Goal: Information Seeking & Learning: Learn about a topic

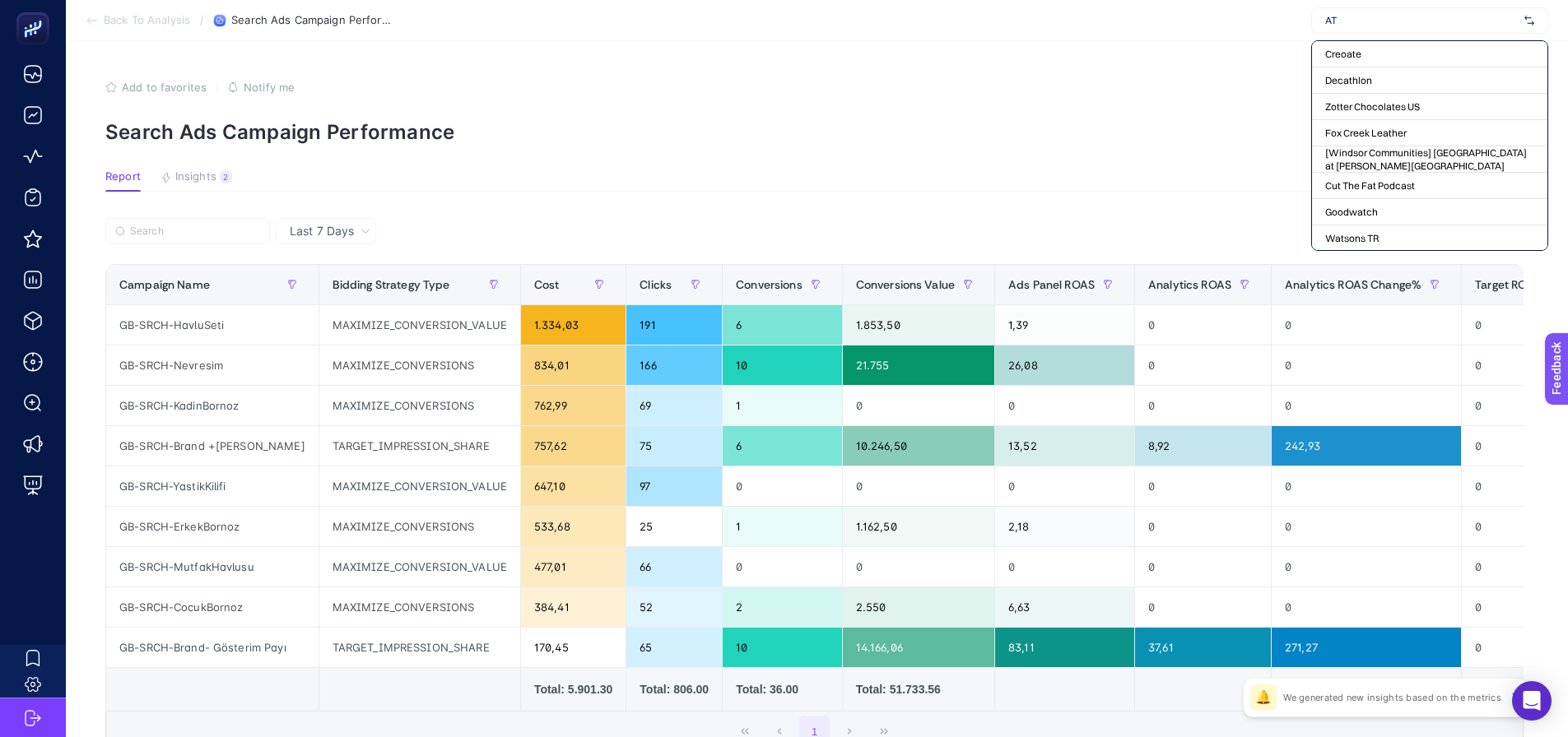
type input "A"
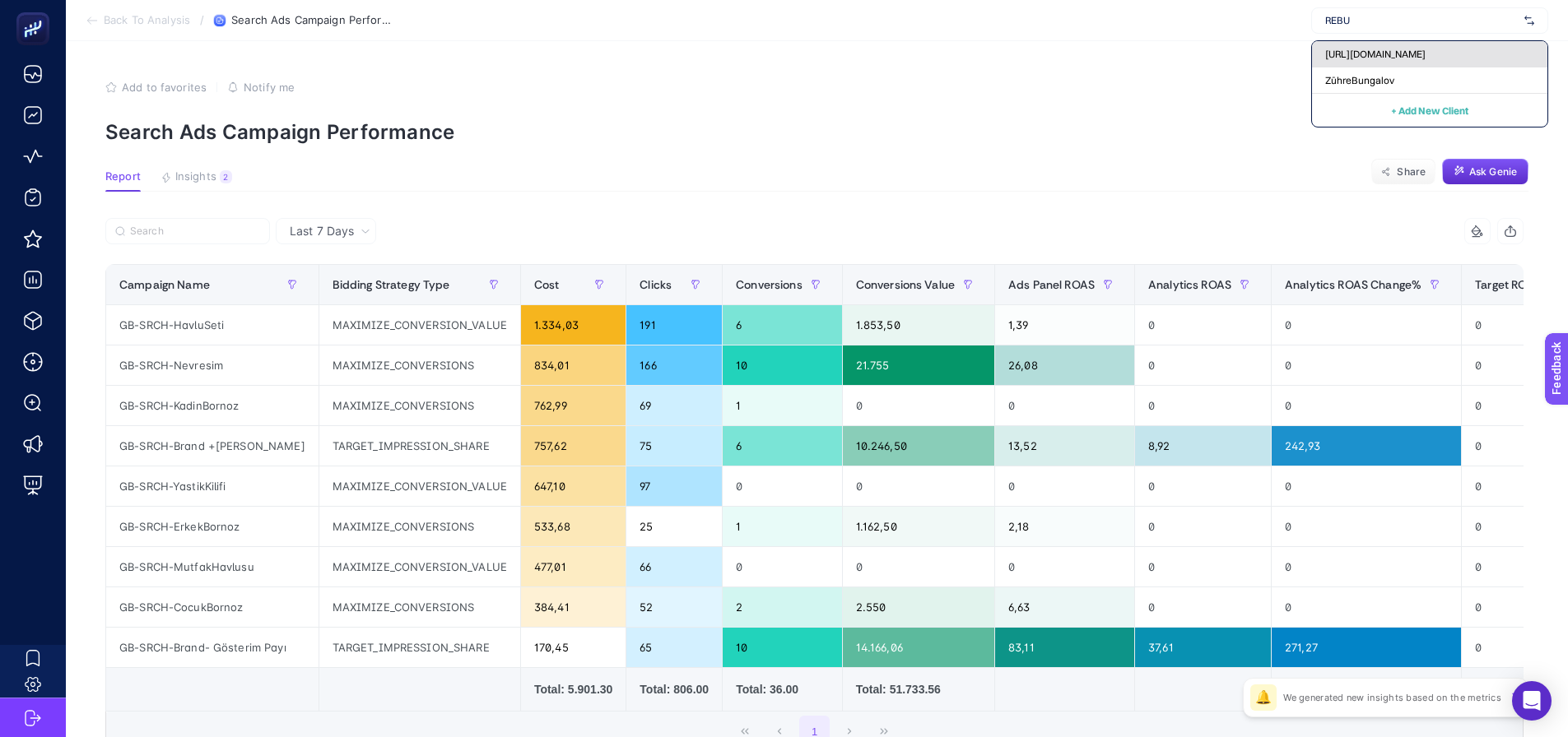
type input "REBU"
click at [1401, 53] on span "[URL][DOMAIN_NAME]" at bounding box center [1375, 53] width 101 height 13
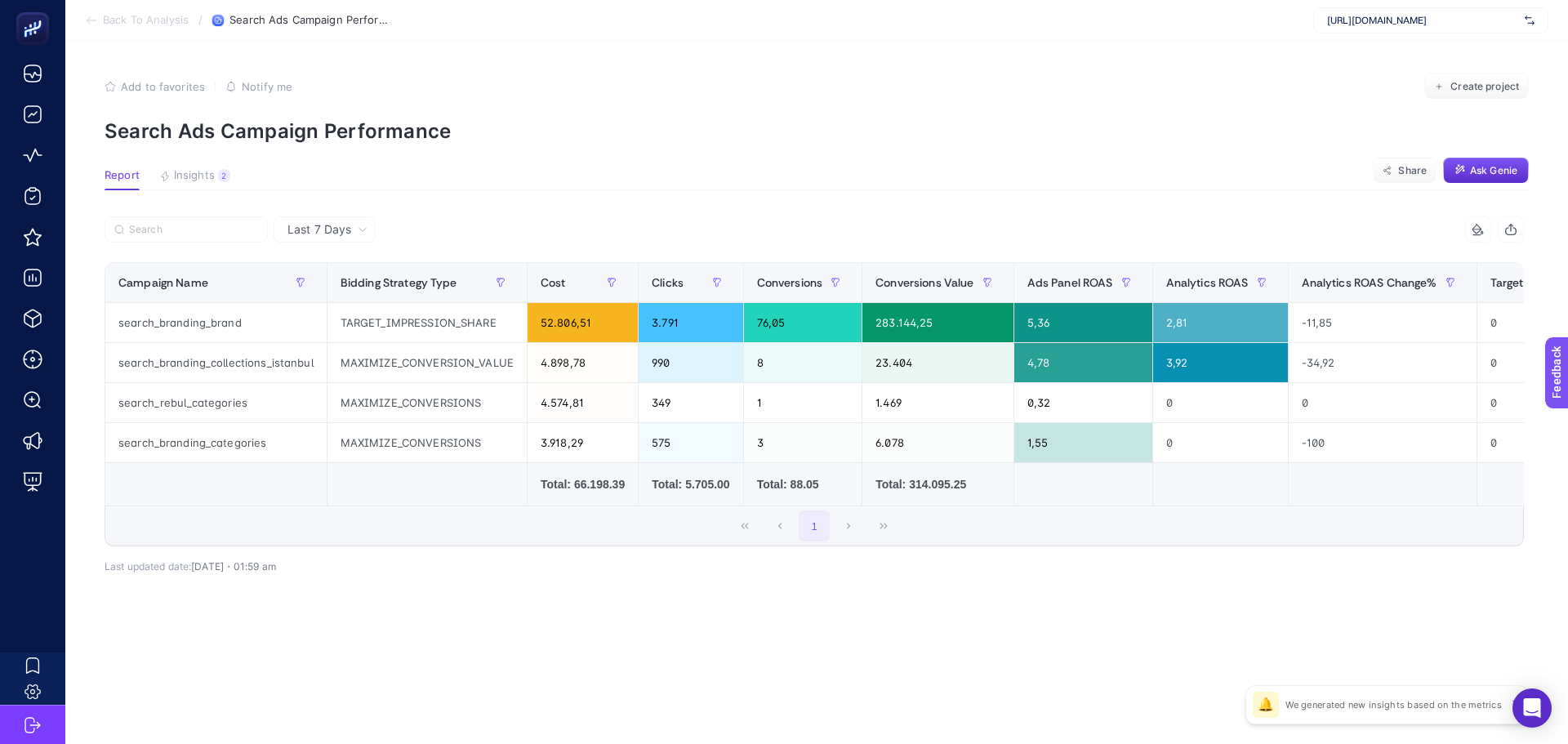
click at [422, 521] on div "1" at bounding box center [814, 526] width 1418 height 39
click at [239, 493] on td at bounding box center [216, 485] width 222 height 44
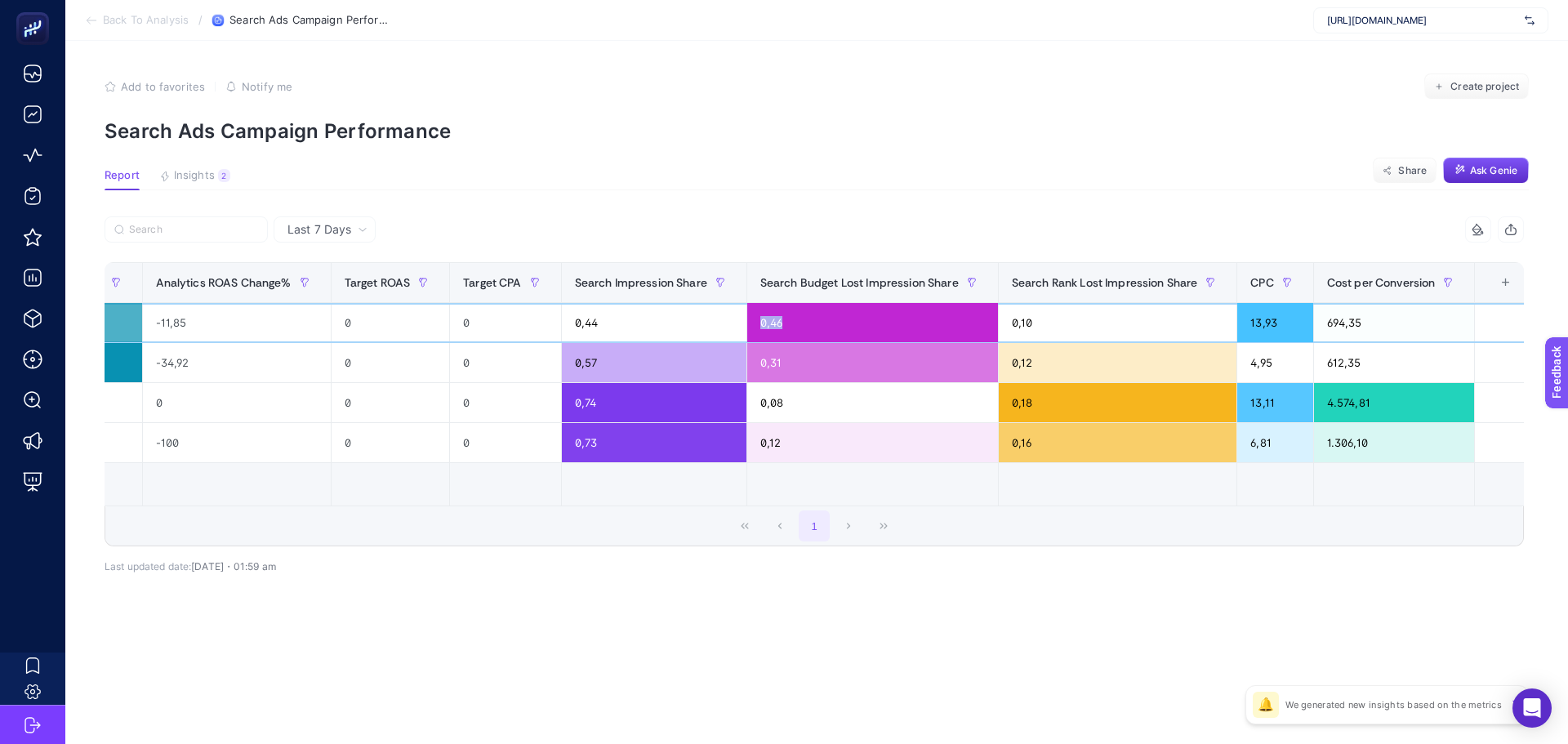
drag, startPoint x: 747, startPoint y: 323, endPoint x: 790, endPoint y: 321, distance: 43.0
click at [790, 321] on div "0,46" at bounding box center [872, 322] width 250 height 39
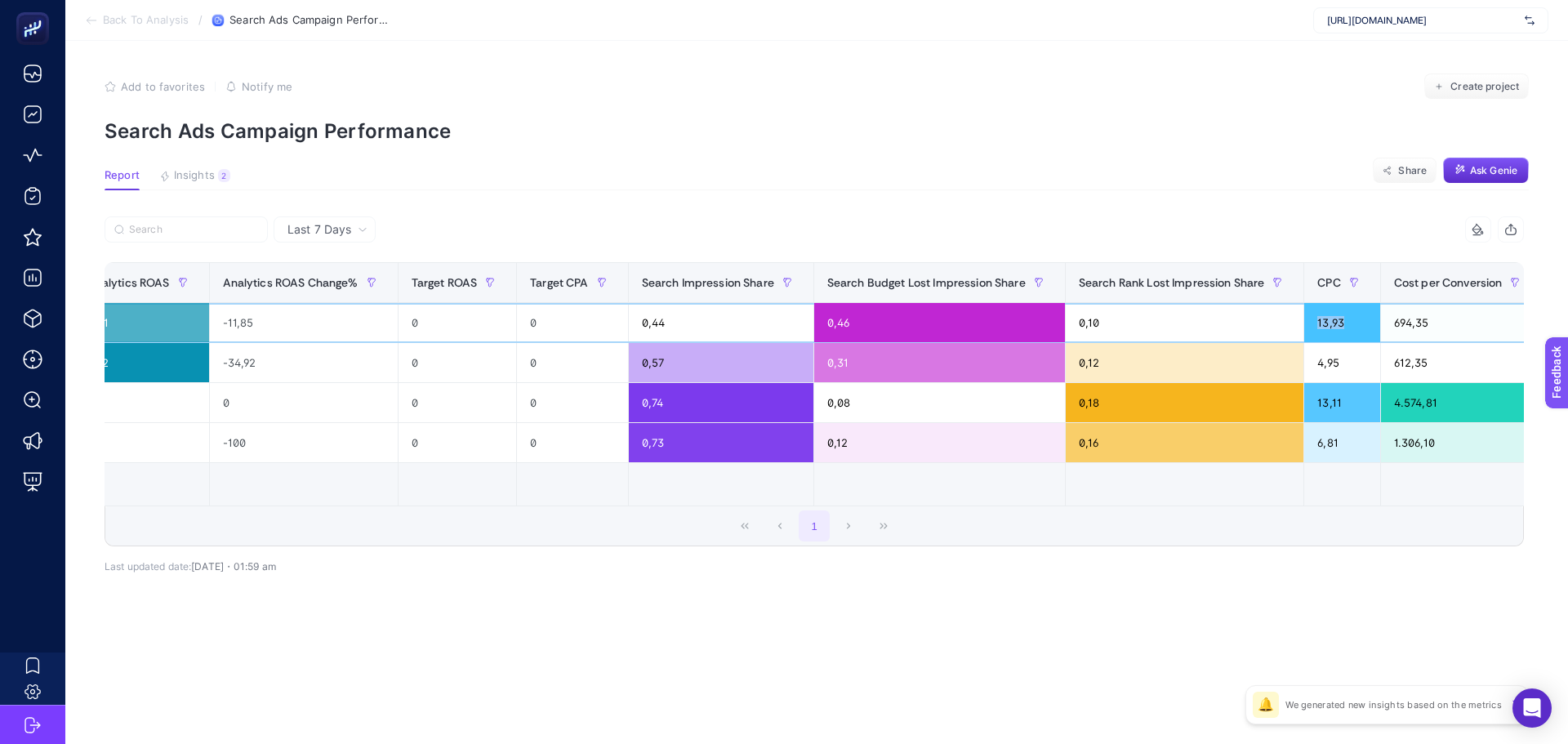
drag, startPoint x: 1305, startPoint y: 324, endPoint x: 1331, endPoint y: 325, distance: 26.0
click at [1331, 325] on div "13,93" at bounding box center [1342, 322] width 75 height 39
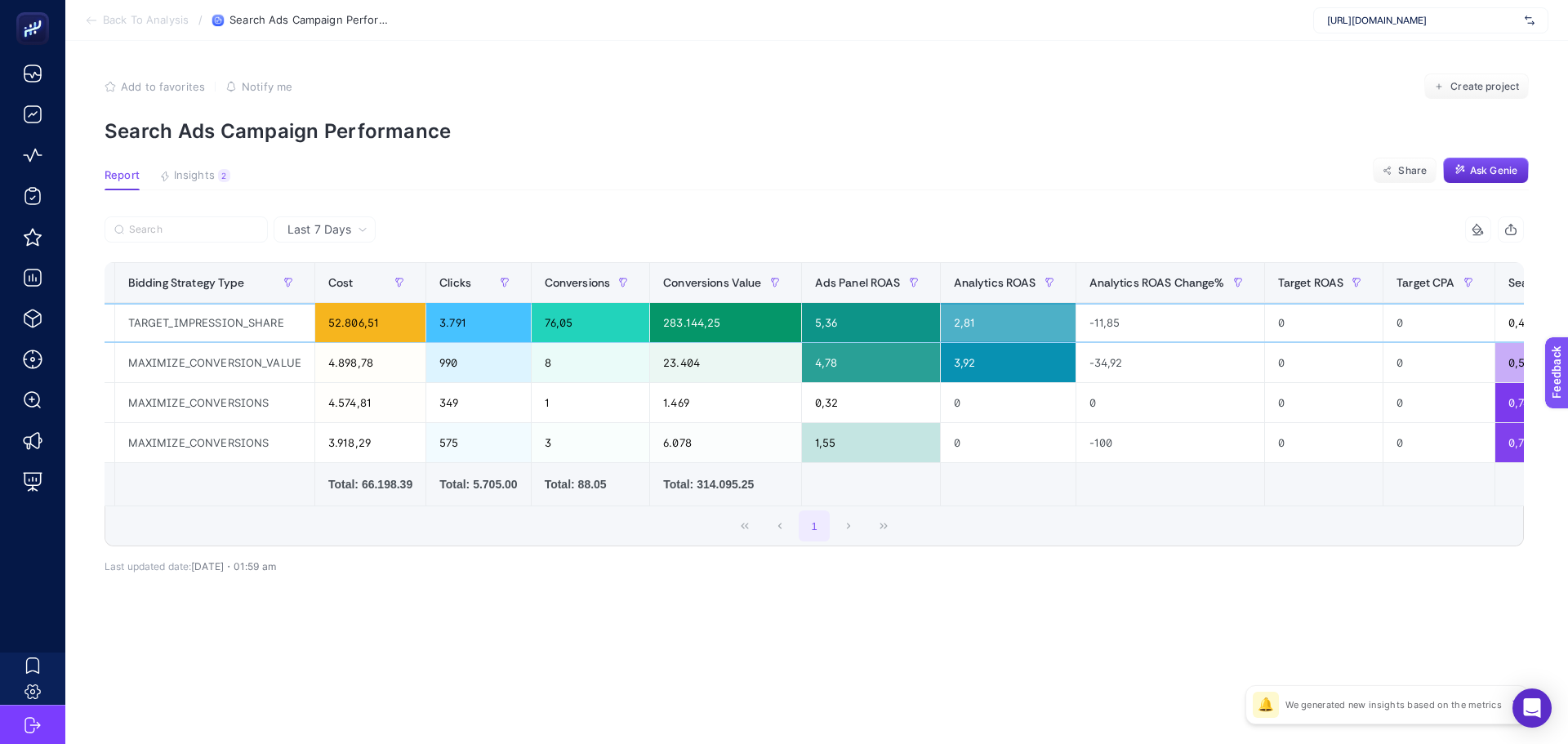
scroll to position [0, 0]
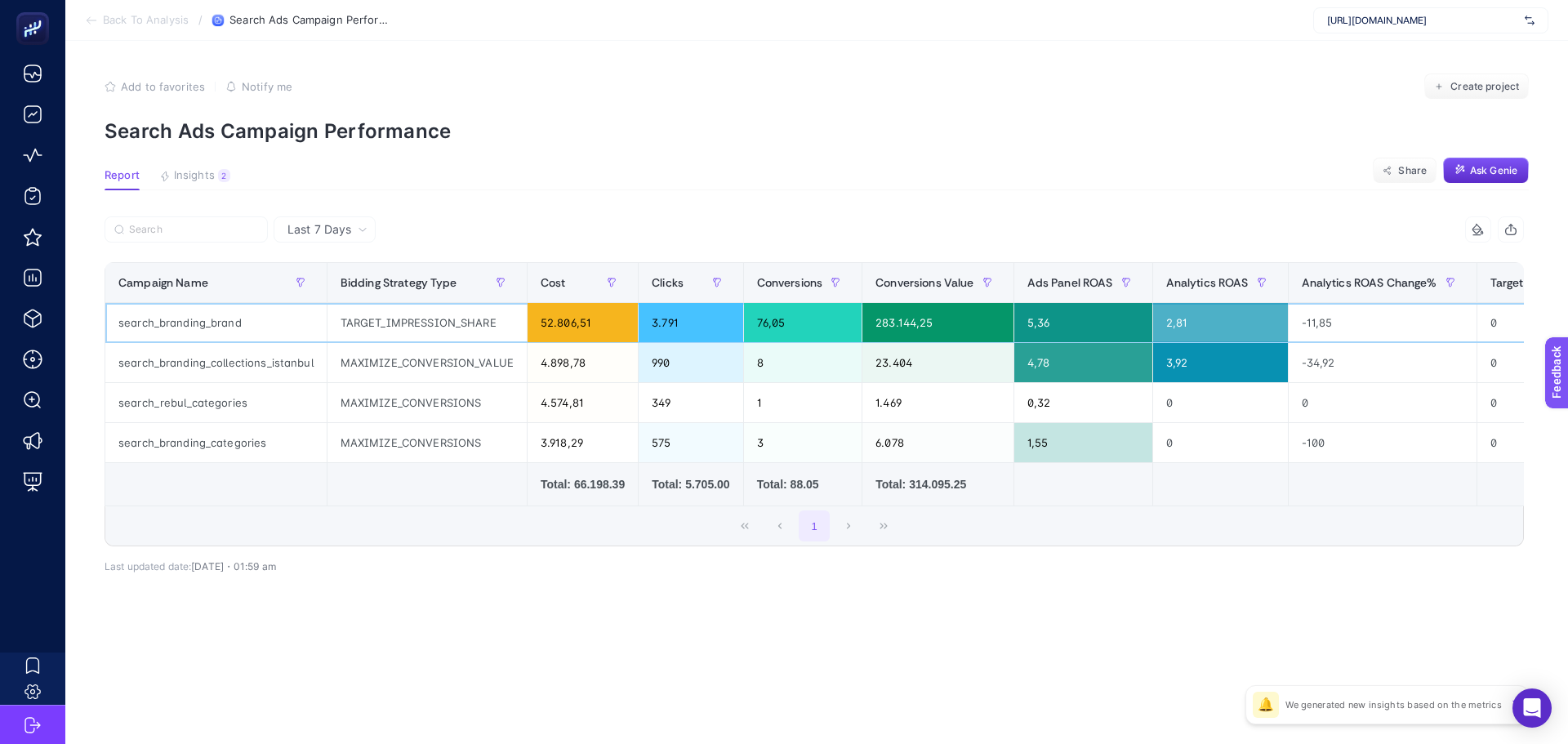
click at [368, 326] on div "TARGET_IMPRESSION_SHARE" at bounding box center [427, 322] width 199 height 39
click at [224, 324] on div "search_branding_brand" at bounding box center [216, 322] width 221 height 39
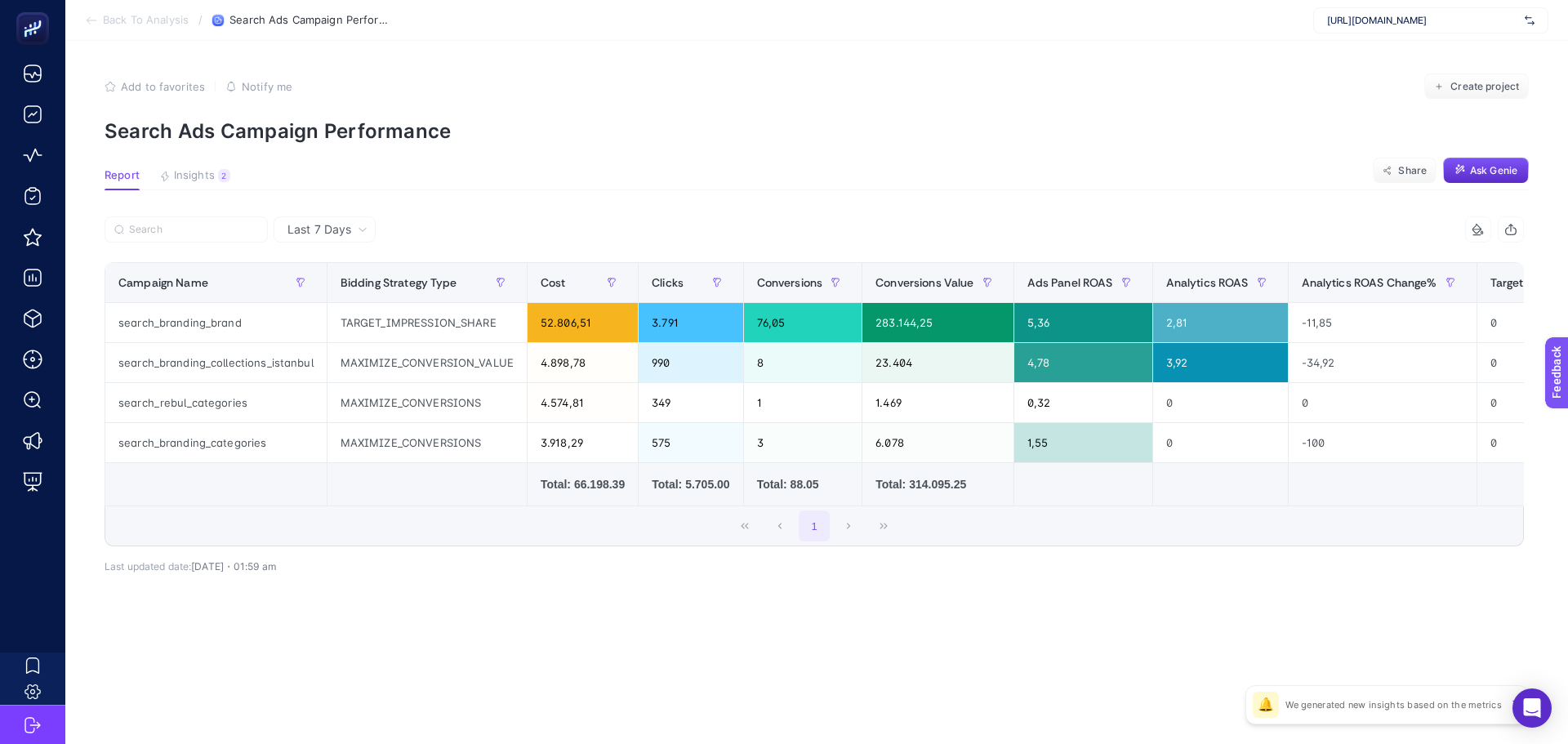
click at [382, 192] on article "Add to favorites false Notify me Create project Search Ads Campaign Performance…" at bounding box center [817, 392] width 1503 height 703
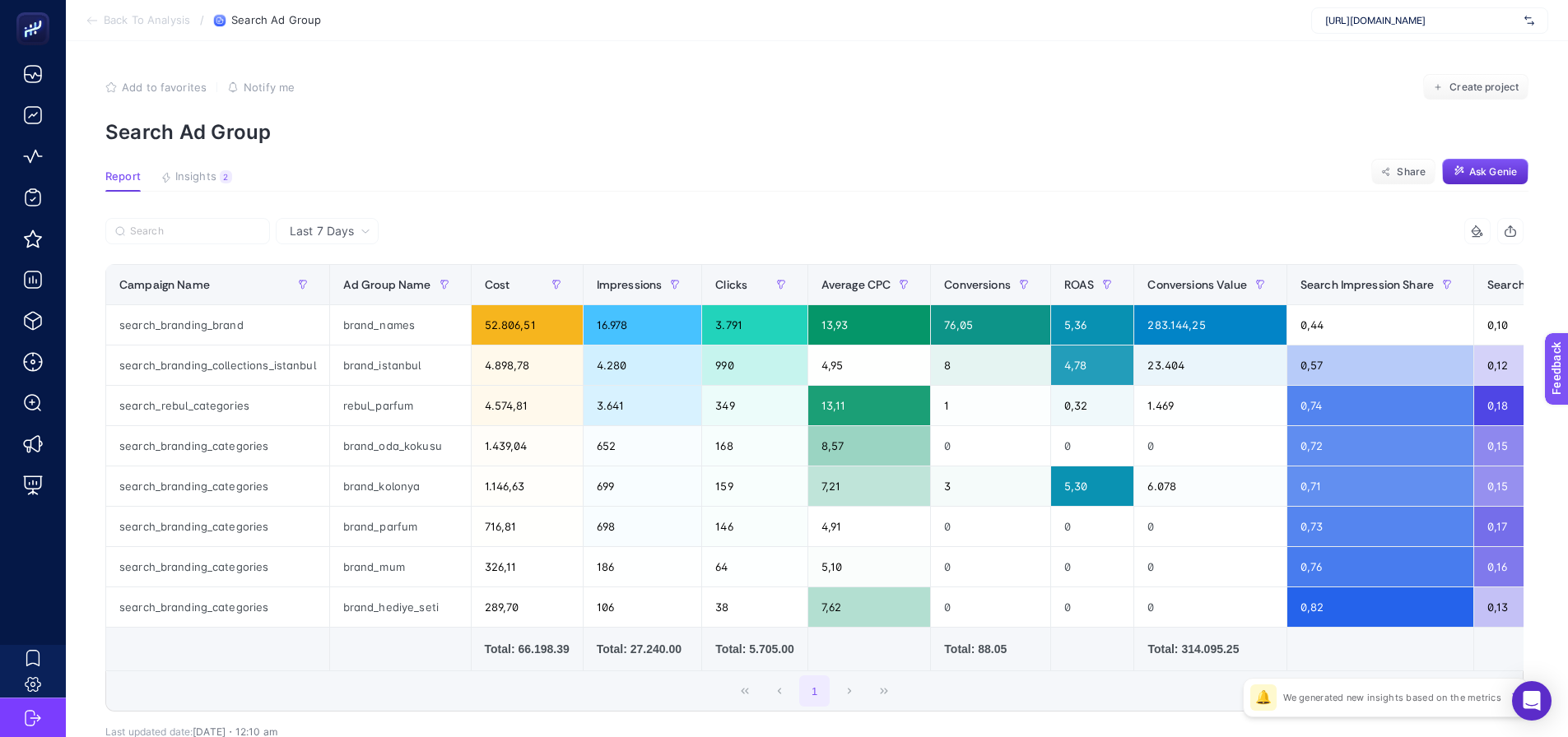
click at [406, 157] on article "Add to favorites false Notify me Create project Search Ad Group Report Insights…" at bounding box center [817, 442] width 1502 height 802
click at [378, 364] on div "brand_istanbul" at bounding box center [401, 365] width 141 height 39
click at [955, 364] on div "8" at bounding box center [990, 365] width 119 height 39
click at [1217, 380] on div "23.404" at bounding box center [1210, 365] width 152 height 39
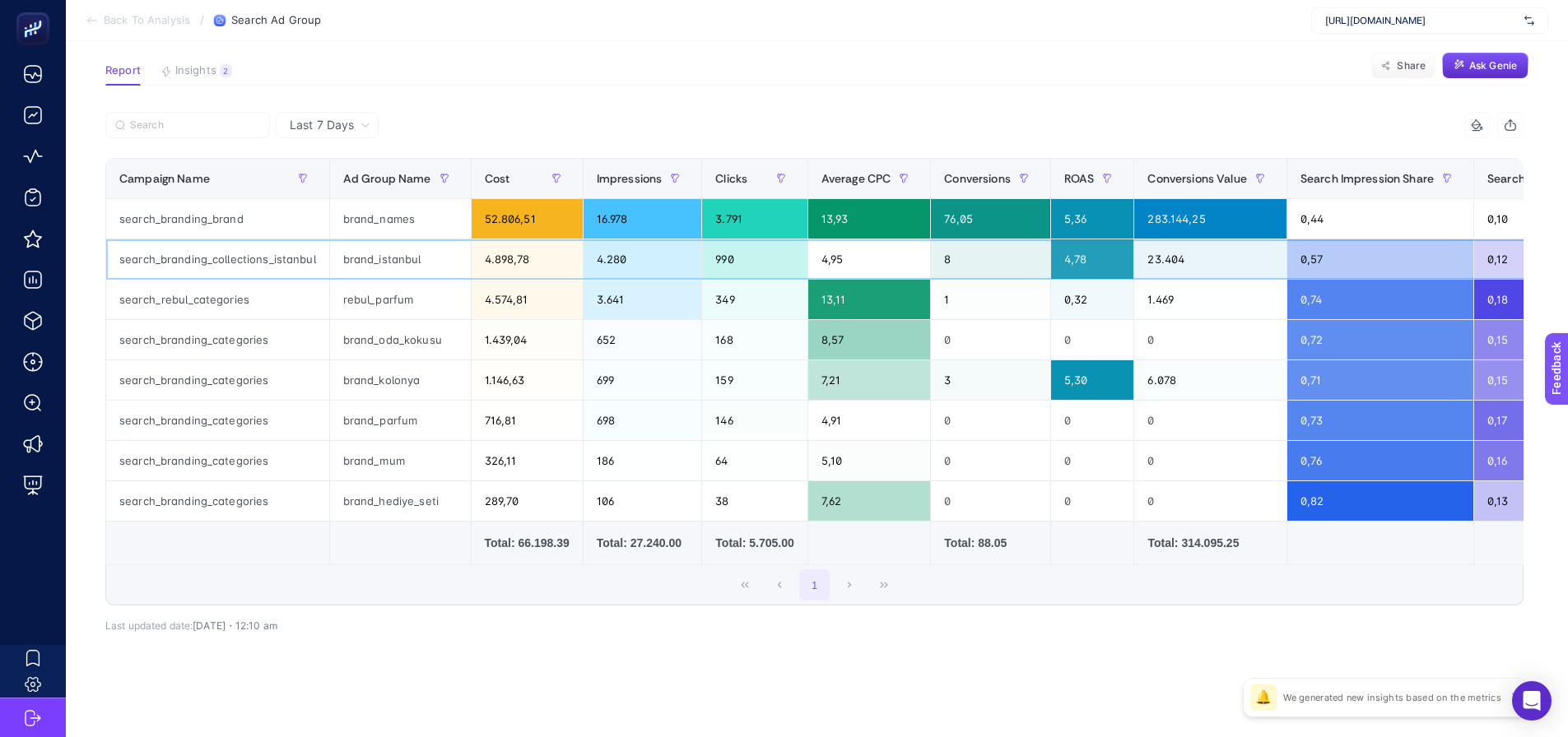
scroll to position [31, 0]
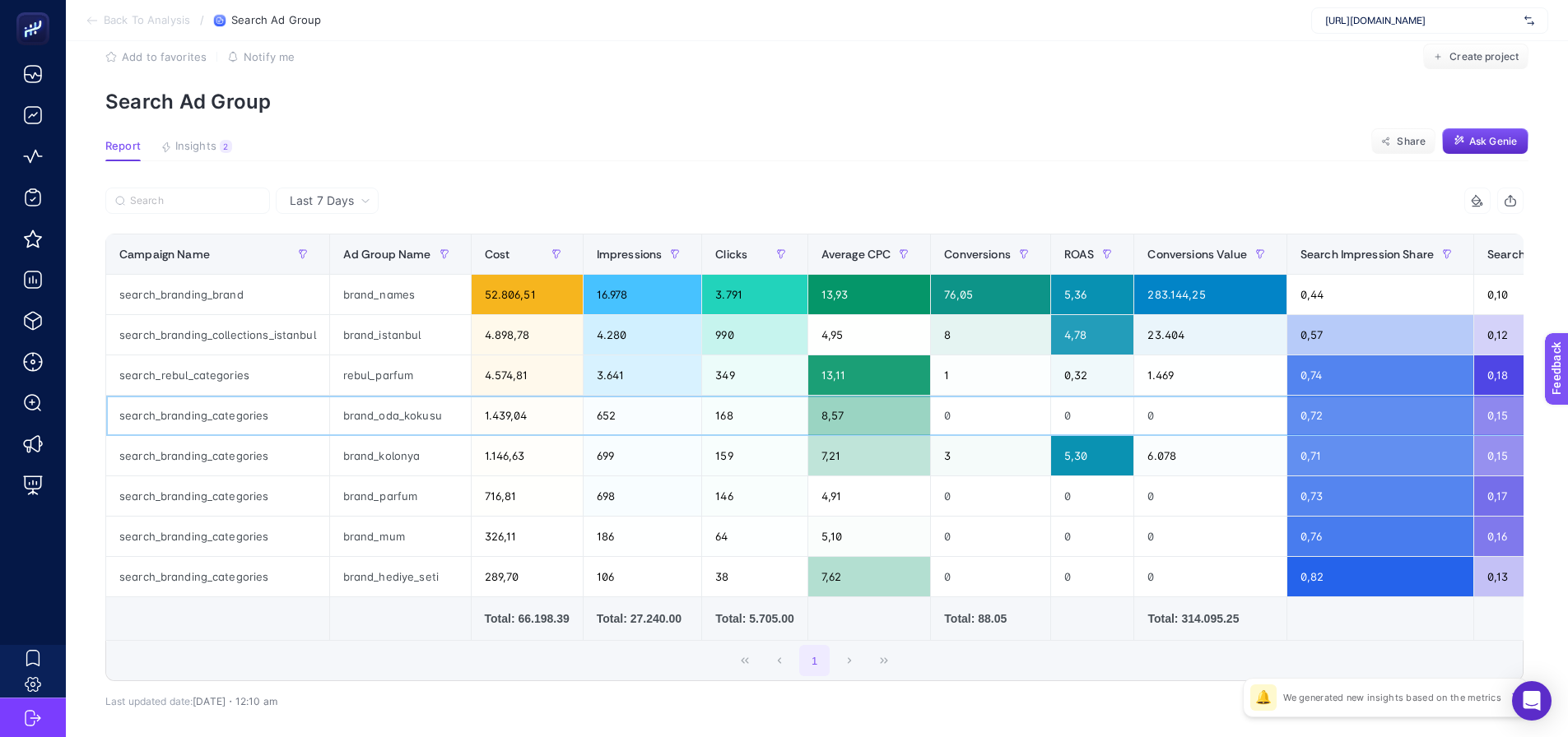
click at [443, 412] on div "brand_oda_kokusu" at bounding box center [401, 415] width 141 height 39
click at [898, 117] on article "Add to favorites false Notify me Create project Search Ad Group Report Insights…" at bounding box center [817, 411] width 1502 height 802
click at [786, 155] on section "Report Insights 2 We generated new insights based on the metrics Share Ask Genie" at bounding box center [816, 151] width 1423 height 21
click at [724, 148] on section "Report Insights 2 We generated new insights based on the metrics Share Ask Genie" at bounding box center [816, 151] width 1423 height 21
click at [557, 186] on article "Add to favorites false Notify me Create project Search Ad Group Report Insights…" at bounding box center [817, 411] width 1502 height 802
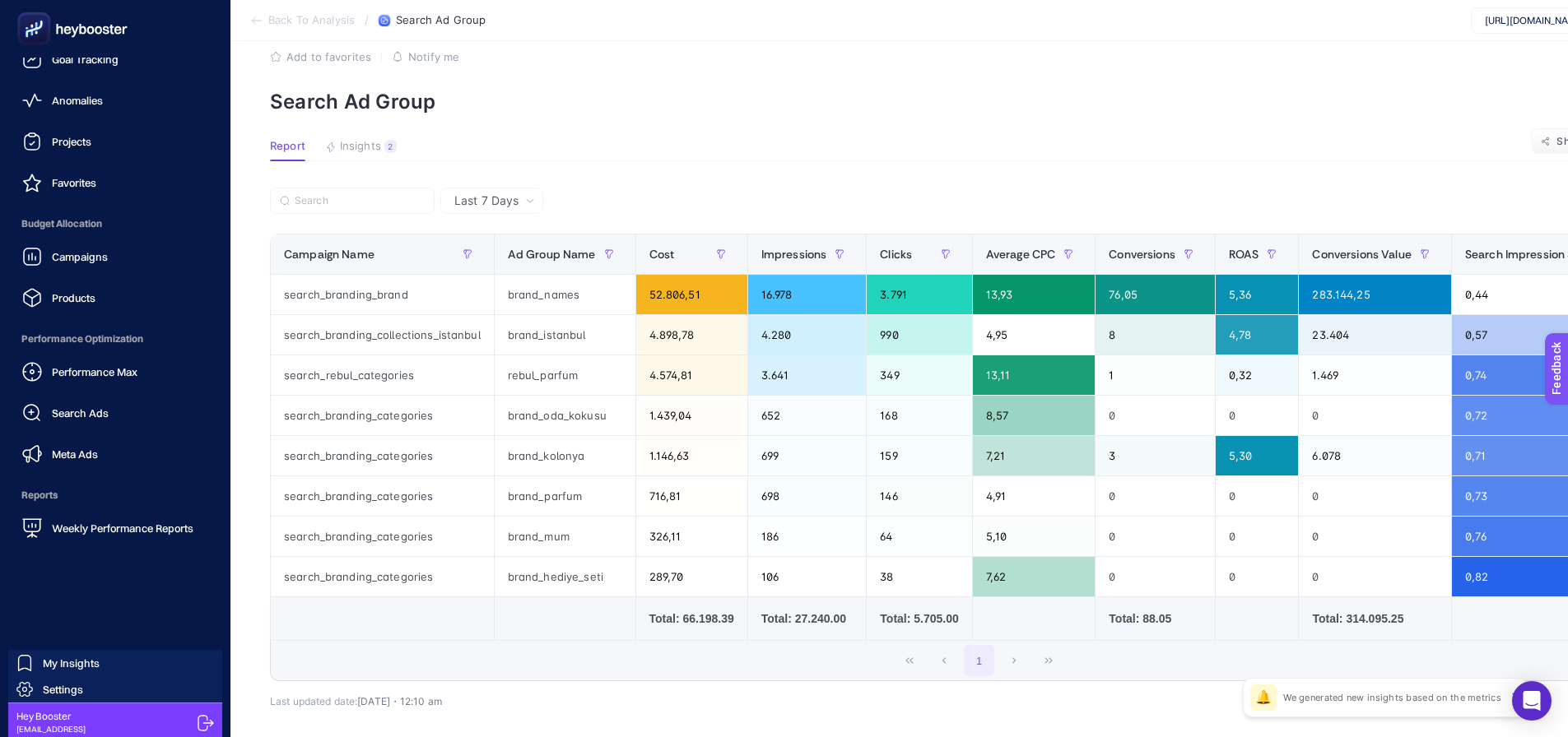
scroll to position [60, 0]
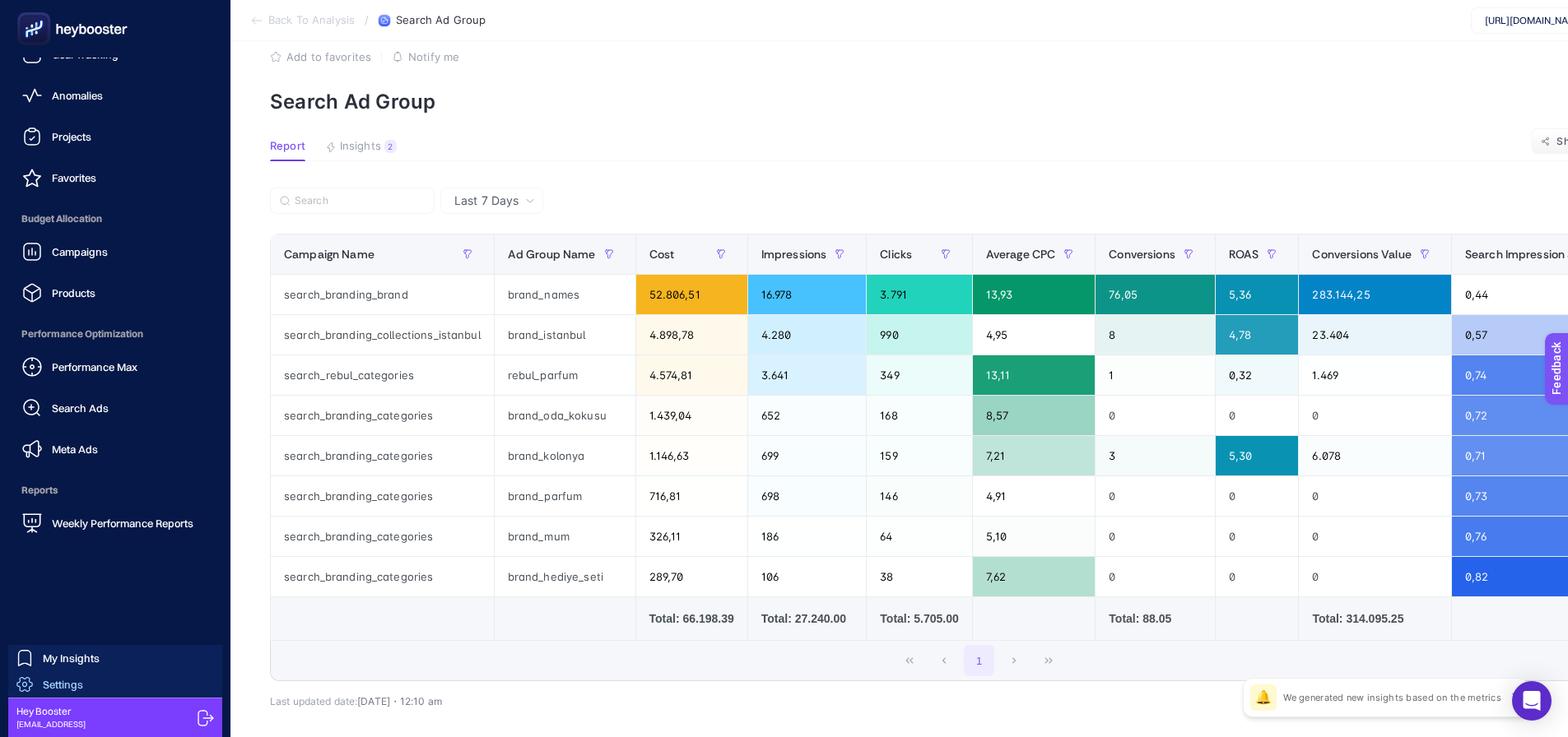
click at [61, 679] on span "Settings" at bounding box center [63, 684] width 40 height 13
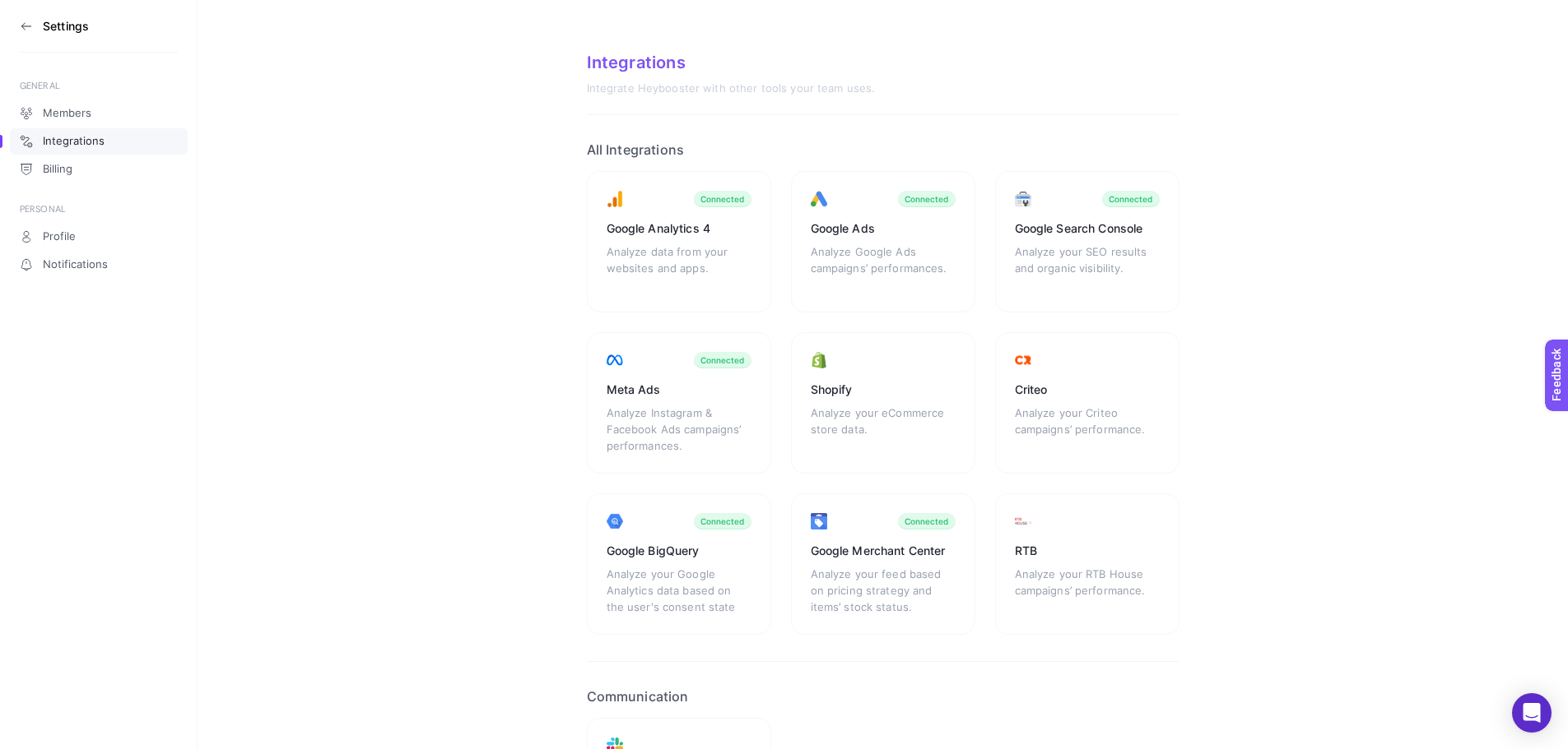
click at [31, 24] on icon at bounding box center [26, 26] width 13 height 13
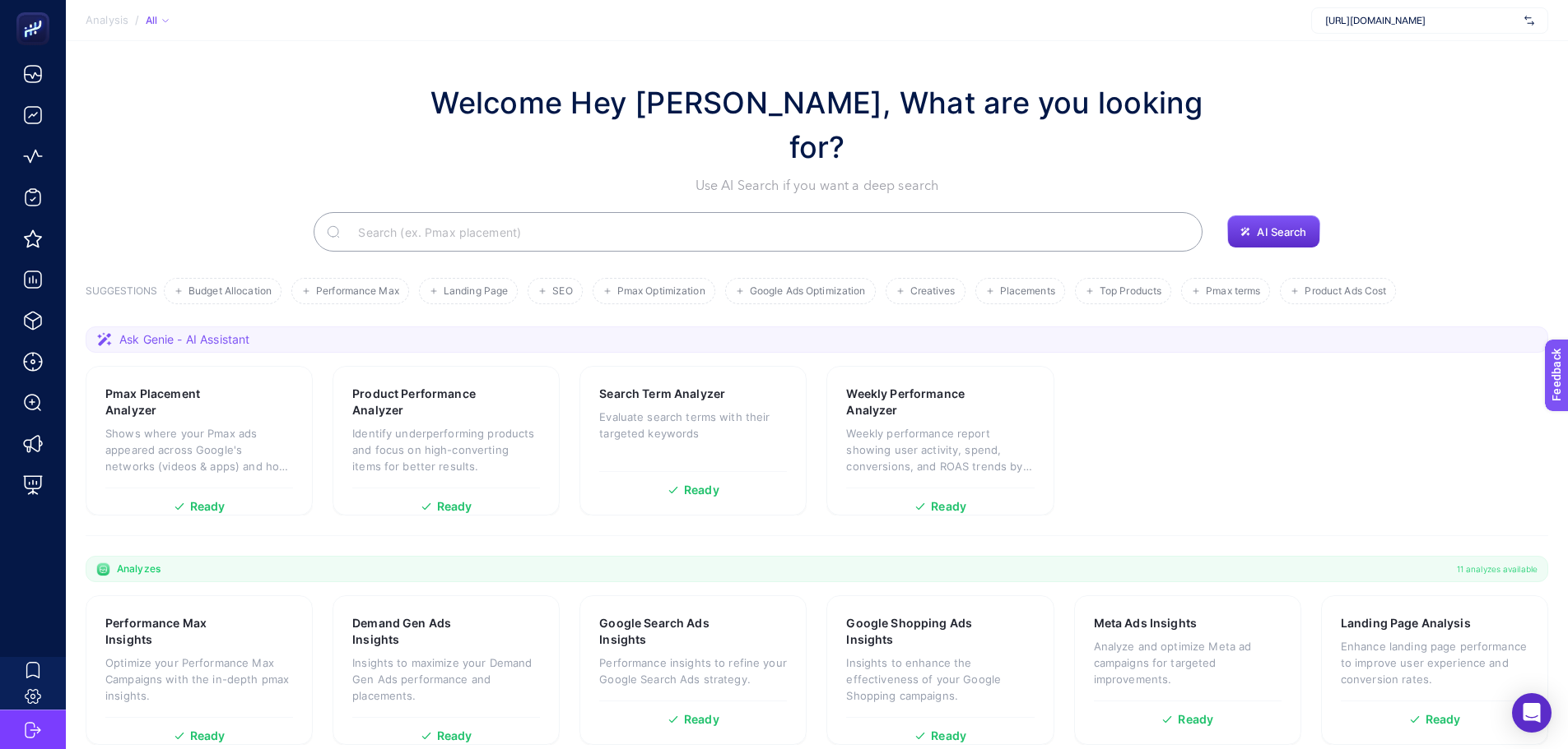
click at [324, 383] on section "Pmax Placement Analyzer Shows where your Pmax ads appeared across Google's netw…" at bounding box center [817, 441] width 1463 height 150
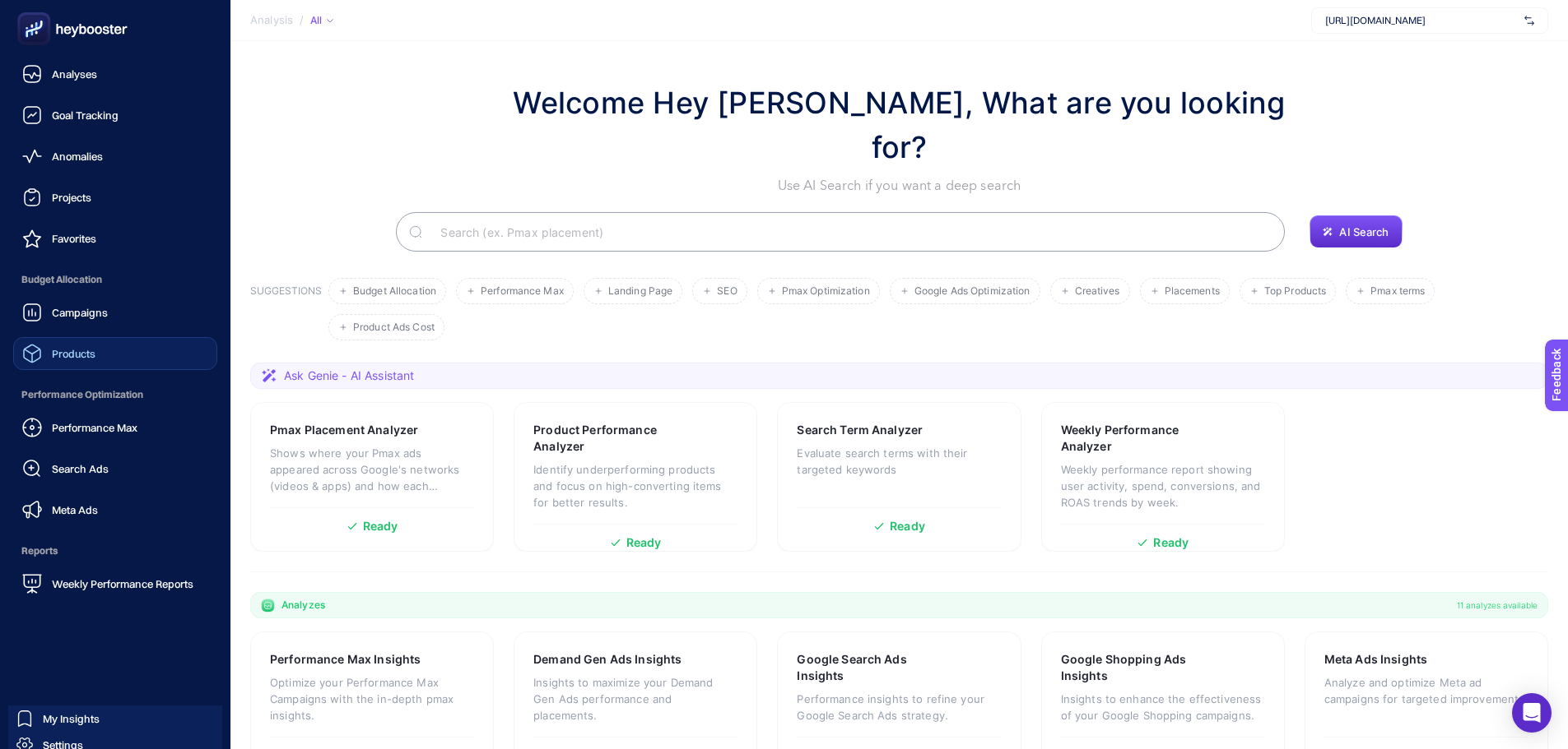
click at [148, 357] on link "Products" at bounding box center [115, 354] width 204 height 33
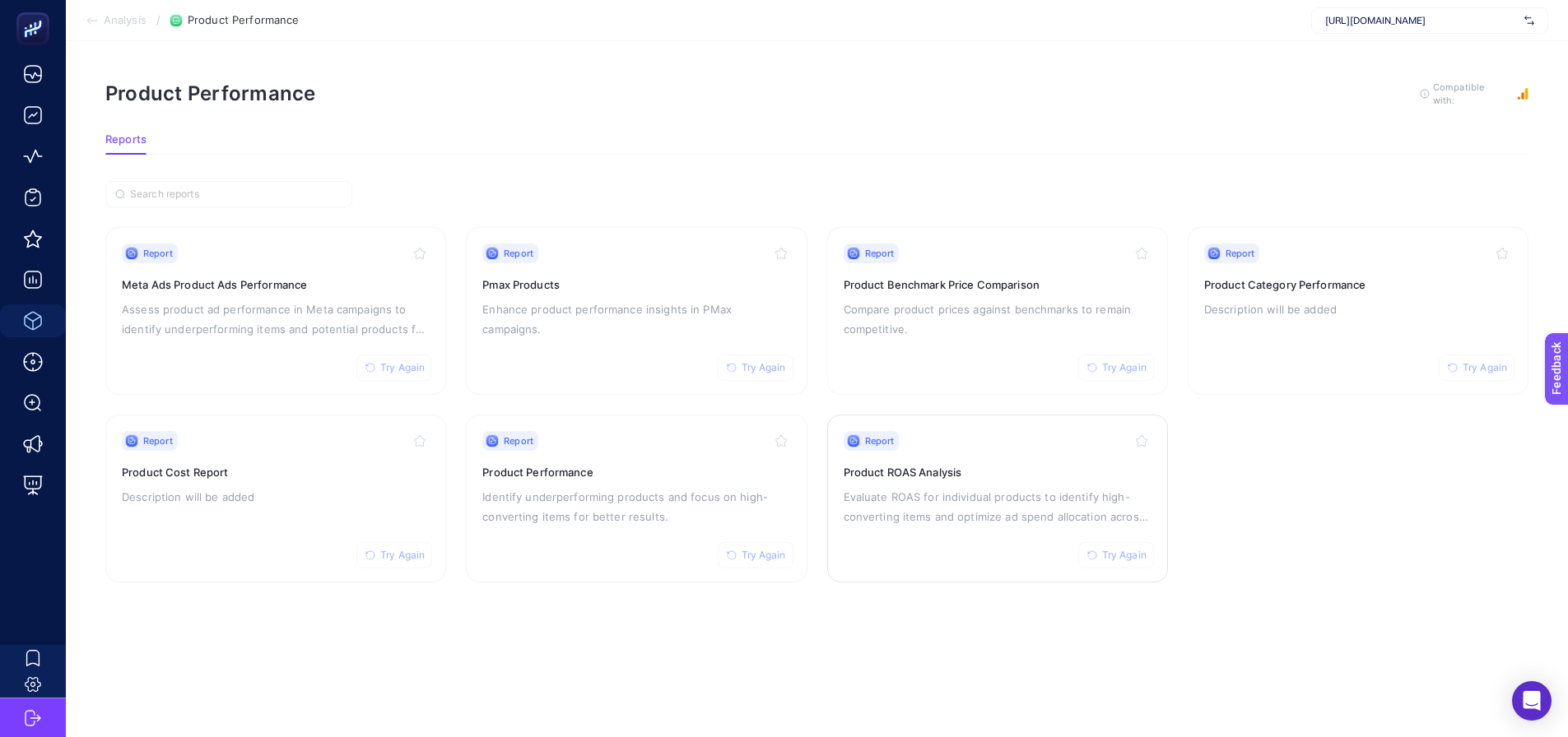
click at [864, 511] on p "Evaluate ROAS for individual products to identify high-converting items and opt…" at bounding box center [997, 507] width 308 height 39
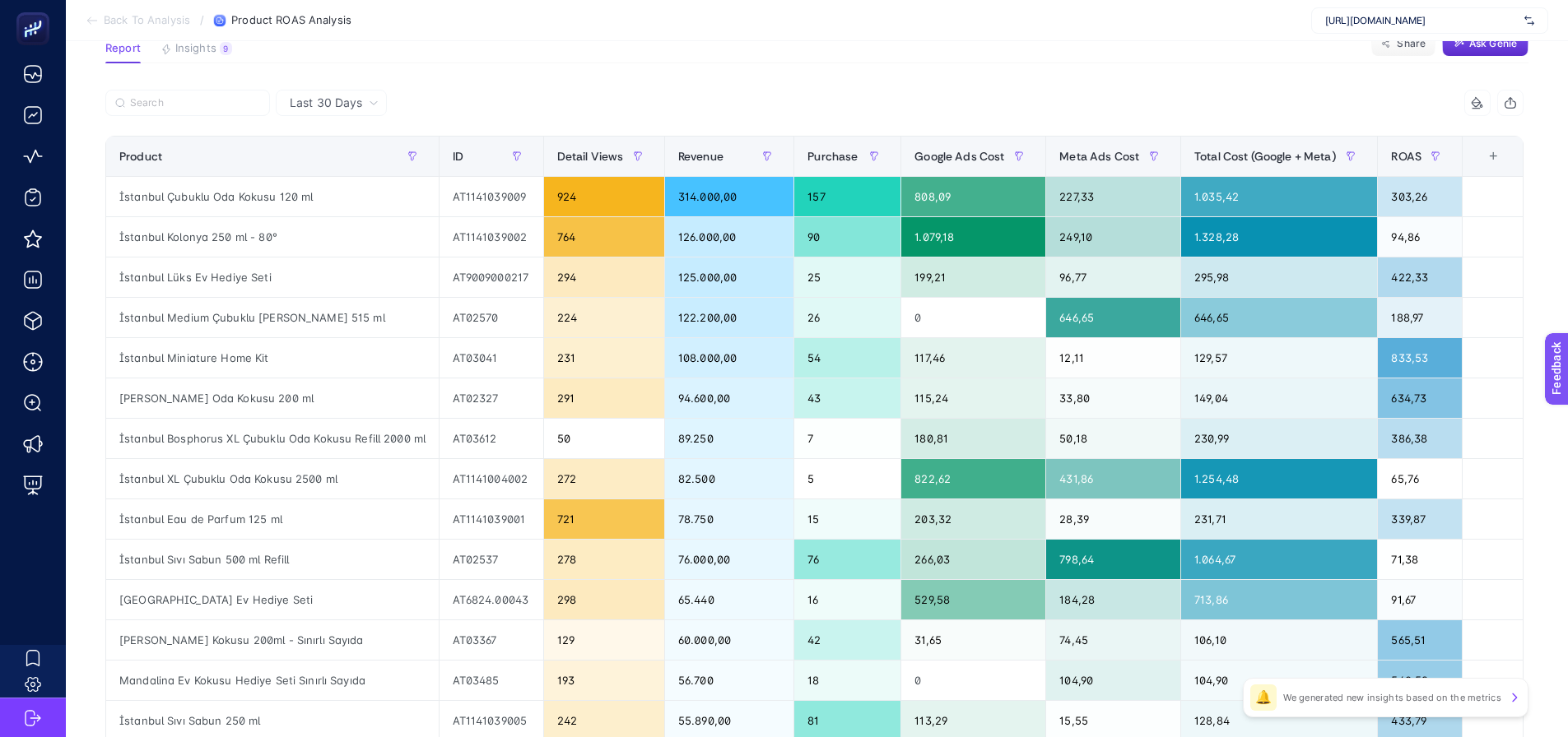
scroll to position [165, 0]
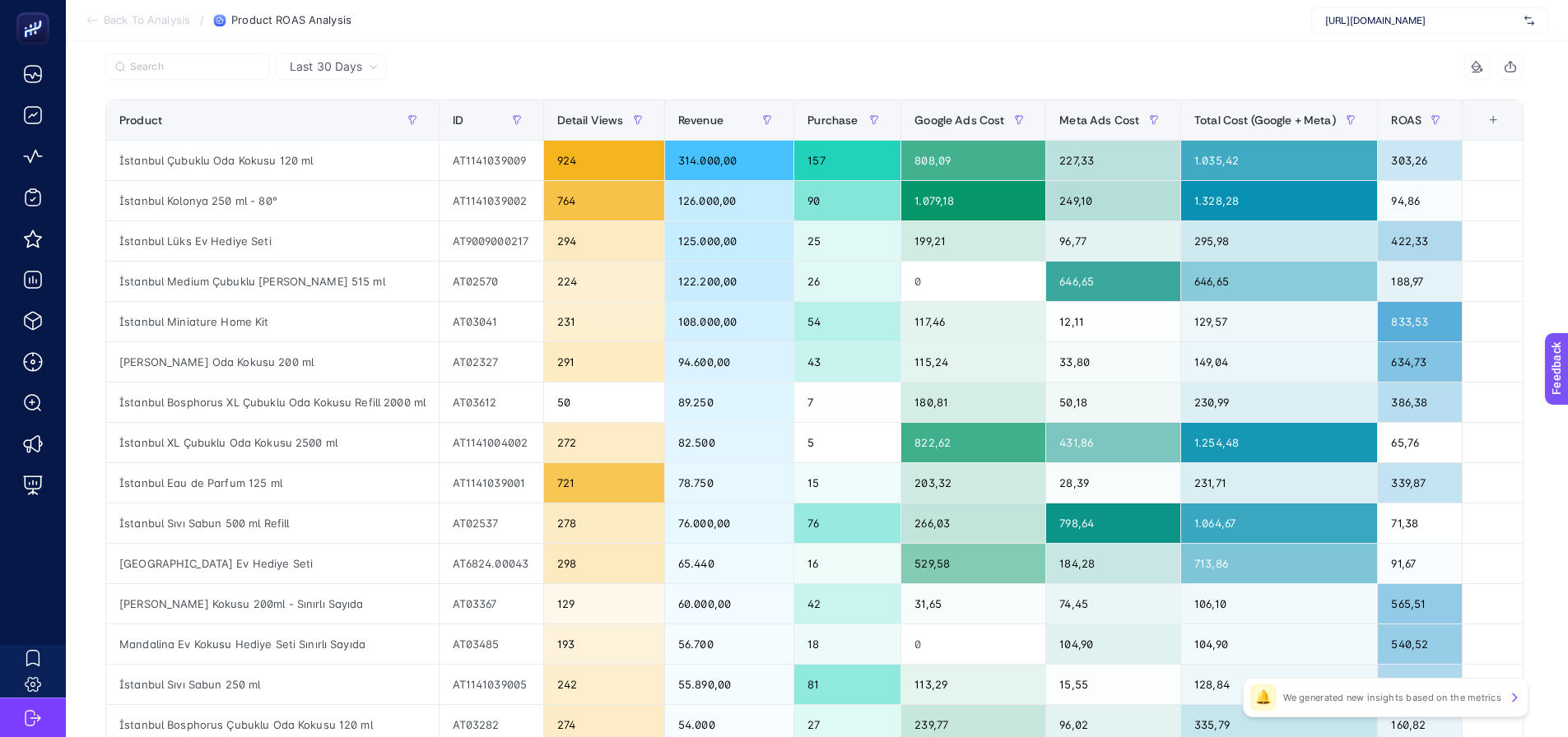
click at [1108, 63] on div "7 items selected" at bounding box center [1169, 67] width 709 height 26
click at [954, 10] on section "Back To Analysis / Product ROAS Analysis https://www.atelierrebul.com.tr/" at bounding box center [817, 20] width 1502 height 41
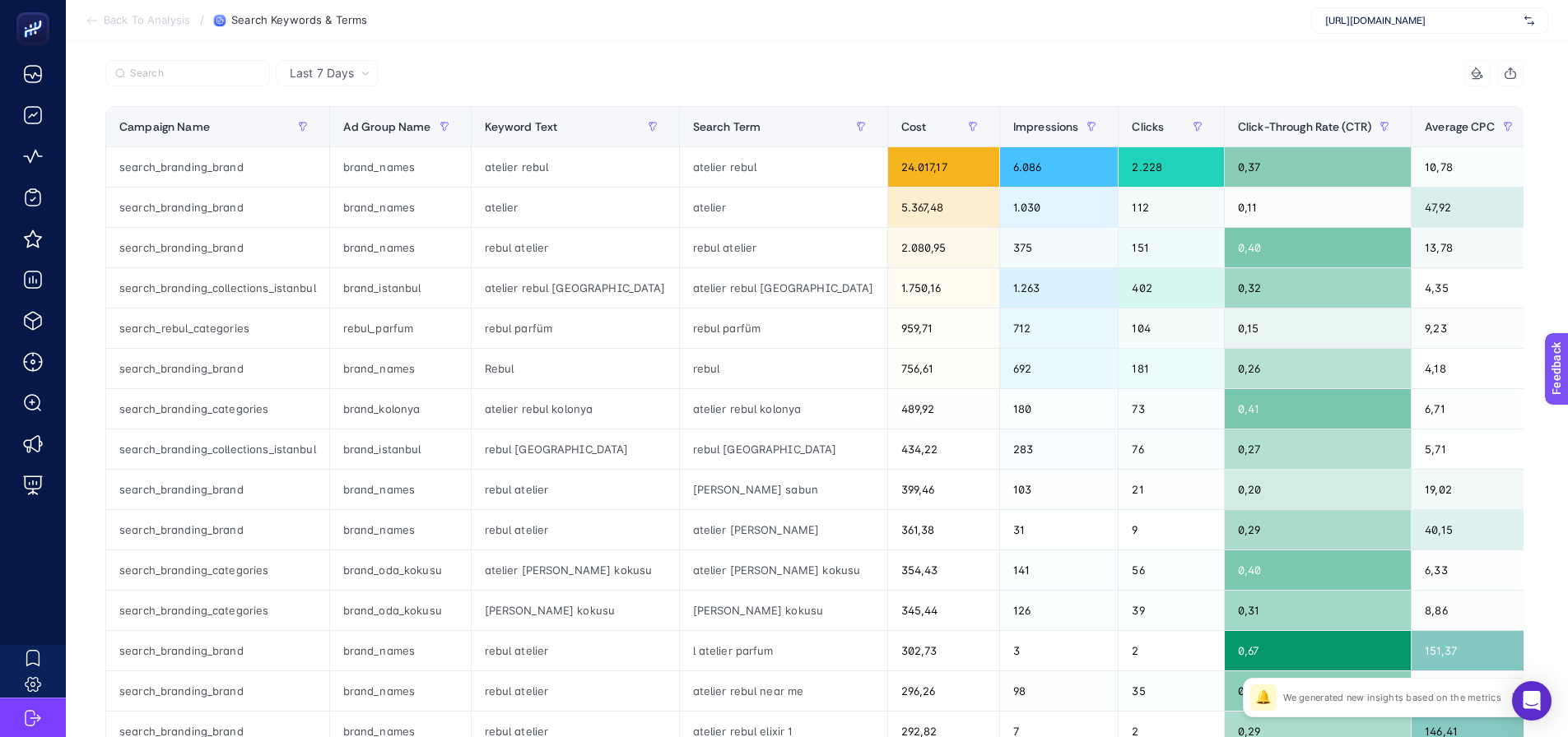
scroll to position [165, 0]
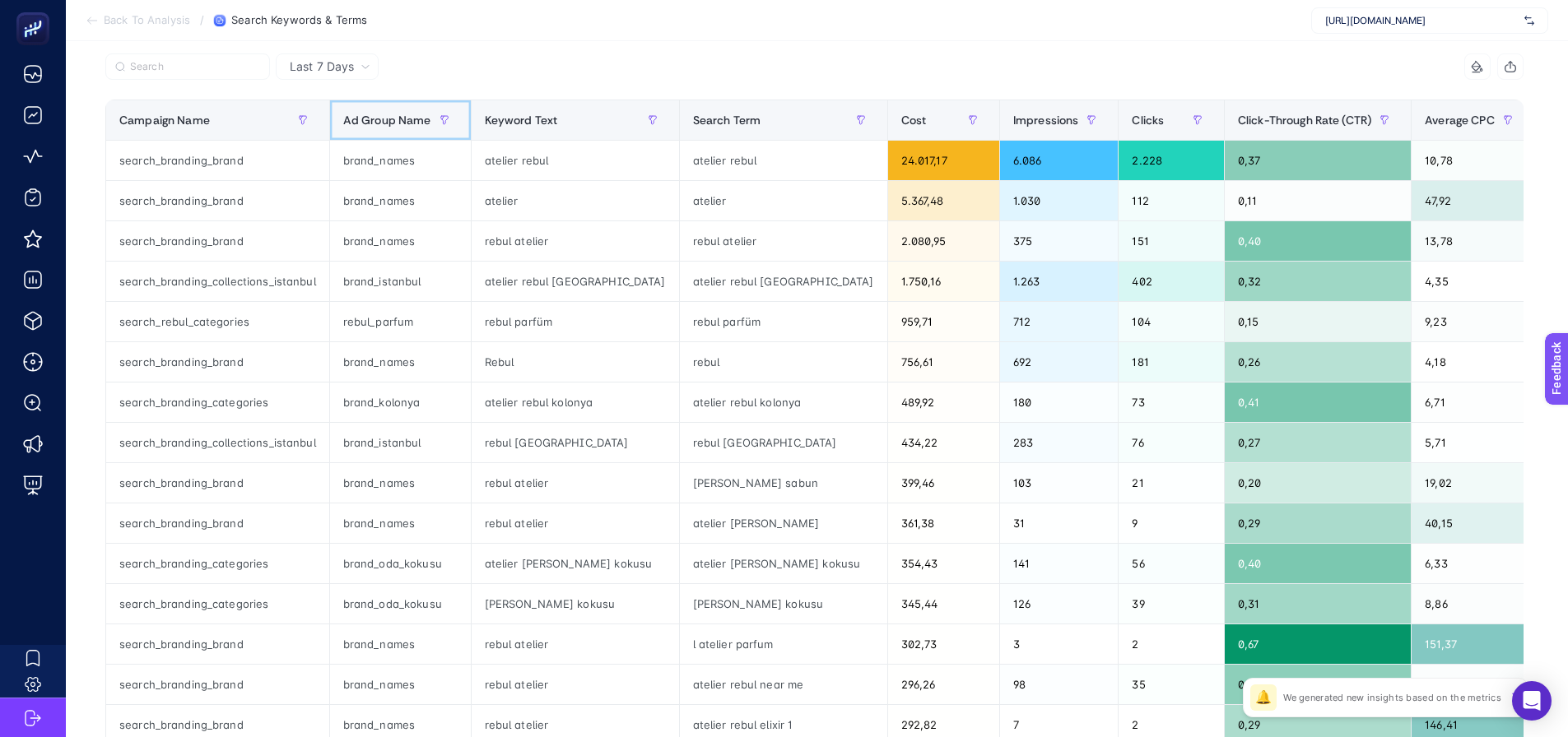
click at [406, 138] on th "Ad Group Name" at bounding box center [401, 121] width 142 height 40
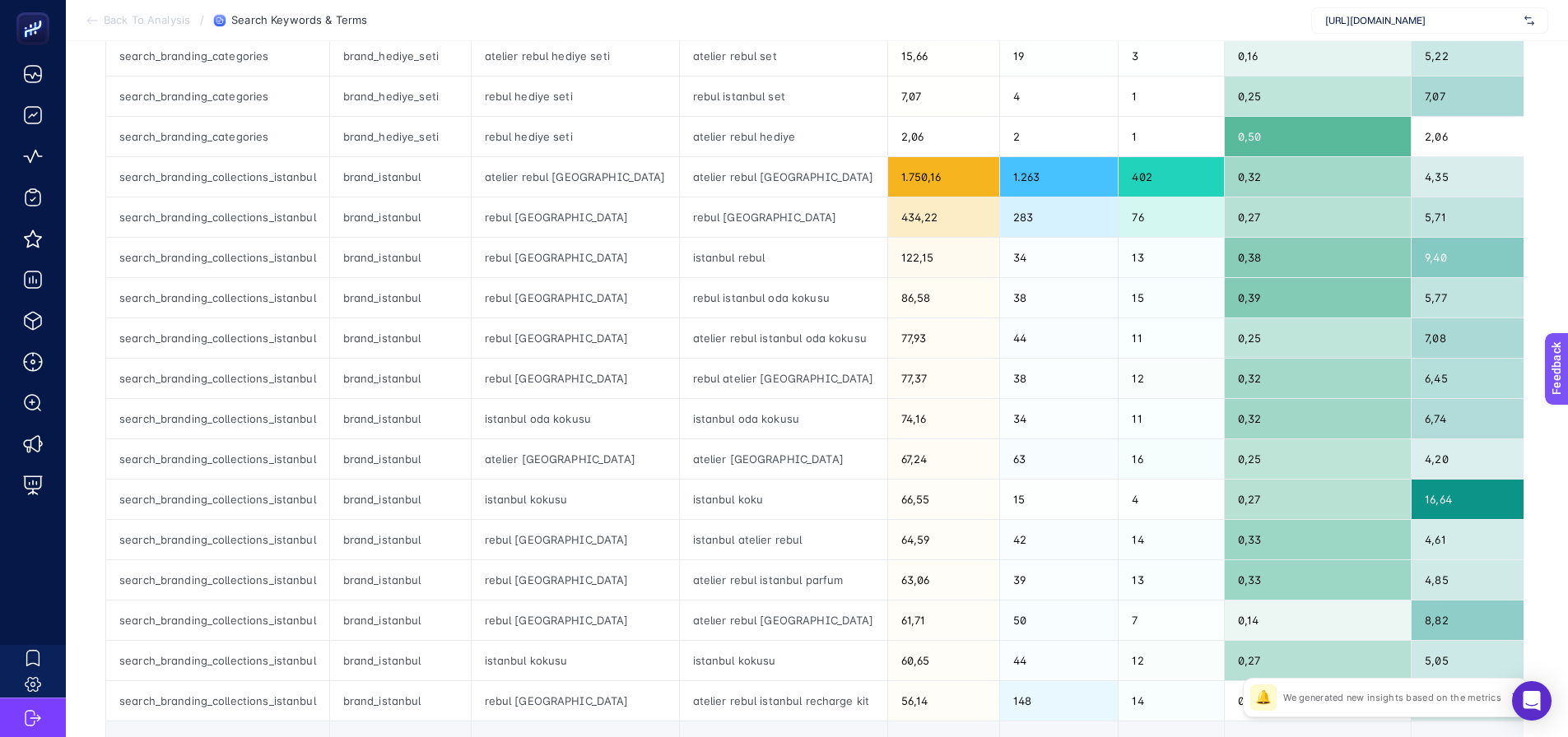
scroll to position [493, 0]
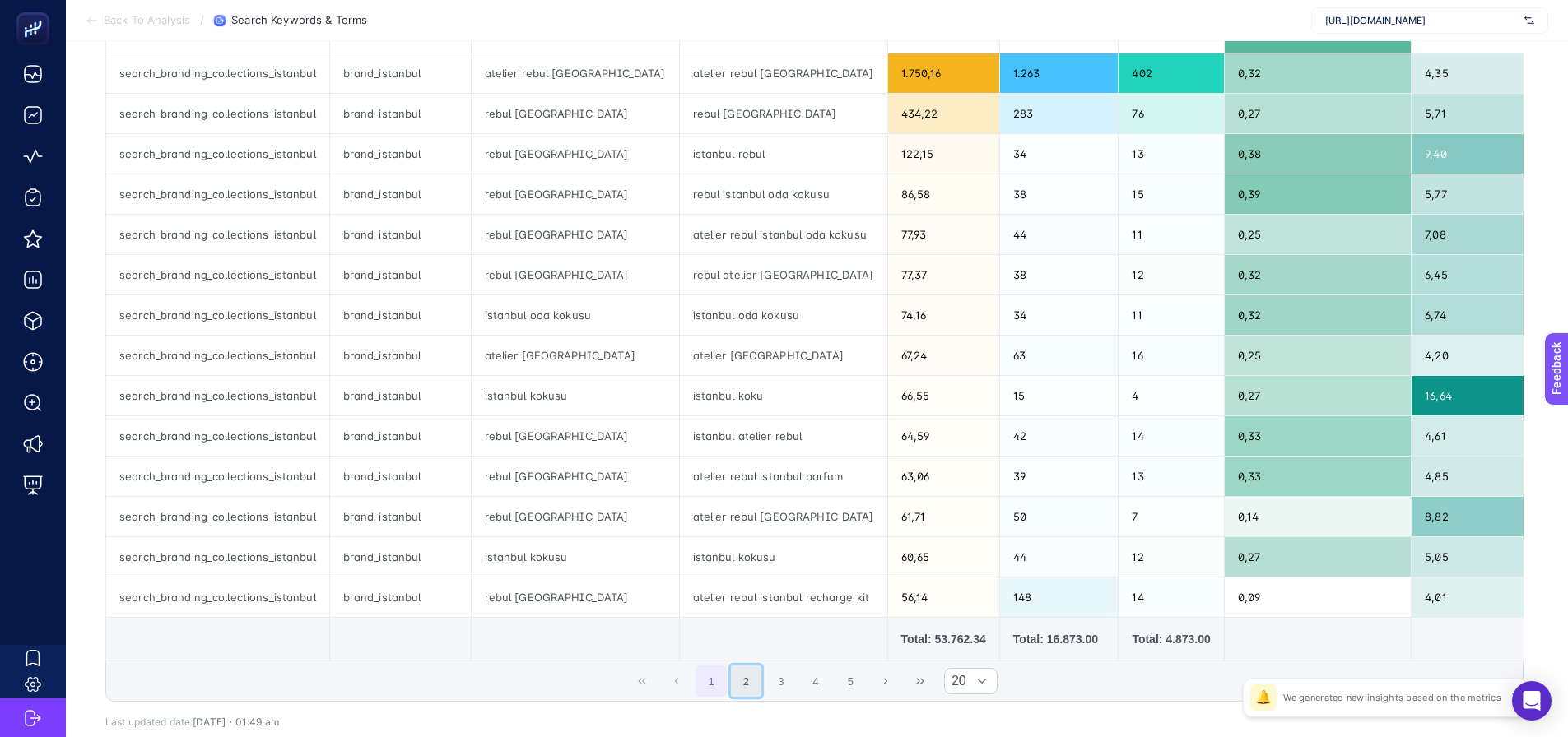
click at [760, 693] on button "2" at bounding box center [747, 682] width 32 height 32
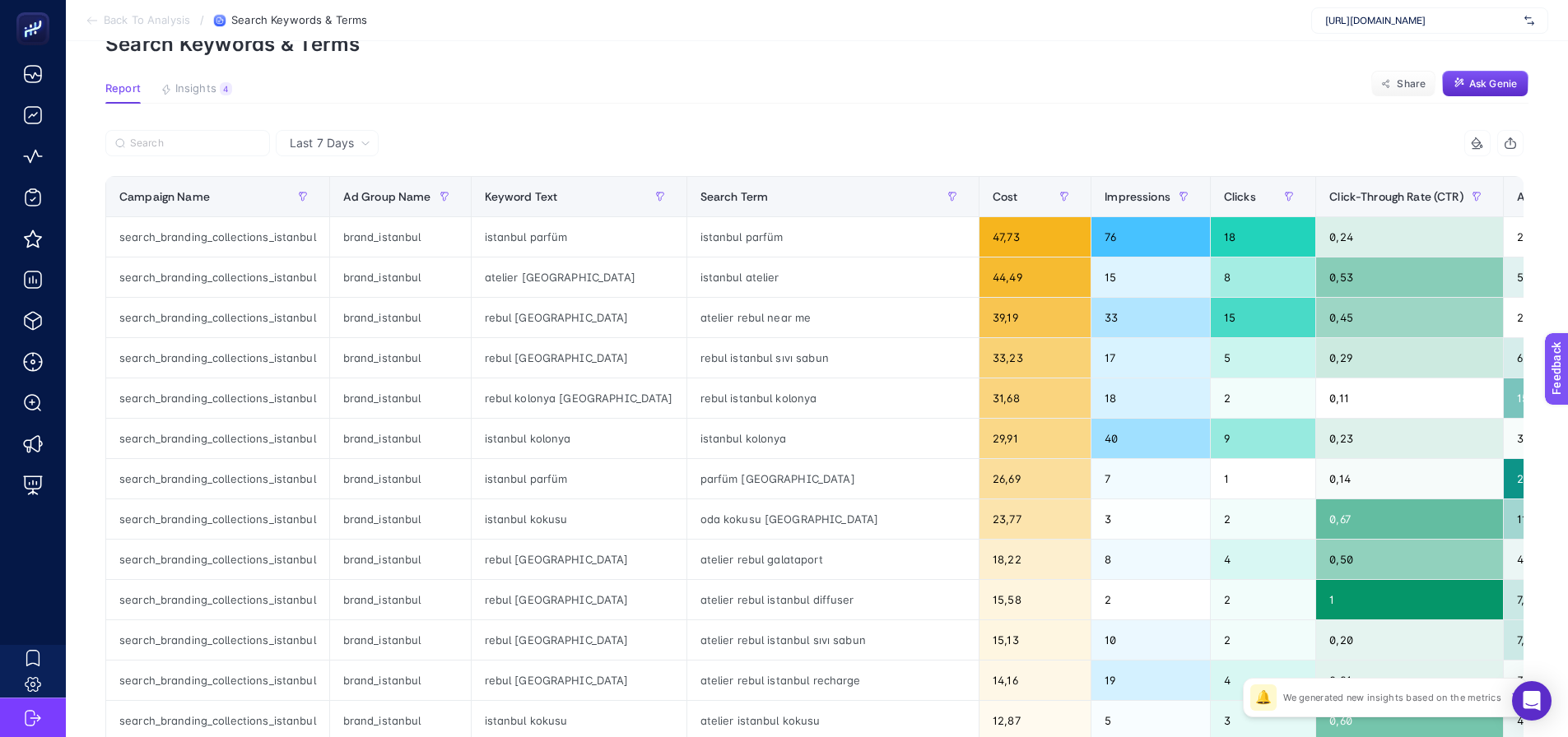
scroll to position [82, 0]
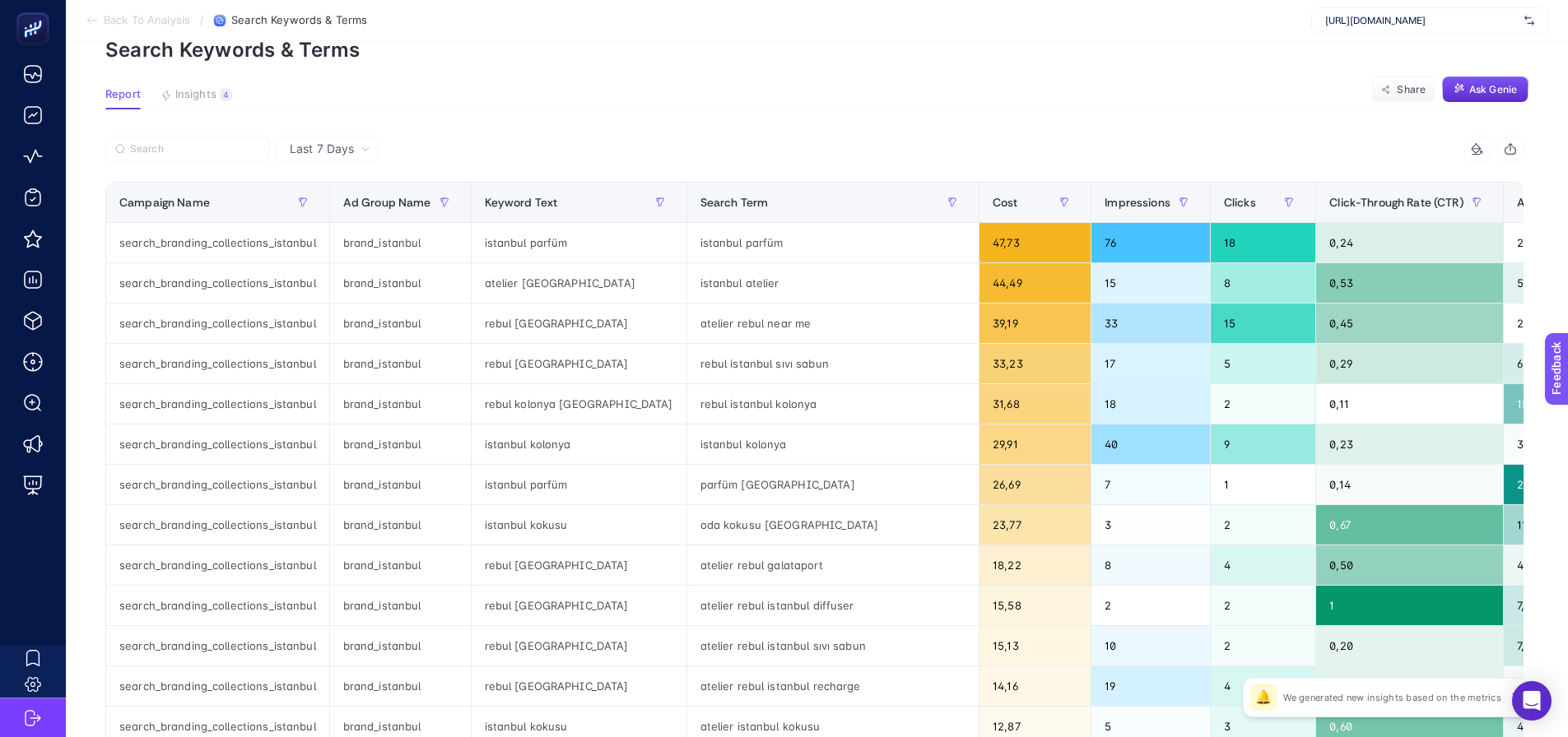
click at [522, 105] on section "Report Insights 4 We generated new insights based on the metrics Share Ask Genie" at bounding box center [816, 98] width 1423 height 21
click at [360, 198] on span "Ad Group Name" at bounding box center [387, 202] width 88 height 13
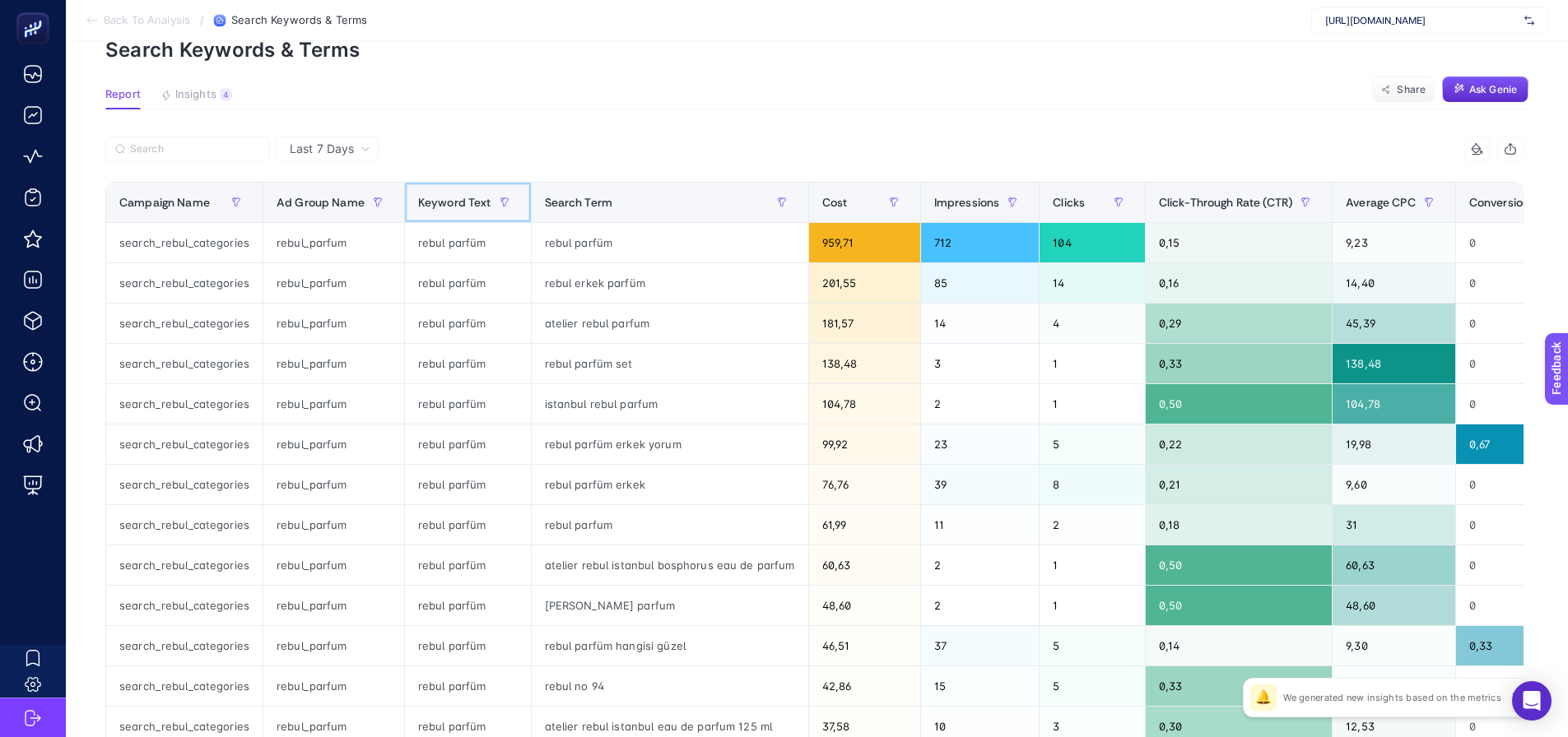
click at [437, 202] on span "Keyword Text" at bounding box center [455, 202] width 74 height 13
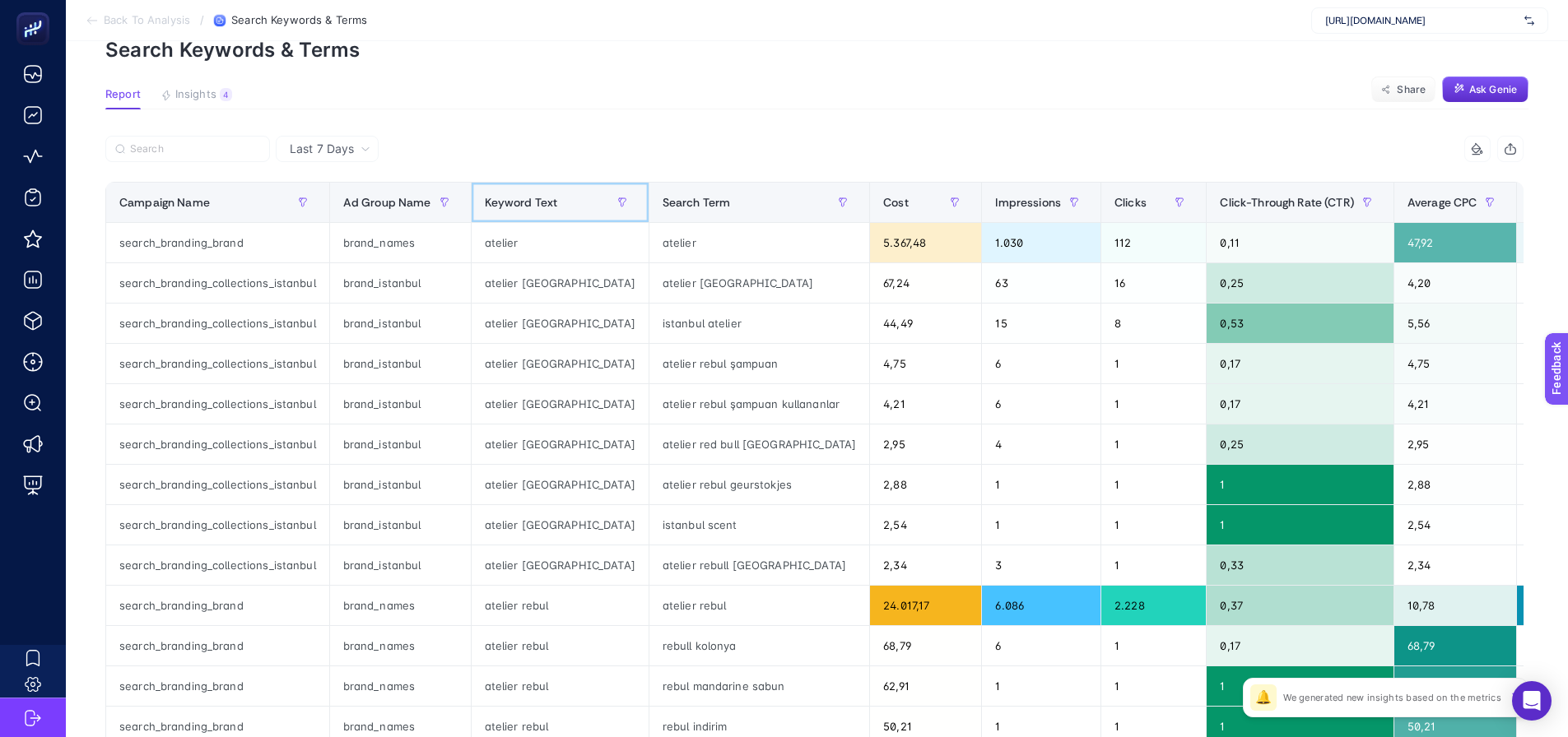
drag, startPoint x: 518, startPoint y: 208, endPoint x: 546, endPoint y: 205, distance: 28.2
click at [518, 208] on span "Keyword Text" at bounding box center [521, 202] width 74 height 13
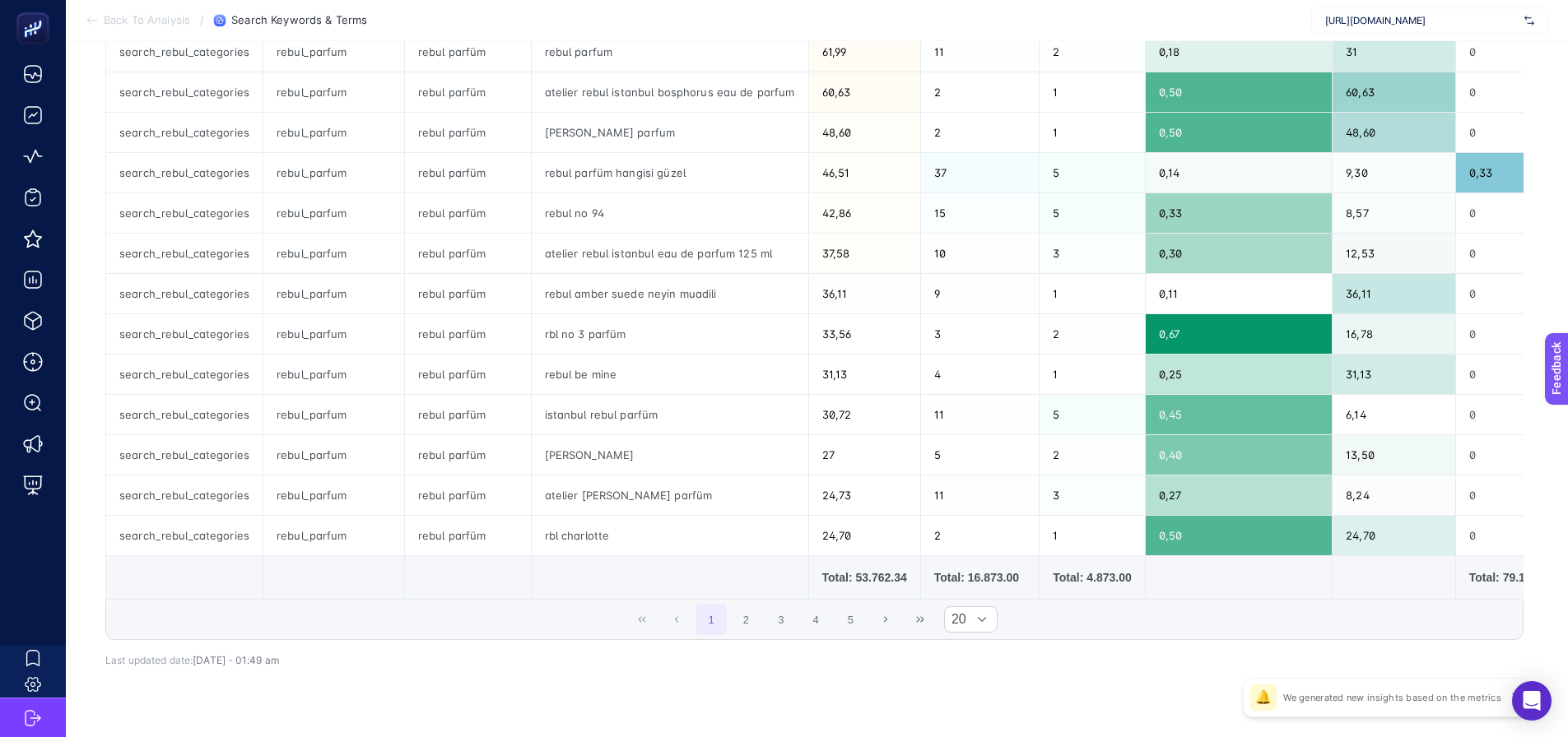
scroll to position [576, 0]
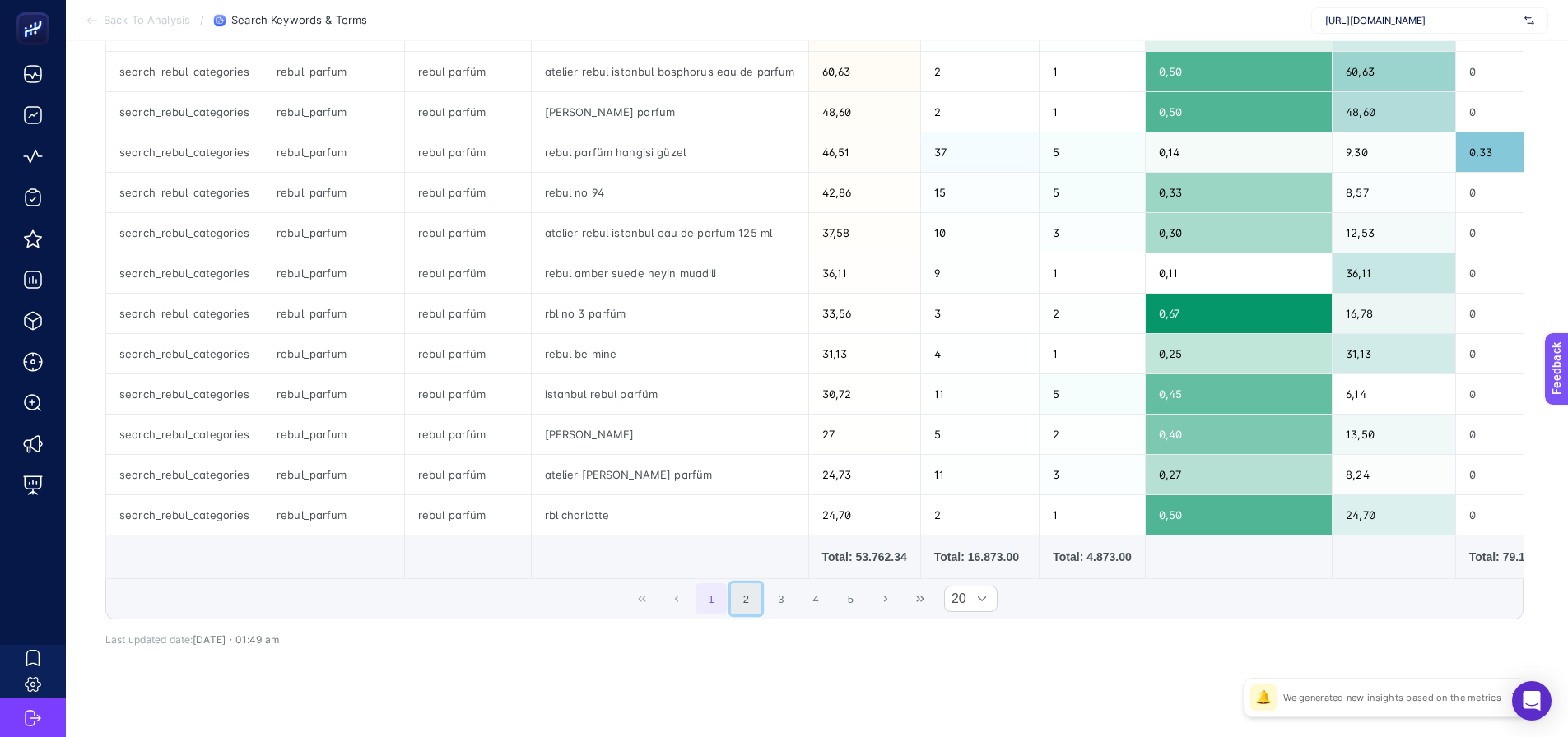
click at [751, 614] on button "2" at bounding box center [747, 599] width 32 height 32
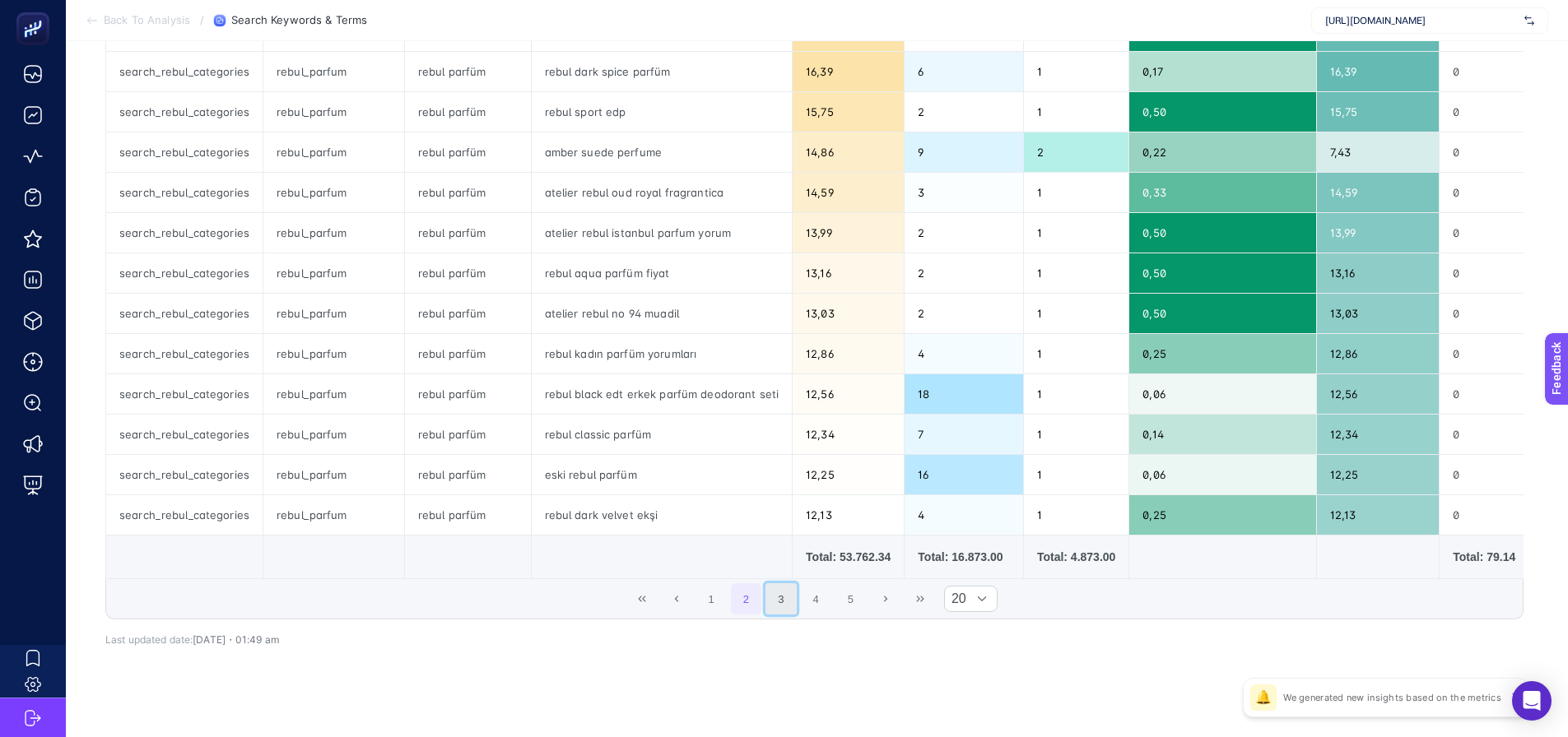
click at [797, 612] on button "3" at bounding box center [781, 599] width 32 height 32
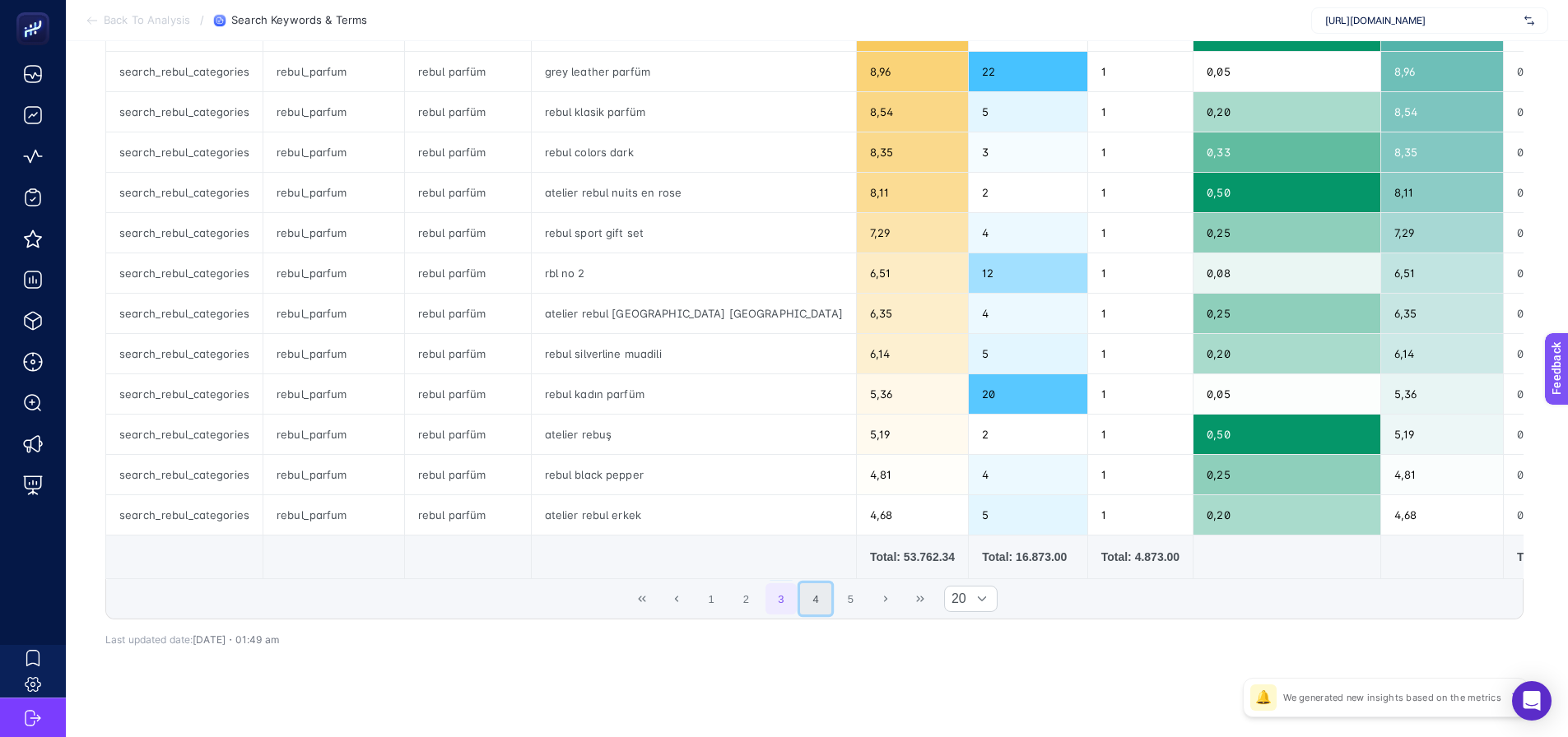
click at [828, 602] on button "4" at bounding box center [816, 599] width 32 height 32
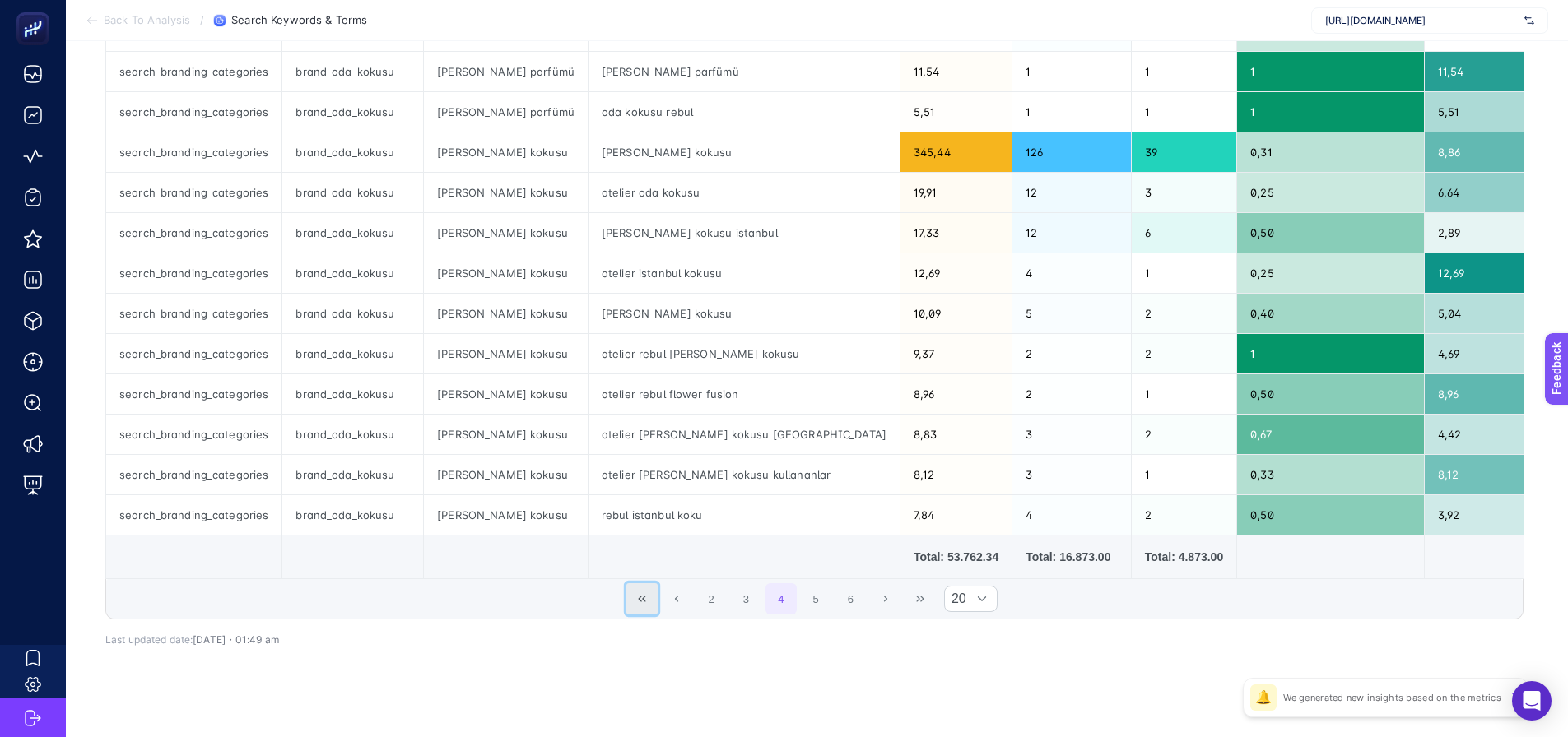
click at [646, 612] on button "First Page" at bounding box center [642, 599] width 32 height 32
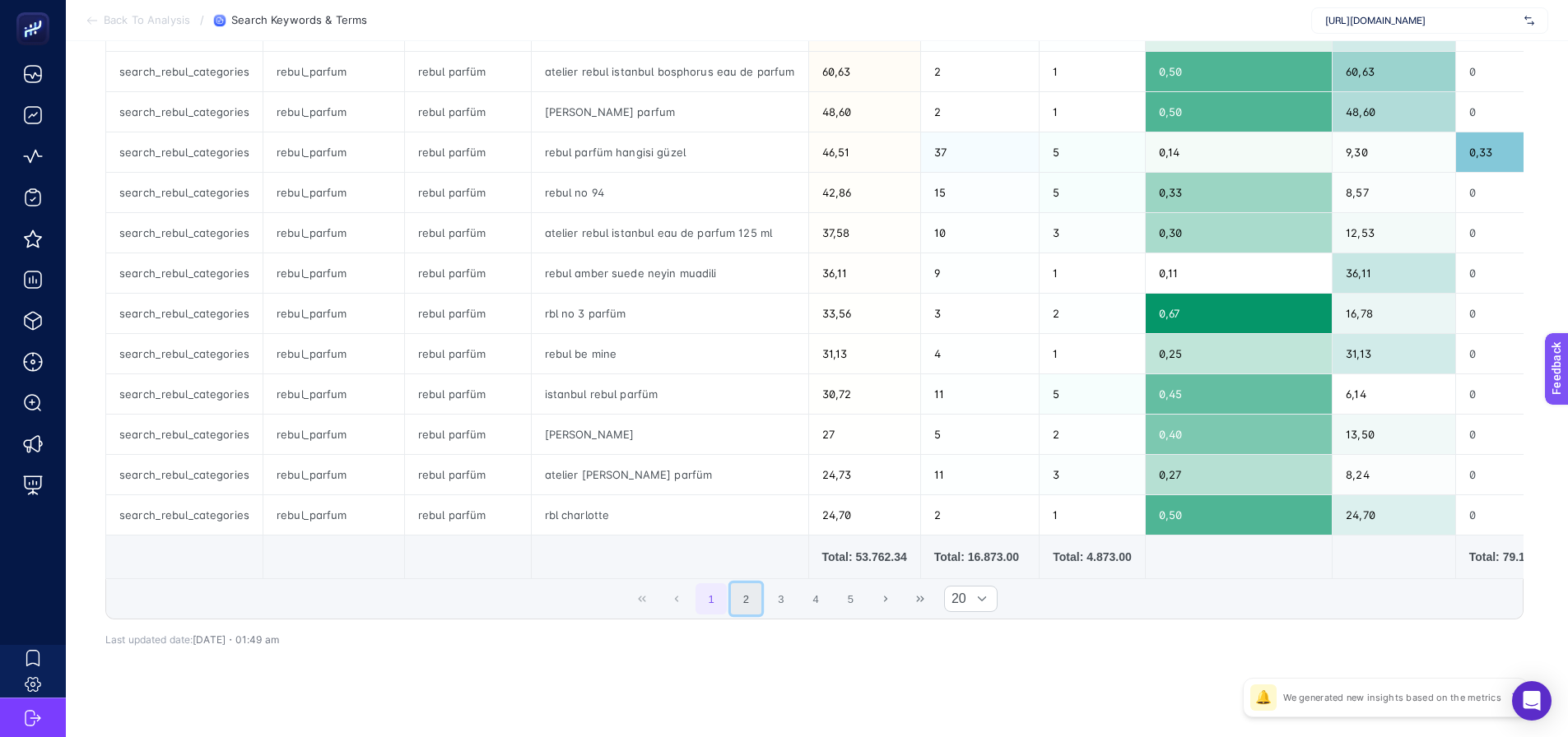
click at [751, 598] on button "2" at bounding box center [747, 599] width 32 height 32
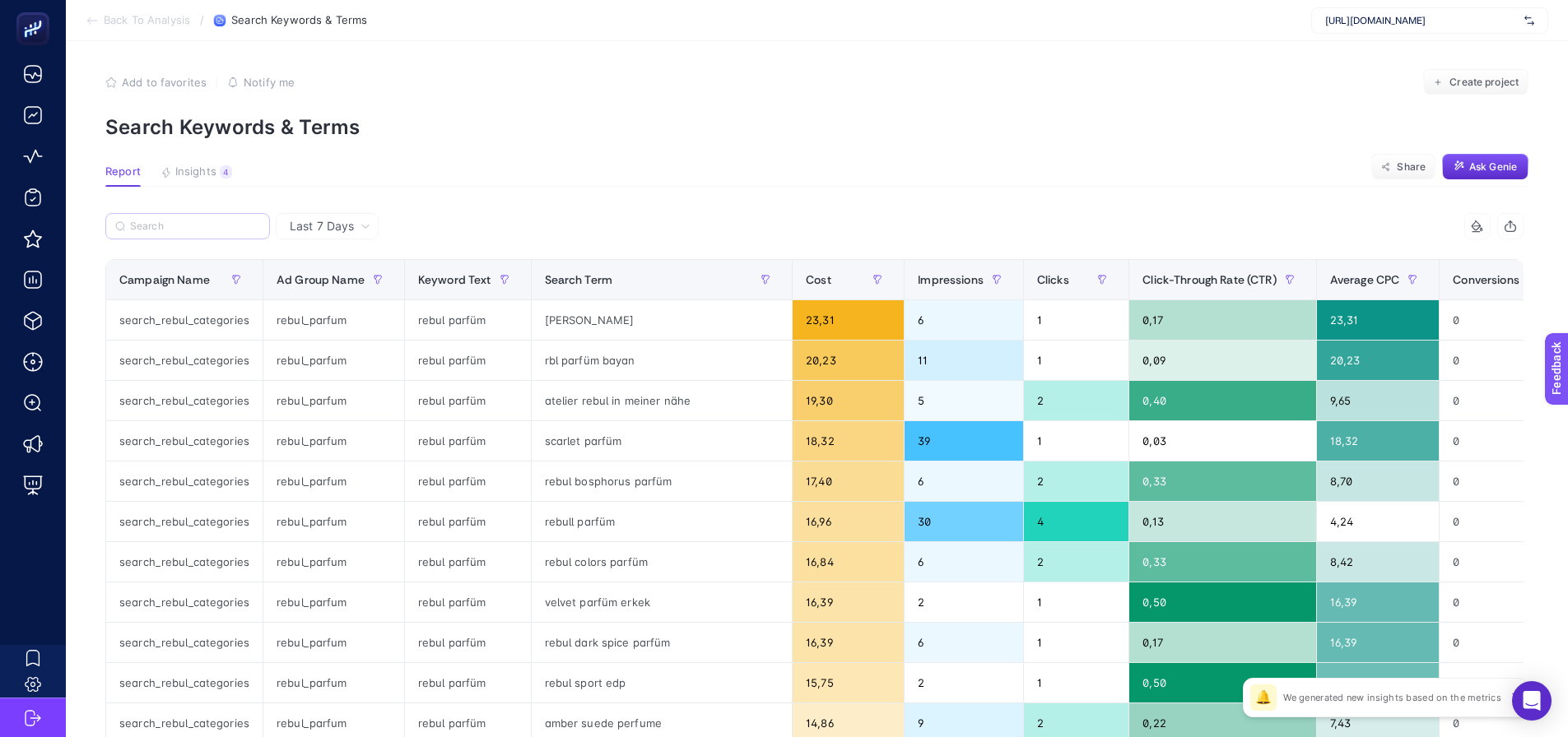
scroll to position [0, 0]
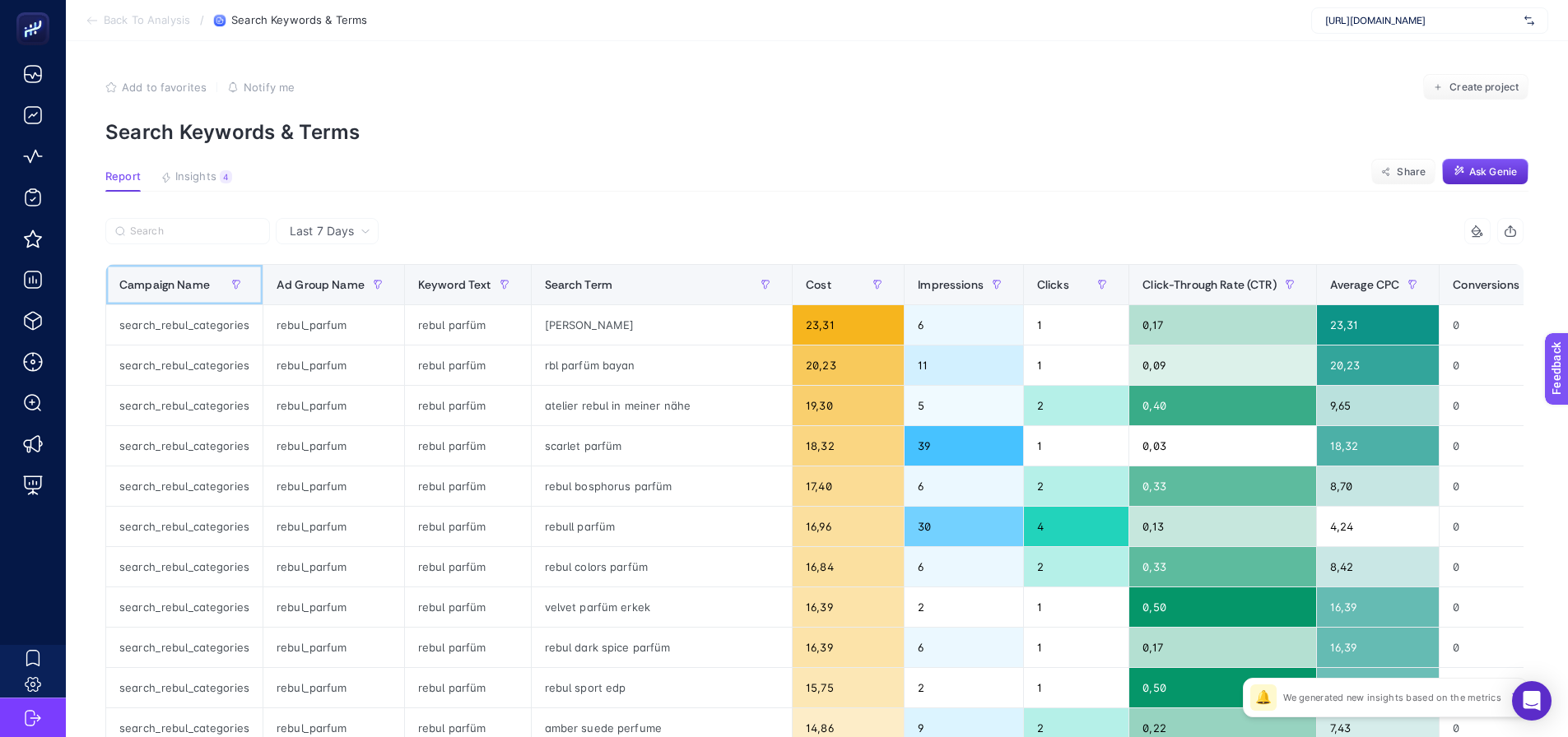
click at [175, 289] on span "Campaign Name" at bounding box center [164, 284] width 90 height 13
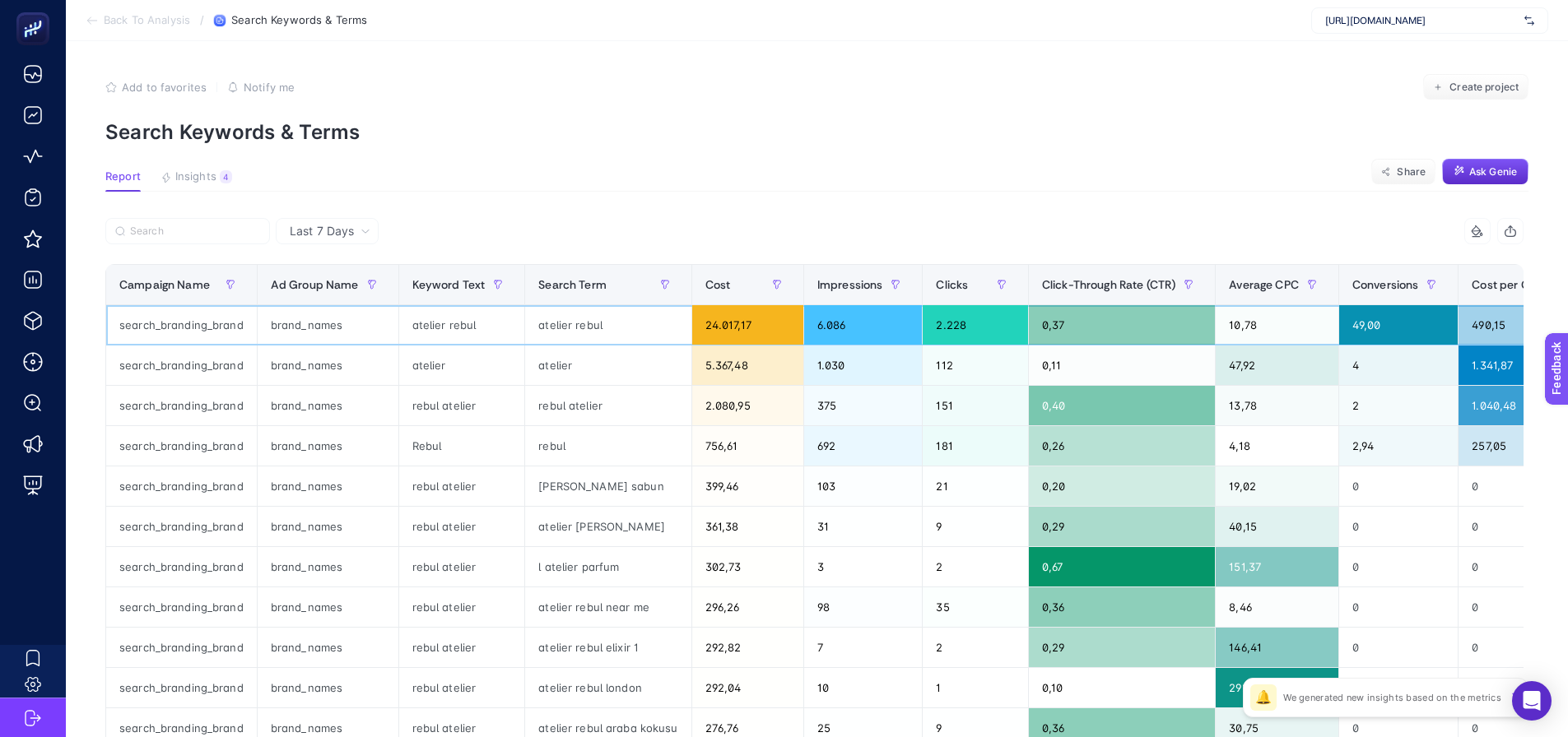
click at [185, 325] on div "search_branding_brand" at bounding box center [181, 324] width 151 height 39
copy tr "search_branding_brand"
click at [181, 219] on label at bounding box center [188, 231] width 165 height 26
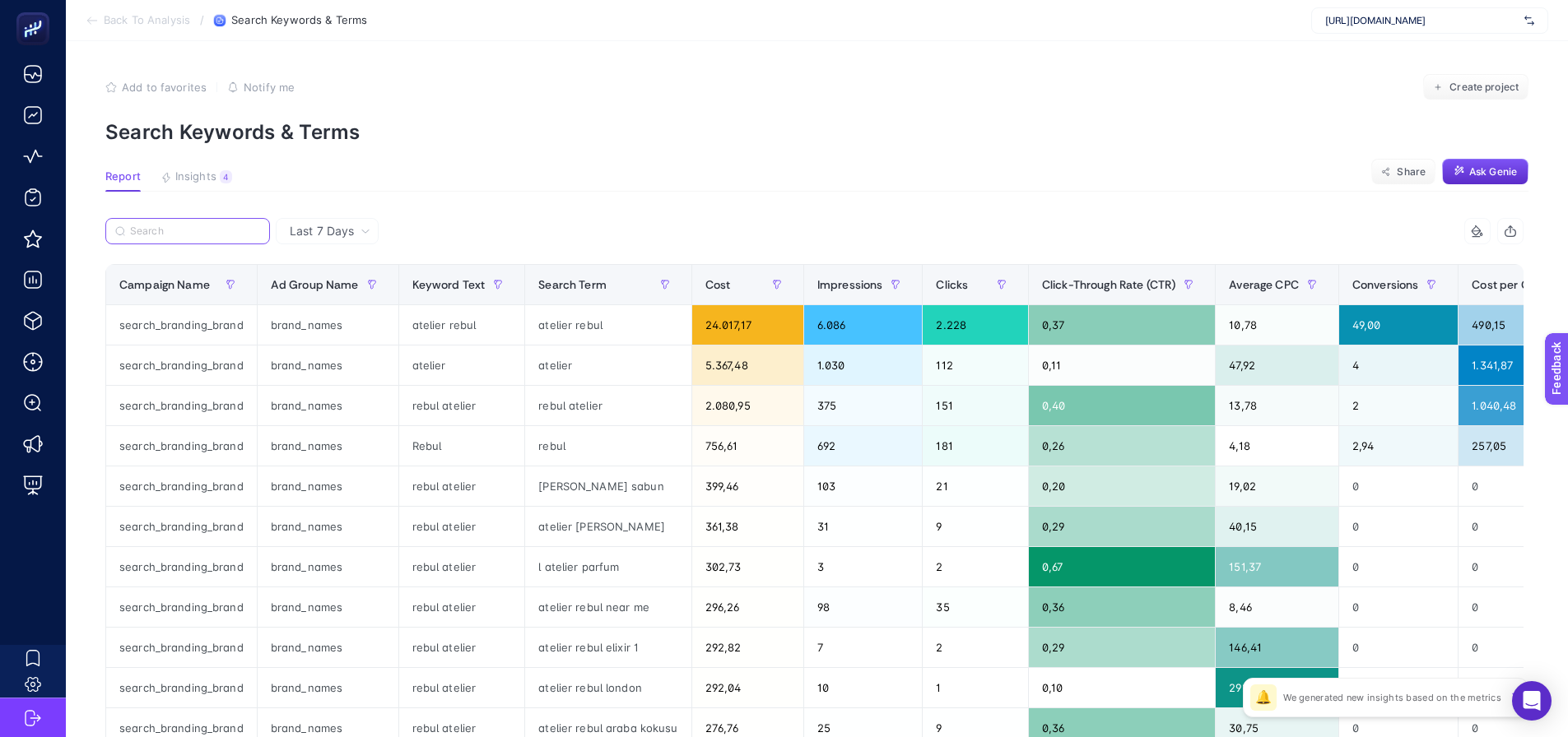
click at [181, 225] on input "Search" at bounding box center [195, 231] width 130 height 12
paste input "search_branding_brand"
type input "search_branding_brand"
click at [417, 295] on div "Keyword Text" at bounding box center [462, 285] width 100 height 26
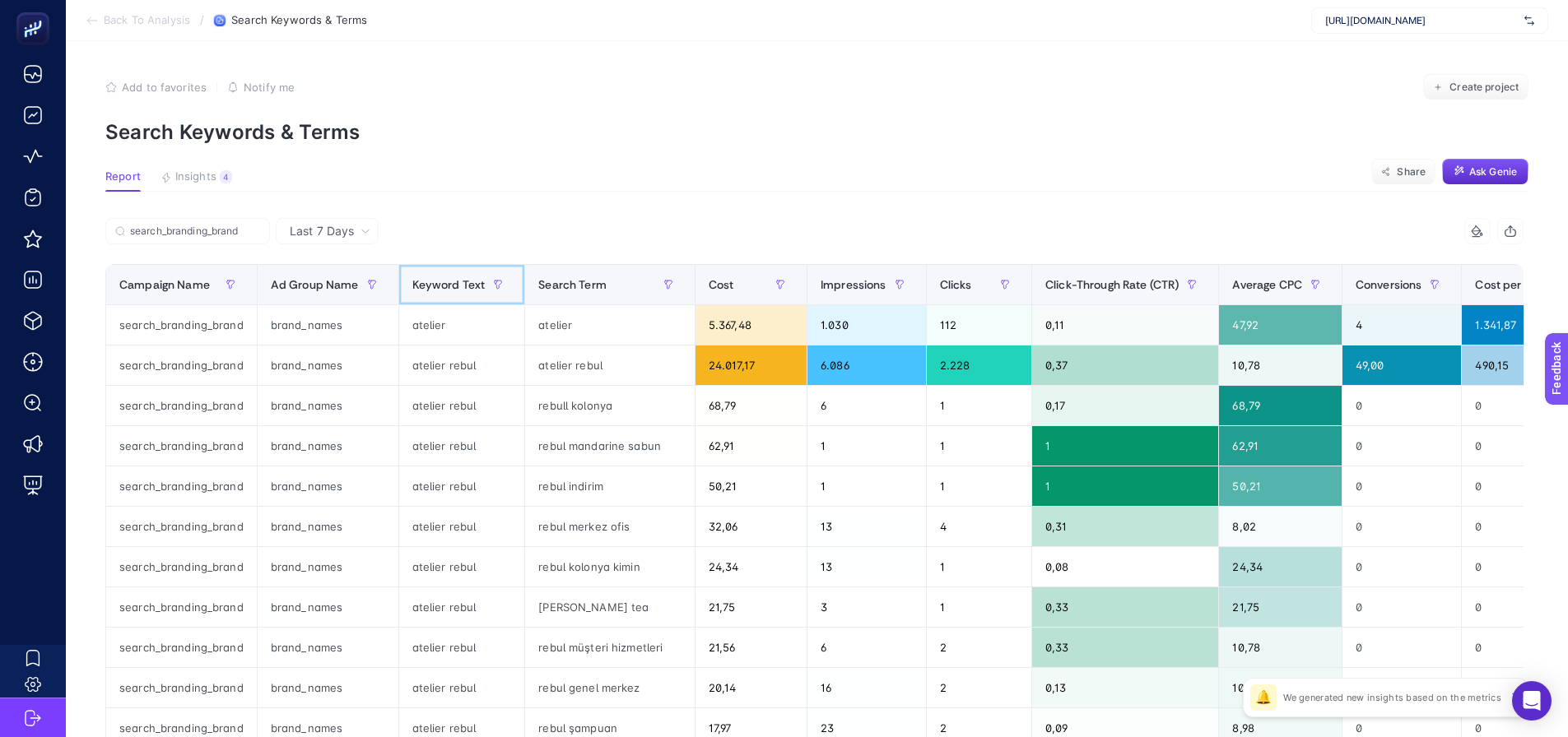
click at [433, 281] on span "Keyword Text" at bounding box center [449, 284] width 74 height 13
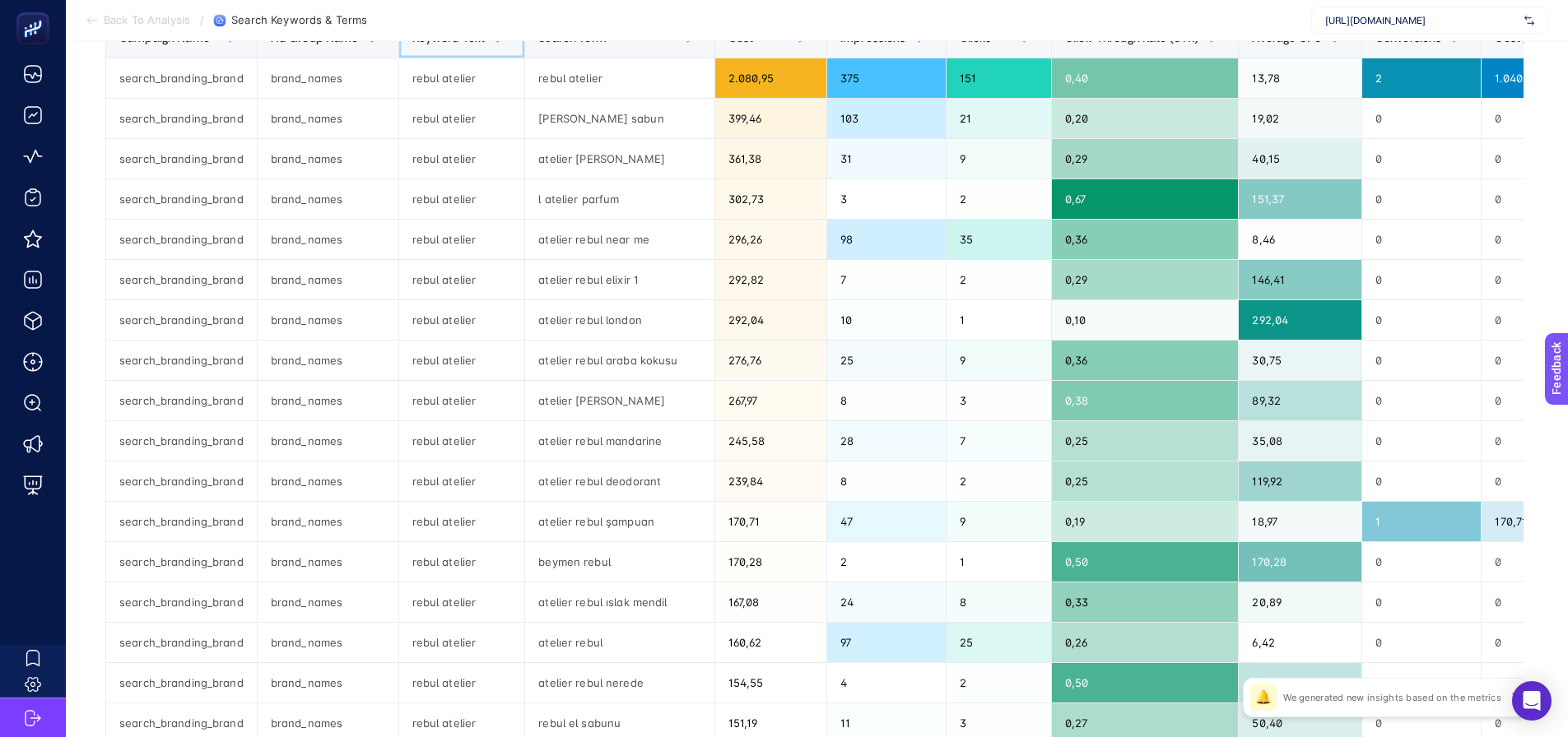
scroll to position [597, 0]
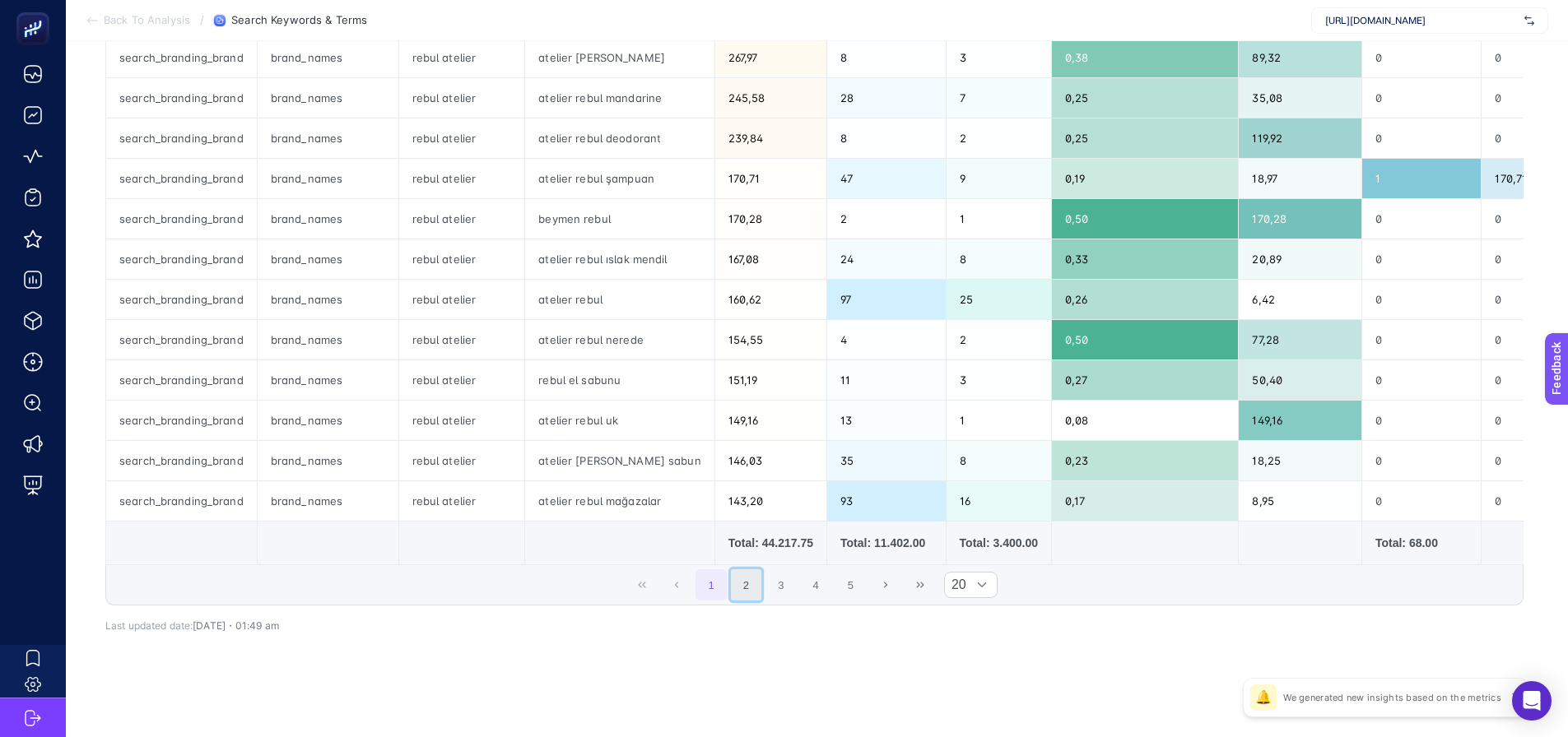
click at [749, 573] on button "2" at bounding box center [747, 585] width 32 height 32
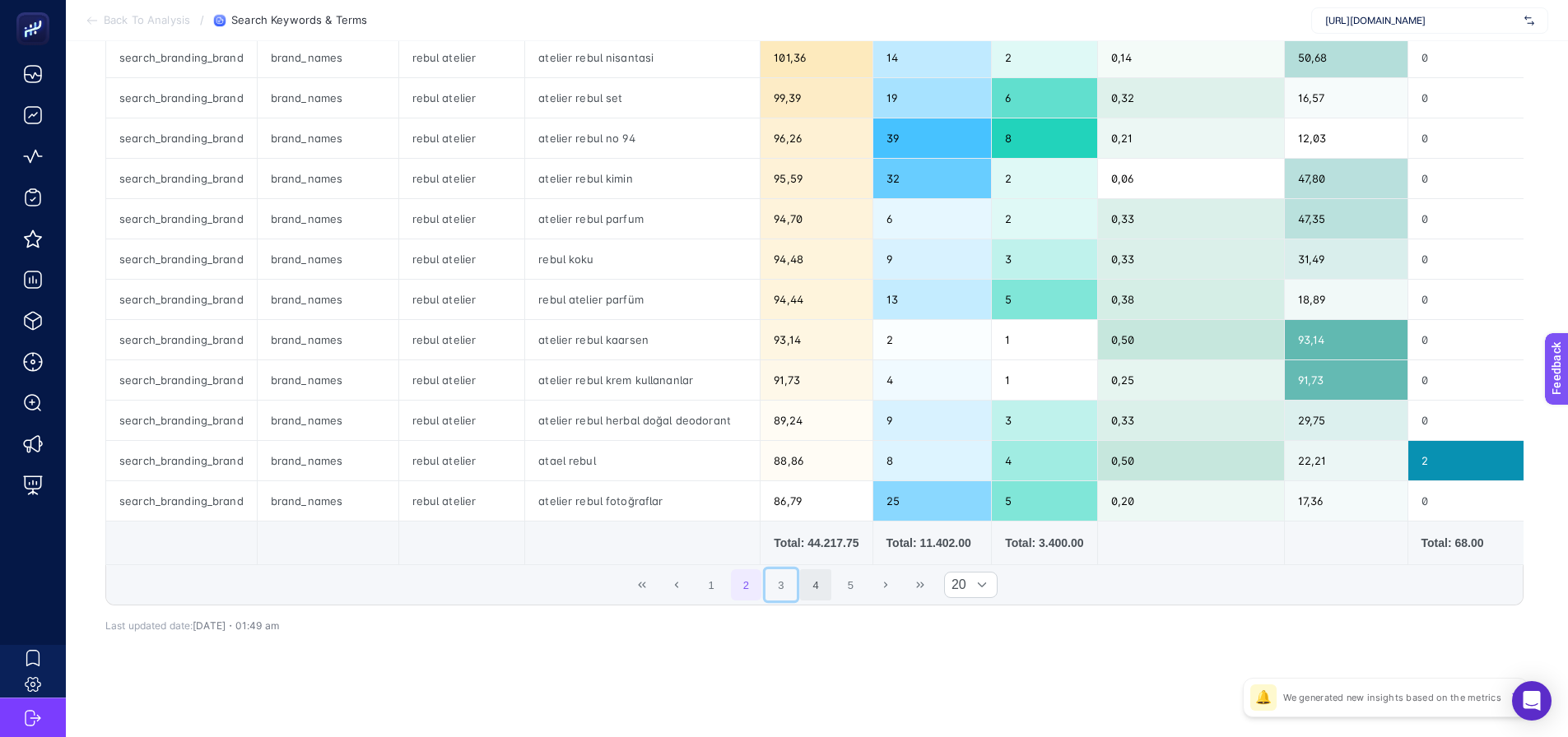
drag, startPoint x: 783, startPoint y: 583, endPoint x: 822, endPoint y: 583, distance: 39.0
click at [784, 583] on button "3" at bounding box center [781, 585] width 32 height 32
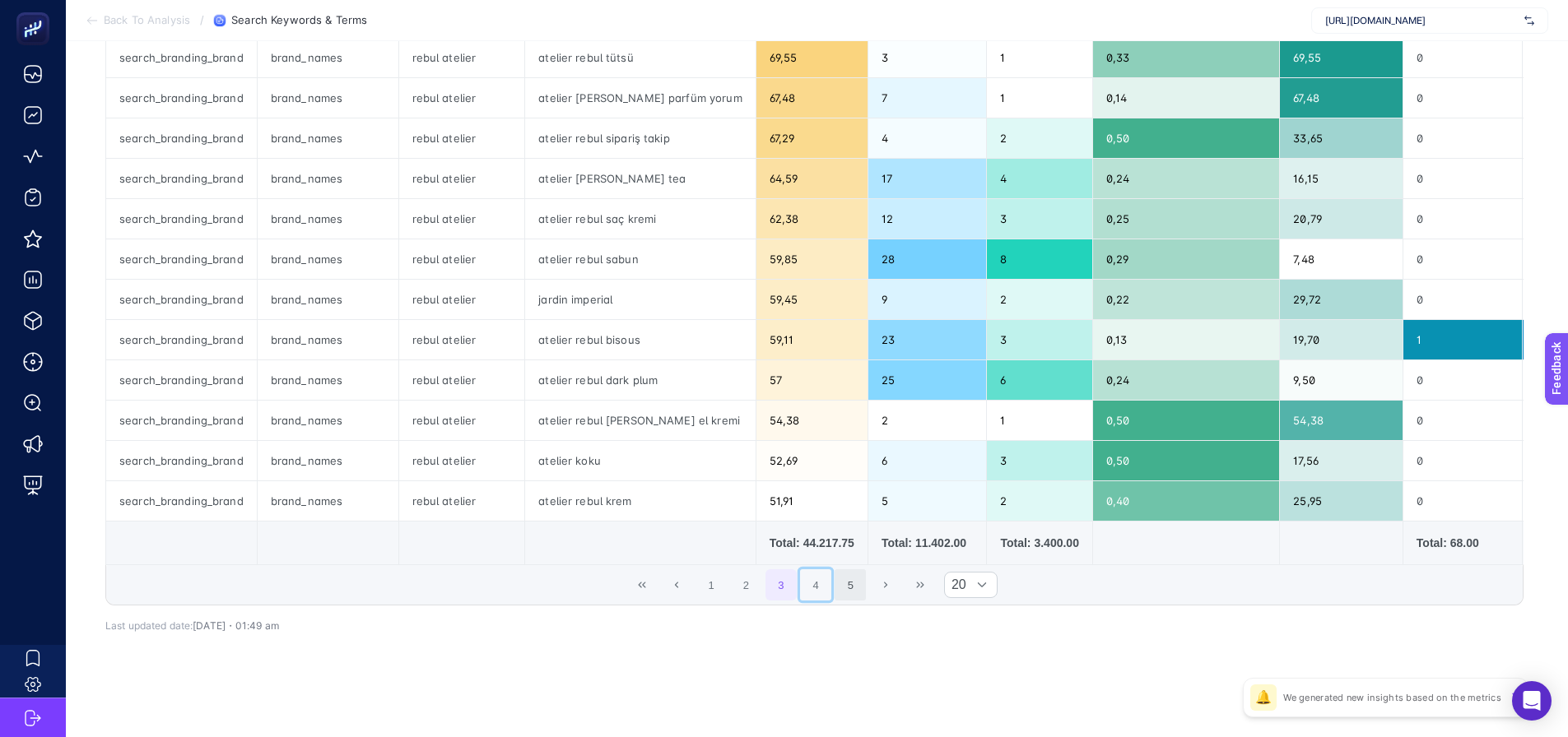
click at [824, 583] on button "4" at bounding box center [816, 585] width 32 height 32
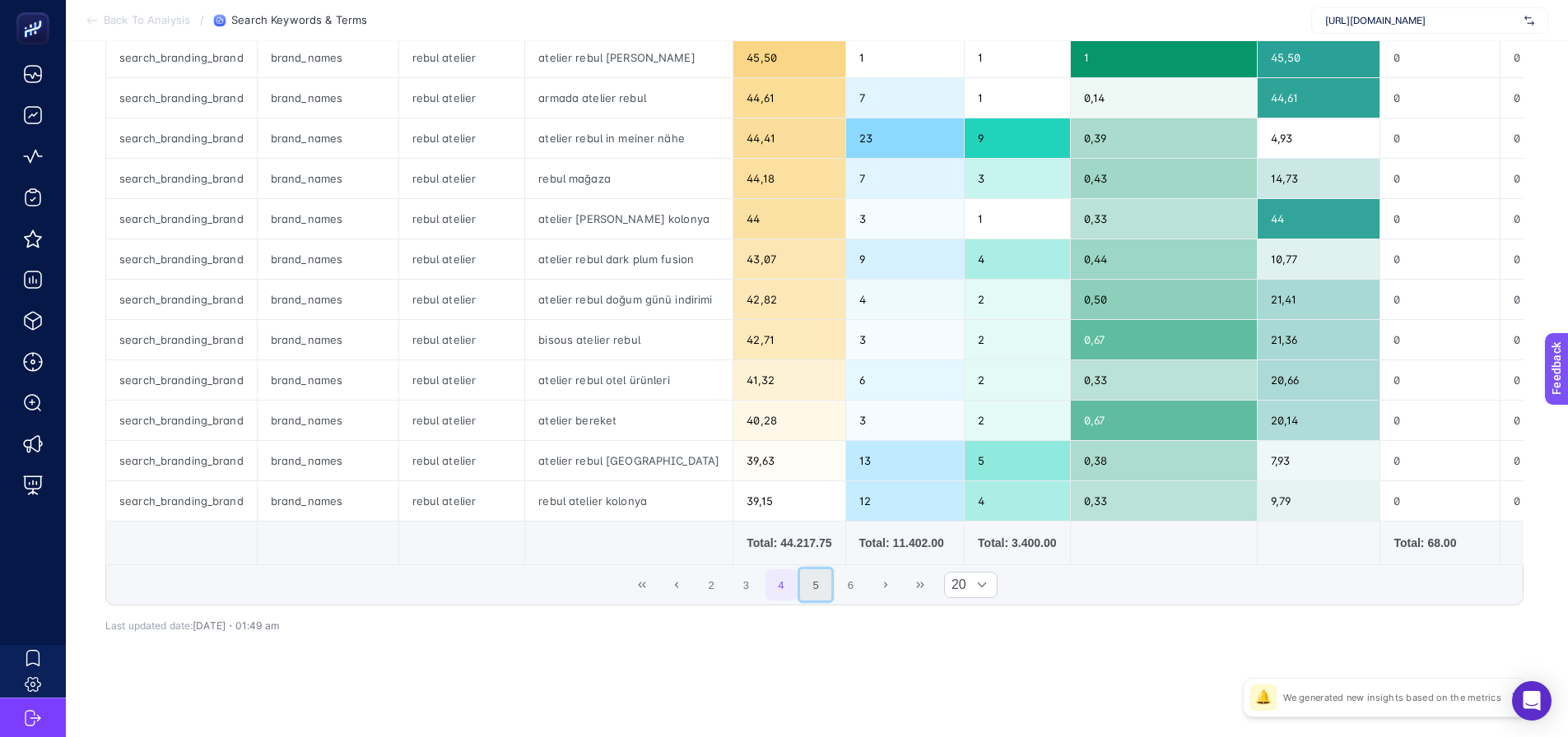
click at [824, 586] on button "5" at bounding box center [816, 585] width 32 height 32
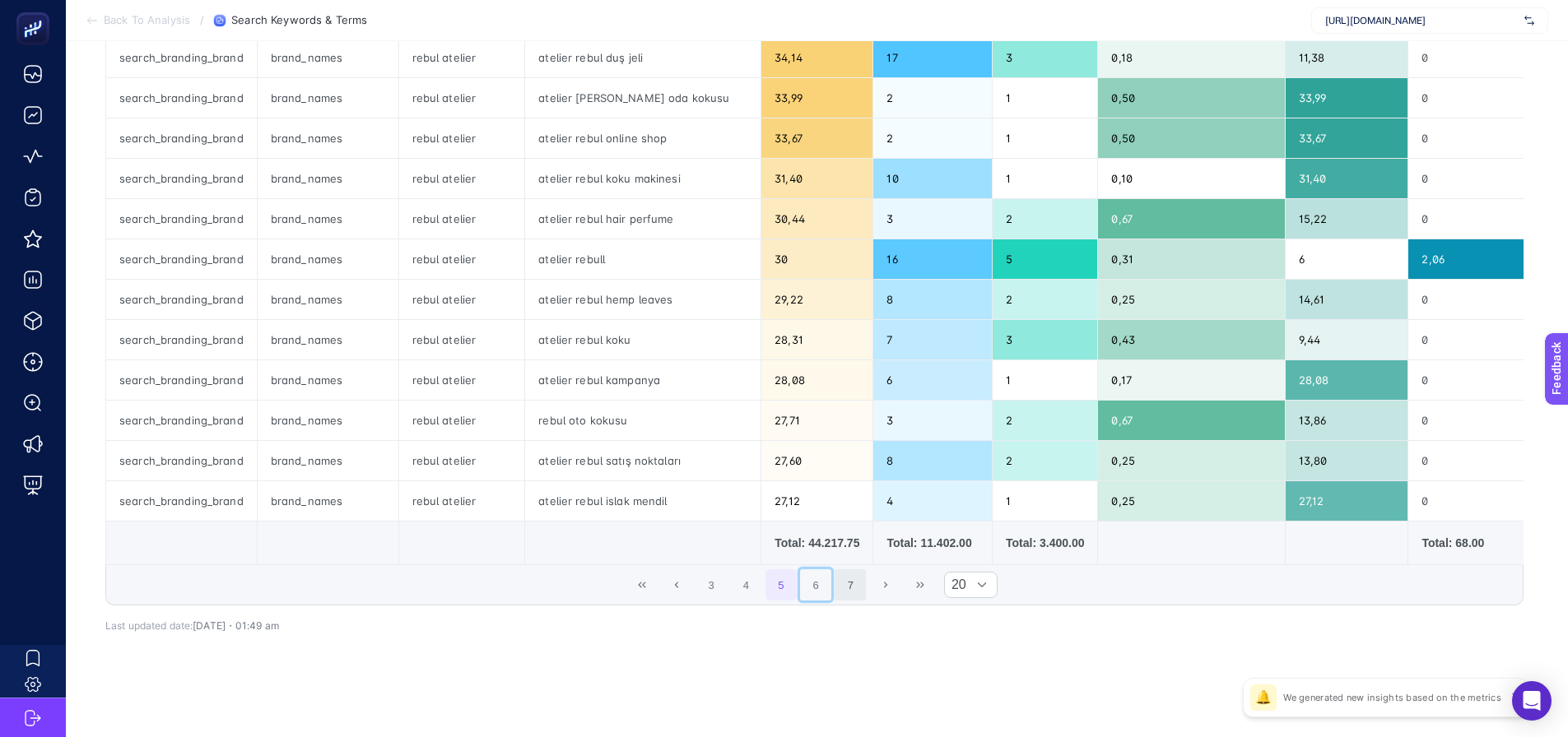
click at [829, 586] on button "6" at bounding box center [816, 585] width 32 height 32
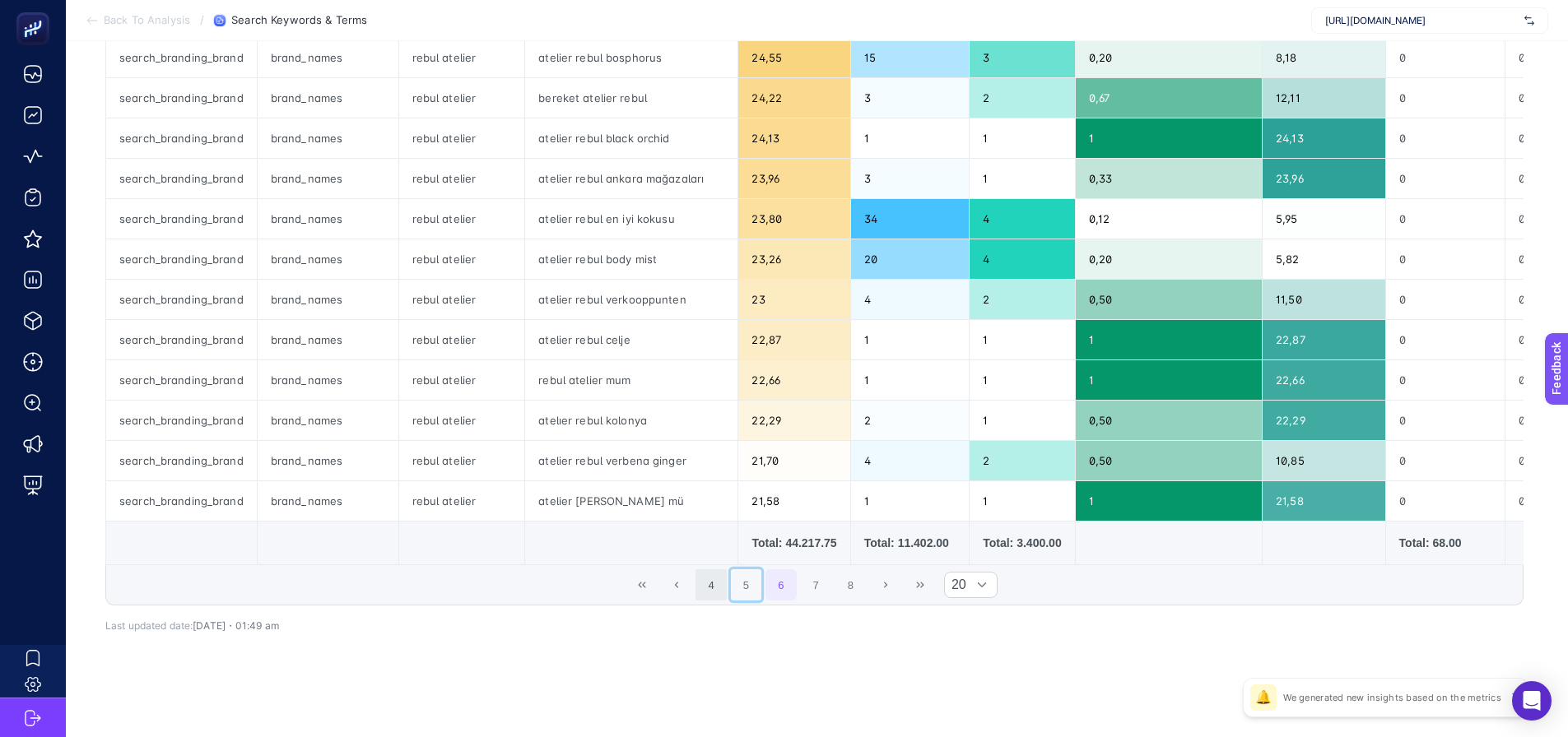
click at [752, 589] on button "5" at bounding box center [747, 585] width 32 height 32
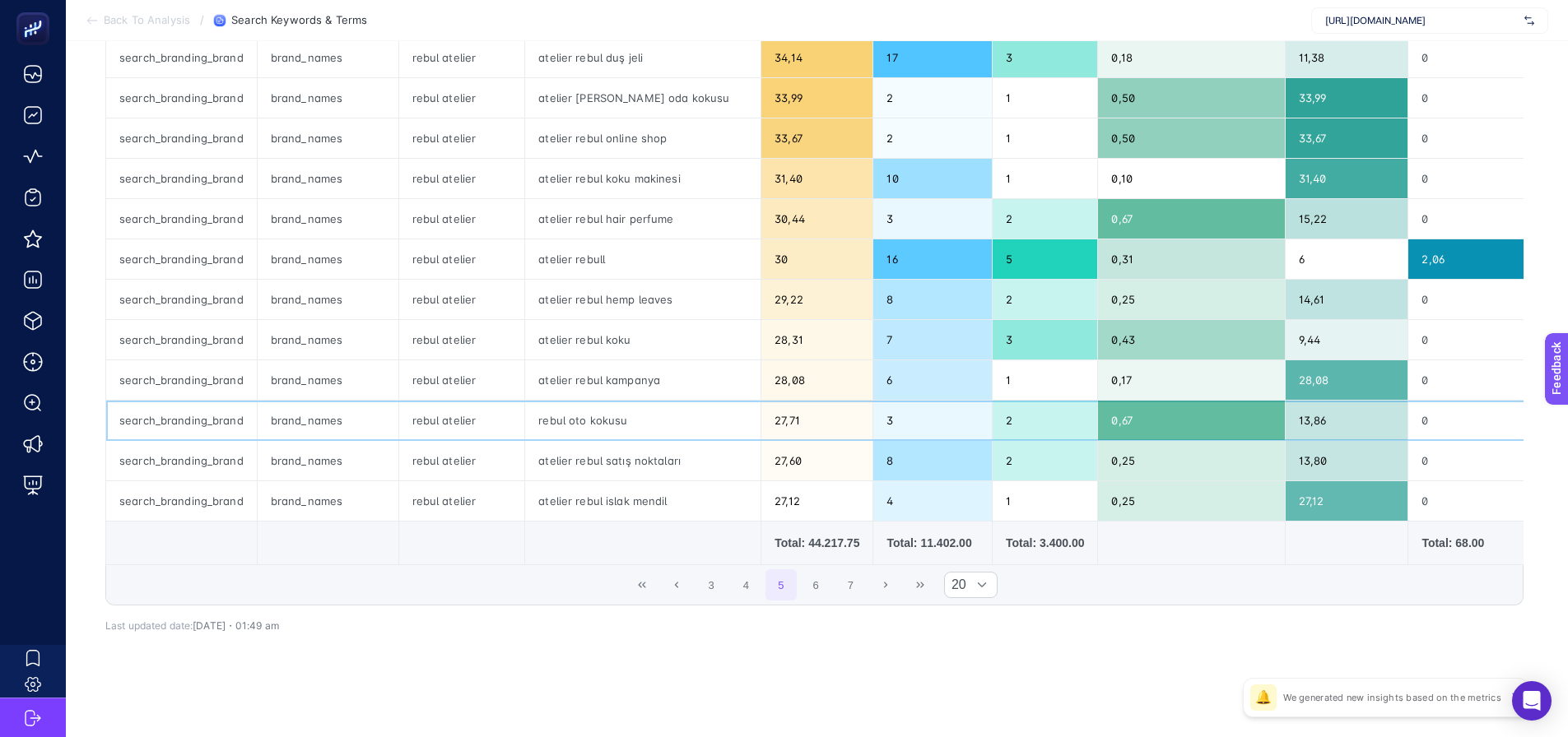
click at [600, 429] on div "rebul oto kokusu" at bounding box center [642, 420] width 236 height 39
click at [598, 425] on div "rebul oto kokusu" at bounding box center [642, 420] width 236 height 39
click at [599, 425] on div "rebul oto kokusu" at bounding box center [642, 420] width 236 height 39
click at [829, 586] on button "6" at bounding box center [816, 585] width 32 height 32
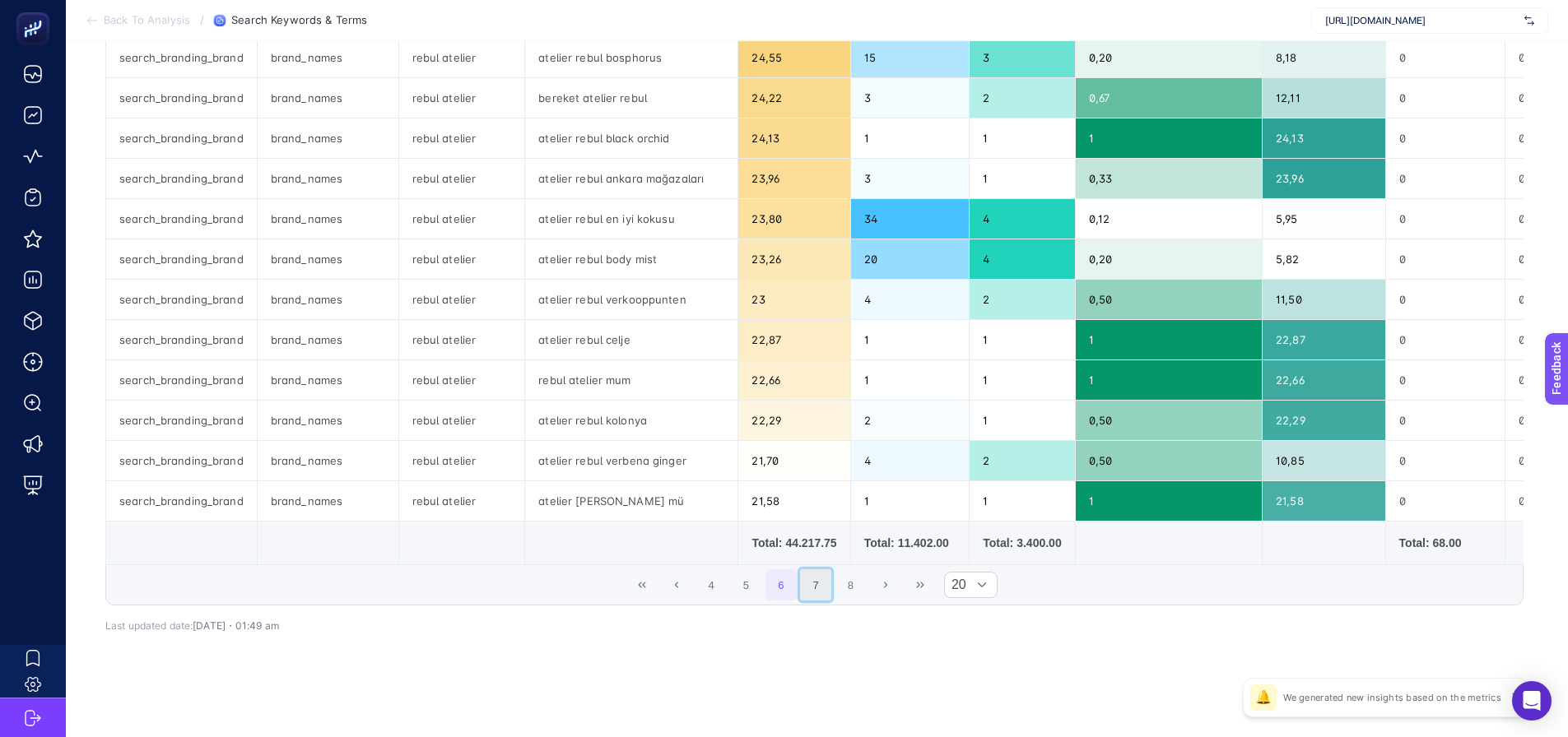
click at [829, 585] on button "7" at bounding box center [816, 585] width 32 height 32
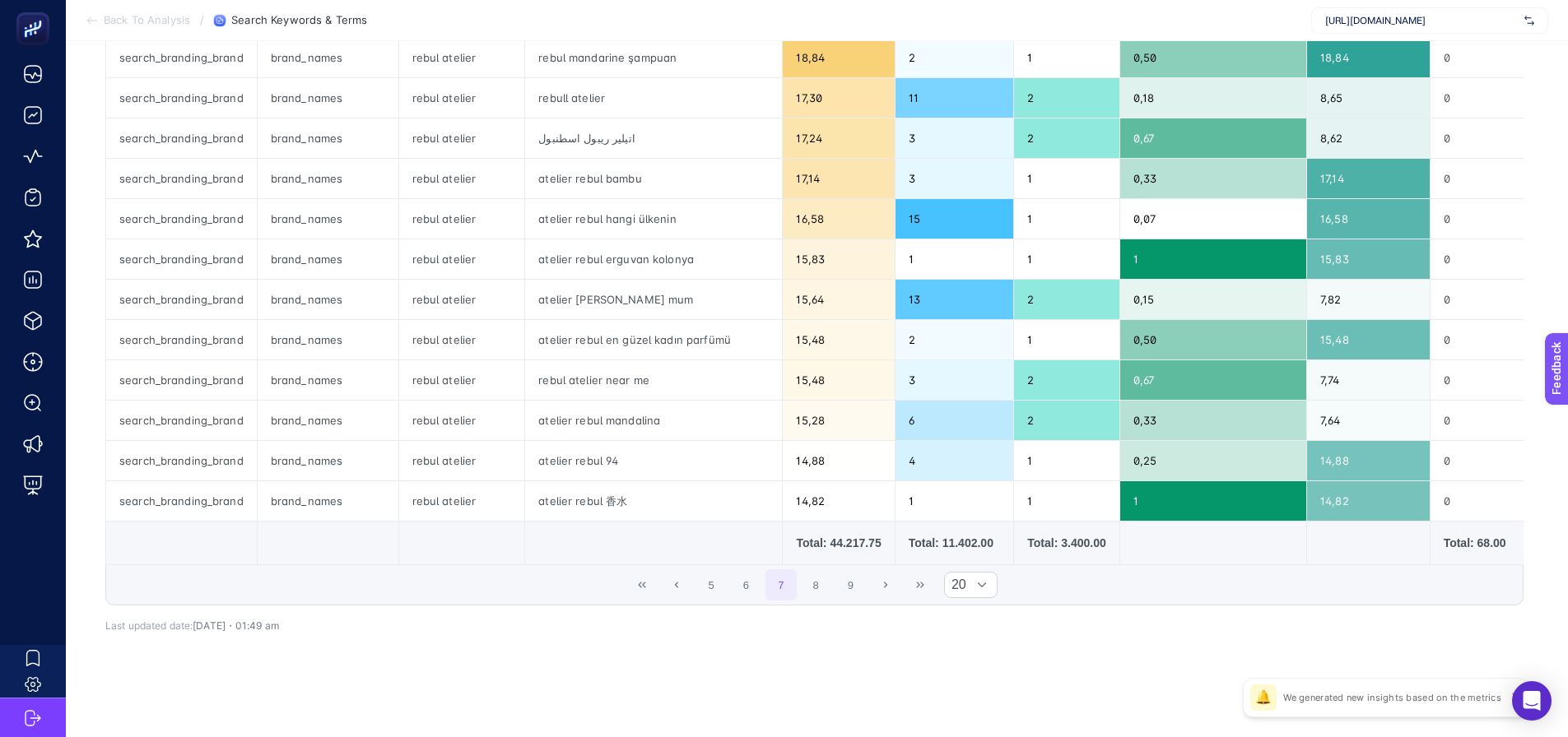
click at [840, 585] on span "5 6 7 8 9" at bounding box center [781, 585] width 174 height 34
click at [830, 585] on button "8" at bounding box center [816, 585] width 32 height 32
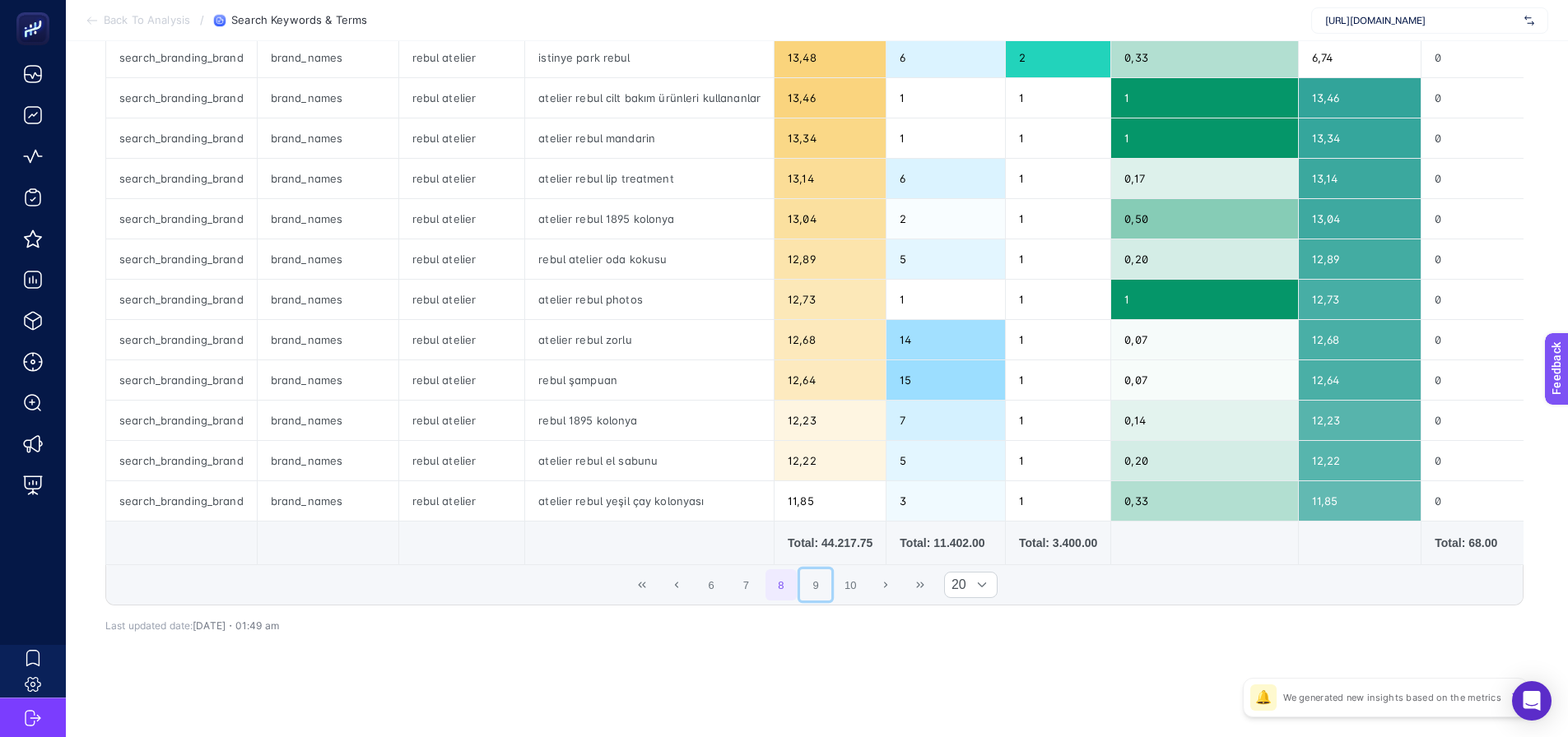
click at [830, 585] on button "9" at bounding box center [816, 585] width 32 height 32
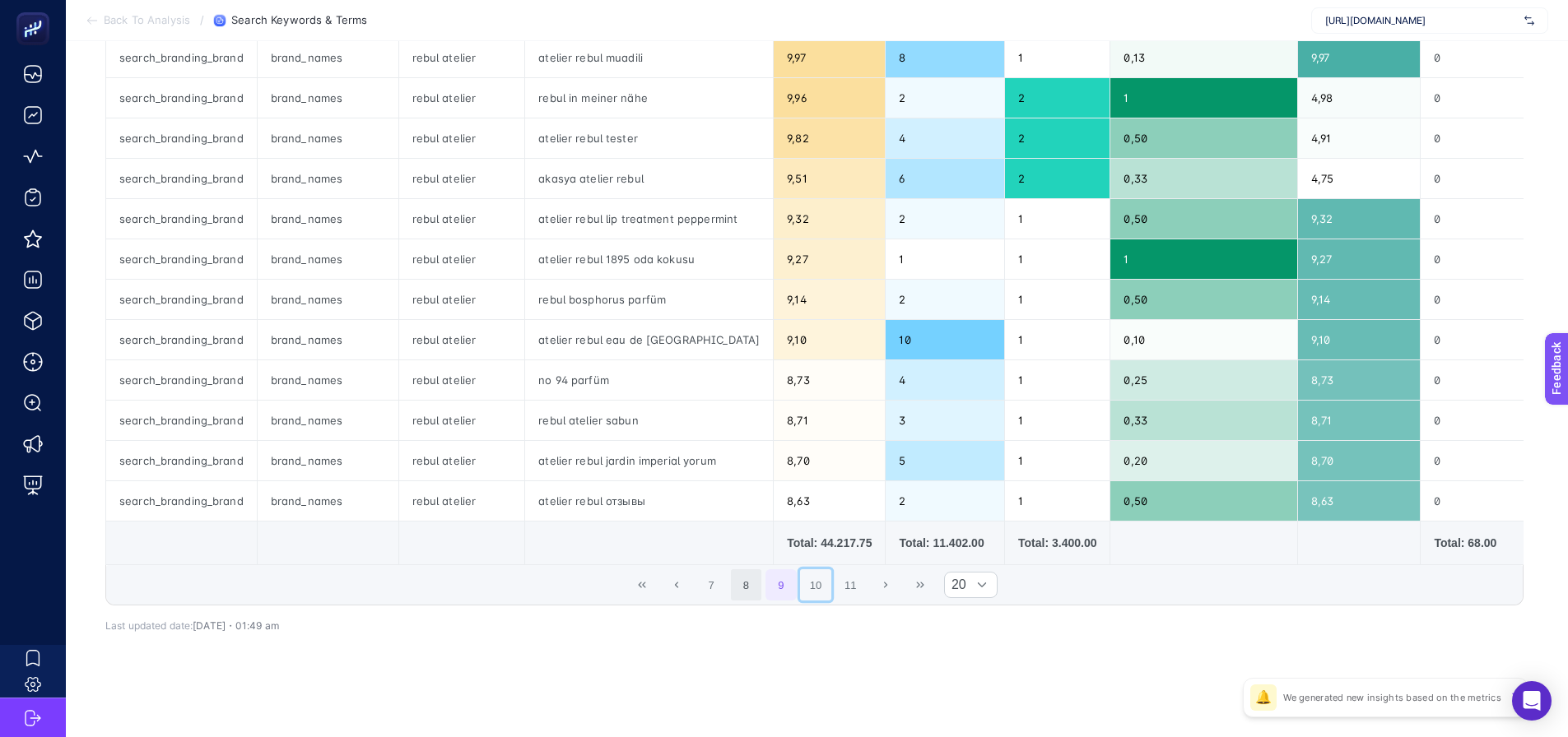
click at [830, 585] on button "10" at bounding box center [816, 585] width 32 height 32
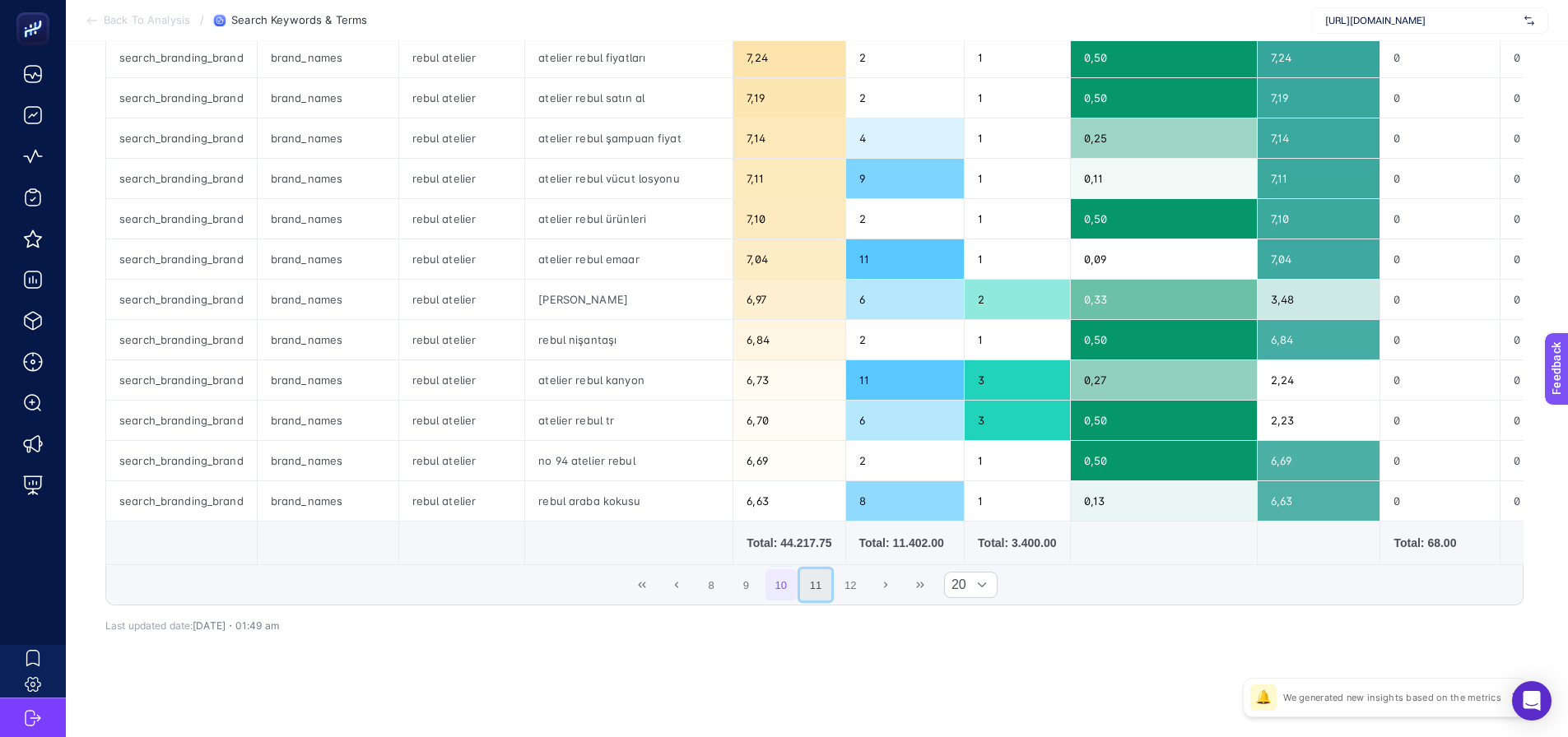
click at [831, 585] on button "11" at bounding box center [816, 585] width 32 height 32
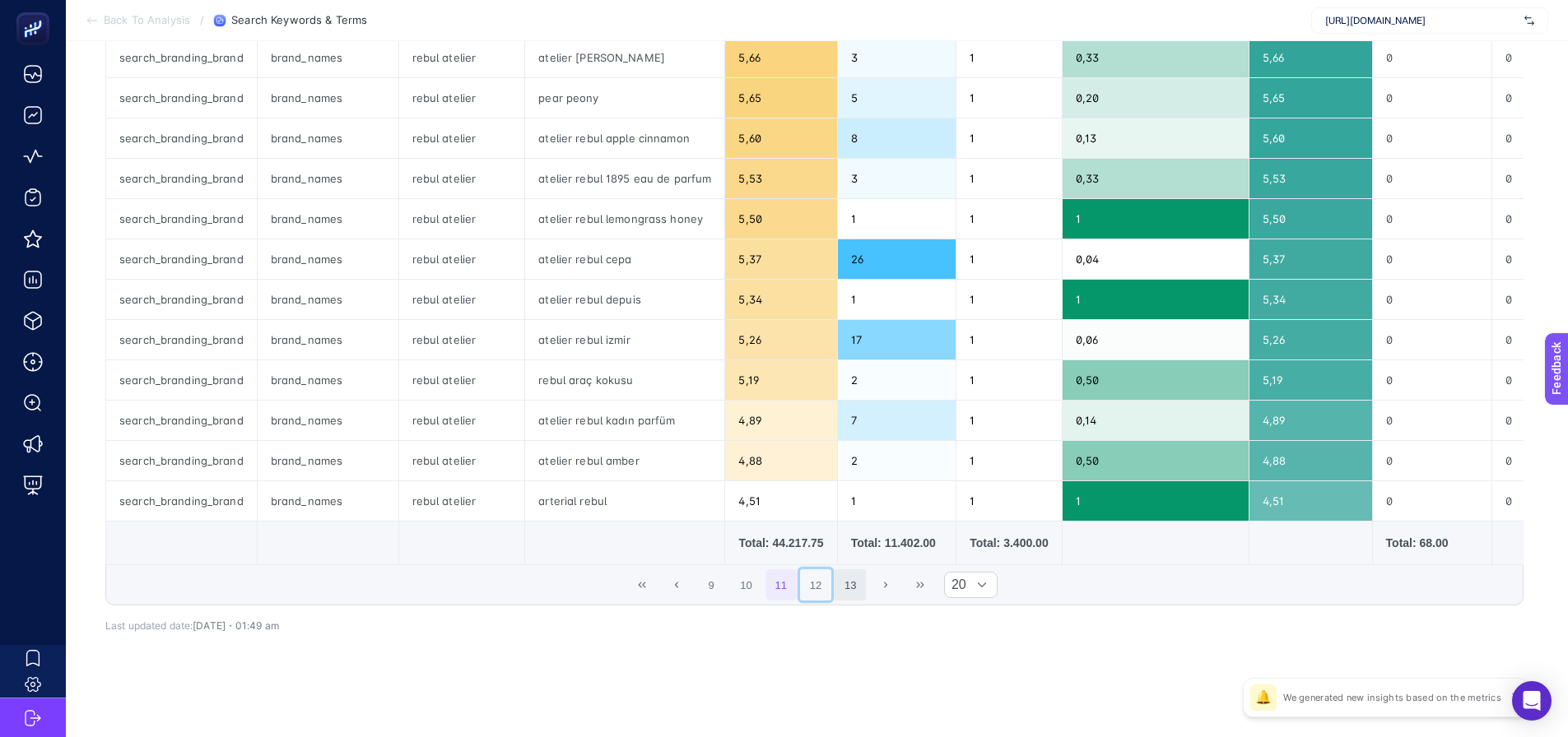
click at [831, 585] on button "12" at bounding box center [816, 585] width 32 height 32
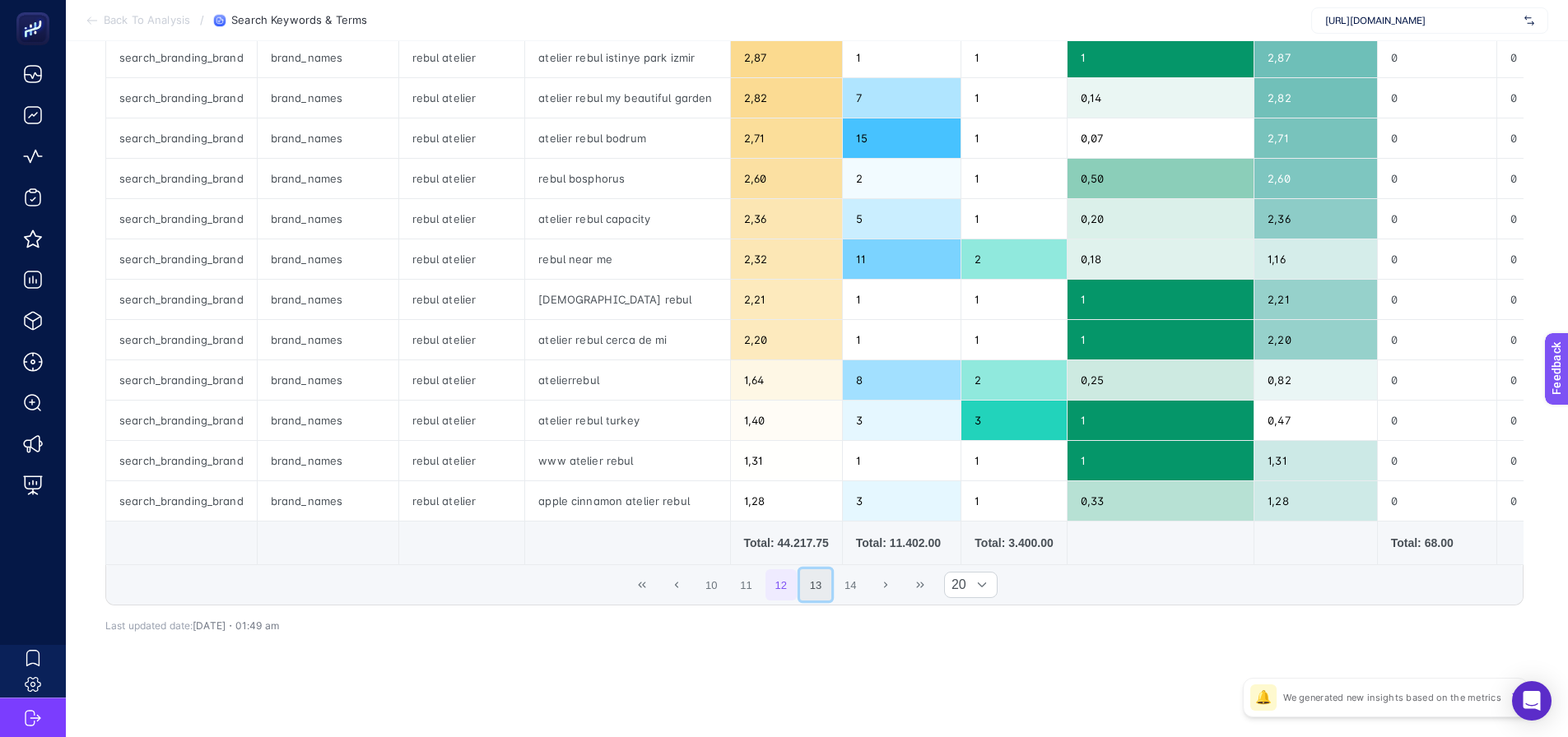
click at [829, 585] on button "13" at bounding box center [816, 585] width 32 height 32
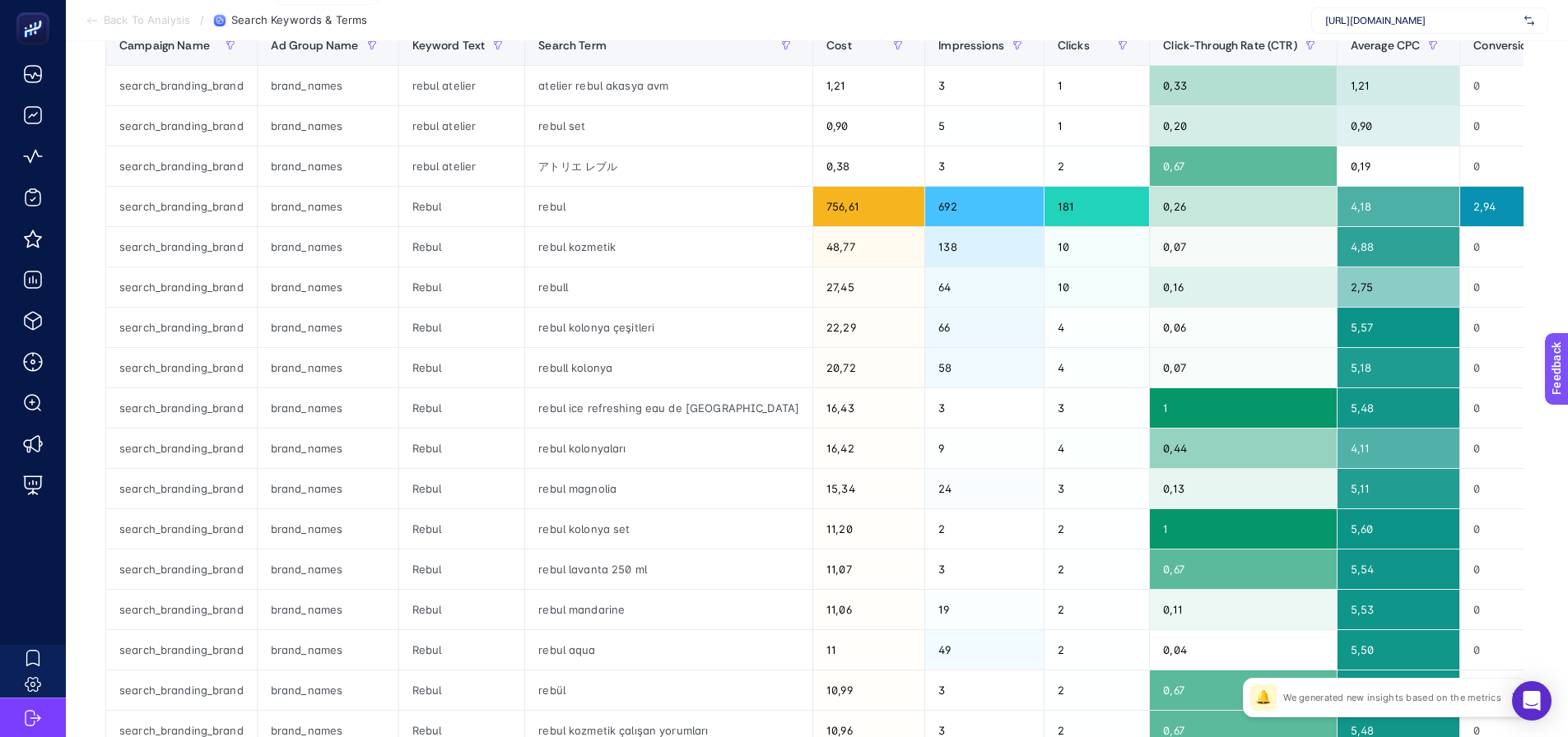
scroll to position [267, 0]
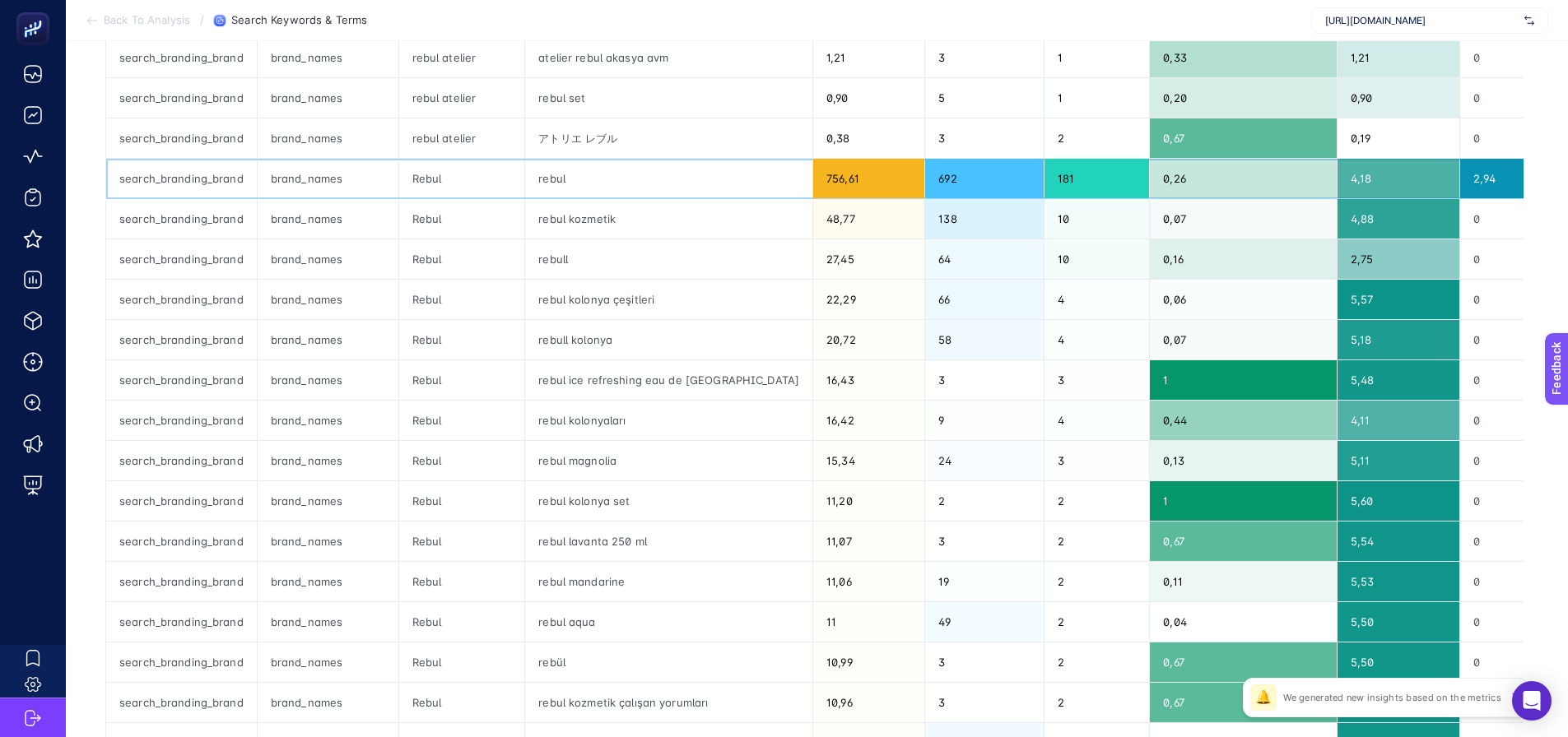
click at [555, 183] on div "rebul" at bounding box center [669, 178] width 287 height 39
click at [556, 183] on div "rebul" at bounding box center [669, 178] width 287 height 39
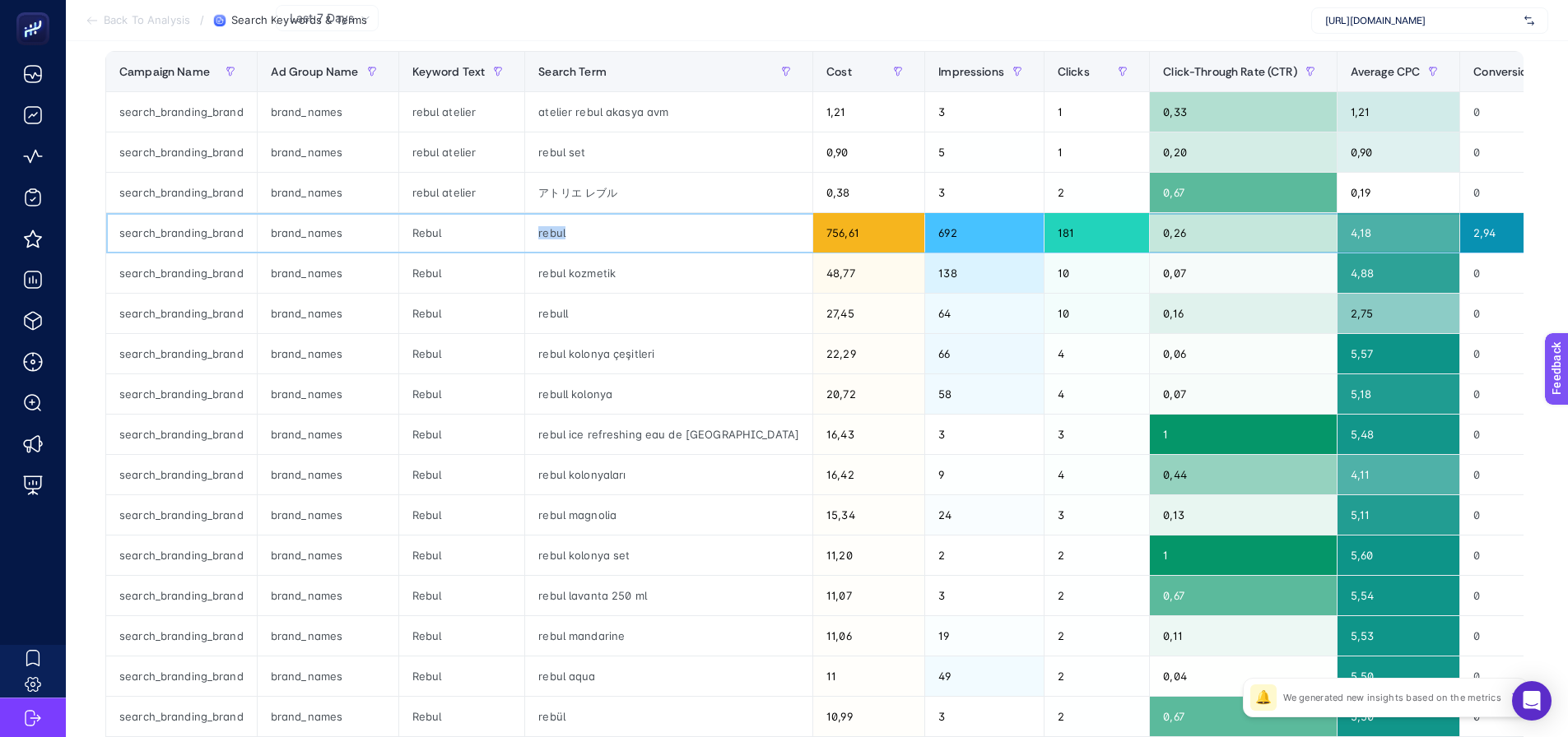
scroll to position [103, 0]
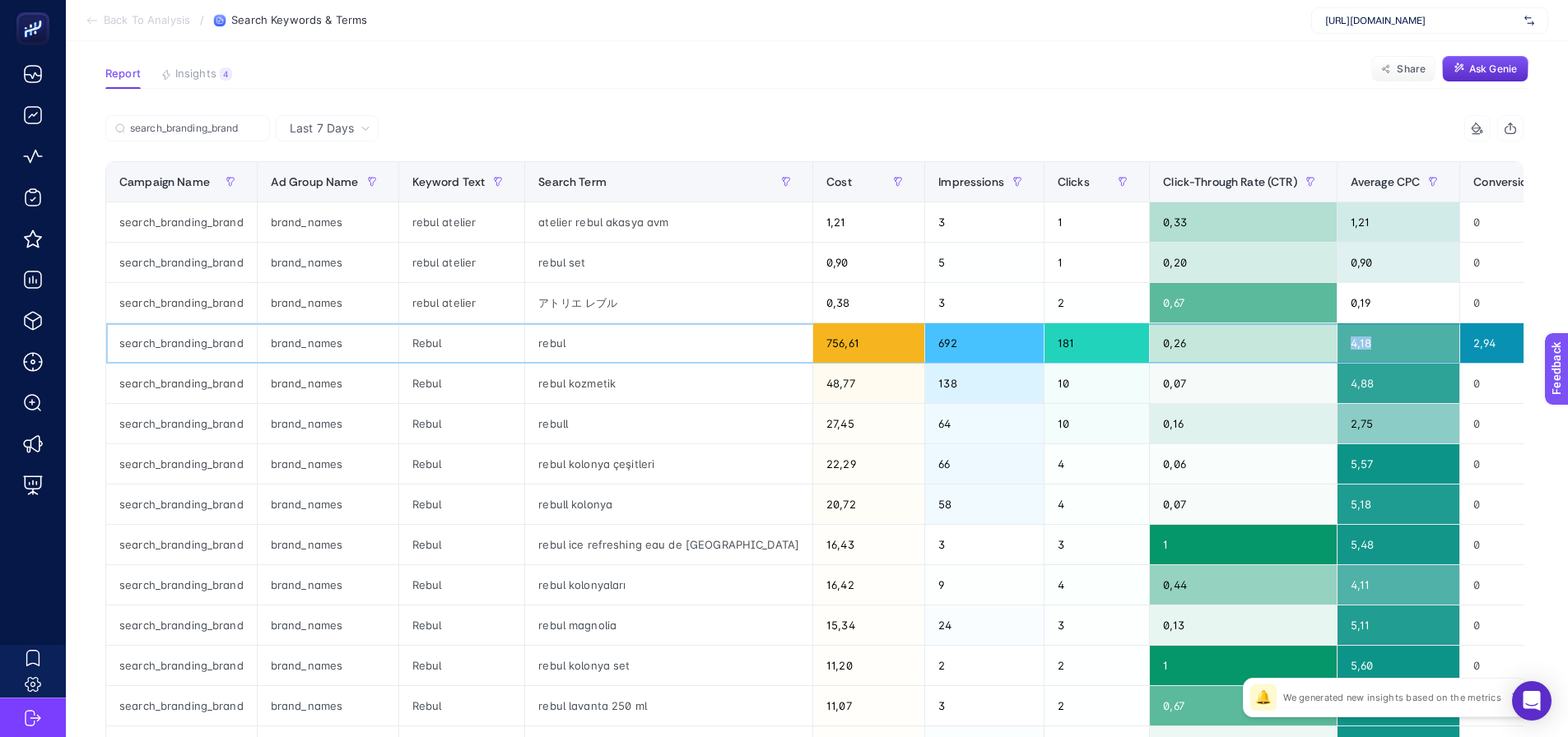
drag, startPoint x: 1259, startPoint y: 344, endPoint x: 1288, endPoint y: 339, distance: 29.4
click at [1337, 339] on div "4,18" at bounding box center [1399, 343] width 123 height 39
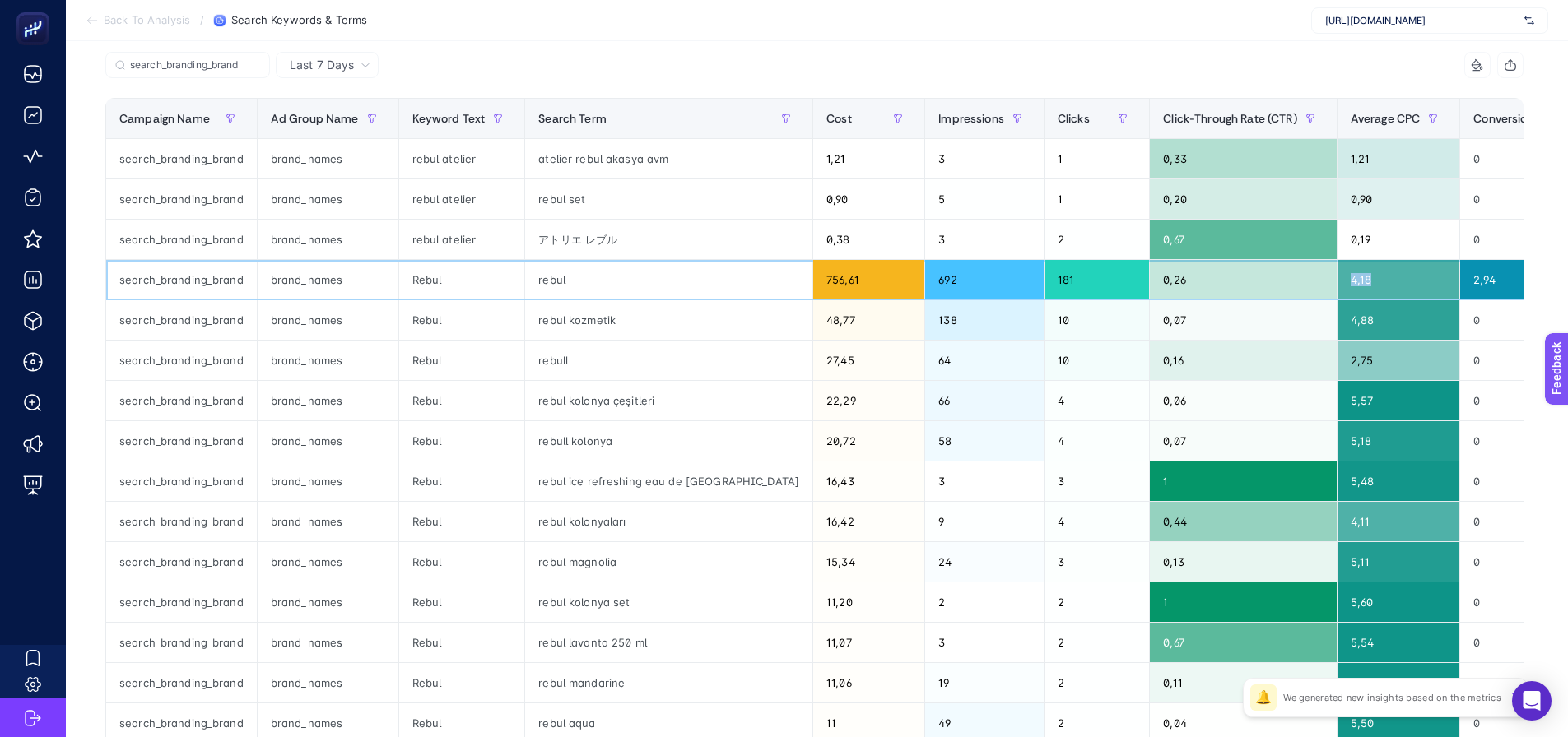
scroll to position [267, 0]
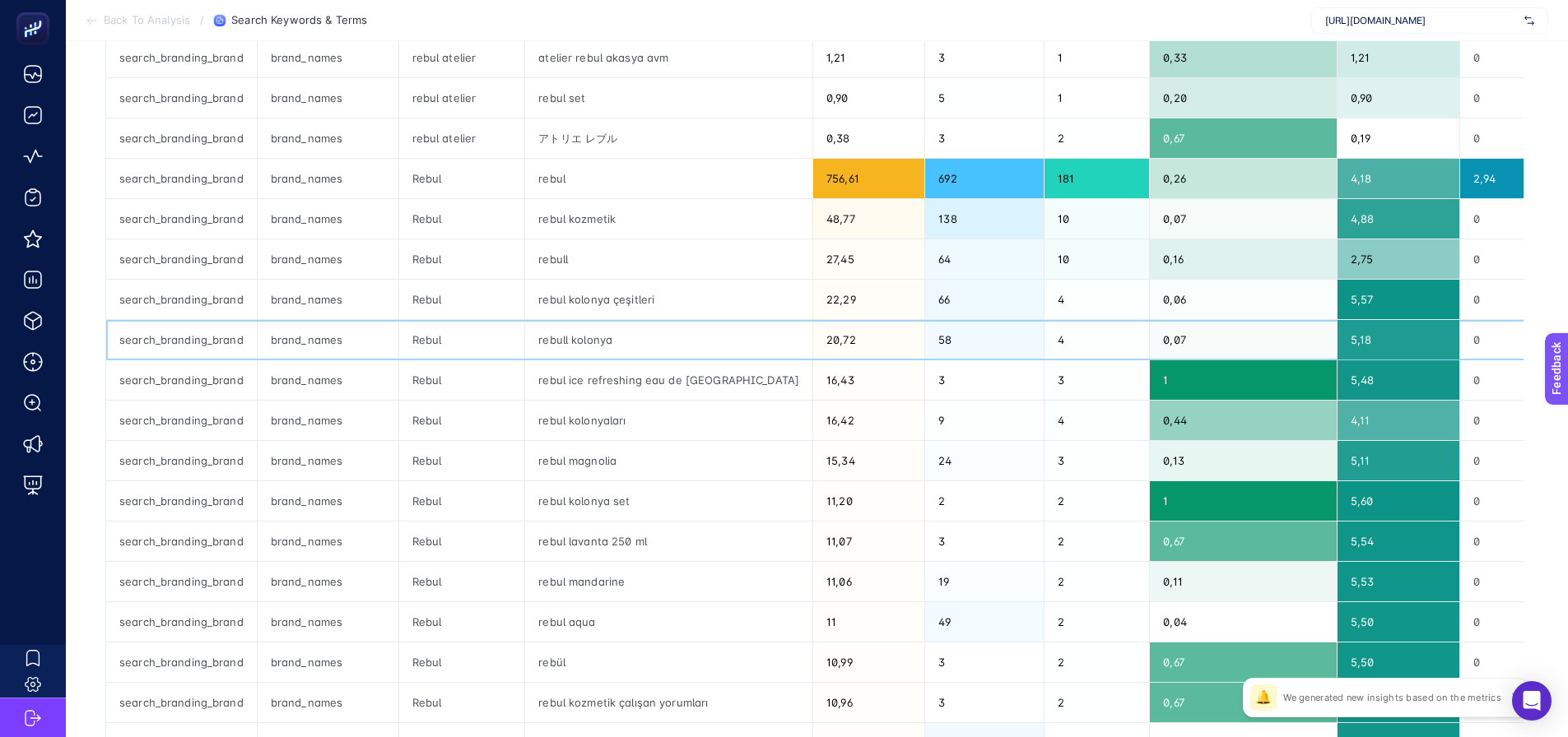
click at [550, 350] on div "rebull kolonya" at bounding box center [669, 339] width 287 height 39
click at [553, 394] on div "rebul ice refreshing eau de cologne" at bounding box center [669, 379] width 287 height 39
click at [553, 434] on div "rebul kolonyaları" at bounding box center [669, 420] width 287 height 39
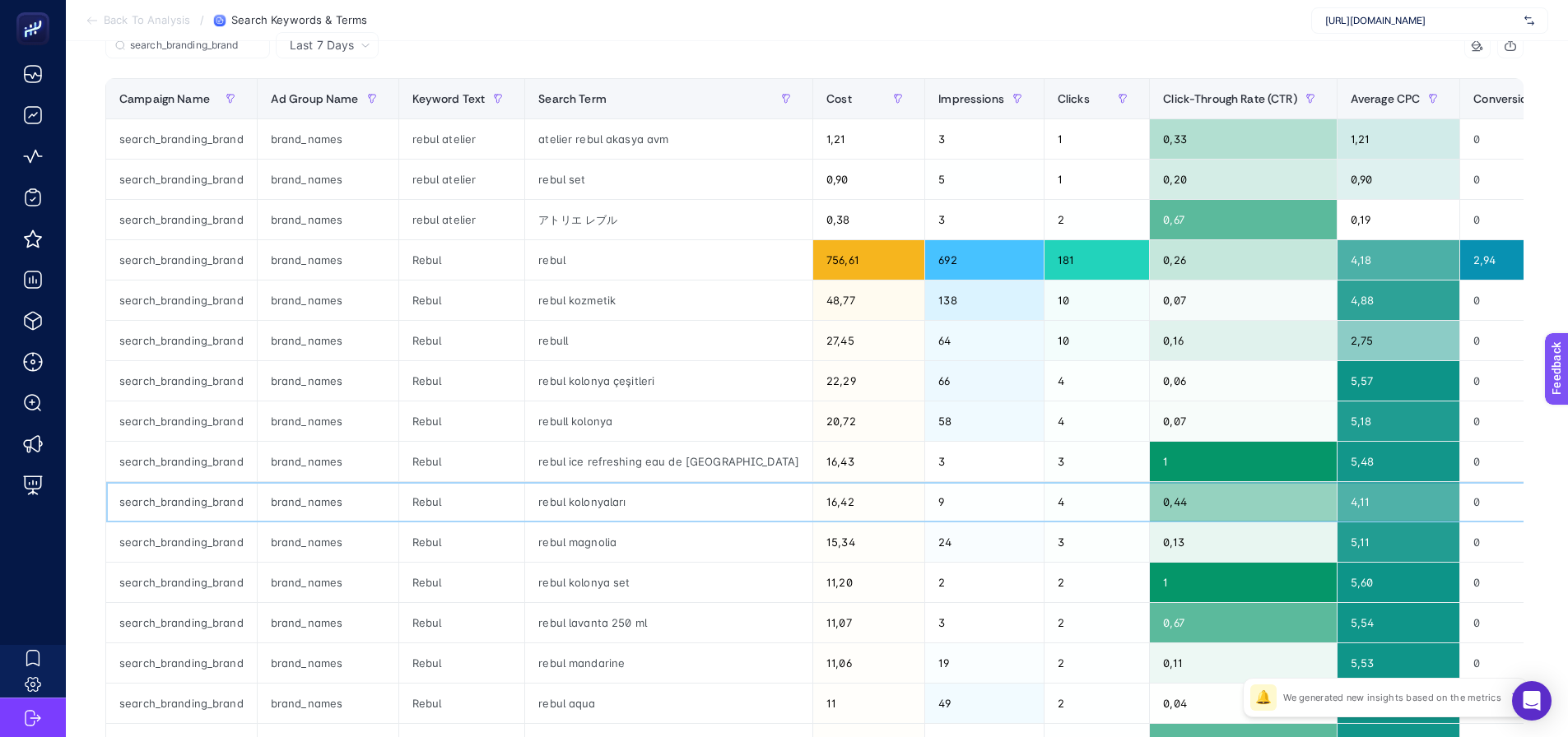
scroll to position [185, 0]
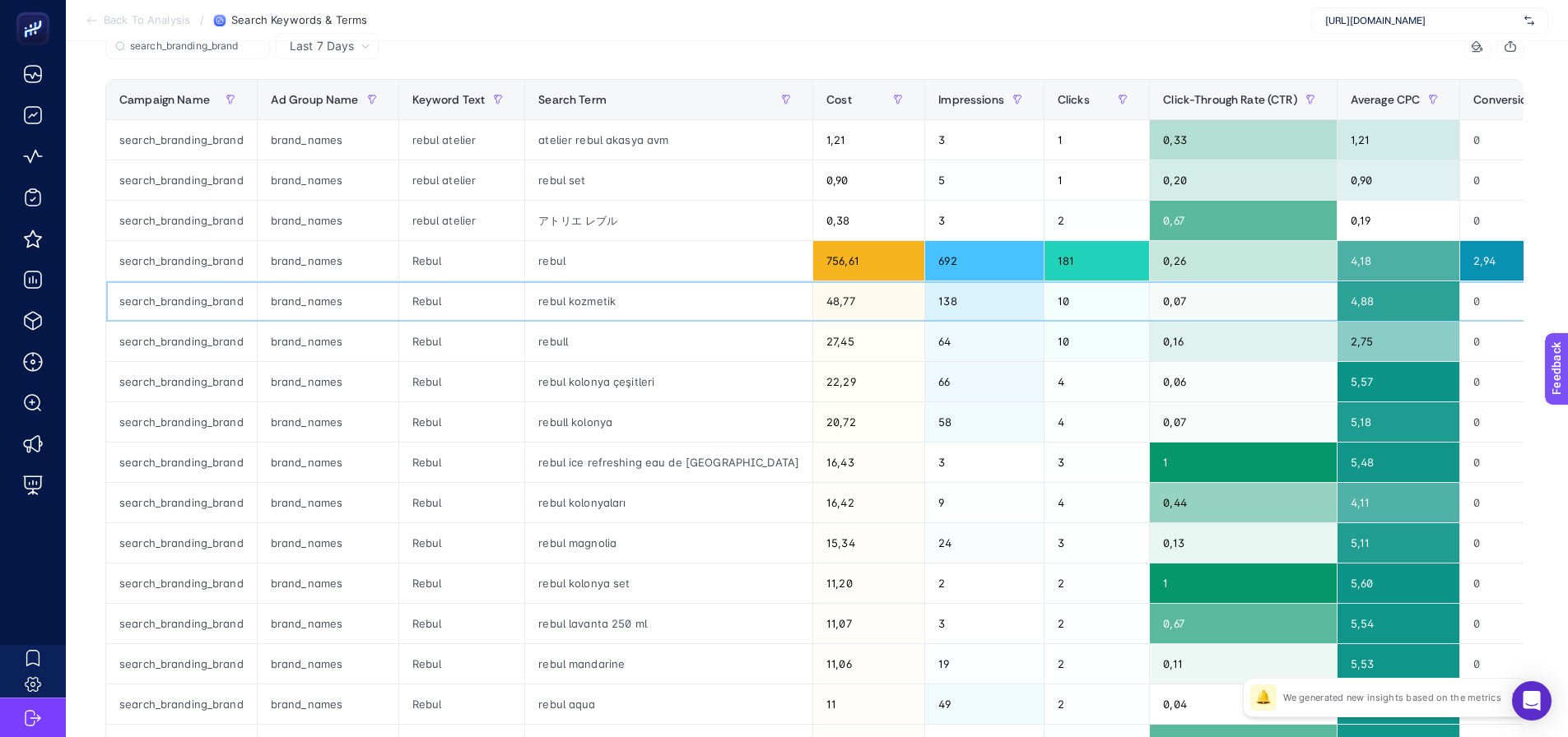
click at [546, 307] on div "rebul kozmetik" at bounding box center [669, 301] width 287 height 39
click at [577, 384] on div "rebul kolonya çeşitleri" at bounding box center [669, 381] width 287 height 39
copy tr "rebul kolonya çeşitleri"
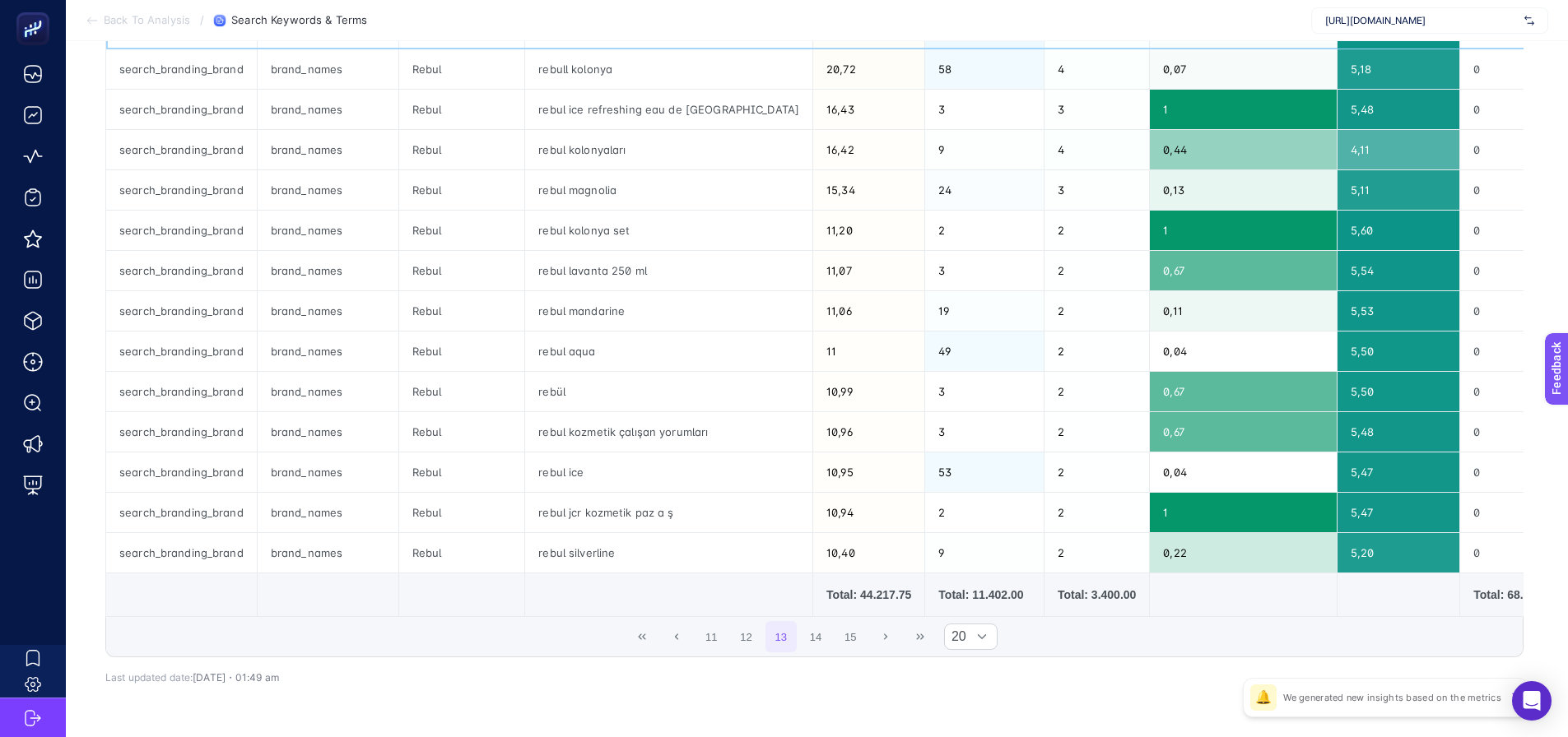
scroll to position [597, 0]
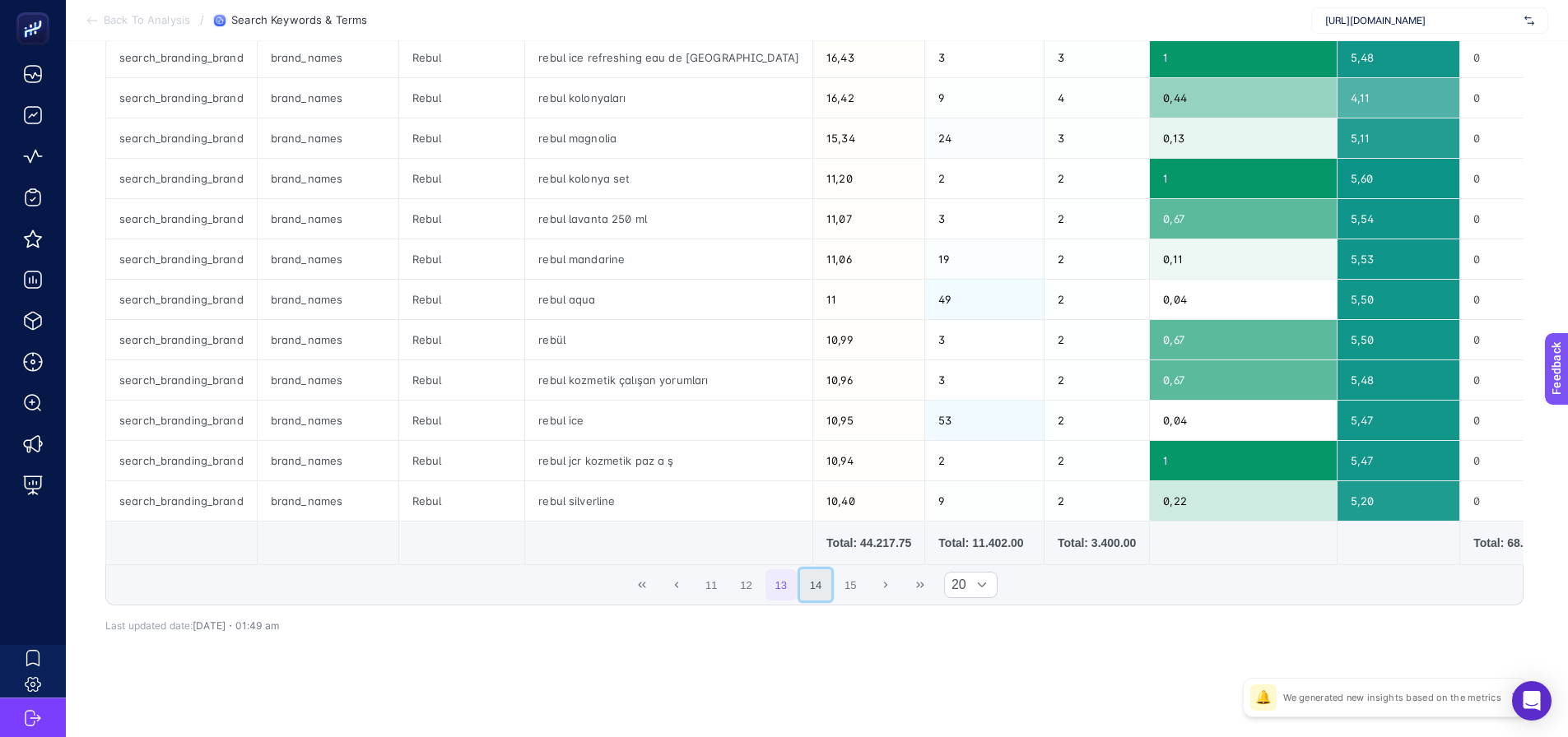
click at [816, 590] on button "14" at bounding box center [816, 585] width 32 height 32
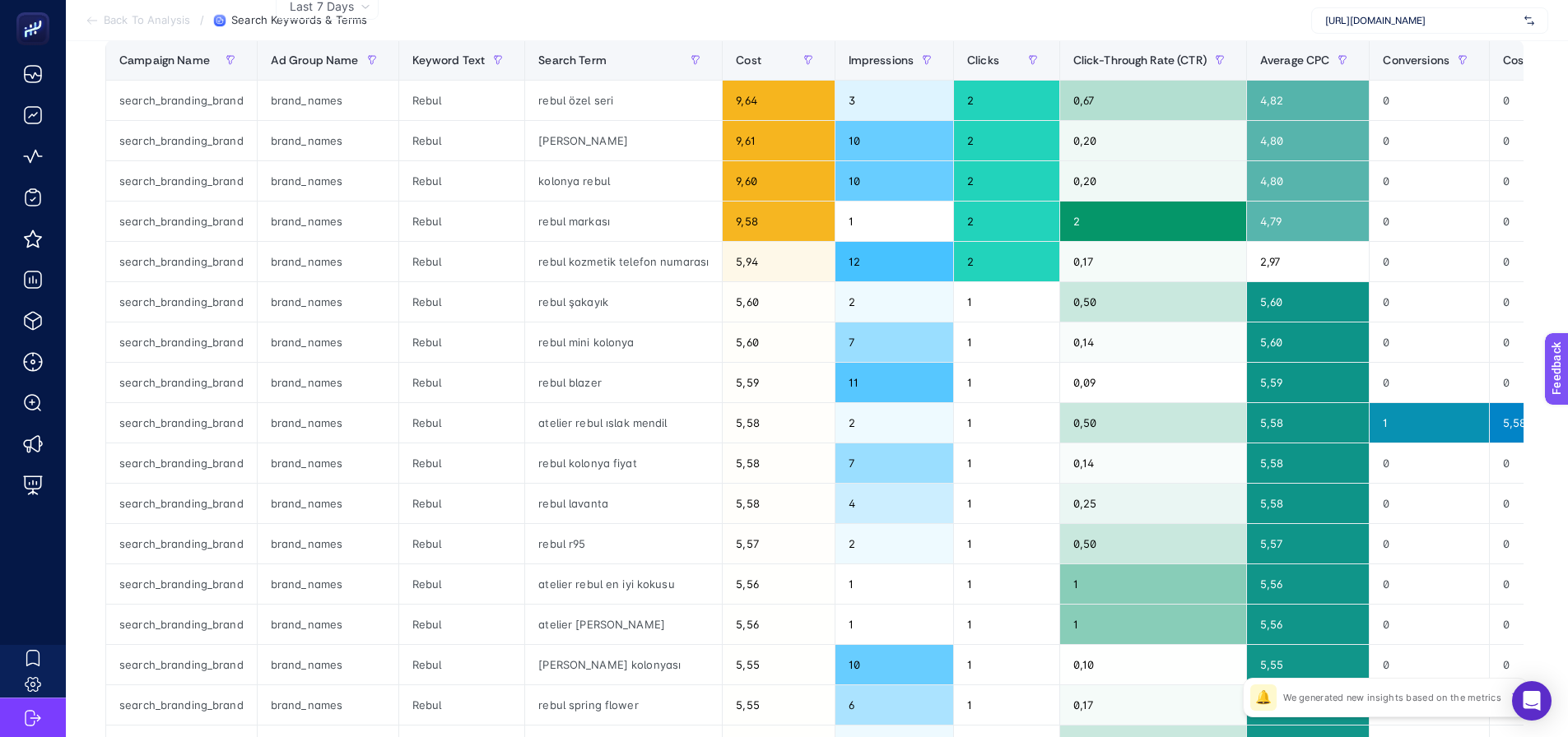
scroll to position [185, 0]
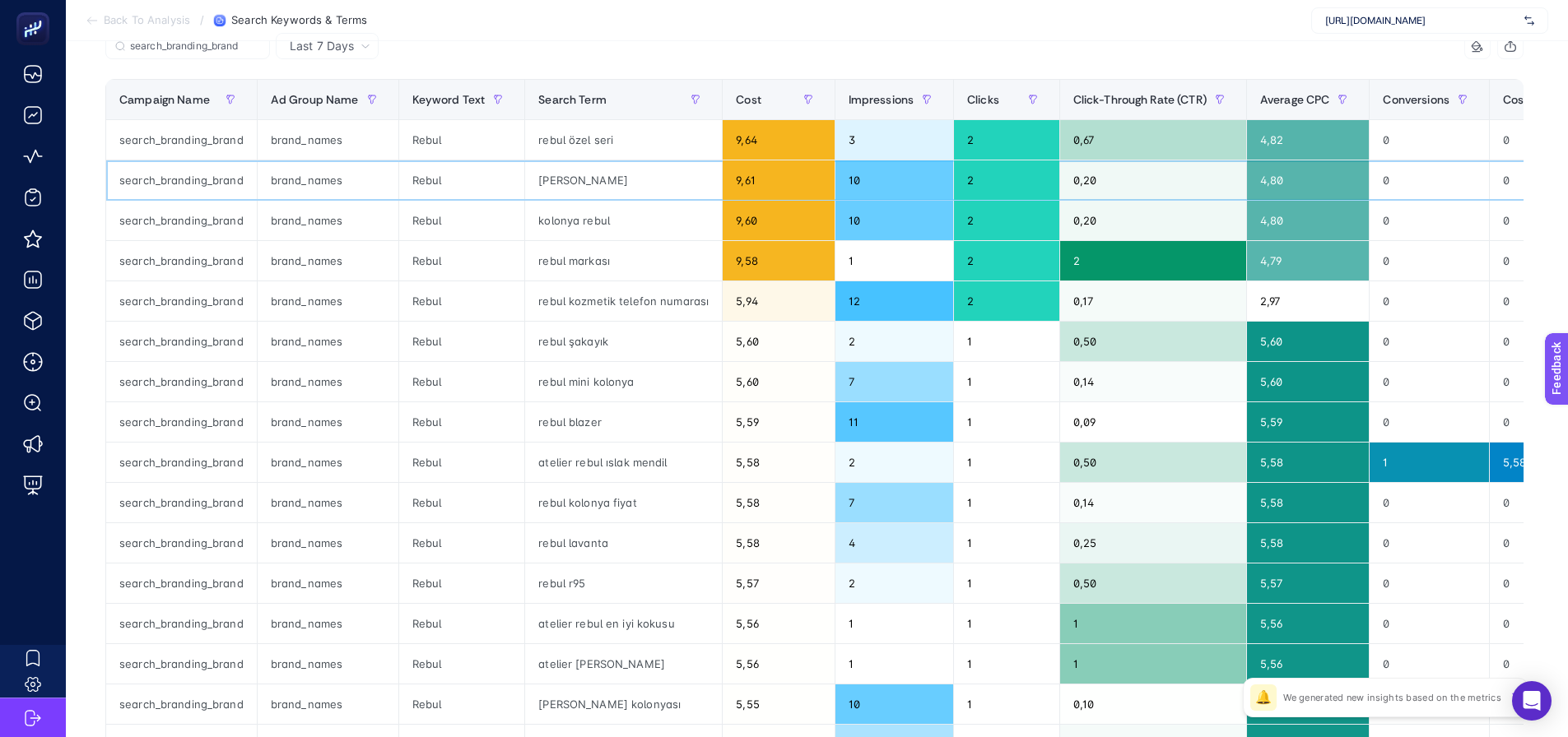
drag, startPoint x: 562, startPoint y: 182, endPoint x: 651, endPoint y: 188, distance: 89.2
click at [651, 188] on div "rebul isabella parfüm" at bounding box center [623, 180] width 196 height 39
click at [588, 177] on div "rebul isabella parfüm" at bounding box center [623, 180] width 196 height 39
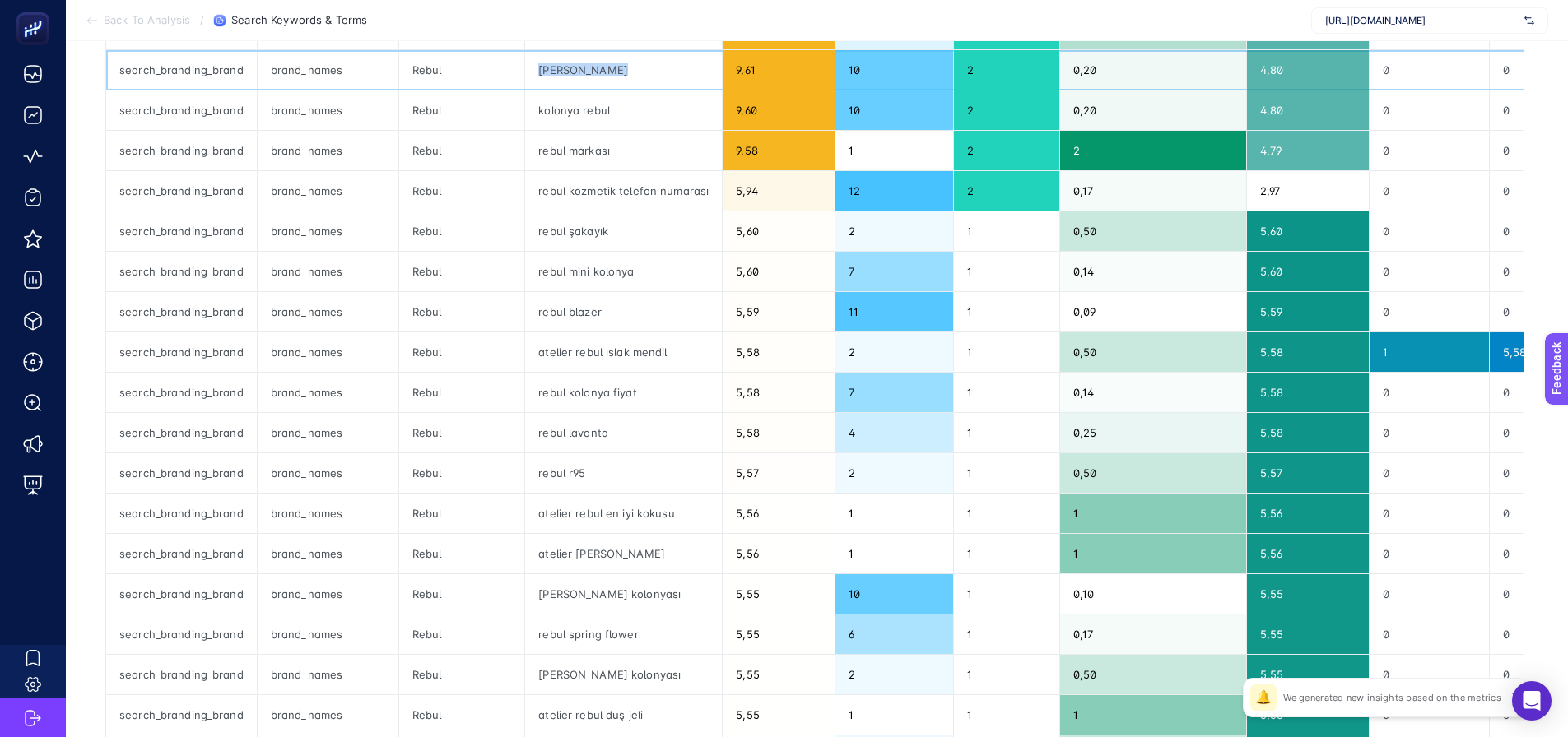
scroll to position [267, 0]
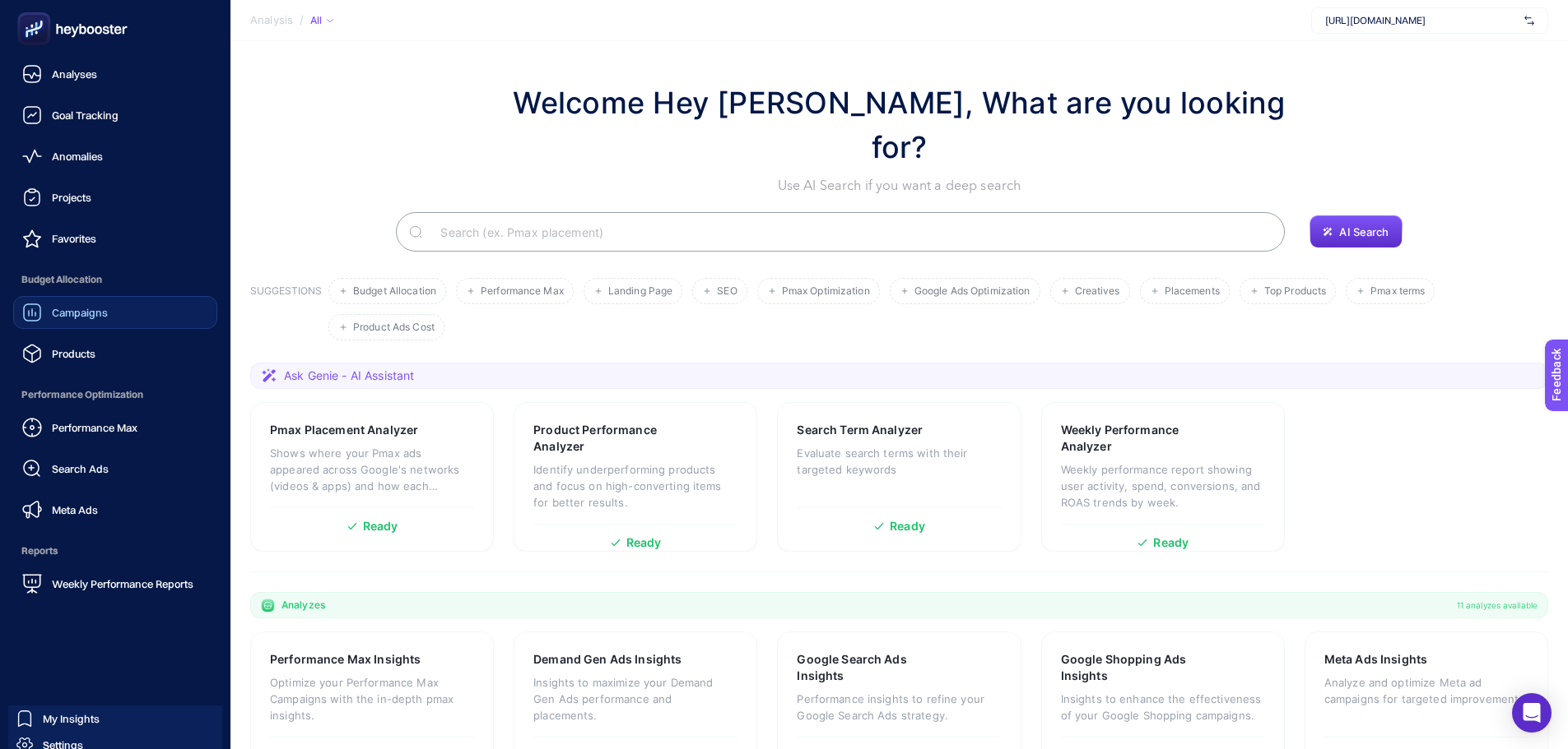
click at [139, 310] on link "Campaigns" at bounding box center [115, 313] width 204 height 33
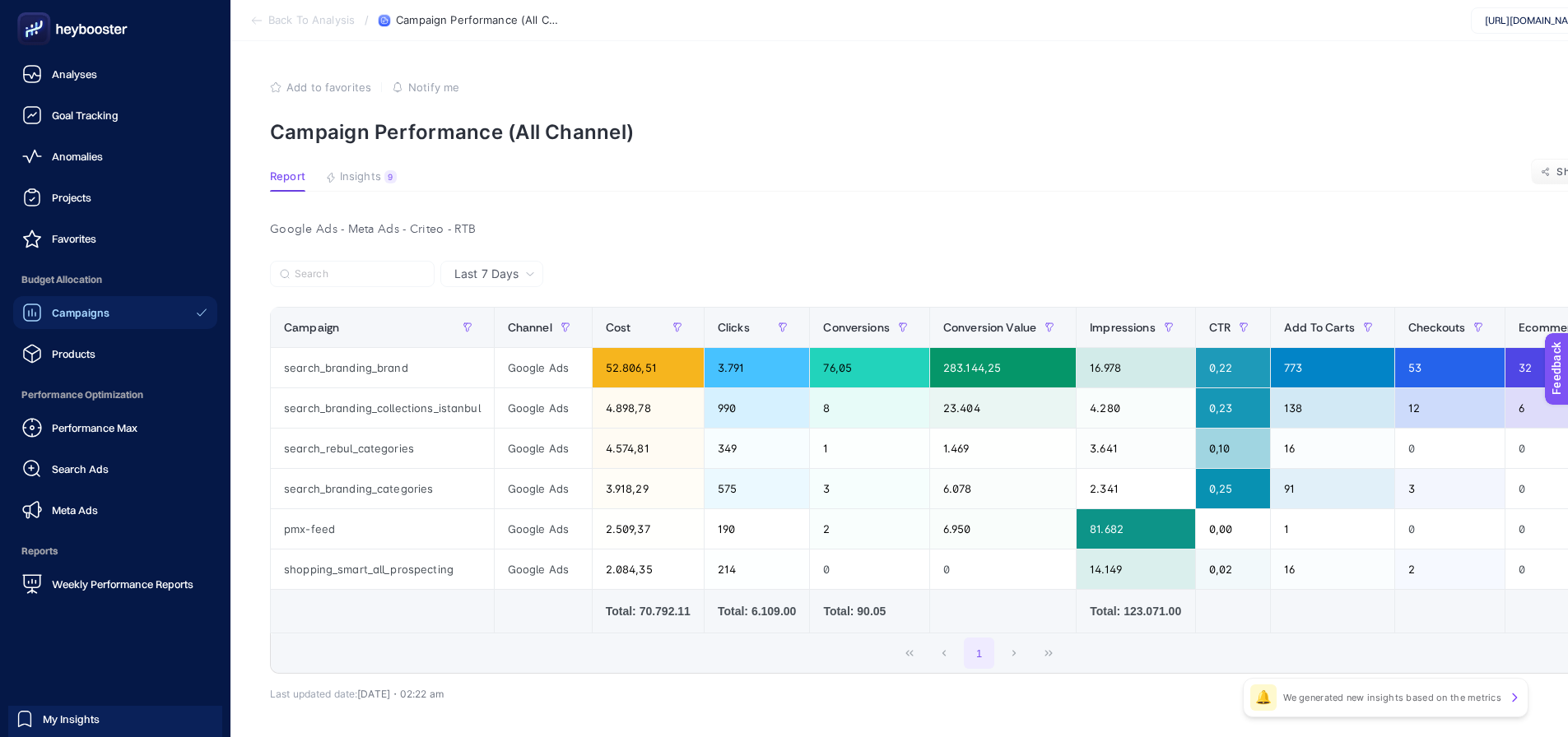
scroll to position [60, 0]
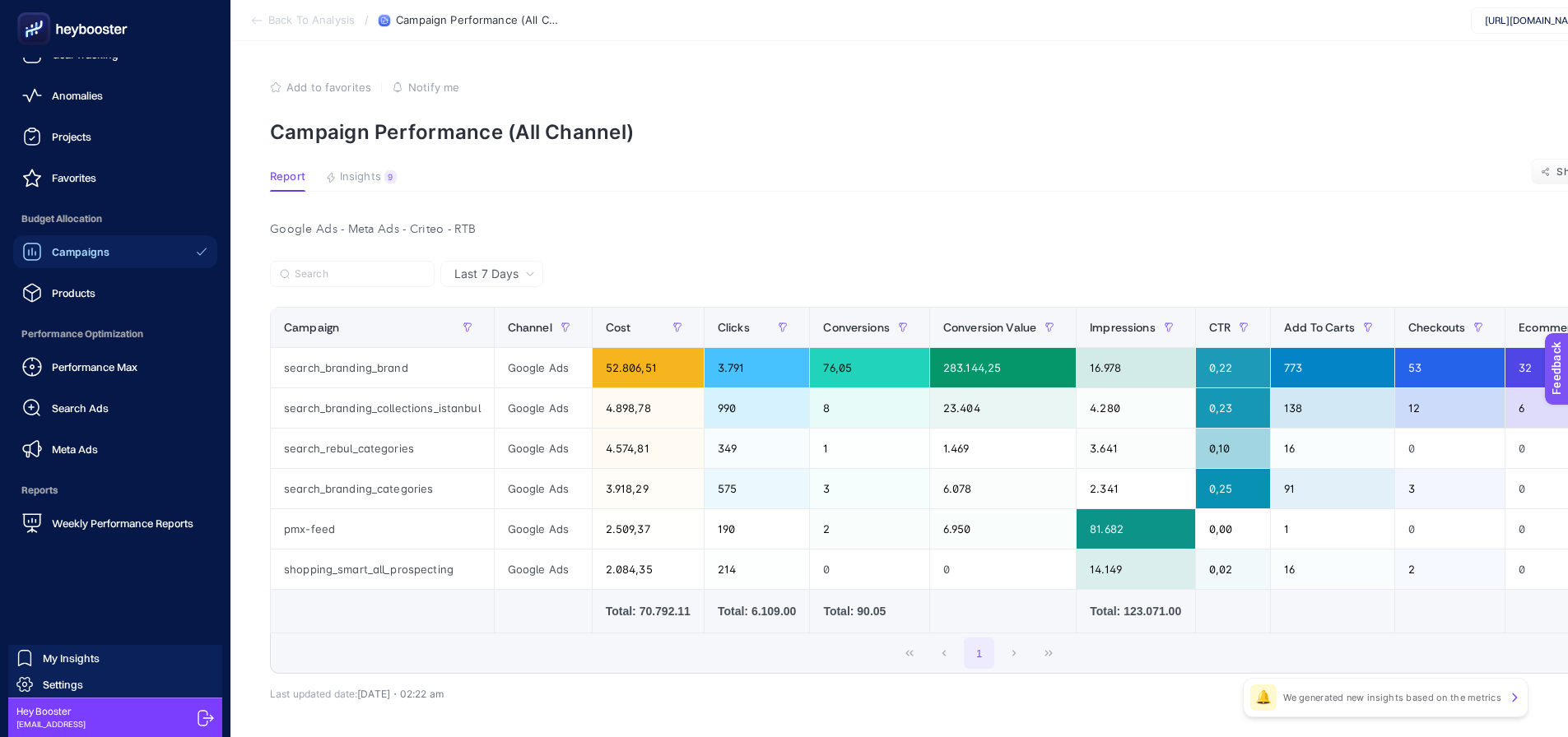
click at [76, 685] on span "Settings" at bounding box center [63, 684] width 40 height 13
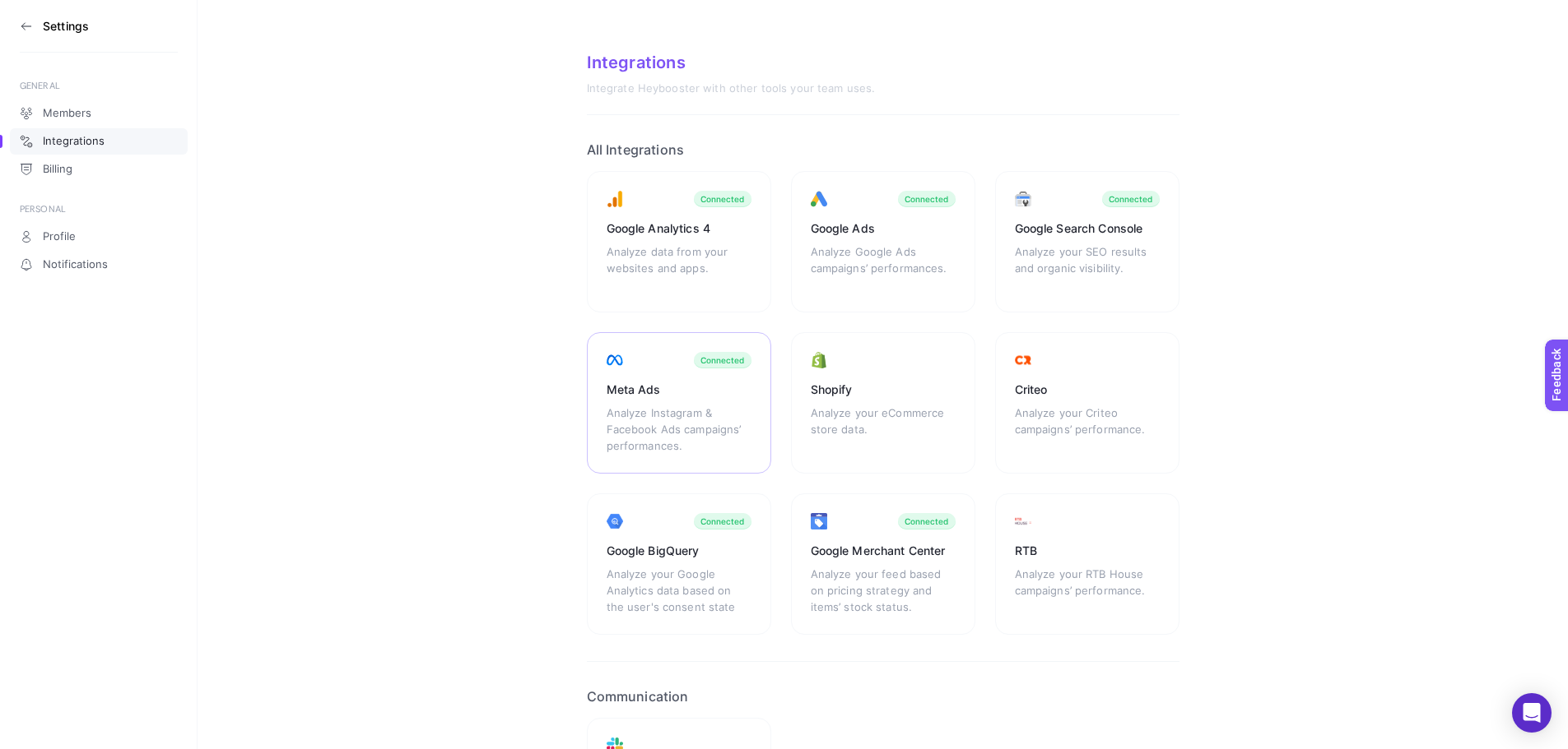
click at [677, 416] on div "Analyze Instagram & Facebook Ads campaigns’ performances." at bounding box center [678, 429] width 145 height 49
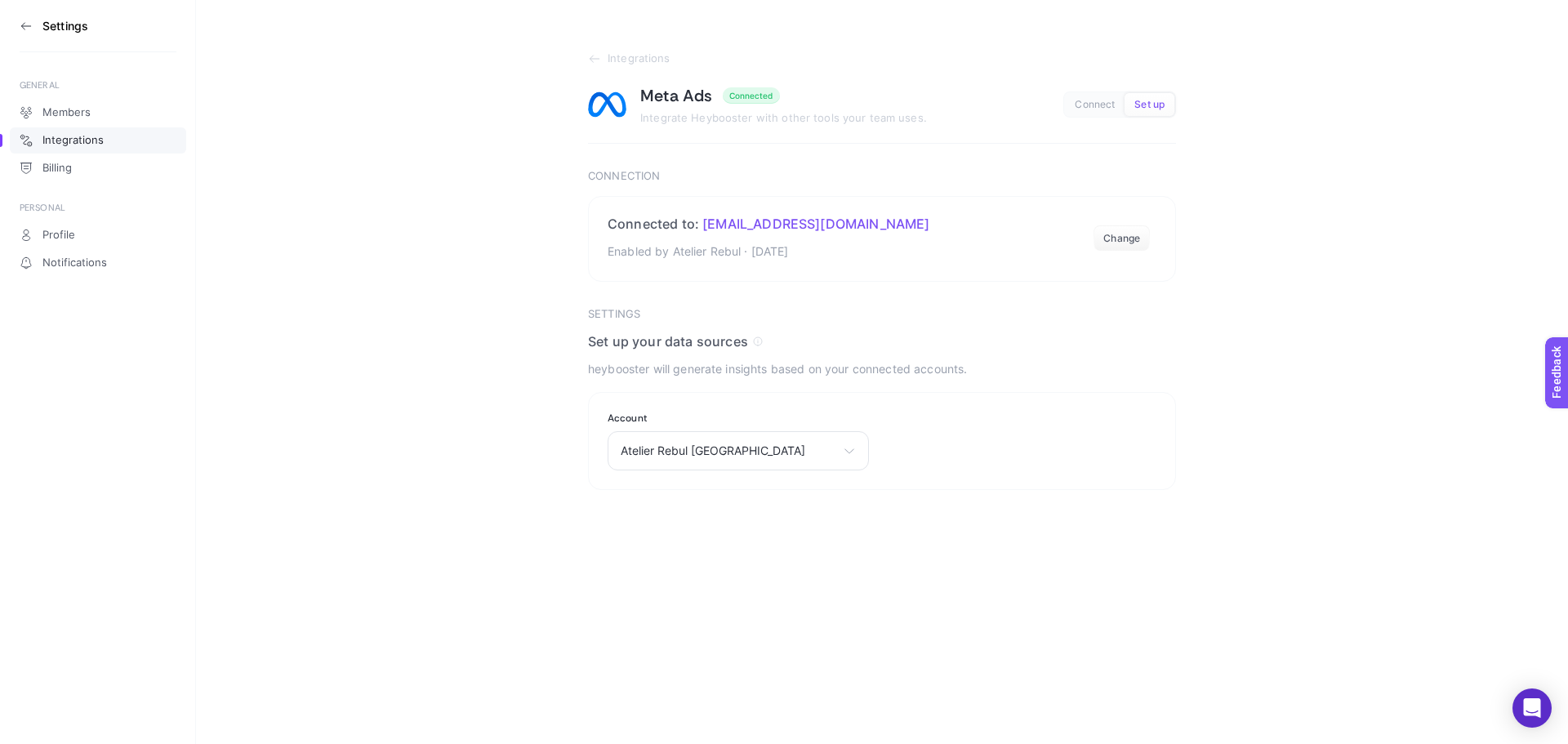
click at [32, 24] on icon at bounding box center [26, 26] width 13 height 13
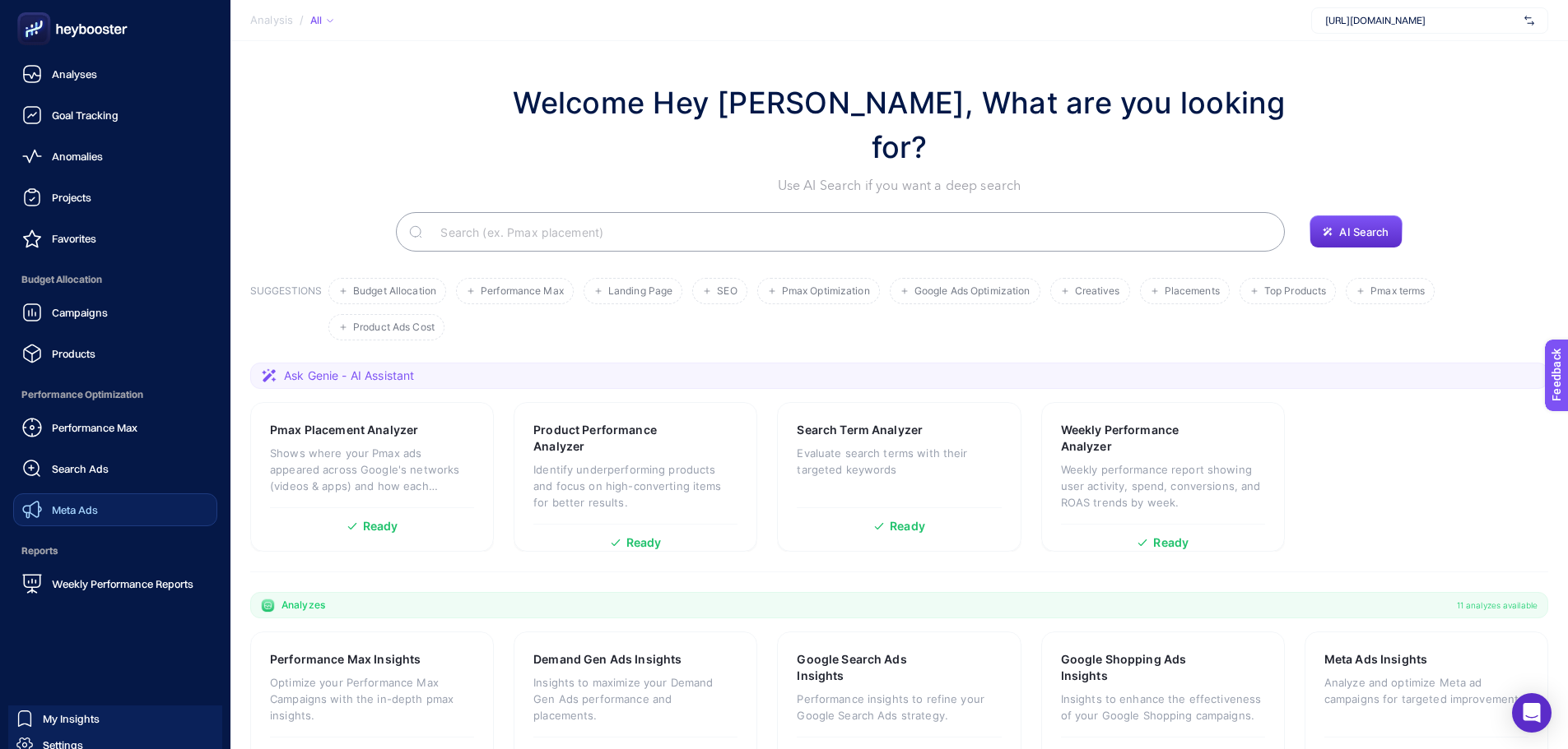
click at [52, 505] on span "Meta Ads" at bounding box center [74, 510] width 46 height 13
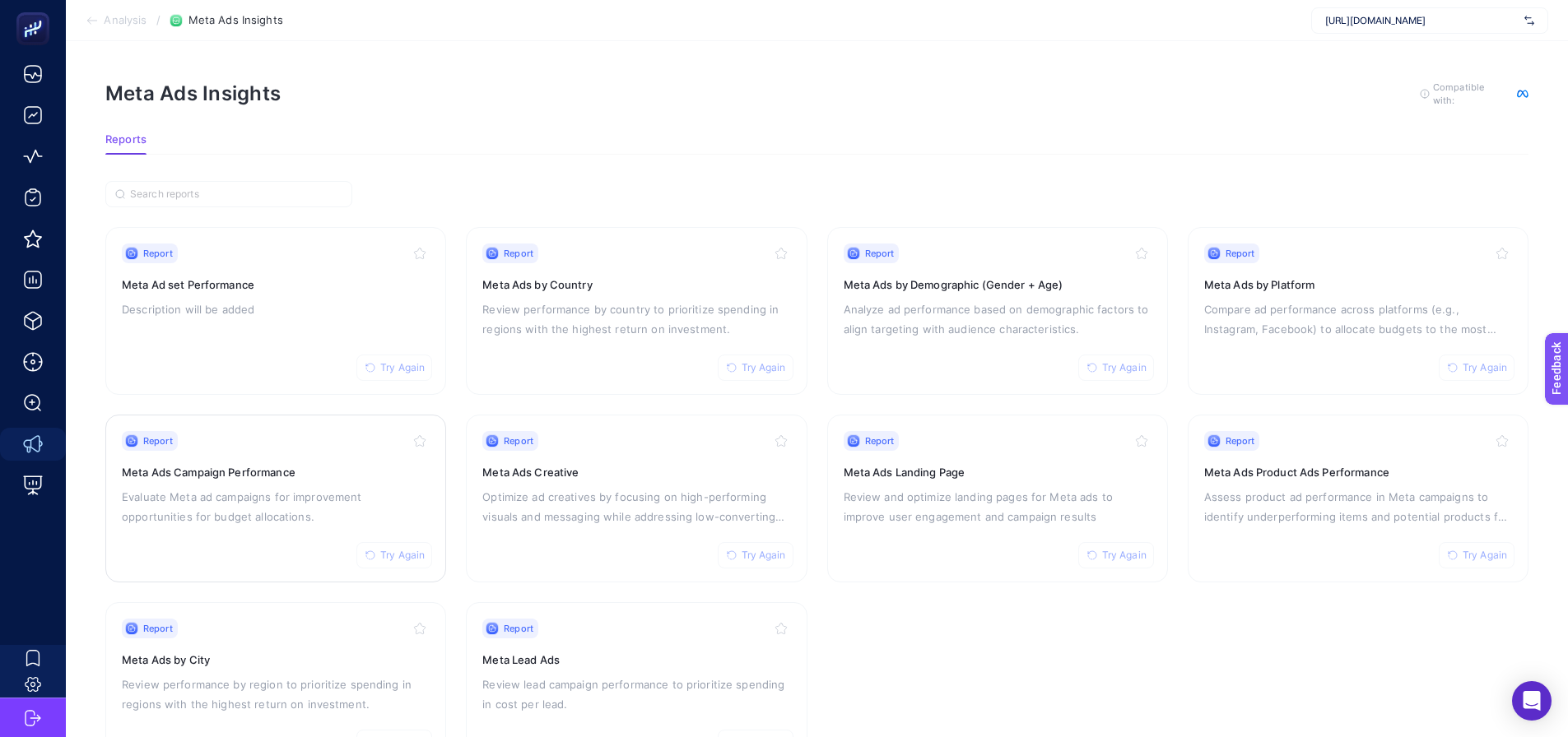
click at [282, 445] on div "Report Try Again" at bounding box center [275, 441] width 308 height 20
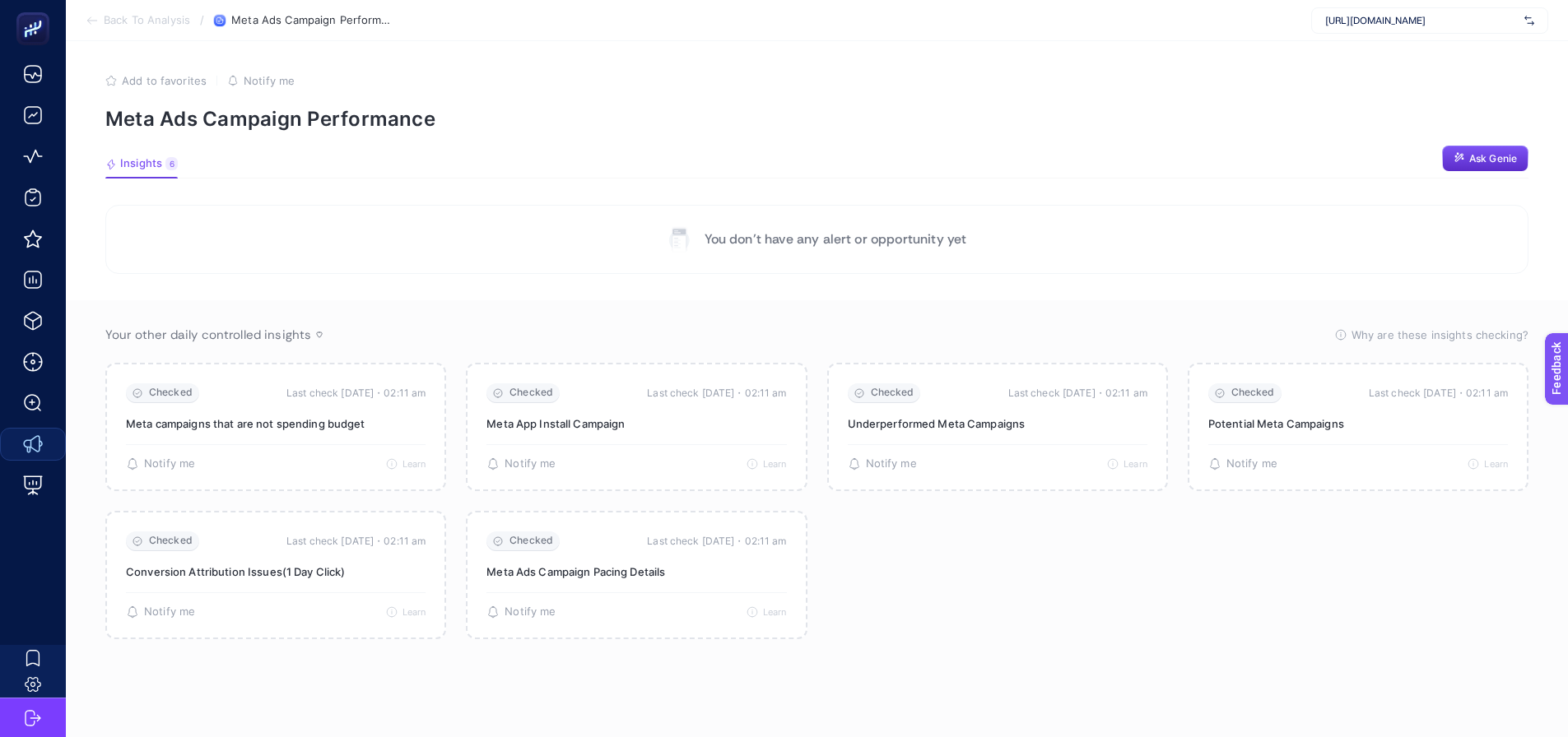
drag, startPoint x: 282, startPoint y: 444, endPoint x: 81, endPoint y: 316, distance: 238.3
click at [81, 316] on section "Your other daily controlled insights Why are these insights checking? These ins…" at bounding box center [817, 522] width 1502 height 443
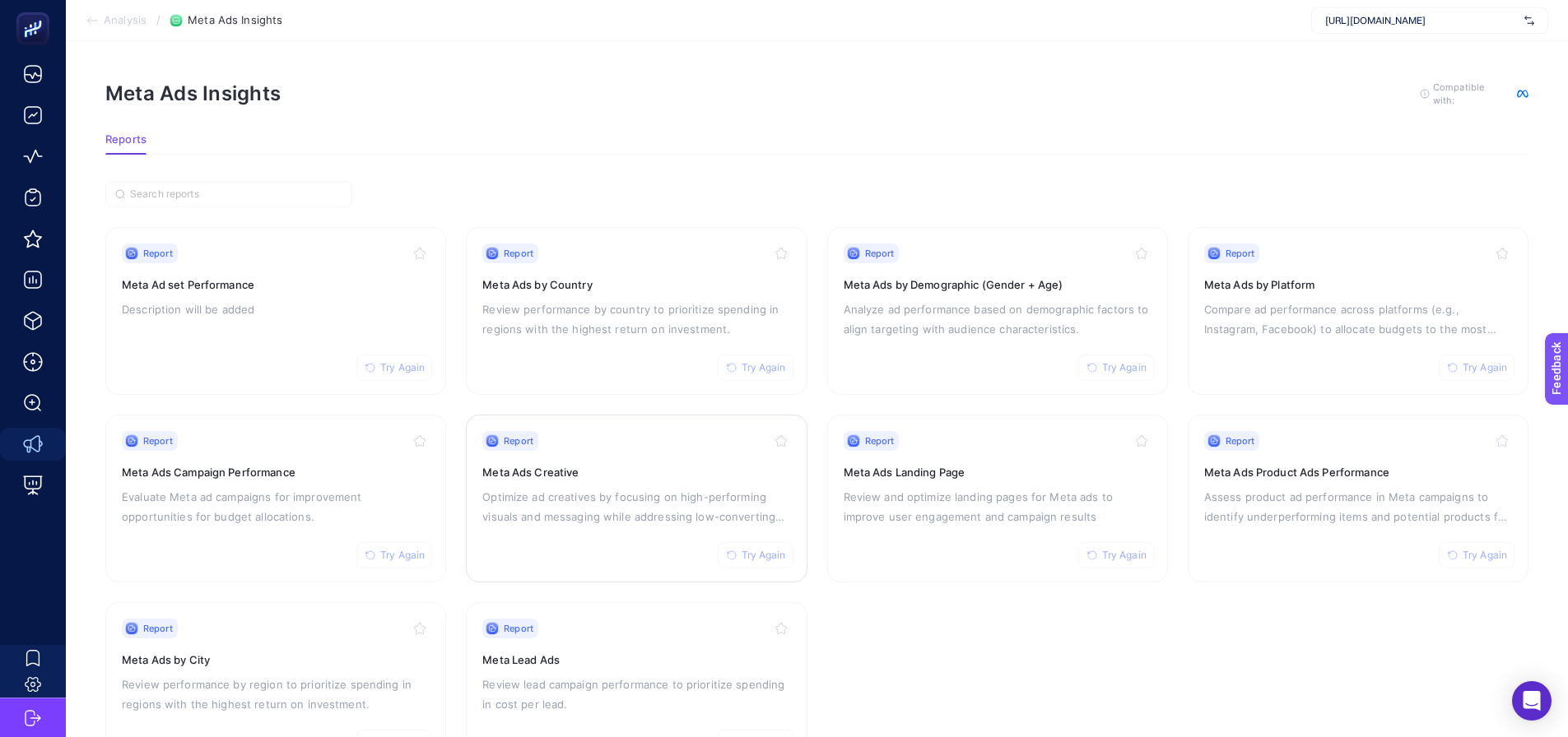
click at [535, 478] on div "Report Try Again Meta Ads Creative Optimize ad creatives by focusing on high-pe…" at bounding box center [635, 499] width 308 height 135
click at [398, 365] on span "Try Again" at bounding box center [402, 367] width 45 height 13
click at [393, 556] on span "Try Again" at bounding box center [402, 555] width 45 height 13
click at [734, 554] on icon "button" at bounding box center [731, 555] width 10 height 10
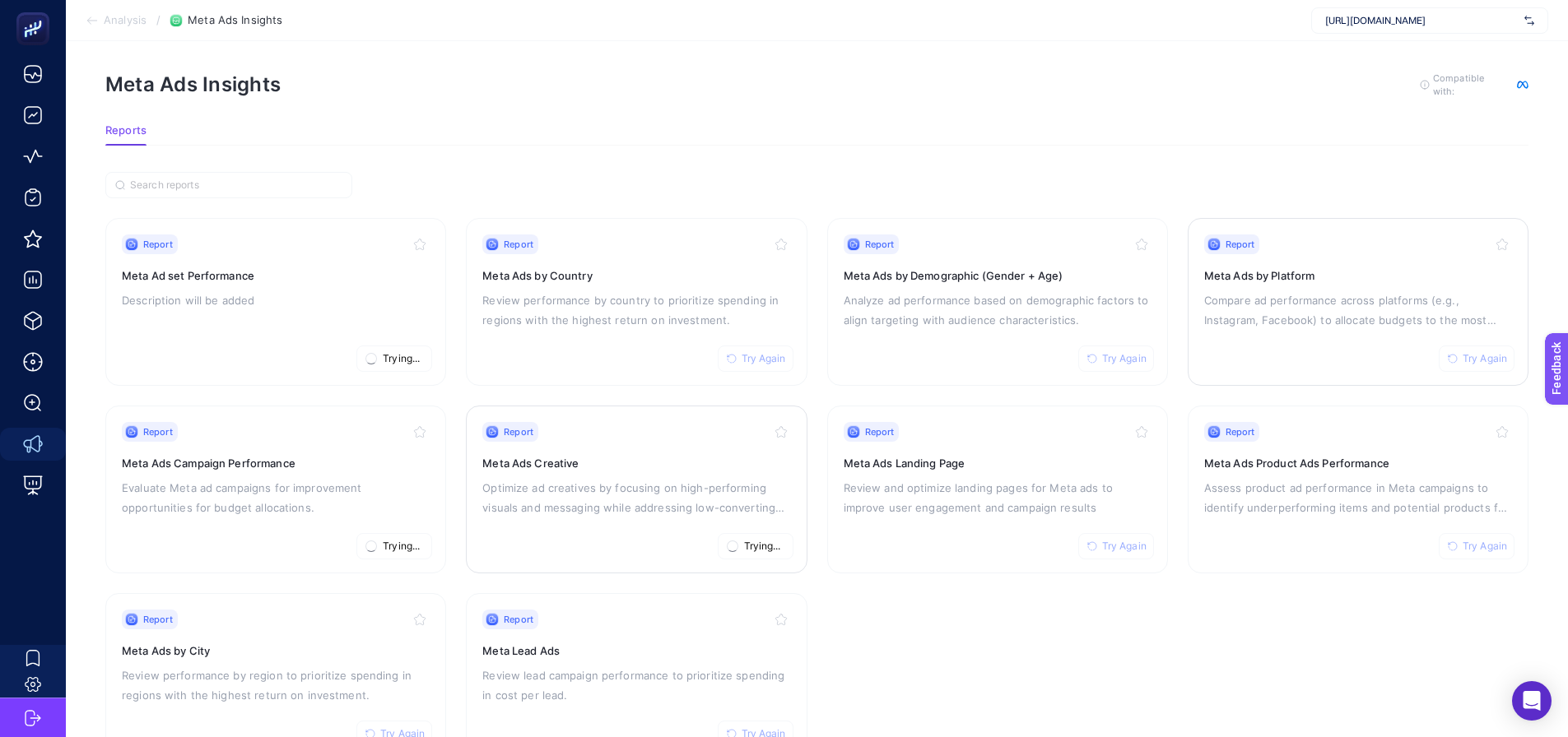
scroll to position [70, 0]
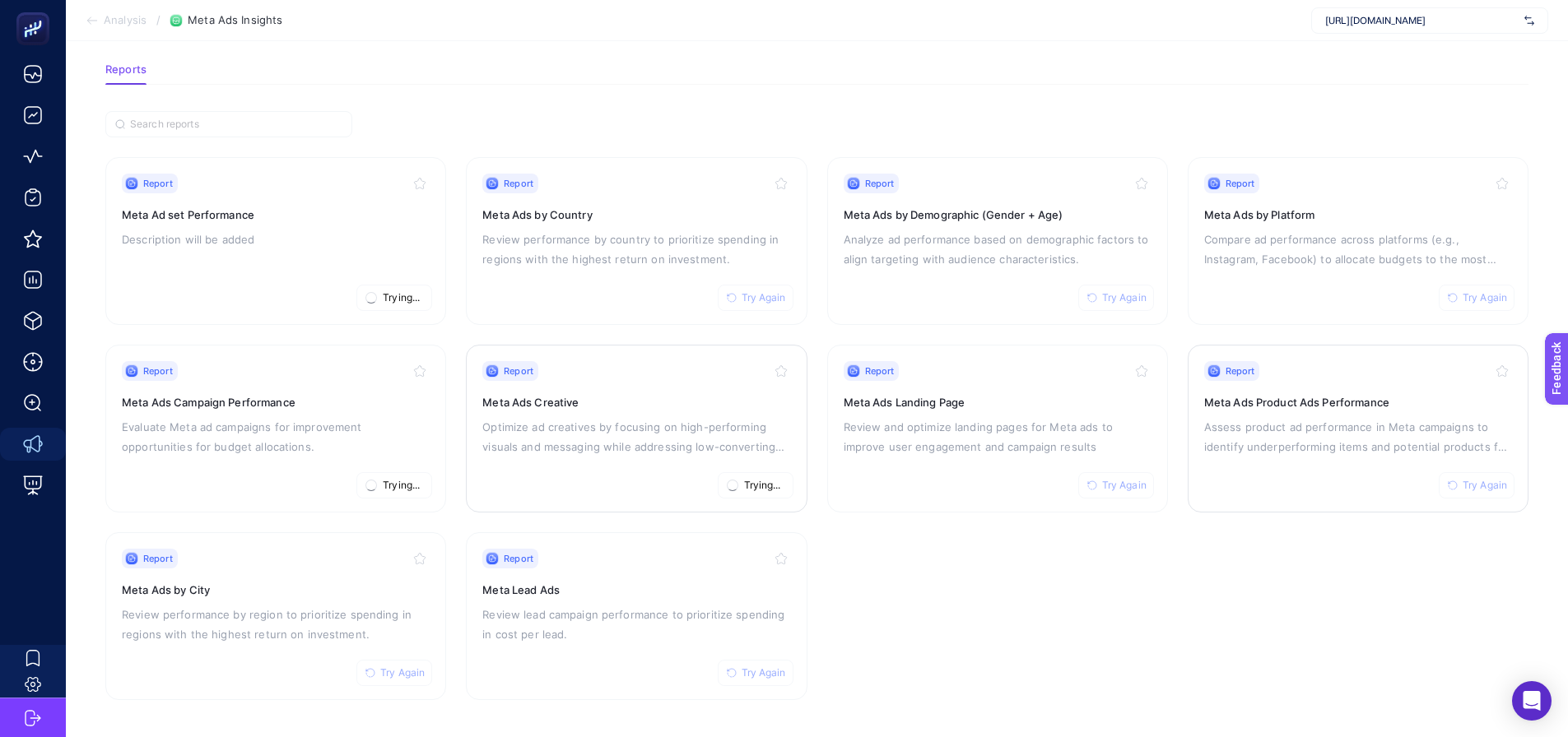
click at [1239, 438] on p "Assess product ad performance in Meta campaigns to identify underperforming ite…" at bounding box center [1358, 436] width 308 height 39
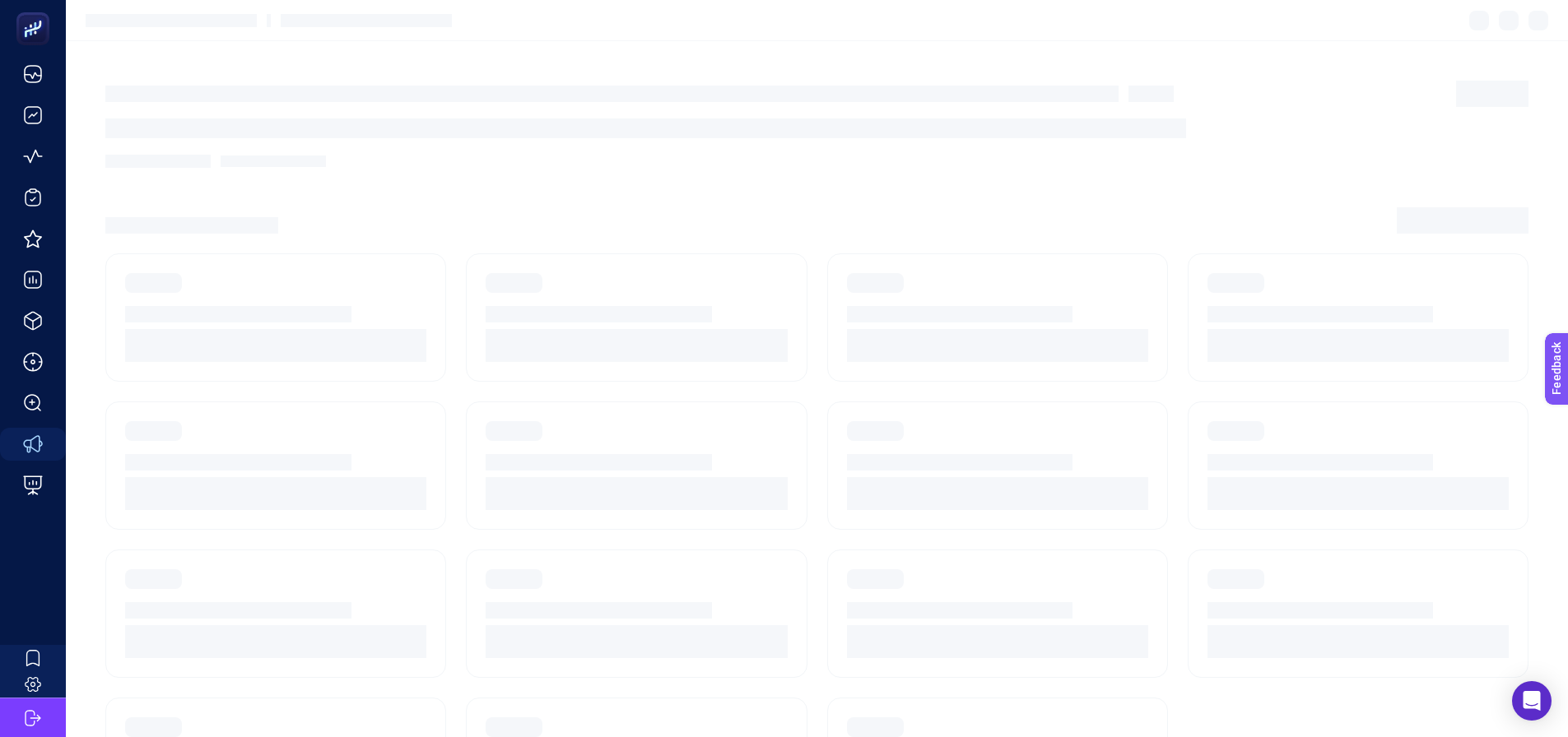
scroll to position [70, 0]
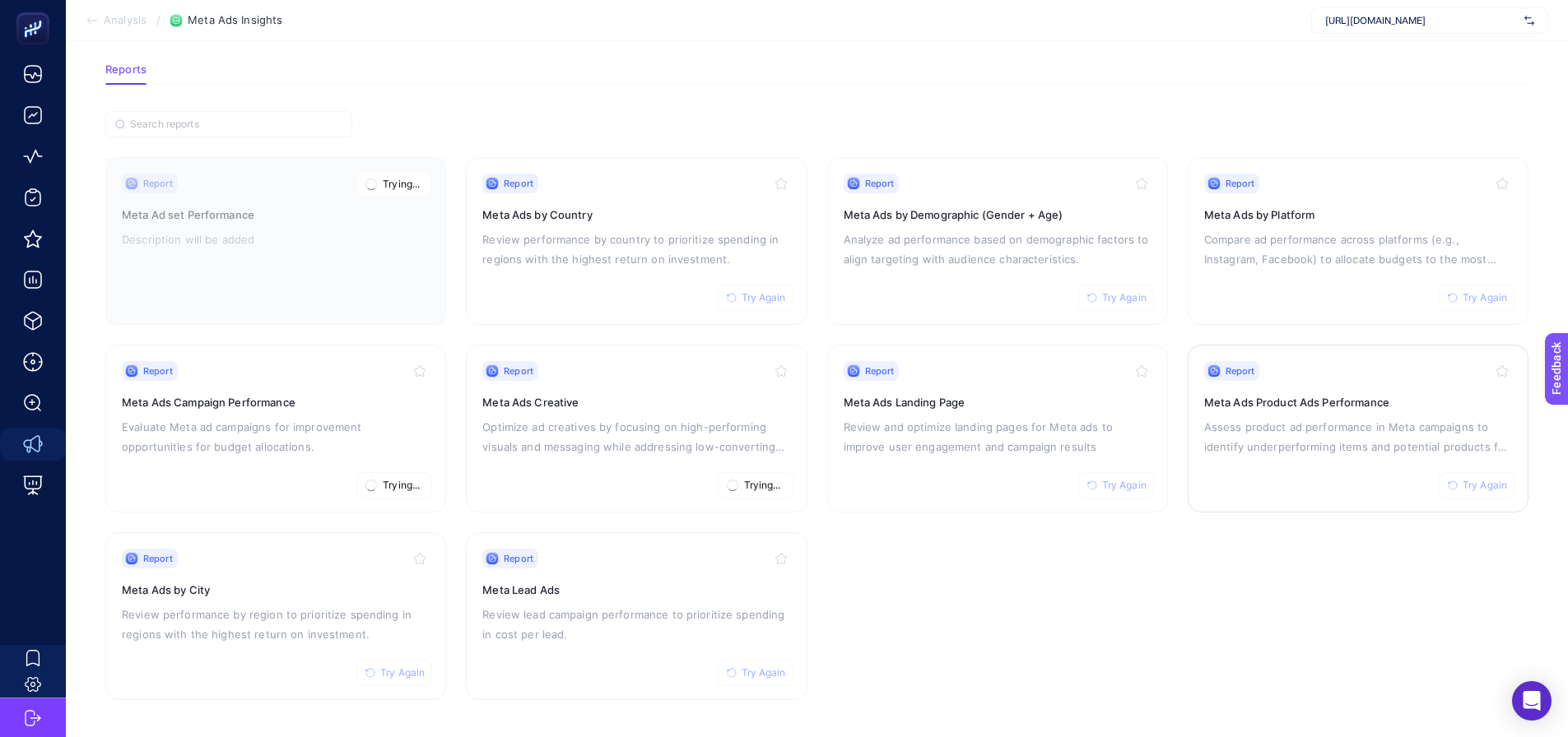
click at [1458, 488] on button "Try Again" at bounding box center [1476, 485] width 75 height 26
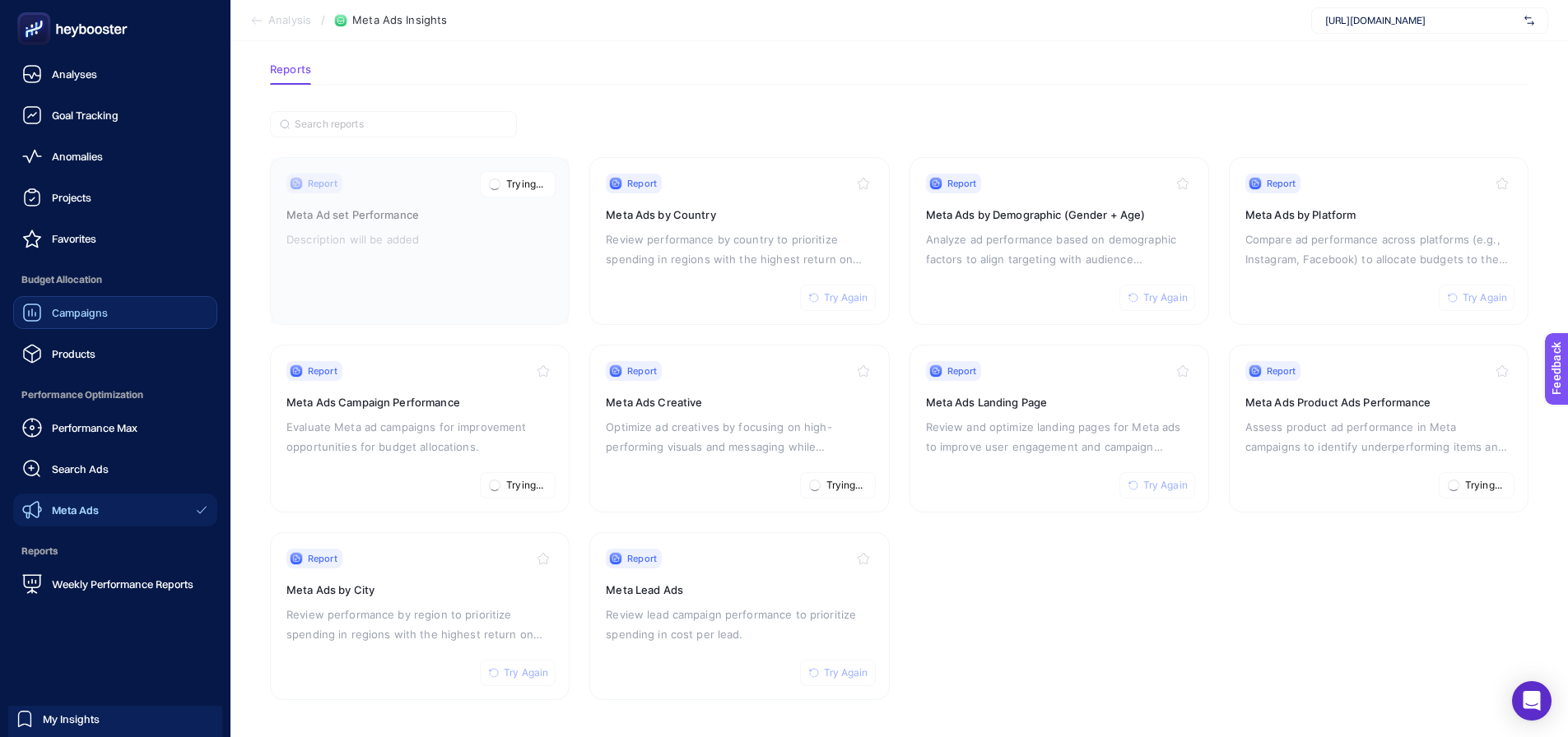
click at [39, 304] on icon at bounding box center [32, 313] width 20 height 20
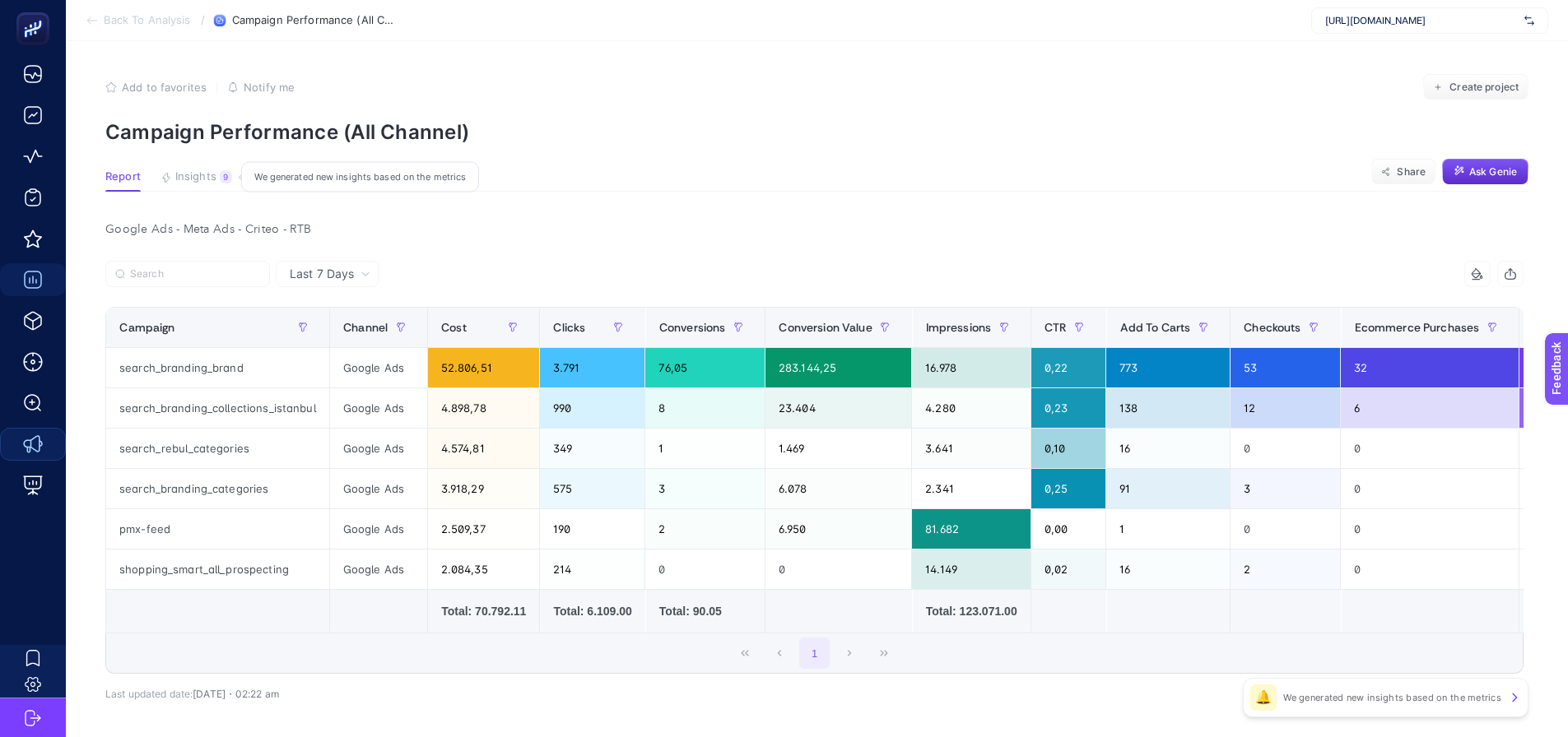
click at [181, 182] on span "Insights" at bounding box center [195, 176] width 41 height 13
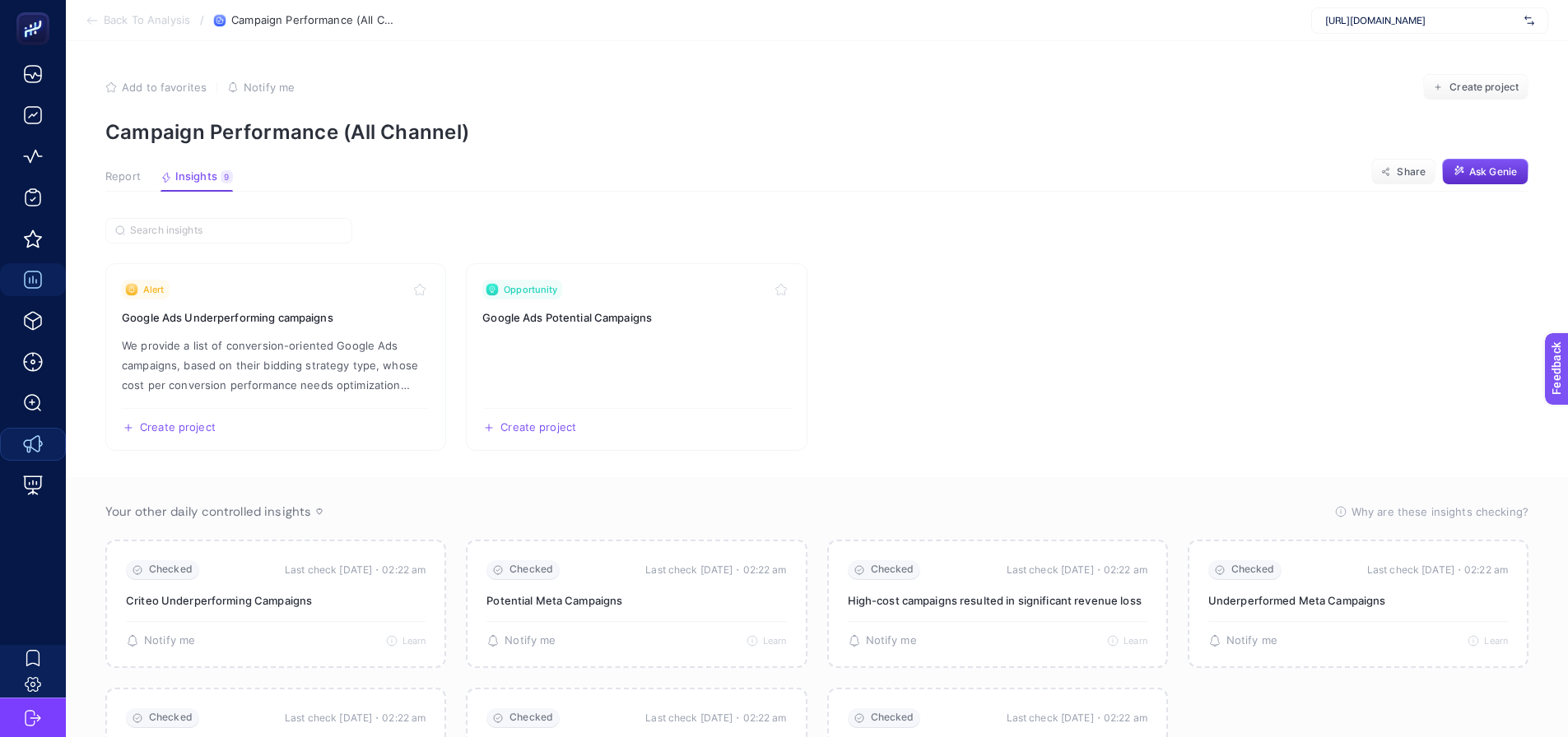
click at [96, 173] on article "Add to favorites false Notify me Create project Campaign Performance (All Chann…" at bounding box center [817, 459] width 1502 height 837
click at [104, 180] on article "Add to favorites false Notify me Create project Campaign Performance (All Chann…" at bounding box center [817, 459] width 1502 height 837
click at [109, 189] on button "Report" at bounding box center [123, 181] width 35 height 21
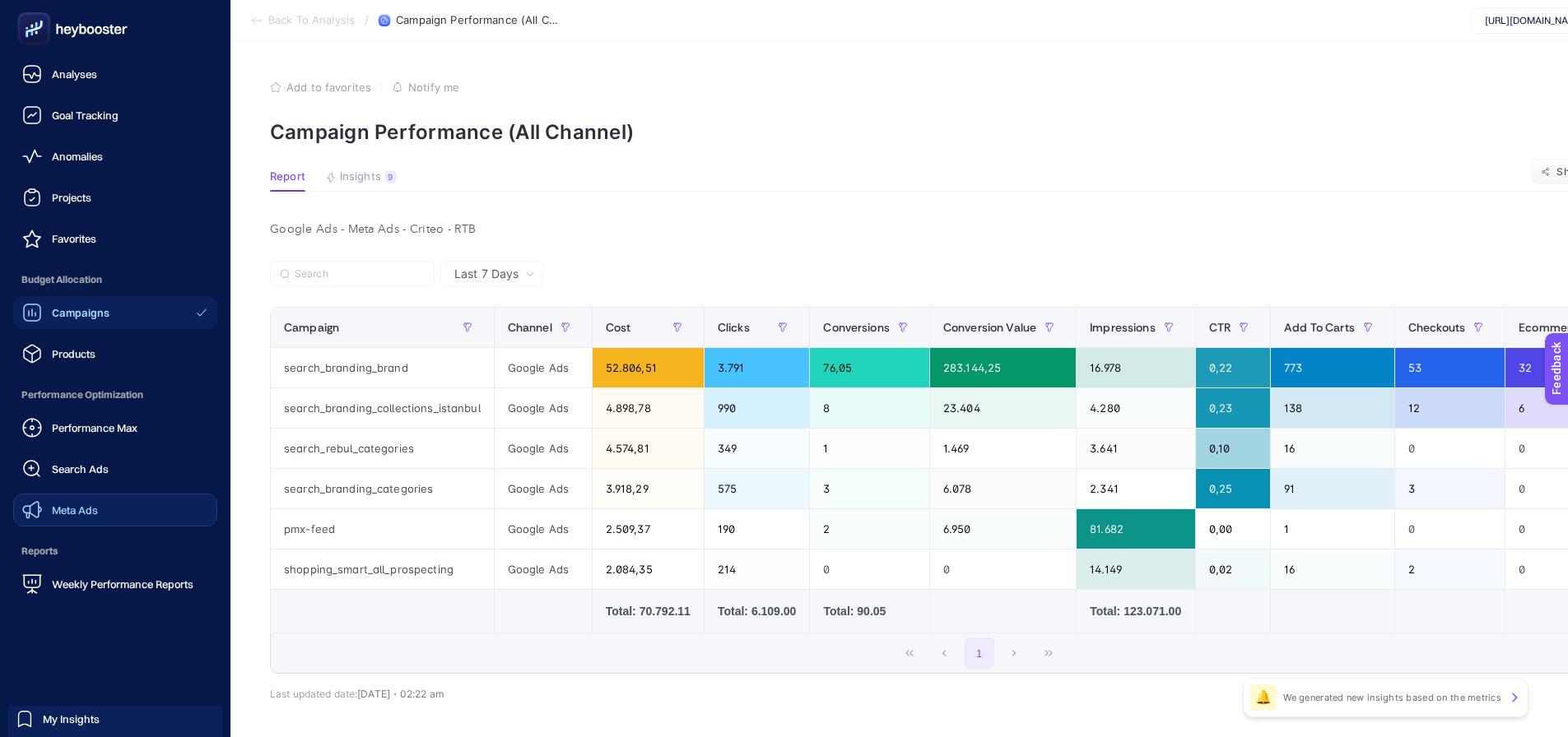
click at [30, 501] on icon at bounding box center [32, 510] width 20 height 20
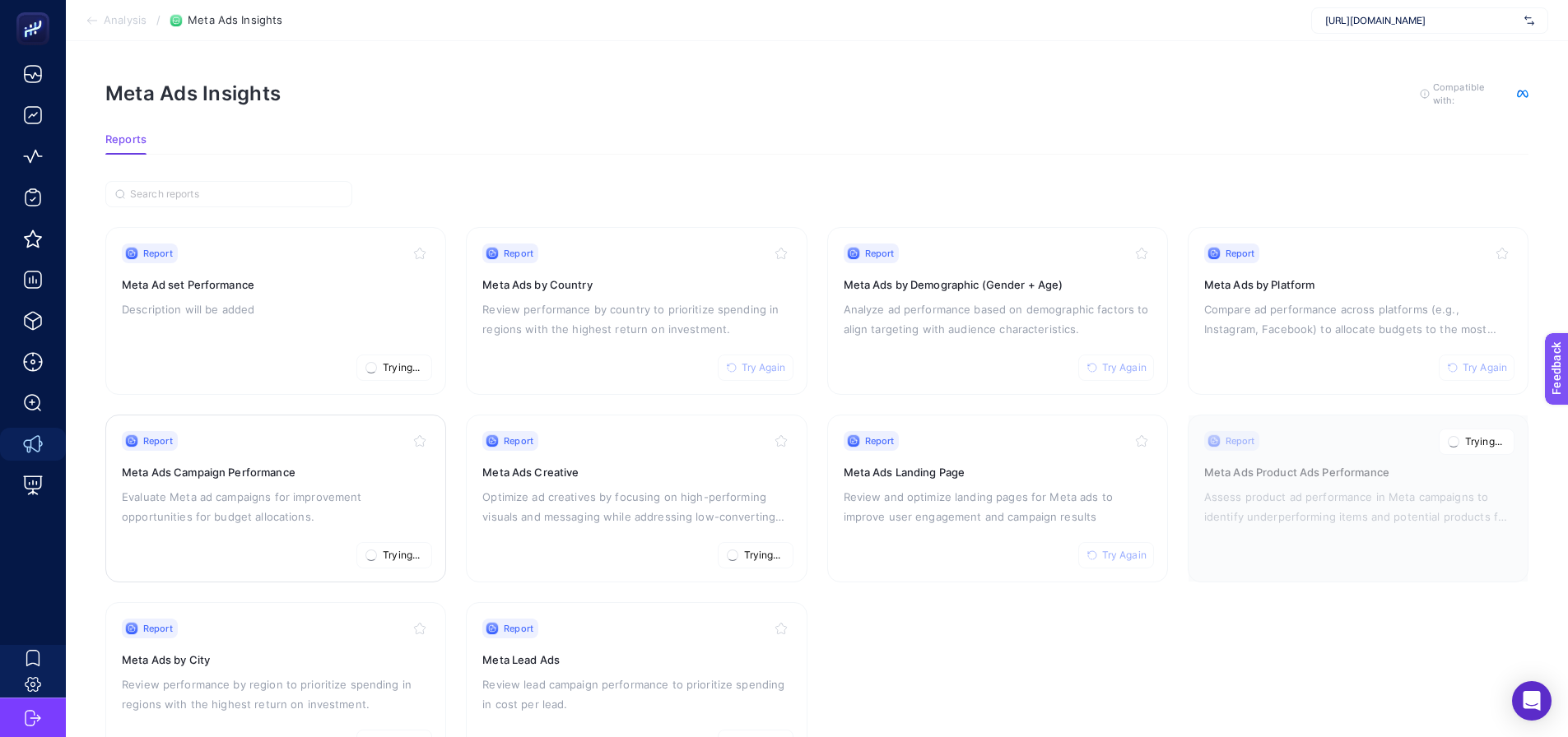
click at [256, 445] on div "Report Trying..." at bounding box center [275, 441] width 308 height 20
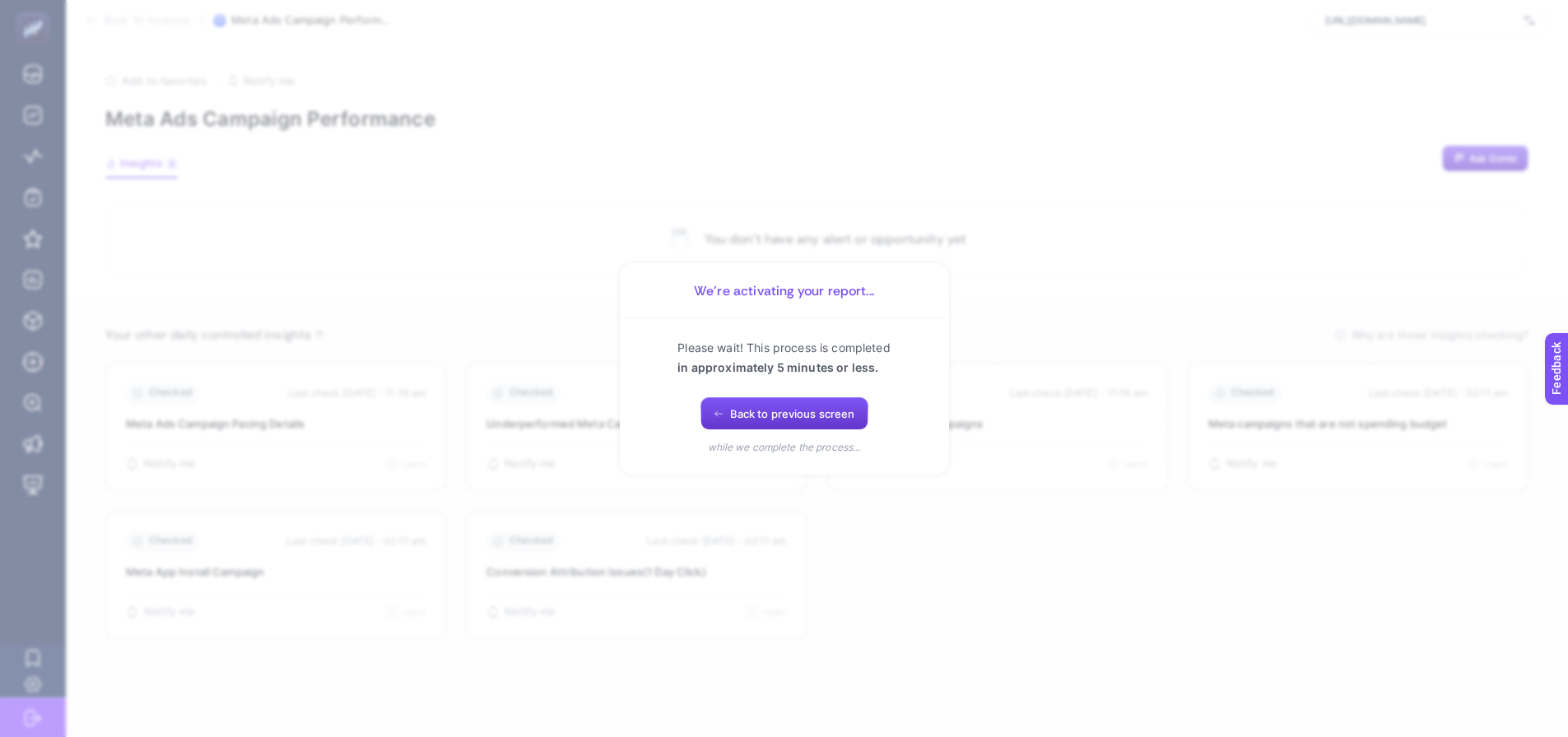
click at [741, 416] on span "Back to previous screen" at bounding box center [792, 414] width 125 height 13
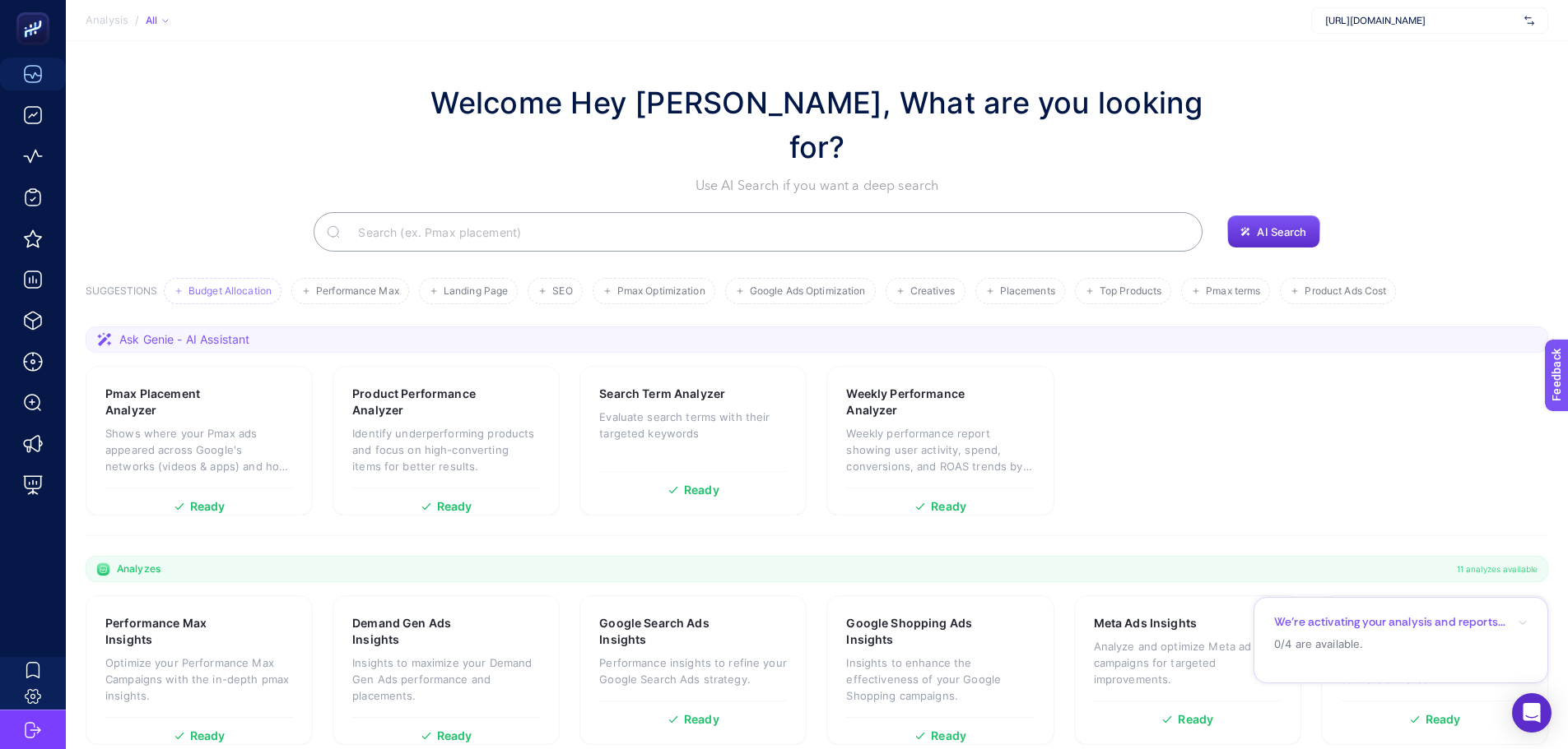
click at [201, 286] on span "Budget Allocation" at bounding box center [230, 292] width 83 height 12
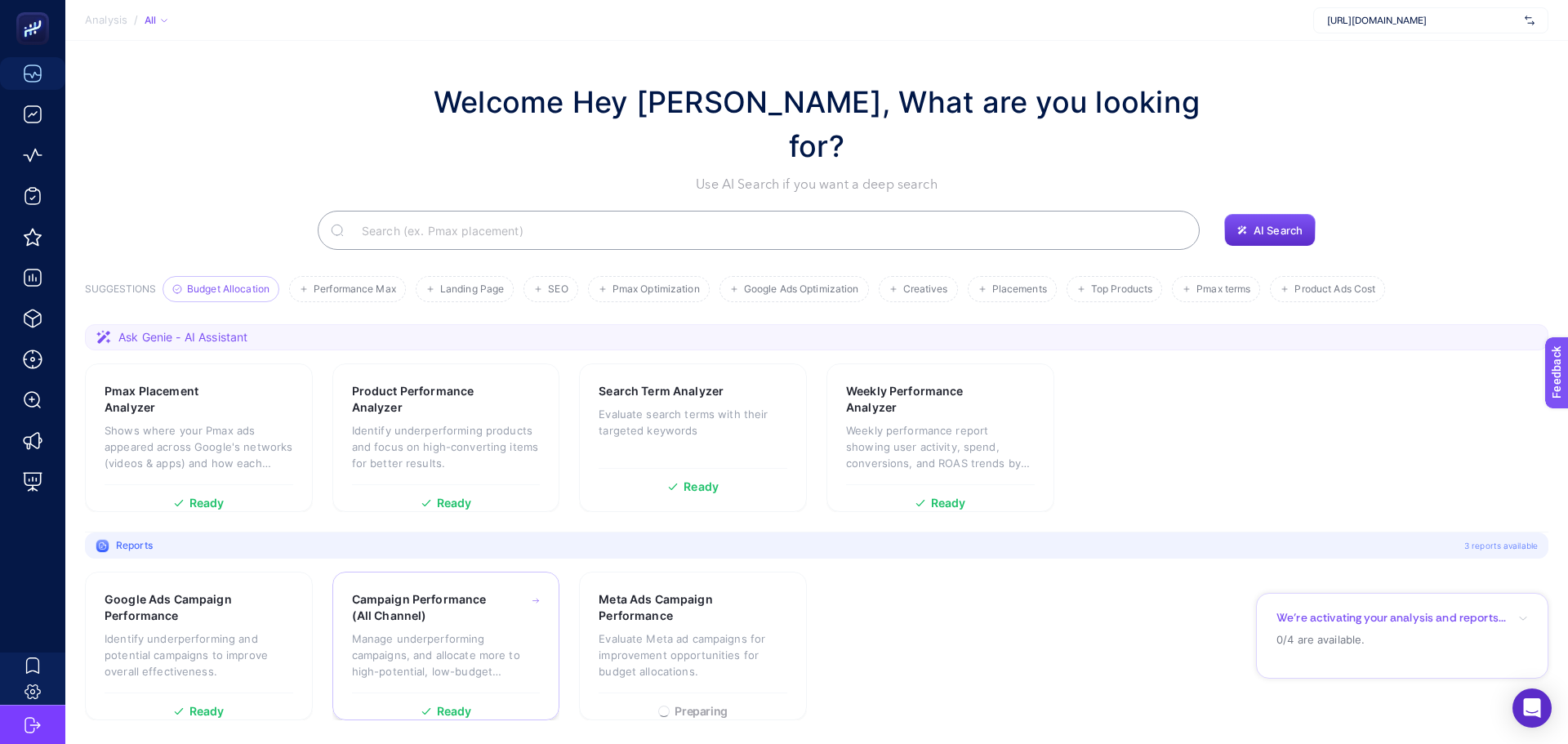
click at [384, 592] on h3 "Campaign Performance (All Channel)" at bounding box center [423, 608] width 141 height 33
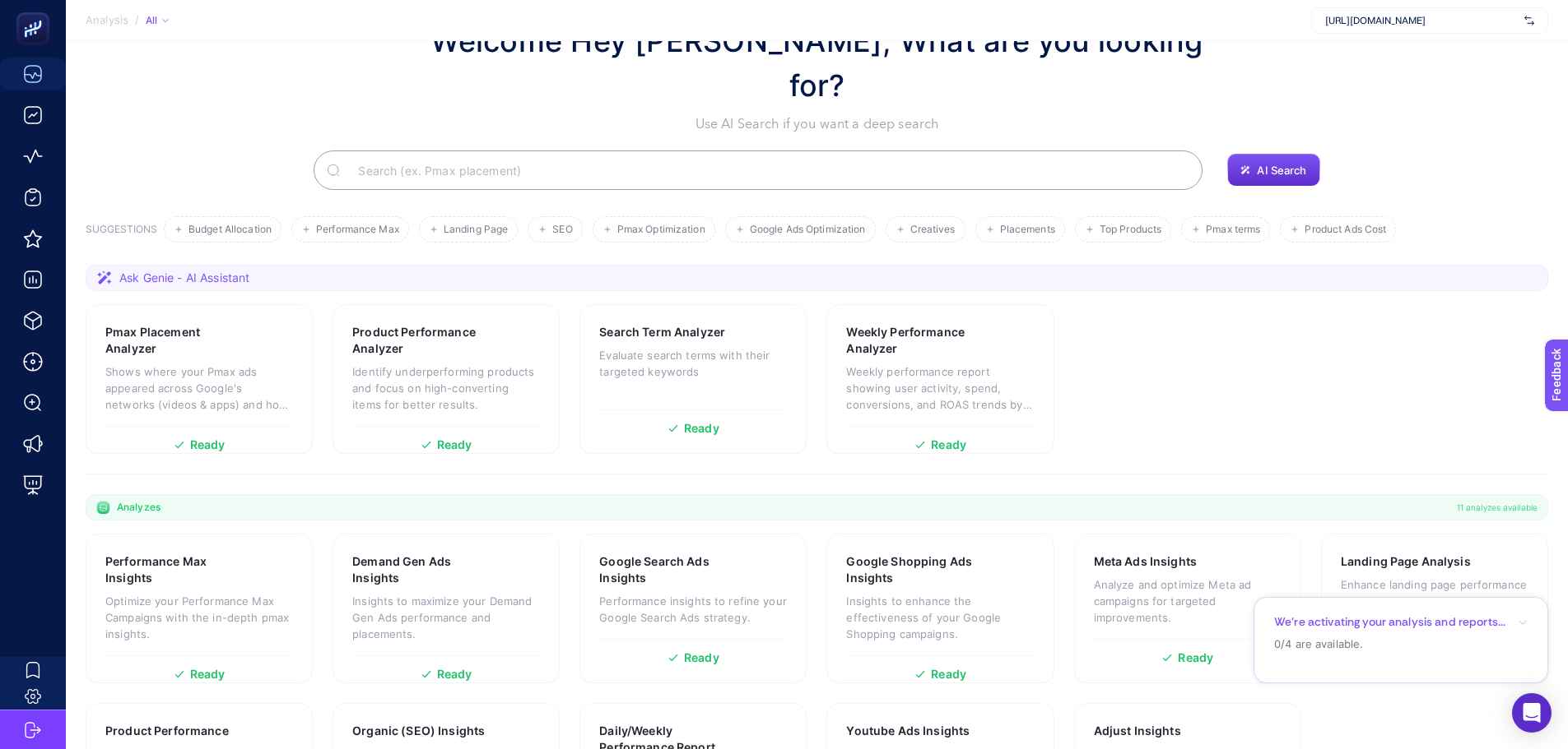
scroll to position [141, 0]
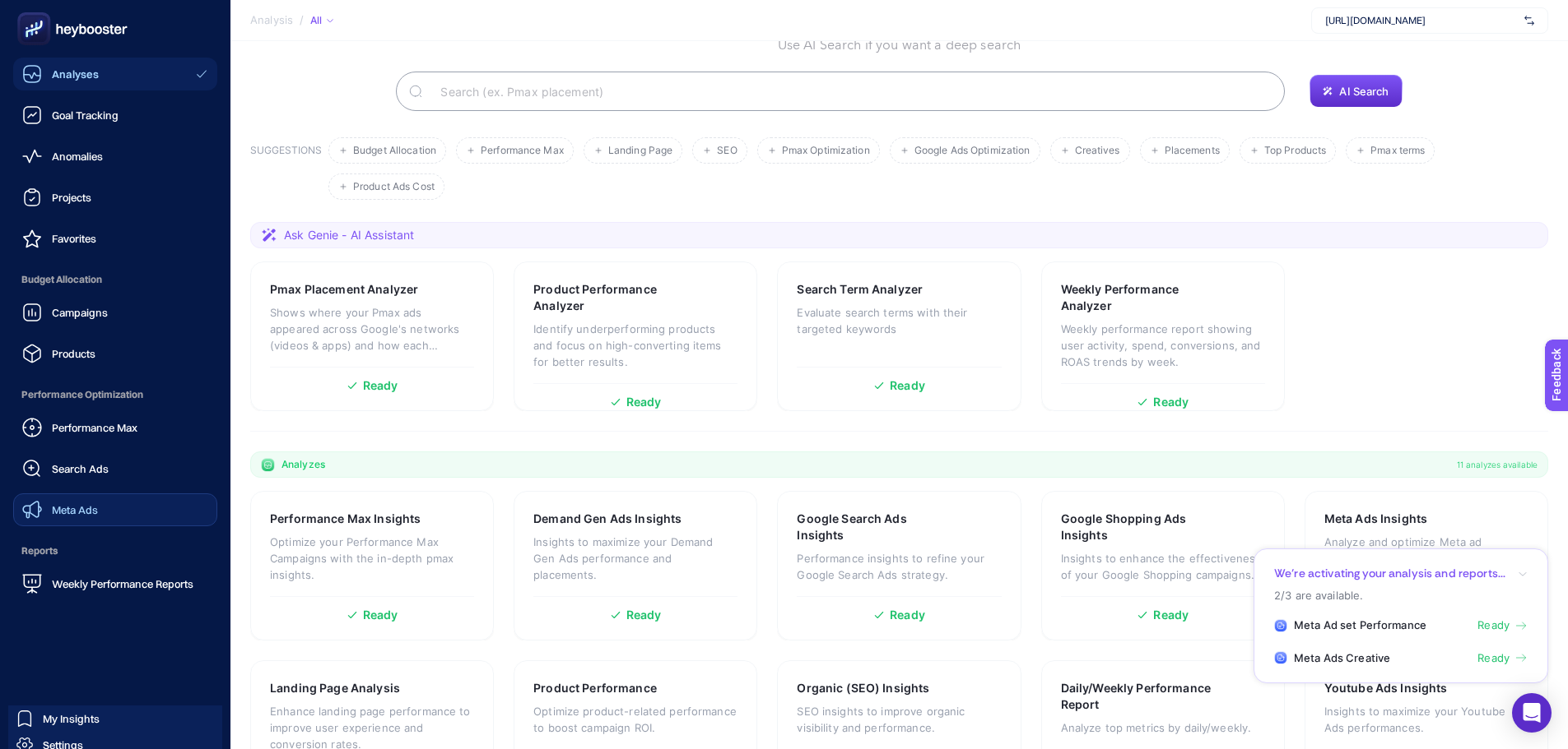
click at [75, 518] on div "Meta Ads" at bounding box center [60, 510] width 75 height 20
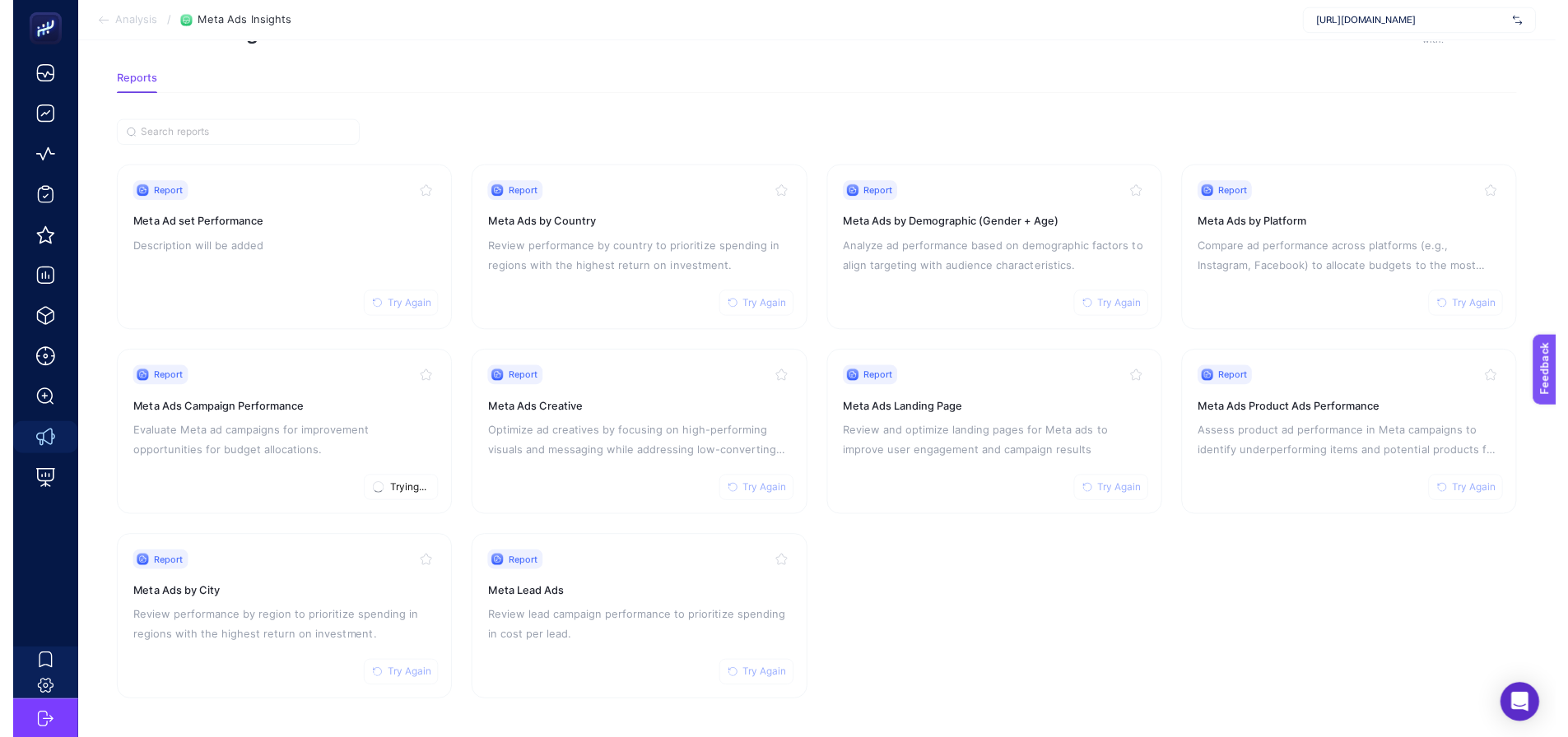
scroll to position [70, 0]
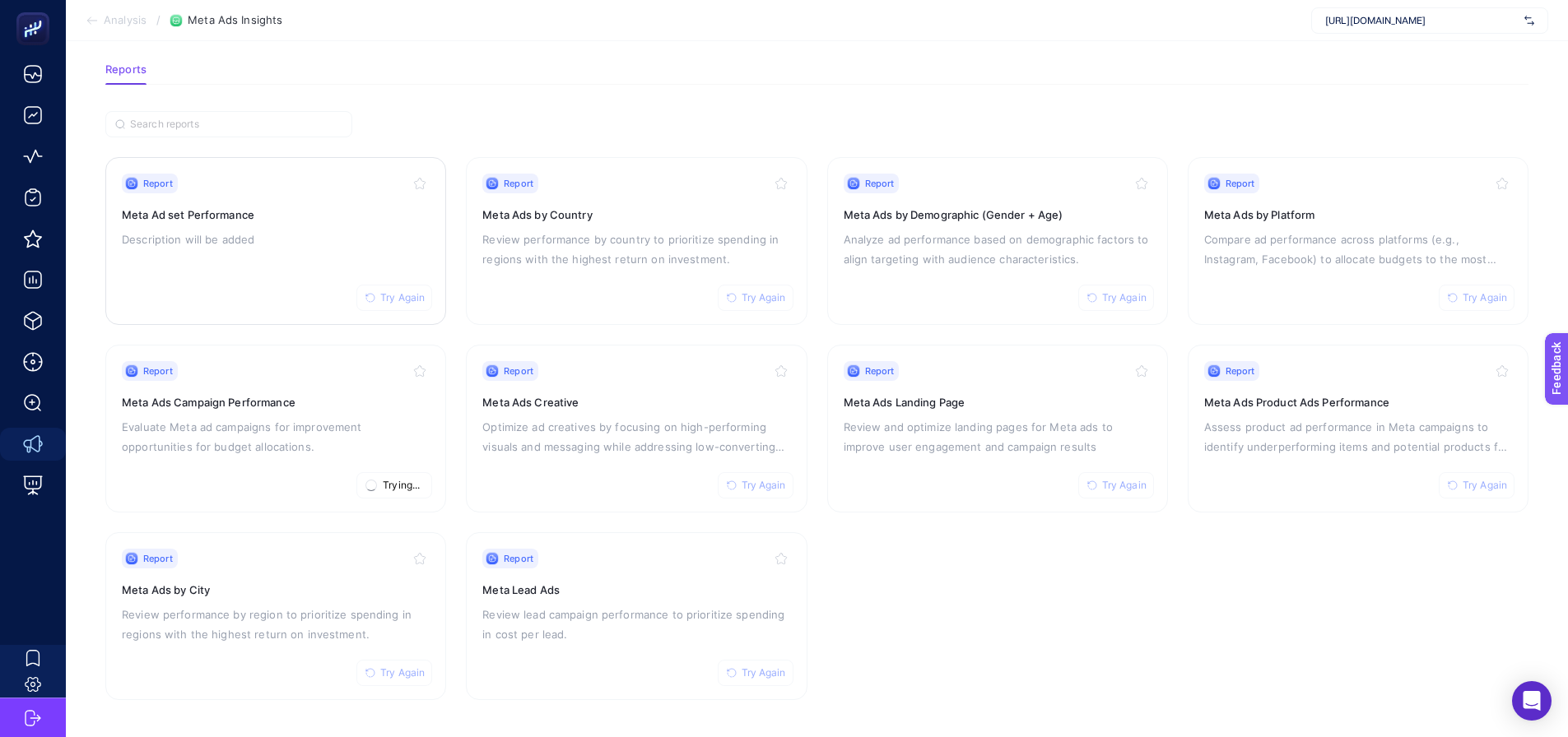
click at [271, 261] on div "Report Try Again Meta Ad set Performance Description will be added" at bounding box center [275, 241] width 308 height 135
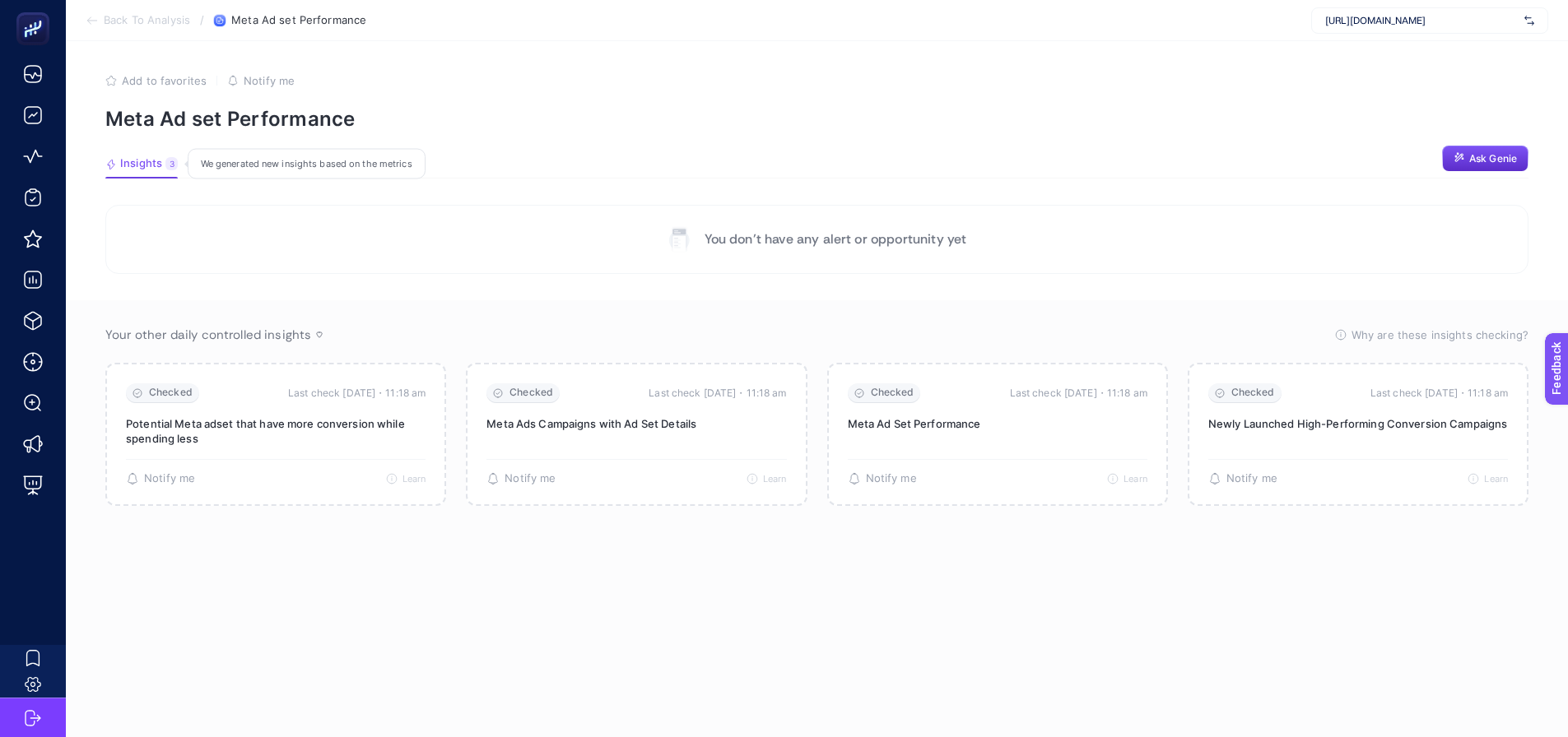
click at [126, 174] on button "Insights 3 We generated new insights based on the metrics" at bounding box center [141, 167] width 73 height 21
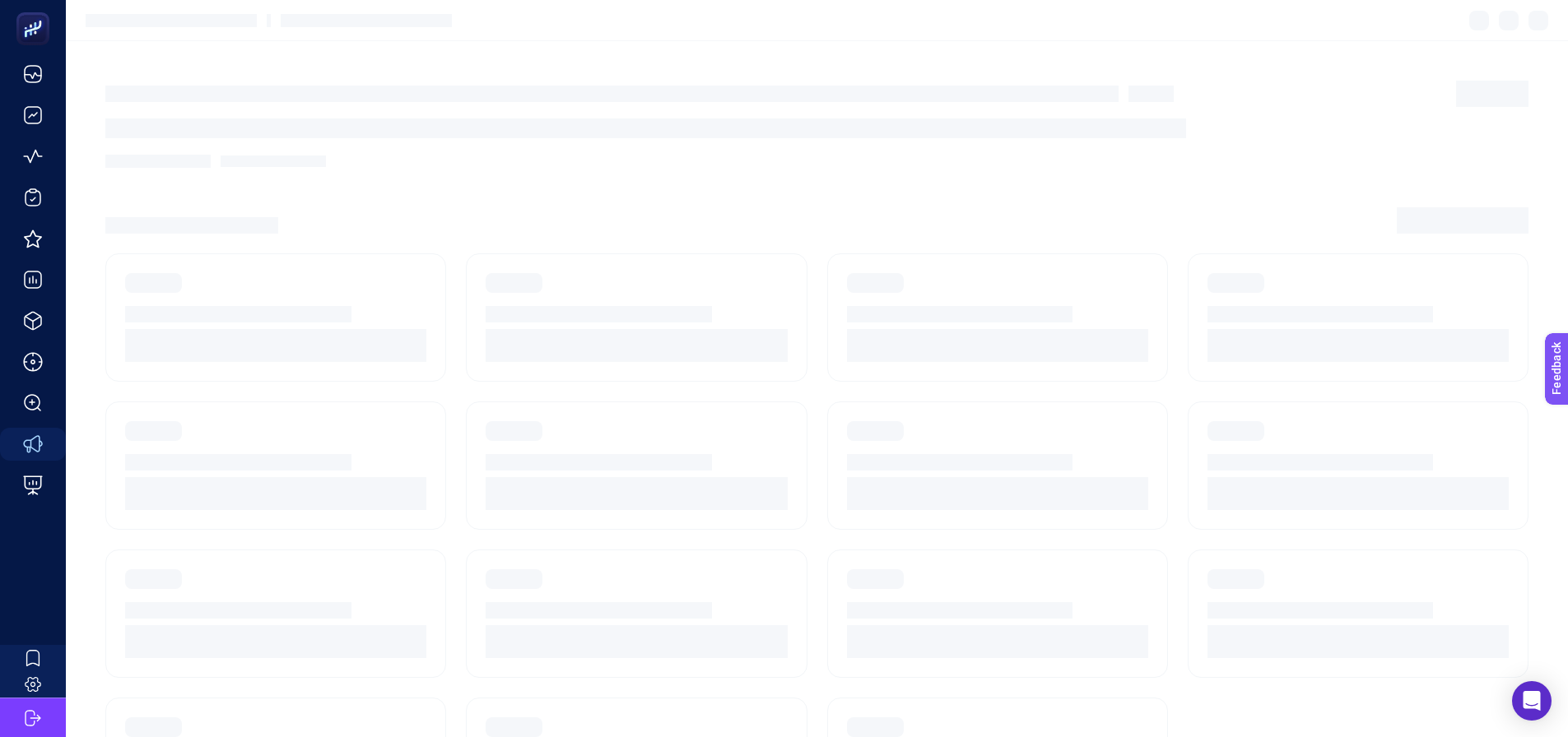
scroll to position [70, 0]
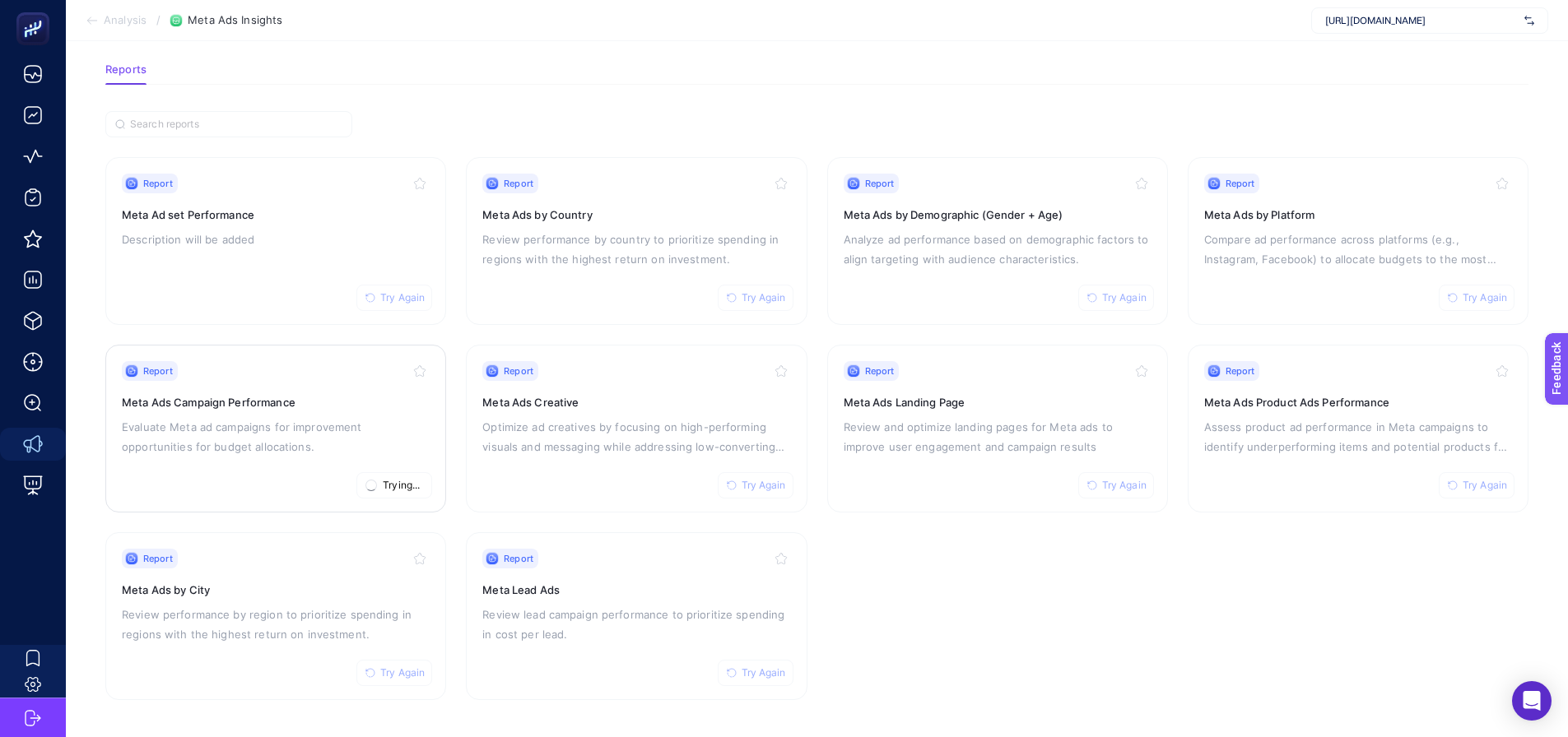
click at [223, 417] on p "Evaluate Meta ad campaigns for improvement opportunities for budget allocations." at bounding box center [275, 436] width 308 height 39
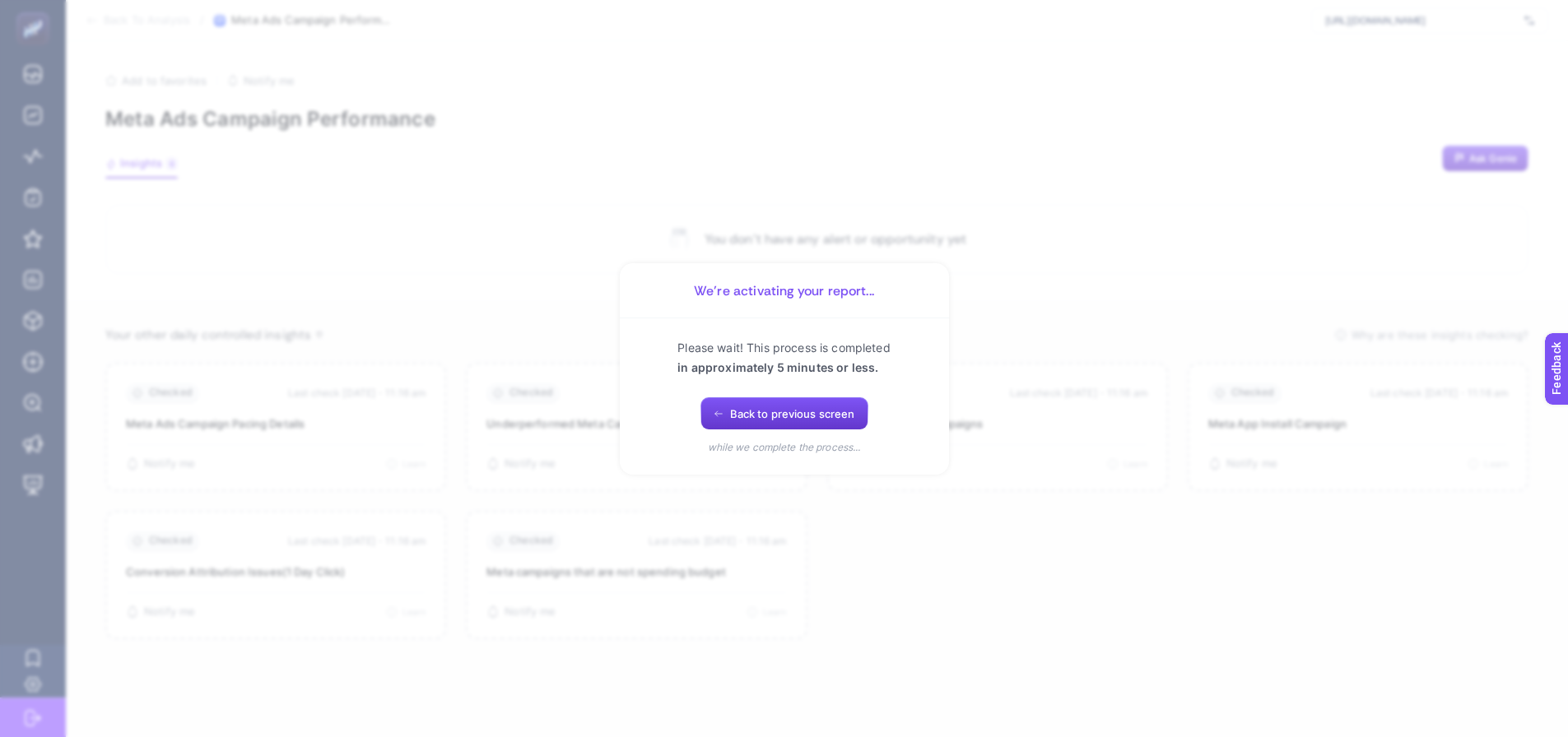
click at [760, 421] on span "Back to previous screen" at bounding box center [792, 414] width 125 height 13
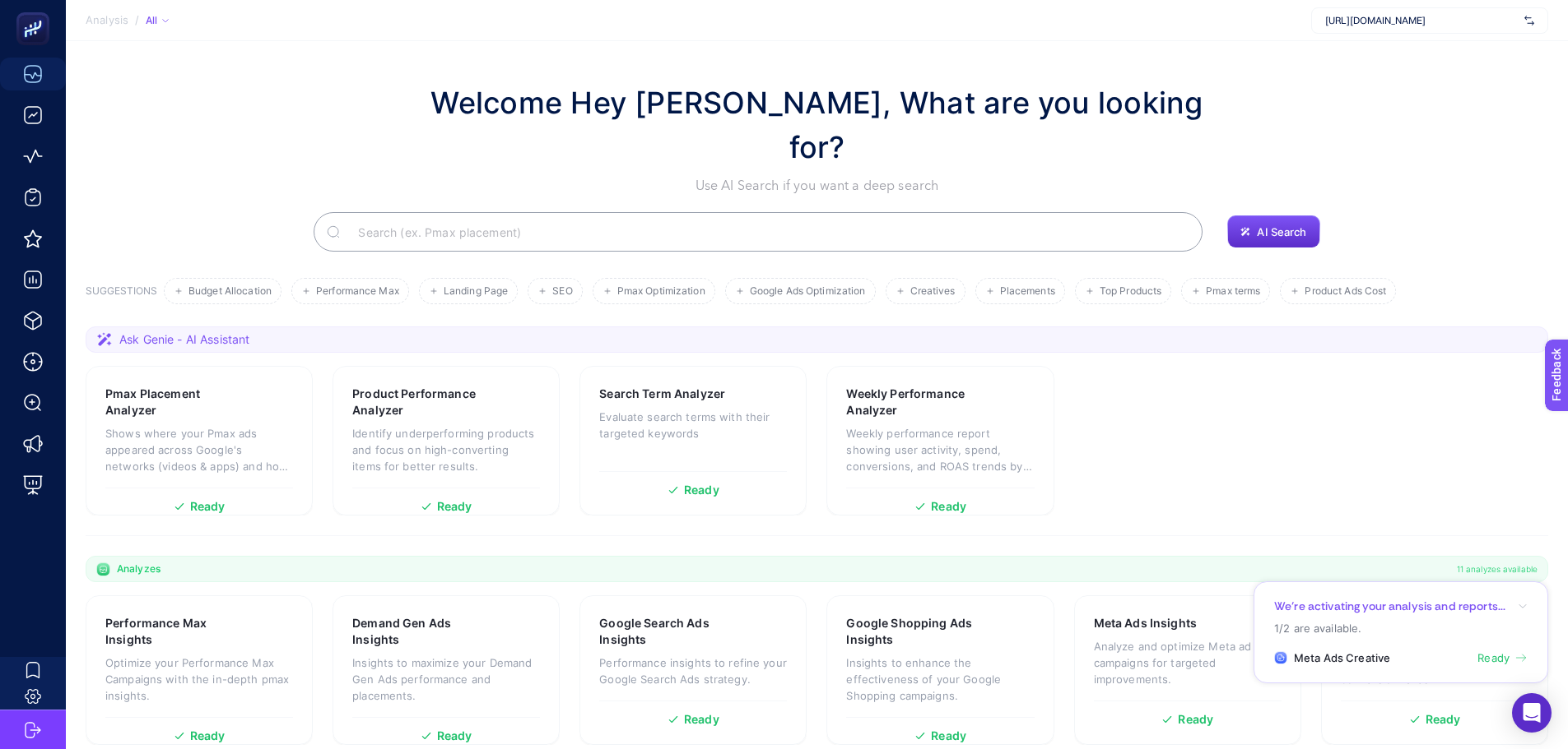
scroll to position [141, 0]
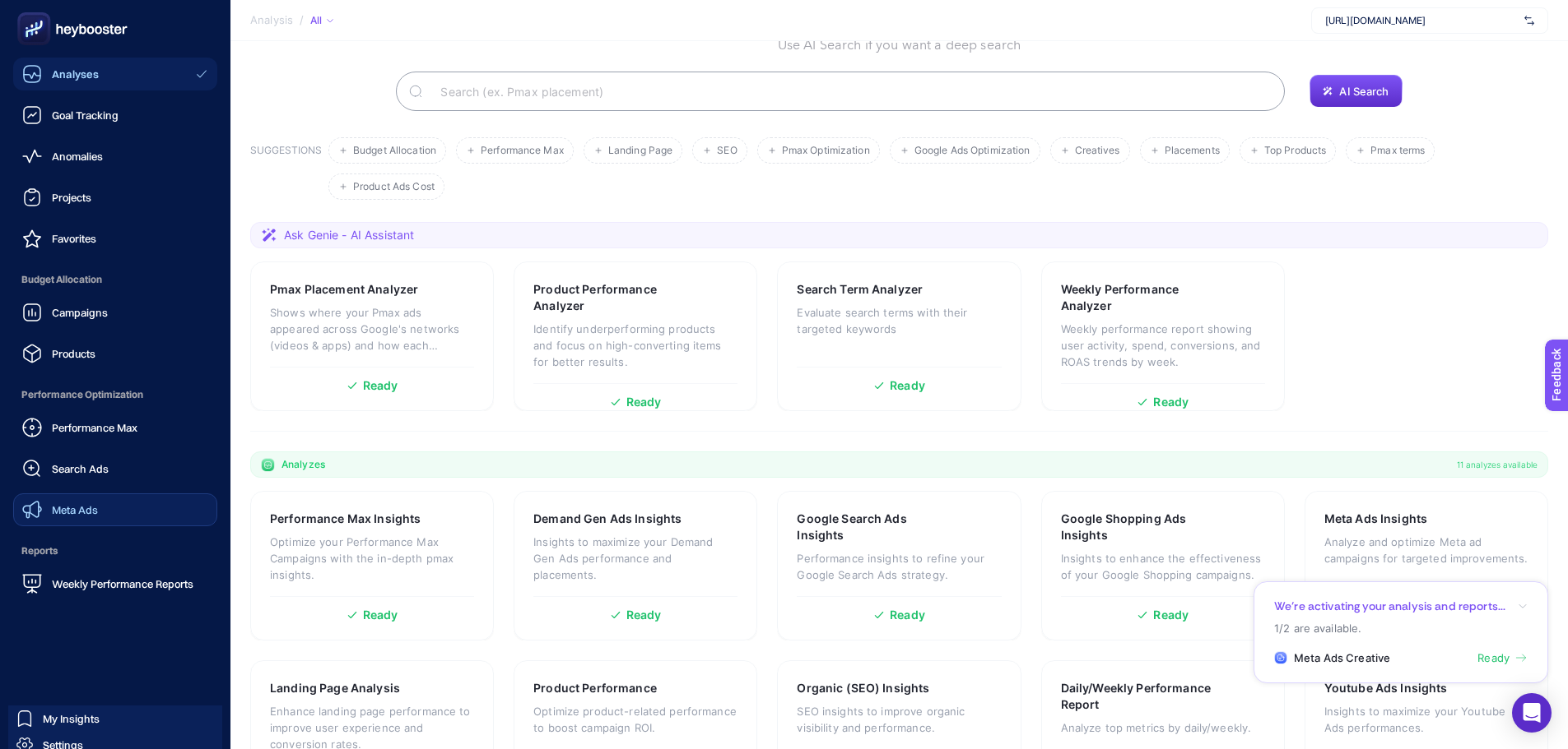
click at [52, 512] on div "Meta Ads" at bounding box center [60, 510] width 75 height 20
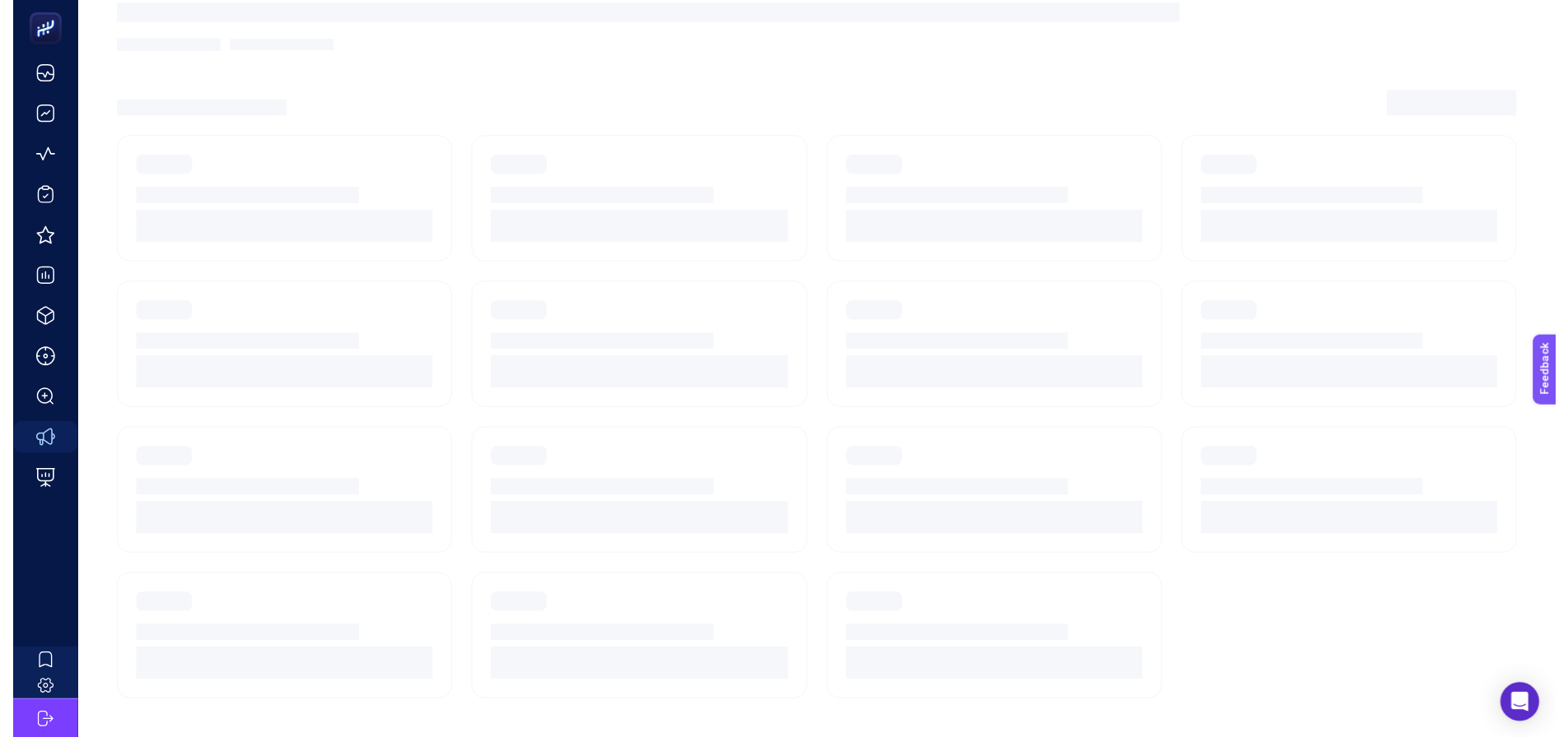
scroll to position [70, 0]
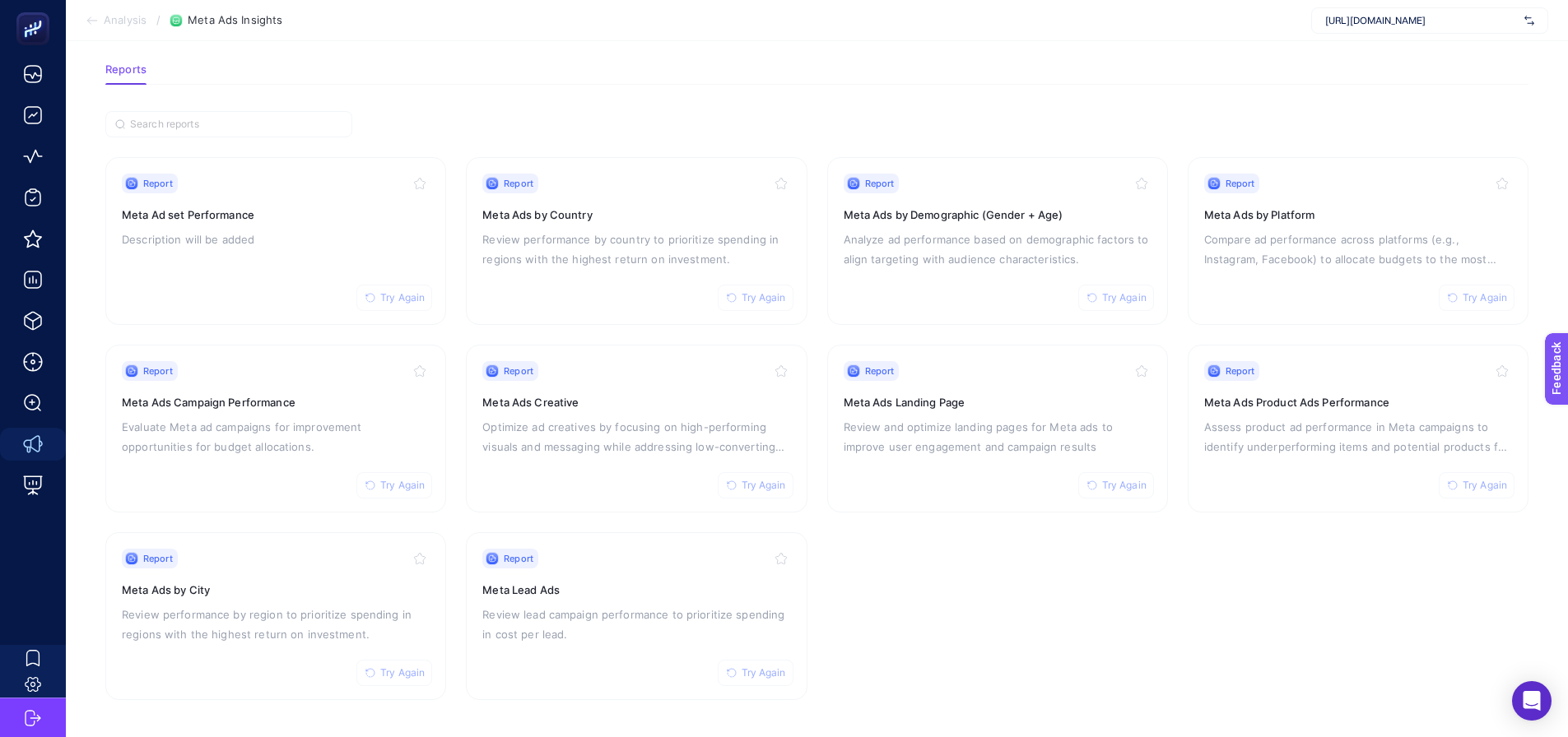
click at [1043, 100] on article "Meta Ads Insights To get quality results from this analysis, we recommend that …" at bounding box center [817, 355] width 1502 height 769
click at [448, 511] on section "Report Try Again Meta Ad set Performance Description will be added Report Try A…" at bounding box center [816, 429] width 1423 height 543
click at [889, 589] on section "Report Try Again Meta Ad set Performance Description will be added Report Try A…" at bounding box center [816, 429] width 1423 height 543
click at [263, 462] on div "Report Try Again Meta Ads Campaign Performance Evaluate Meta ad campaigns for i…" at bounding box center [275, 429] width 308 height 135
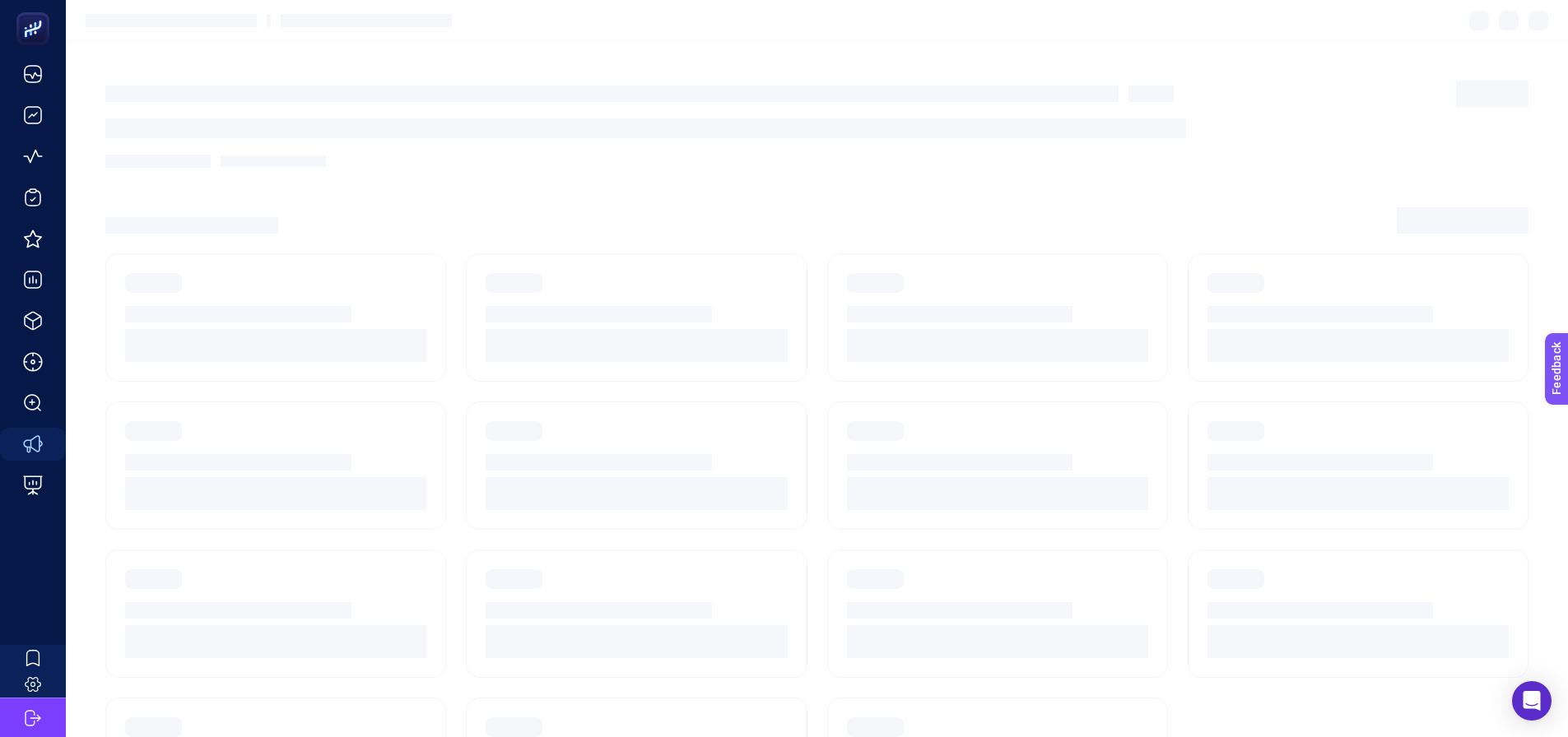
scroll to position [70, 0]
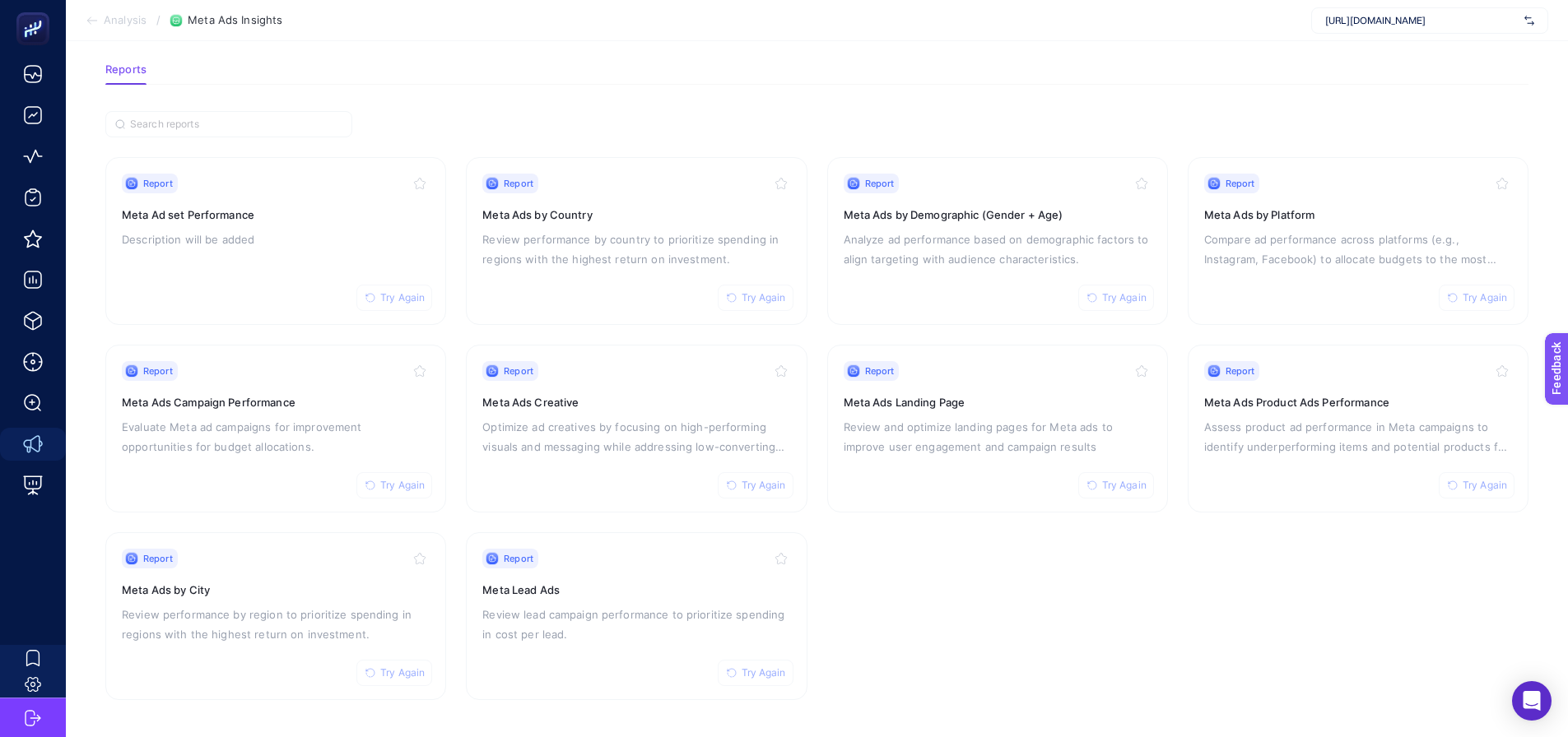
click at [1147, 632] on section "Report Try Again Meta Ad set Performance Description will be added Report Try A…" at bounding box center [816, 429] width 1423 height 543
click at [971, 677] on section "Report Try Again Meta Ad set Performance Description will be added Report Try A…" at bounding box center [816, 429] width 1423 height 543
click at [894, 614] on section "Report Try Again Meta Ad set Performance Description will be added Report Try A…" at bounding box center [816, 429] width 1423 height 543
click at [817, 319] on section "Report Try Again Meta Ad set Performance Description will be added Report Try A…" at bounding box center [816, 429] width 1423 height 543
click at [734, 102] on article "Meta Ads Insights To get quality results from this analysis, we recommend that …" at bounding box center [817, 355] width 1502 height 769
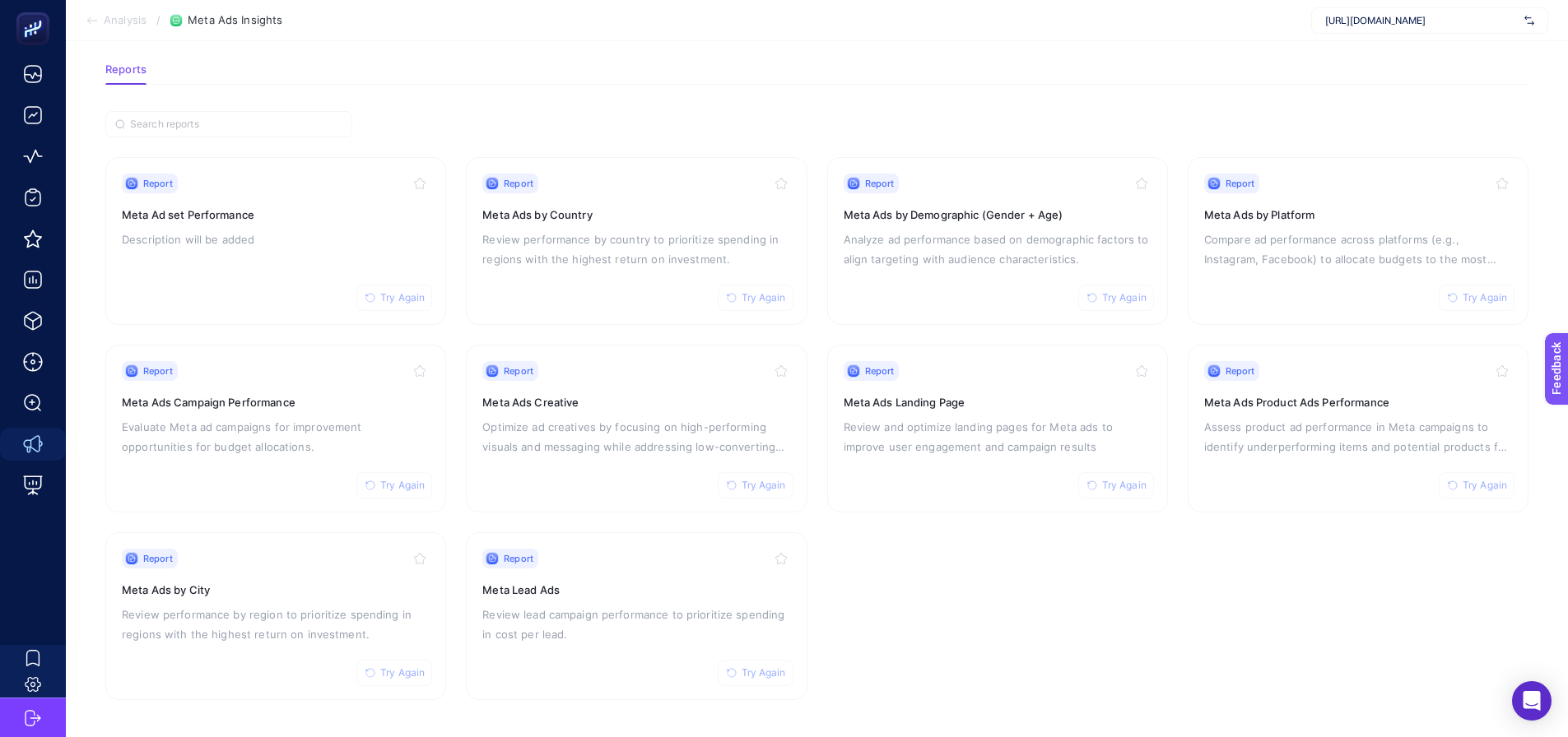
click at [1015, 66] on section "Reports" at bounding box center [816, 74] width 1423 height 21
click at [254, 276] on div "Report Try Again Meta Ad set Performance Description will be added" at bounding box center [275, 241] width 308 height 135
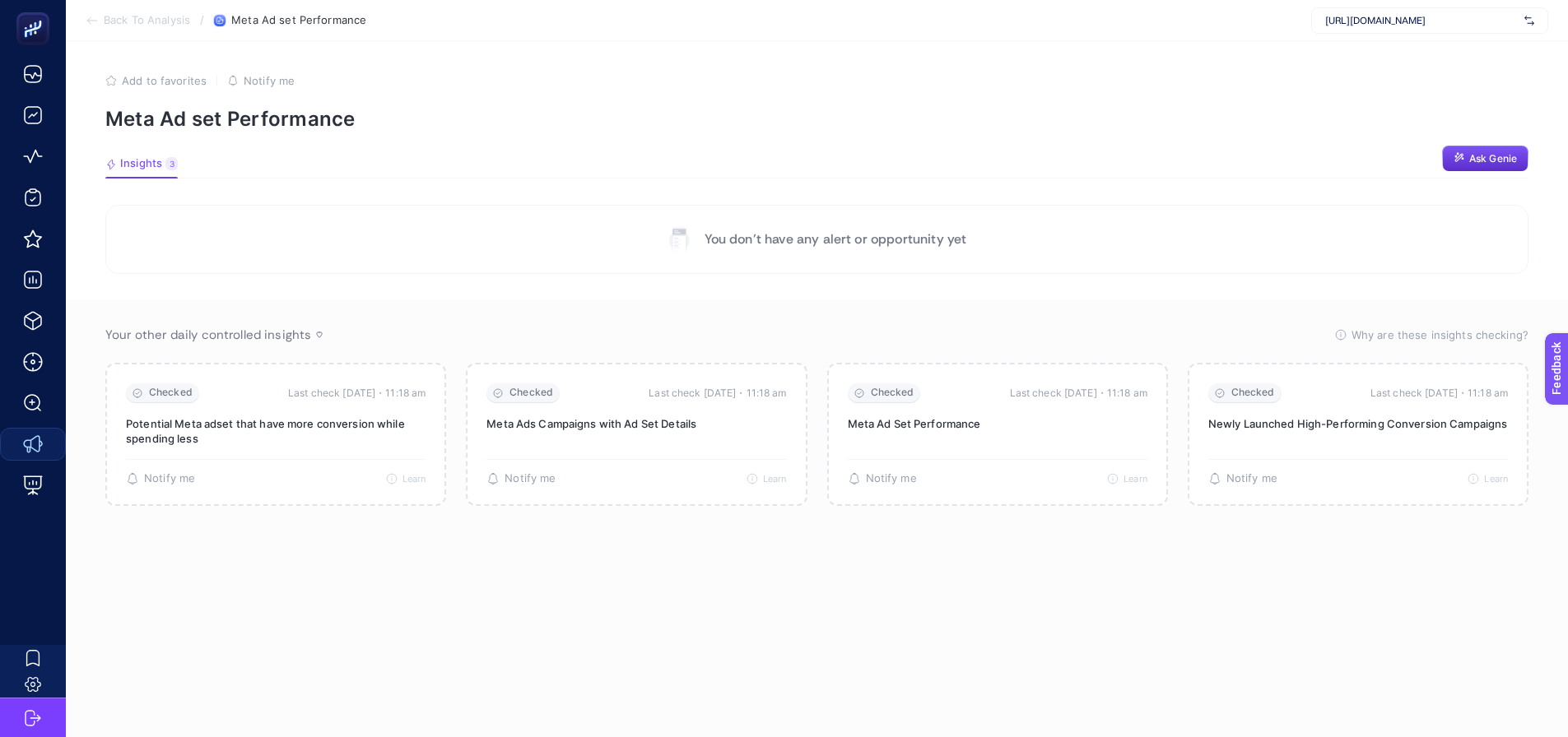
click at [550, 640] on section "Your other daily controlled insights Why are these insights checking? These ins…" at bounding box center [817, 522] width 1502 height 443
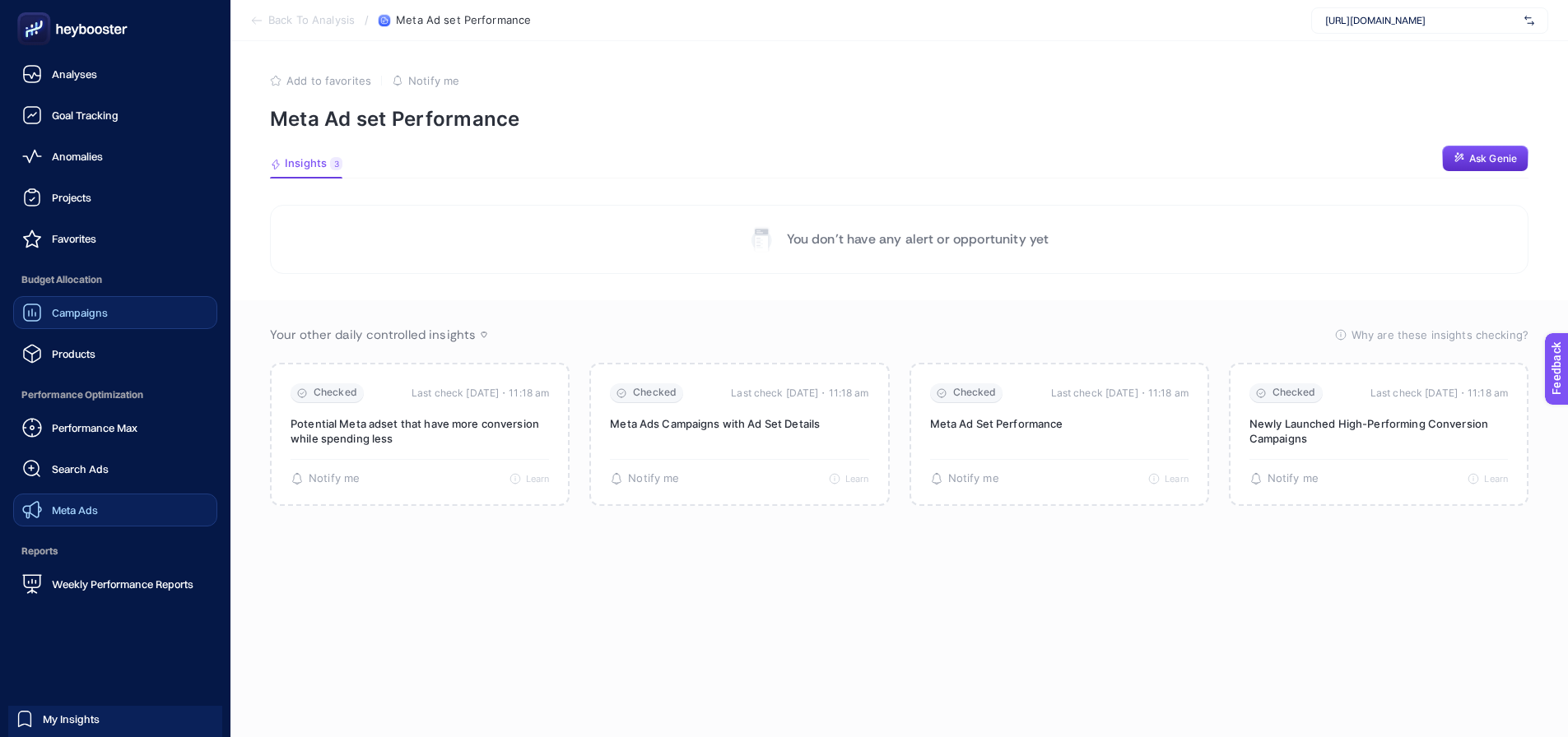
click at [33, 309] on icon at bounding box center [32, 313] width 20 height 20
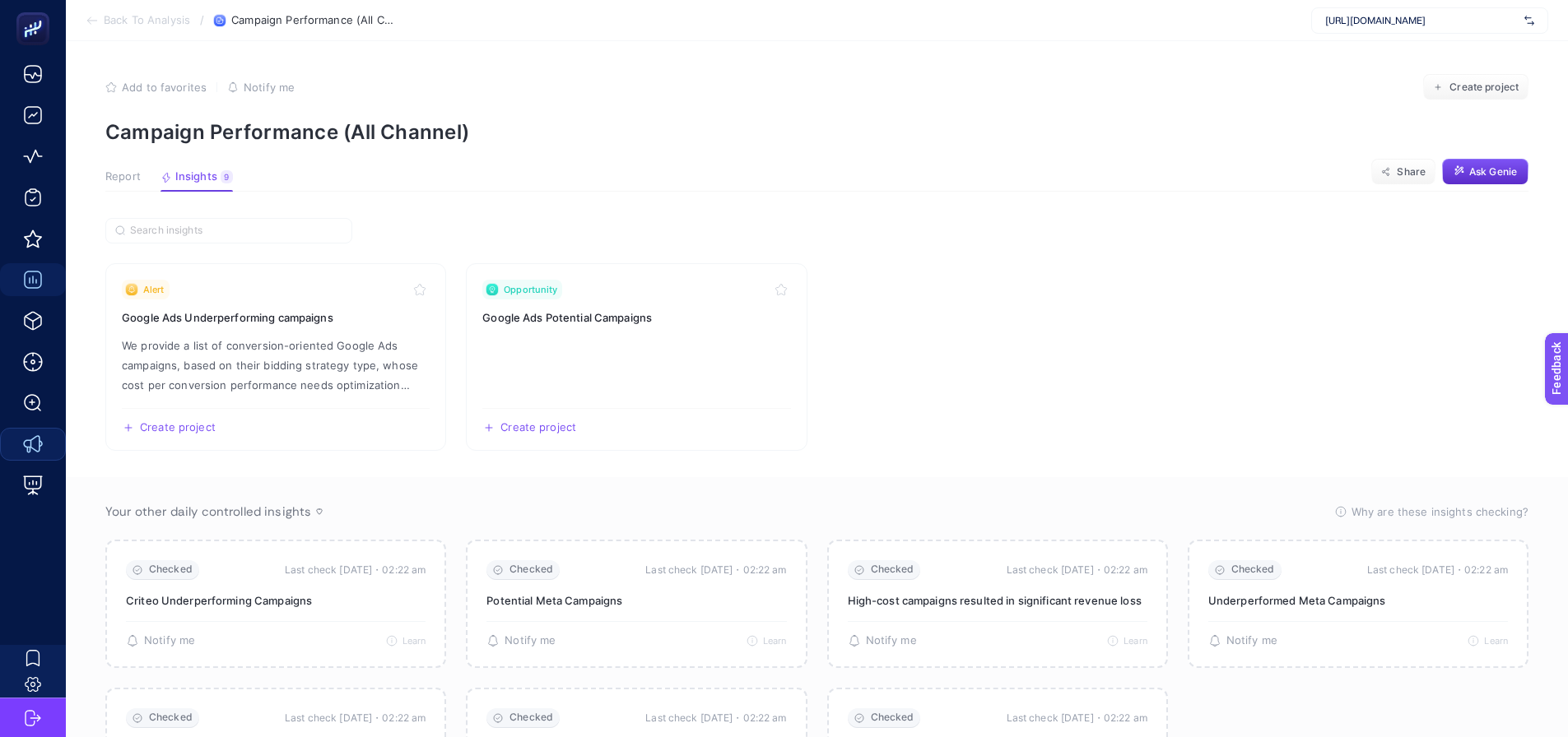
click at [451, 423] on section "Alert Google Ads Underperforming campaigns We provide a list of conversion-orie…" at bounding box center [816, 357] width 1423 height 188
click at [661, 280] on div "Opportunity" at bounding box center [635, 289] width 308 height 20
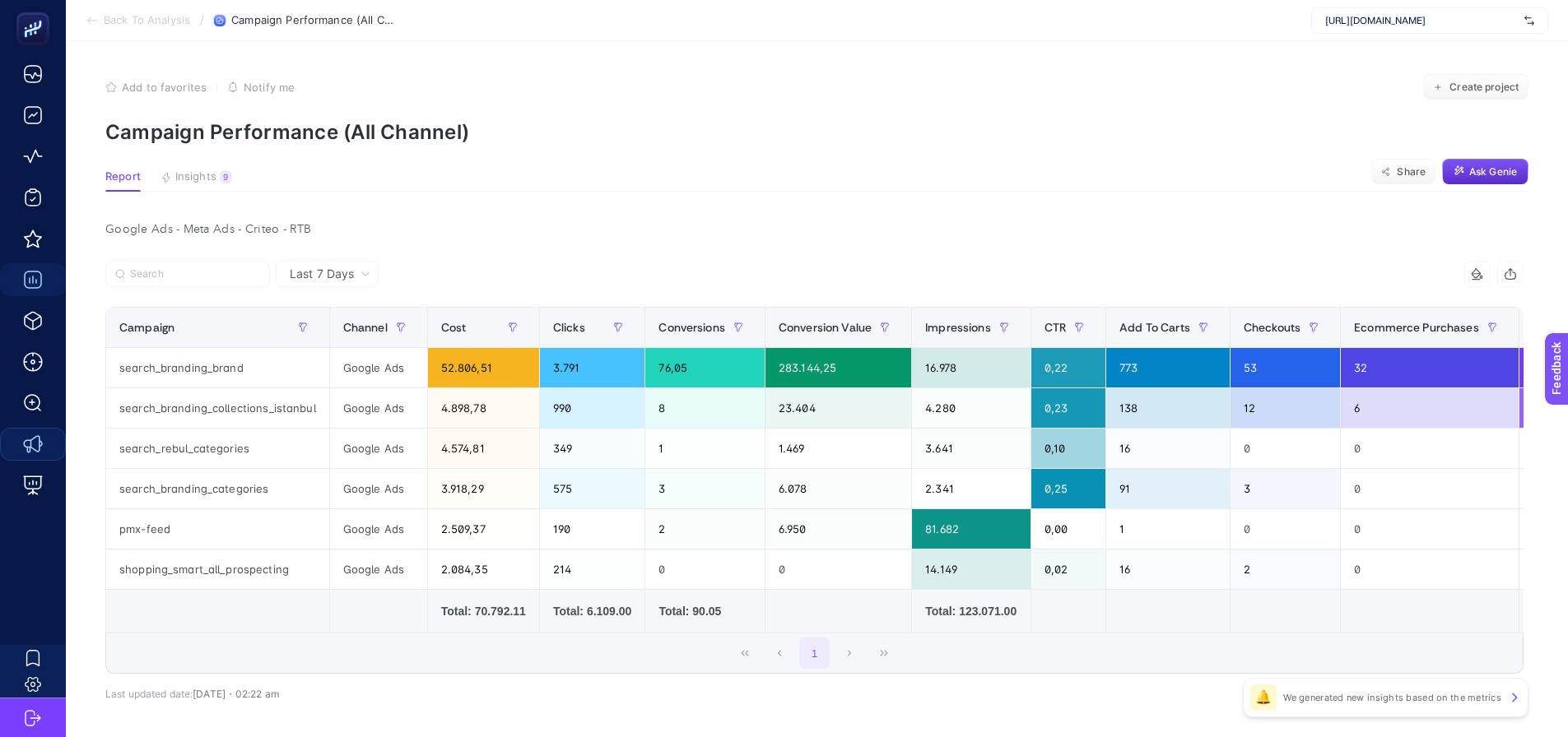
drag, startPoint x: 669, startPoint y: 182, endPoint x: 727, endPoint y: 145, distance: 68.8
click at [670, 182] on section "Report Insights 9 We generated new insights based on the metrics Share Ask Genie" at bounding box center [816, 181] width 1423 height 21
click at [1334, 117] on section "Add to favorites false Notify me Create project Campaign Performance (All Chann…" at bounding box center [816, 110] width 1423 height 70
click at [791, 230] on div "Google Ads - Meta Ads - Criteo - RTB" at bounding box center [814, 230] width 1444 height 23
click at [358, 687] on div "15 items selected Campaign Channel Cost Clicks Conversions Conversion Value Imp…" at bounding box center [814, 493] width 1418 height 413
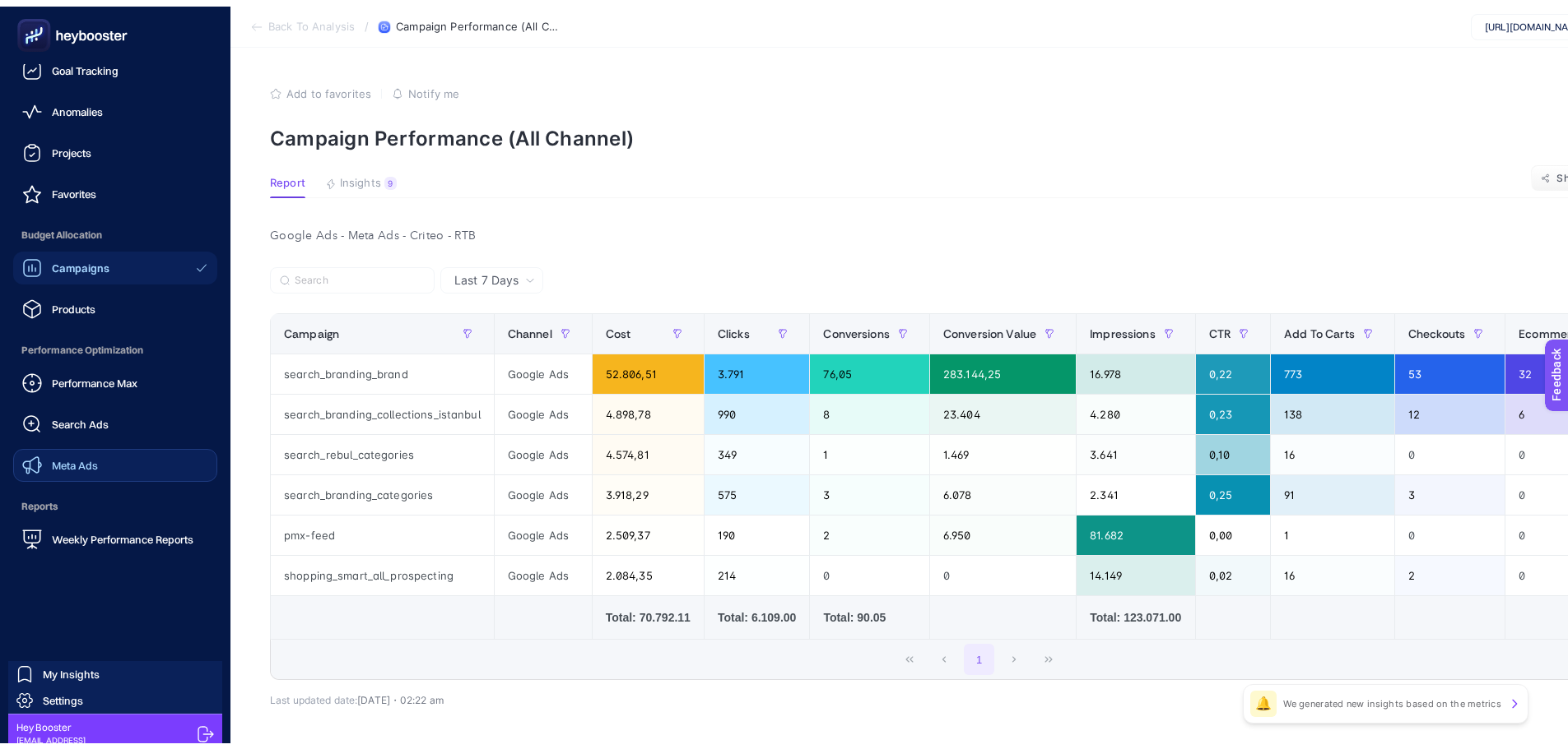
scroll to position [60, 0]
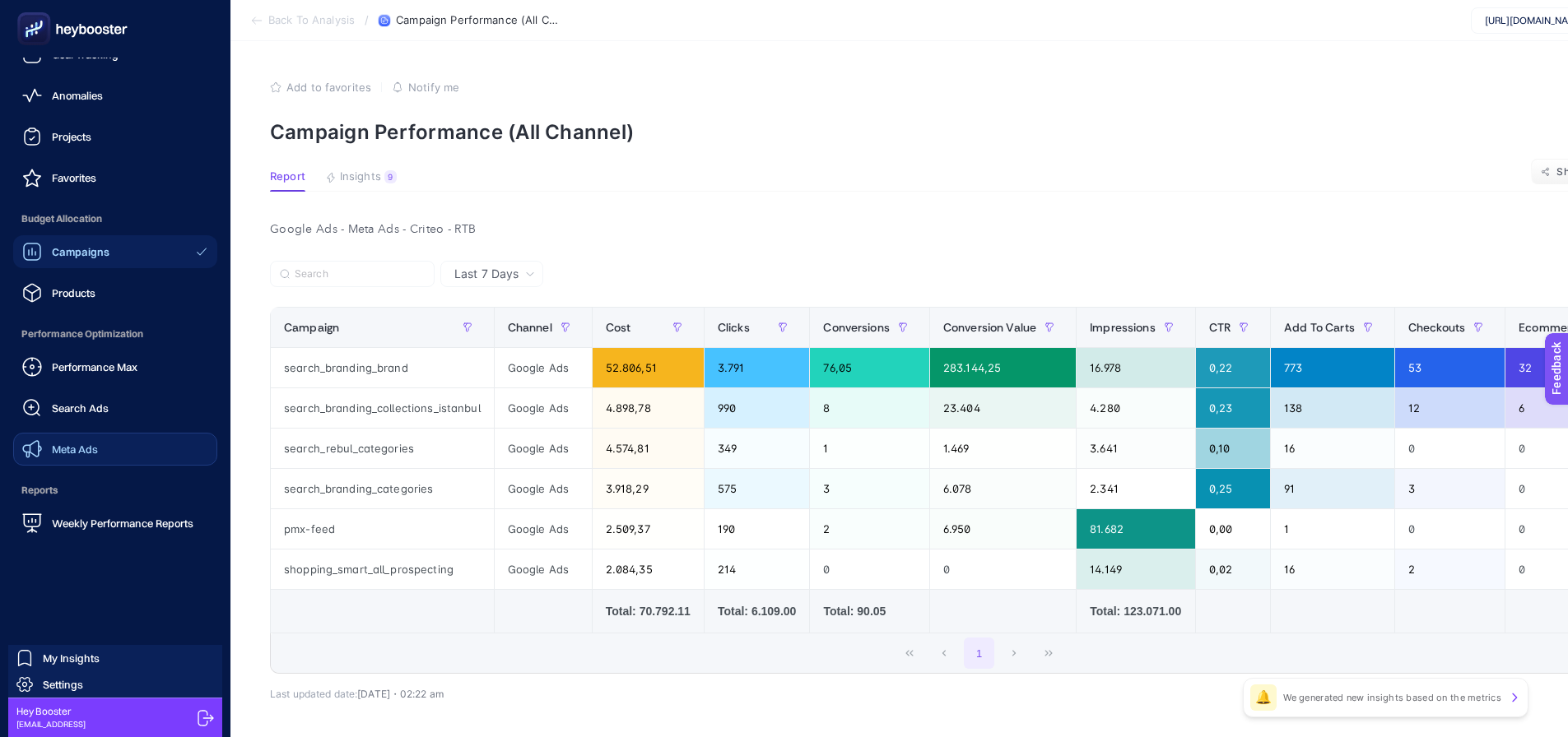
click at [101, 448] on link "Meta Ads" at bounding box center [115, 450] width 204 height 33
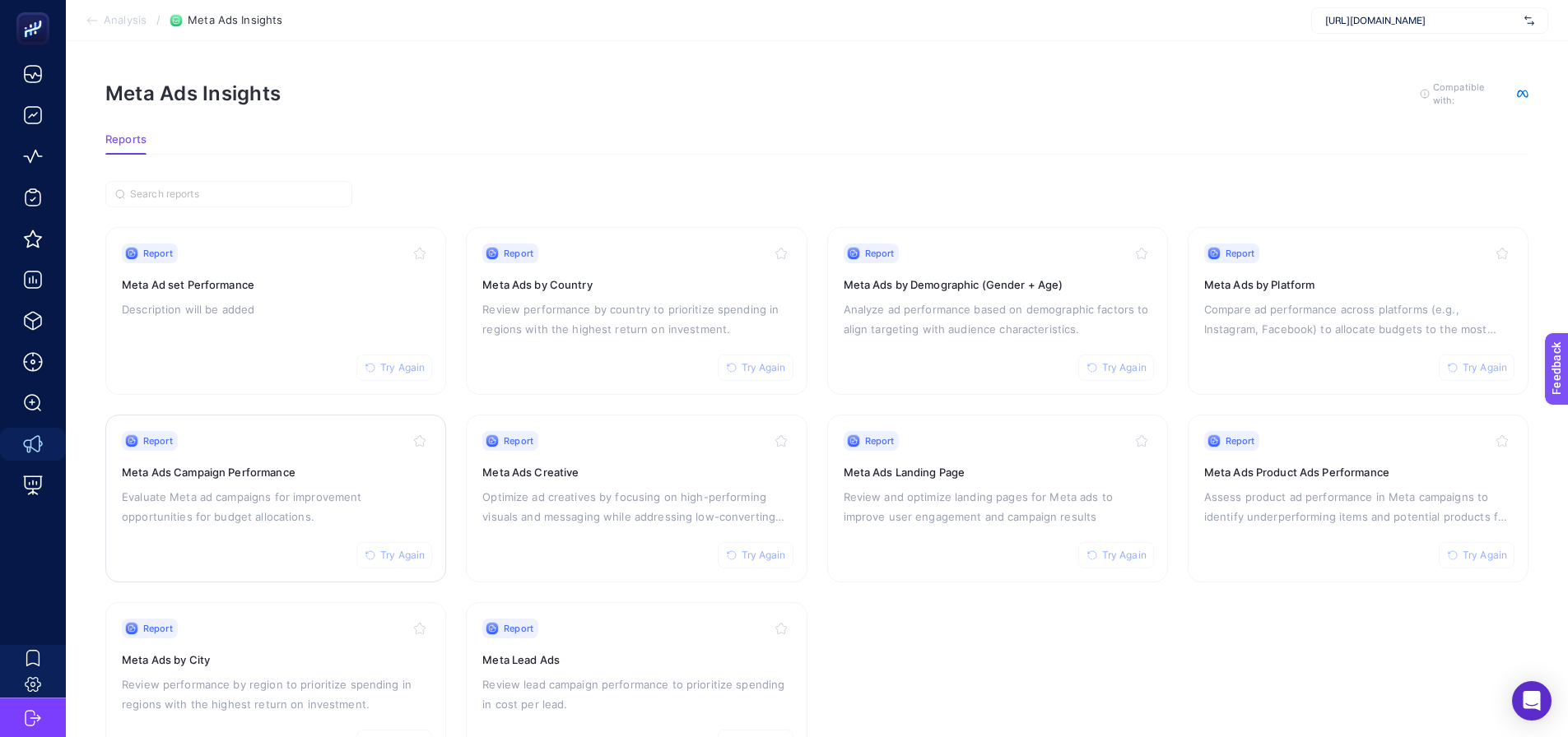
click at [209, 447] on div "Report Try Again" at bounding box center [275, 441] width 308 height 20
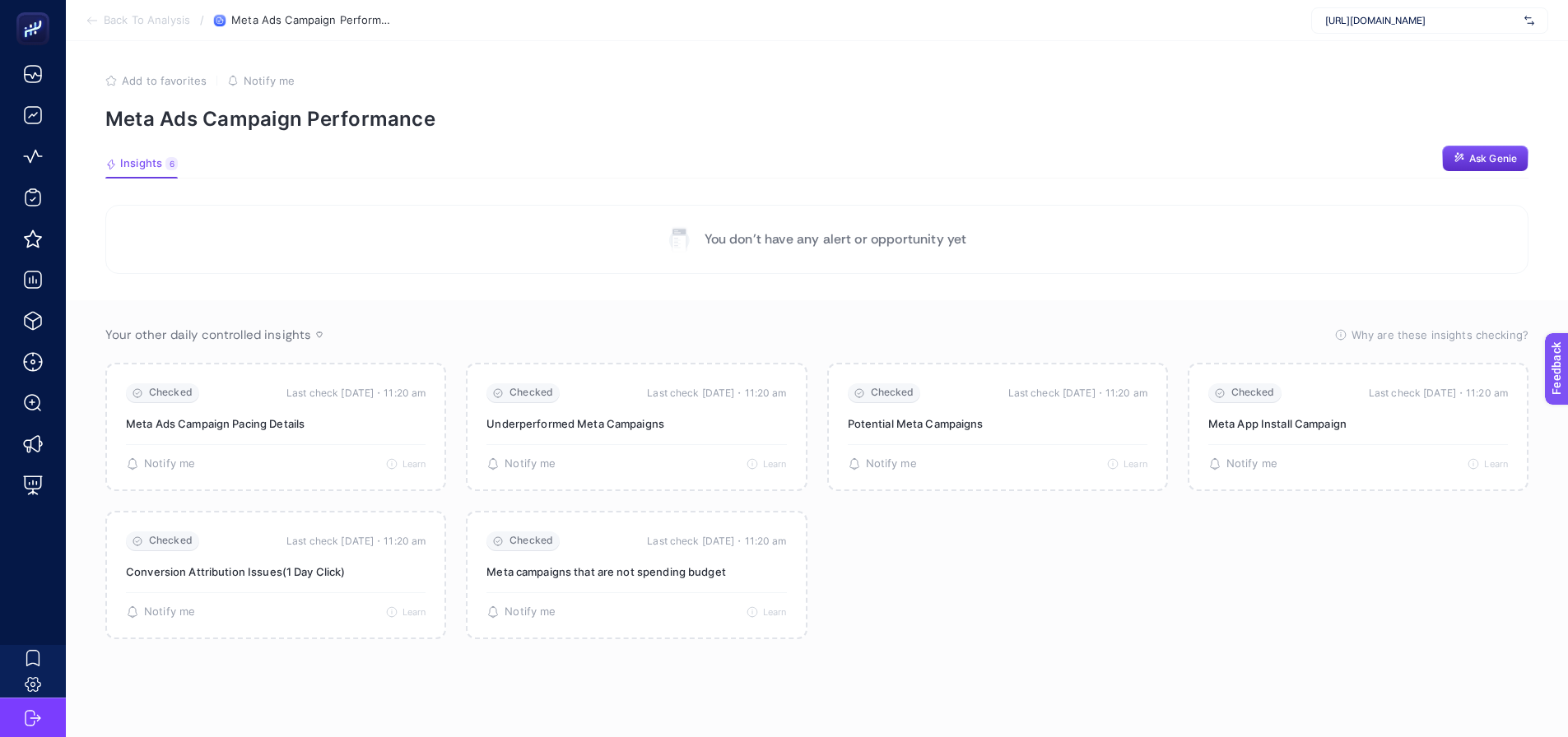
click at [237, 222] on section "You don’t have any alert or opportunity yet" at bounding box center [816, 239] width 1423 height 69
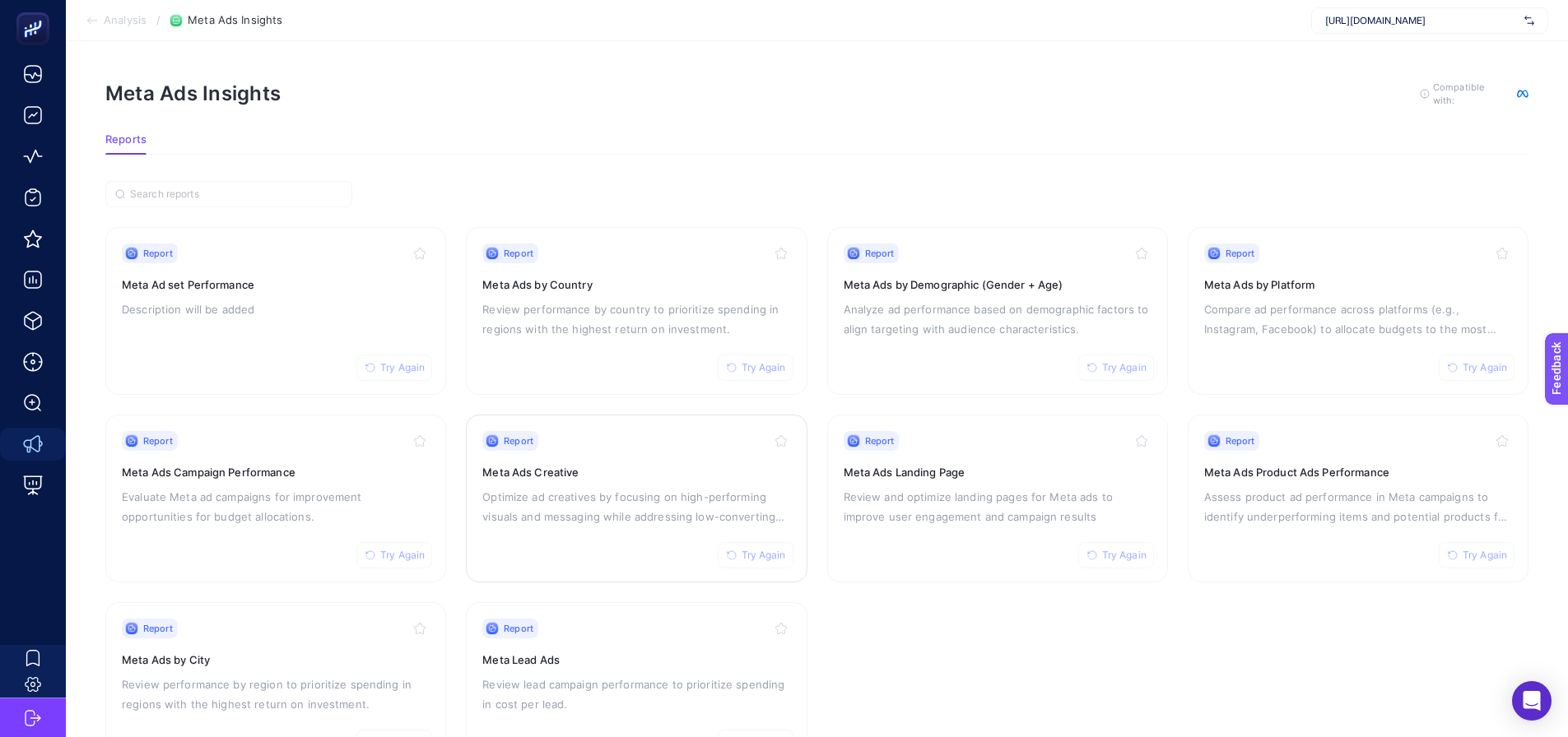
click at [656, 523] on p "Optimize ad creatives by focusing on high-performing visuals and messaging whil…" at bounding box center [635, 507] width 308 height 39
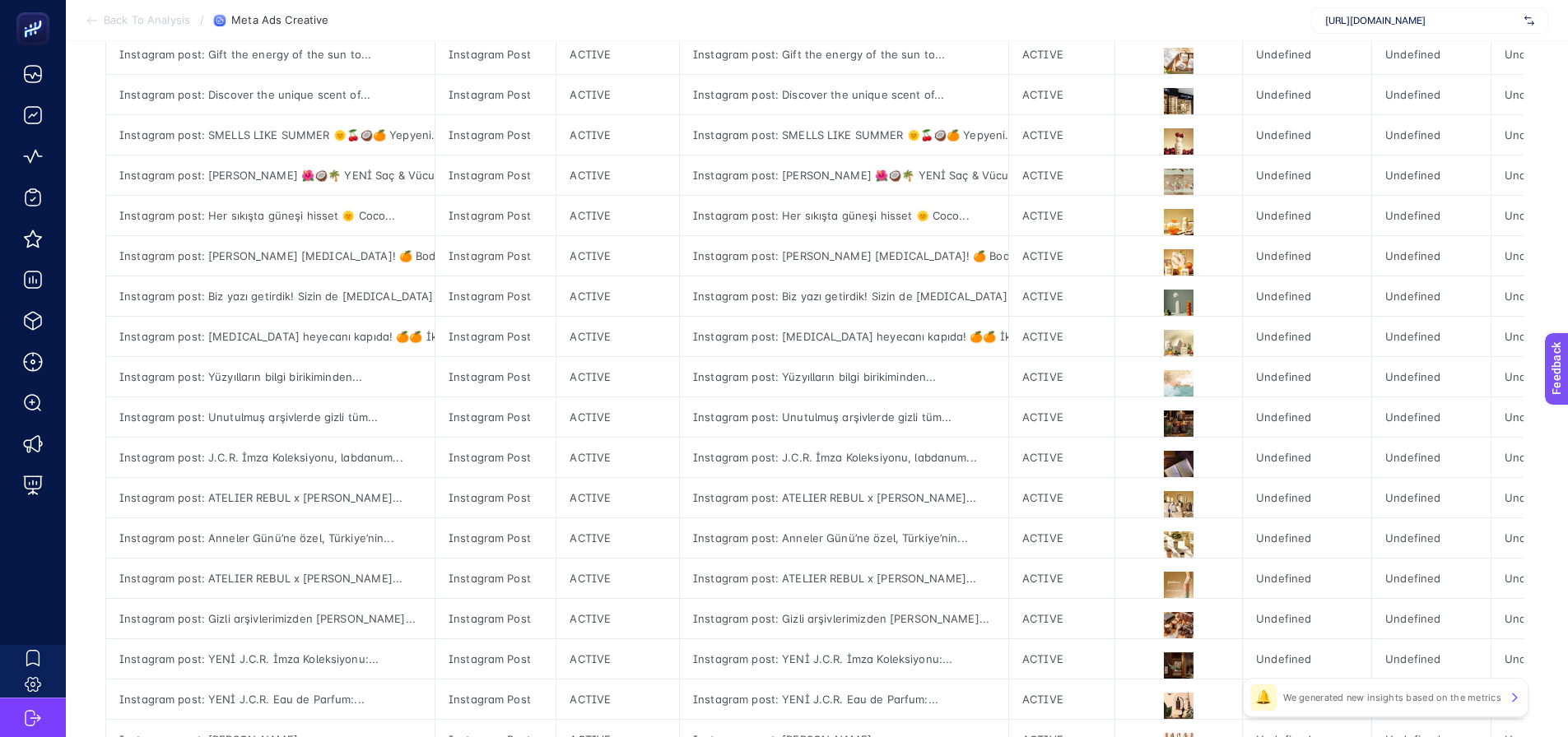
scroll to position [330, 0]
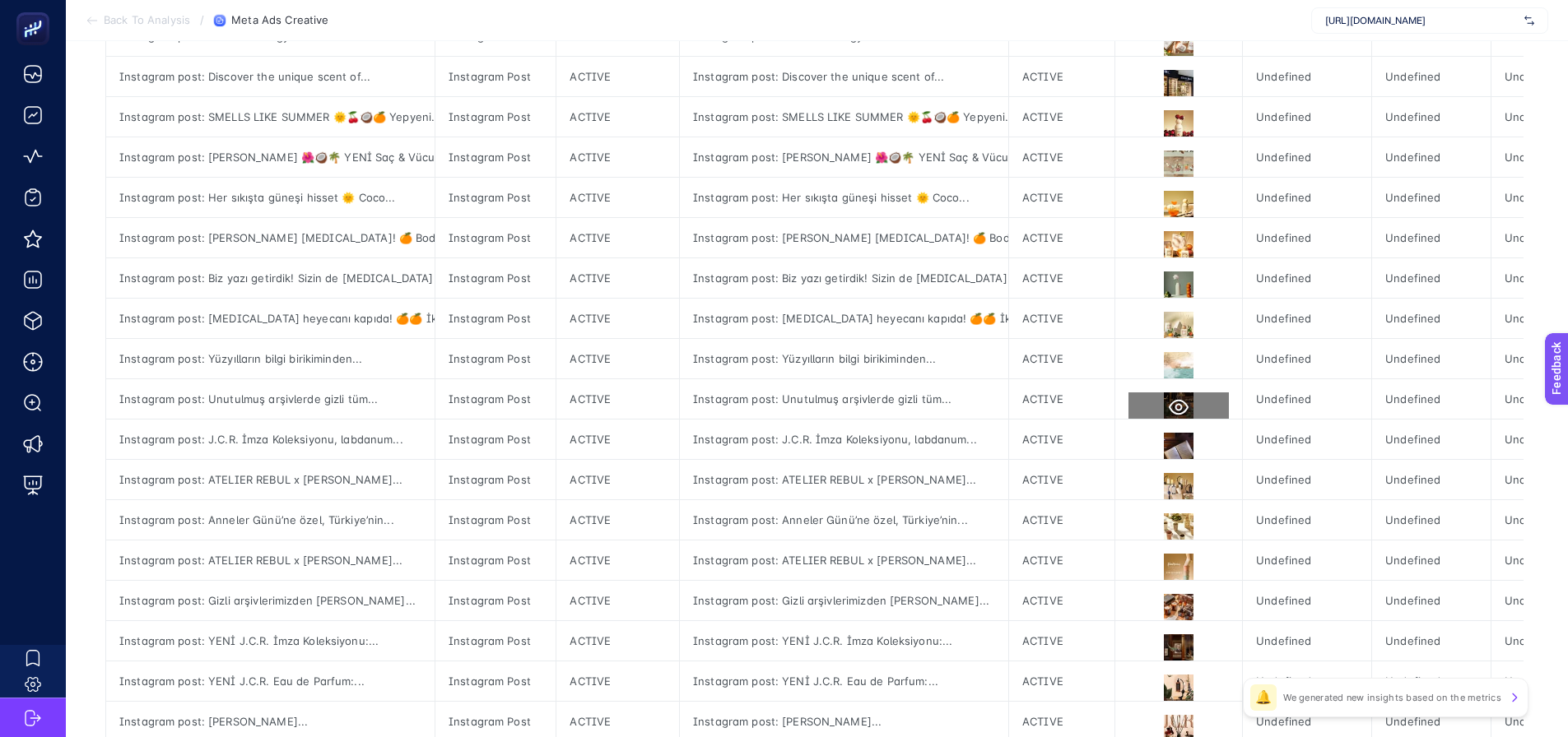
click at [1168, 407] on icon at bounding box center [1178, 407] width 20 height 16
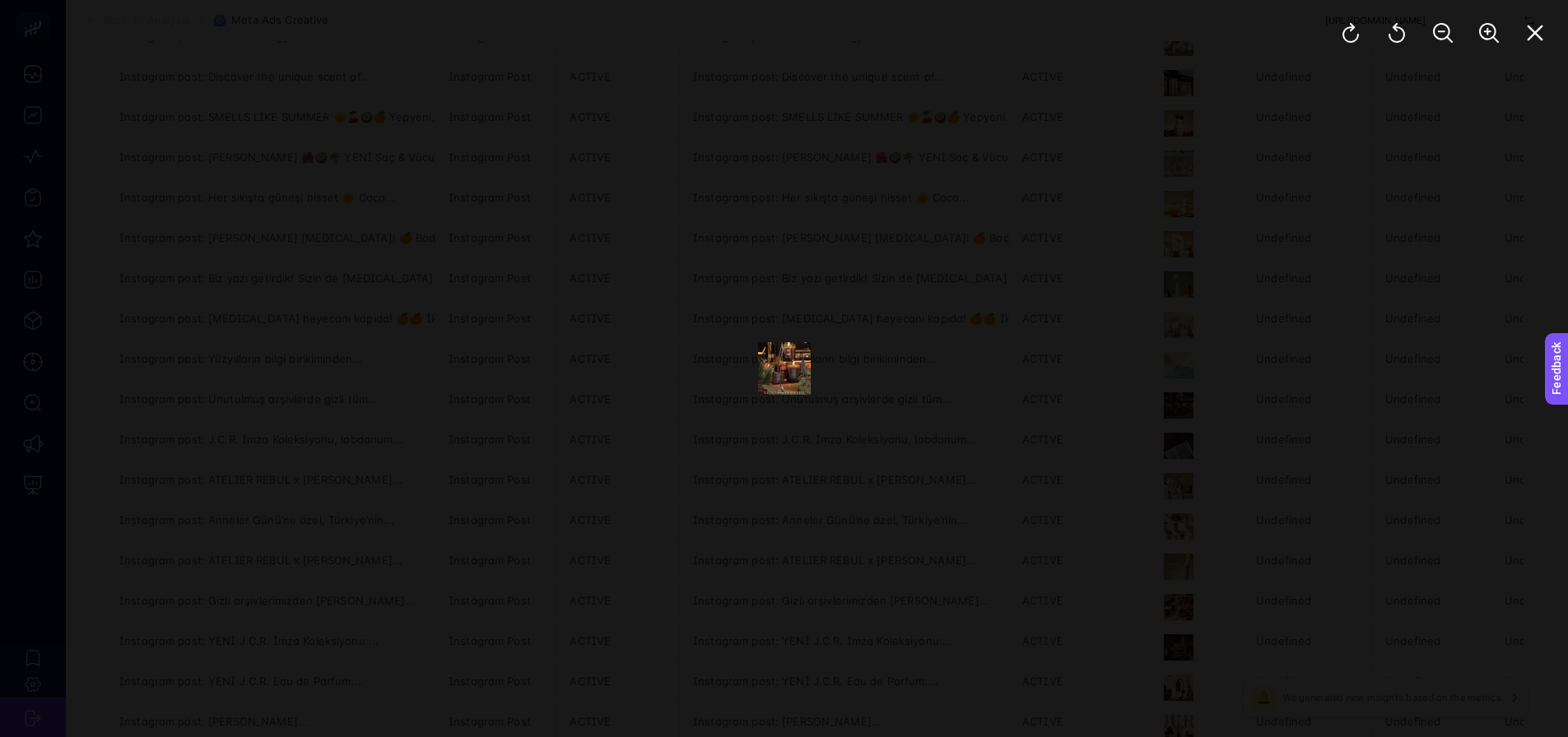
click at [1042, 411] on div at bounding box center [784, 368] width 1568 height 737
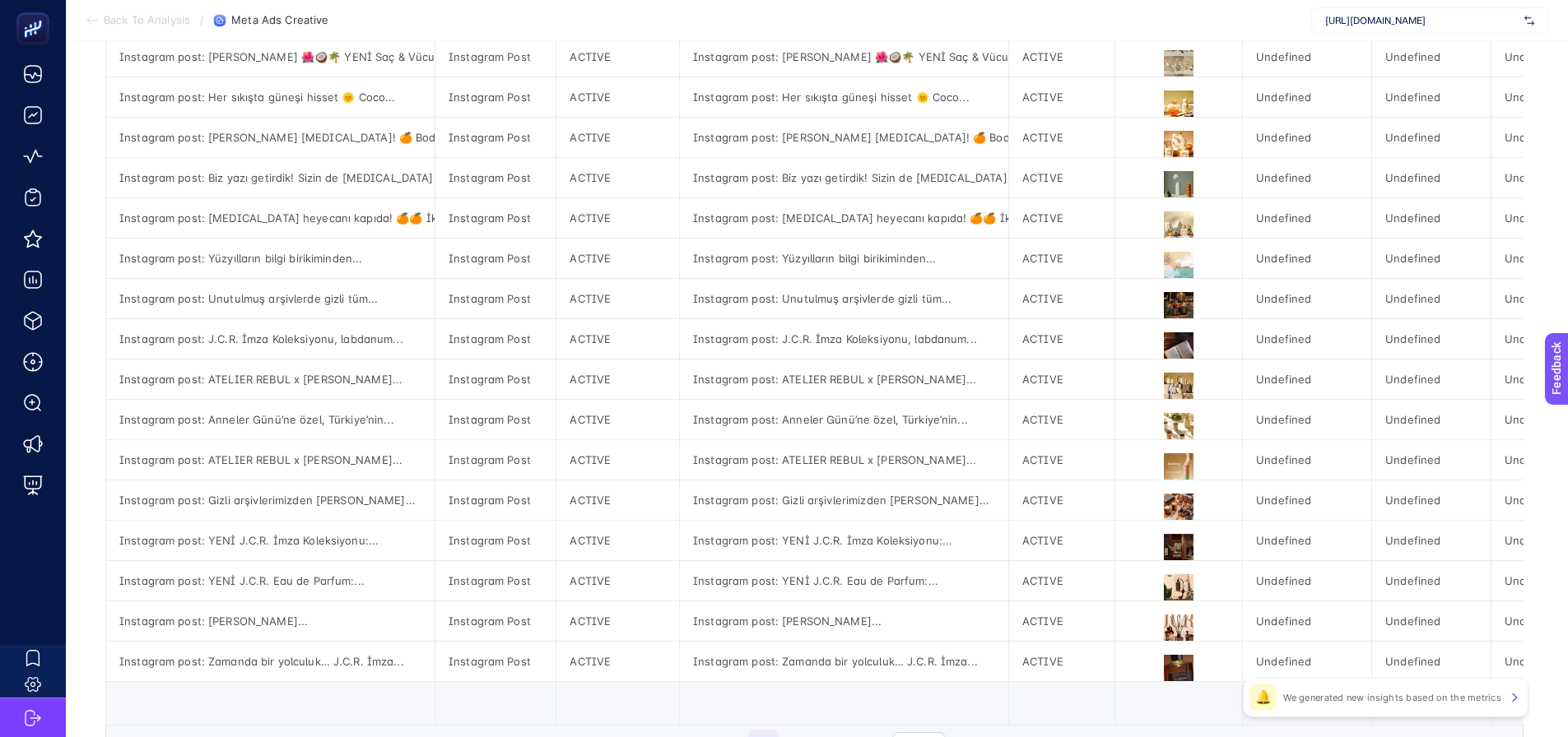
scroll to position [576, 0]
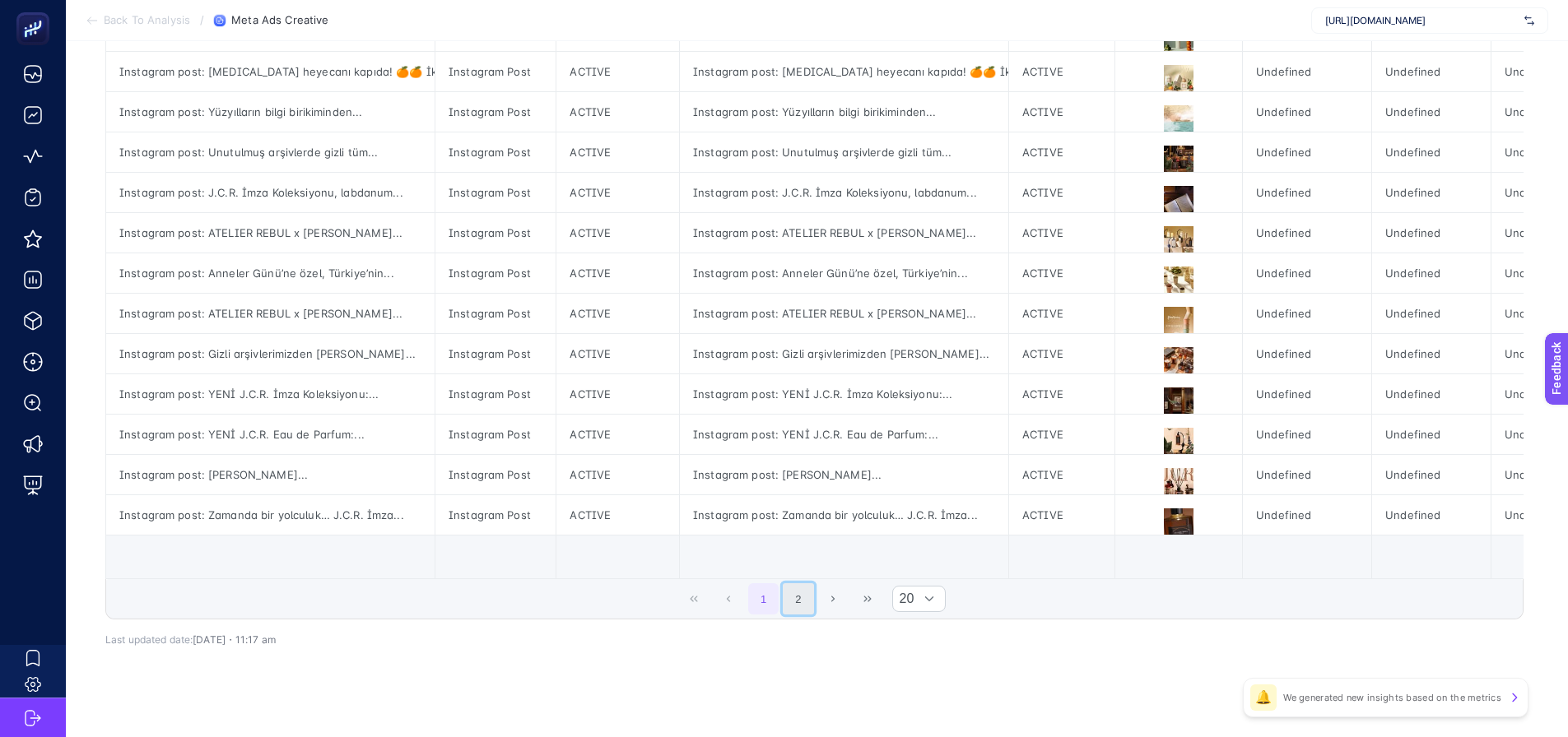
click at [802, 602] on button "2" at bounding box center [798, 599] width 32 height 32
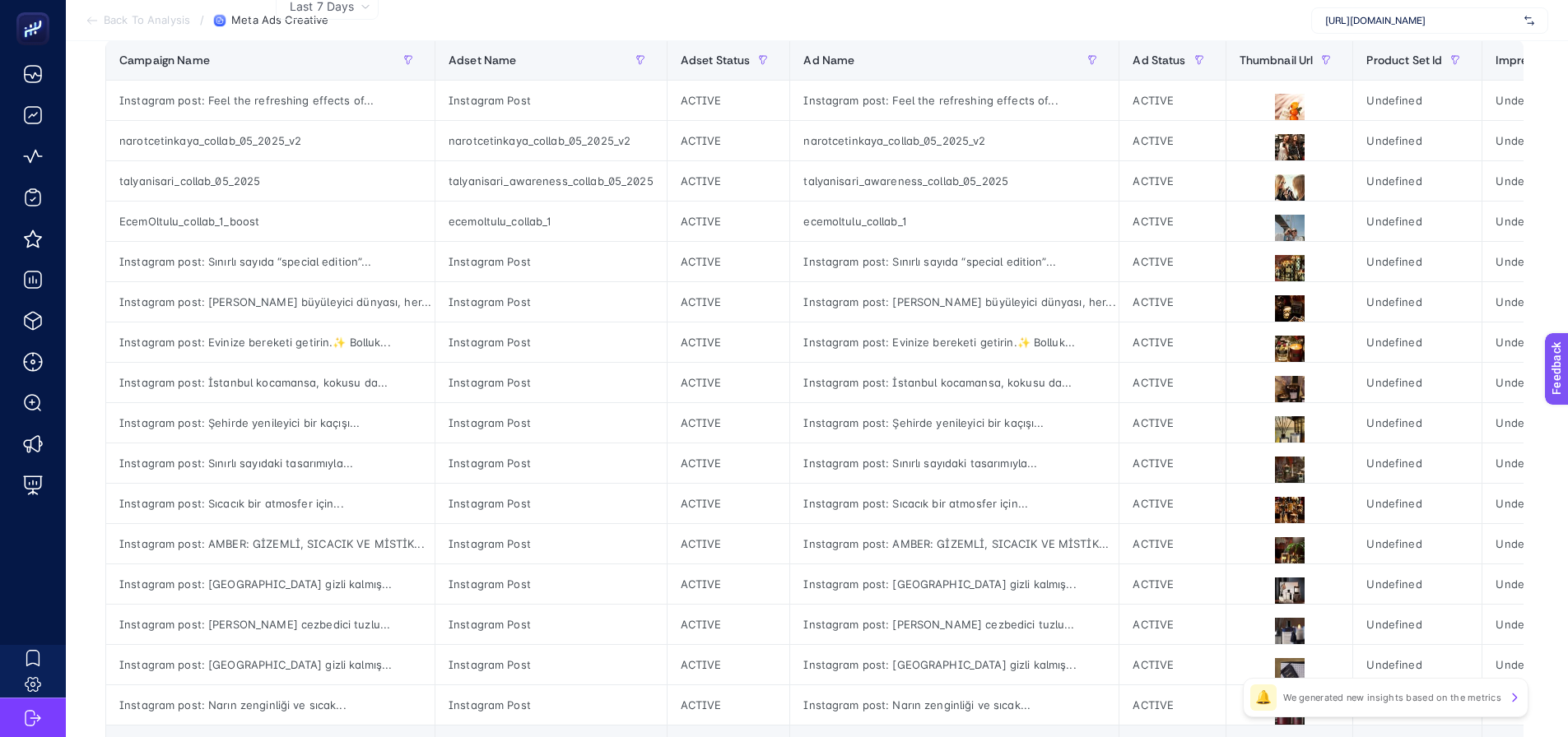
scroll to position [24, 0]
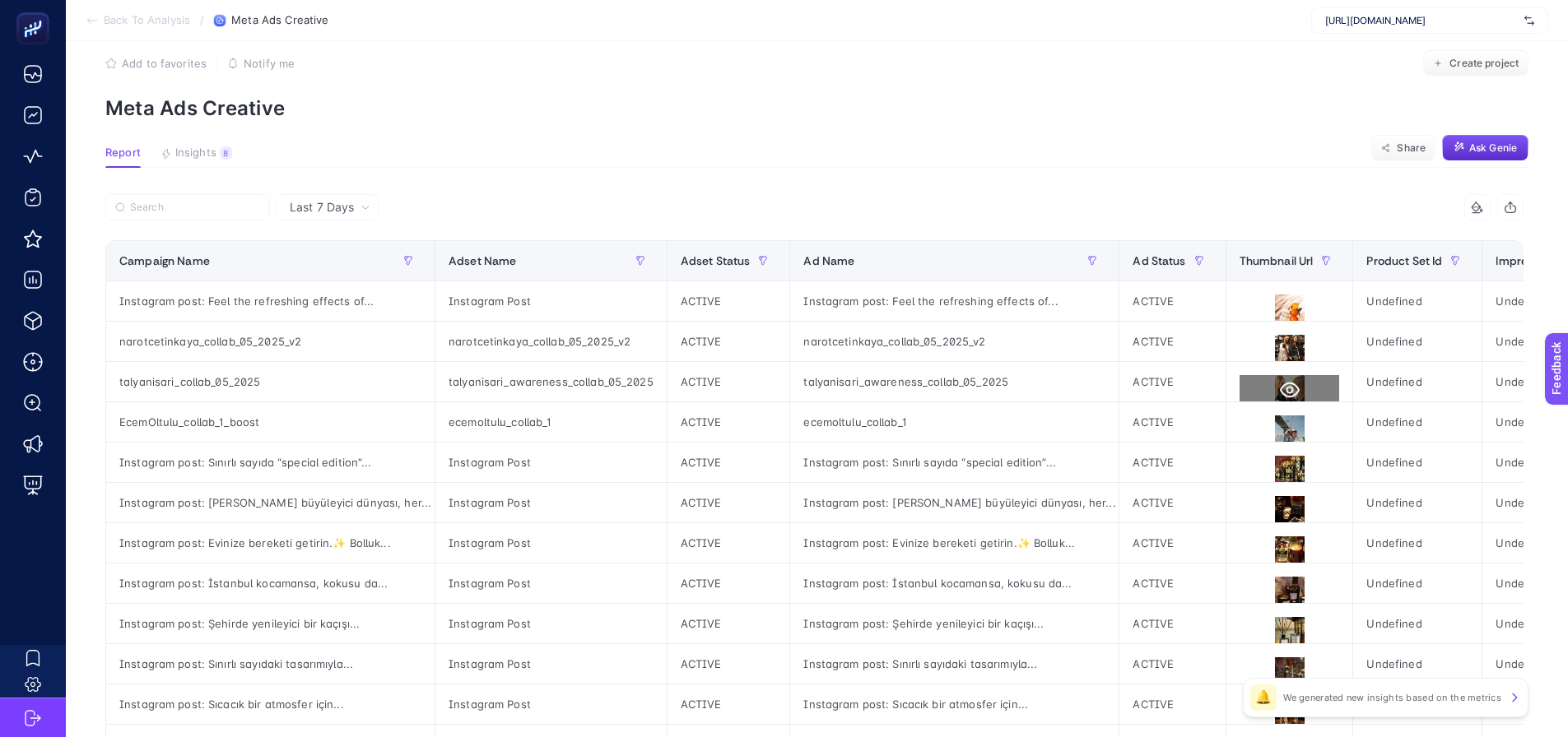
click at [1287, 385] on icon at bounding box center [1289, 391] width 20 height 16
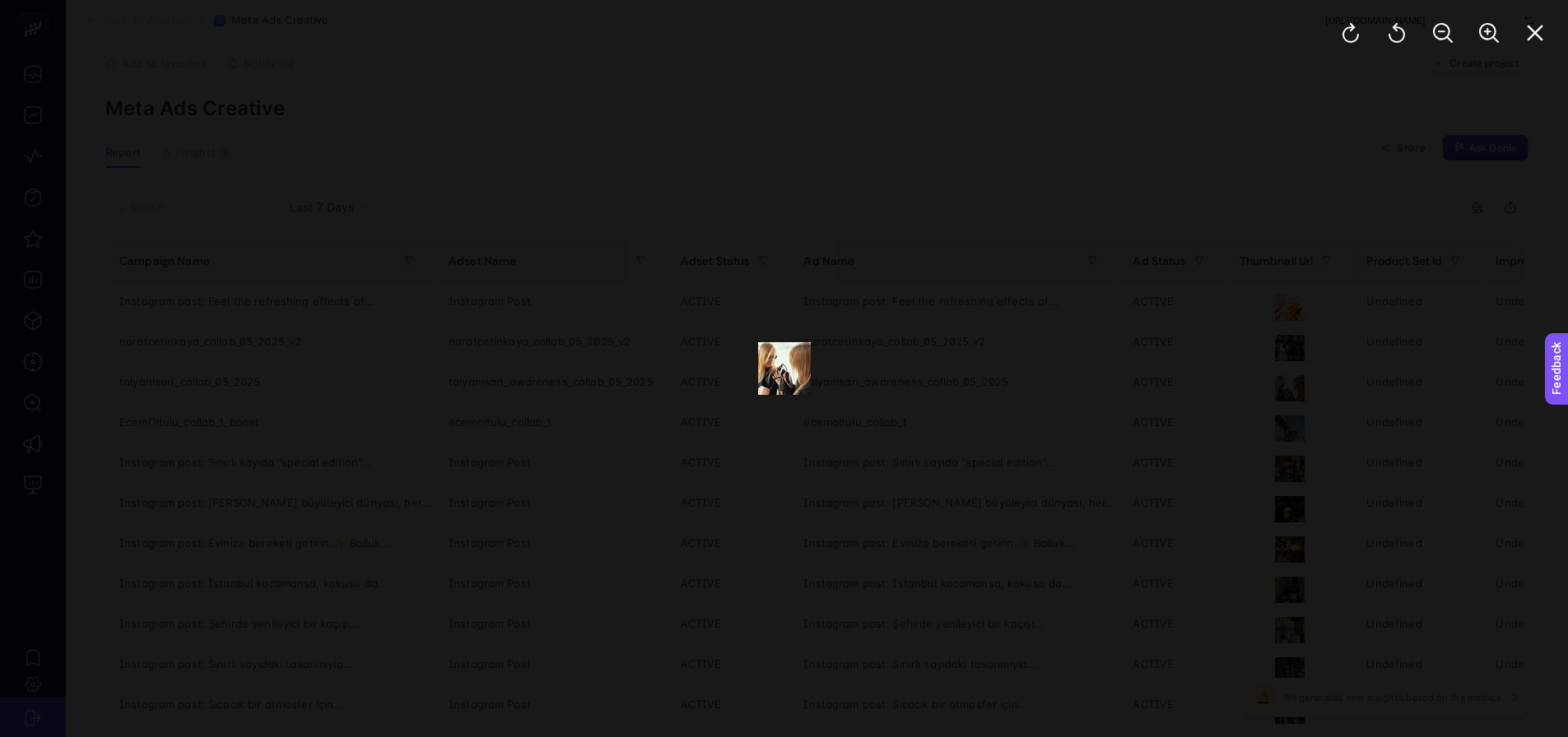
click at [1246, 393] on div at bounding box center [784, 368] width 1568 height 737
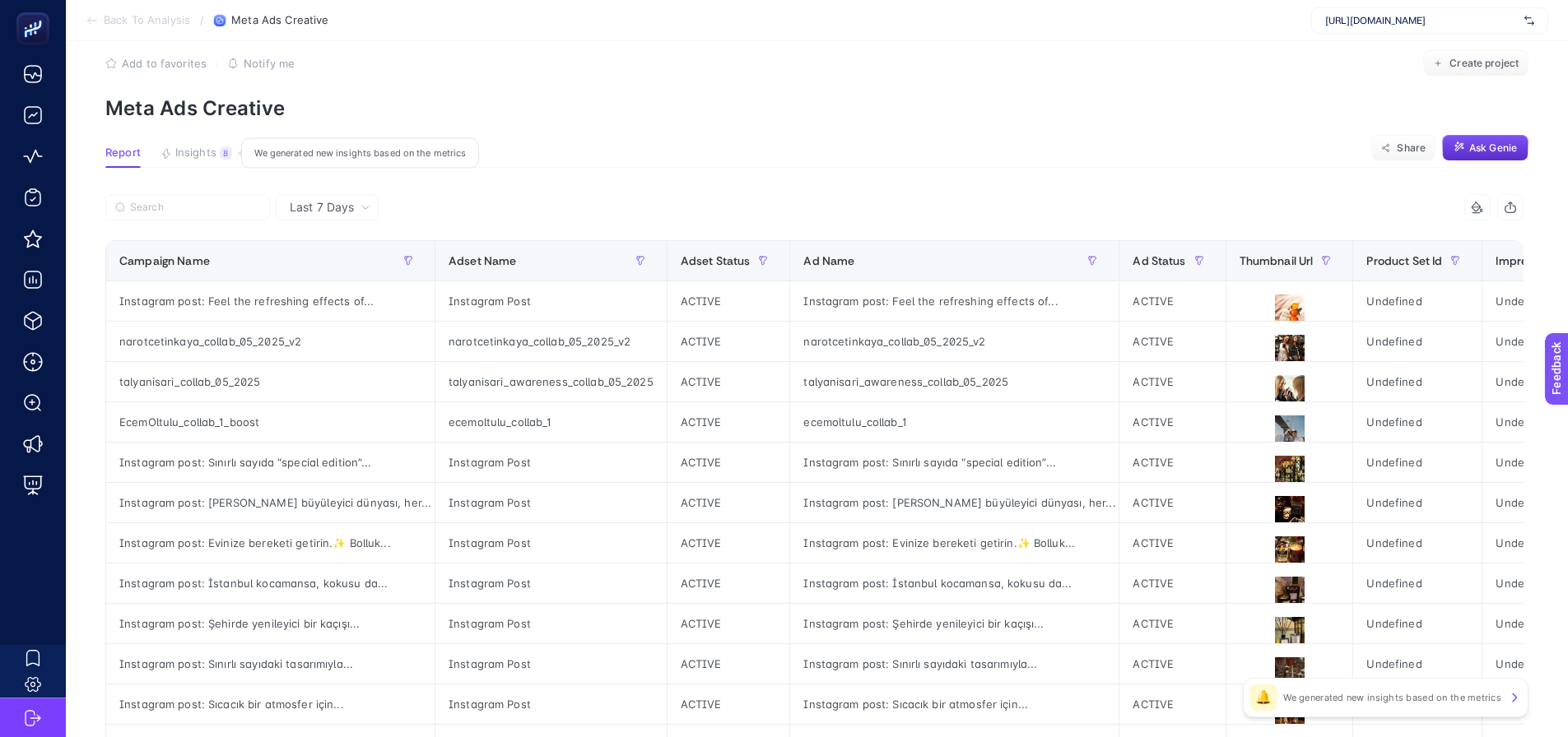
drag, startPoint x: 196, startPoint y: 149, endPoint x: 213, endPoint y: 154, distance: 17.7
click at [199, 150] on span "Insights" at bounding box center [195, 152] width 41 height 13
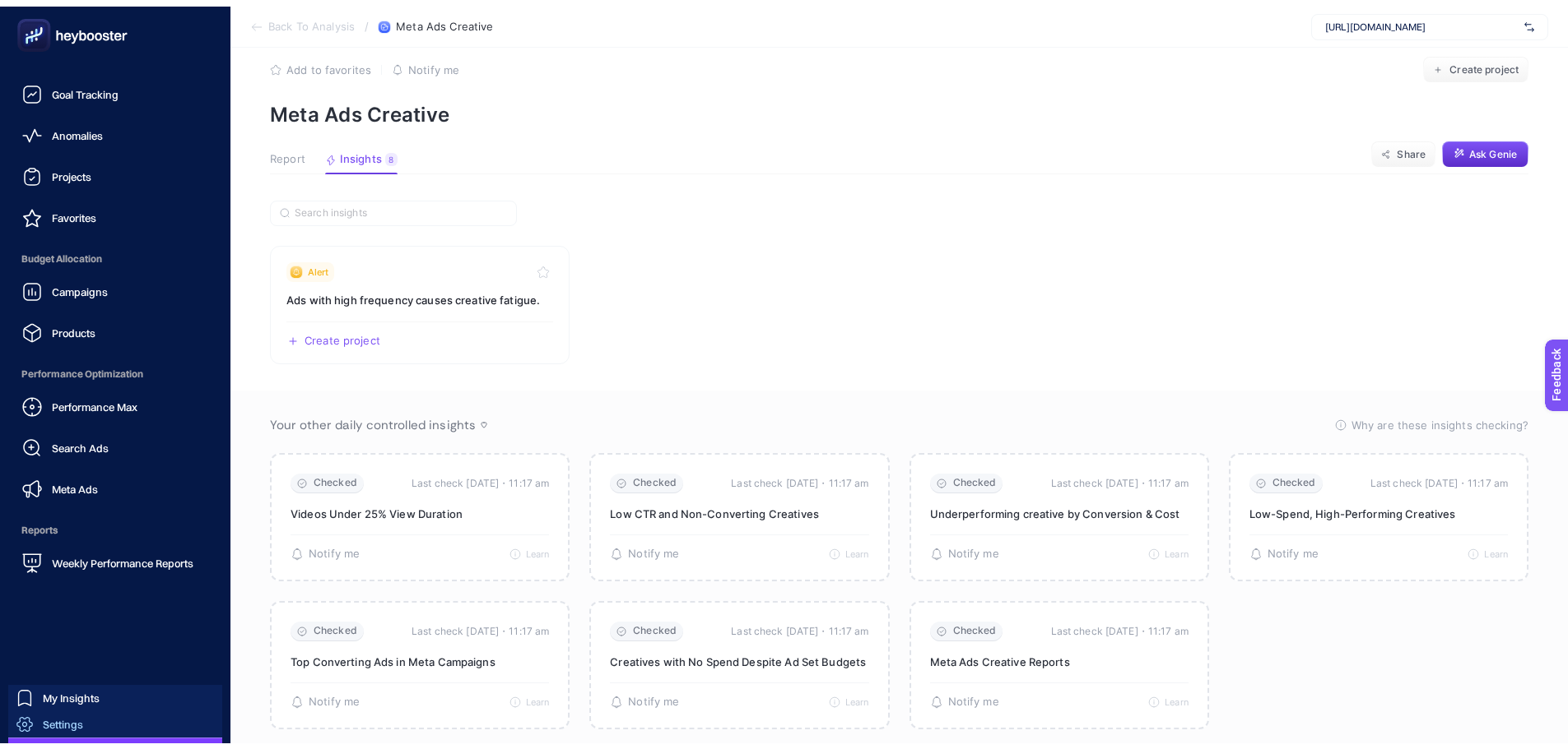
scroll to position [60, 0]
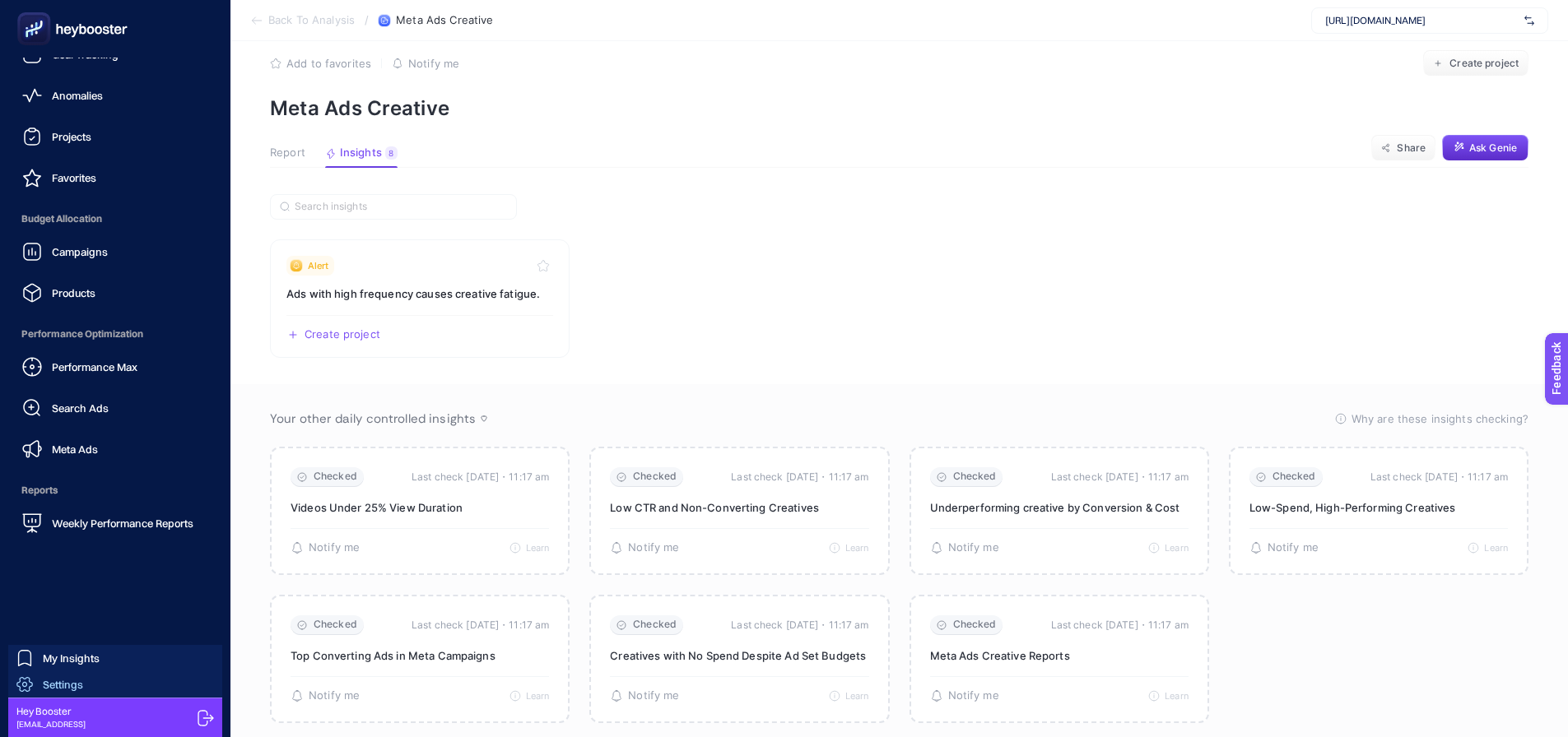
click at [60, 684] on span "Settings" at bounding box center [63, 684] width 40 height 13
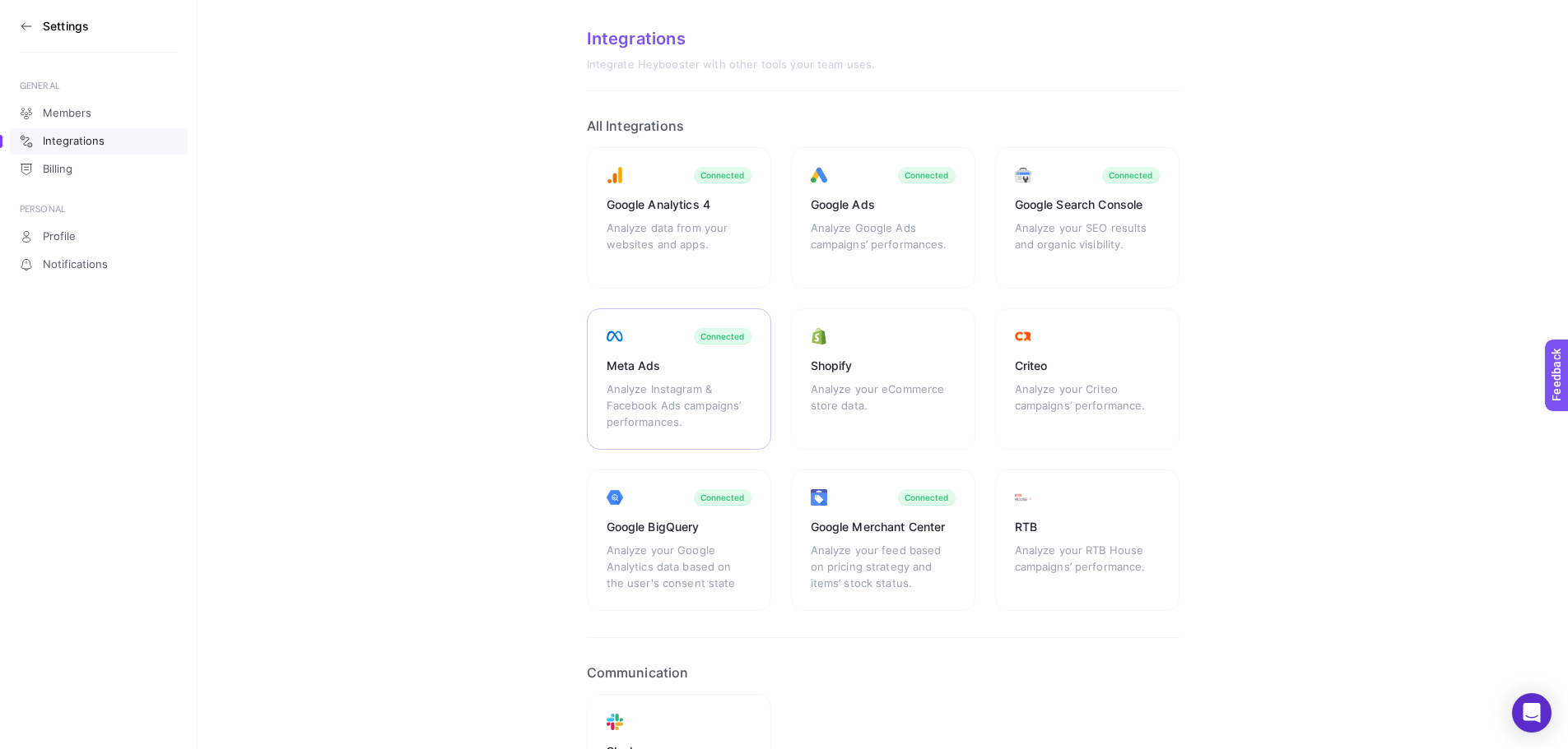
click at [644, 401] on div "Analyze Instagram & Facebook Ads campaigns’ performances." at bounding box center [678, 406] width 145 height 49
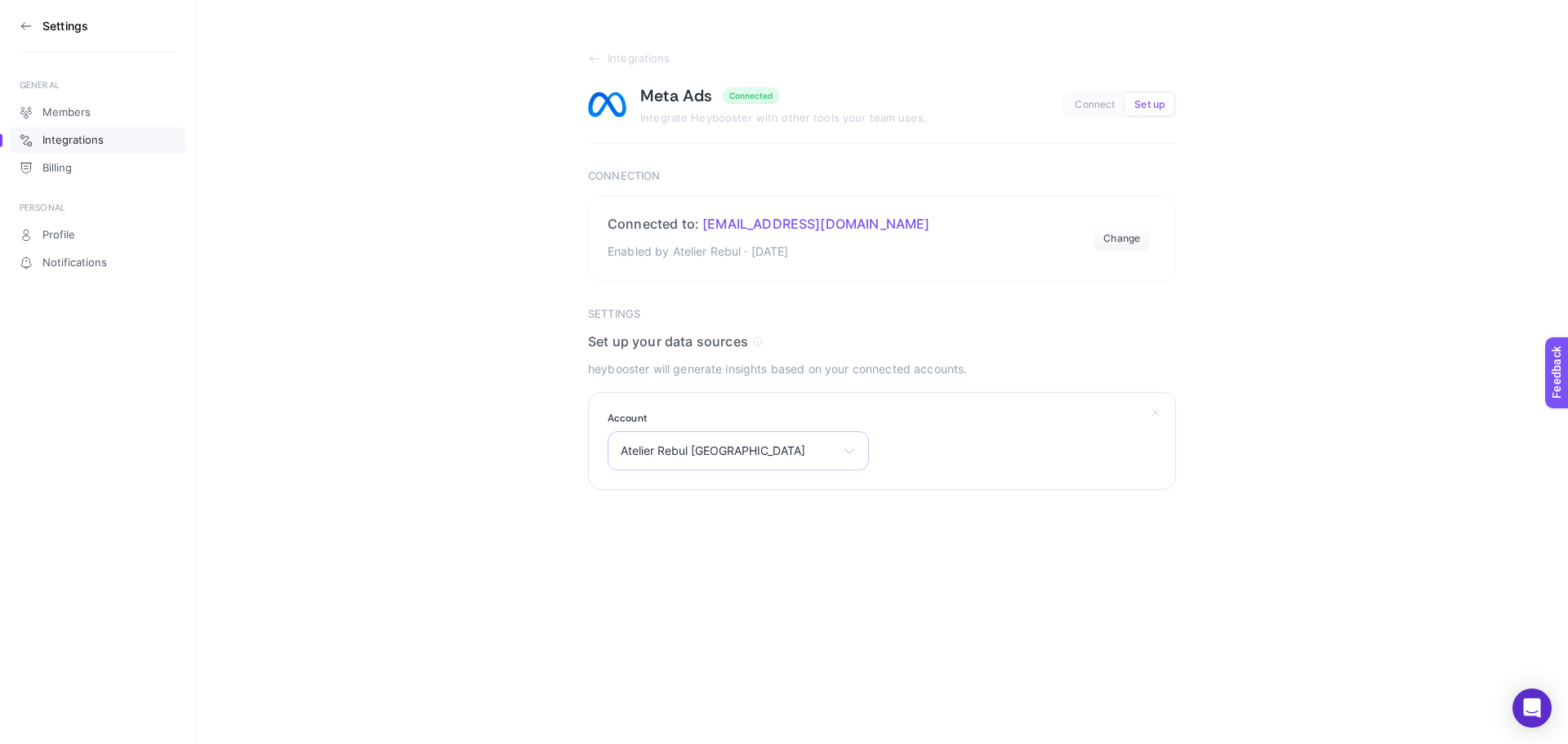
click at [650, 460] on div "Atelier Rebul Türkiye Atelier Rebul Türkiye Atelier Rebul Trendyol Atelier Rebu…" at bounding box center [738, 451] width 261 height 39
click at [497, 448] on section "Integrations Meta Ads Connected Integrate Heybooster with other tools your team…" at bounding box center [881, 245] width 1371 height 490
click at [516, 407] on section "Integrations Meta Ads Connected Integrate Heybooster with other tools your team…" at bounding box center [881, 245] width 1371 height 490
click at [1348, 418] on section "Integrations Meta Ads Connected Integrate Heybooster with other tools your team…" at bounding box center [881, 245] width 1371 height 490
click at [1226, 441] on section "Integrations Meta Ads Connected Integrate Heybooster with other tools your team…" at bounding box center [881, 245] width 1371 height 490
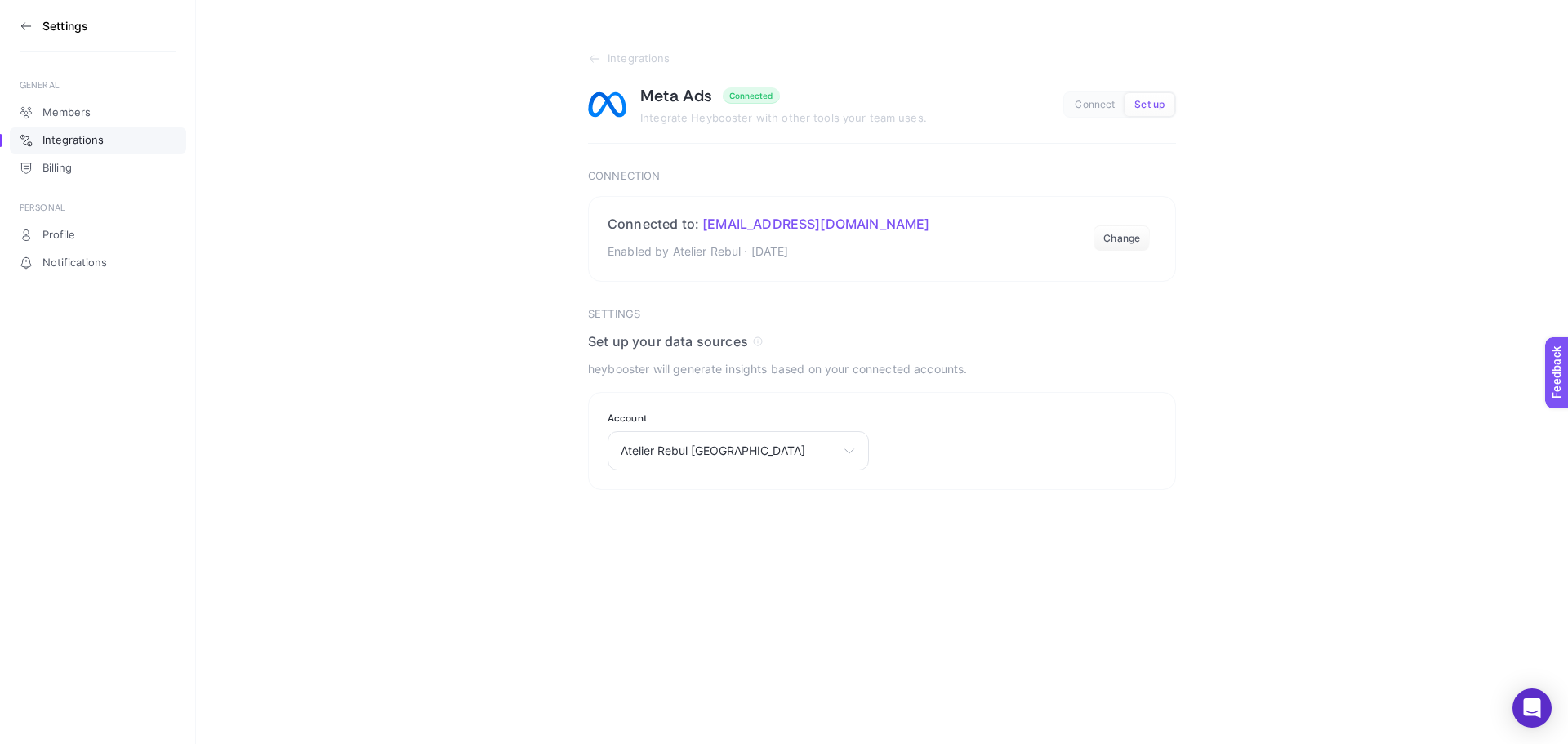
click at [1256, 577] on div "Settings GENERAL Members Integrations Billing PERSONAL Profile Notifications In…" at bounding box center [784, 372] width 1568 height 744
click at [28, 26] on icon at bounding box center [25, 26] width 9 height 0
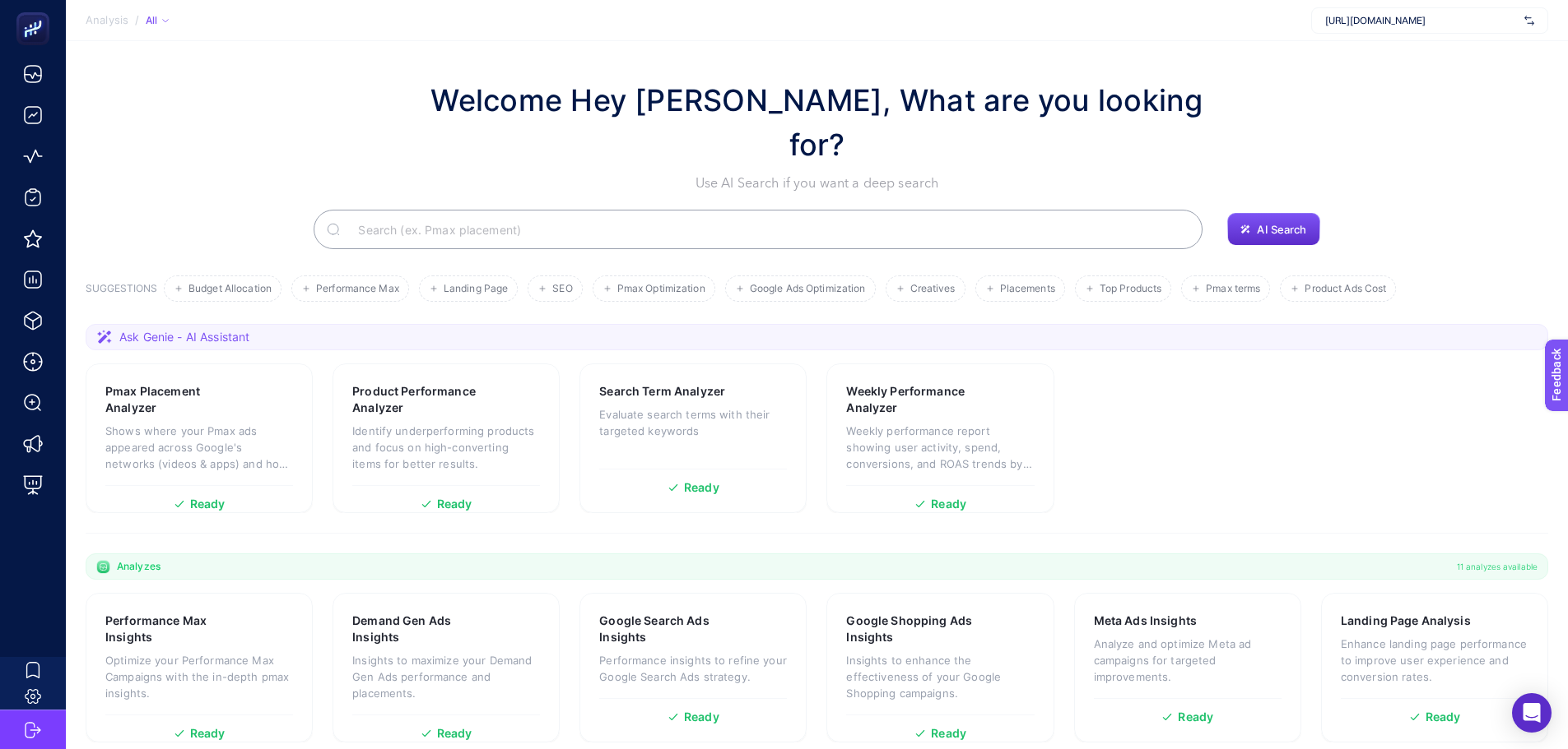
scroll to position [141, 0]
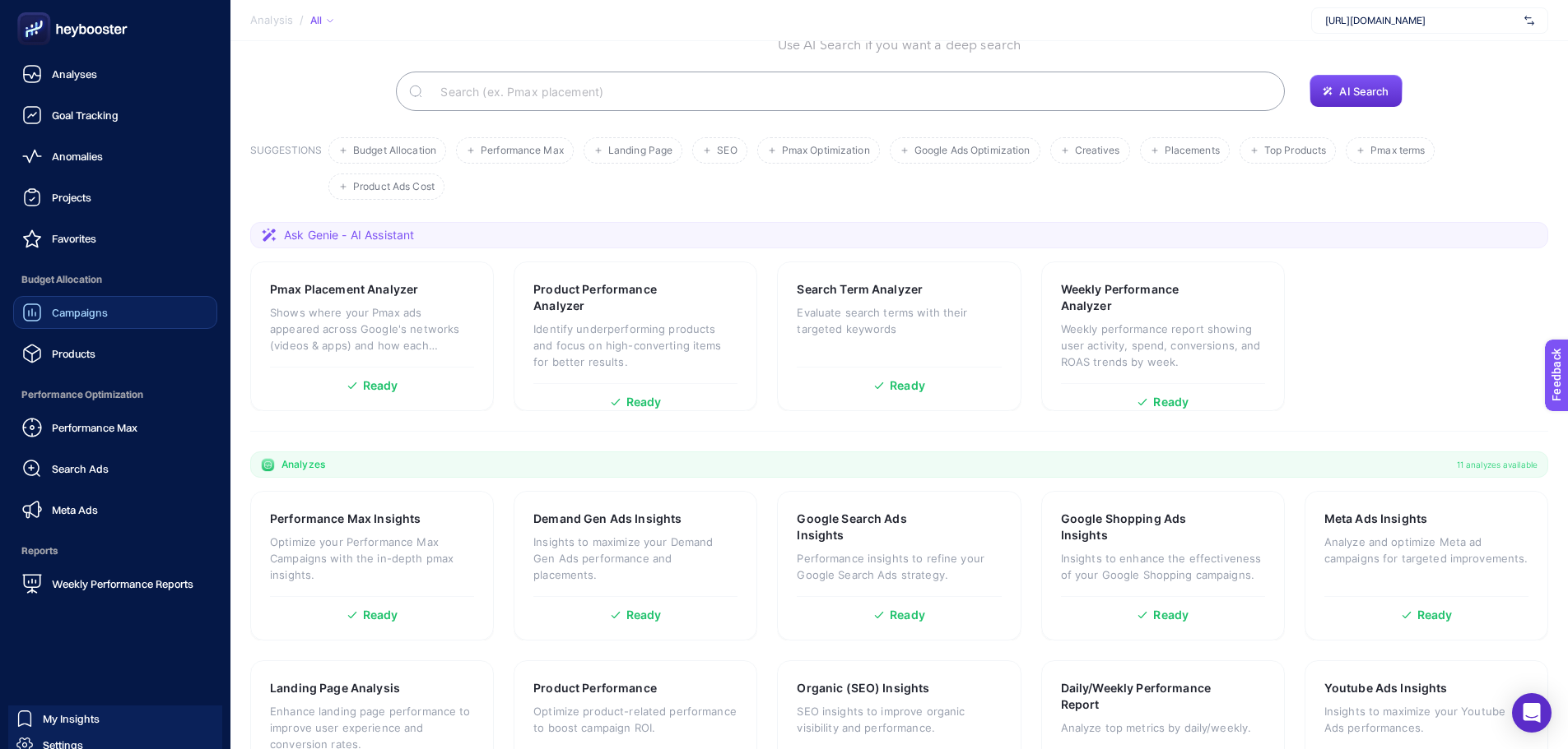
click at [60, 305] on div "Campaigns" at bounding box center [65, 313] width 86 height 20
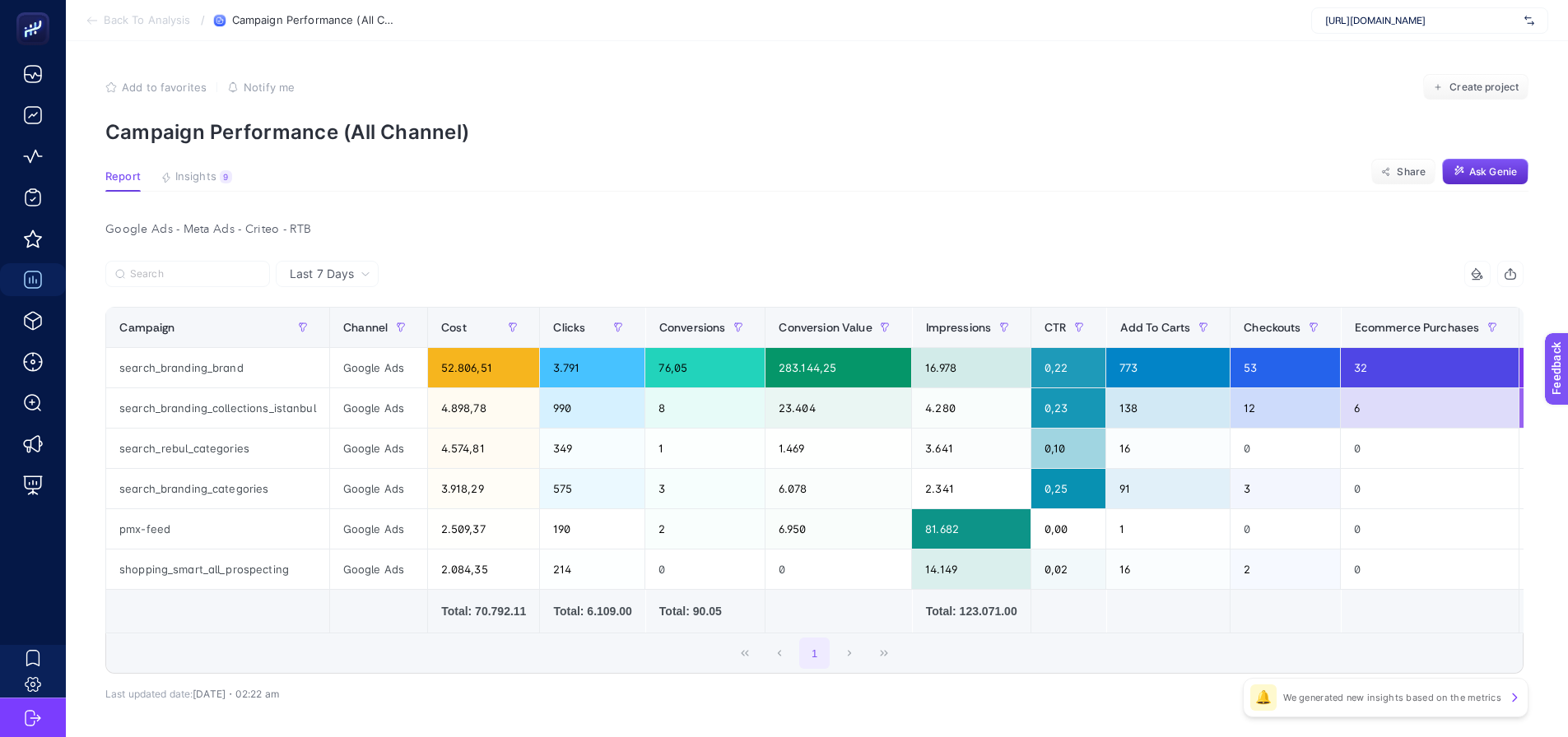
click at [655, 224] on div "Google Ads - Meta Ads - Criteo - RTB" at bounding box center [814, 230] width 1444 height 23
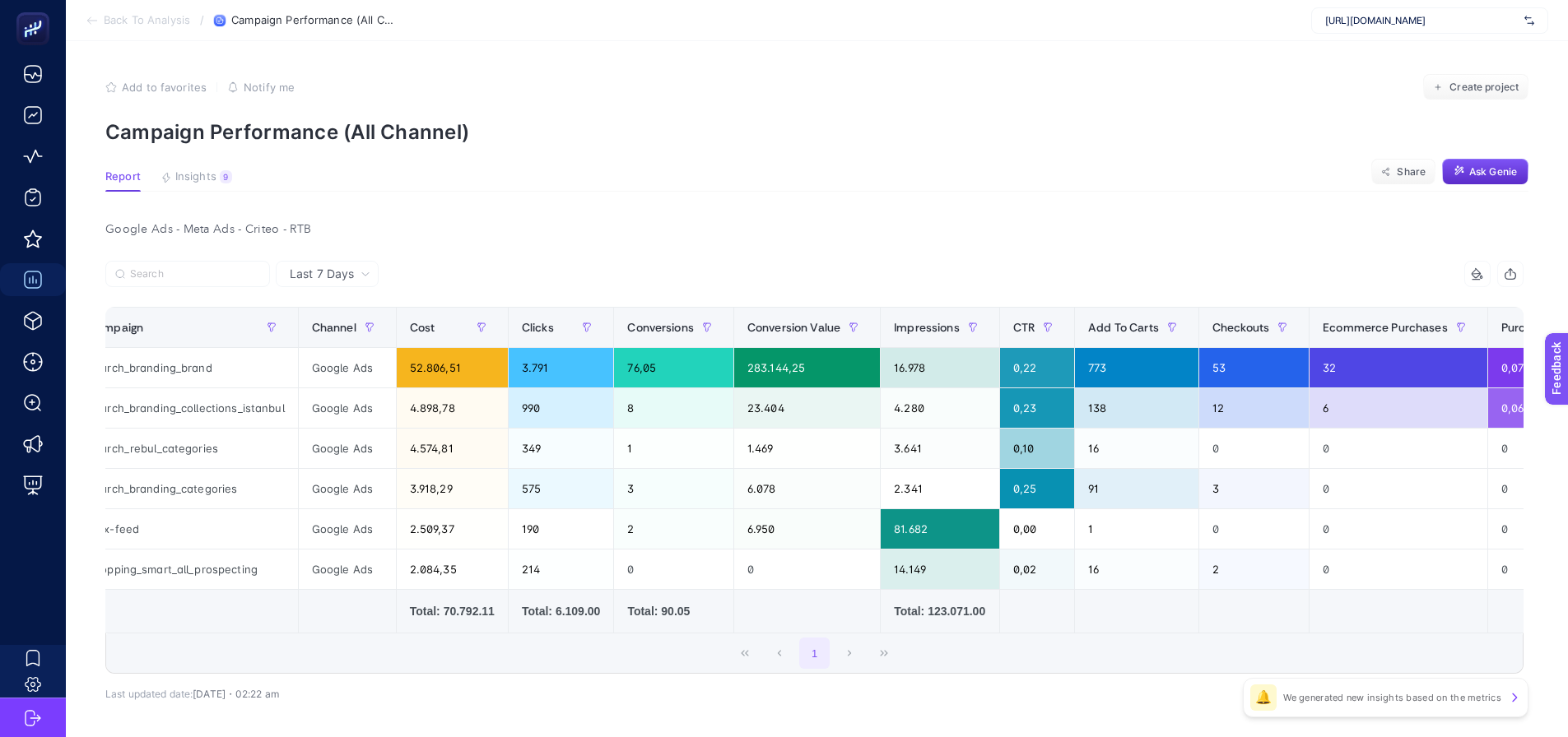
scroll to position [0, 840]
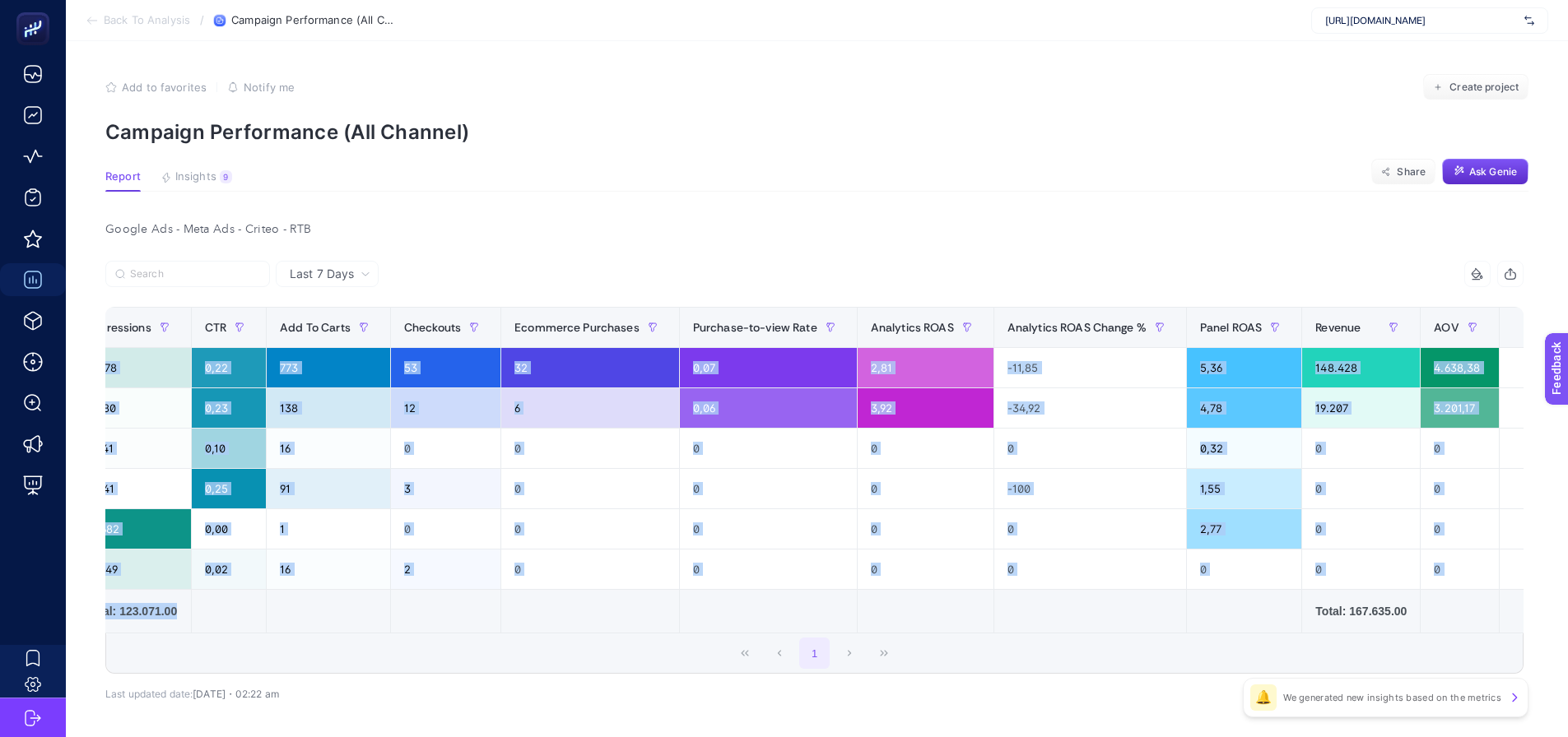
drag, startPoint x: 1070, startPoint y: 633, endPoint x: 986, endPoint y: 641, distance: 84.4
click at [986, 634] on div "Campaign Channel Cost Clicks Conversions Conversion Value Impressions CTR Add T…" at bounding box center [814, 470] width 1418 height 327
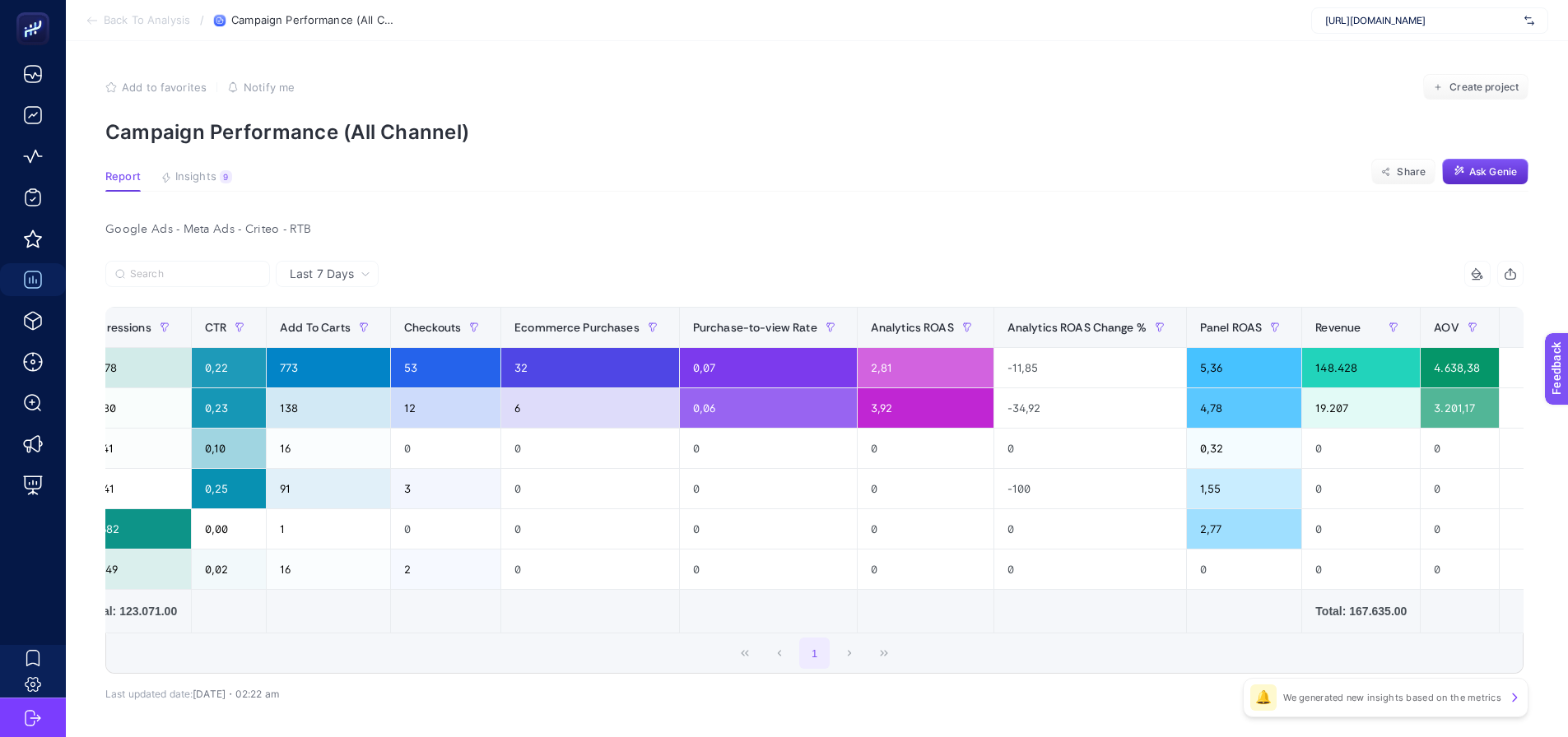
click at [1015, 673] on div "1" at bounding box center [814, 653] width 1416 height 39
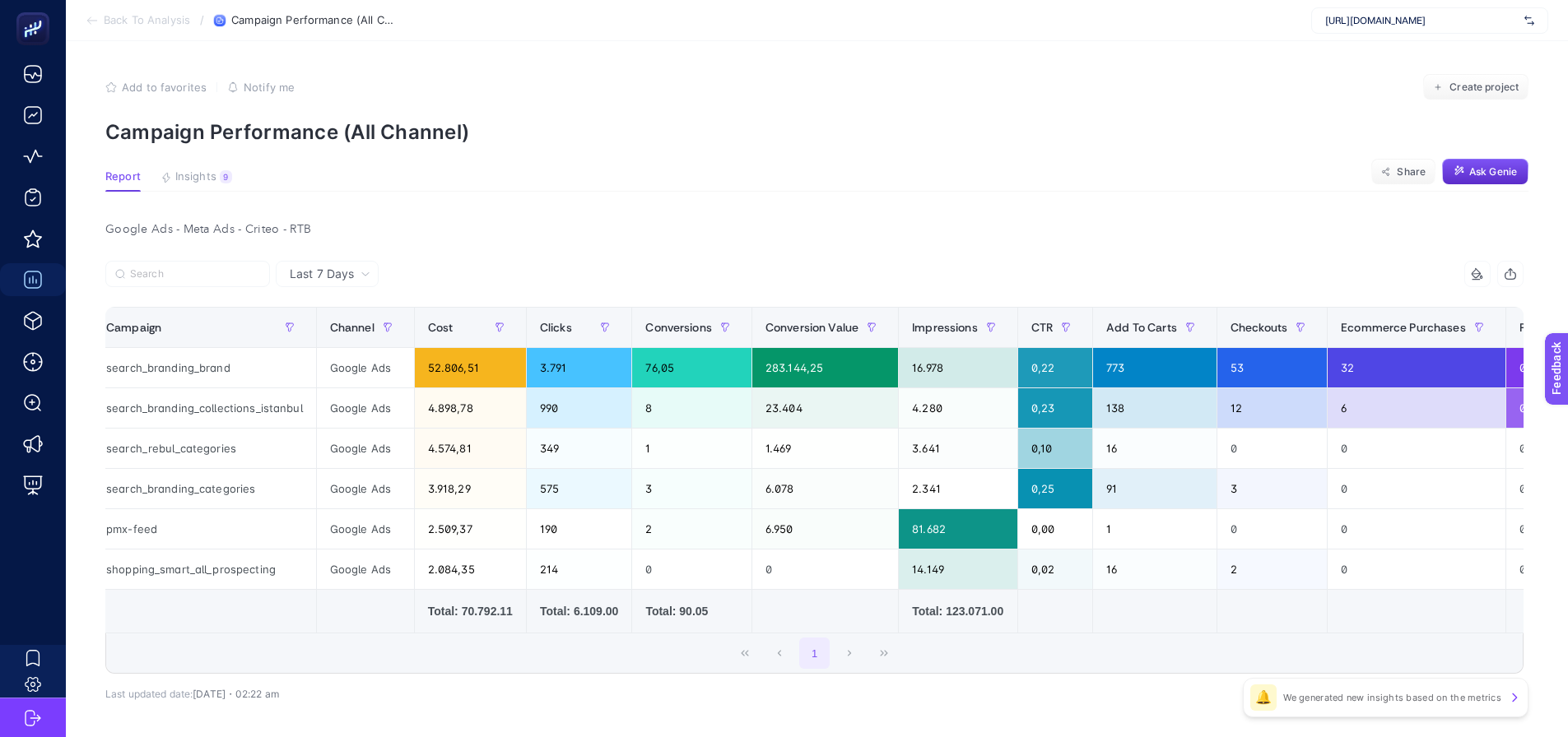
scroll to position [0, 0]
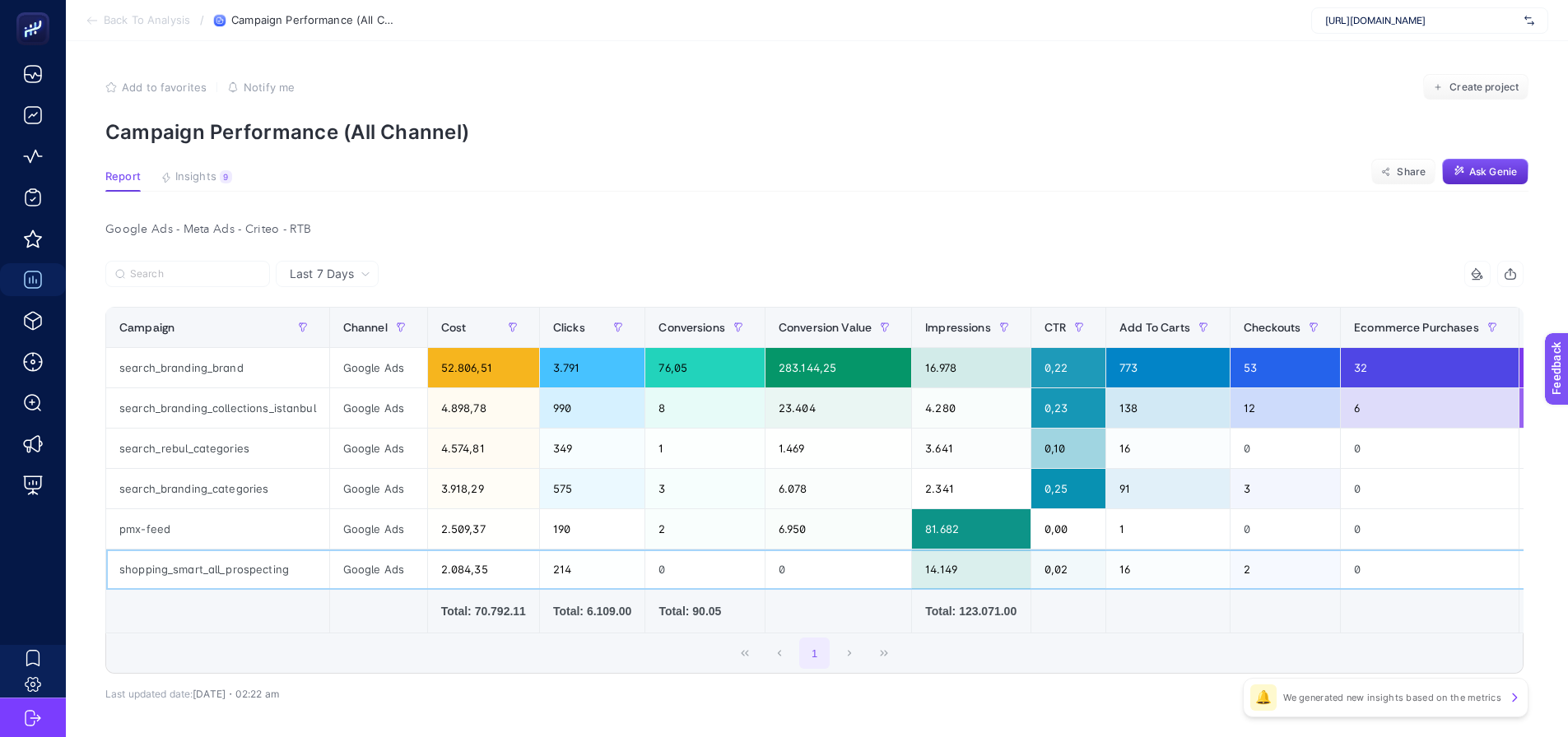
click at [237, 573] on div "shopping_smart_all_prospecting" at bounding box center [217, 569] width 223 height 39
click at [764, 625] on td at bounding box center [837, 612] width 146 height 44
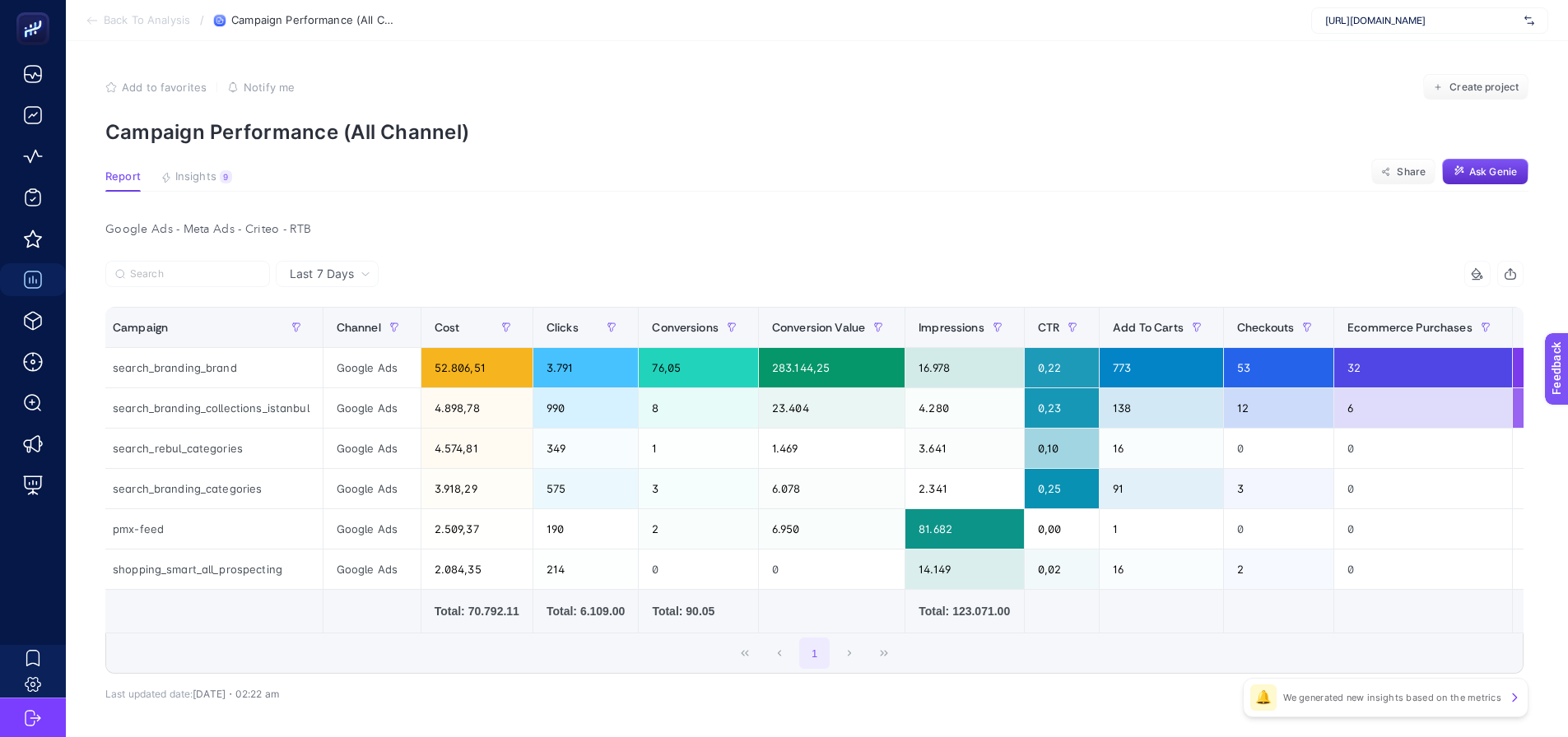
scroll to position [0, 840]
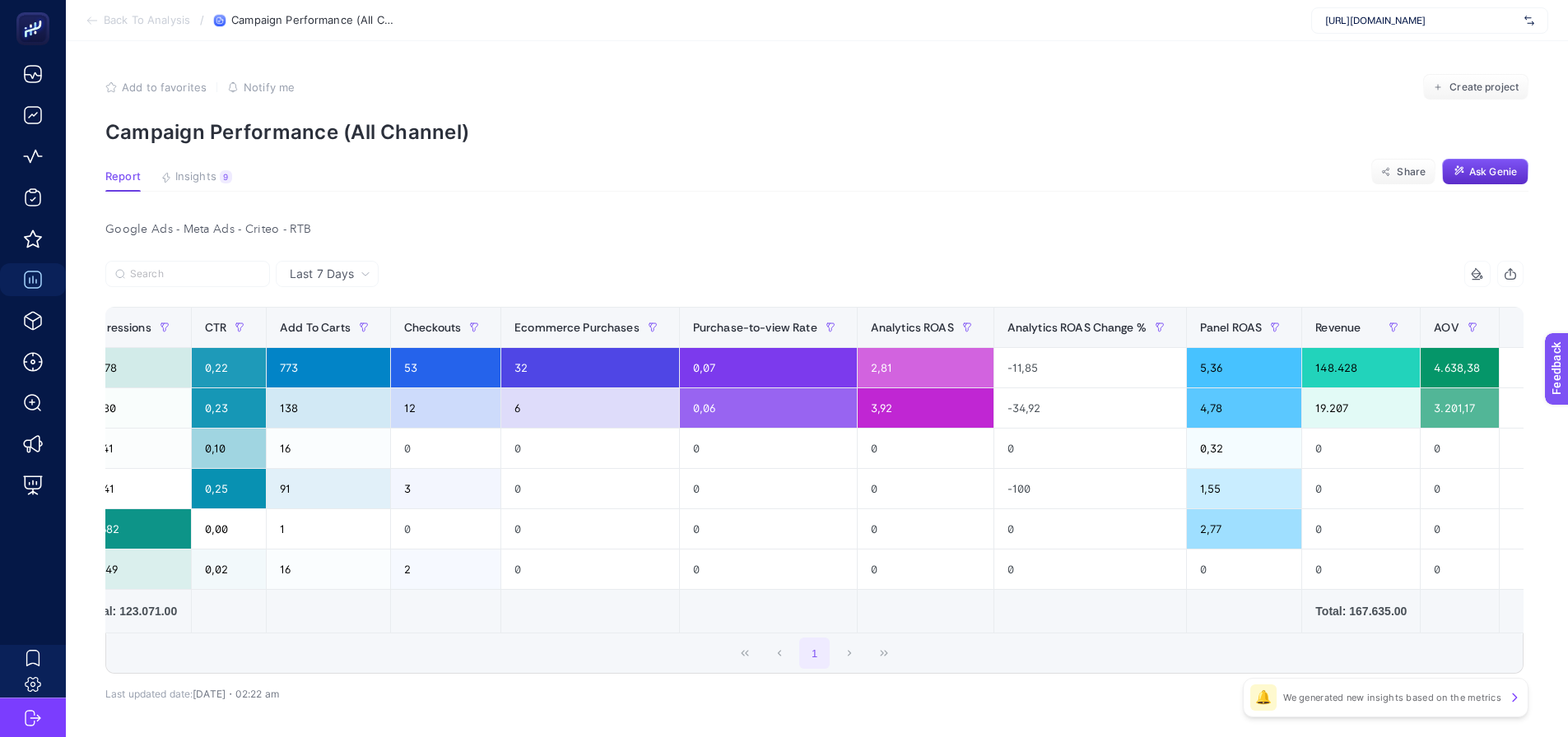
click at [1515, 329] on div "+" at bounding box center [1530, 327] width 32 height 13
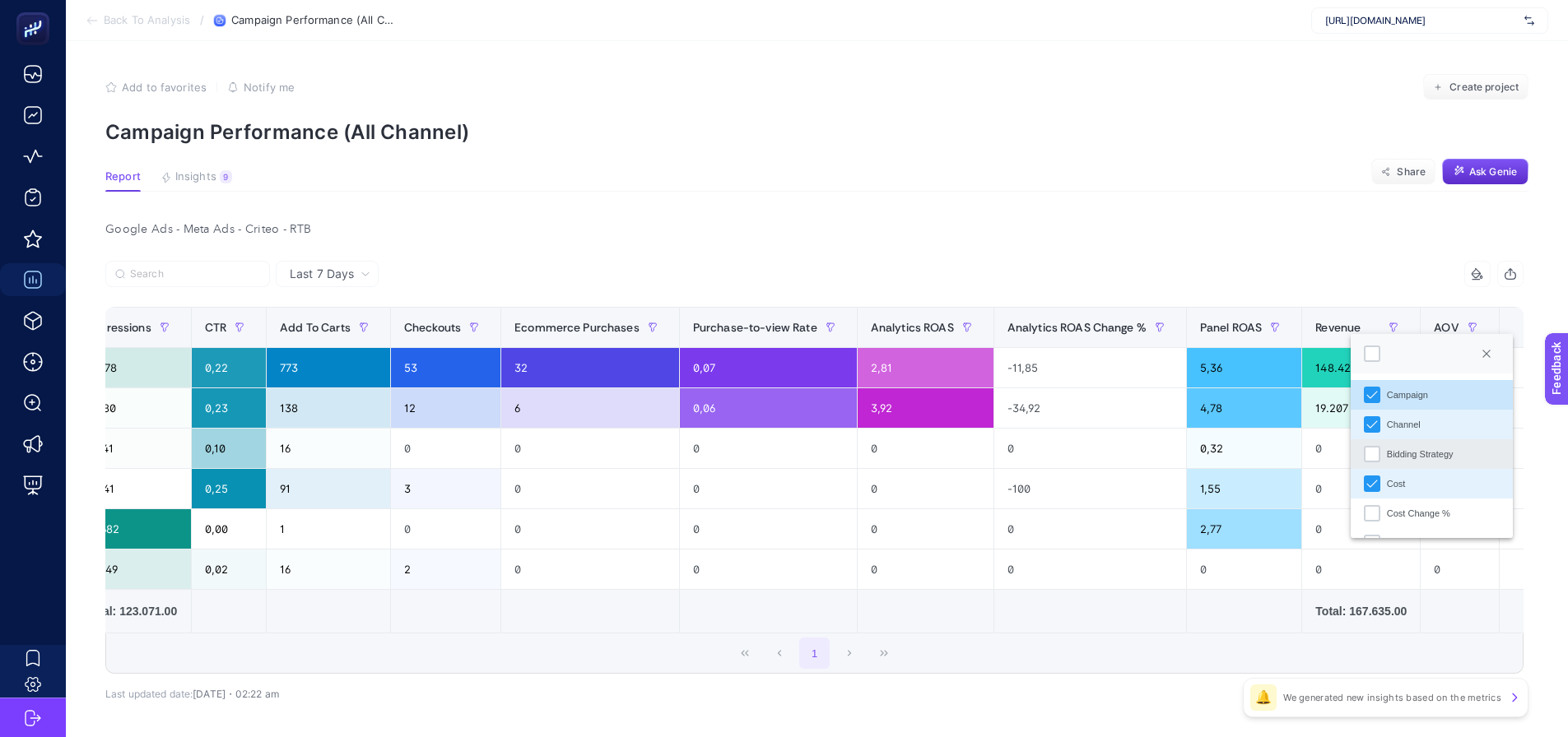
scroll to position [11, 84]
click at [1373, 455] on div "Bidding Strategy" at bounding box center [1372, 454] width 17 height 17
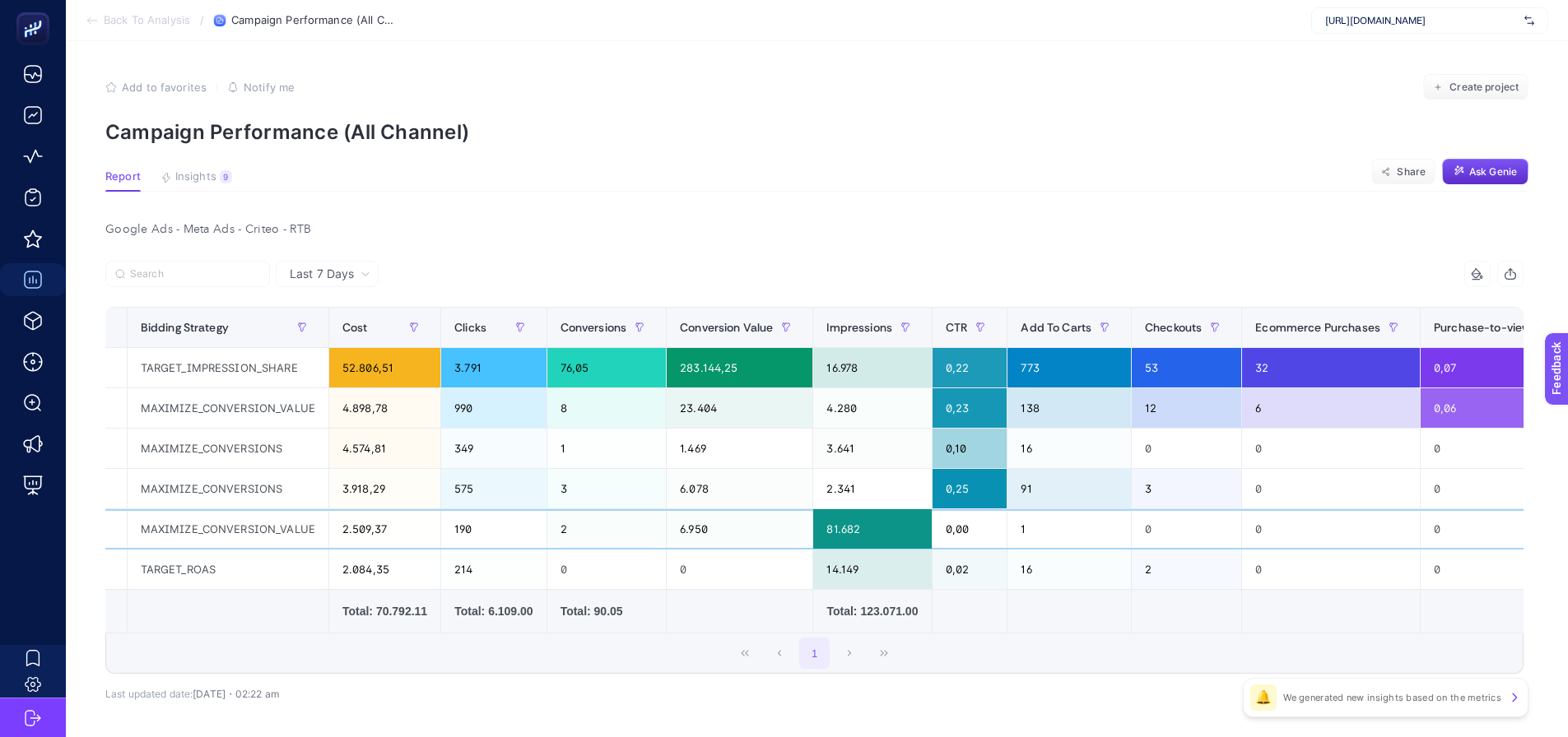
scroll to position [0, 0]
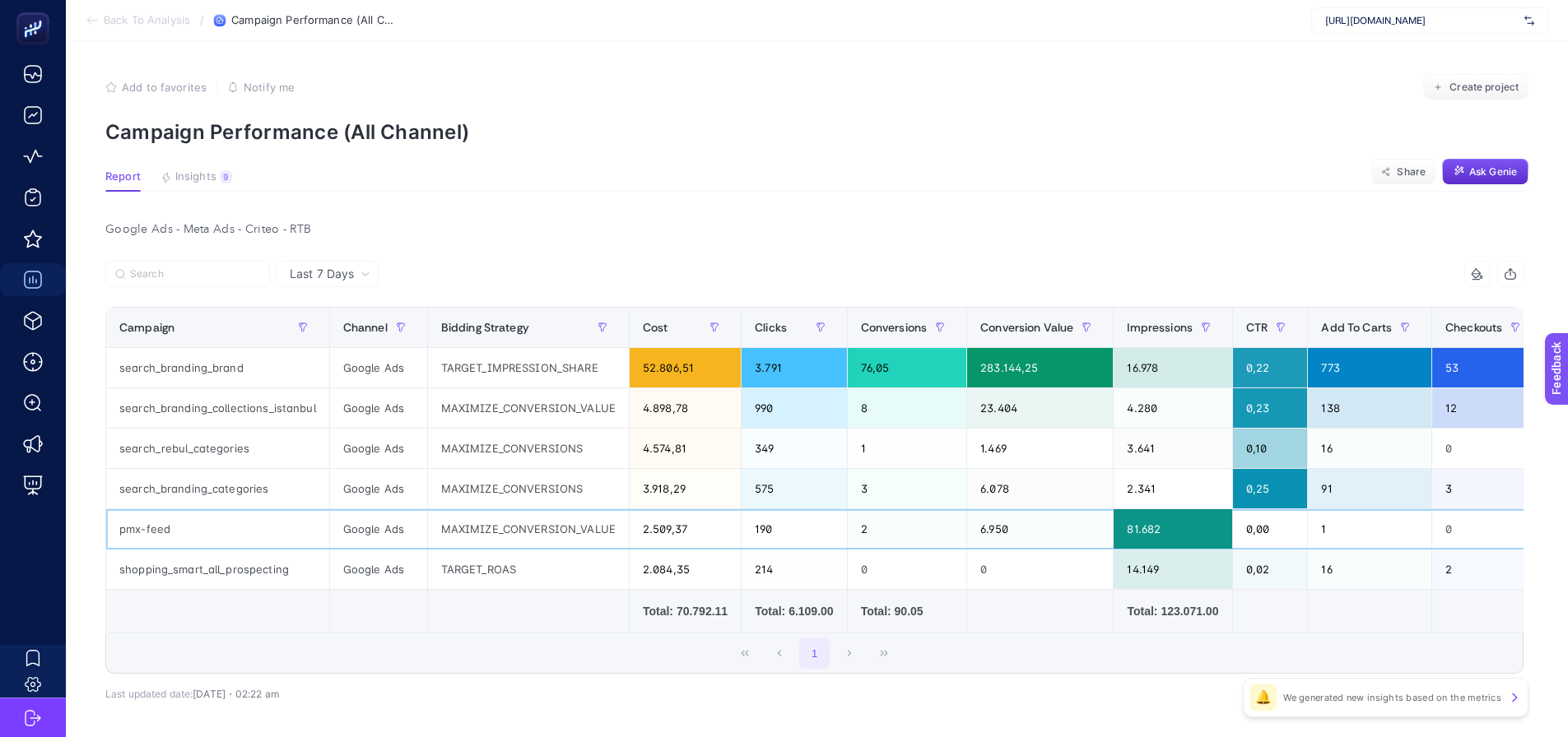
drag, startPoint x: 284, startPoint y: 528, endPoint x: 168, endPoint y: 528, distance: 116.0
click at [486, 569] on div "TARGET_ROAS" at bounding box center [528, 569] width 201 height 39
click at [518, 531] on div "MAXIMIZE_CONVERSION_VALUE" at bounding box center [528, 528] width 201 height 39
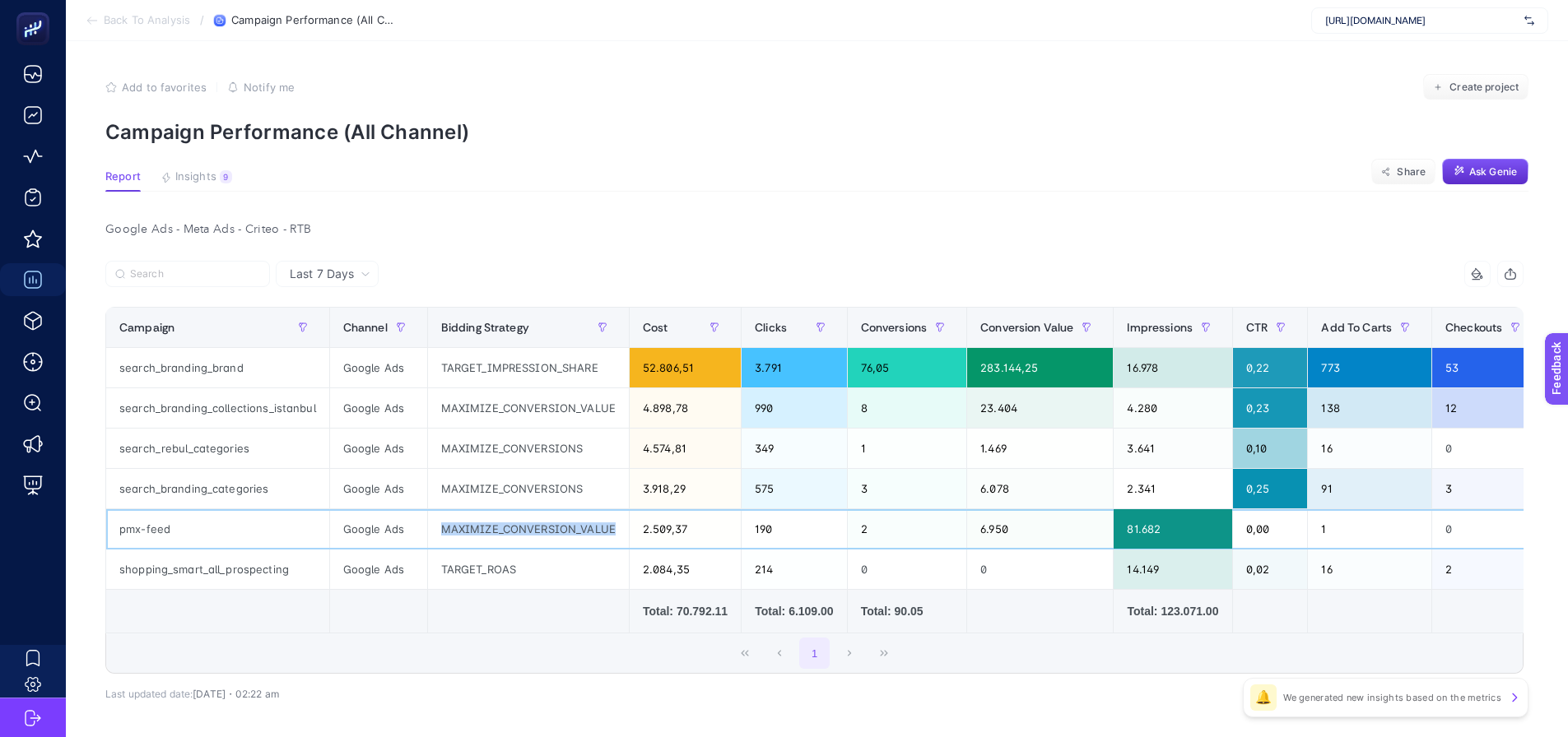
click at [518, 531] on div "MAXIMIZE_CONVERSION_VALUE" at bounding box center [528, 528] width 201 height 39
click at [1333, 116] on section "Add to favorites false Notify me Create project Campaign Performance (All Chann…" at bounding box center [816, 110] width 1423 height 70
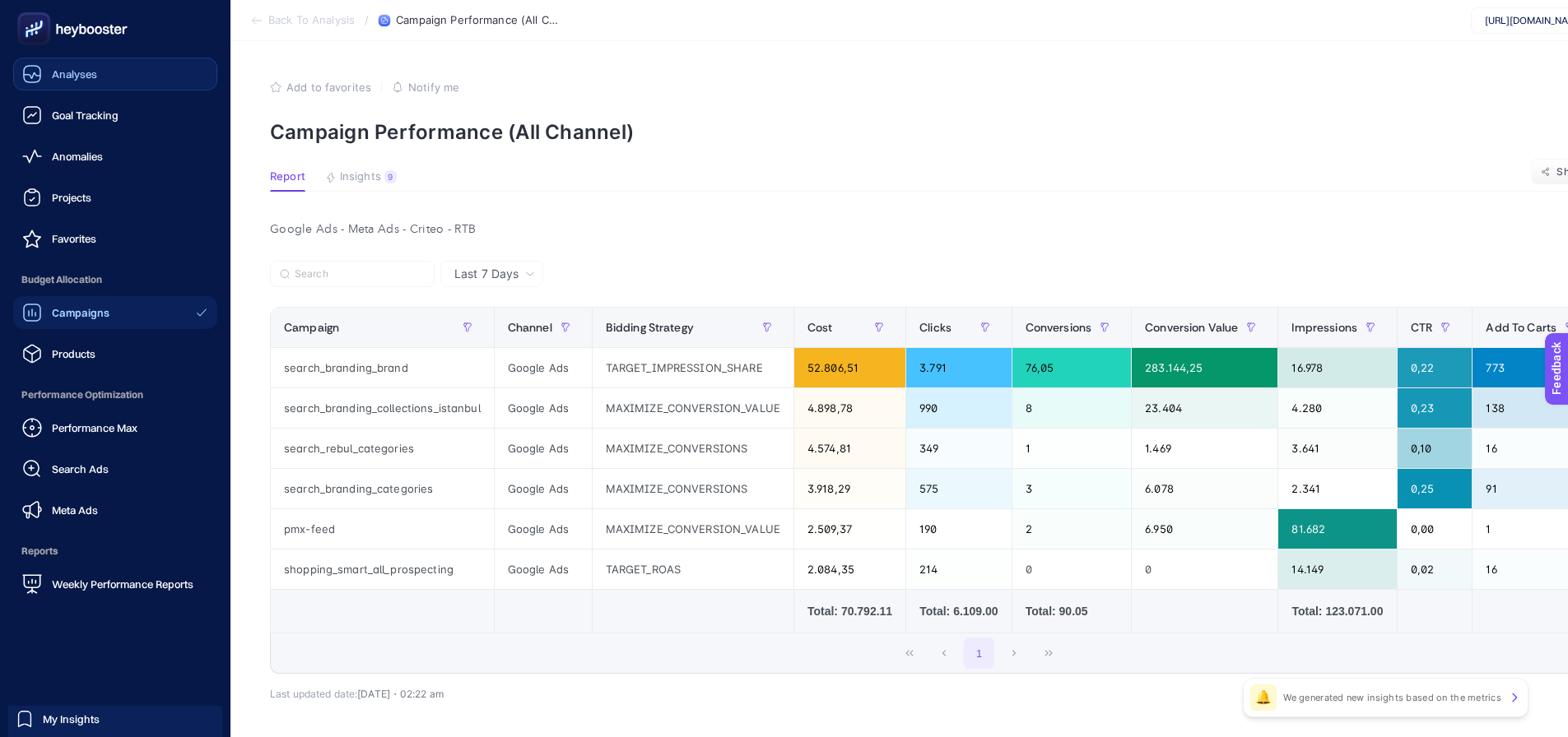
click at [60, 66] on div "Analyses" at bounding box center [59, 74] width 74 height 20
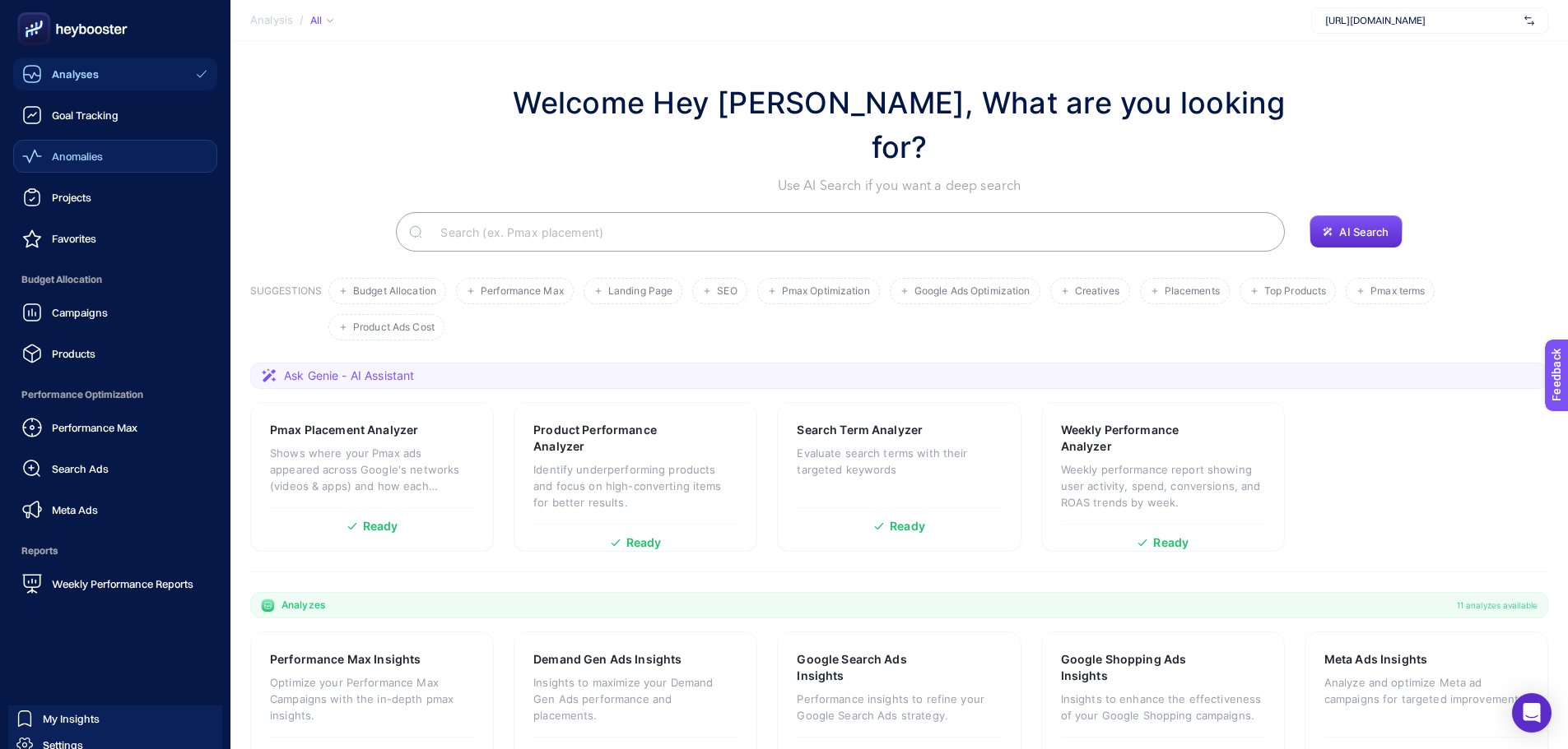
scroll to position [141, 0]
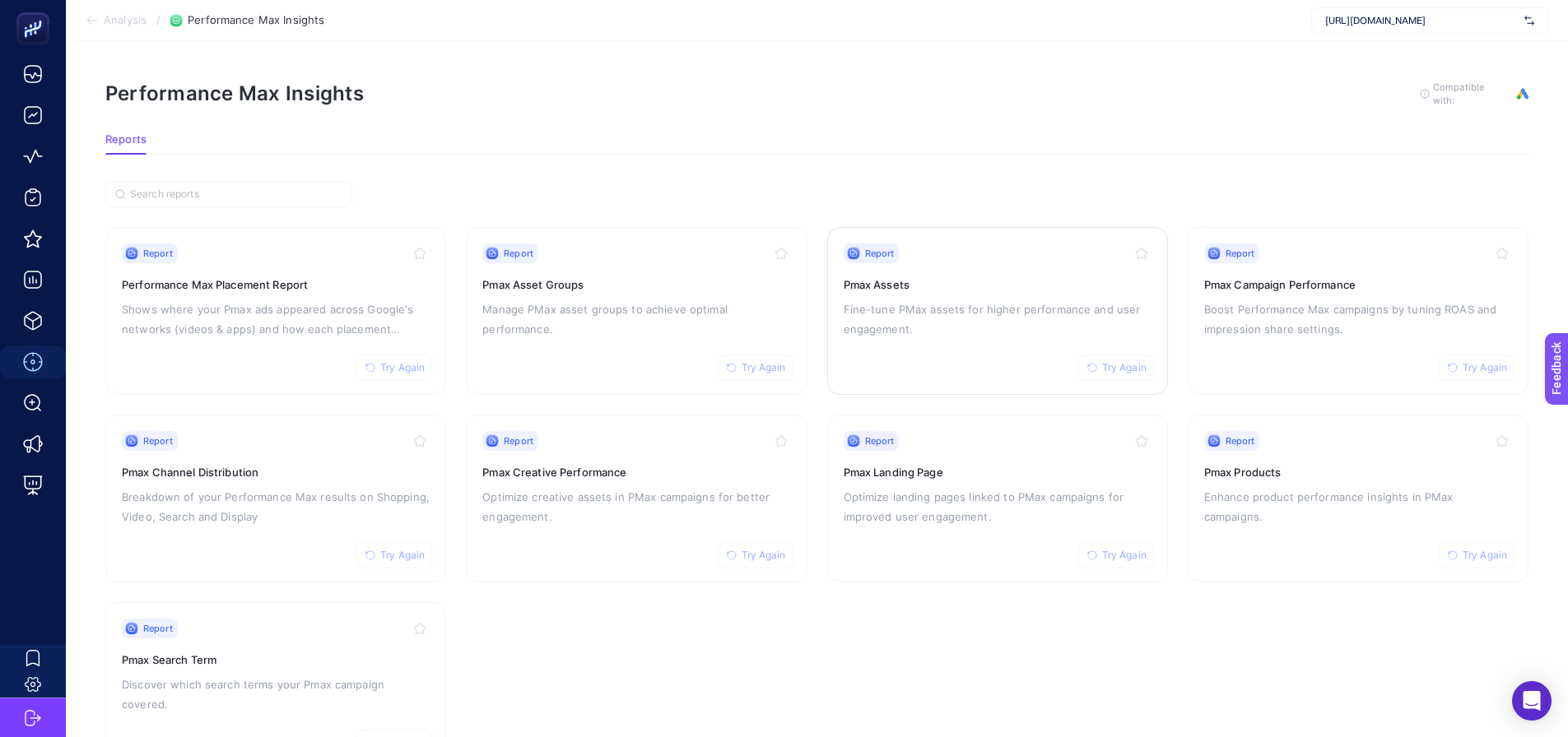
click at [919, 338] on div "Report Try Again Pmax Assets Fine-tune PMax assets for higher performance and u…" at bounding box center [997, 311] width 308 height 135
click at [301, 487] on p "Breakdown of your Performance Max results on Shopping, Video, Search and Display" at bounding box center [275, 507] width 308 height 39
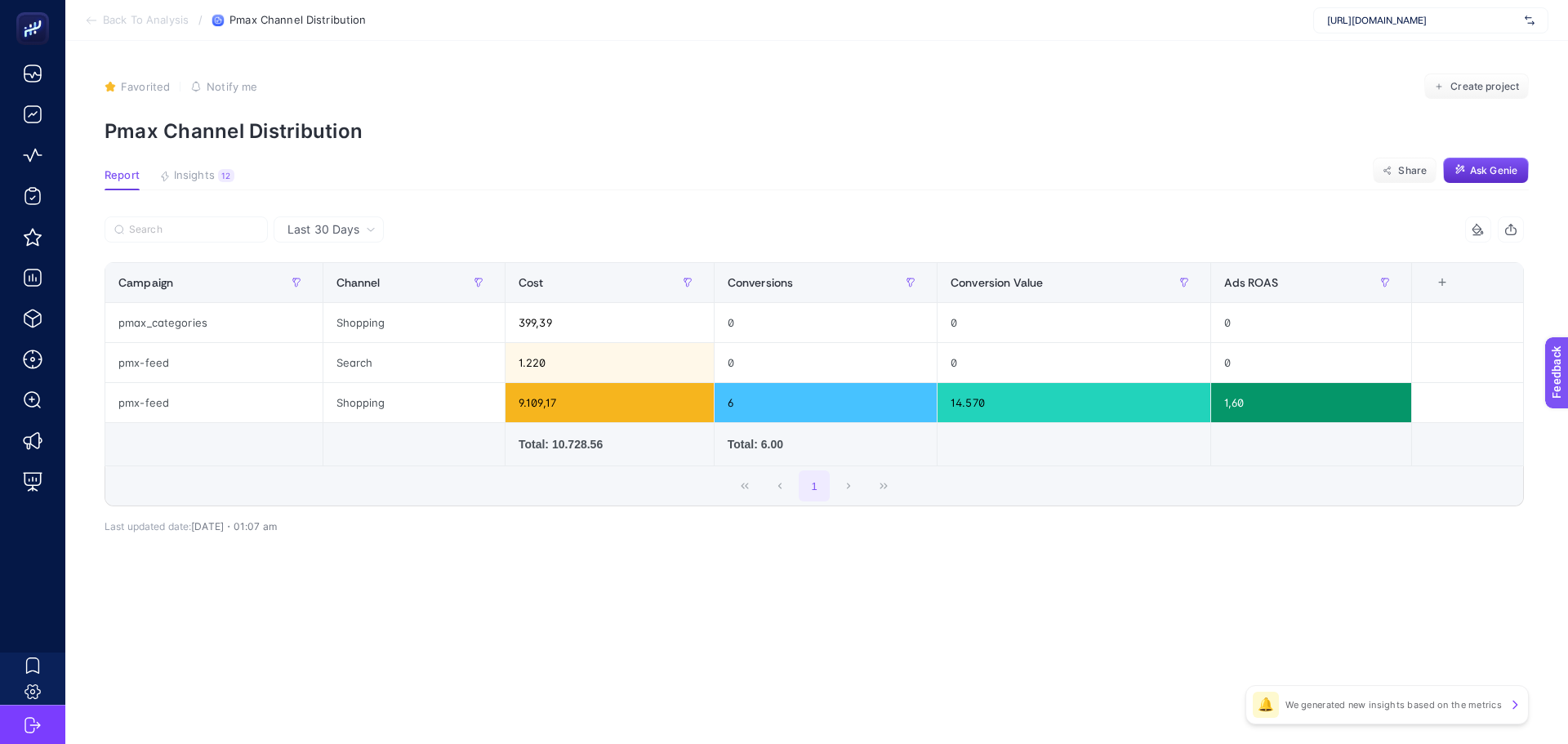
click at [343, 224] on span "Last 30 Days" at bounding box center [324, 229] width 72 height 17
click at [322, 292] on li "Last 7 Days" at bounding box center [328, 293] width 100 height 30
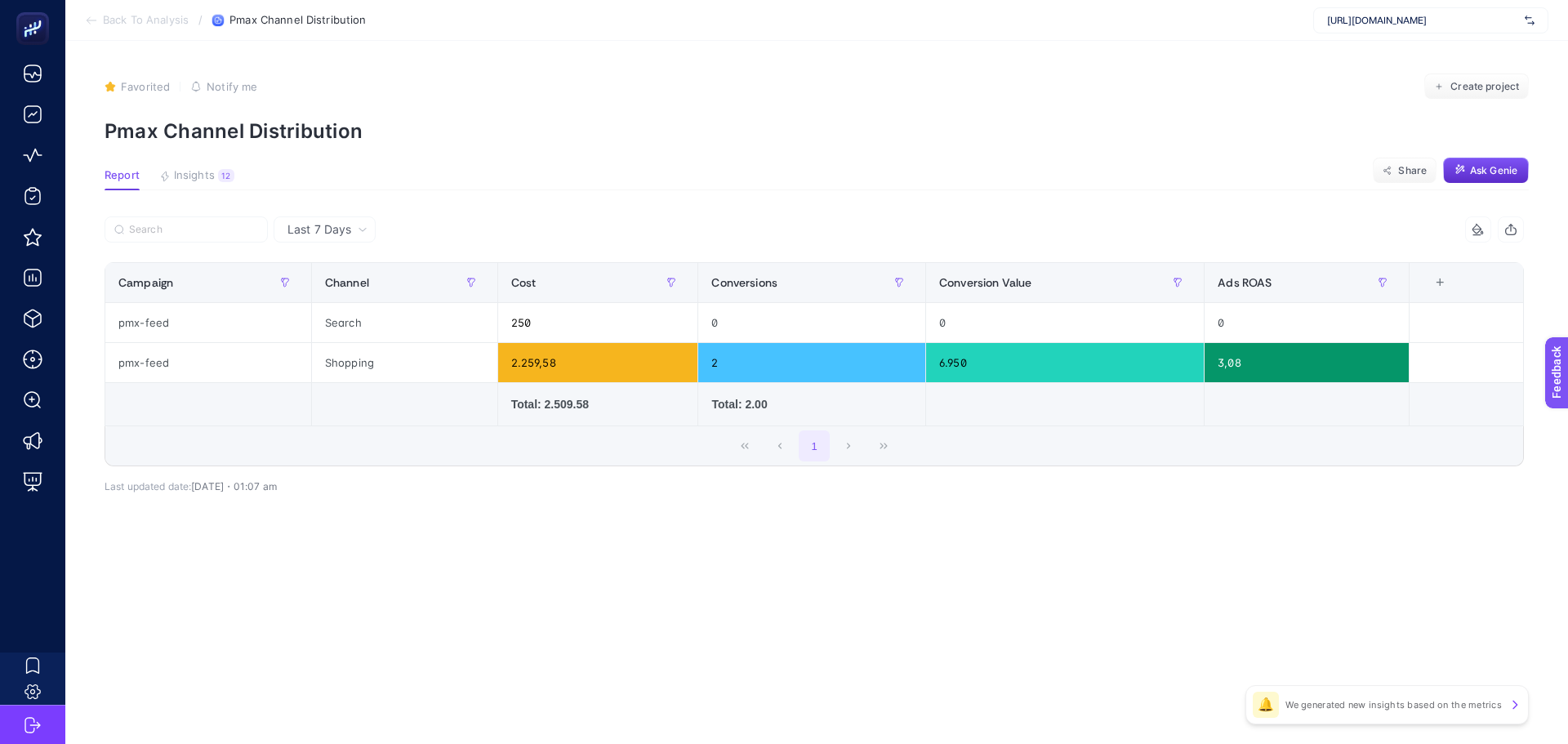
click at [410, 446] on div "1" at bounding box center [814, 446] width 1418 height 39
click at [398, 145] on article "Favorited true Notify me Create project Pmax Channel Distribution Report Insigh…" at bounding box center [817, 392] width 1503 height 703
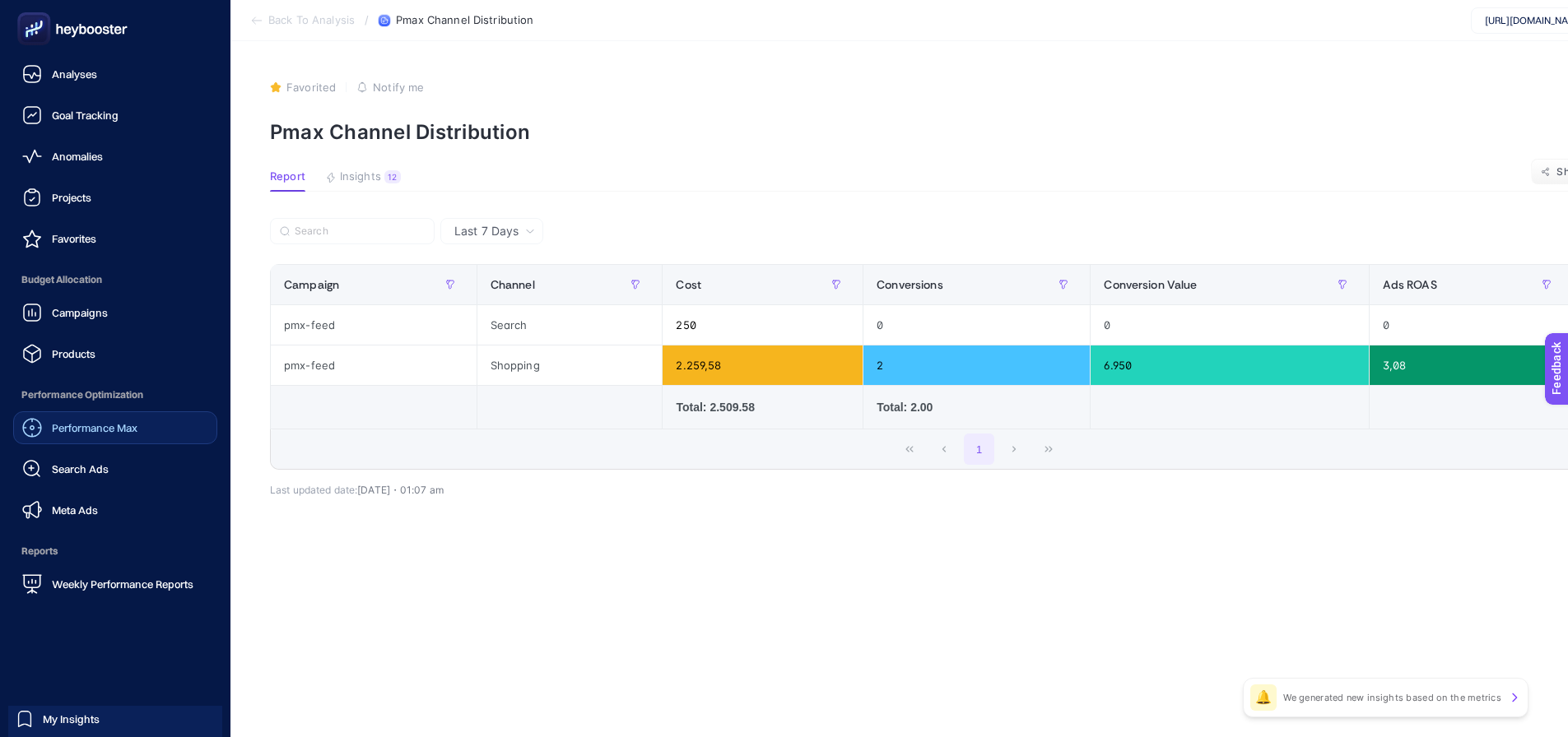
click at [60, 427] on span "Performance Max" at bounding box center [95, 428] width 86 height 13
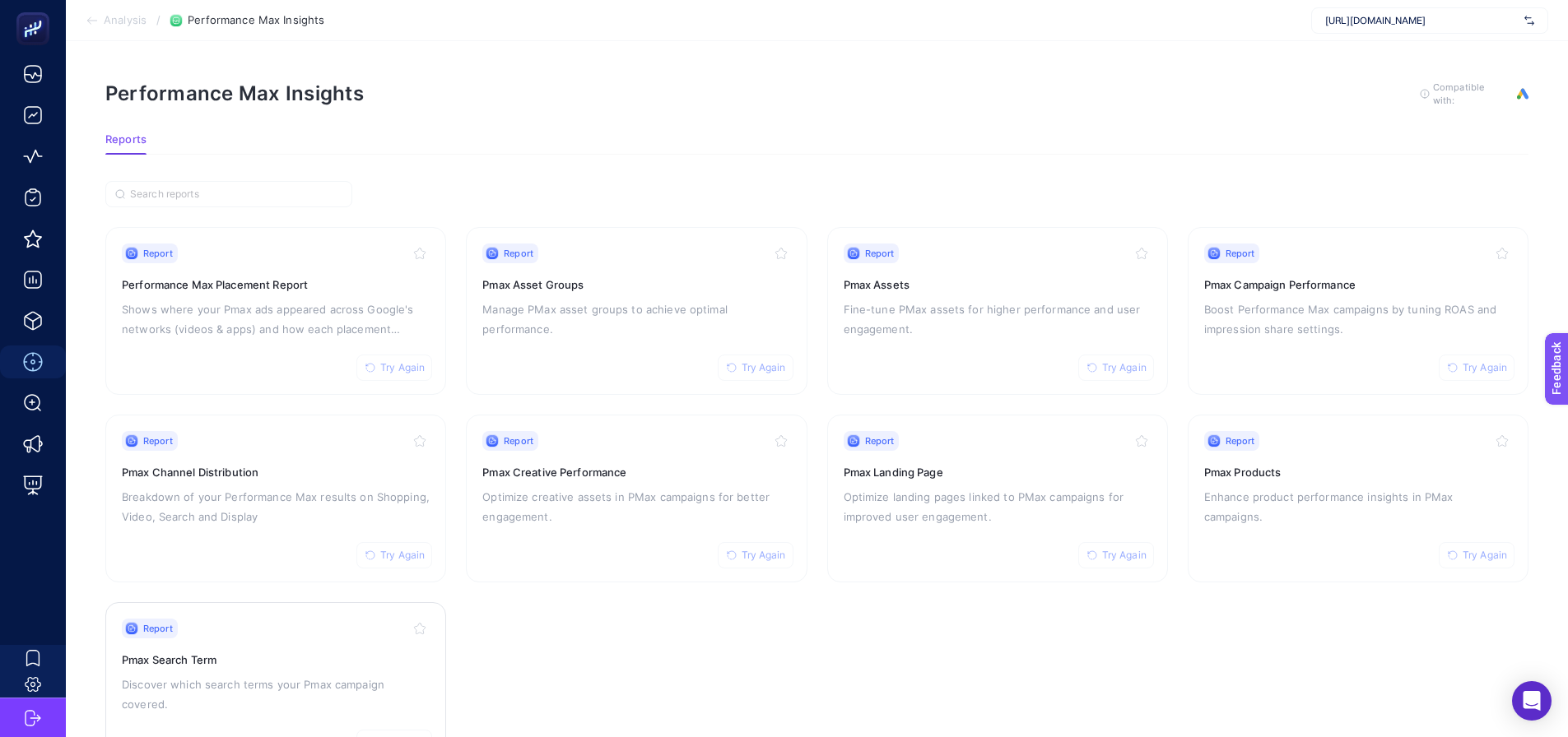
click at [332, 639] on div "Report Try Again Pmax Search Term Discover which search terms your Pmax campaig…" at bounding box center [275, 686] width 308 height 135
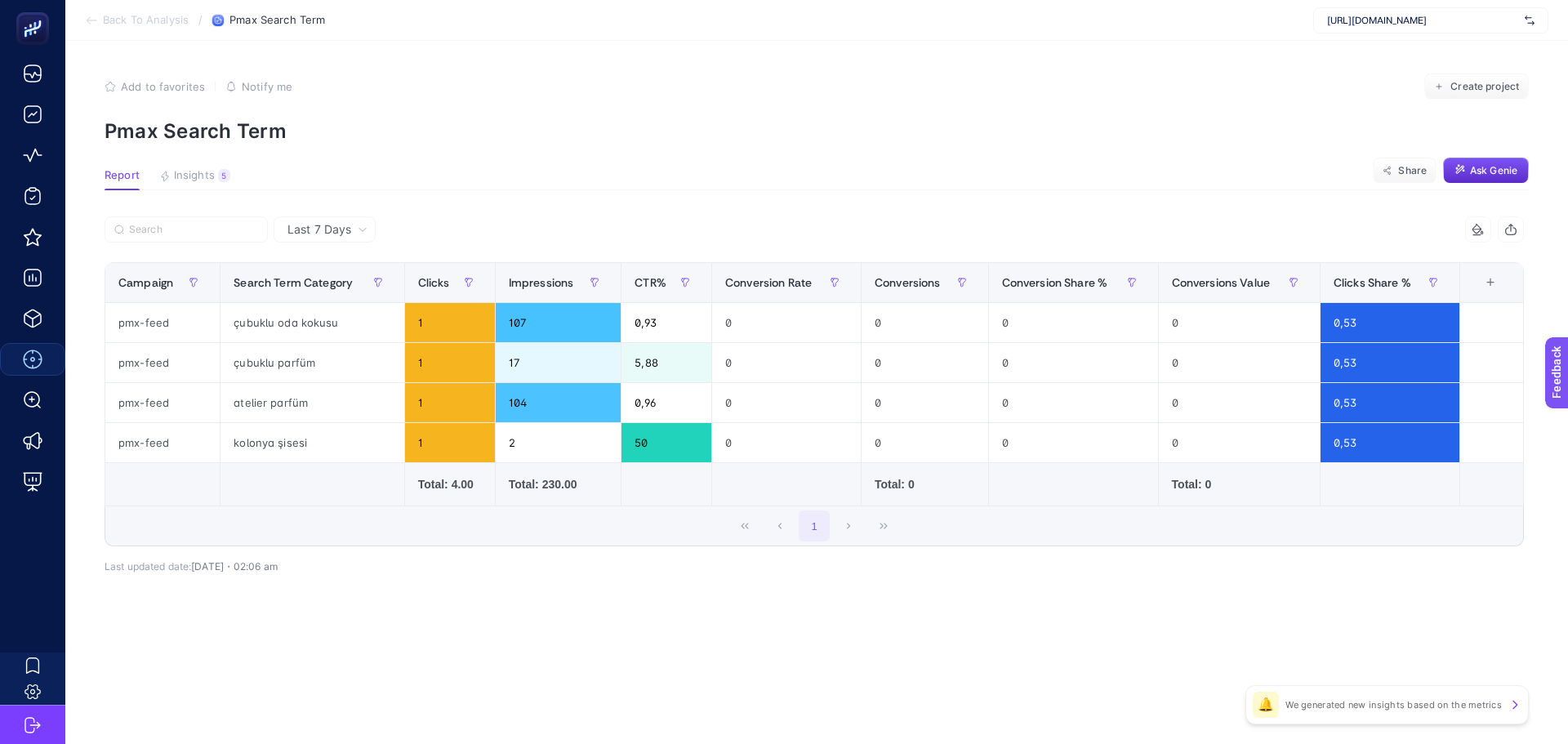
click at [317, 219] on div "Last 7 Days" at bounding box center [324, 230] width 102 height 26
click at [302, 288] on li "Last 30 Days" at bounding box center [324, 293] width 92 height 30
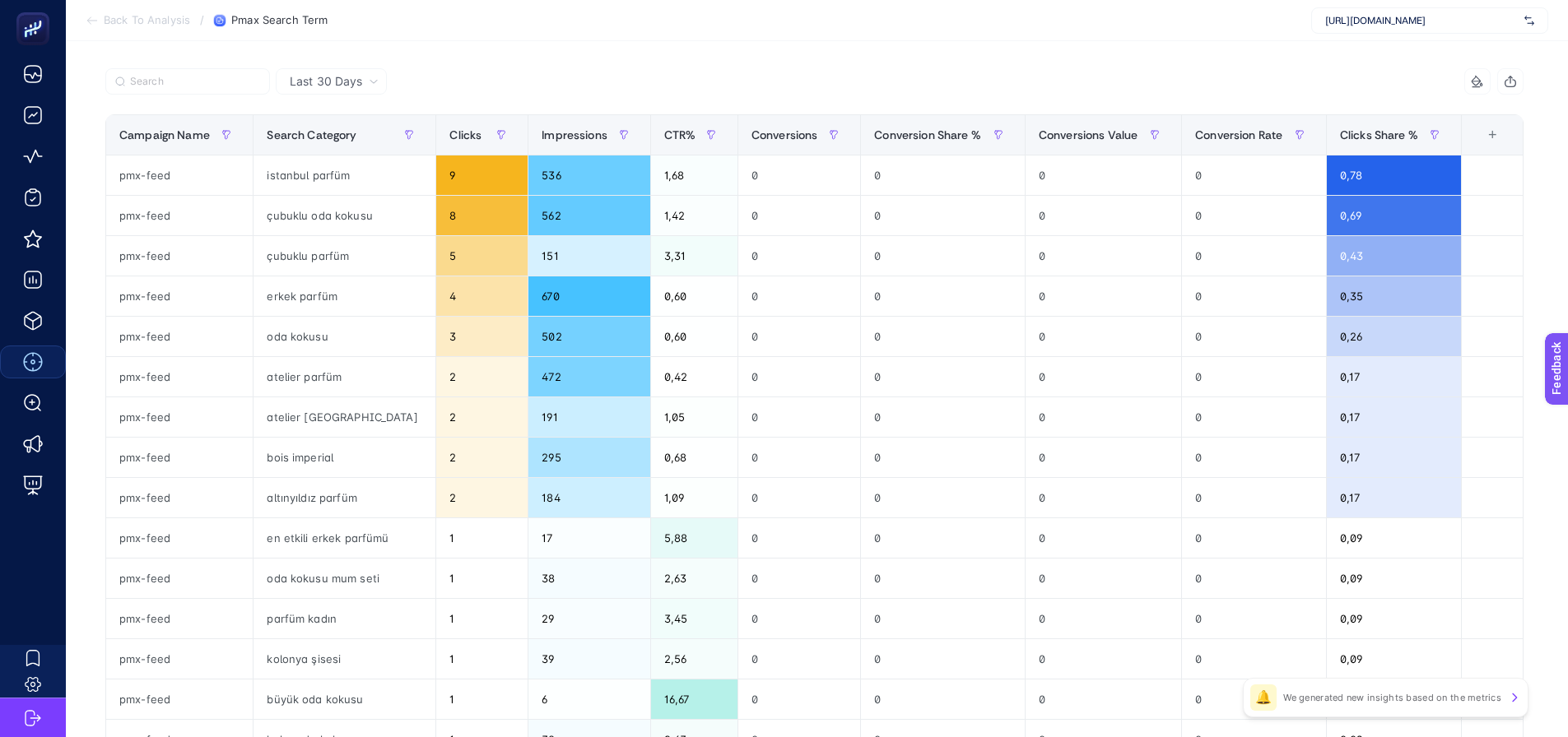
scroll to position [165, 0]
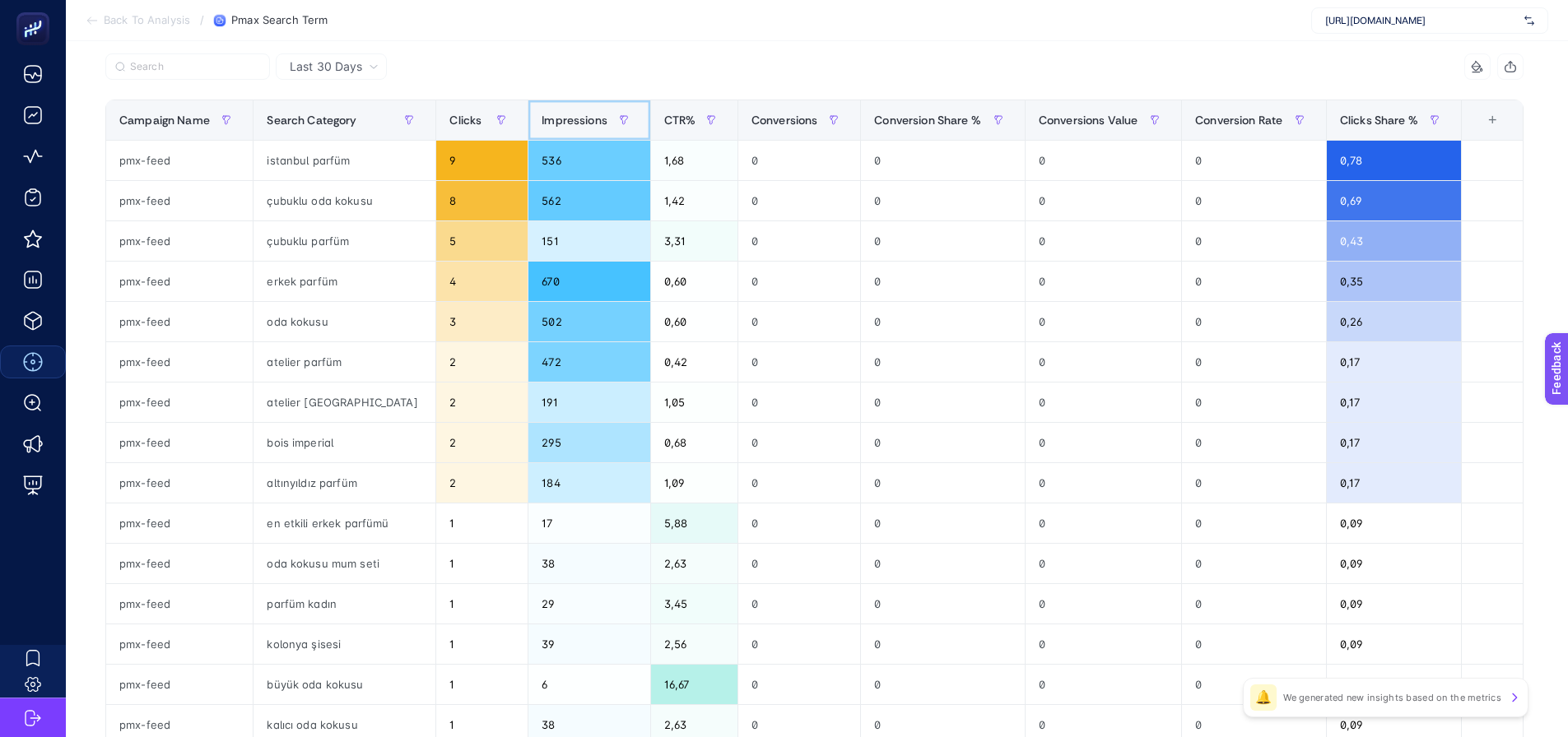
click at [544, 124] on span "Impressions" at bounding box center [574, 120] width 66 height 13
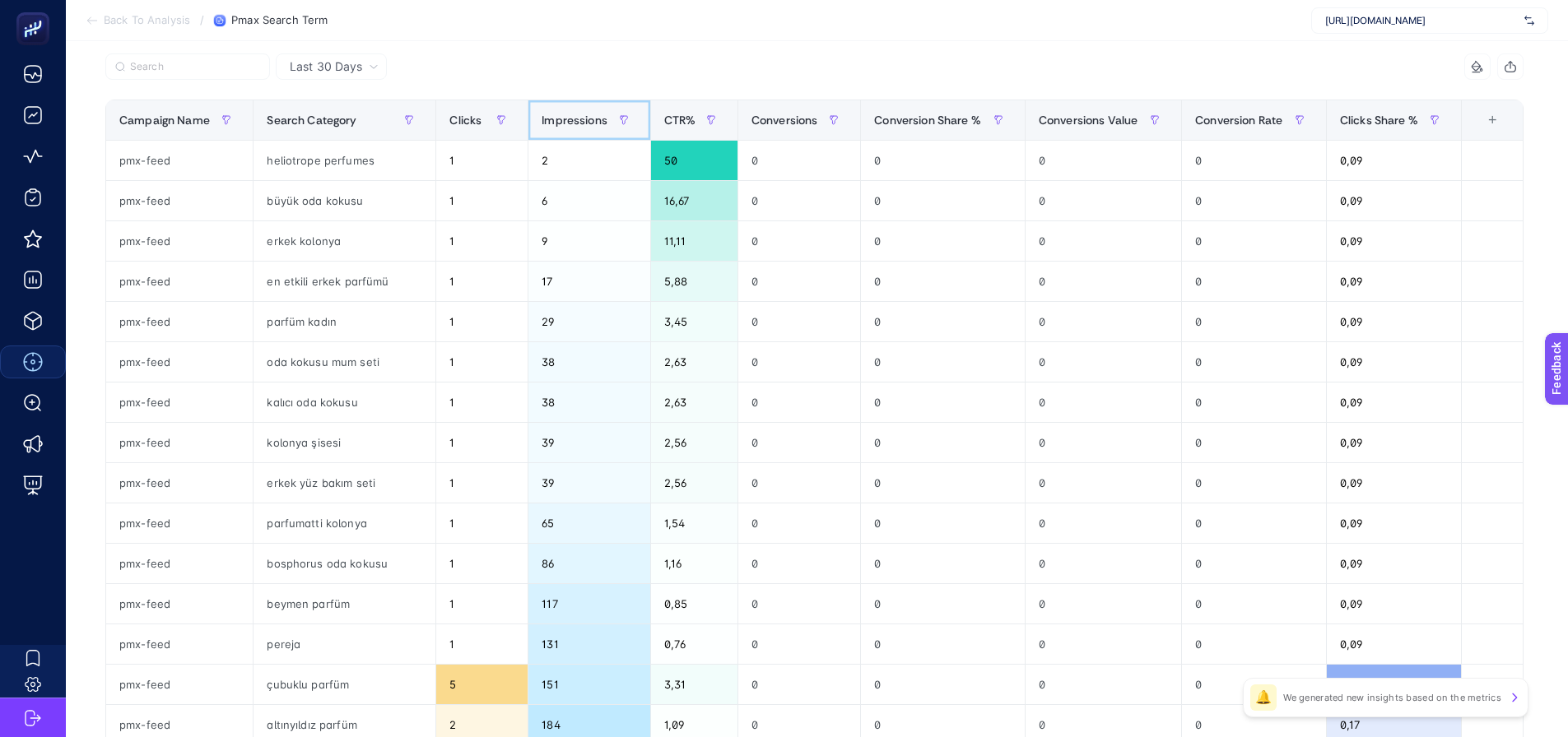
click at [544, 124] on span "Impressions" at bounding box center [574, 120] width 66 height 13
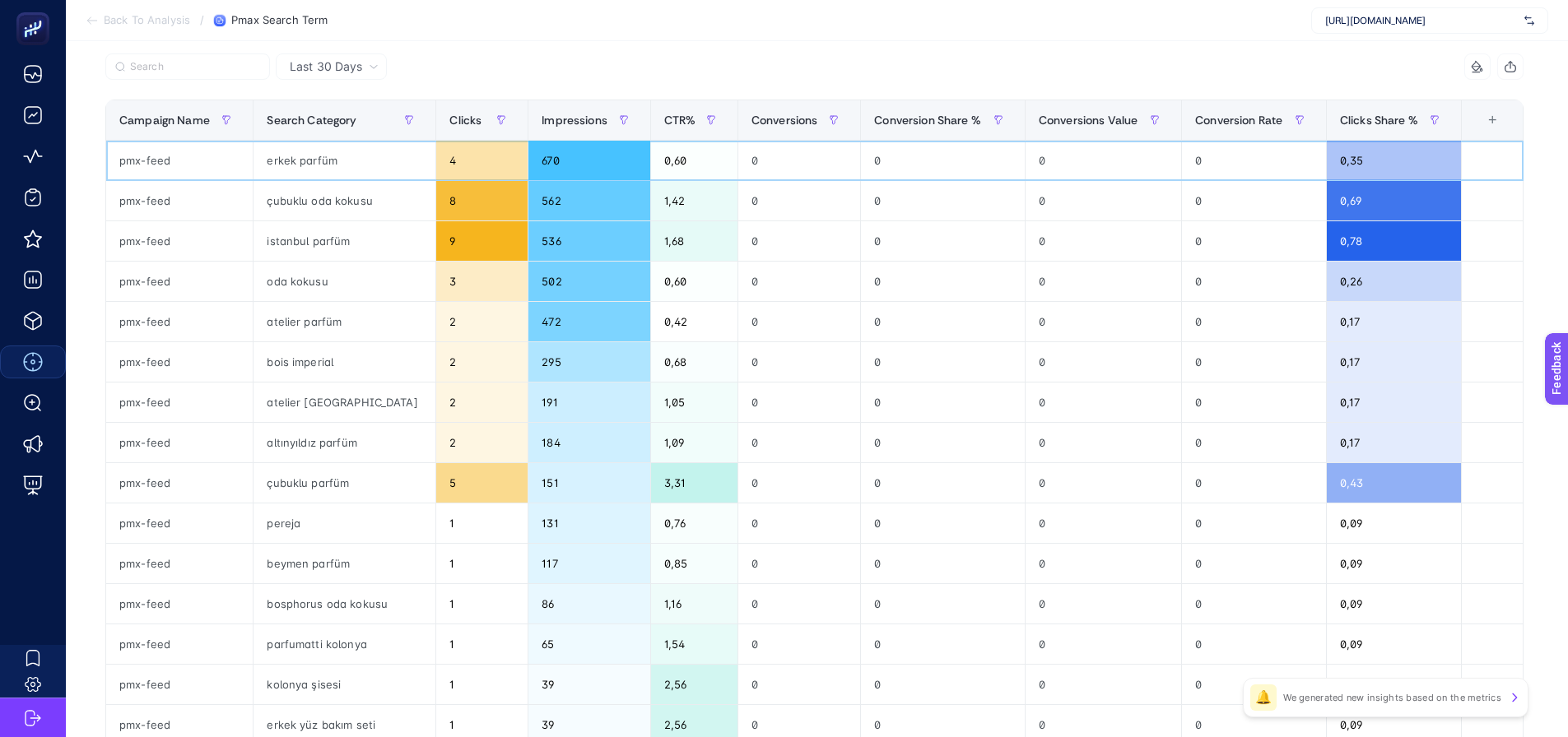
click at [330, 160] on div "erkek parfüm" at bounding box center [344, 160] width 182 height 39
click at [297, 240] on div "istanbul parfüm" at bounding box center [344, 241] width 182 height 39
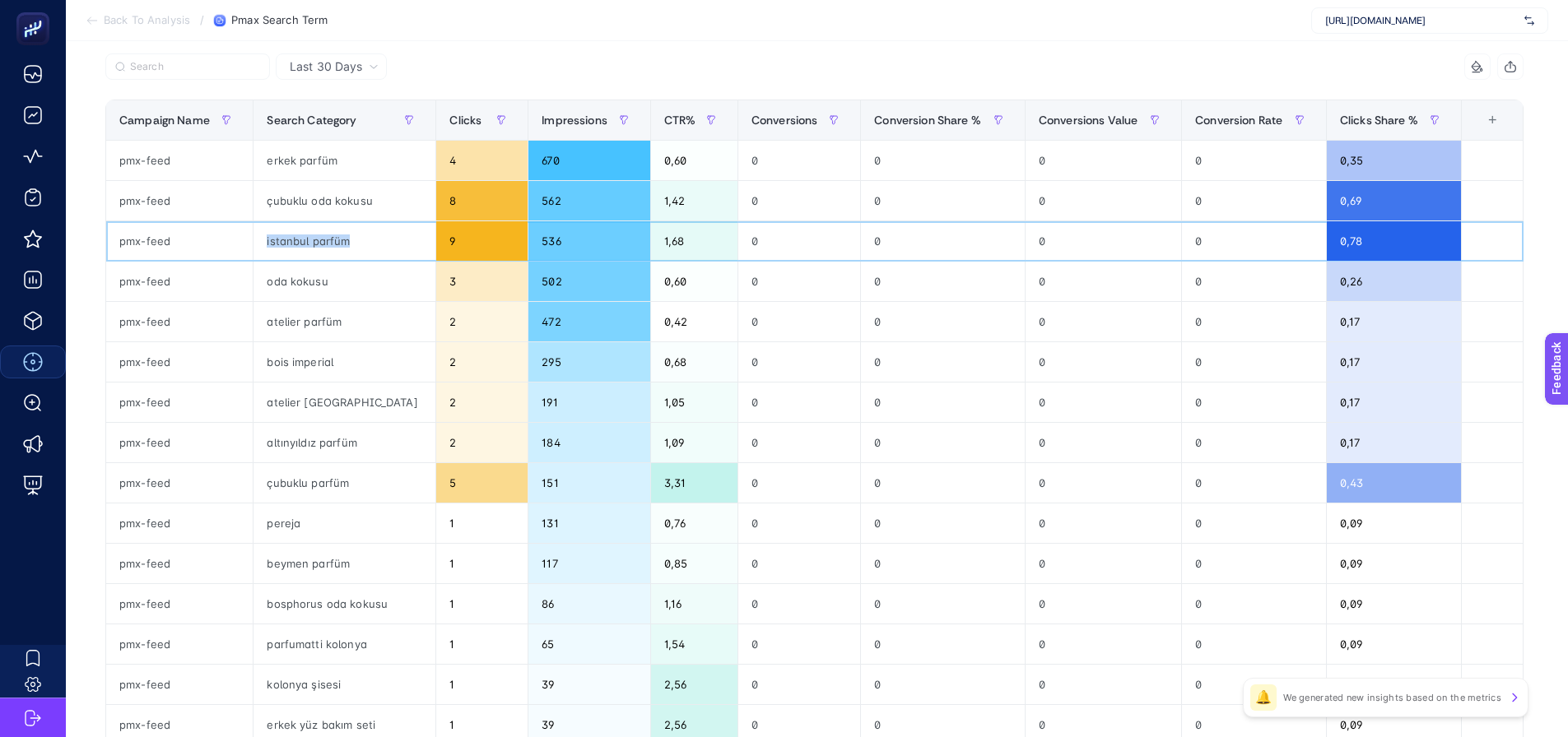
click at [297, 240] on div "istanbul parfüm" at bounding box center [344, 241] width 182 height 39
copy tr "istanbul parfüm"
click at [307, 326] on div "atelier parfüm" at bounding box center [344, 322] width 182 height 39
click at [664, 121] on span "CTR%" at bounding box center [680, 120] width 32 height 13
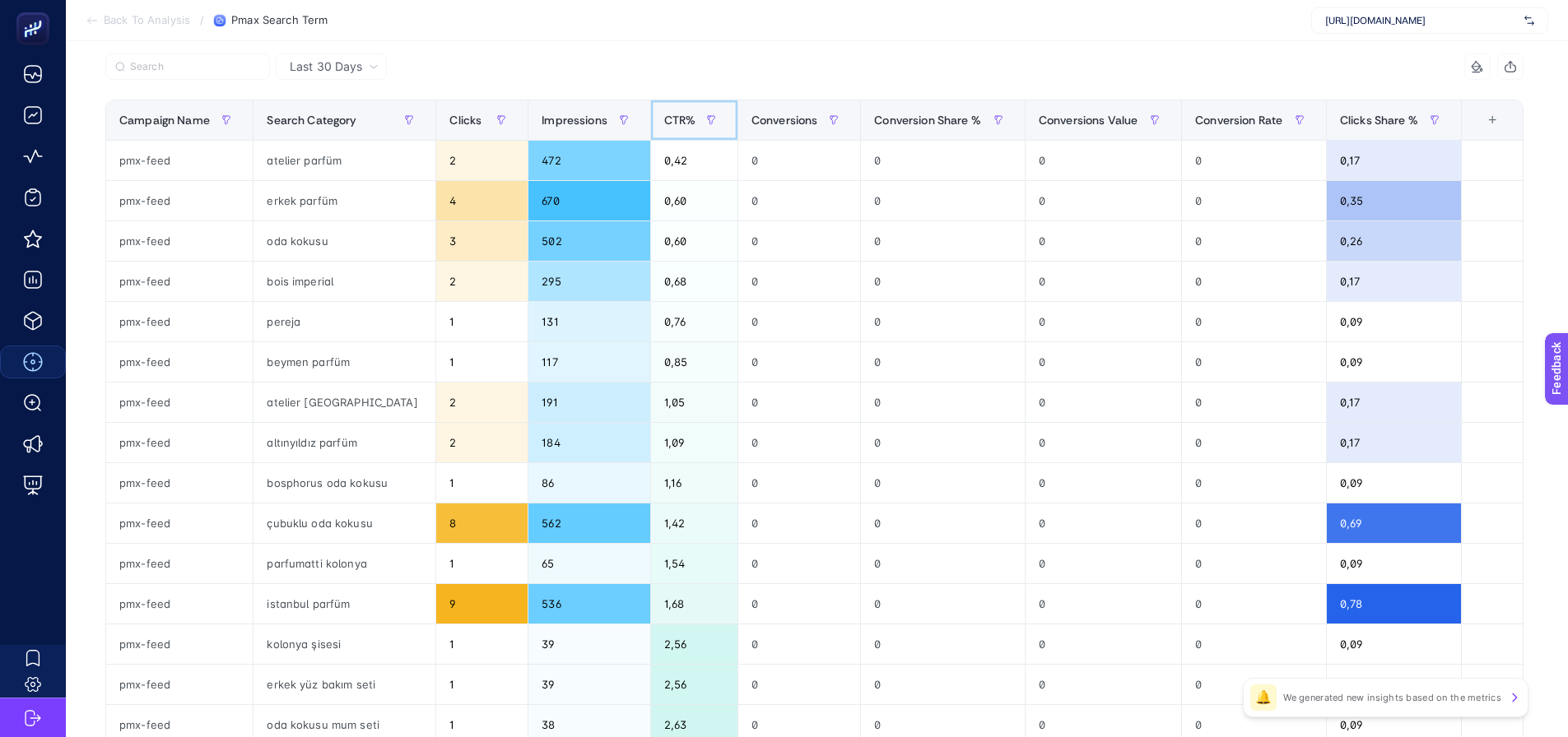
click at [664, 120] on span "CTR%" at bounding box center [680, 120] width 32 height 13
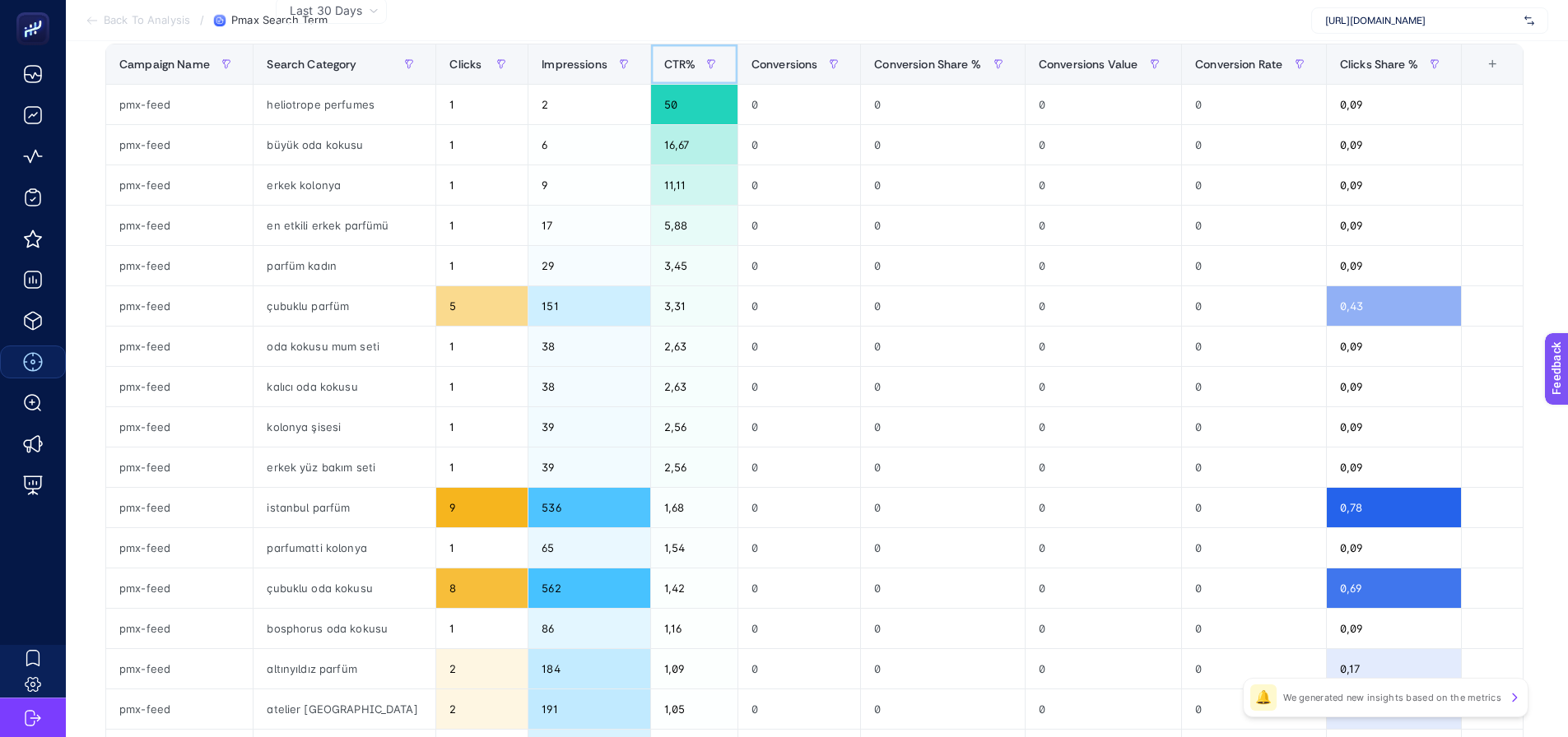
scroll to position [247, 0]
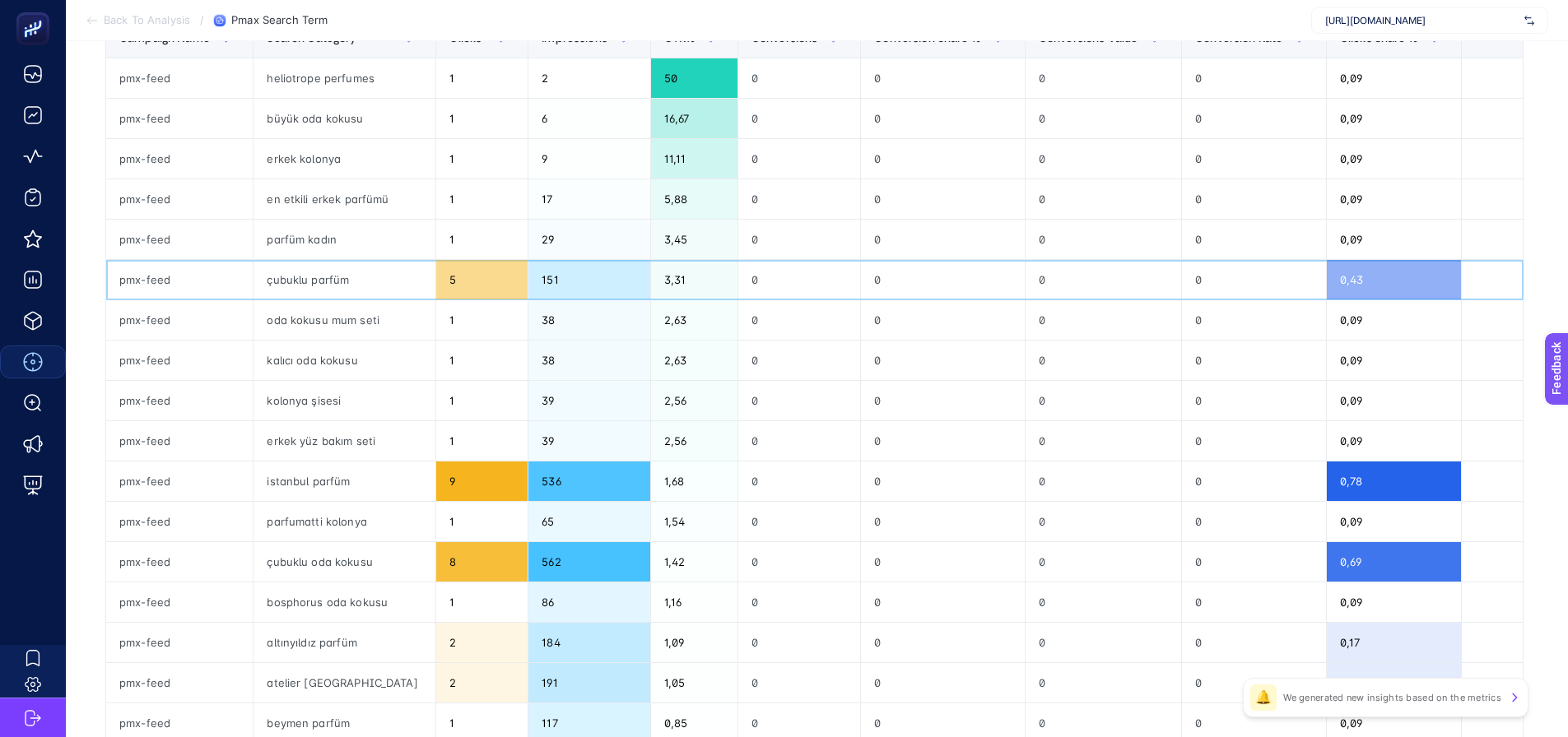
click at [436, 283] on div "5" at bounding box center [482, 280] width 91 height 39
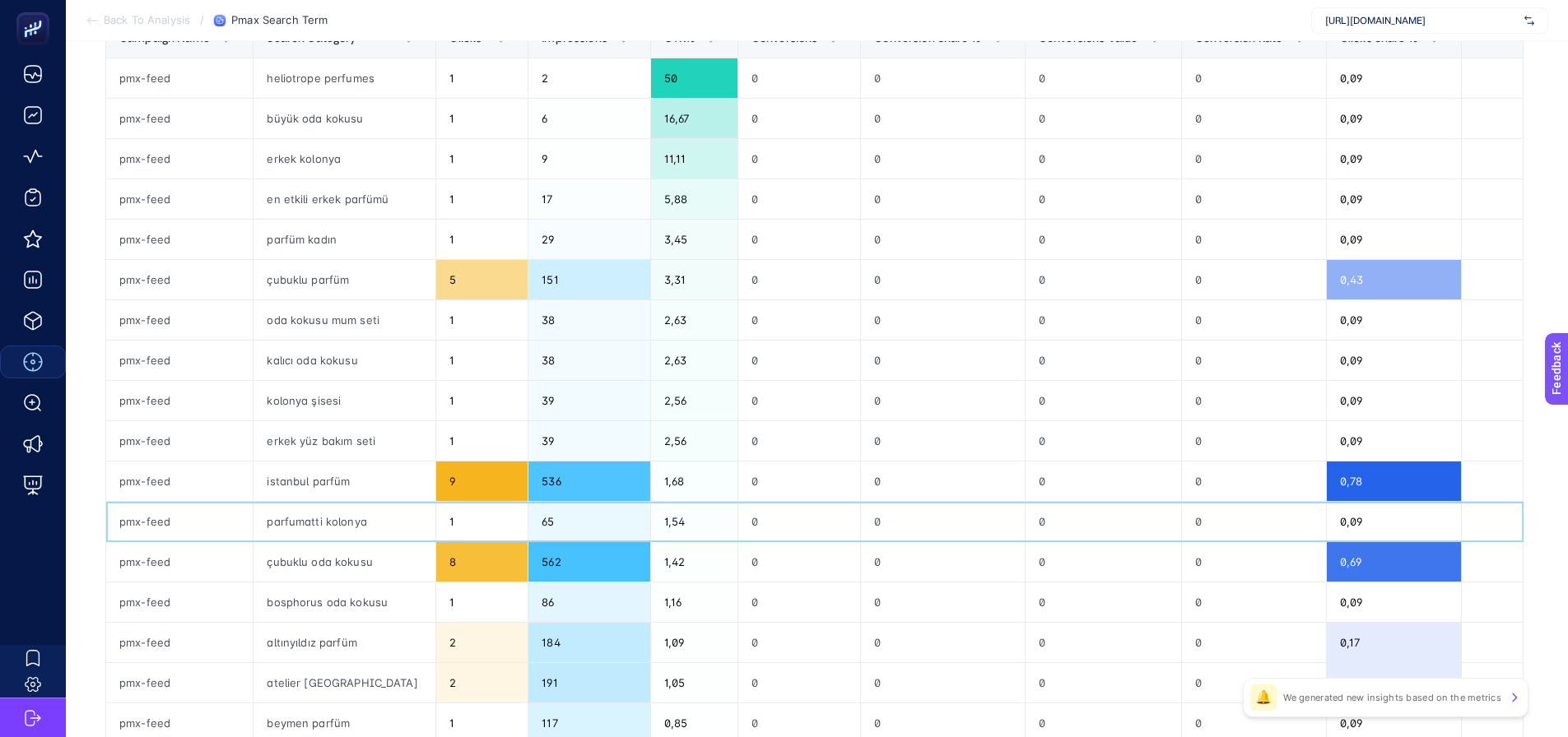
click at [317, 530] on div "parfumatti kolonya" at bounding box center [344, 521] width 182 height 39
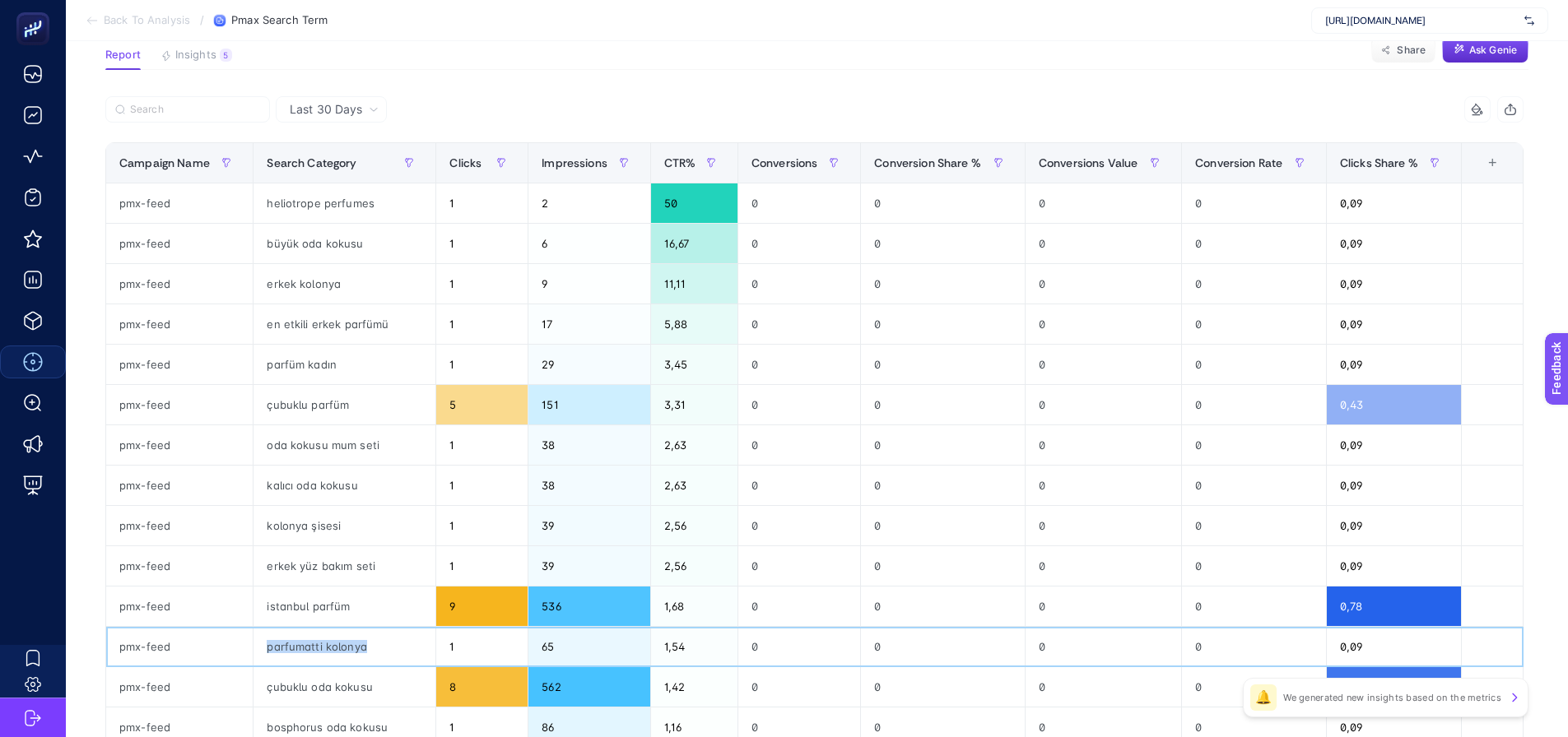
scroll to position [82, 0]
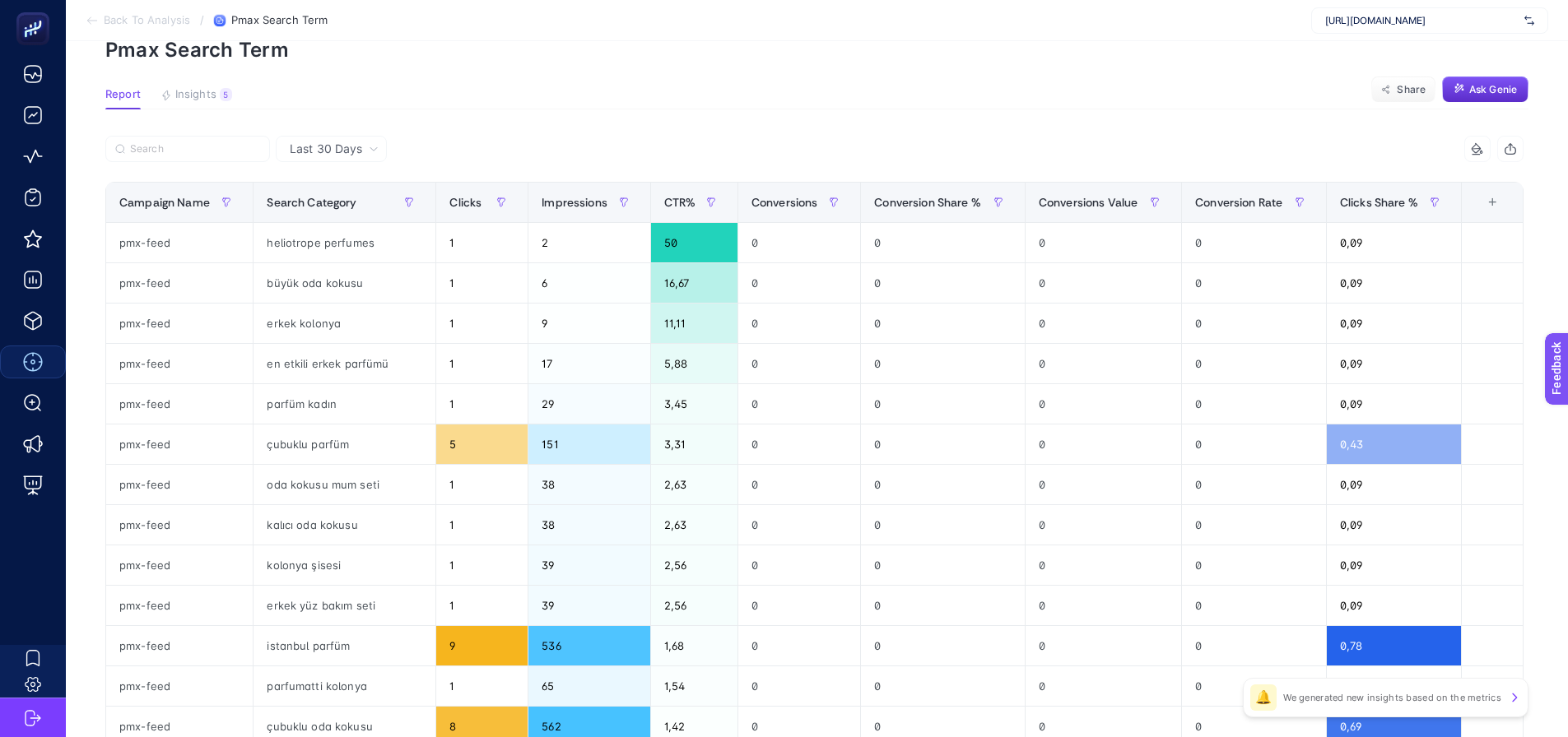
click at [1415, 148] on div "8 items selected" at bounding box center [1169, 149] width 709 height 26
click at [1494, 209] on div "+" at bounding box center [1492, 202] width 32 height 13
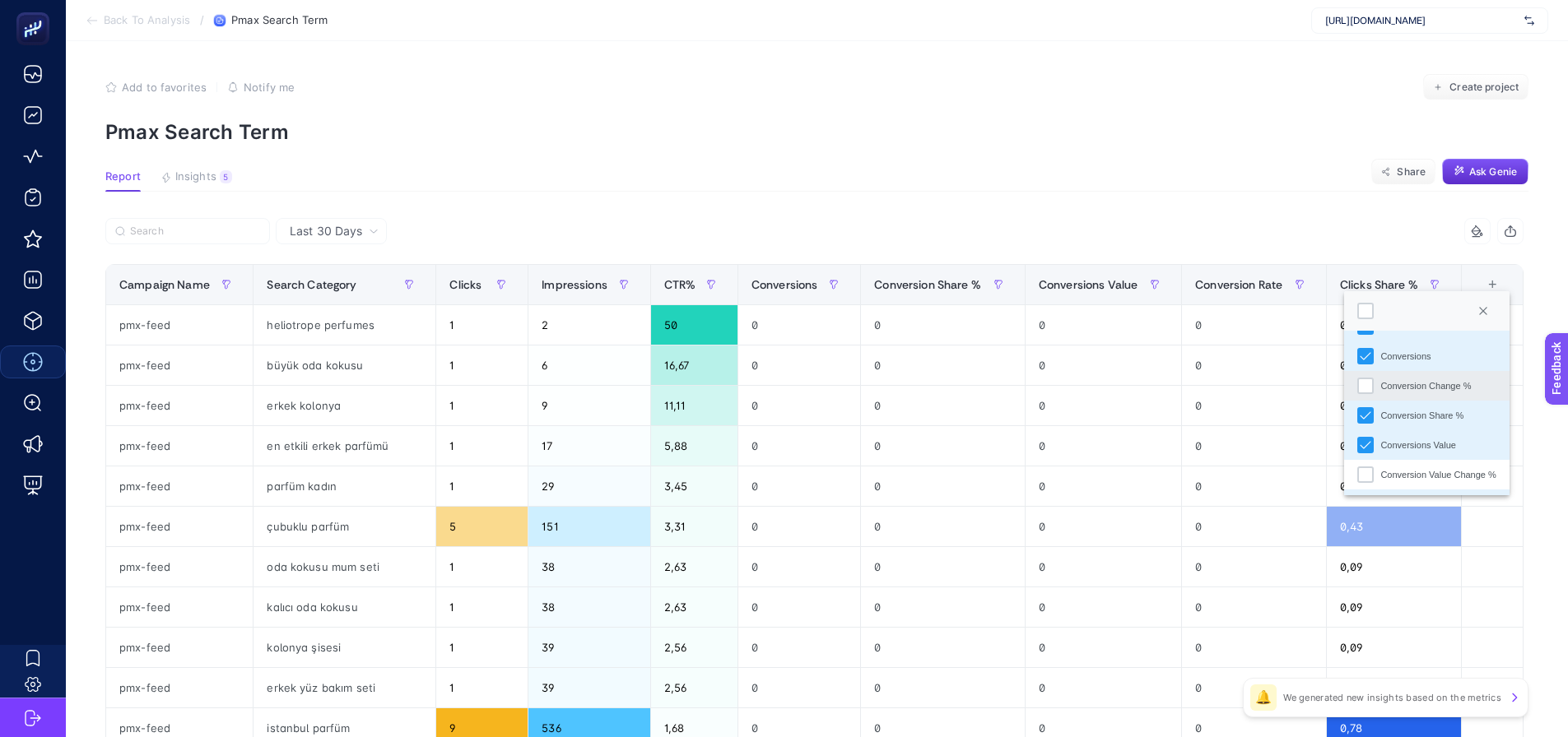
scroll to position [263, 0]
click at [1322, 204] on article "Add to favorites false Notify me Create project Pmax Search Term Report Insight…" at bounding box center [817, 684] width 1502 height 1286
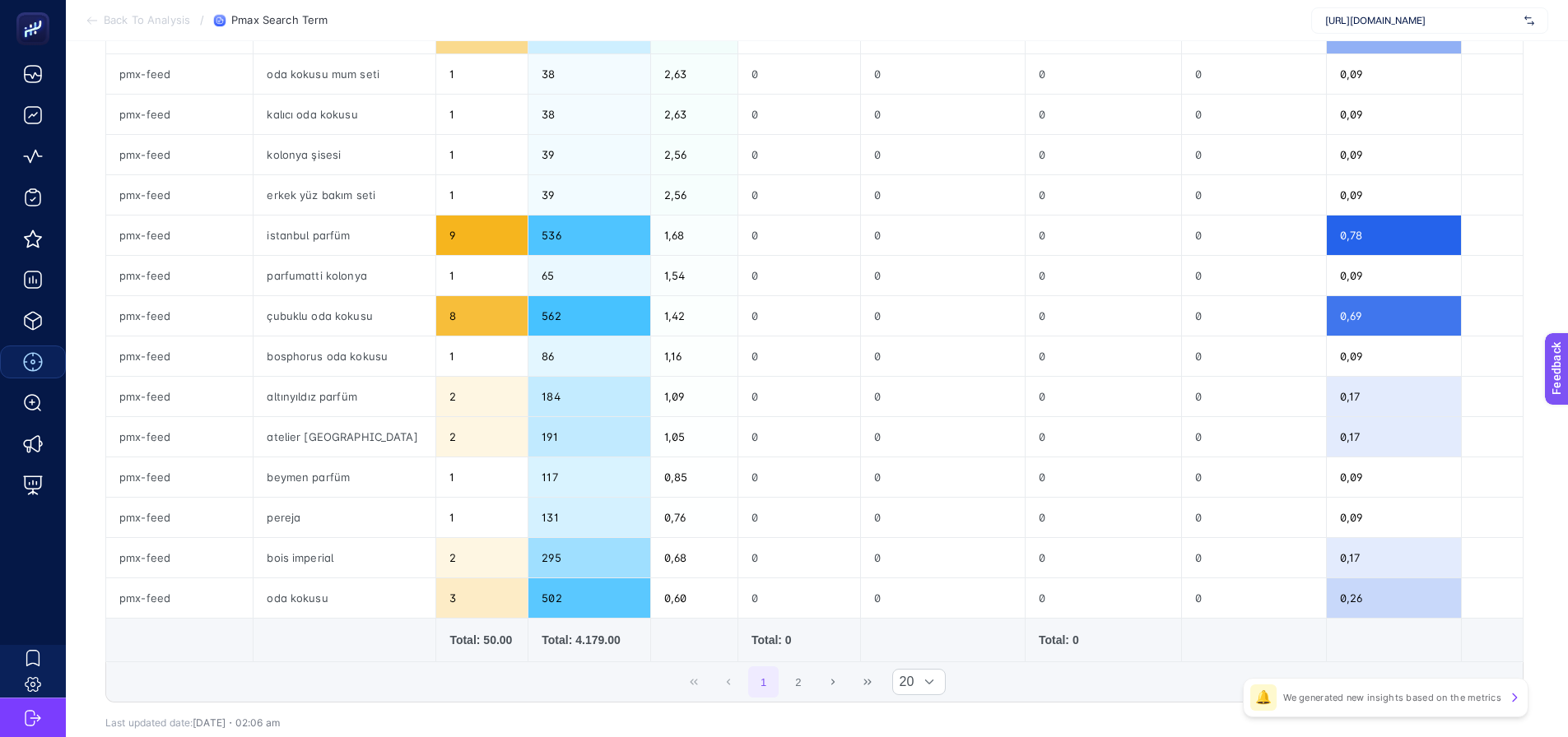
scroll to position [493, 0]
click at [340, 403] on div "altınyıldız parfüm" at bounding box center [344, 395] width 182 height 39
click at [314, 560] on div "bois imperial" at bounding box center [344, 556] width 182 height 39
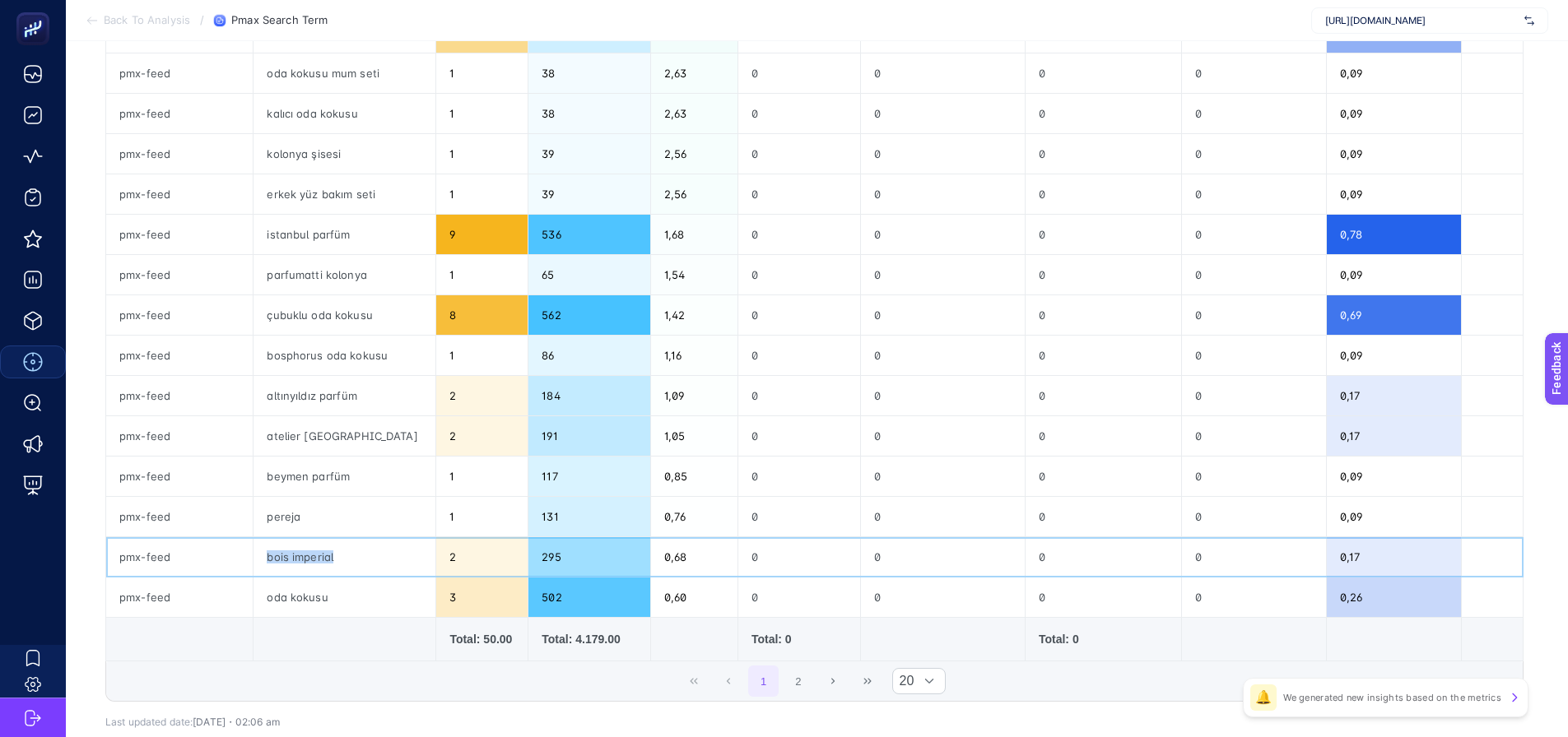
click at [314, 560] on div "bois imperial" at bounding box center [344, 556] width 182 height 39
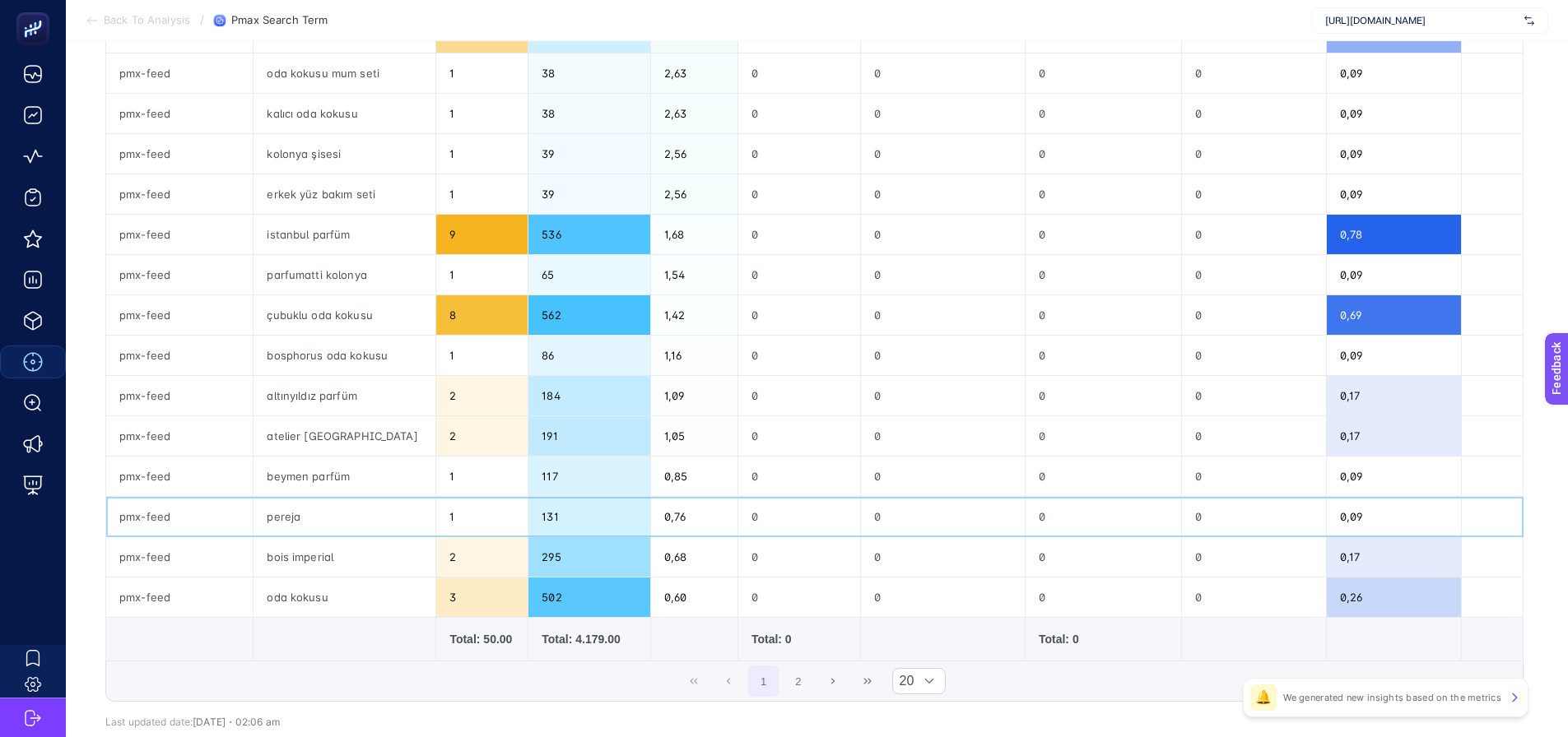
click at [304, 503] on div "pereja" at bounding box center [344, 516] width 182 height 39
click at [308, 485] on div "beymen parfüm" at bounding box center [344, 476] width 182 height 39
click at [308, 485] on div "beymen parfüm" at bounding box center [344, 476] width 182 height 39
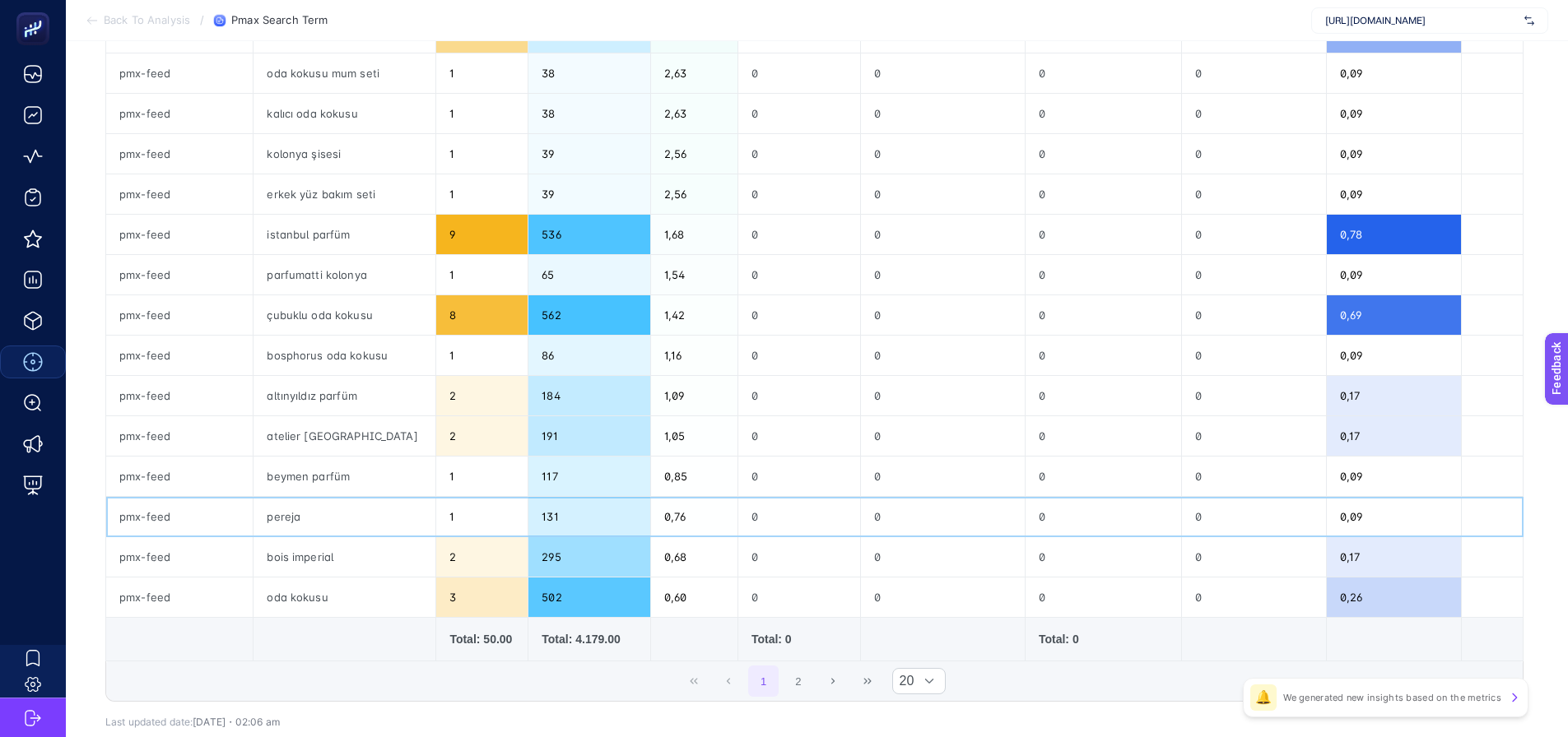
click at [299, 520] on div "pereja" at bounding box center [344, 516] width 182 height 39
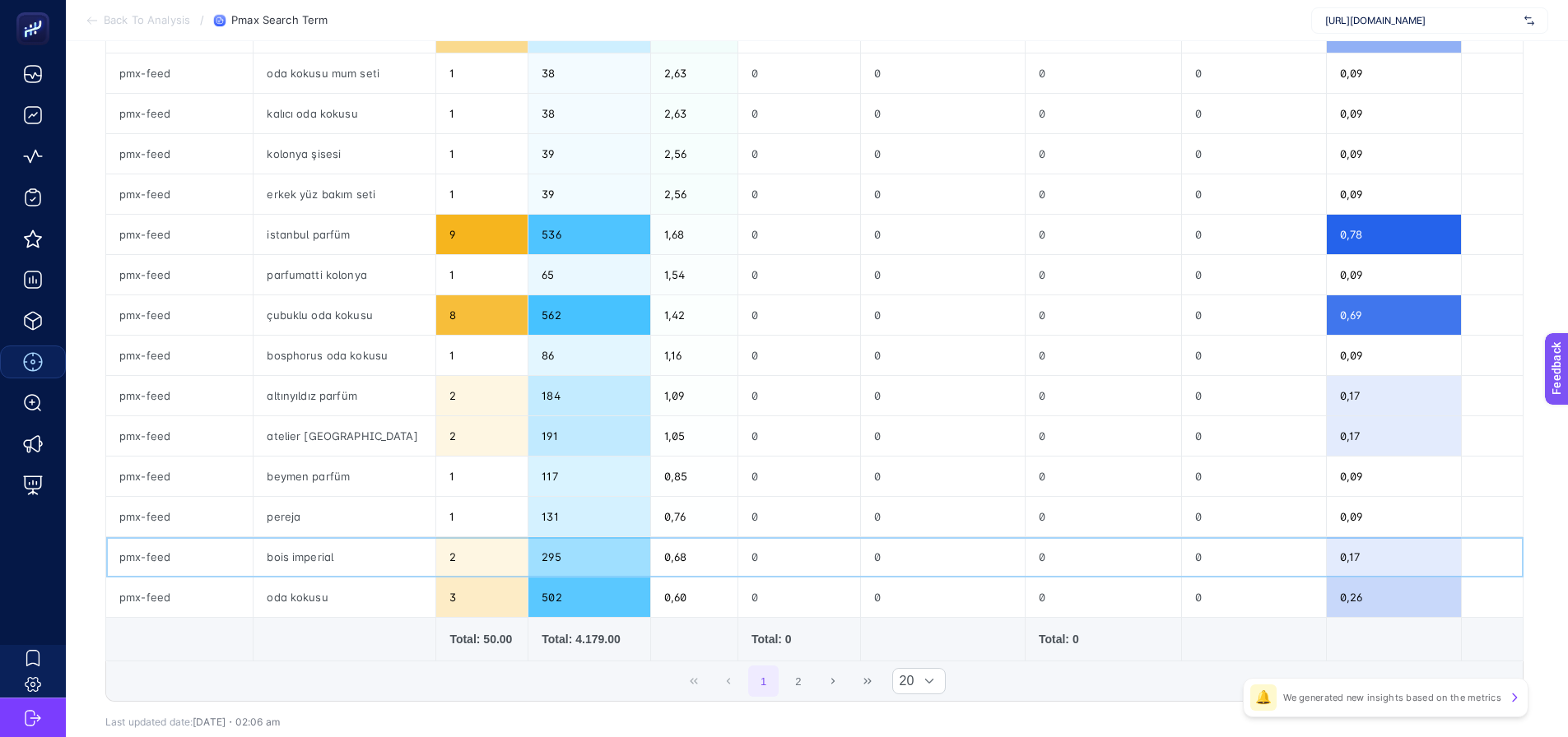
click at [306, 558] on div "bois imperial" at bounding box center [344, 556] width 182 height 39
copy tr "bois imperial"
drag, startPoint x: 309, startPoint y: 477, endPoint x: 352, endPoint y: 474, distance: 43.1
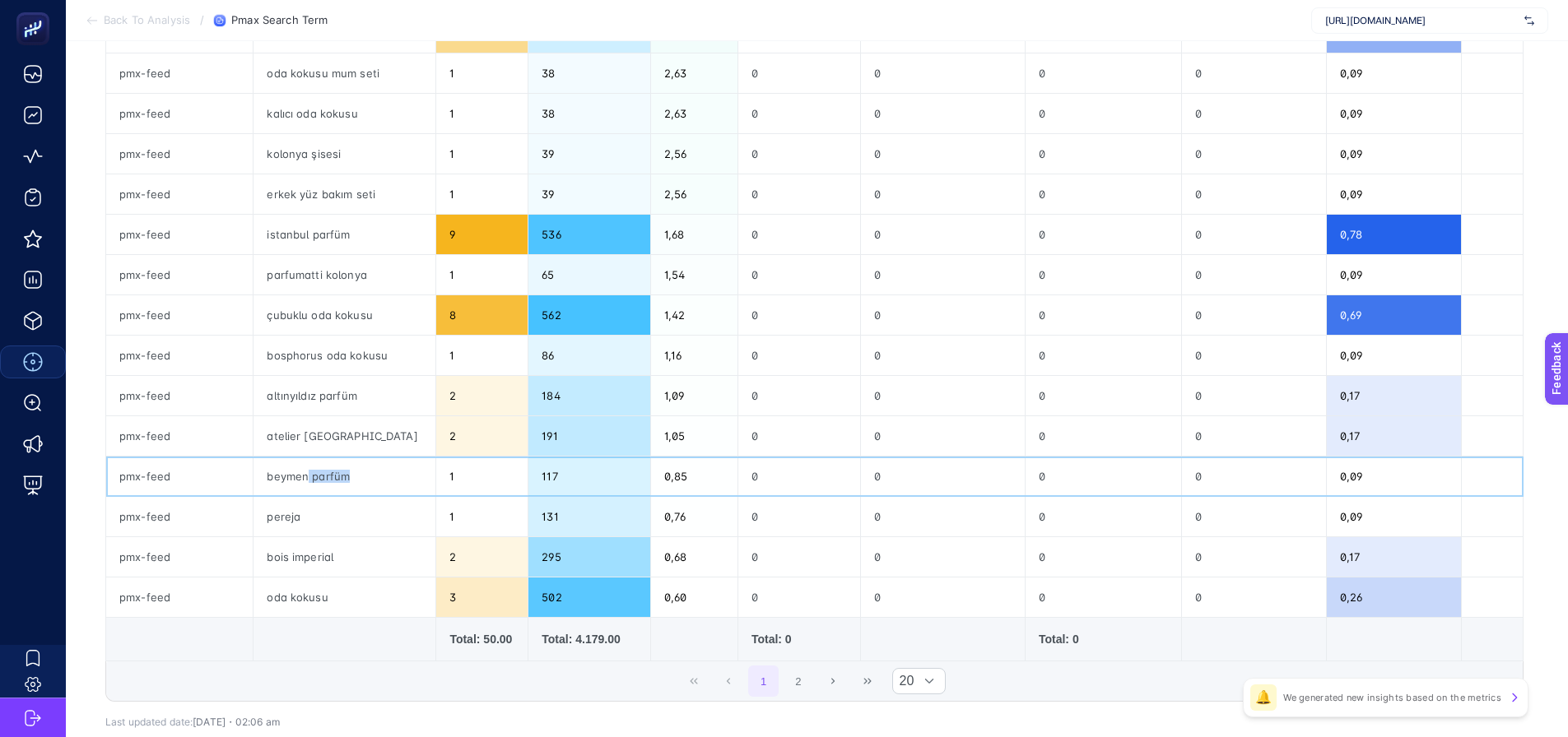
click at [352, 474] on div "beymen parfüm" at bounding box center [344, 476] width 182 height 39
click at [322, 480] on div "beymen parfüm" at bounding box center [344, 476] width 182 height 39
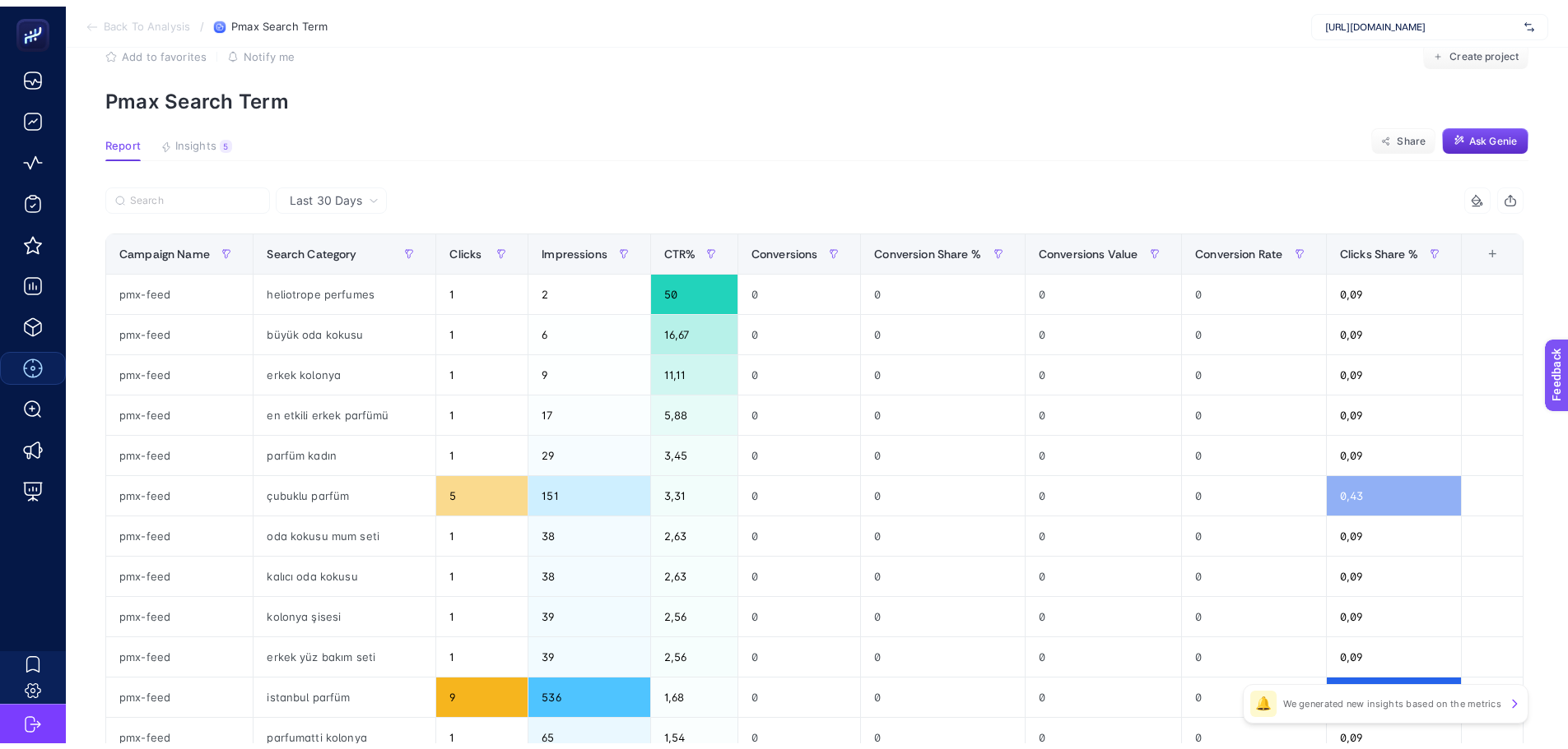
scroll to position [0, 0]
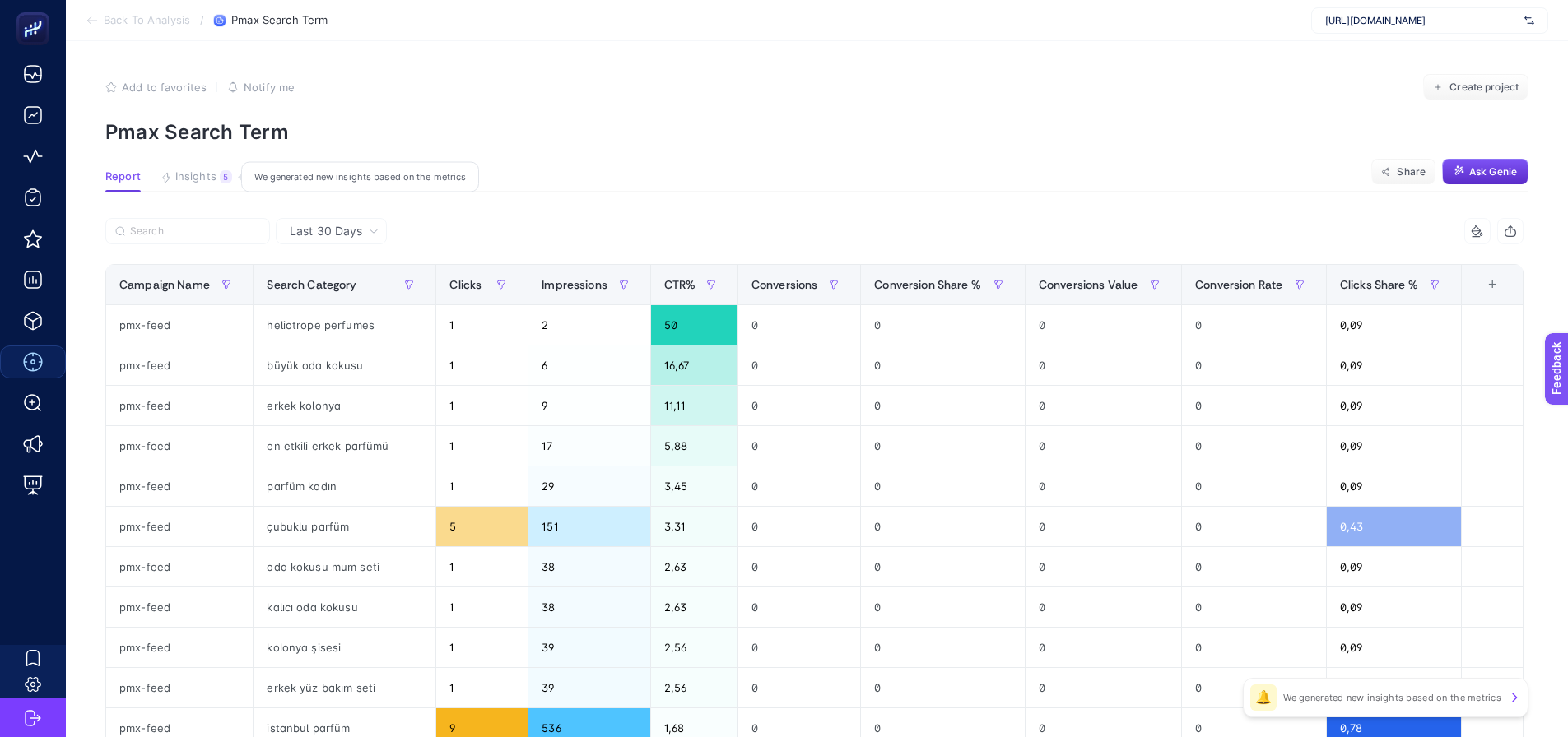
click at [182, 175] on span "Insights" at bounding box center [195, 176] width 41 height 13
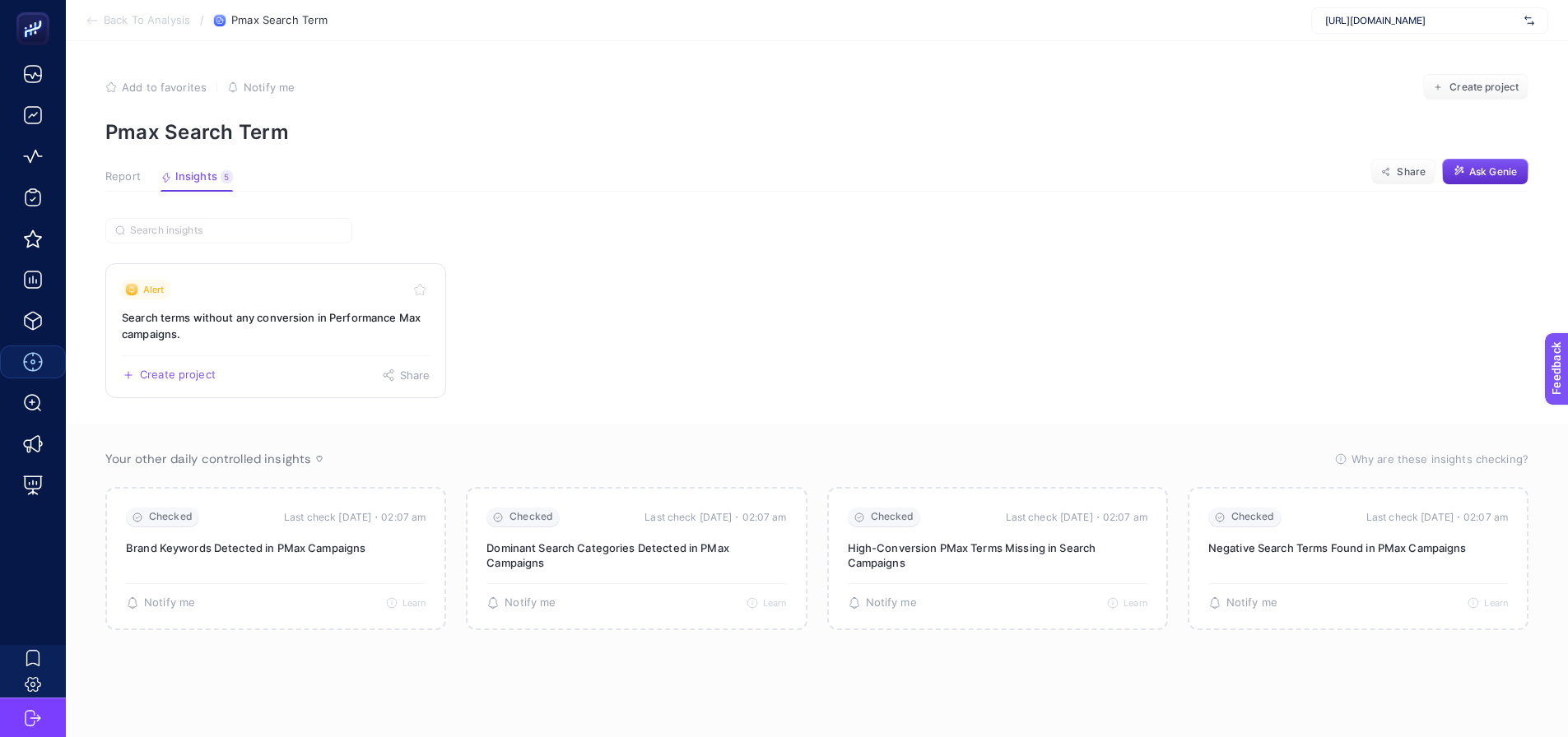
click at [189, 322] on h3 "Search terms without any conversion in Performance Max campaigns." at bounding box center [275, 326] width 308 height 33
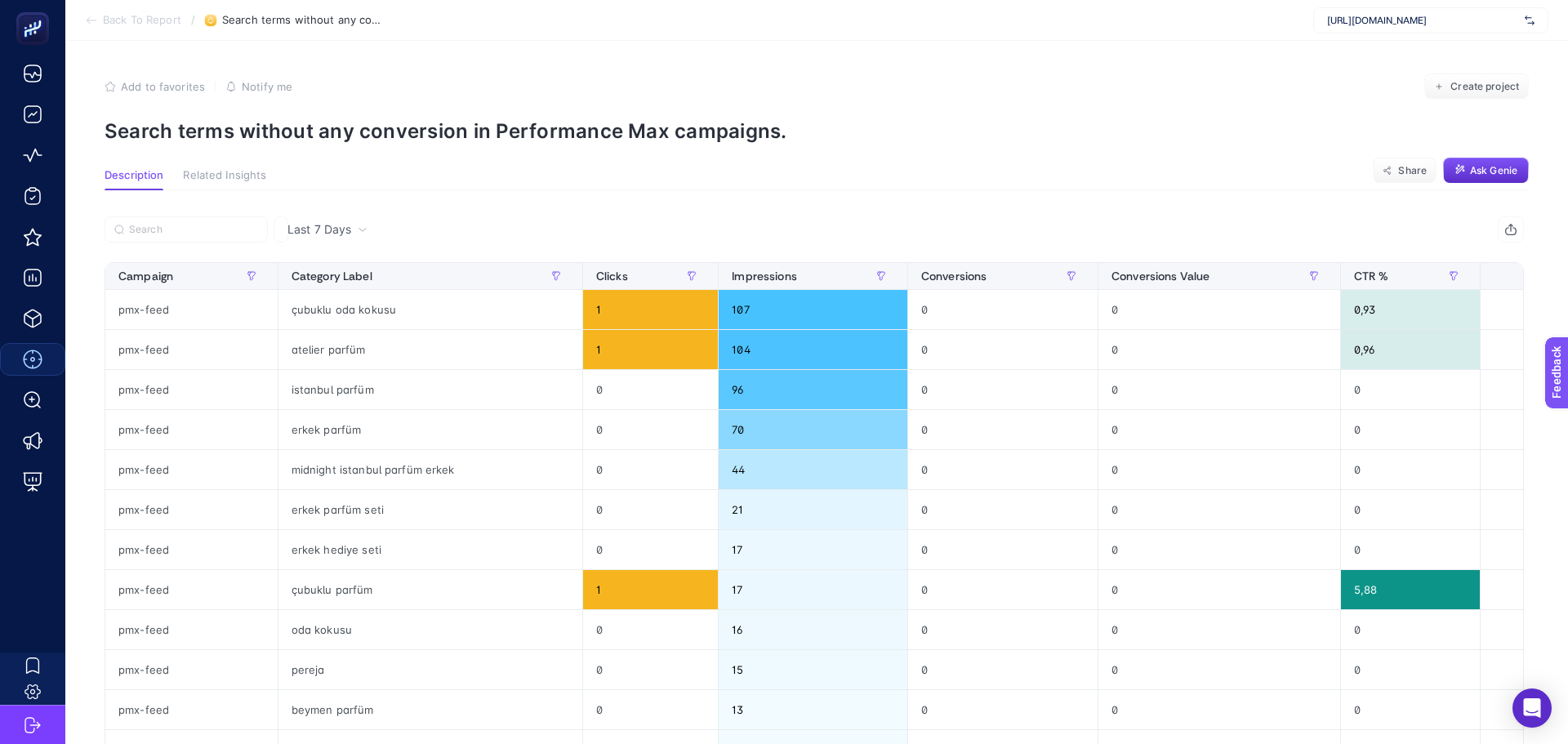
click at [311, 231] on span "Last 7 Days" at bounding box center [319, 229] width 63 height 17
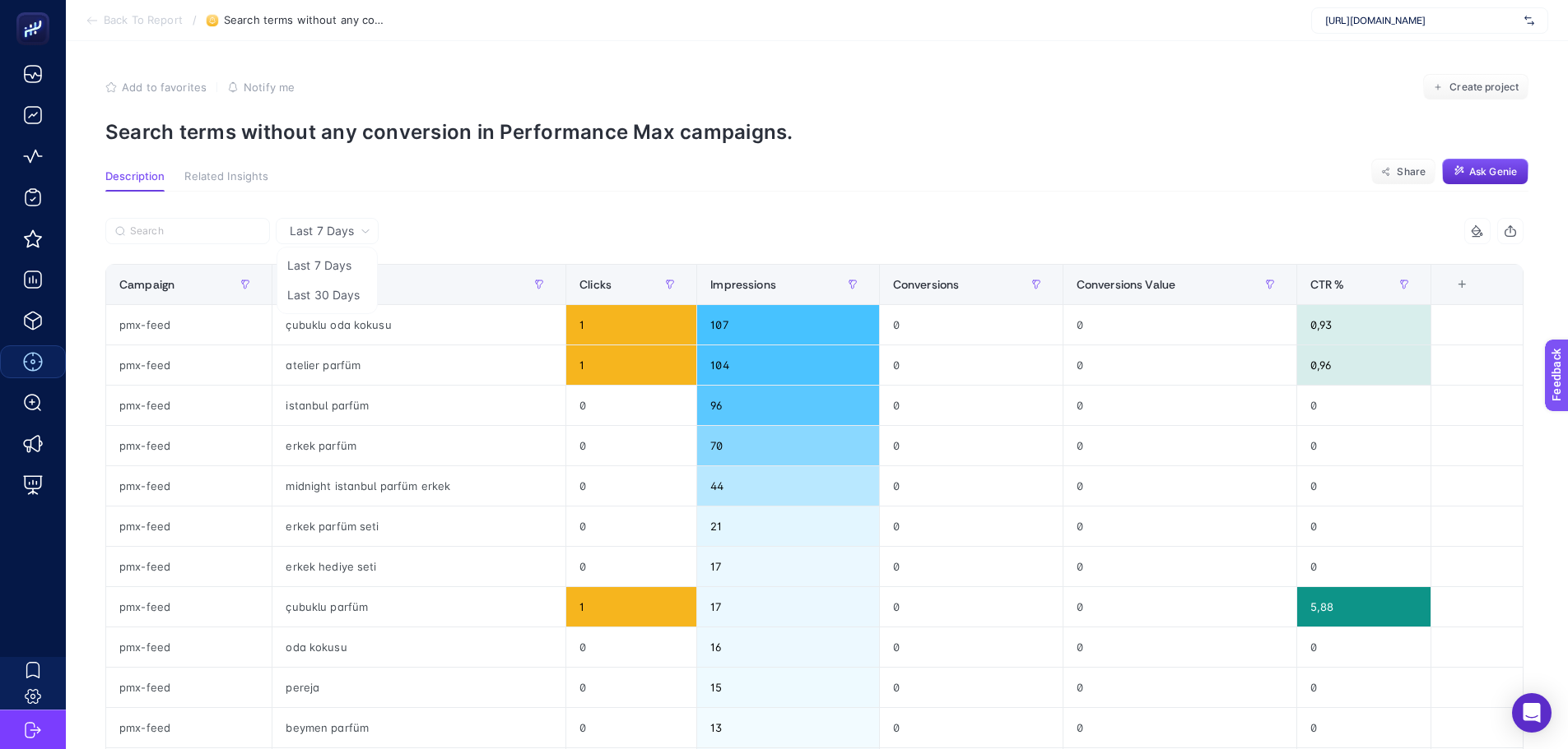
click at [310, 301] on li "Last 30 Days" at bounding box center [327, 295] width 93 height 30
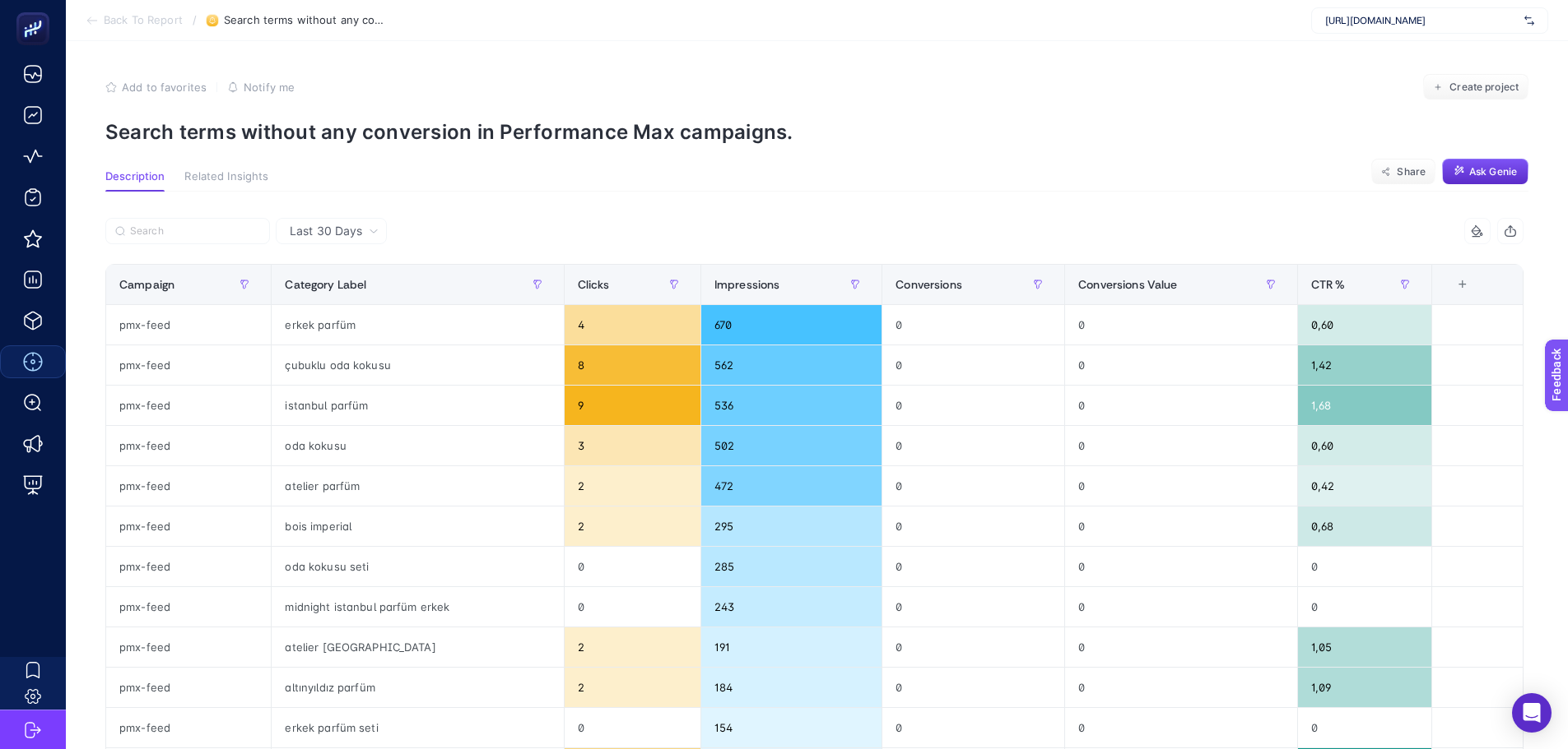
click at [633, 211] on div "Last 30 Days 5 items selected Campaign Category Label Clicks Impressions Conver…" at bounding box center [814, 749] width 1444 height 1115
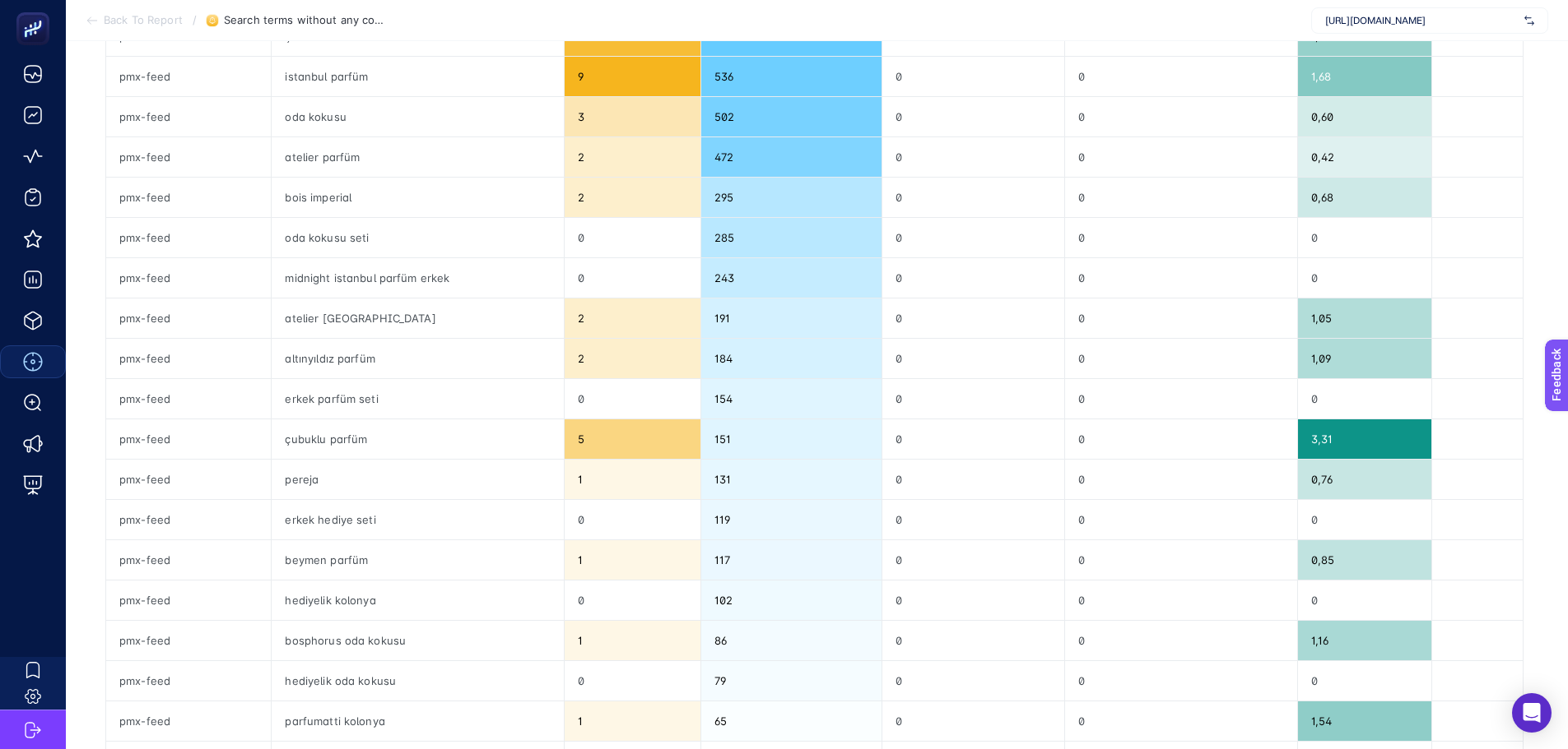
scroll to position [493, 0]
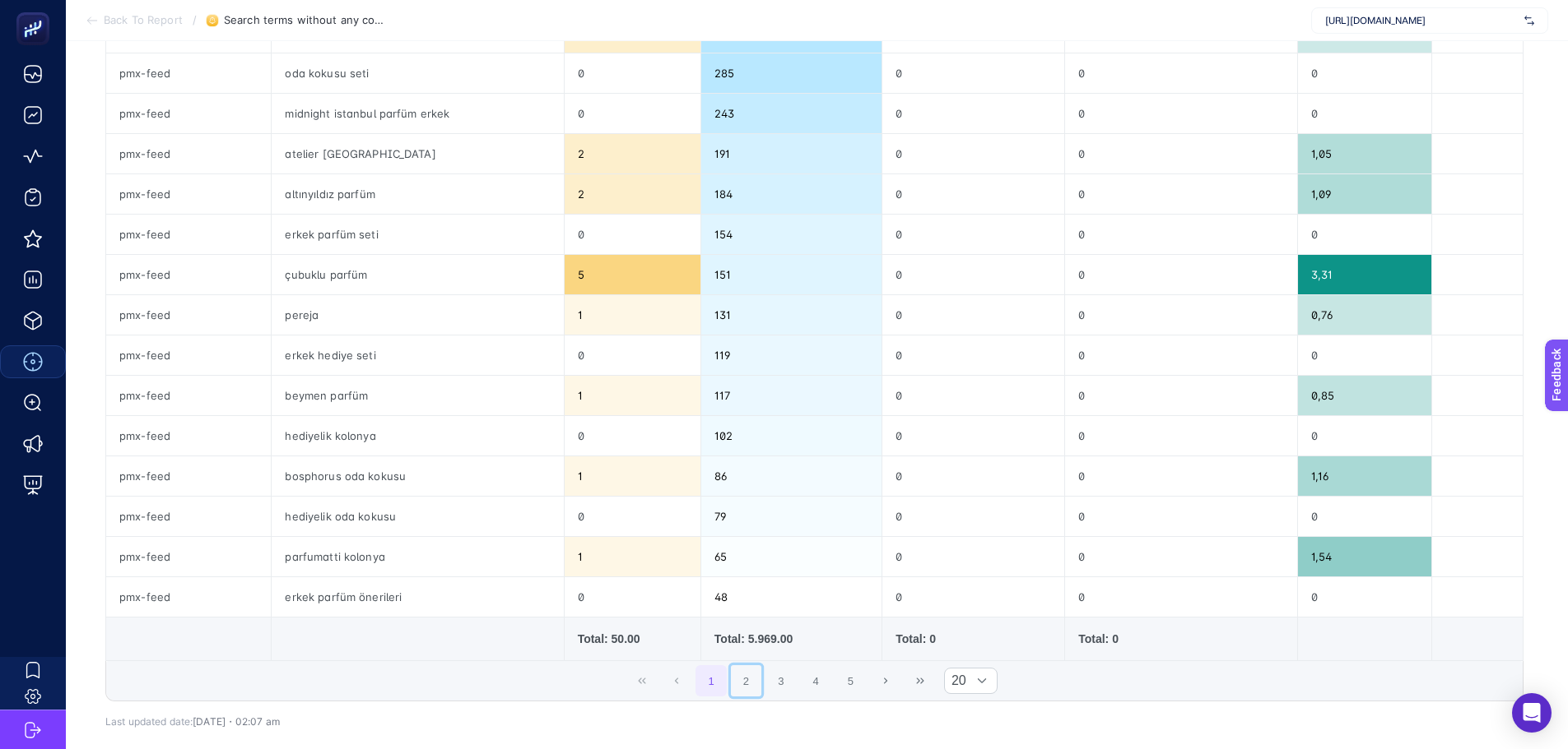
click at [752, 687] on button "2" at bounding box center [747, 682] width 32 height 32
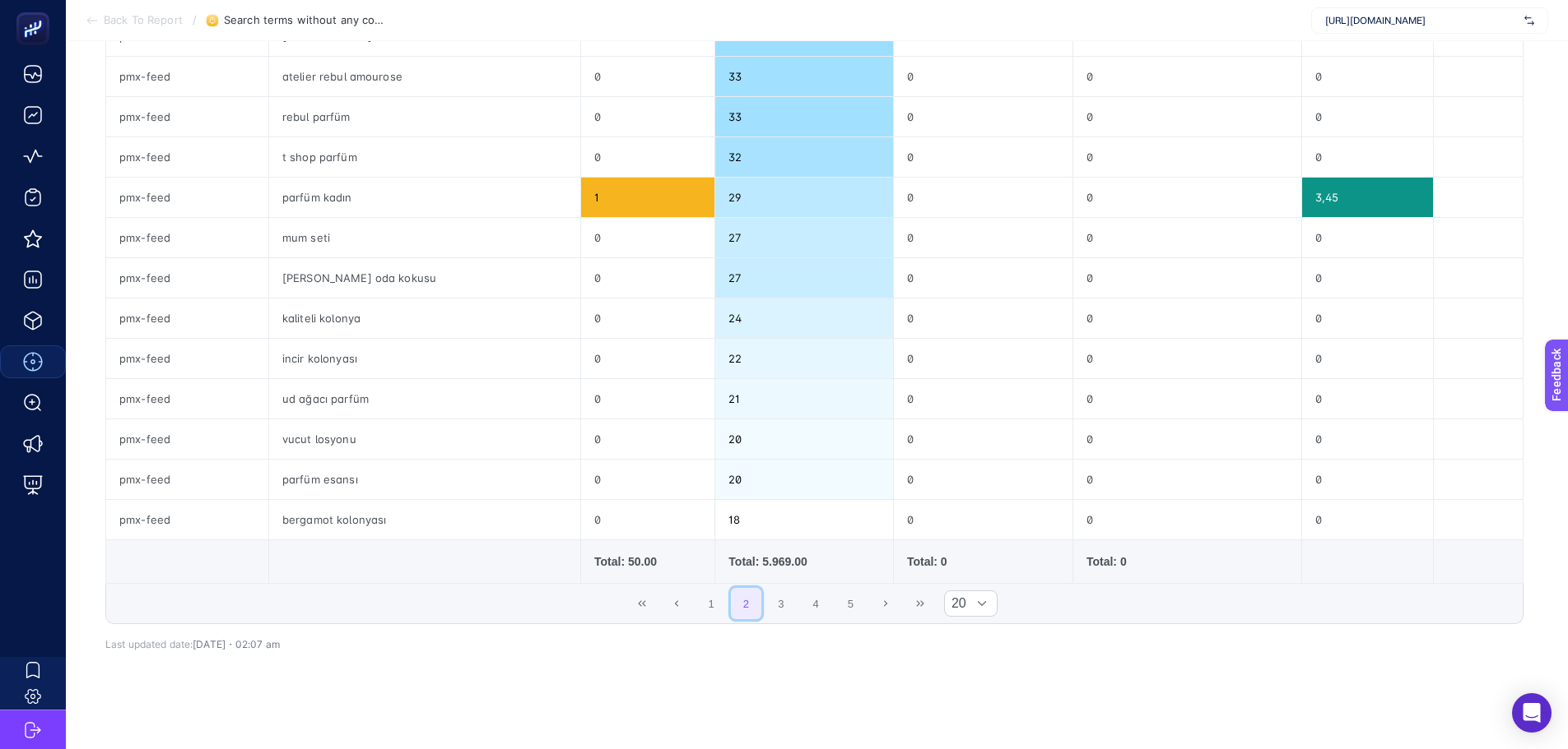
scroll to position [576, 0]
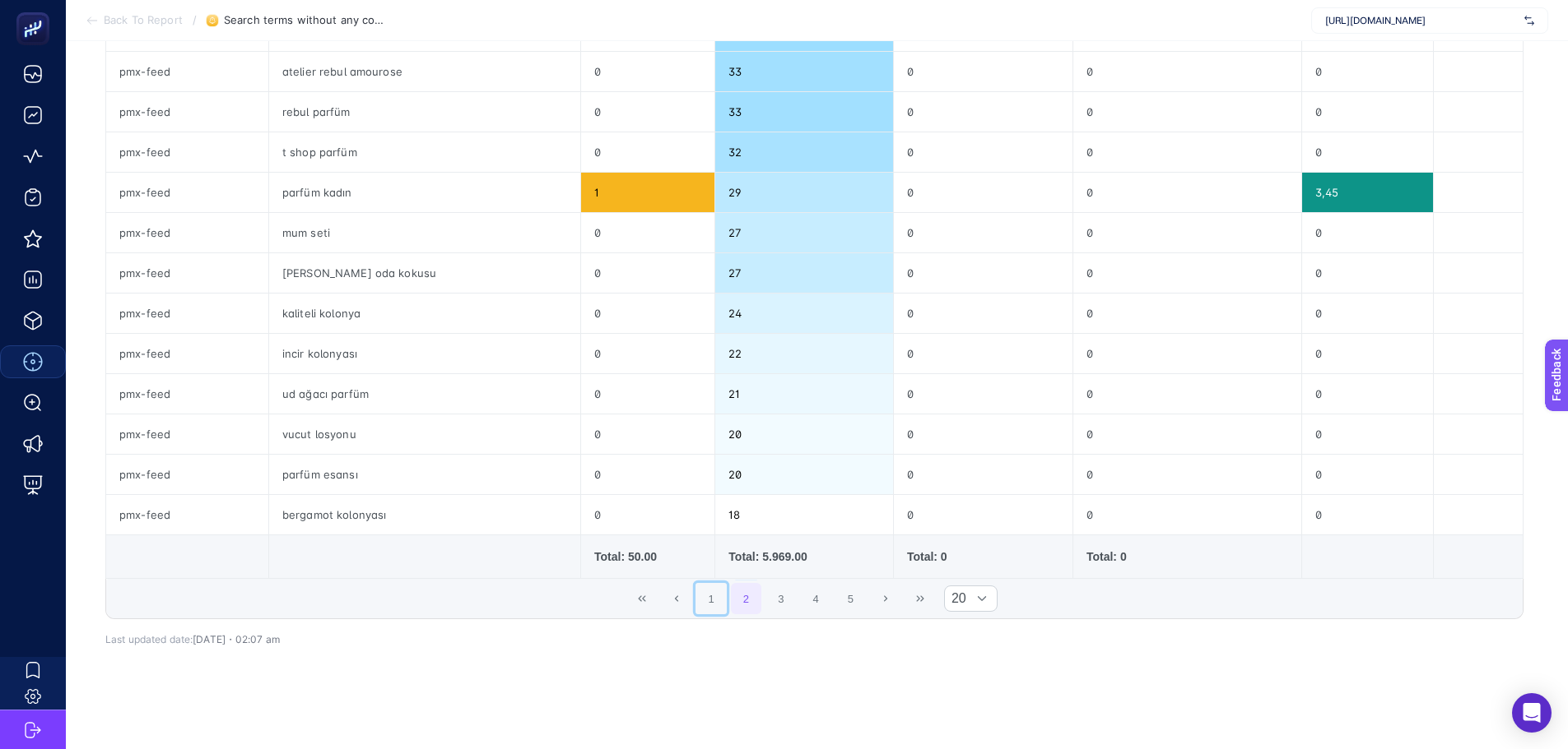
drag, startPoint x: 712, startPoint y: 610, endPoint x: 644, endPoint y: 602, distance: 68.5
click at [713, 610] on button "1" at bounding box center [711, 599] width 32 height 32
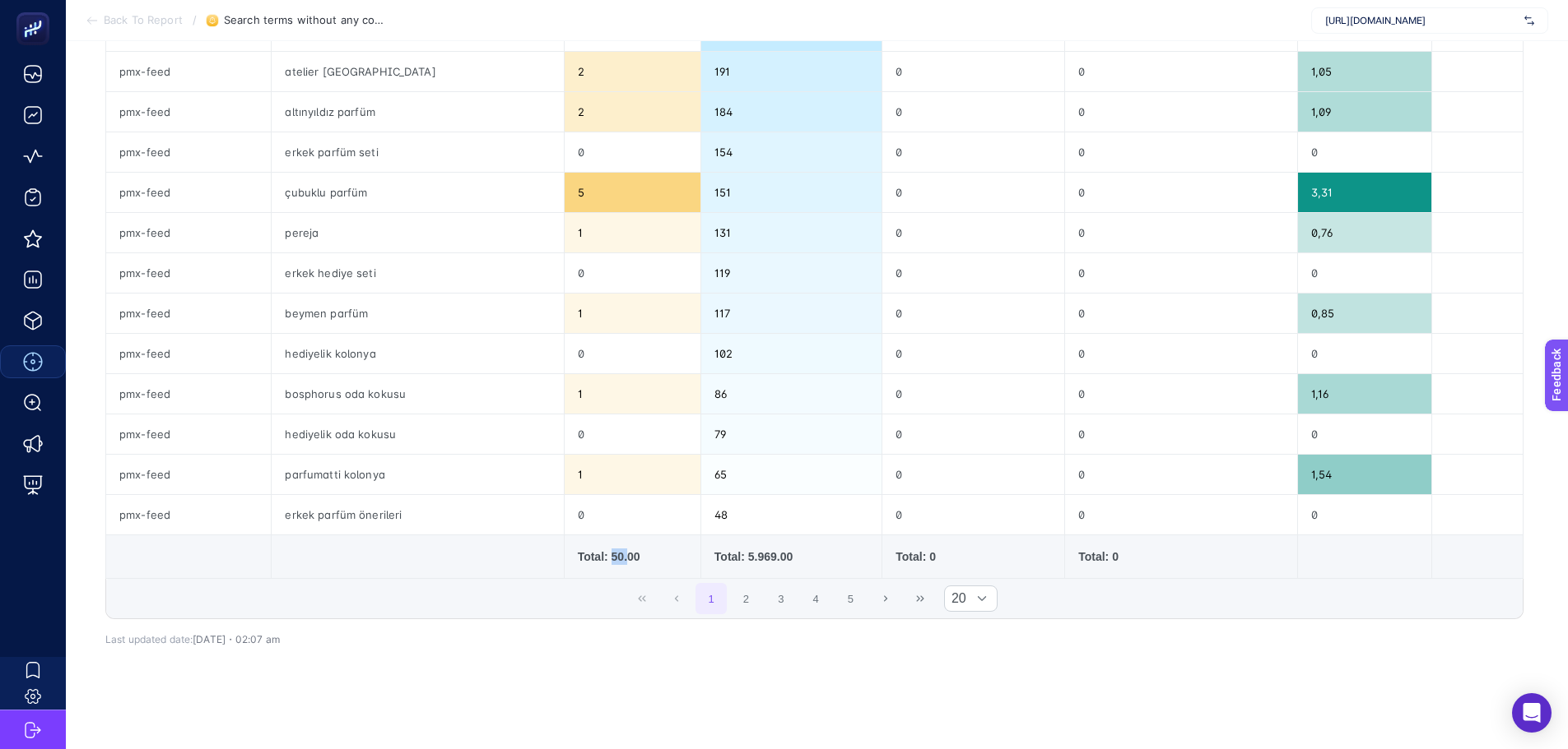
drag, startPoint x: 614, startPoint y: 559, endPoint x: 633, endPoint y: 562, distance: 19.2
click at [632, 562] on div "Total: 50.00" at bounding box center [632, 556] width 110 height 17
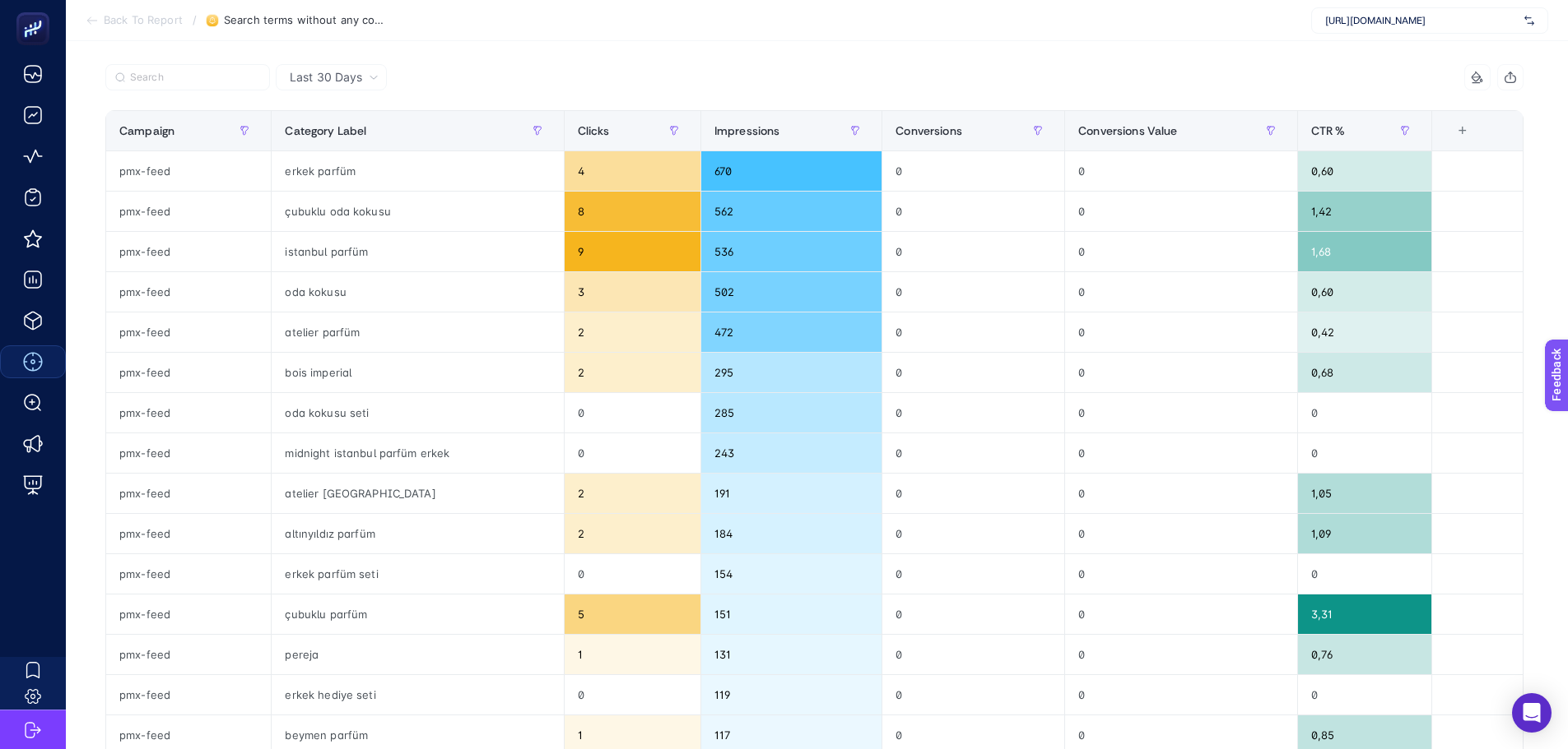
scroll to position [0, 0]
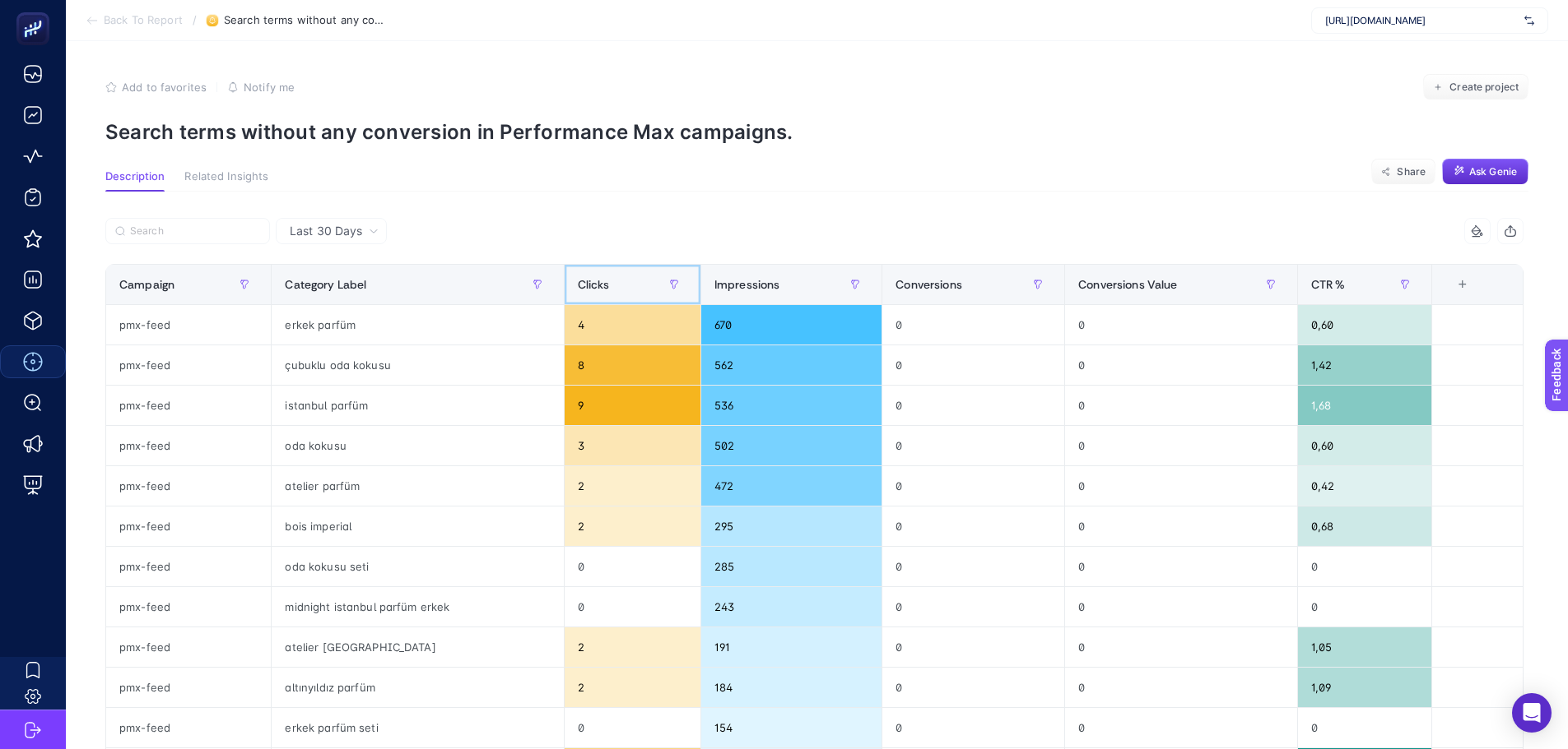
click at [617, 266] on th "Clicks" at bounding box center [632, 285] width 137 height 40
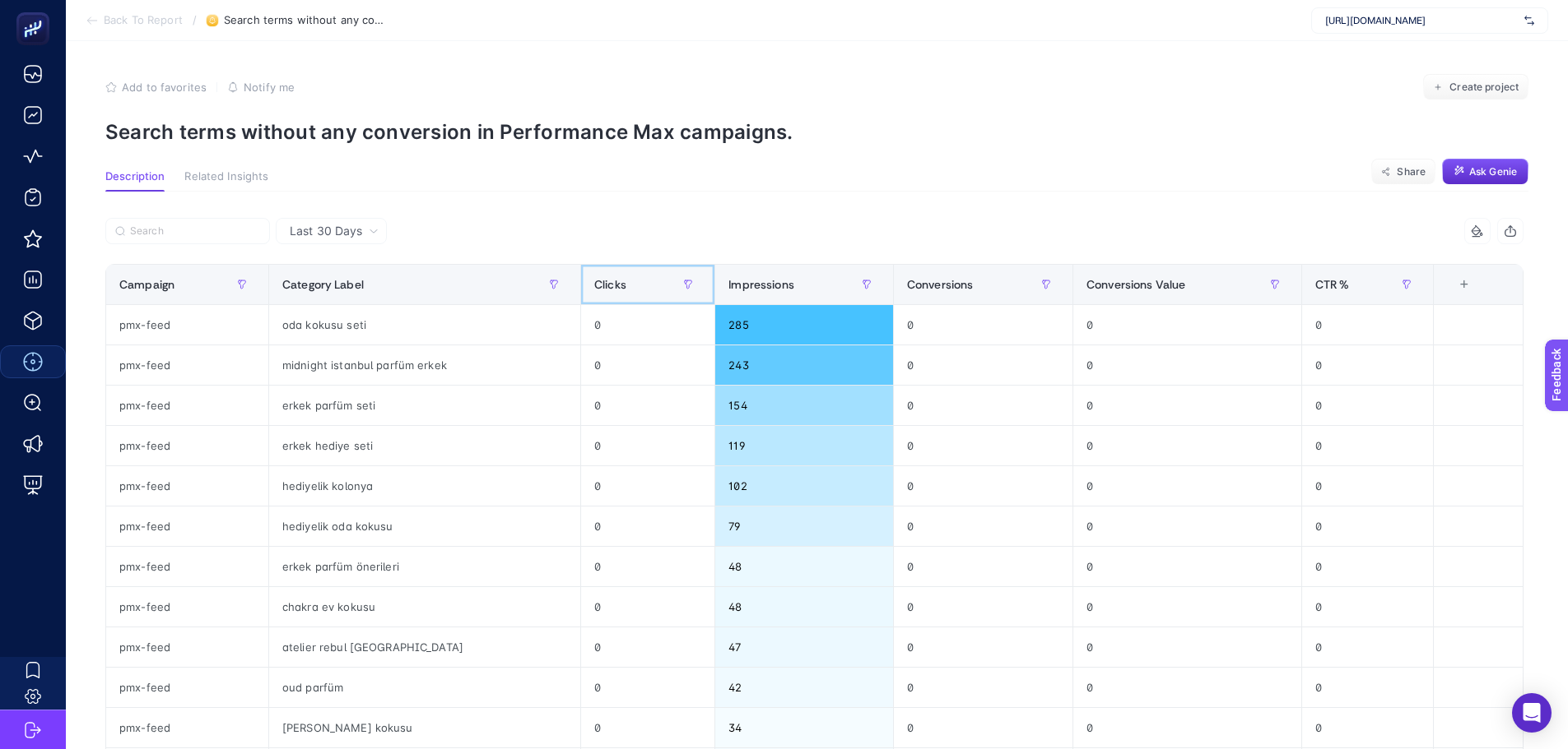
click at [614, 279] on div "Clicks" at bounding box center [648, 285] width 107 height 26
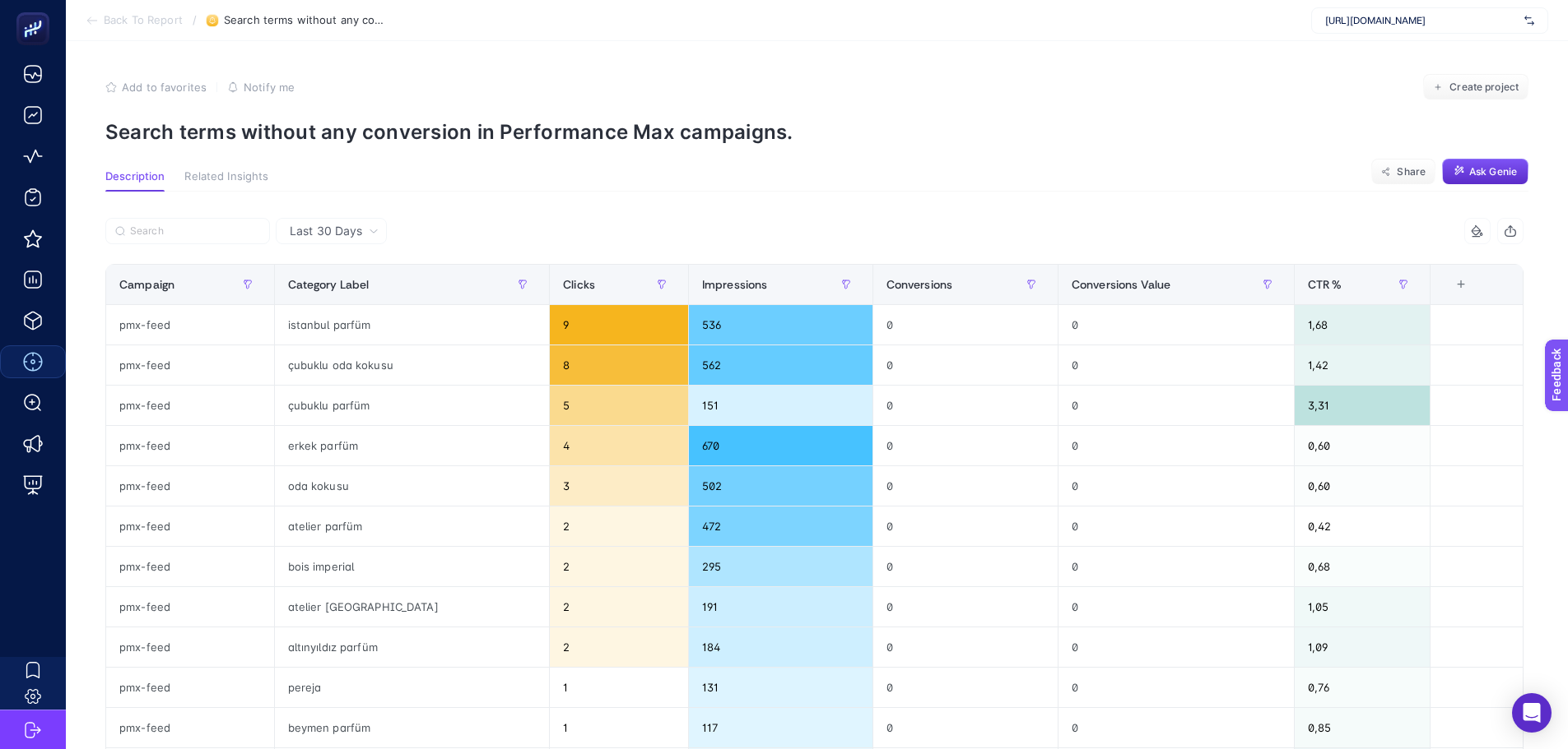
click at [611, 214] on div "Last 30 Days 5 items selected Campaign Category Label Clicks Impressions Conver…" at bounding box center [814, 749] width 1444 height 1115
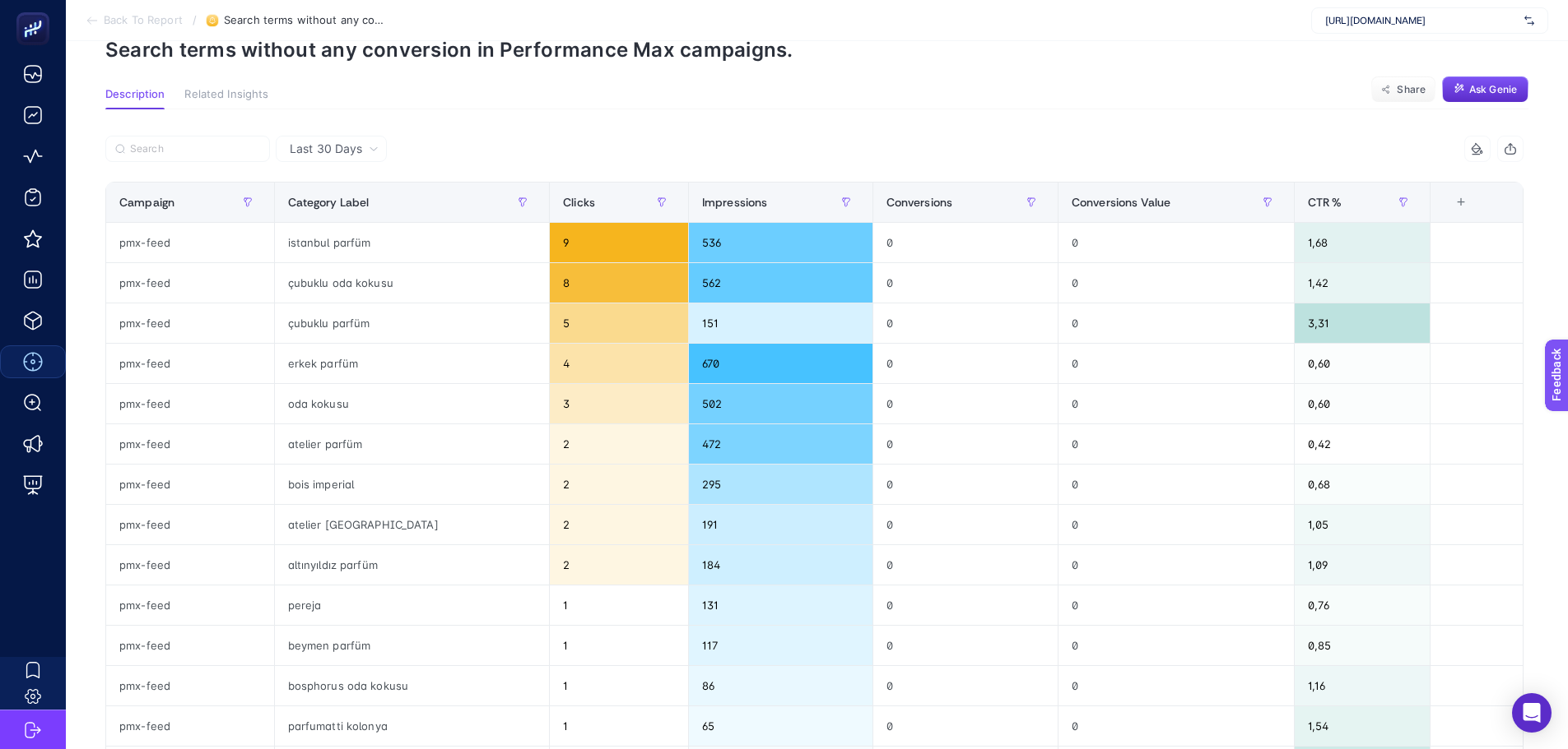
drag, startPoint x: 465, startPoint y: 149, endPoint x: 510, endPoint y: 170, distance: 49.7
click at [465, 149] on div at bounding box center [459, 153] width 709 height 36
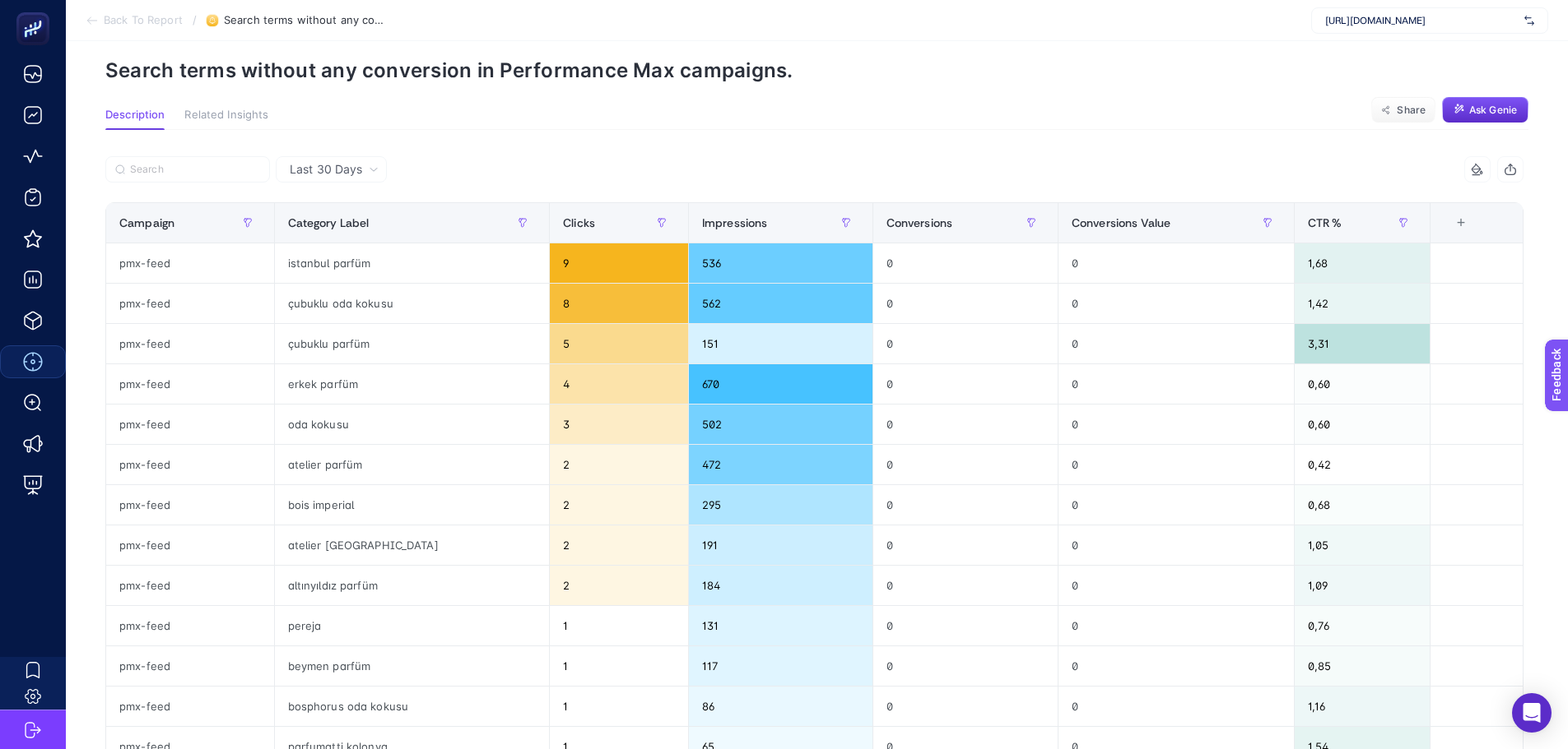
scroll to position [0, 0]
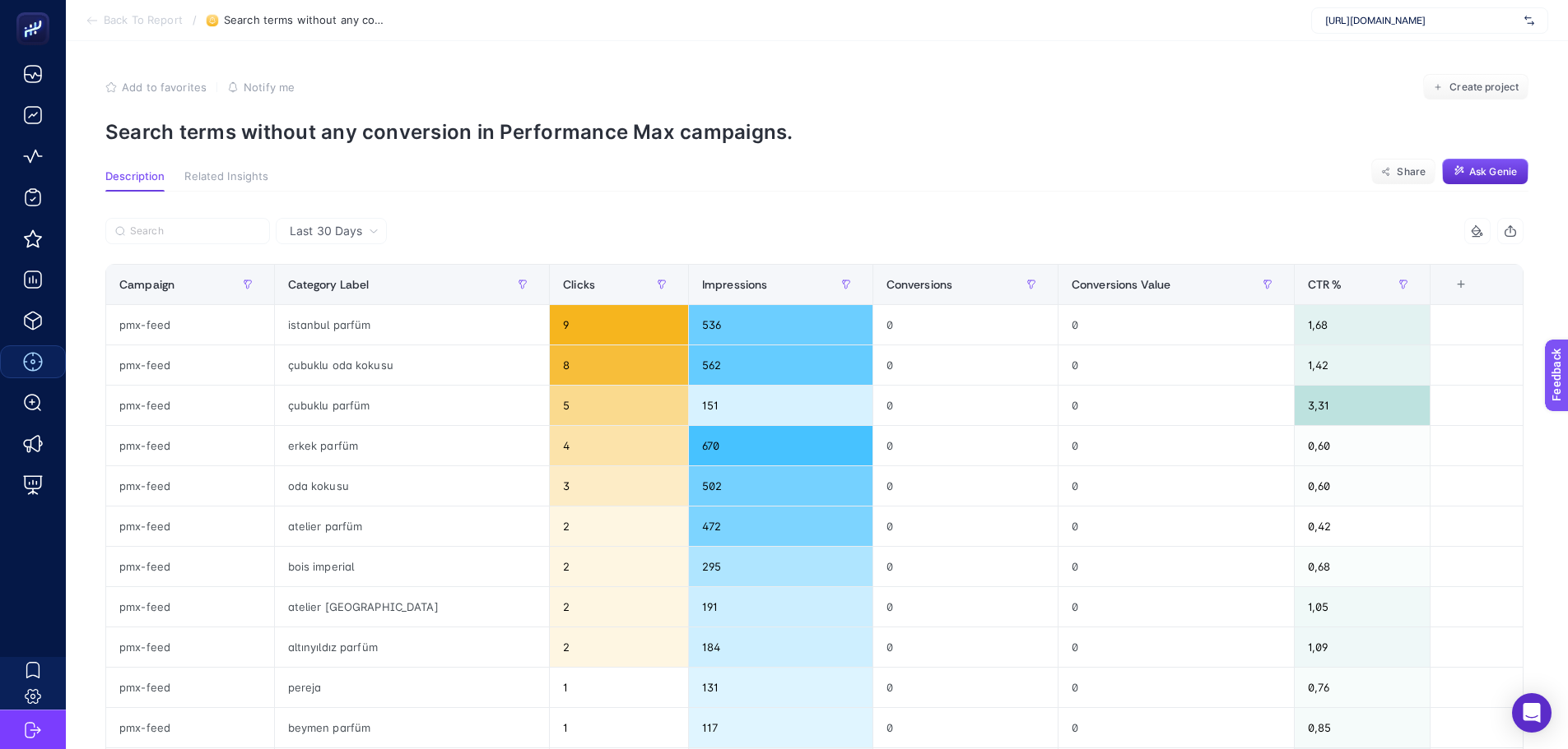
click at [500, 212] on div "Last 30 Days 5 items selected Campaign Category Label Clicks Impressions Conver…" at bounding box center [814, 749] width 1444 height 1115
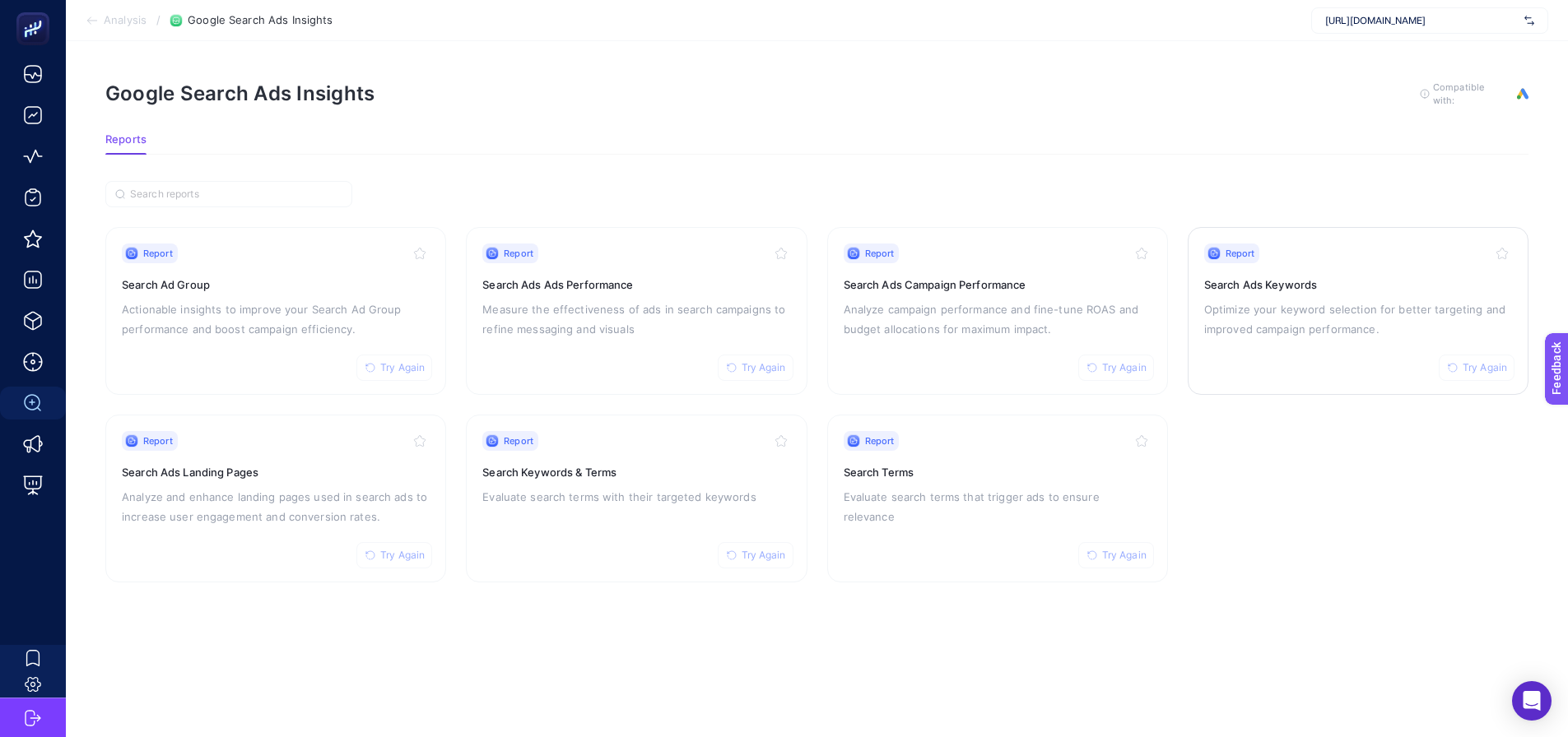
click at [1234, 342] on div "Report Try Again Search Ads Keywords Optimize your keyword selection for better…" at bounding box center [1358, 311] width 308 height 135
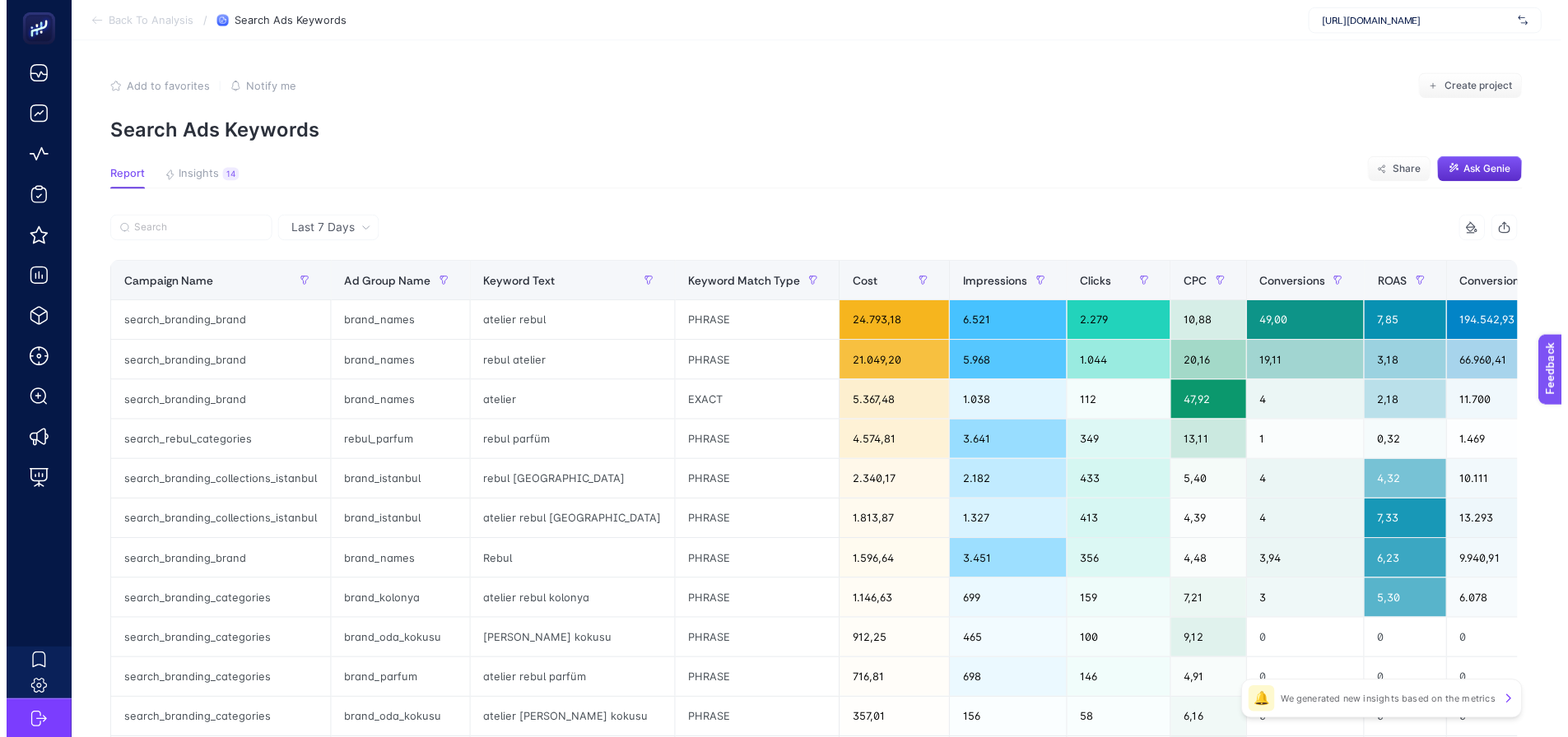
scroll to position [82, 0]
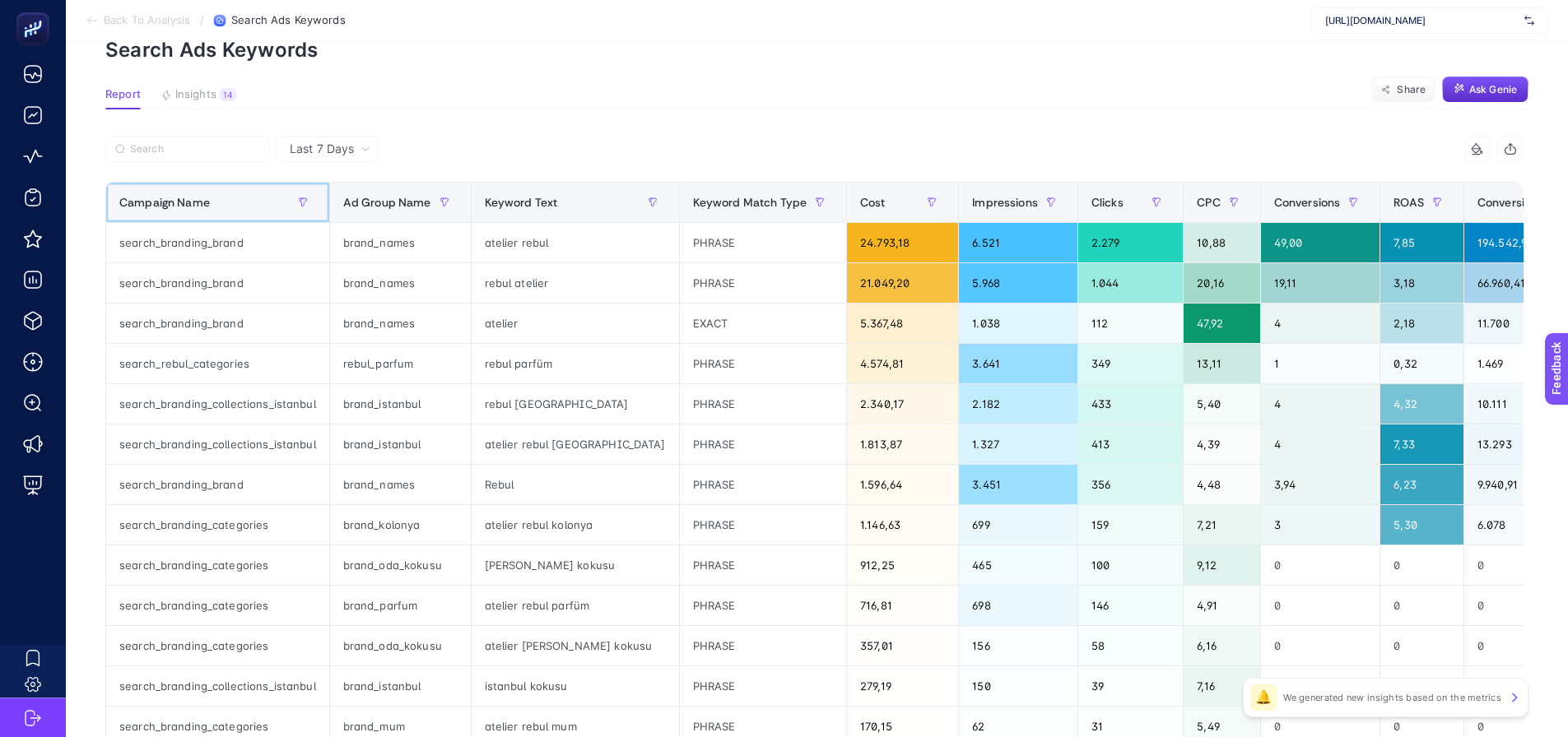
click at [248, 209] on div "Campaign Name" at bounding box center [217, 202] width 196 height 26
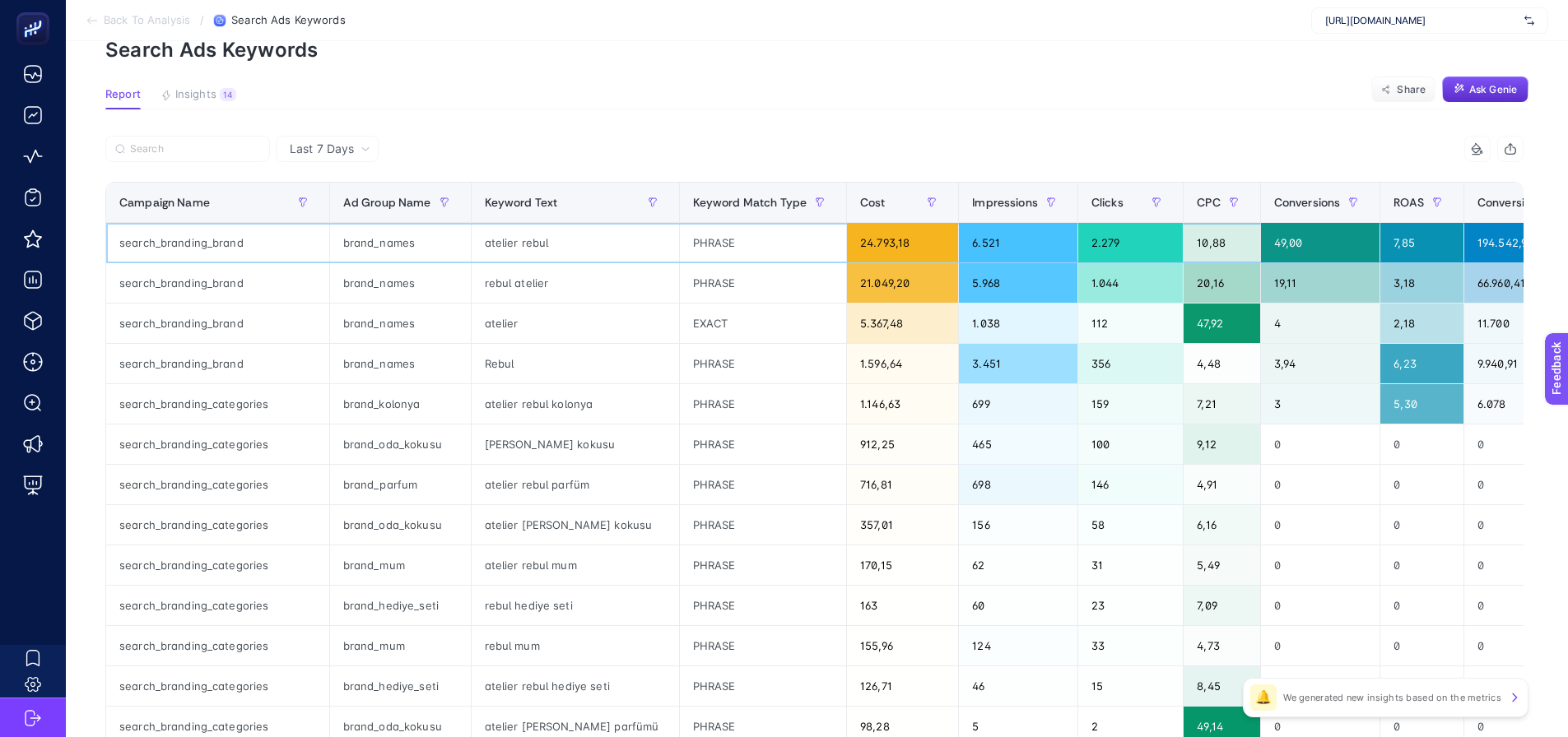
click at [203, 242] on div "search_branding_brand" at bounding box center [217, 242] width 223 height 39
copy tr "search_branding_brand"
click at [187, 145] on input "Search" at bounding box center [195, 149] width 130 height 12
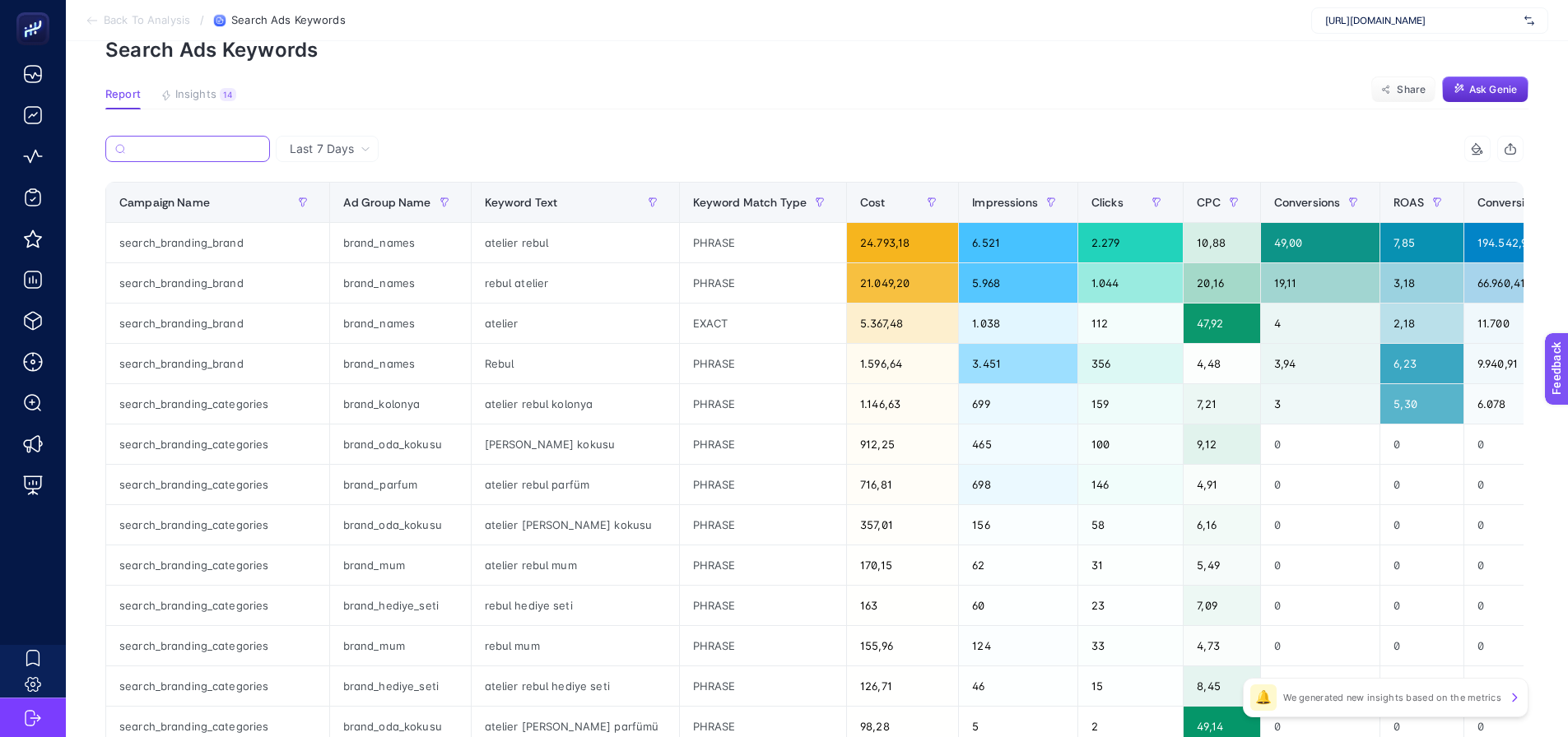
paste input "search_branding_brand"
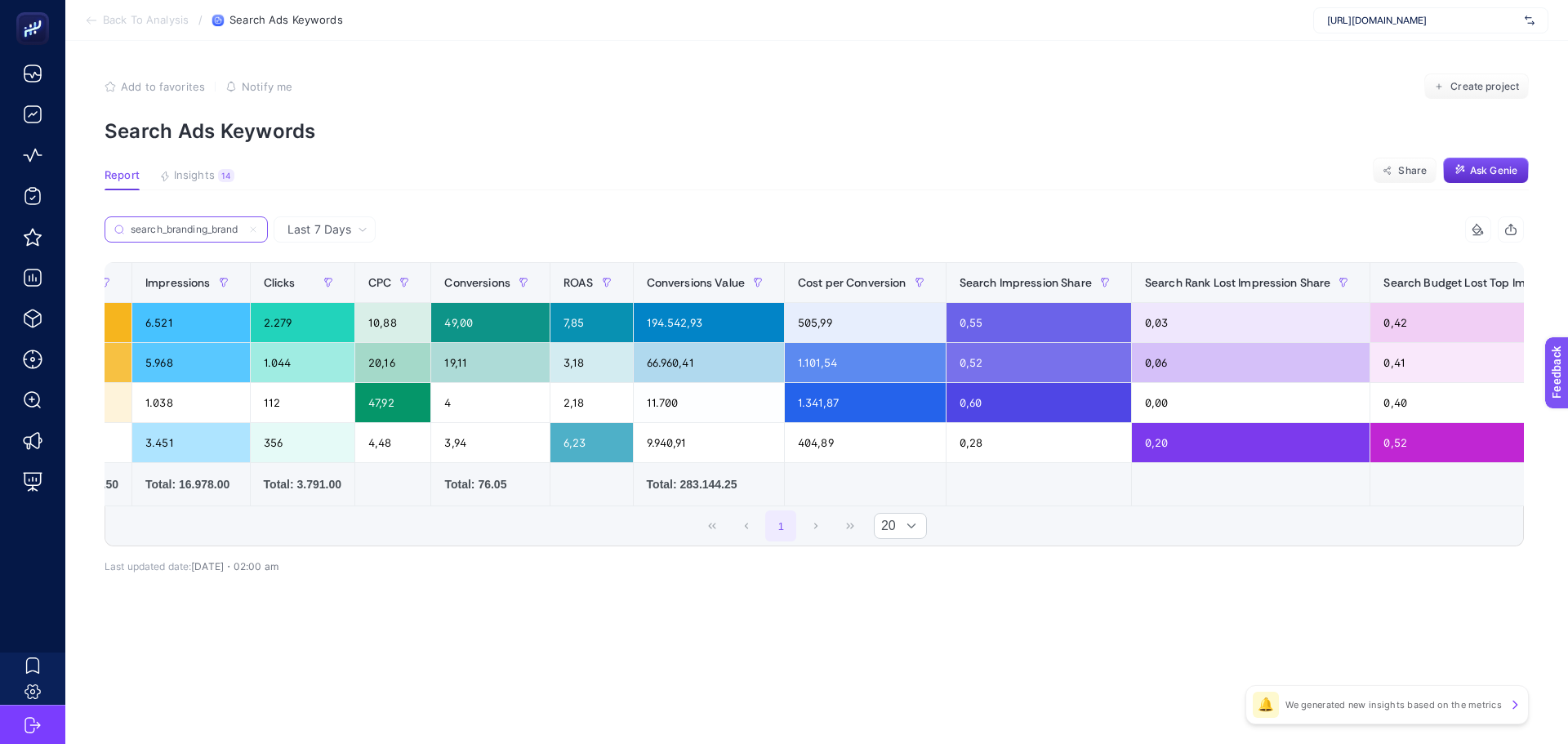
scroll to position [0, 0]
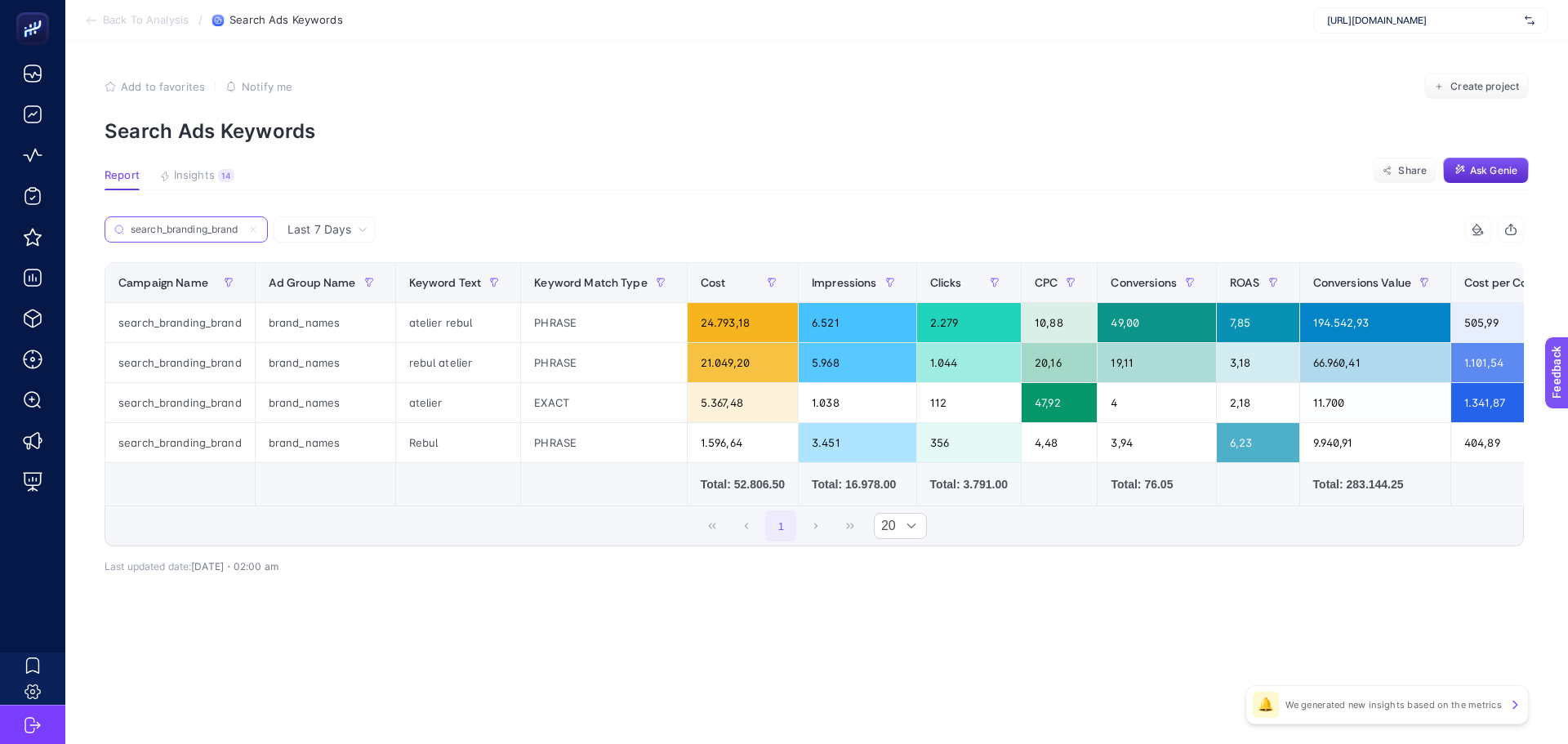
type input "search_branding_brand"
click at [425, 400] on div "atelier" at bounding box center [458, 402] width 125 height 39
click at [430, 546] on div "1 20" at bounding box center [814, 526] width 1418 height 39
click at [506, 195] on article "Add to favorites false Notify me Create project Search Ads Keywords Report Insi…" at bounding box center [817, 392] width 1503 height 703
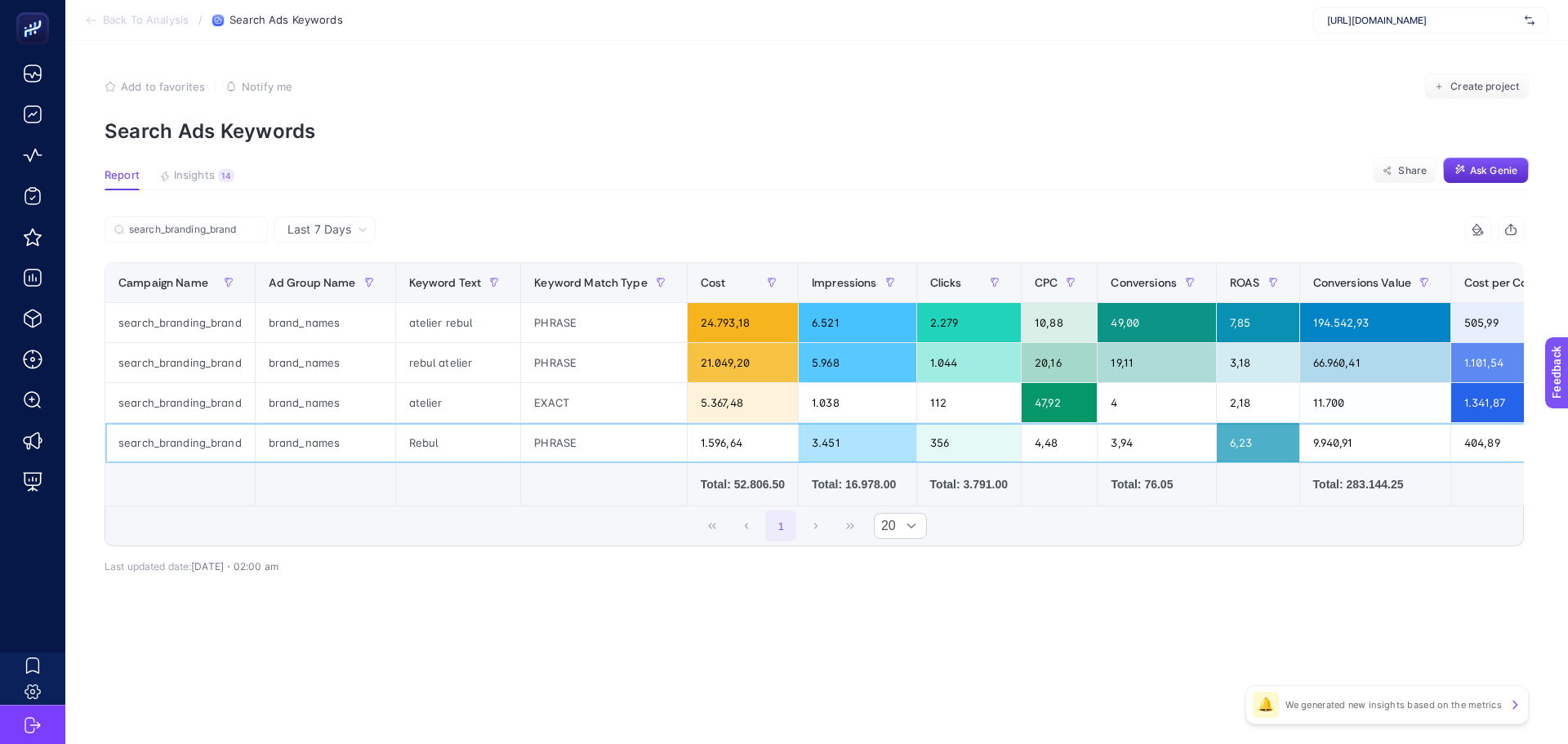
click at [543, 446] on div "PHRASE" at bounding box center [604, 442] width 166 height 39
click at [544, 406] on div "EXACT" at bounding box center [604, 402] width 166 height 39
click at [549, 448] on div "PHRASE" at bounding box center [604, 442] width 166 height 39
click at [419, 407] on div "atelier" at bounding box center [458, 402] width 125 height 39
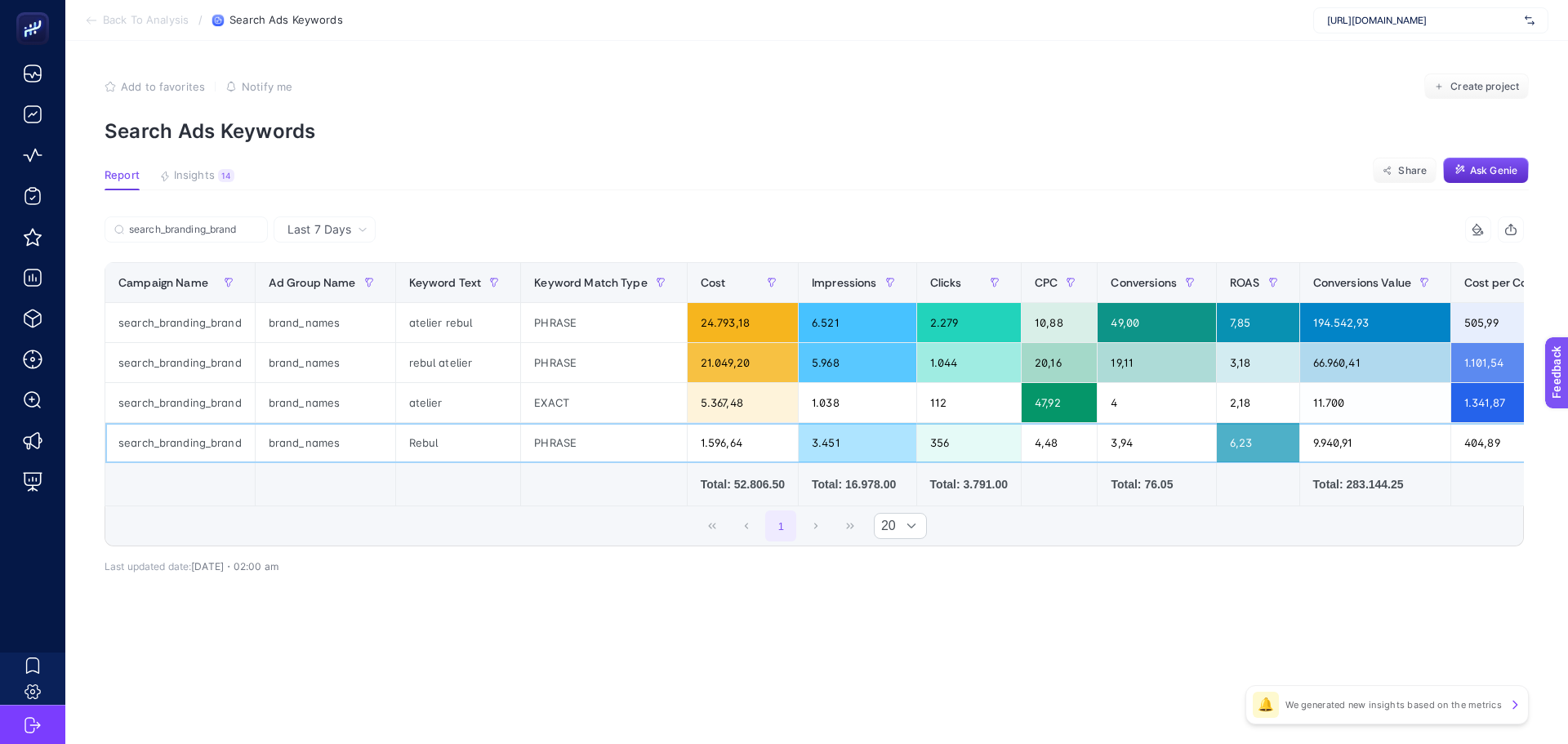
click at [424, 446] on div "Rebul" at bounding box center [458, 442] width 125 height 39
click at [425, 446] on div "Rebul" at bounding box center [458, 442] width 125 height 39
click at [420, 409] on div "atelier" at bounding box center [458, 402] width 125 height 39
click at [421, 409] on div "atelier" at bounding box center [458, 402] width 125 height 39
click at [416, 400] on div "atelier" at bounding box center [458, 402] width 125 height 39
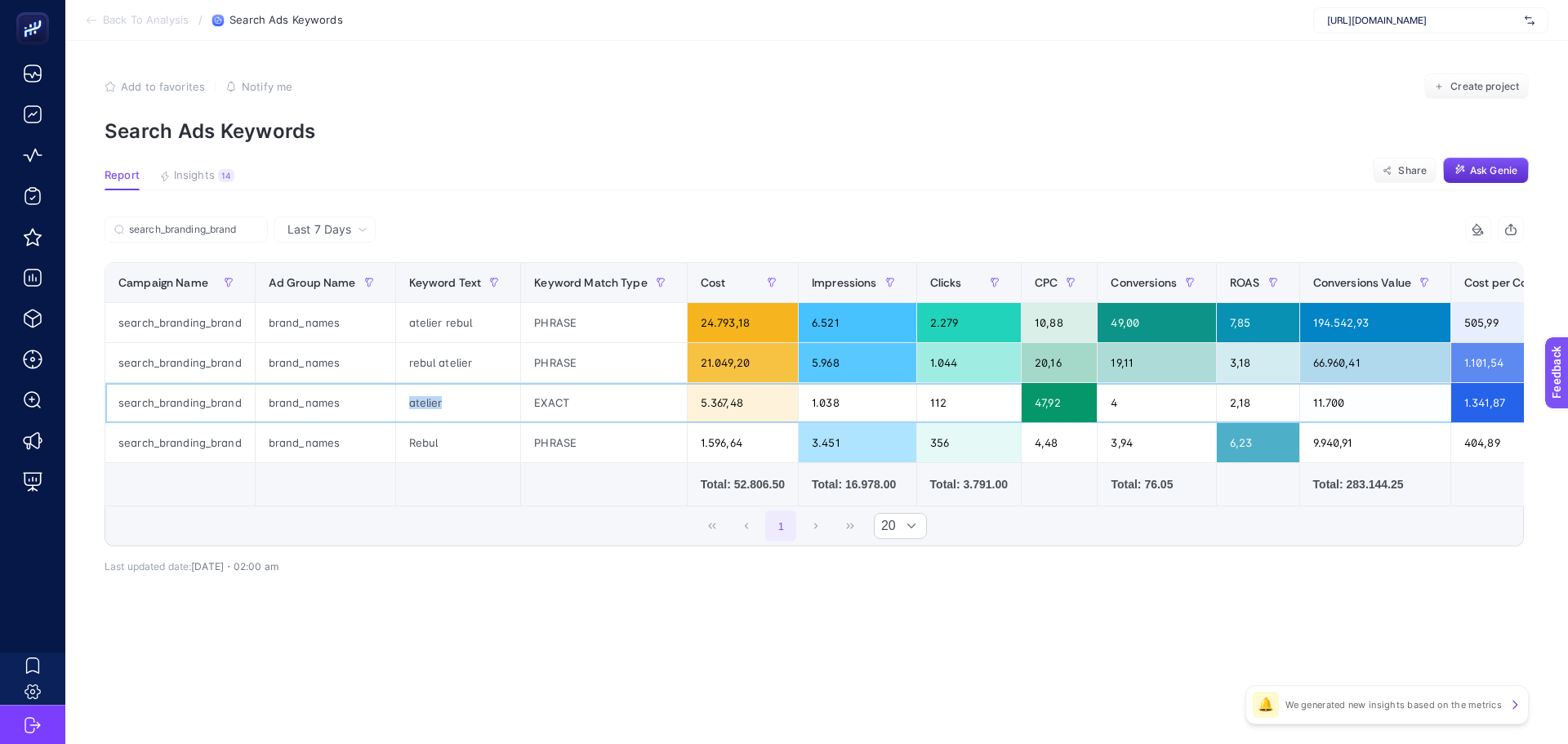
click at [416, 400] on div "atelier" at bounding box center [458, 402] width 125 height 39
drag, startPoint x: 1025, startPoint y: 398, endPoint x: 1058, endPoint y: 404, distance: 33.5
click at [1060, 404] on div "47,92" at bounding box center [1059, 402] width 75 height 39
drag, startPoint x: 436, startPoint y: 404, endPoint x: 393, endPoint y: 406, distance: 43.0
click at [396, 406] on div "atelier" at bounding box center [458, 402] width 125 height 39
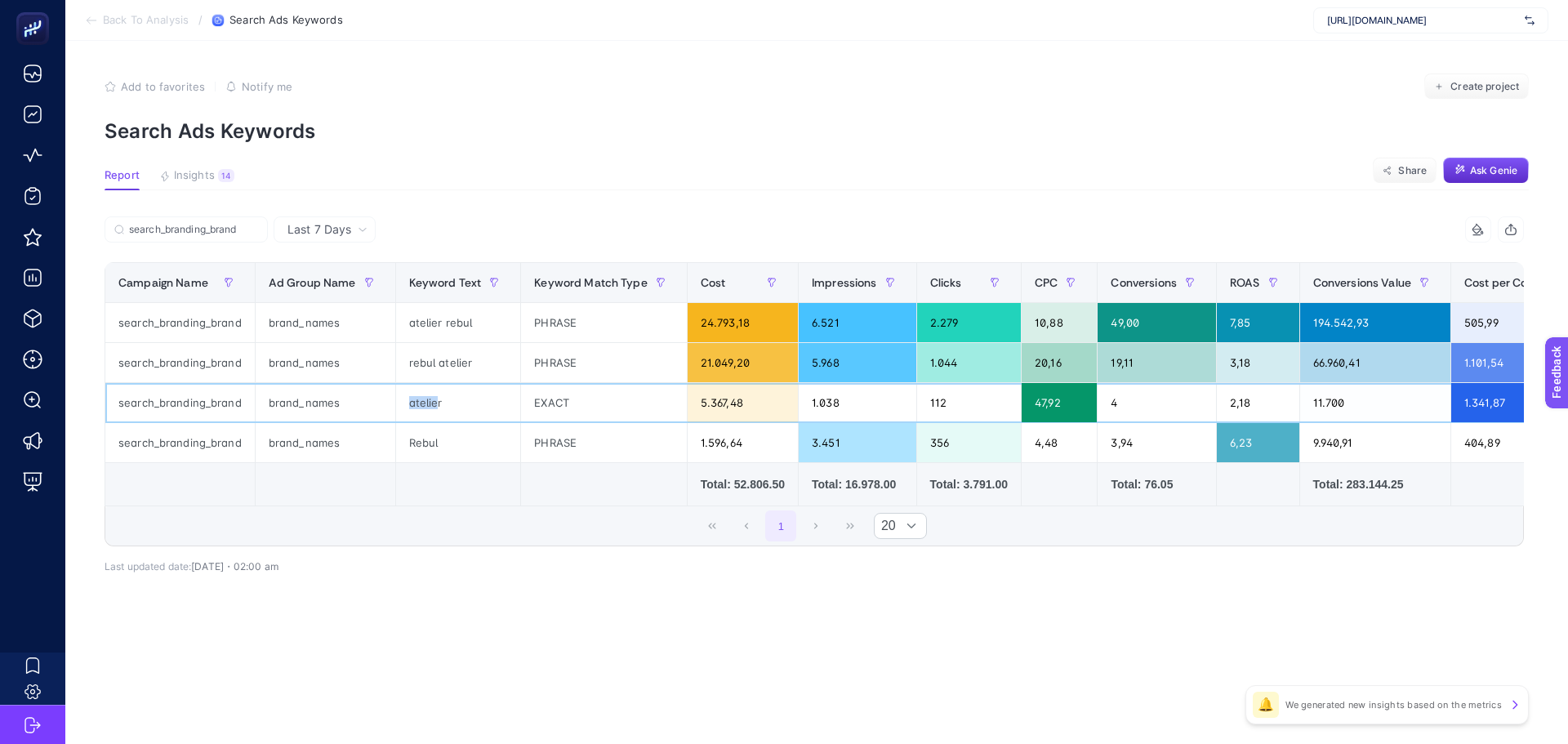
click at [408, 406] on div "atelier" at bounding box center [458, 402] width 125 height 39
click at [411, 406] on div "atelier" at bounding box center [458, 402] width 125 height 39
click at [452, 483] on td at bounding box center [457, 485] width 126 height 44
drag, startPoint x: 518, startPoint y: 515, endPoint x: 536, endPoint y: 516, distance: 18.0
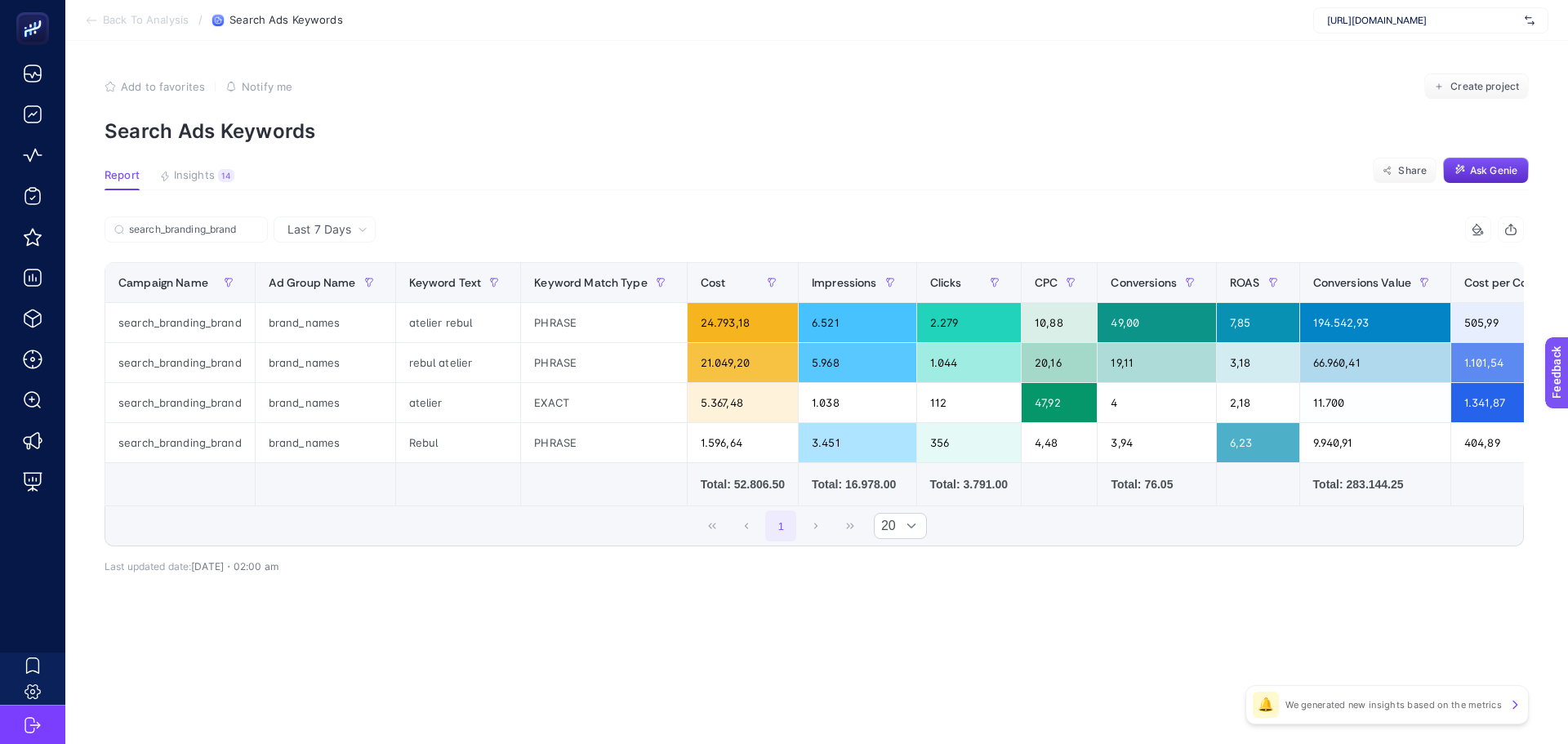
click at [536, 516] on div "1 20" at bounding box center [814, 526] width 1418 height 39
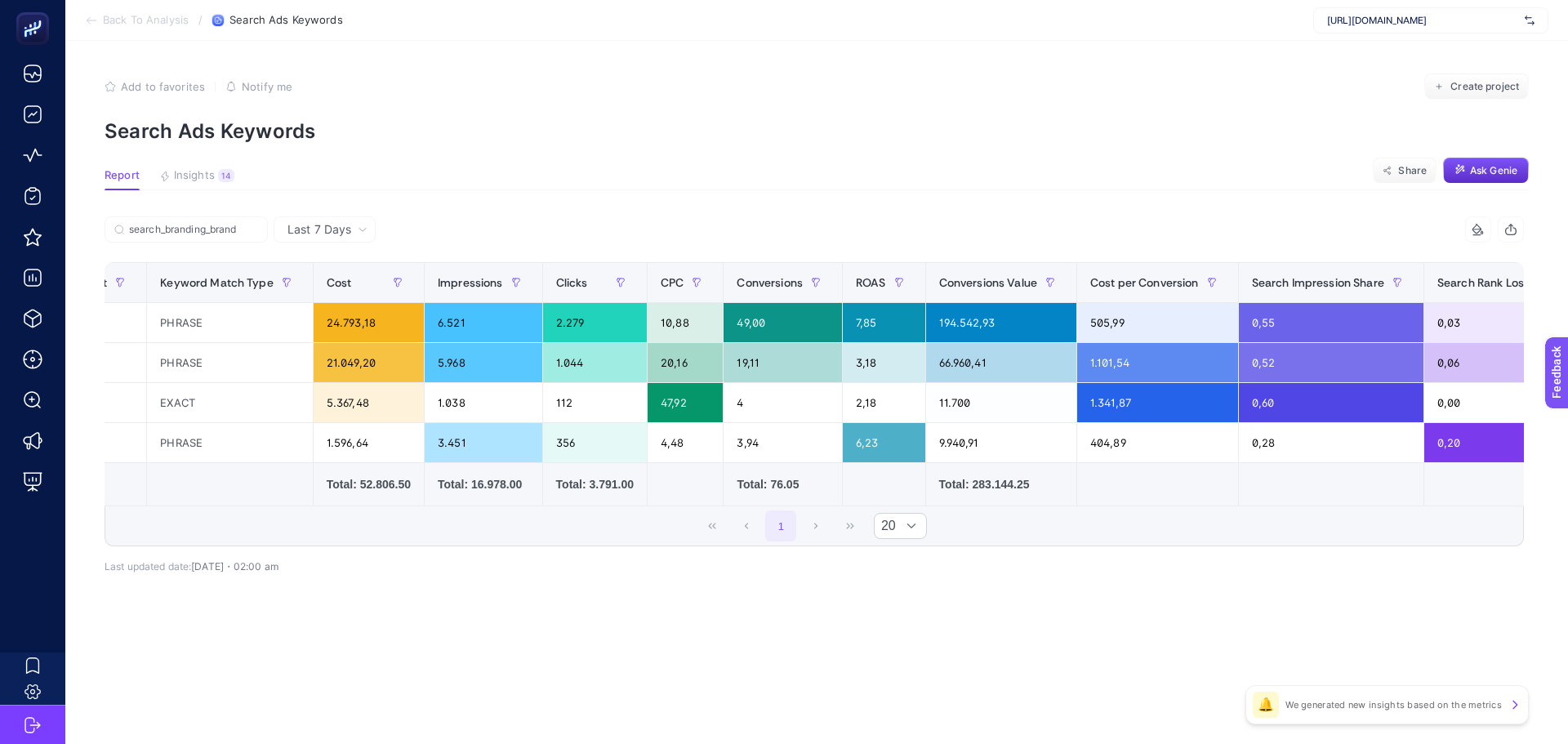
scroll to position [0, 371]
click at [548, 410] on div "112" at bounding box center [597, 402] width 103 height 39
click at [550, 410] on div "112" at bounding box center [597, 402] width 103 height 39
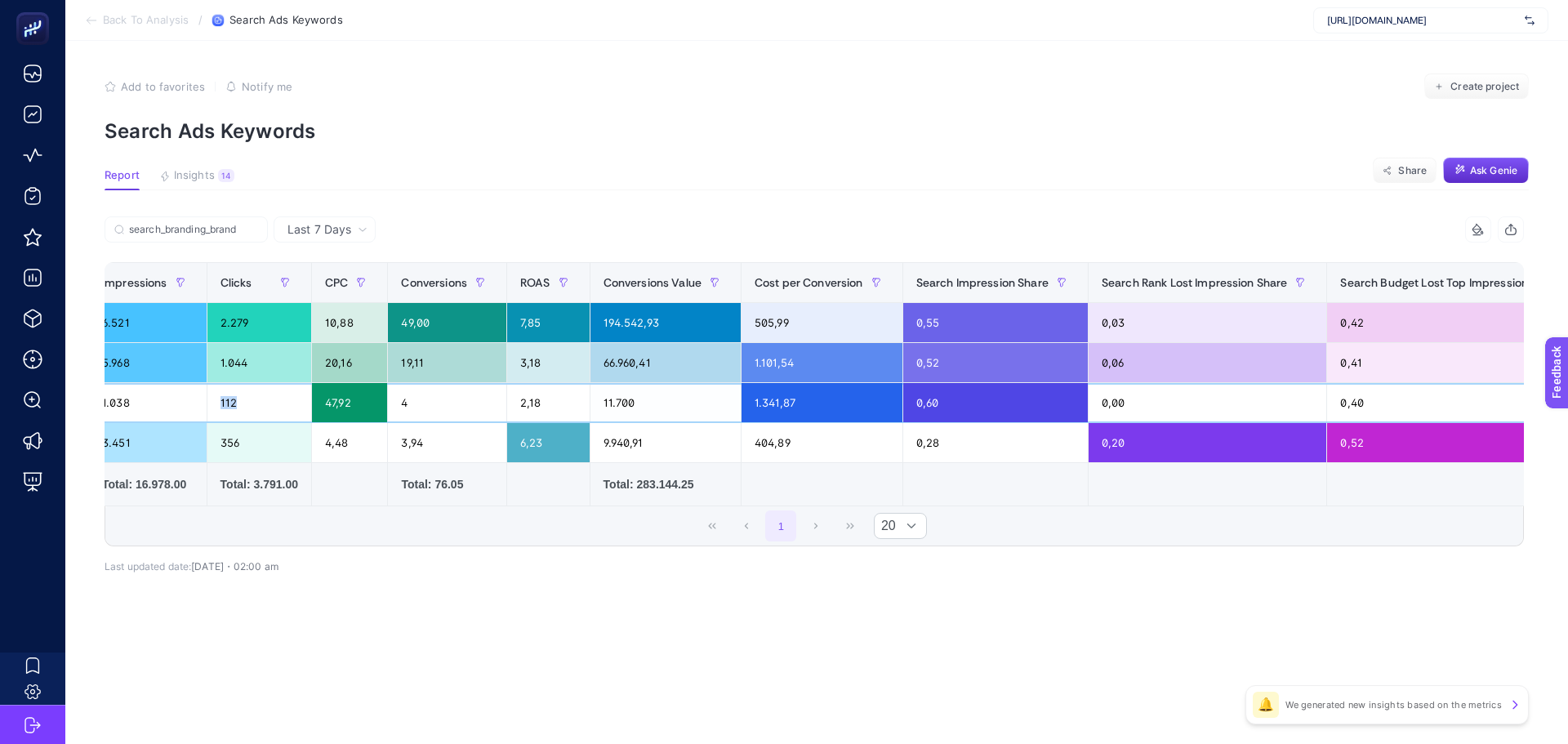
scroll to position [0, 830]
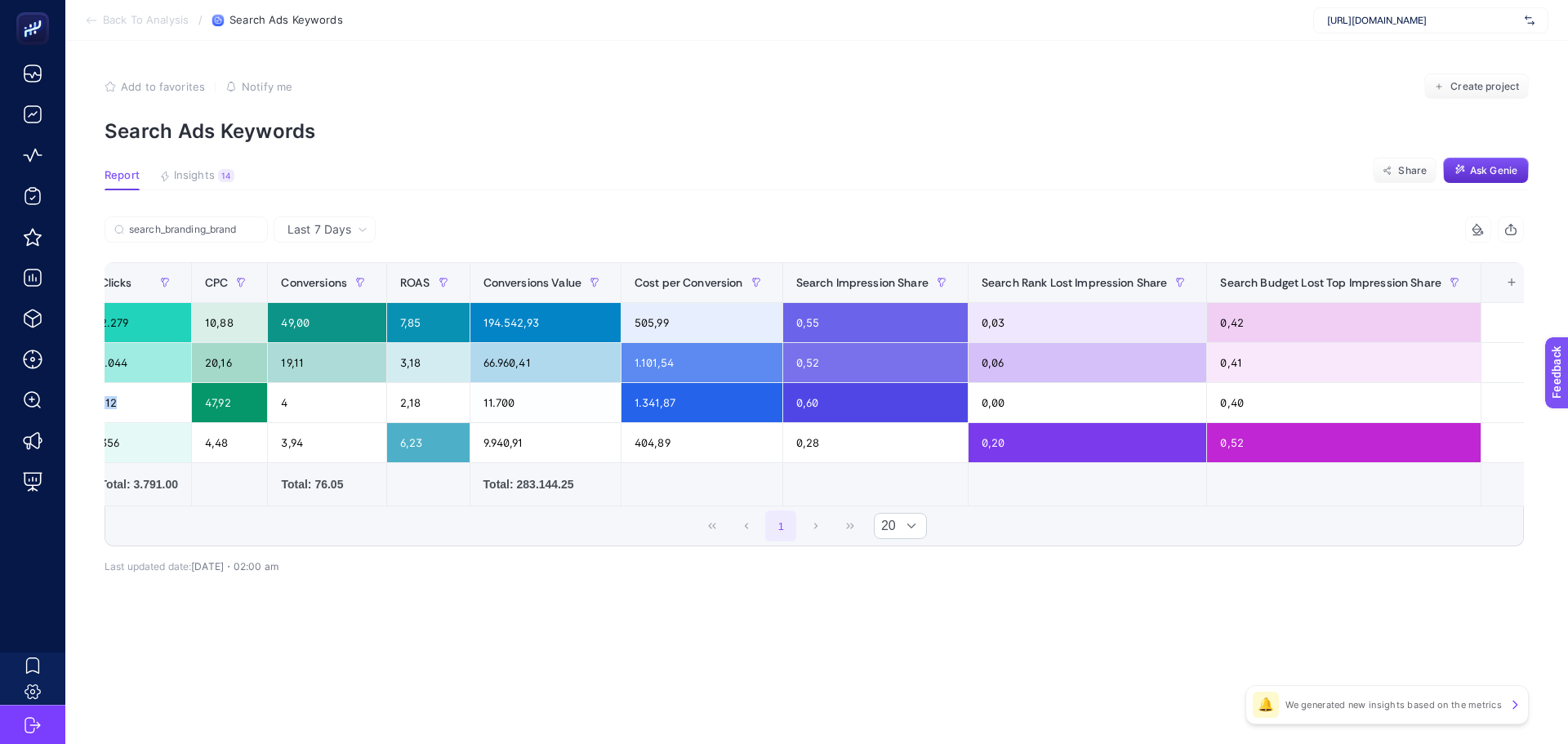
click at [1496, 284] on div "+" at bounding box center [1511, 282] width 31 height 13
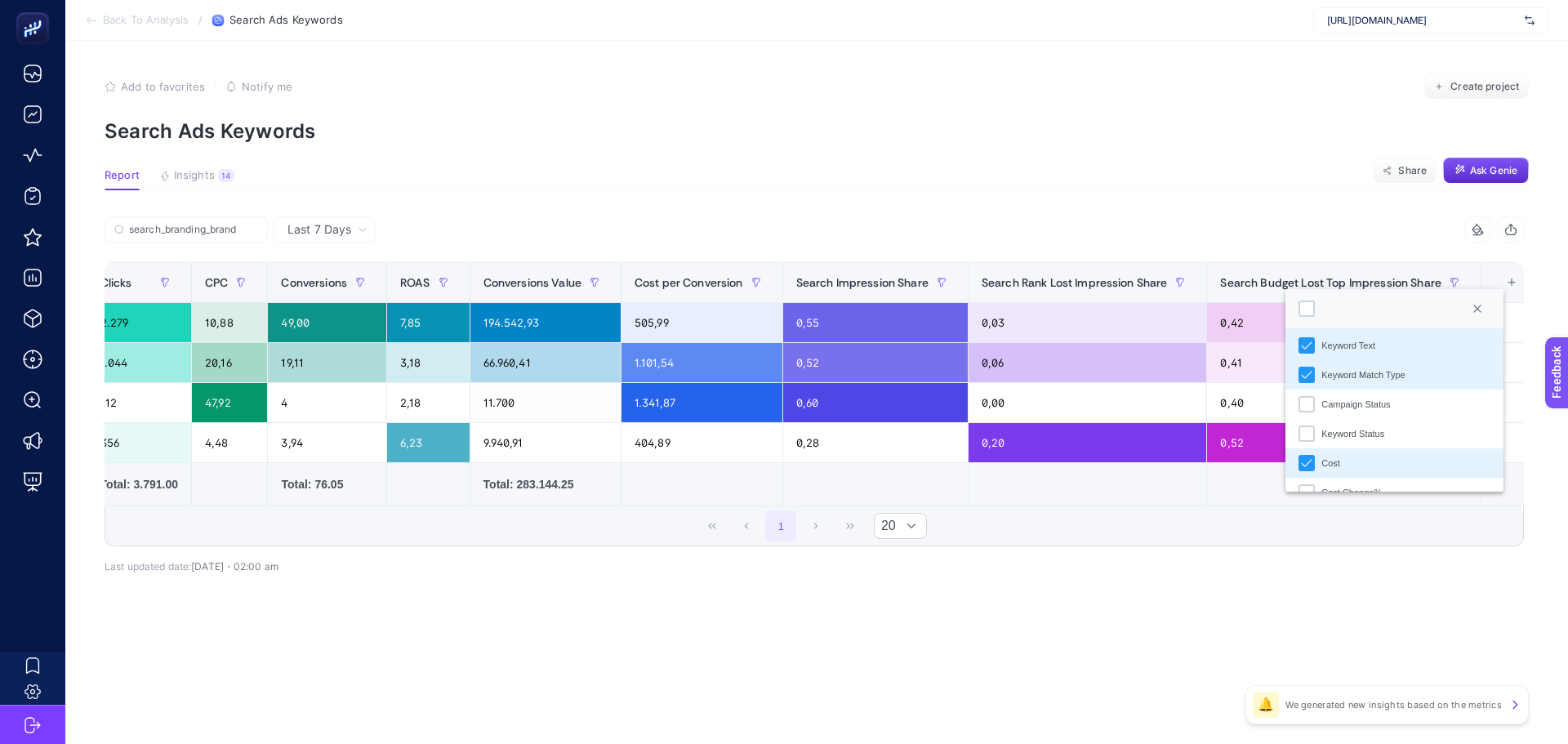
scroll to position [0, 0]
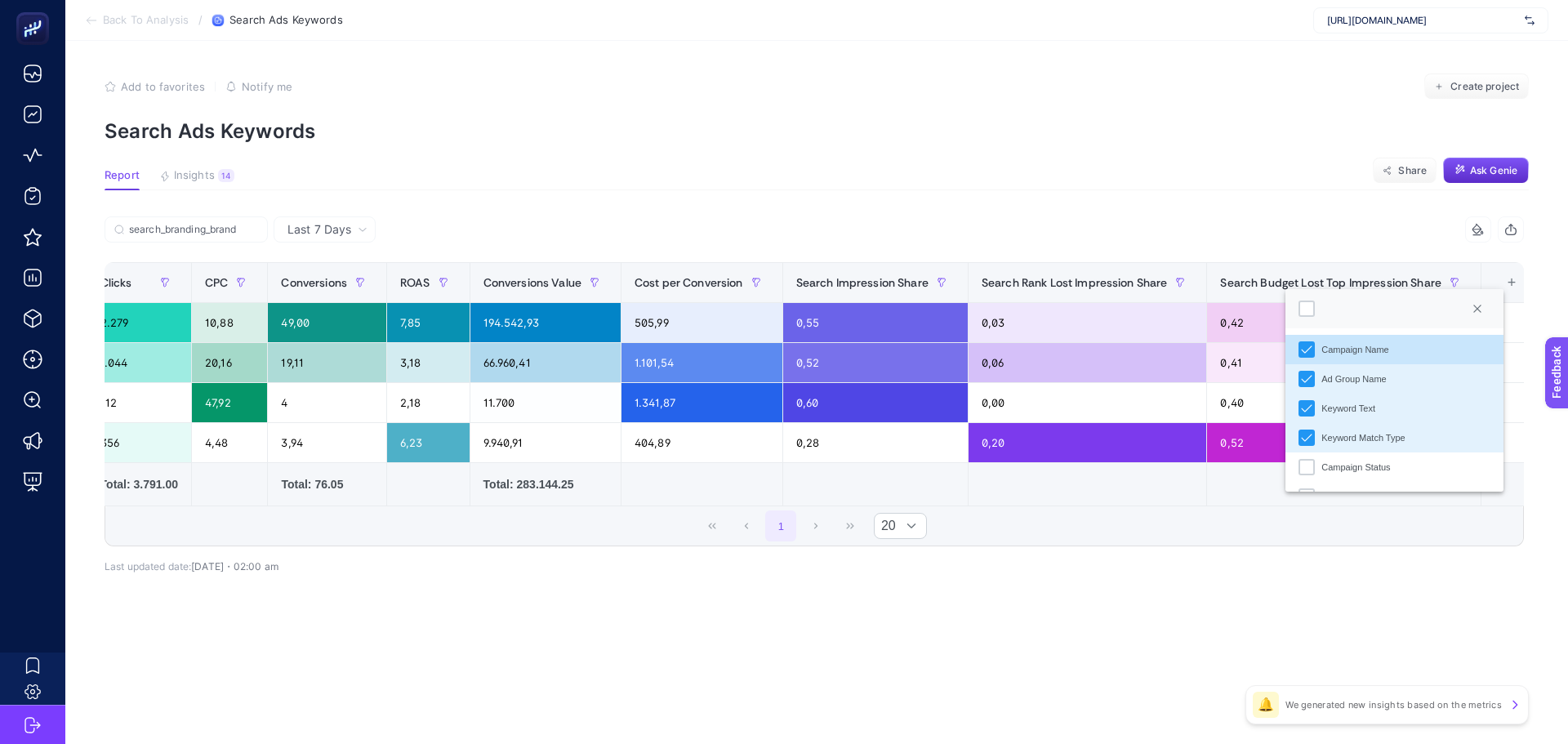
click at [1158, 537] on div "1 20" at bounding box center [814, 526] width 1418 height 39
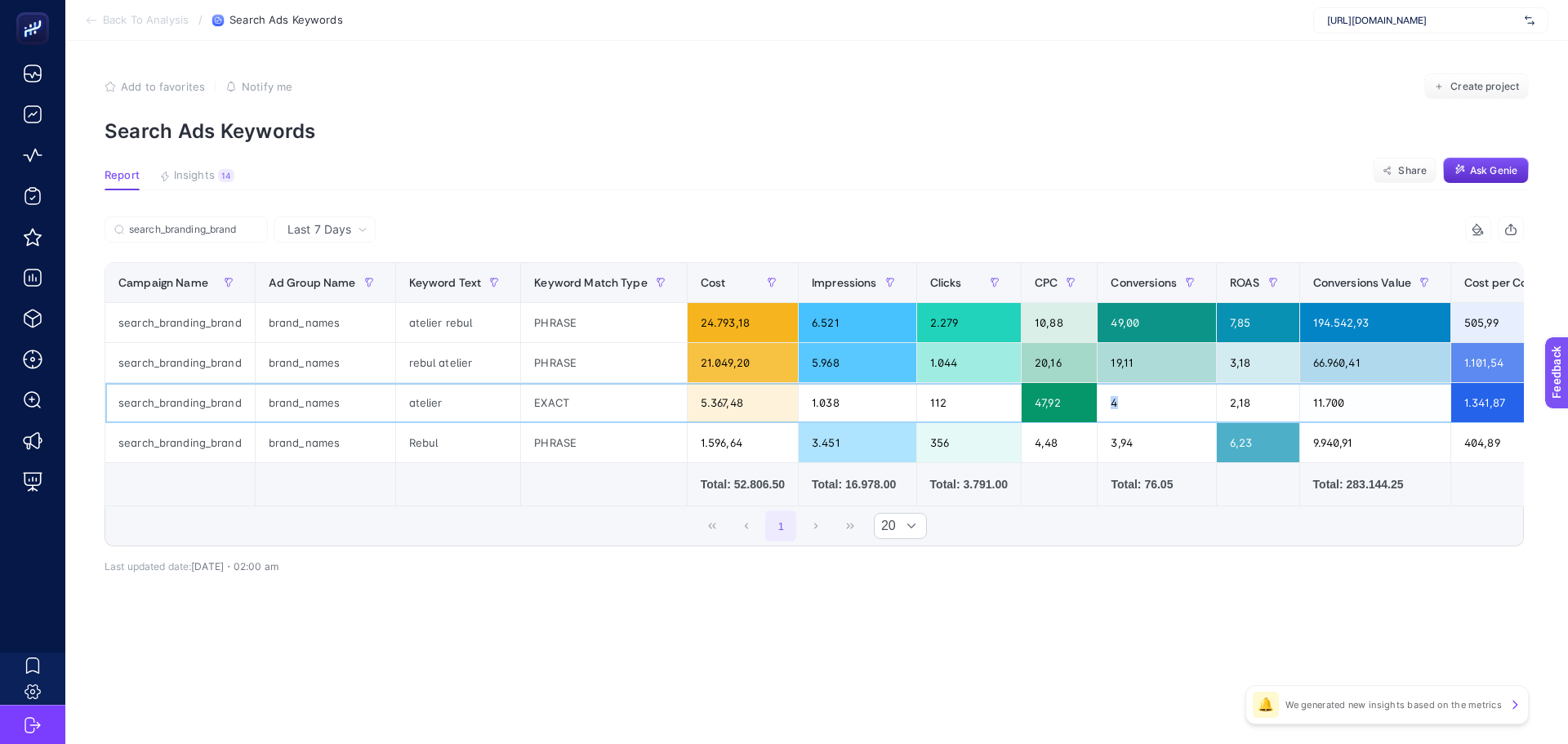
drag, startPoint x: 1095, startPoint y: 404, endPoint x: 1104, endPoint y: 405, distance: 9.1
click at [1104, 404] on div "4" at bounding box center [1157, 402] width 118 height 39
click at [1029, 401] on div "47,92" at bounding box center [1059, 402] width 75 height 39
click at [1030, 400] on div "47,92" at bounding box center [1059, 402] width 75 height 39
click at [1031, 400] on div "47,92" at bounding box center [1059, 402] width 75 height 39
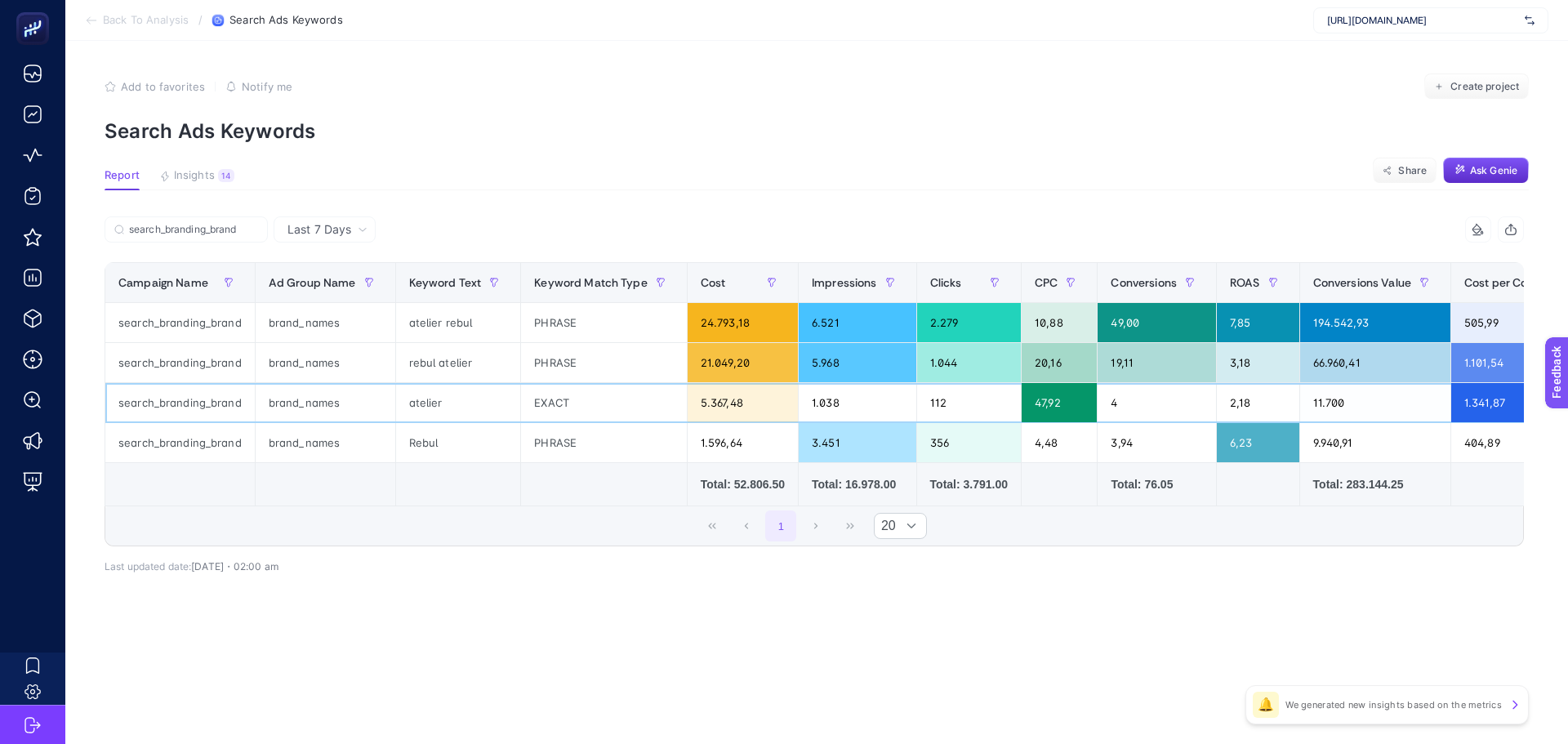
click at [709, 412] on div "5.367,48" at bounding box center [743, 402] width 110 height 39
click at [711, 412] on div "5.367,48" at bounding box center [743, 402] width 110 height 39
drag, startPoint x: 1097, startPoint y: 408, endPoint x: 1104, endPoint y: 407, distance: 7.1
click at [1104, 407] on div "4" at bounding box center [1157, 402] width 118 height 39
drag, startPoint x: 691, startPoint y: 396, endPoint x: 744, endPoint y: 404, distance: 53.6
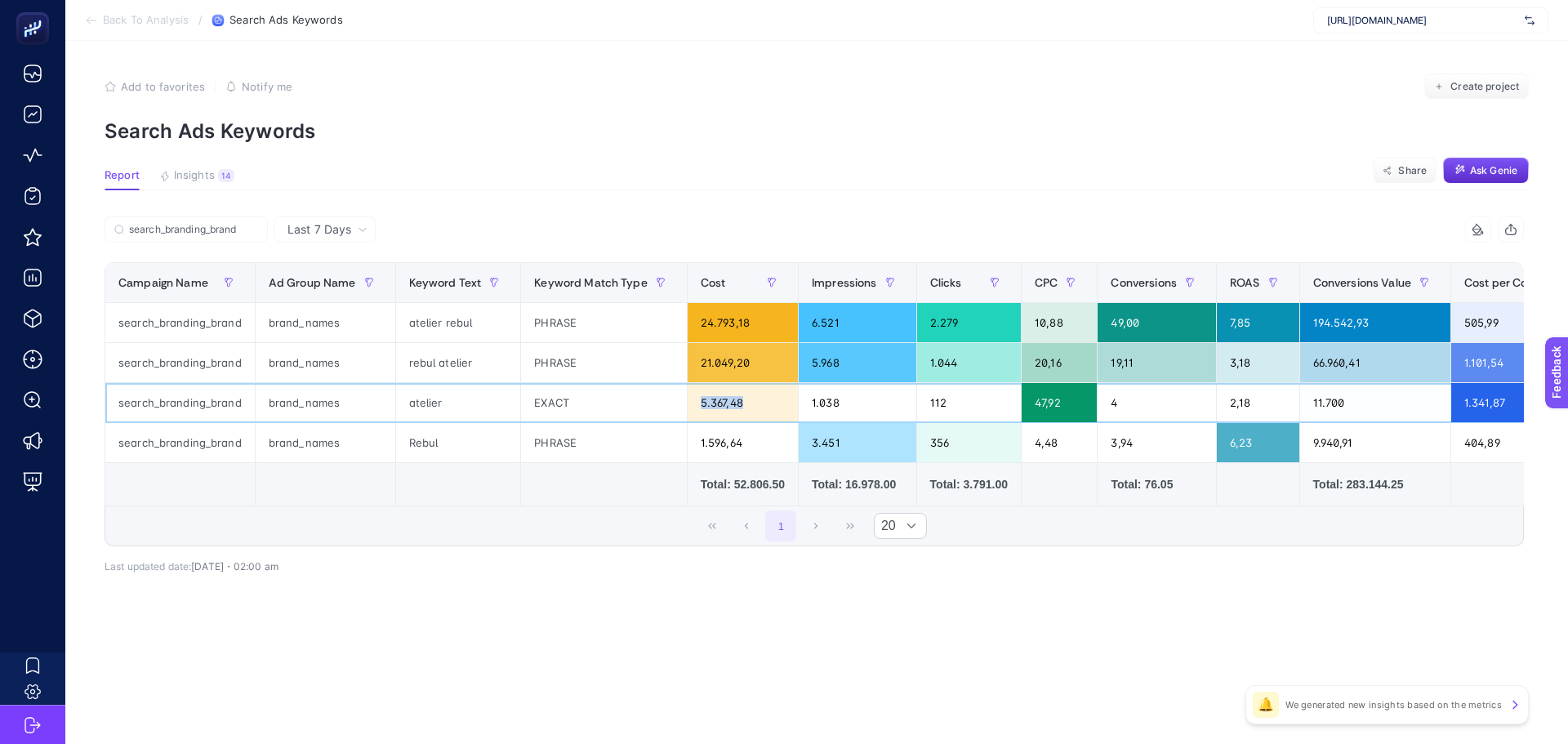
click at [744, 404] on div "5.367,48" at bounding box center [743, 402] width 110 height 39
click at [717, 317] on div "24.793,18" at bounding box center [743, 322] width 110 height 39
click at [716, 362] on div "21.049,20" at bounding box center [743, 362] width 110 height 39
click at [717, 327] on div "24.793,18" at bounding box center [743, 322] width 110 height 39
click at [1036, 318] on div "10,88" at bounding box center [1059, 322] width 75 height 39
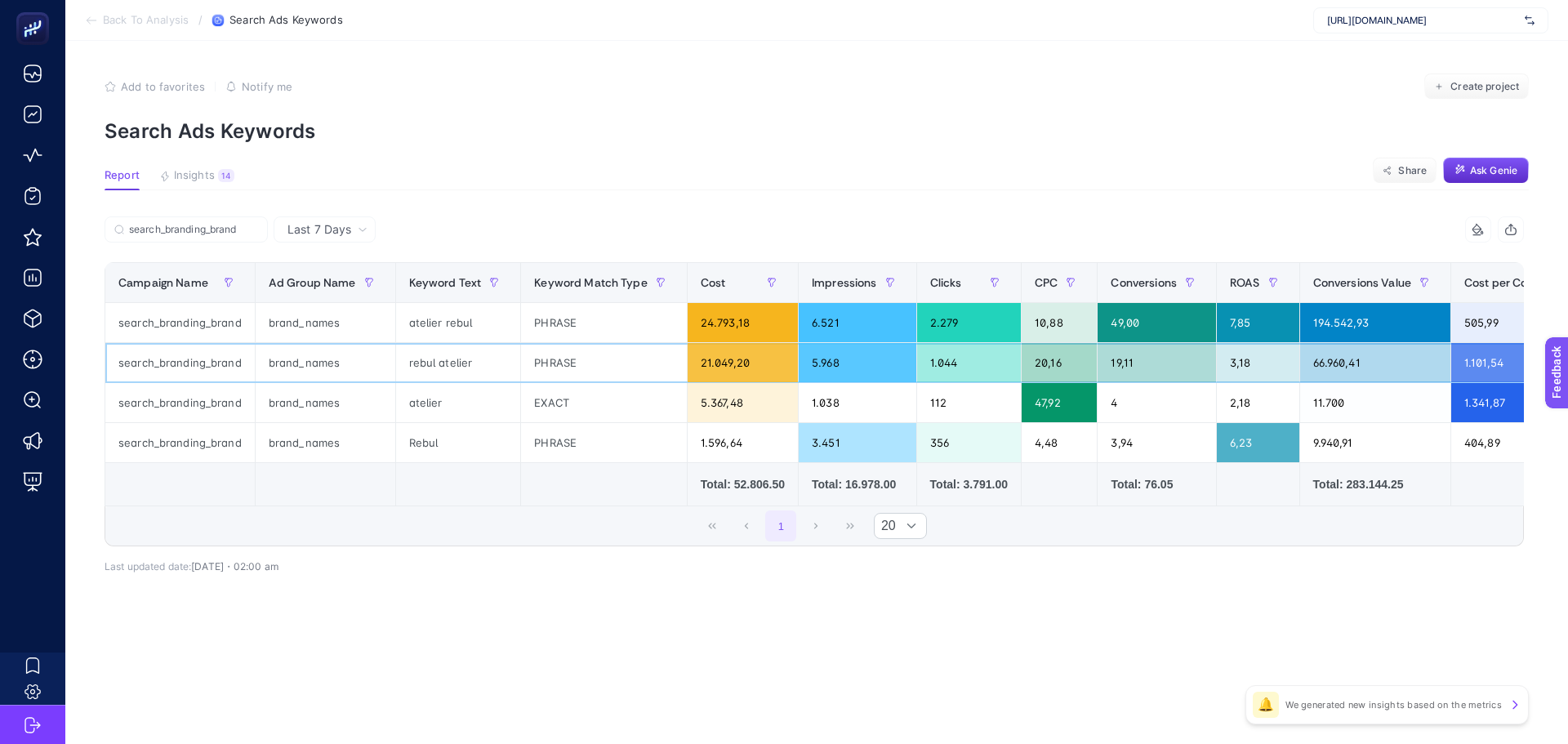
click at [1029, 367] on div "20,16" at bounding box center [1059, 362] width 75 height 39
drag, startPoint x: 399, startPoint y: 437, endPoint x: 442, endPoint y: 446, distance: 43.9
click at [442, 446] on div "Rebul" at bounding box center [458, 442] width 125 height 39
click at [426, 446] on div "Rebul" at bounding box center [458, 442] width 125 height 39
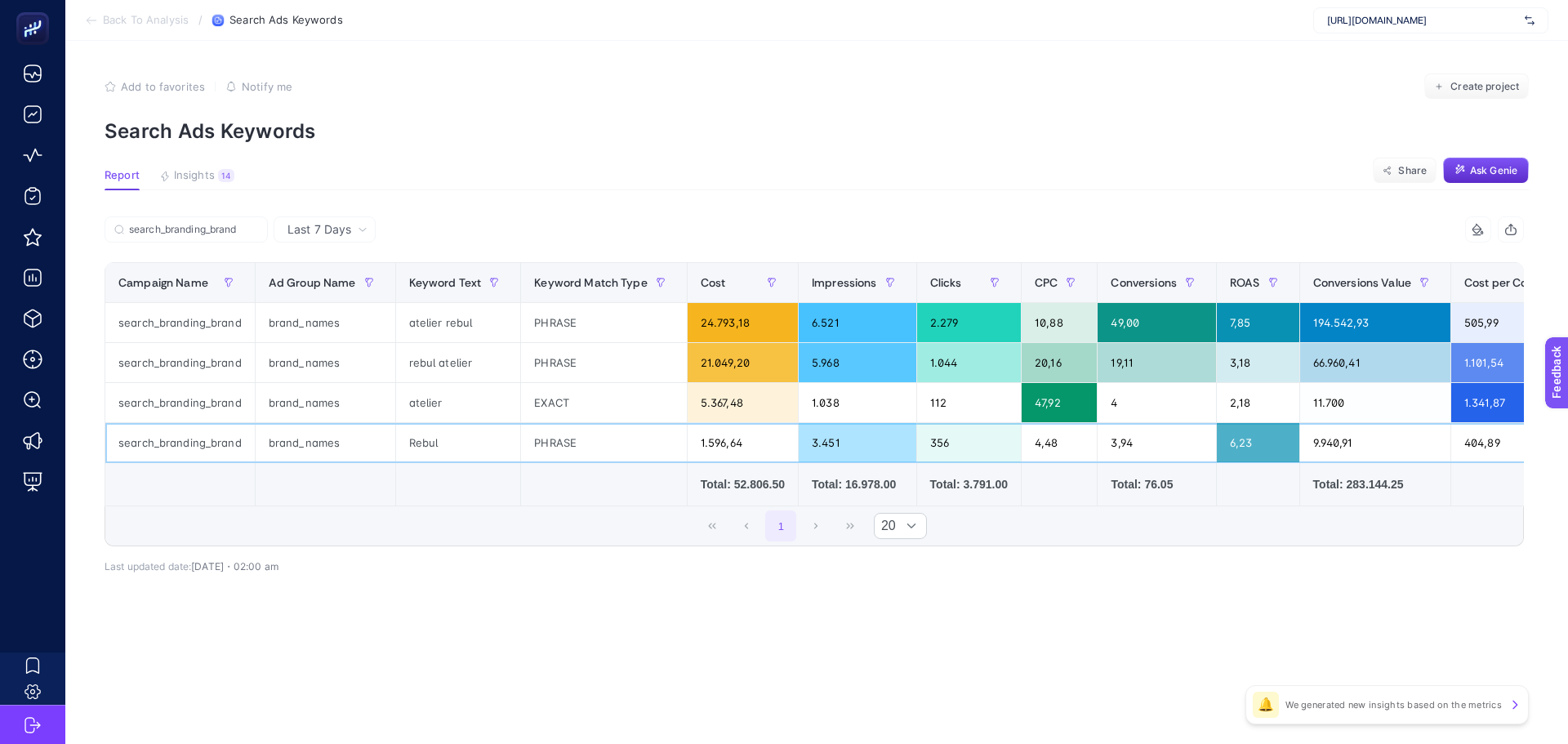
click at [538, 441] on div "PHRASE" at bounding box center [604, 442] width 166 height 39
click at [416, 447] on div "Rebul" at bounding box center [458, 442] width 125 height 39
click at [416, 448] on div "Rebul" at bounding box center [458, 442] width 125 height 39
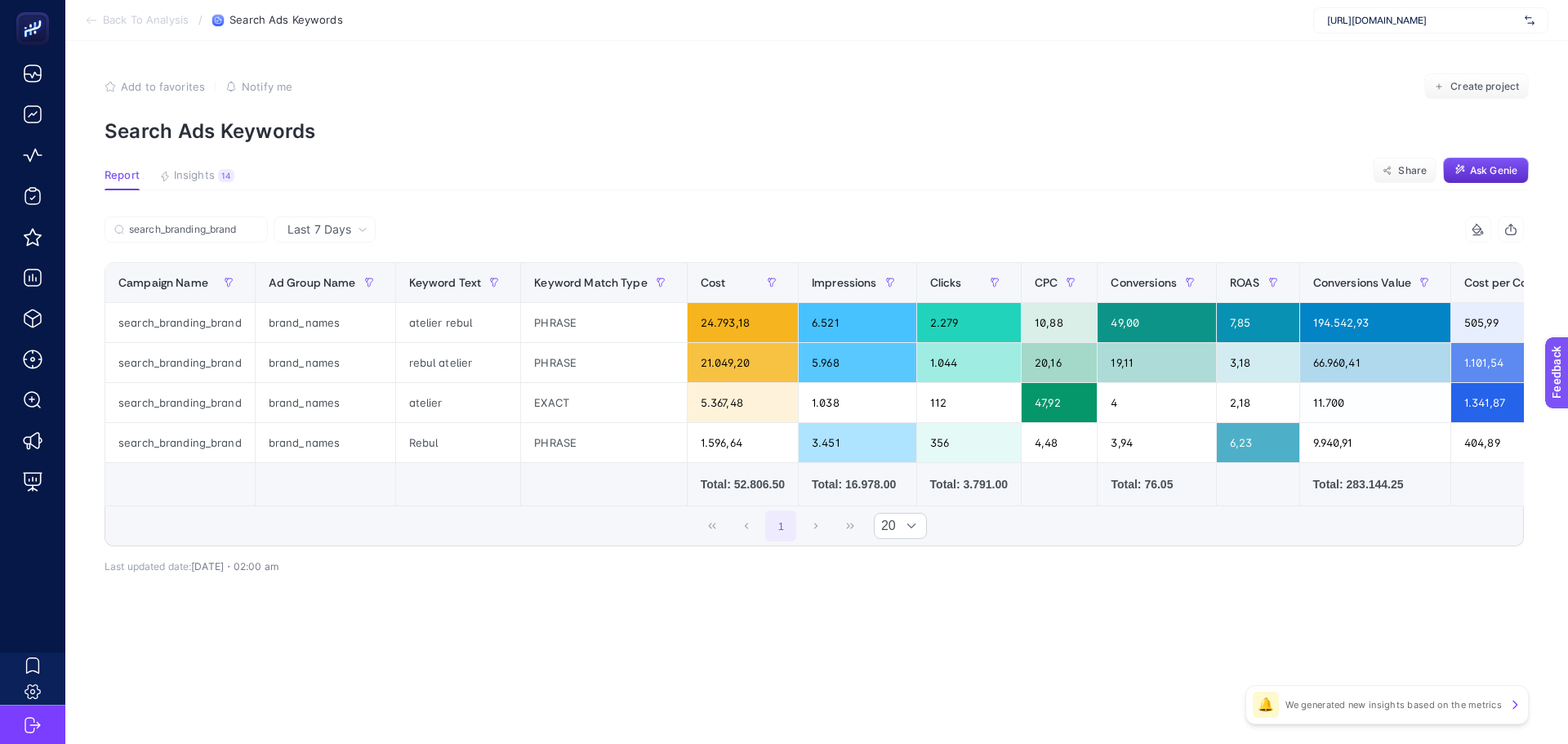
click at [510, 184] on section "Report Insights 14 We generated new insights based on the metrics Share Ask Gen…" at bounding box center [817, 179] width 1425 height 21
click at [240, 229] on input "search_branding_brand" at bounding box center [193, 230] width 129 height 12
click at [259, 229] on label "search_branding_brand" at bounding box center [186, 230] width 163 height 26
click at [242, 229] on input "search_branding_brand" at bounding box center [186, 230] width 111 height 12
click at [256, 228] on icon at bounding box center [252, 229] width 10 height 10
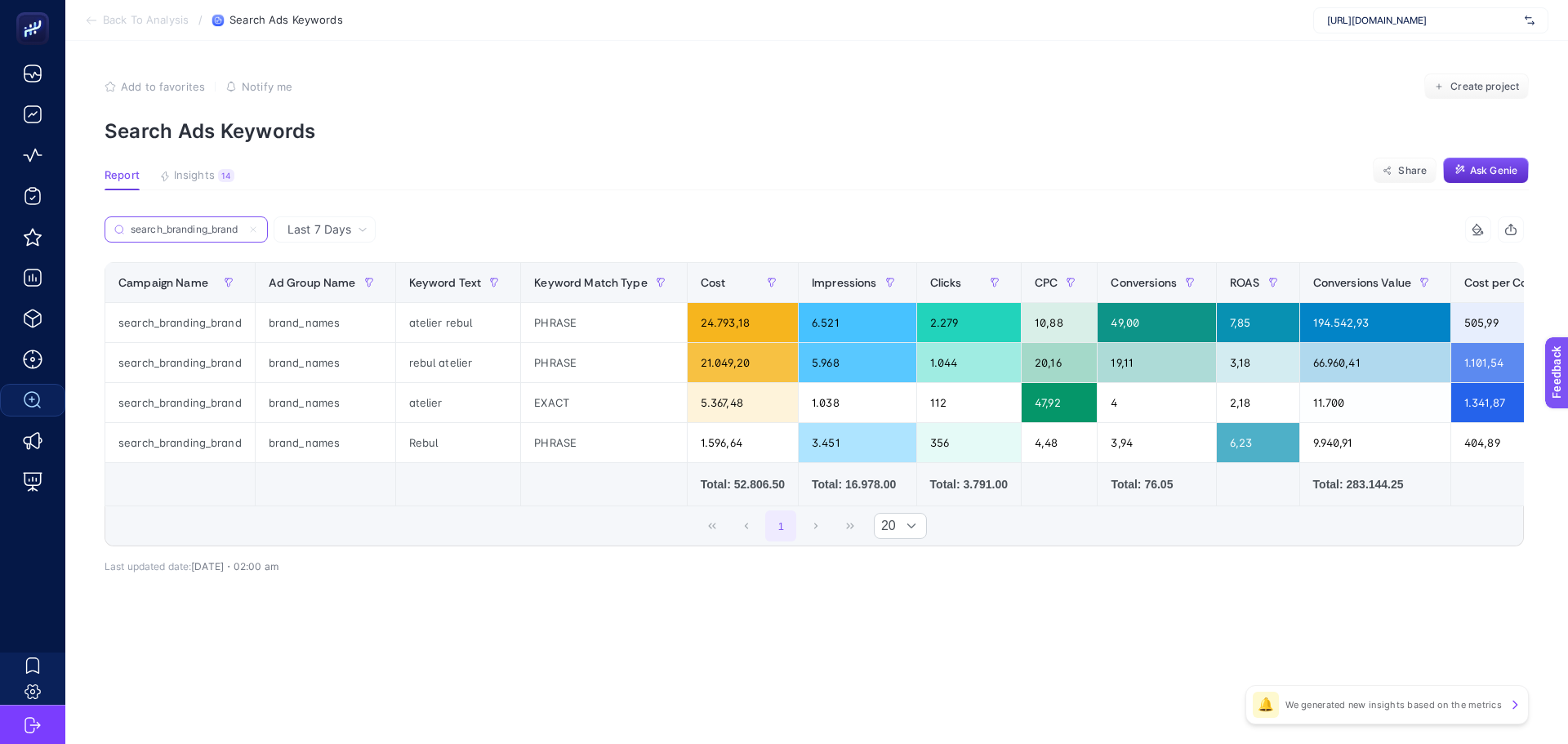
click at [242, 228] on input "search_branding_brand" at bounding box center [186, 230] width 111 height 12
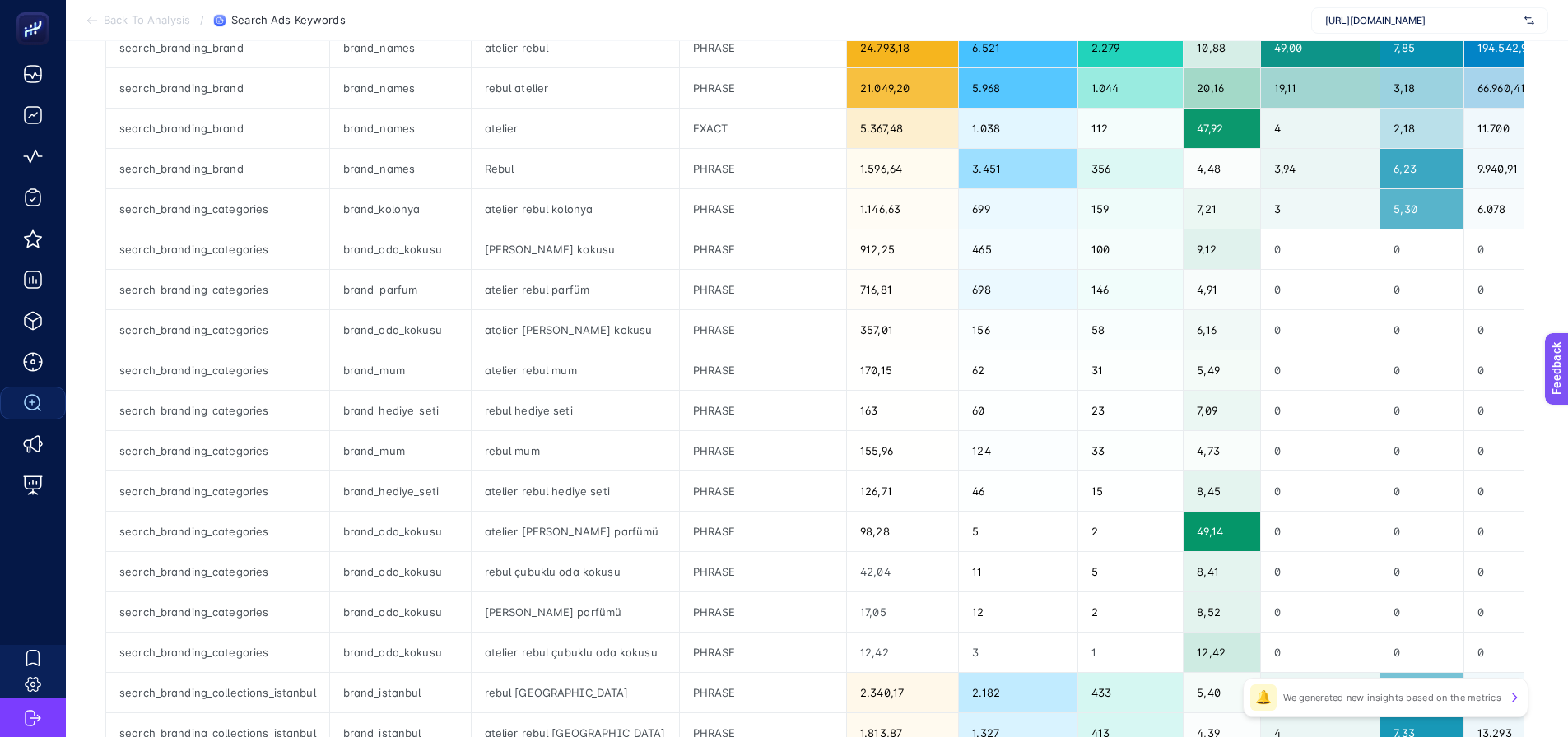
scroll to position [330, 0]
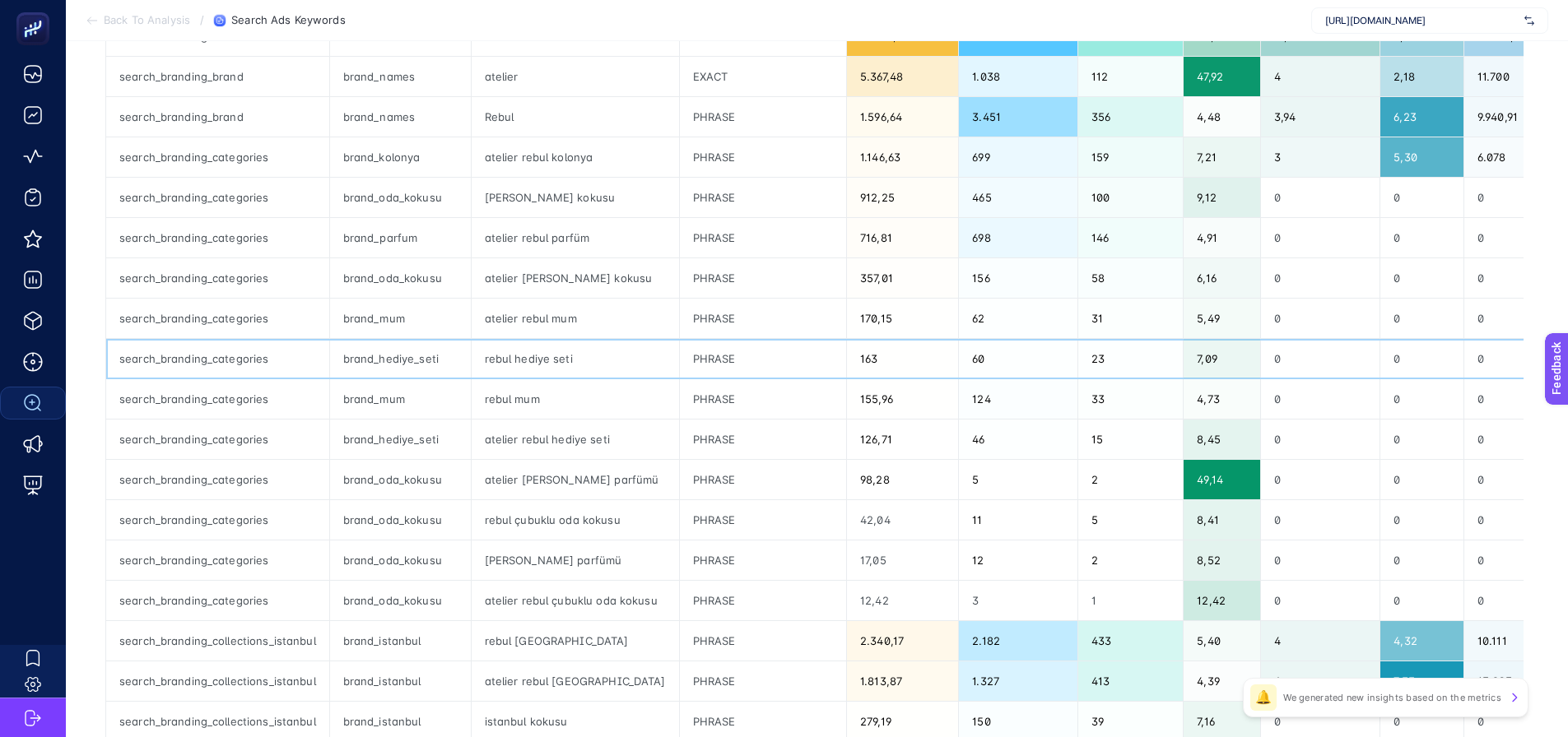
click at [394, 364] on div "brand_hediye_seti" at bounding box center [401, 358] width 141 height 39
click at [384, 330] on div "brand_mum" at bounding box center [401, 318] width 141 height 39
click at [383, 318] on div "brand_mum" at bounding box center [401, 318] width 141 height 39
click at [391, 405] on div "brand_mum" at bounding box center [401, 399] width 141 height 39
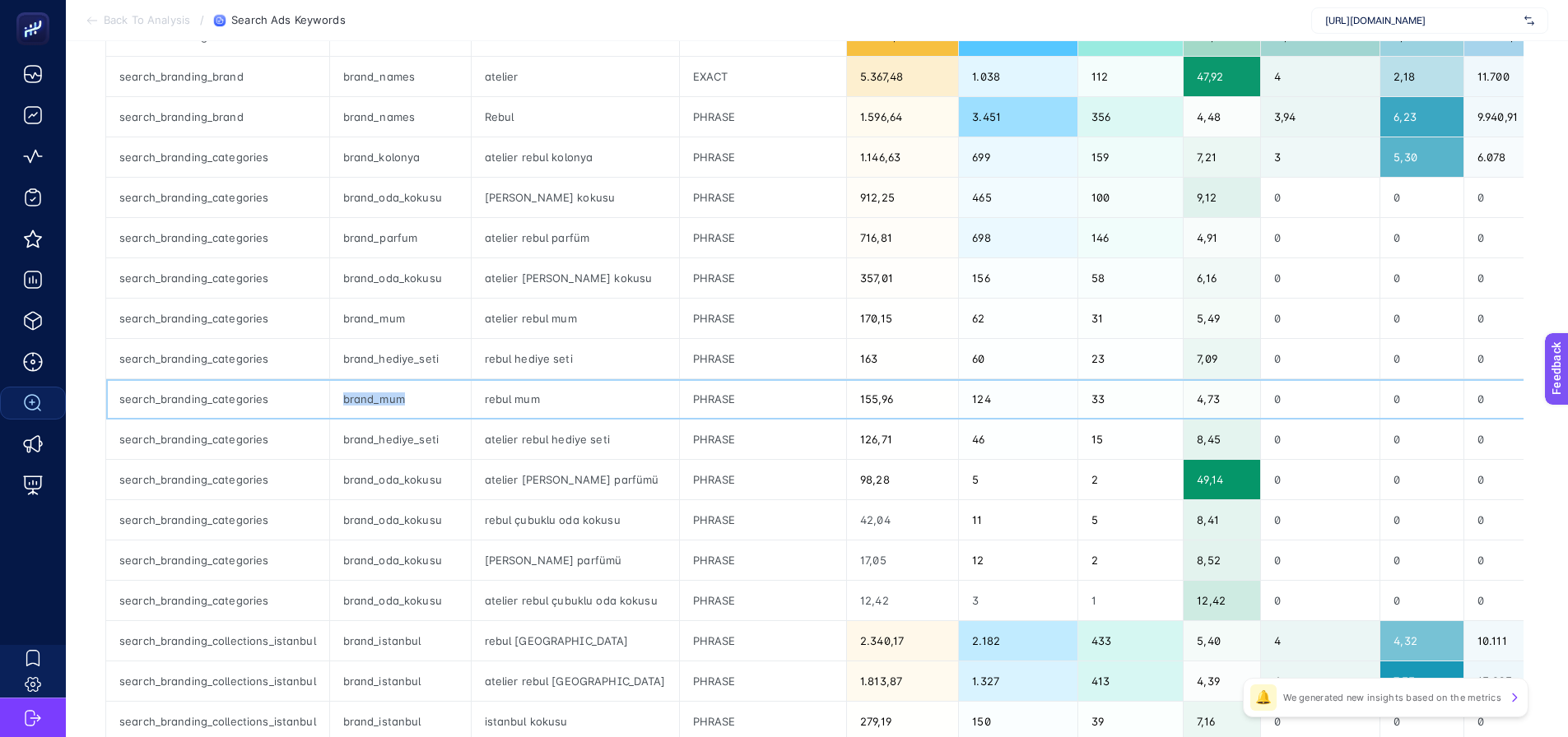
click at [391, 405] on div "brand_mum" at bounding box center [401, 399] width 141 height 39
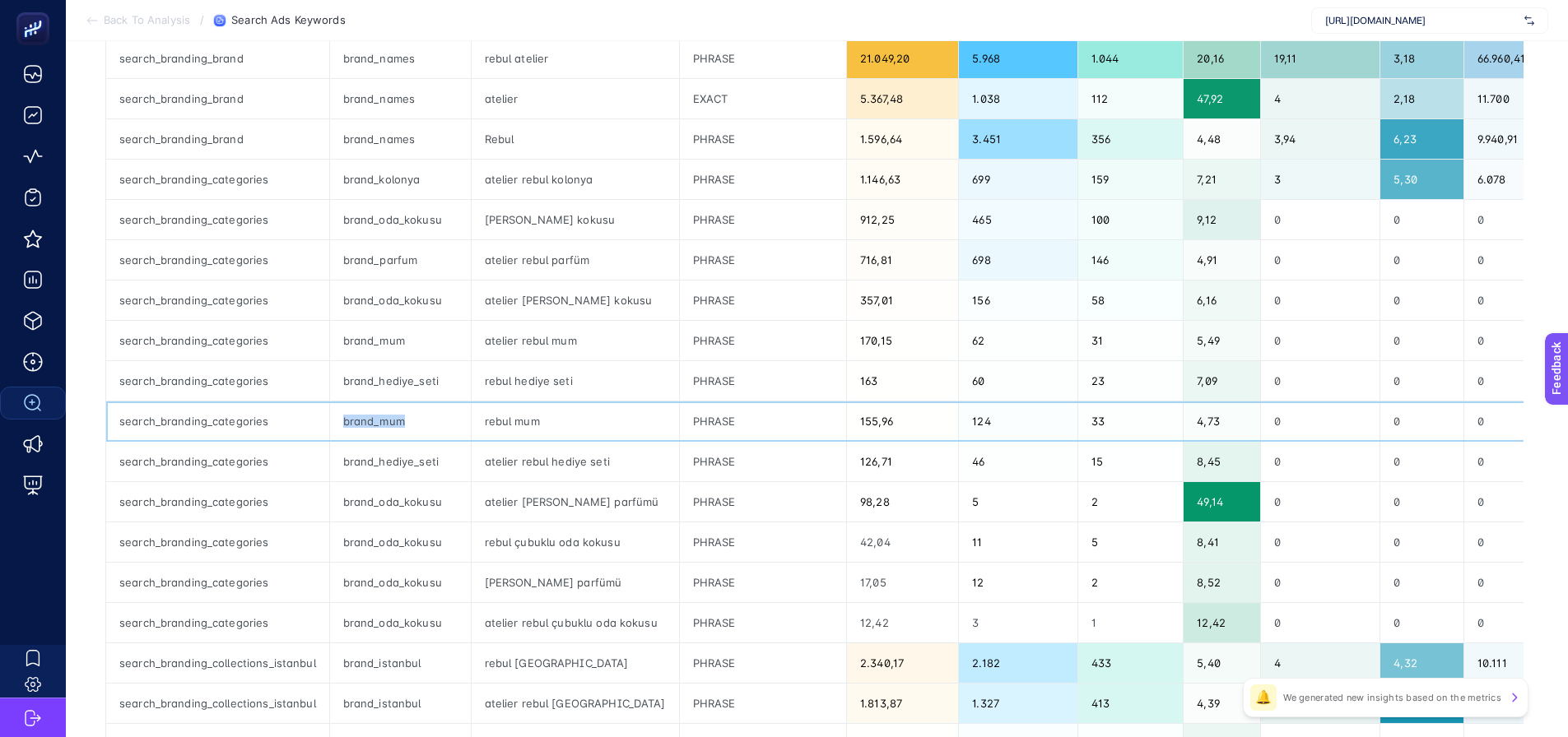
scroll to position [165, 0]
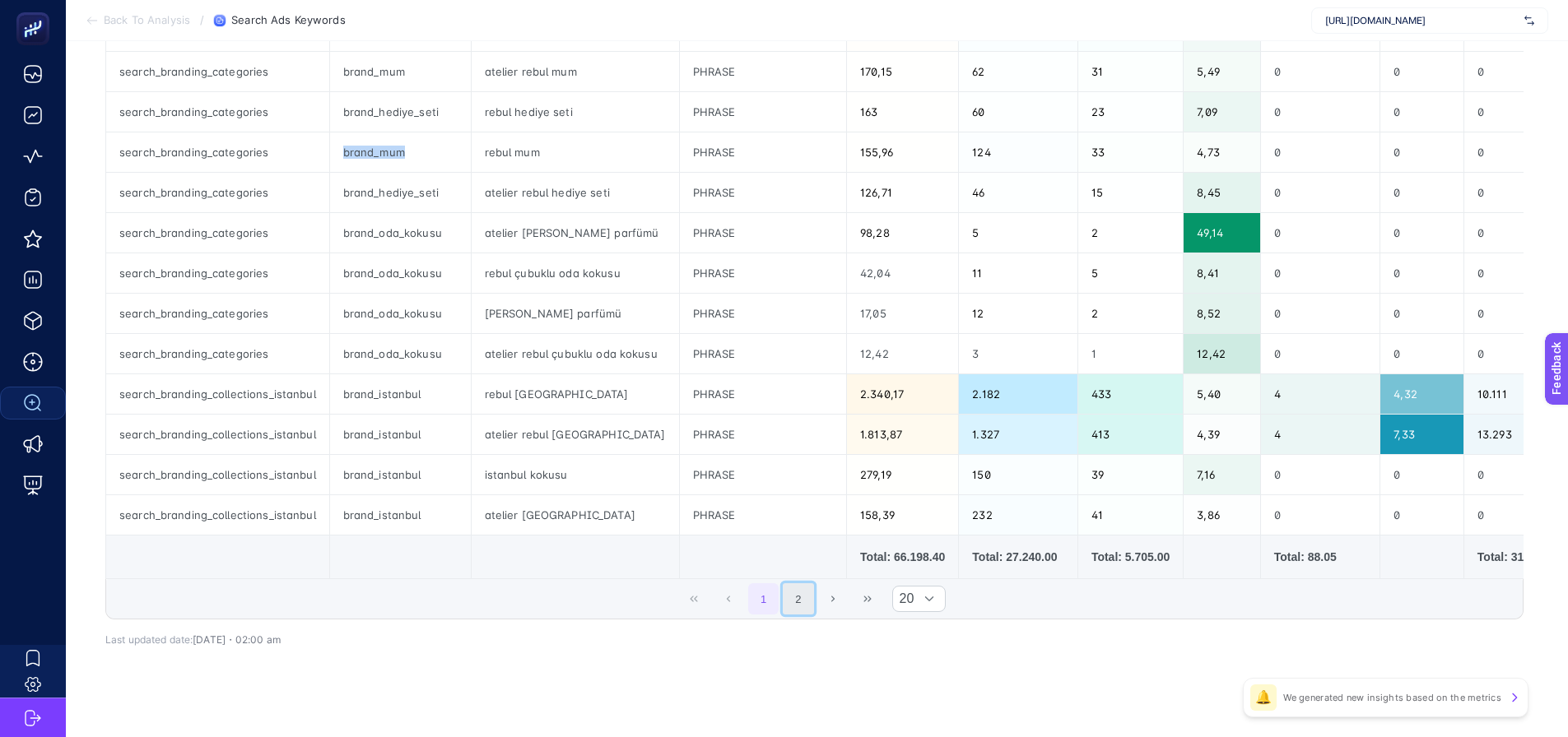
click at [809, 599] on button "2" at bounding box center [798, 599] width 32 height 32
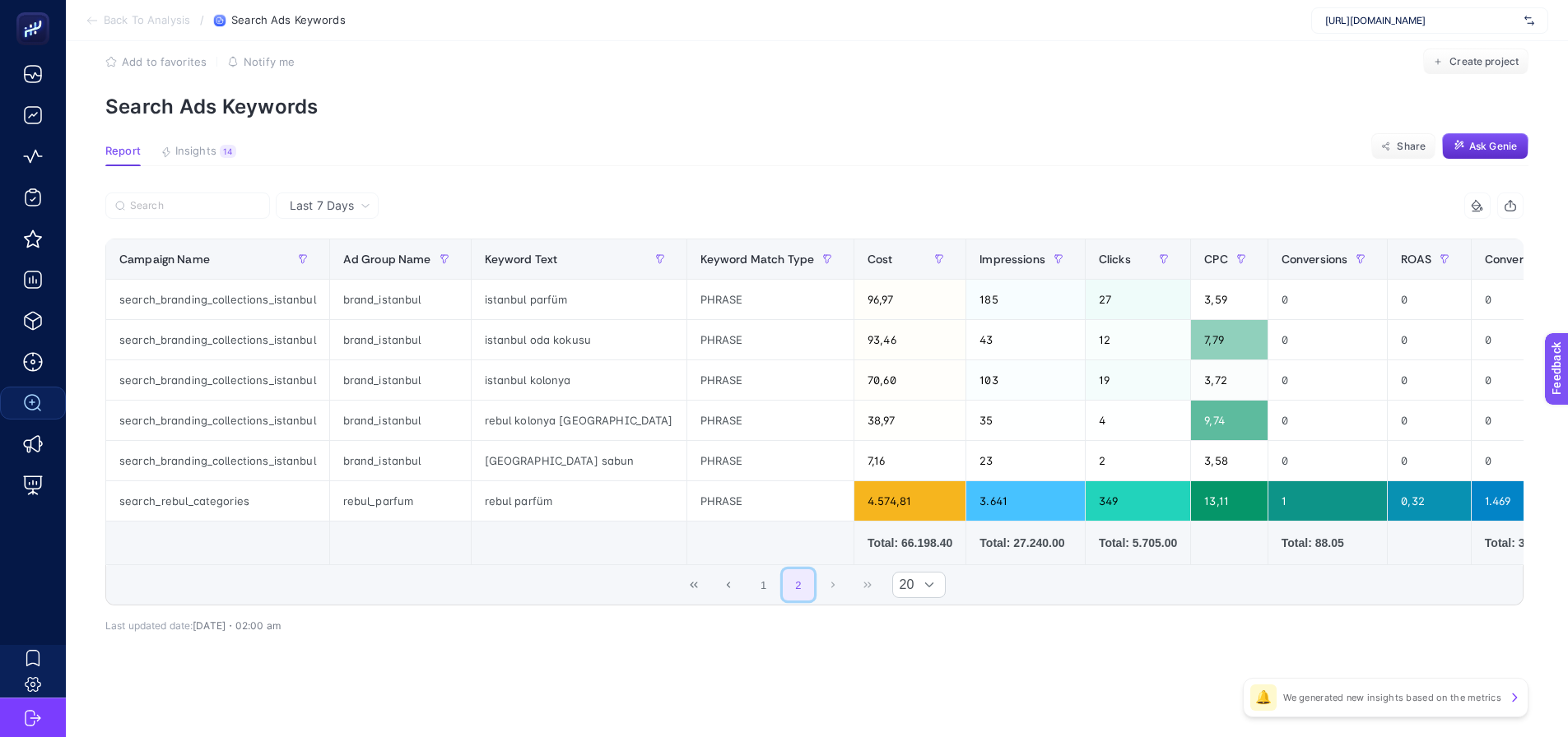
scroll to position [32, 0]
click at [768, 579] on button "1" at bounding box center [764, 585] width 32 height 32
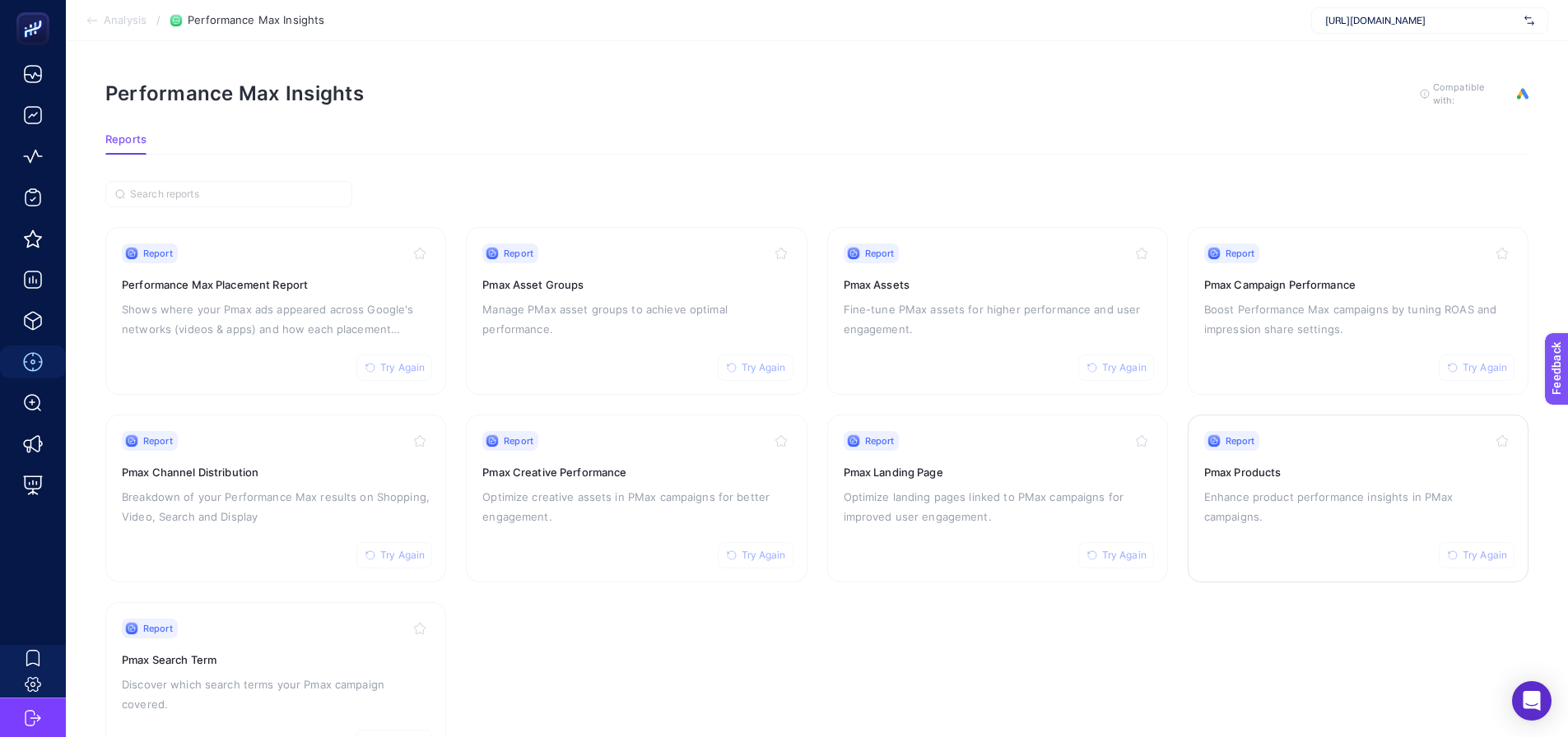
click at [1321, 488] on p "Enhance product performance insights in PMax campaigns." at bounding box center [1358, 507] width 308 height 39
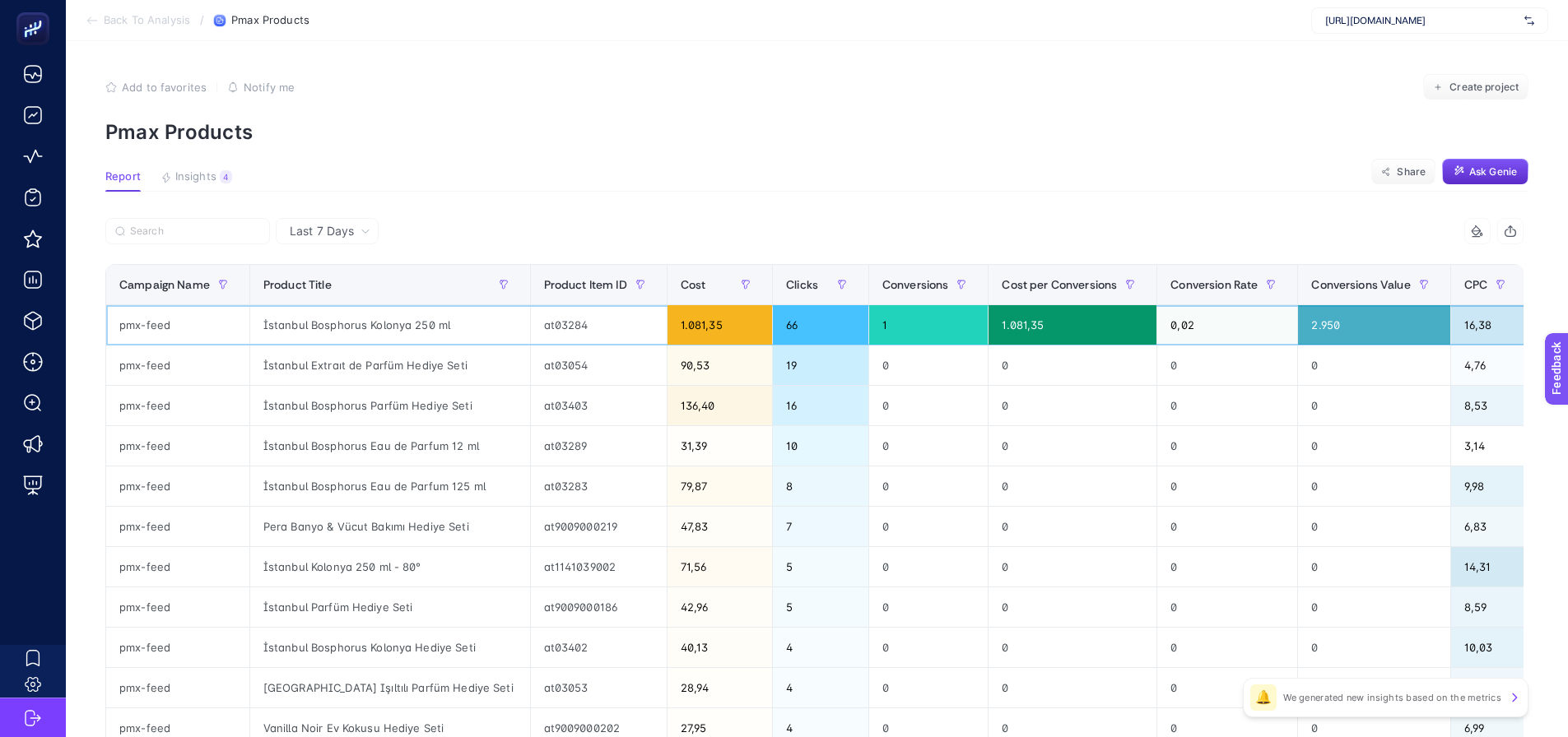
click at [329, 338] on div "İstanbul Bosphorus Kolonya 250 ml" at bounding box center [389, 324] width 280 height 39
click at [329, 330] on div "İstanbul Bosphorus Kolonya 250 ml" at bounding box center [389, 324] width 280 height 39
copy tr "İstanbul Bosphorus Kolonya 250 ml"
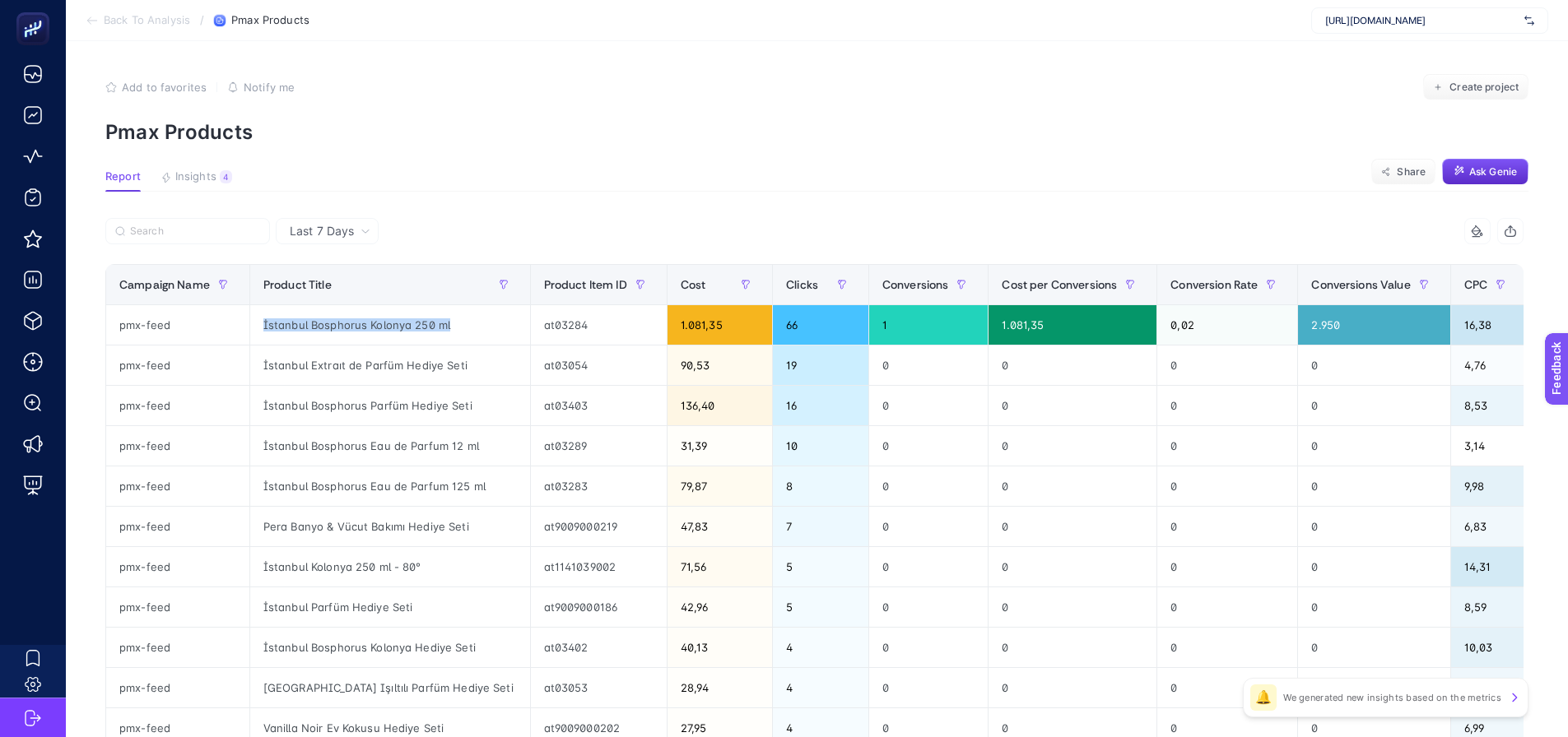
click at [679, 139] on p "Pmax Products" at bounding box center [816, 131] width 1423 height 24
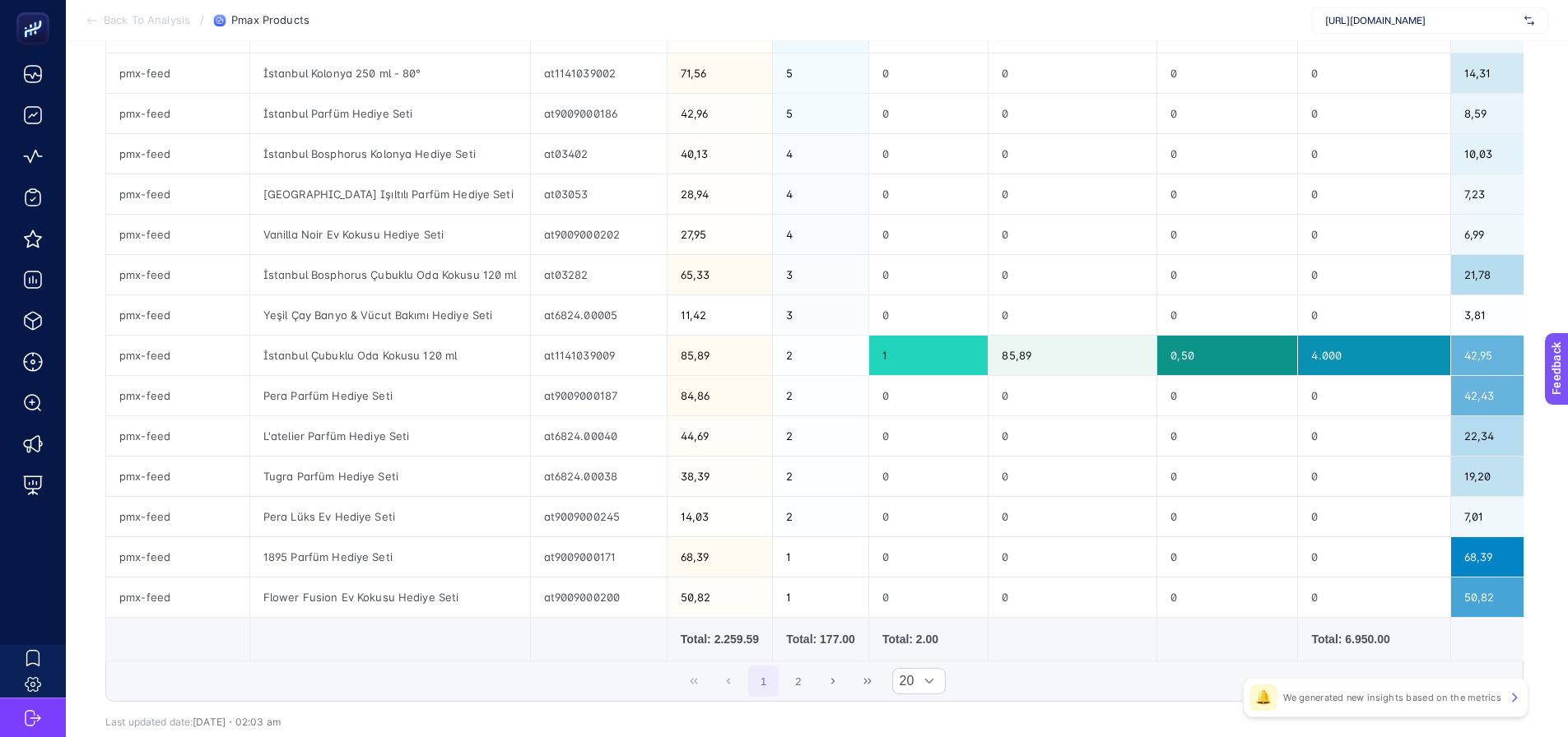
scroll to position [82, 0]
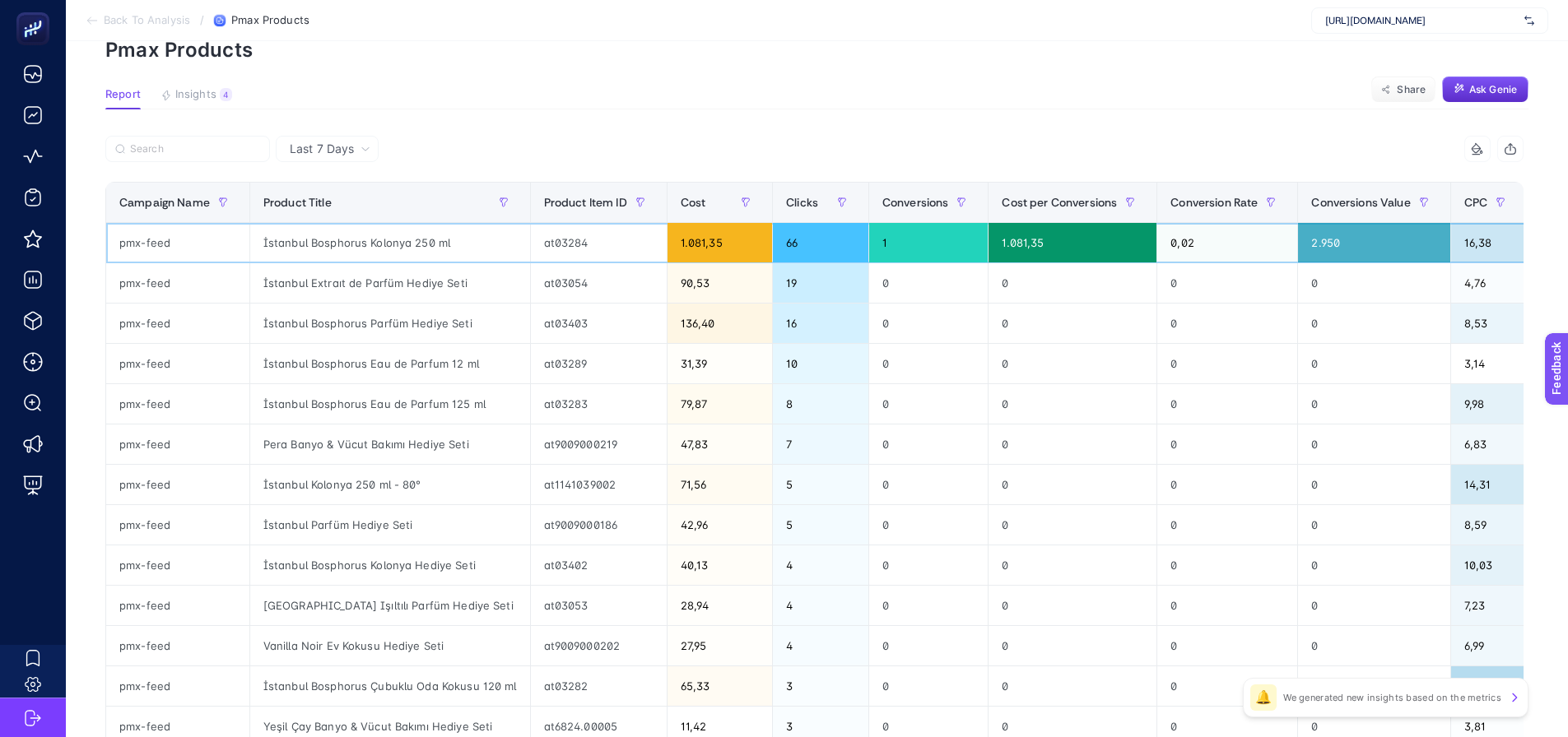
click at [316, 239] on div "İstanbul Bosphorus Kolonya 250 ml" at bounding box center [389, 242] width 280 height 39
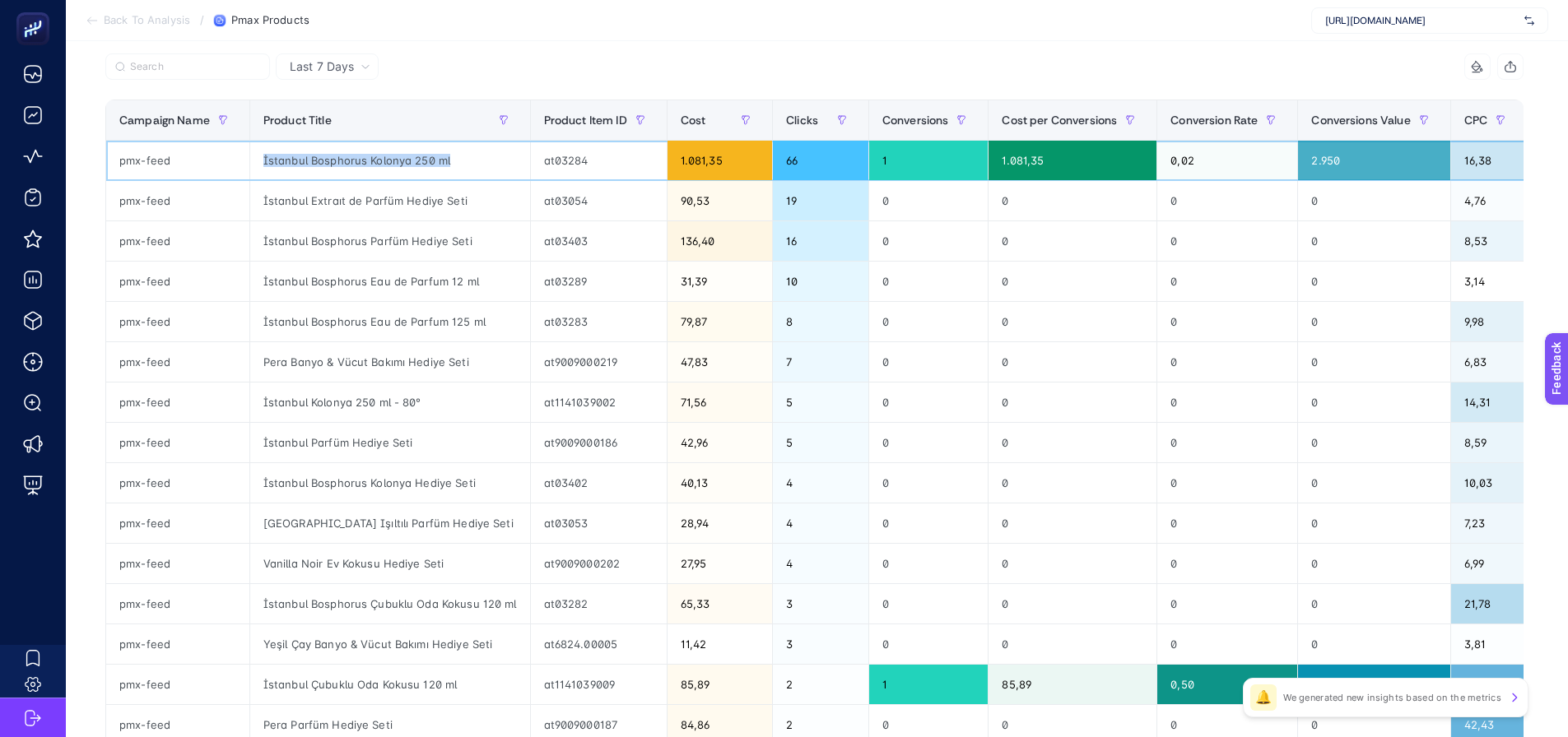
scroll to position [0, 0]
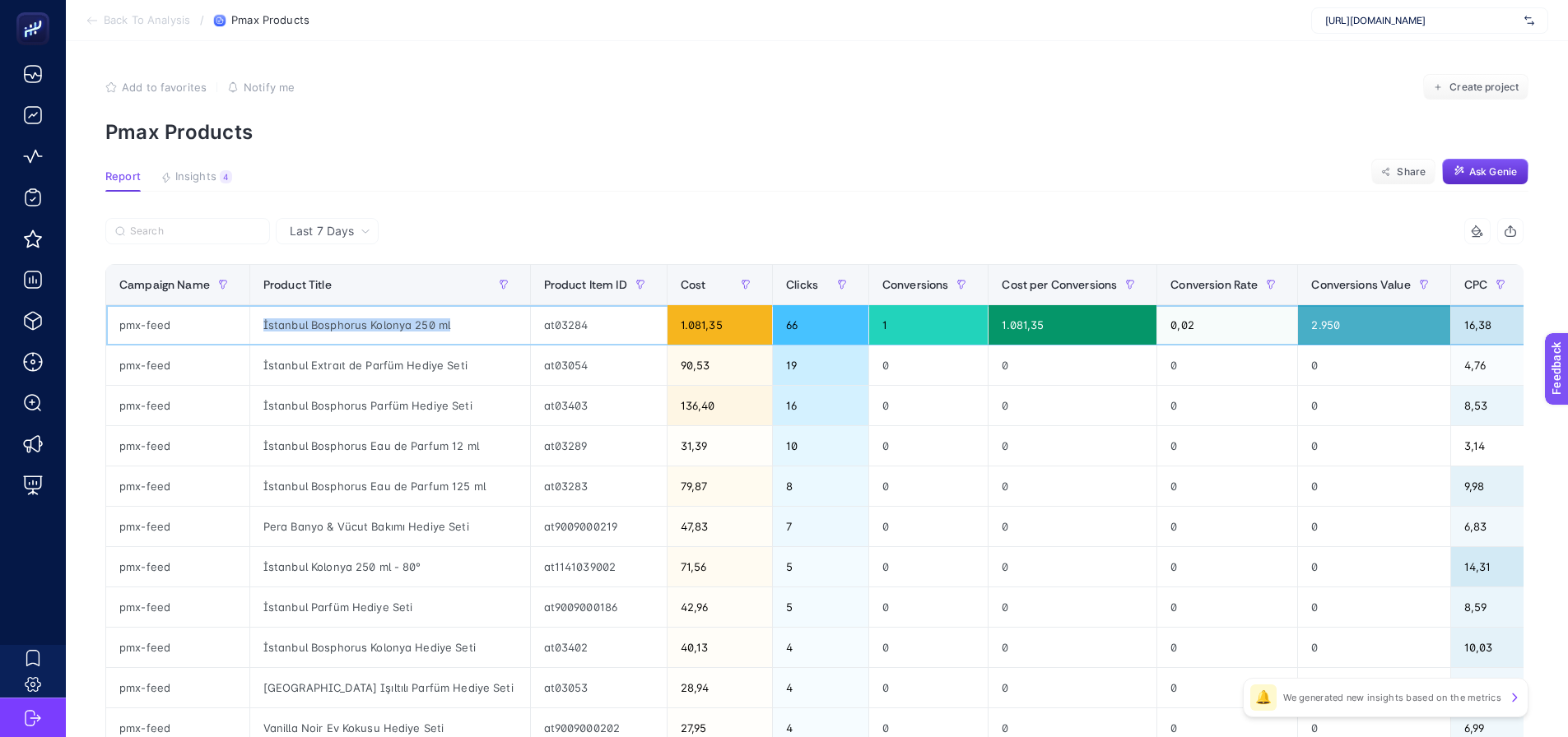
click at [411, 320] on div "İstanbul Bosphorus Kolonya 250 ml" at bounding box center [389, 324] width 280 height 39
click at [337, 315] on div "İstanbul Bosphorus Kolonya 250 ml" at bounding box center [389, 324] width 280 height 39
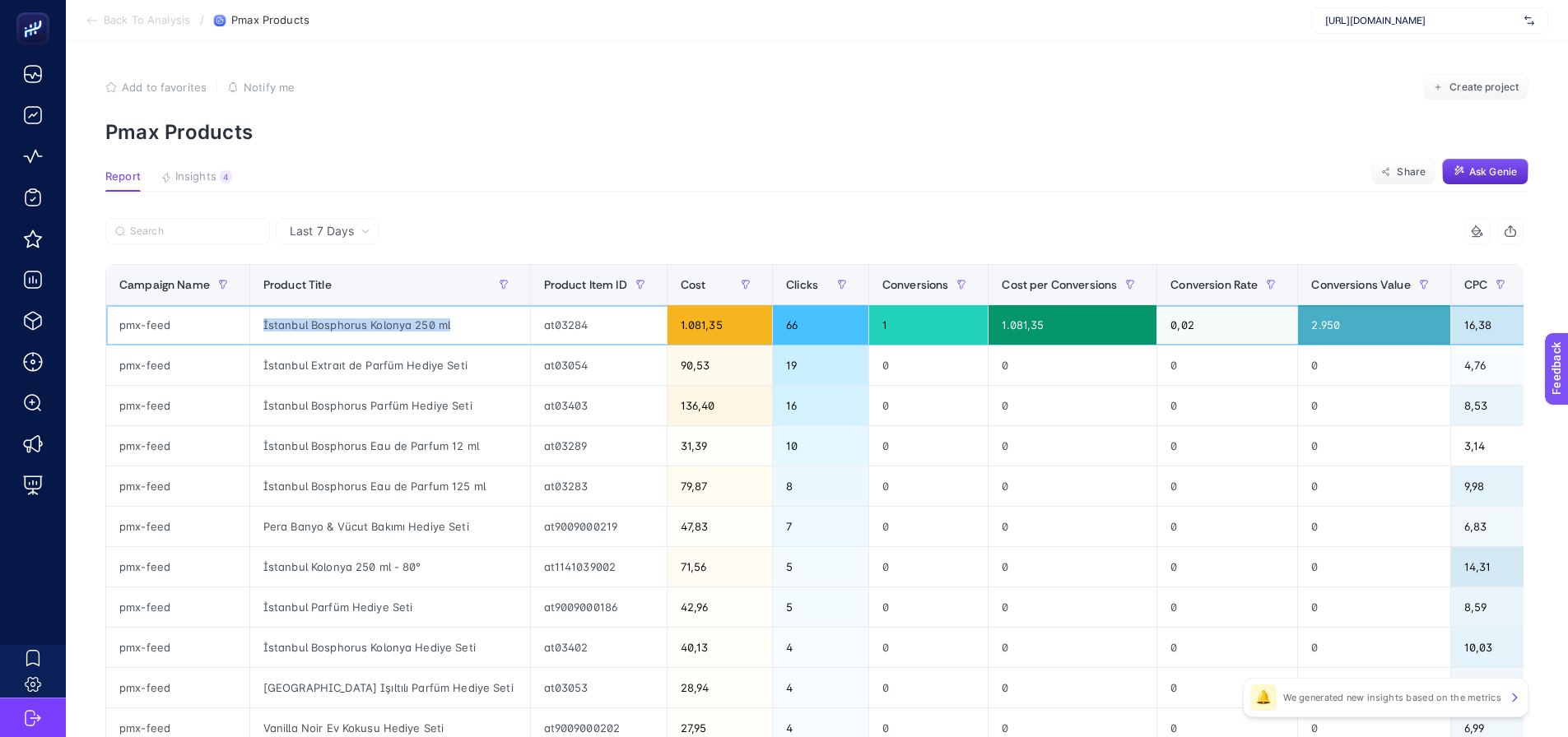
click at [337, 315] on div "İstanbul Bosphorus Kolonya 250 ml" at bounding box center [389, 324] width 280 height 39
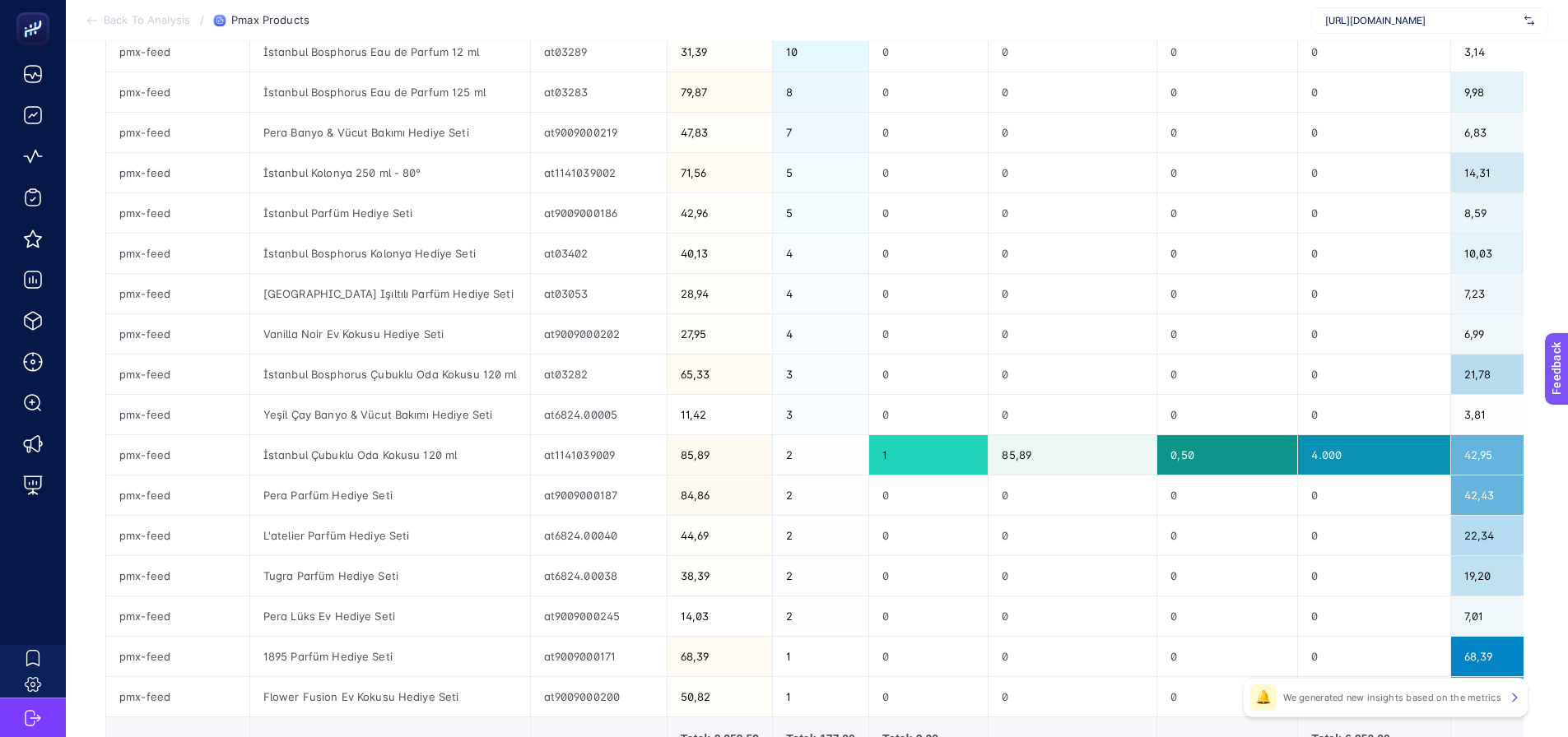
scroll to position [165, 0]
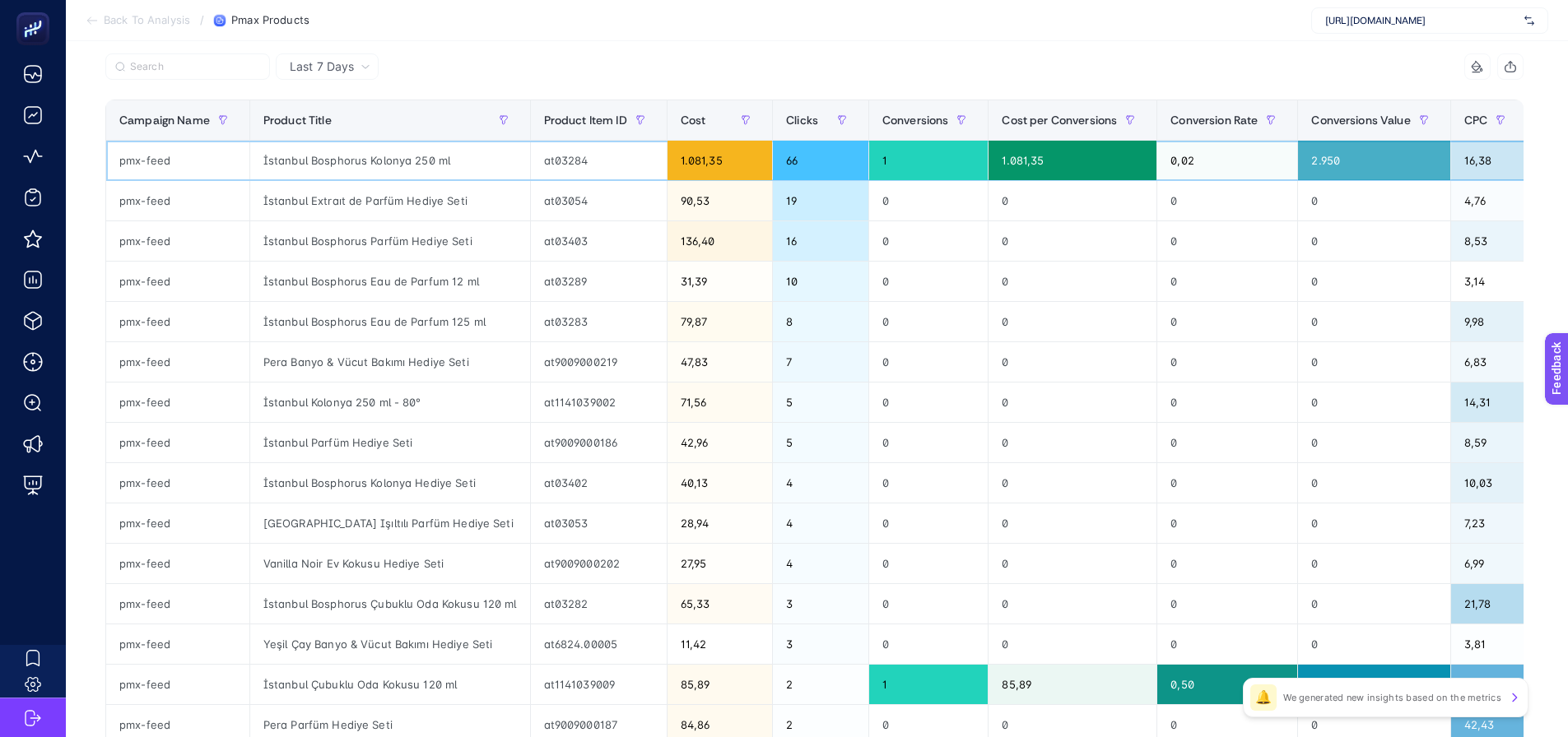
click at [1475, 155] on div "16,38" at bounding box center [1488, 160] width 75 height 39
click at [735, 20] on section "Back To Analysis / Pmax Products https://www.atelierrebul.com.tr/" at bounding box center [817, 20] width 1502 height 41
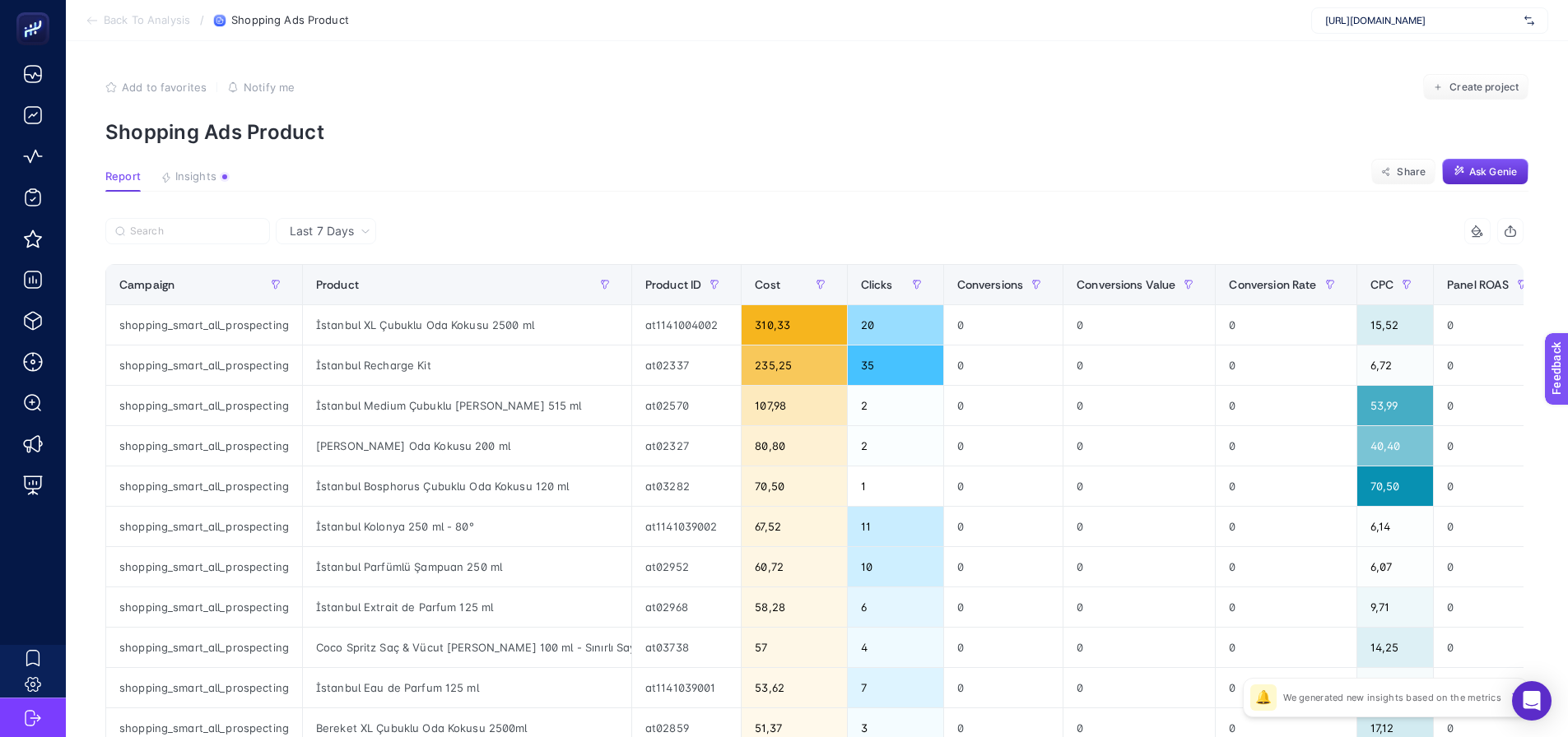
scroll to position [82, 0]
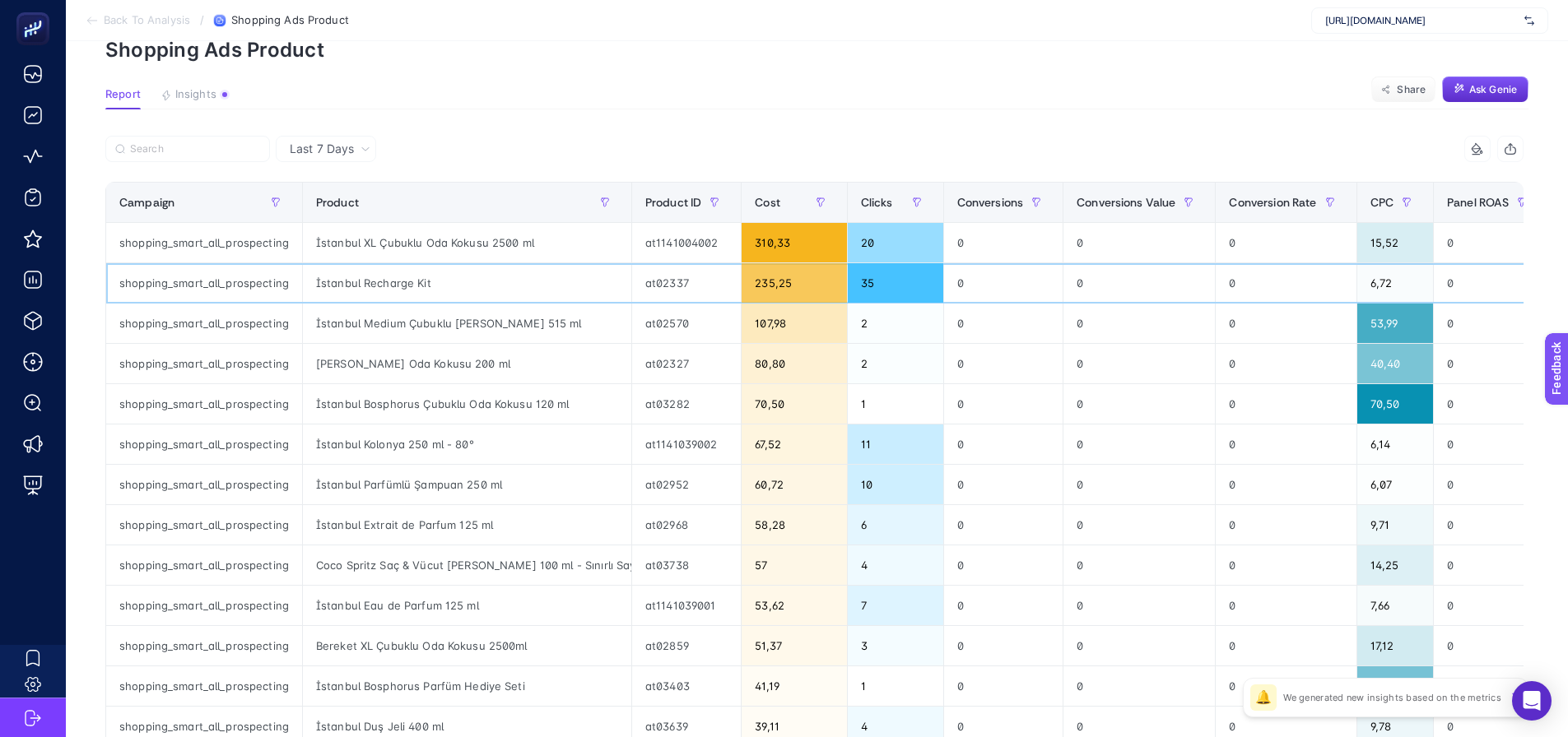
click at [386, 281] on div "İstanbul Recharge Kit" at bounding box center [467, 282] width 329 height 39
click at [460, 325] on div "İstanbul Medium Çubuklu Oda Kokusu 515 ml" at bounding box center [467, 322] width 329 height 39
click at [461, 405] on div "İstanbul Bosphorus Çubuklu Oda Kokusu 120 ml" at bounding box center [467, 403] width 329 height 39
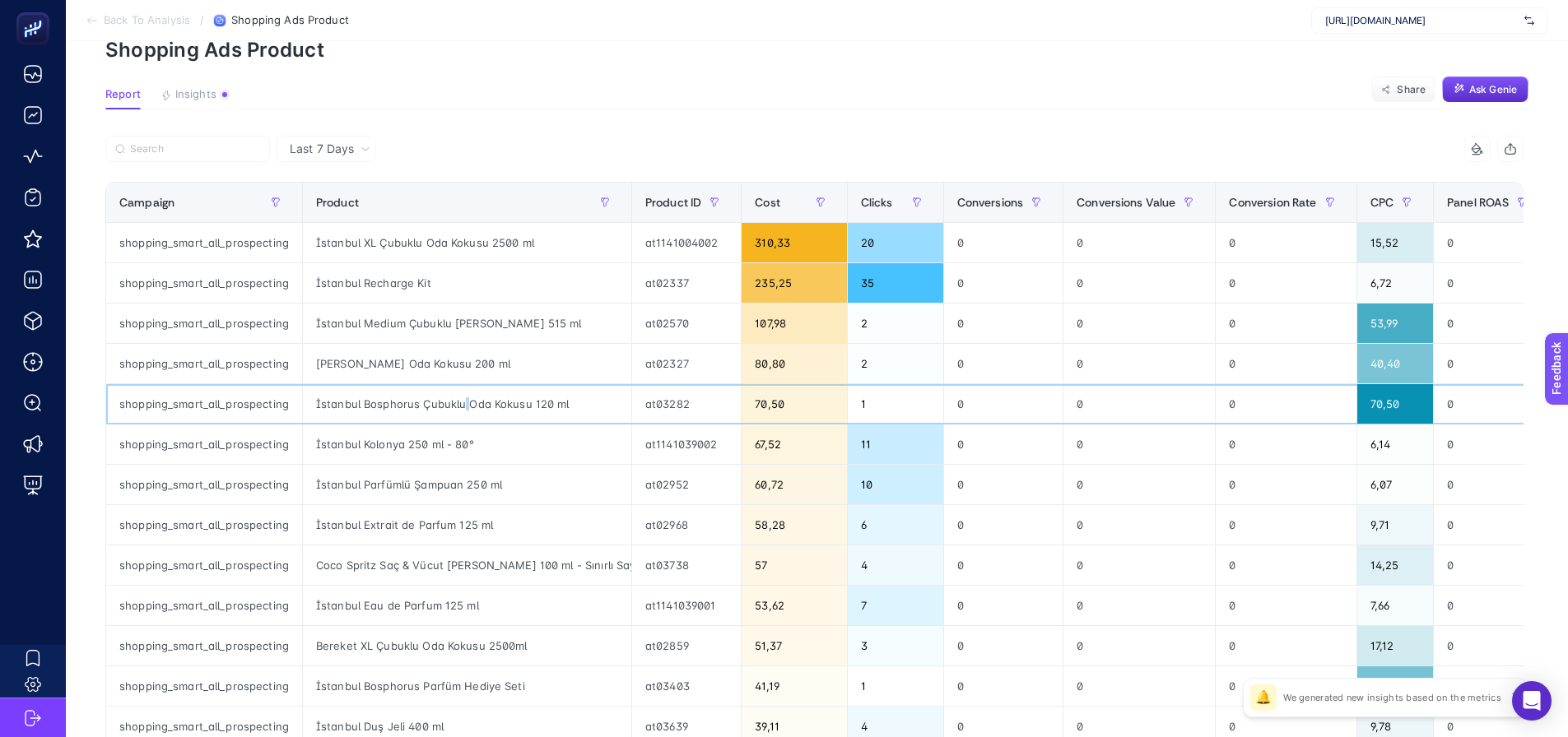
click at [461, 405] on div "İstanbul Bosphorus Çubuklu Oda Kokusu 120 ml" at bounding box center [467, 403] width 329 height 39
click at [441, 249] on div "İstanbul XL Çubuklu Oda Kokusu 2500 ml" at bounding box center [467, 242] width 329 height 39
click at [442, 249] on div "İstanbul XL Çubuklu Oda Kokusu 2500 ml" at bounding box center [467, 242] width 329 height 39
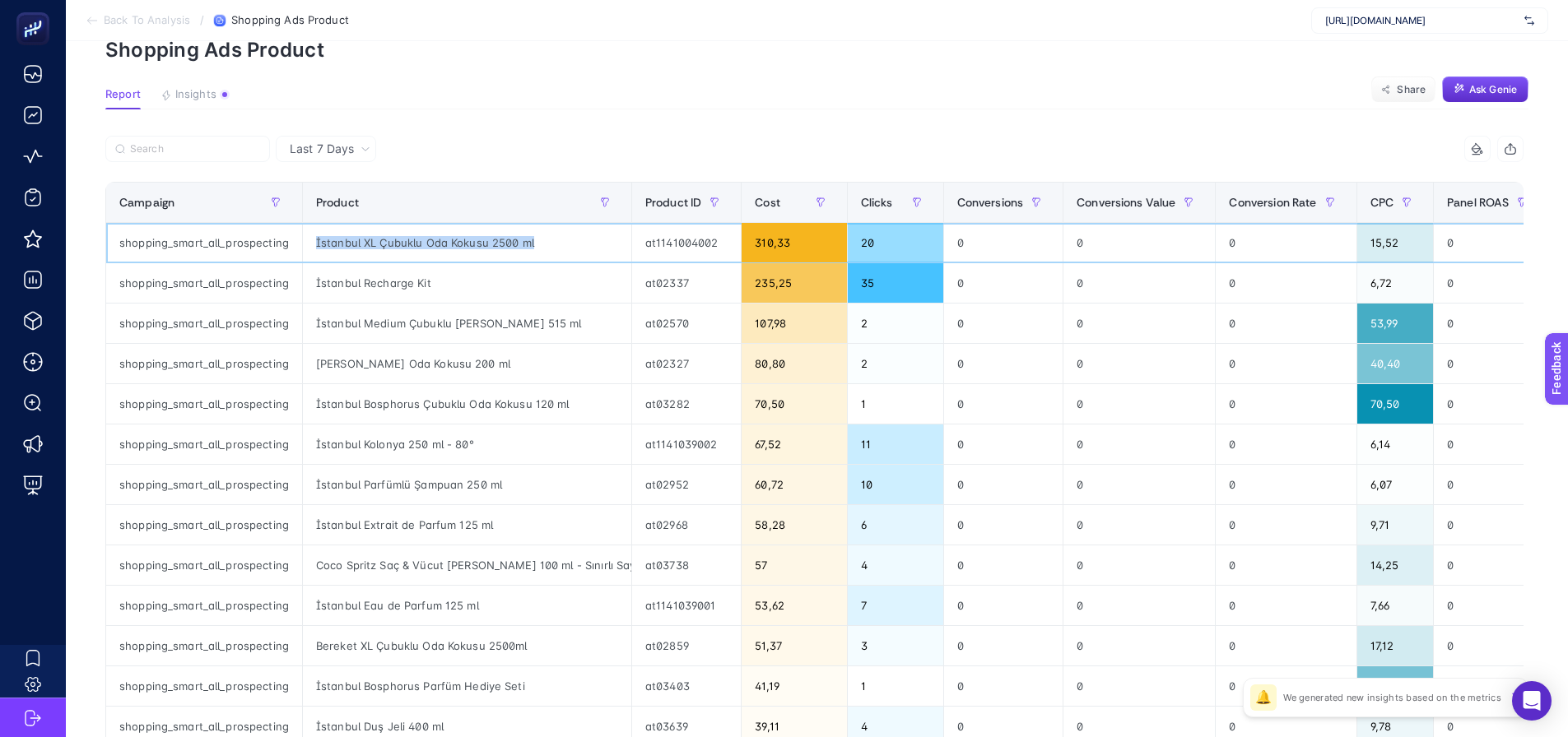
click at [442, 249] on div "İstanbul XL Çubuklu Oda Kokusu 2500 ml" at bounding box center [467, 242] width 329 height 39
copy tr "İstanbul XL Çubuklu Oda Kokusu 2500 ml"
click at [658, 90] on section "Report Insights We generated new insights based on the metrics Share Ask Genie" at bounding box center [816, 98] width 1423 height 21
click at [975, 209] on span "Conversions" at bounding box center [990, 202] width 67 height 13
click at [975, 204] on span "Conversions" at bounding box center [990, 202] width 67 height 13
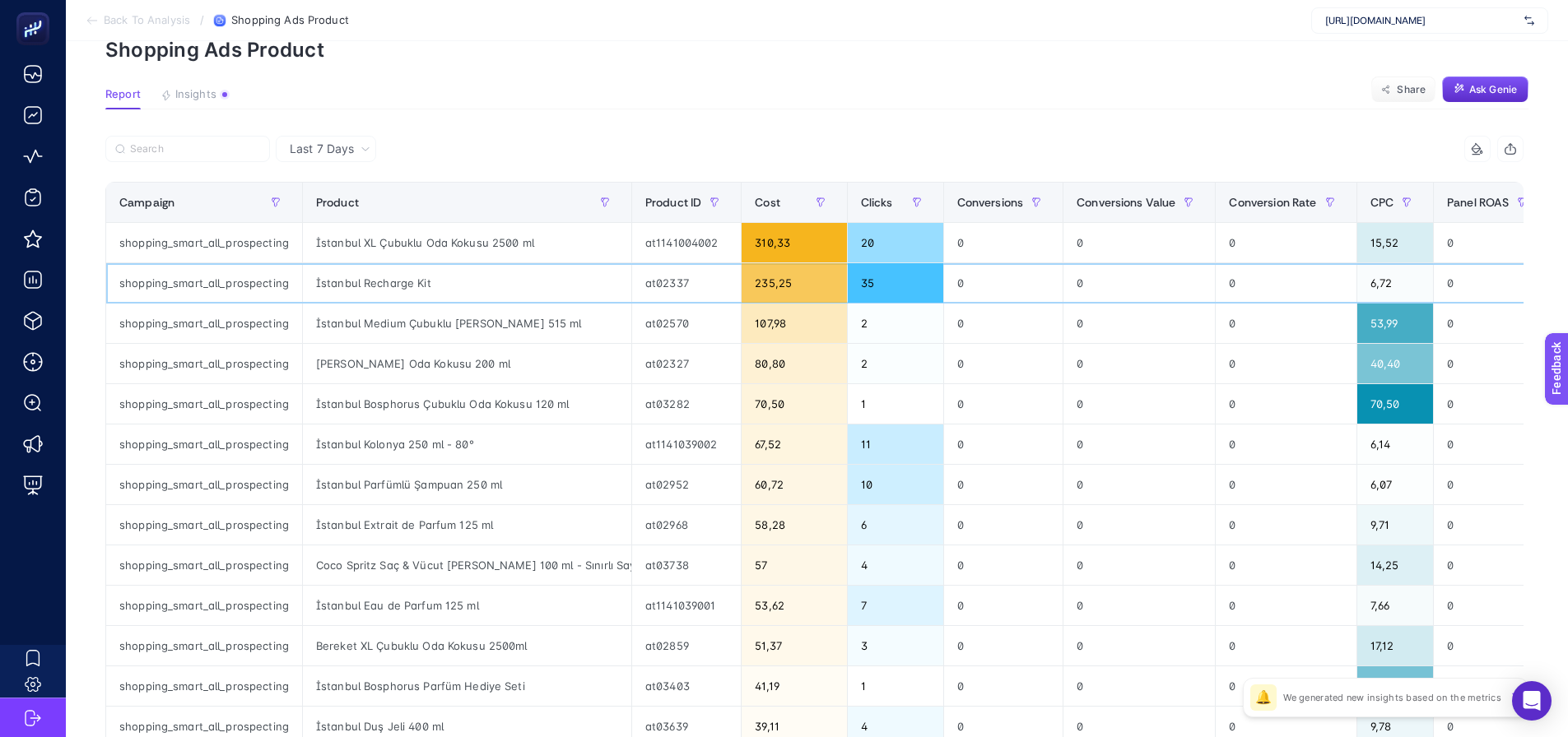
click at [356, 286] on div "İstanbul Recharge Kit" at bounding box center [467, 282] width 329 height 39
copy tr "İstanbul Recharge Kit"
click at [482, 126] on article "Add to favorites false Notify me Create project Shopping Ads Product Report Ins…" at bounding box center [817, 602] width 1502 height 1286
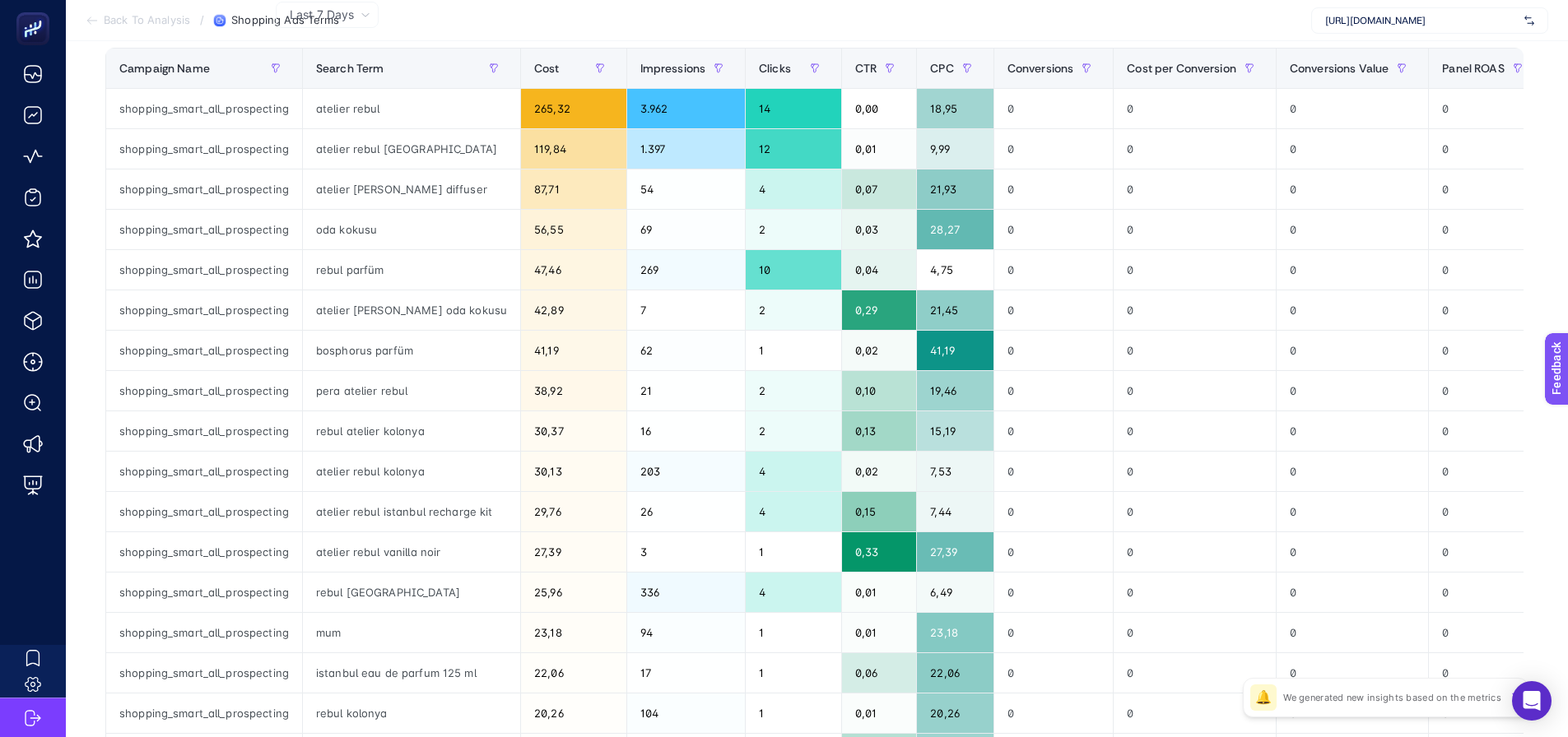
scroll to position [247, 0]
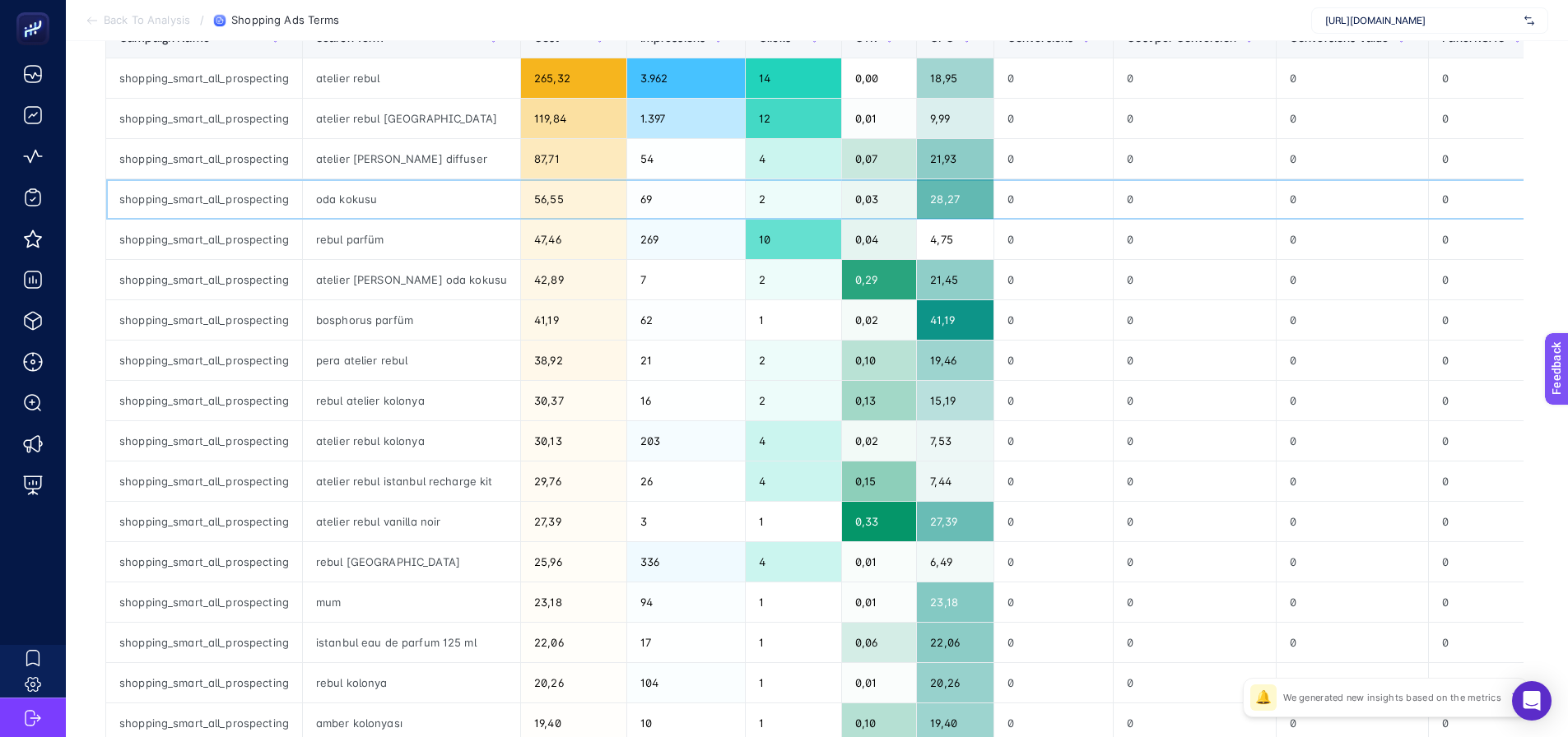
click at [337, 202] on div "oda kokusu" at bounding box center [412, 199] width 217 height 39
click at [338, 202] on div "oda kokusu" at bounding box center [412, 199] width 217 height 39
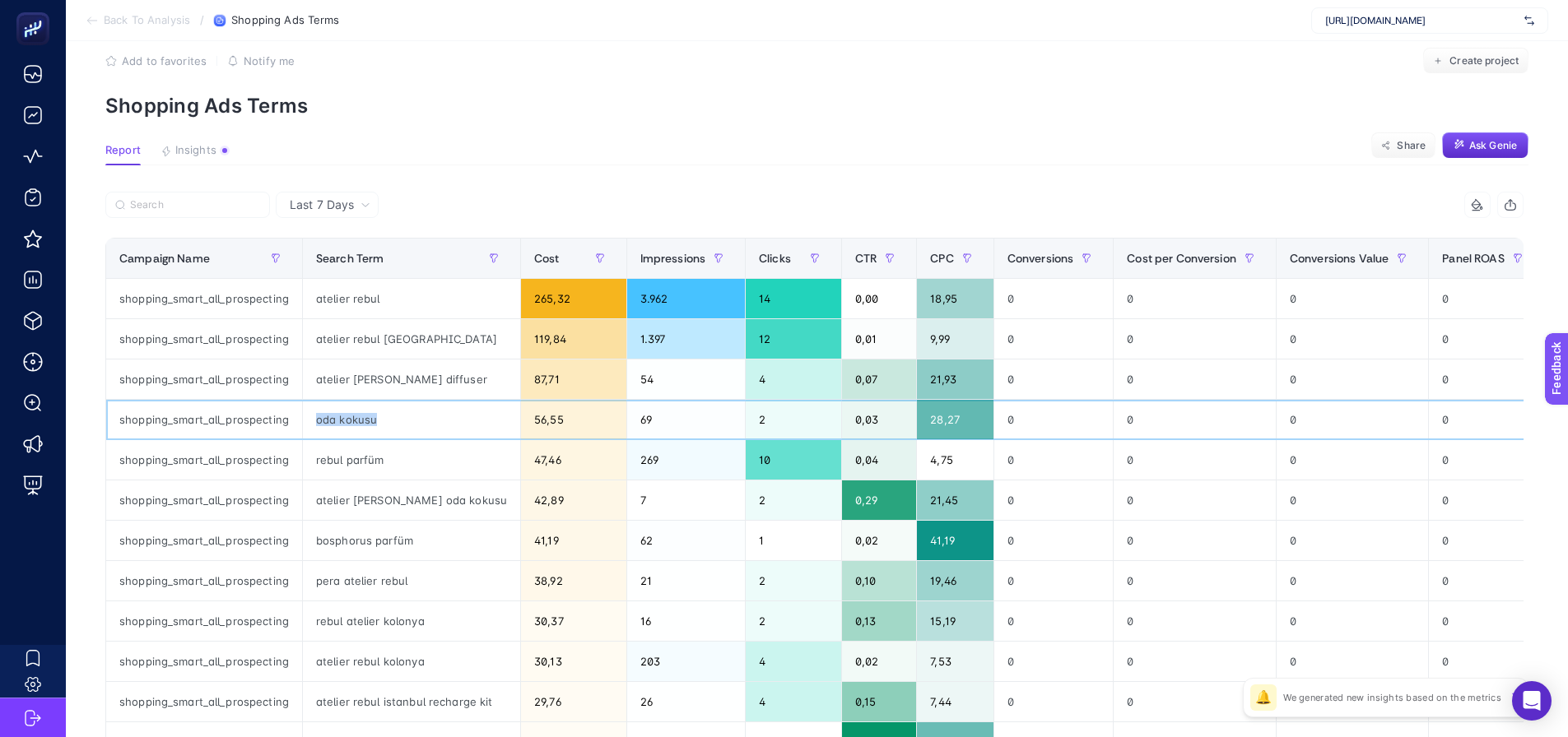
scroll to position [0, 0]
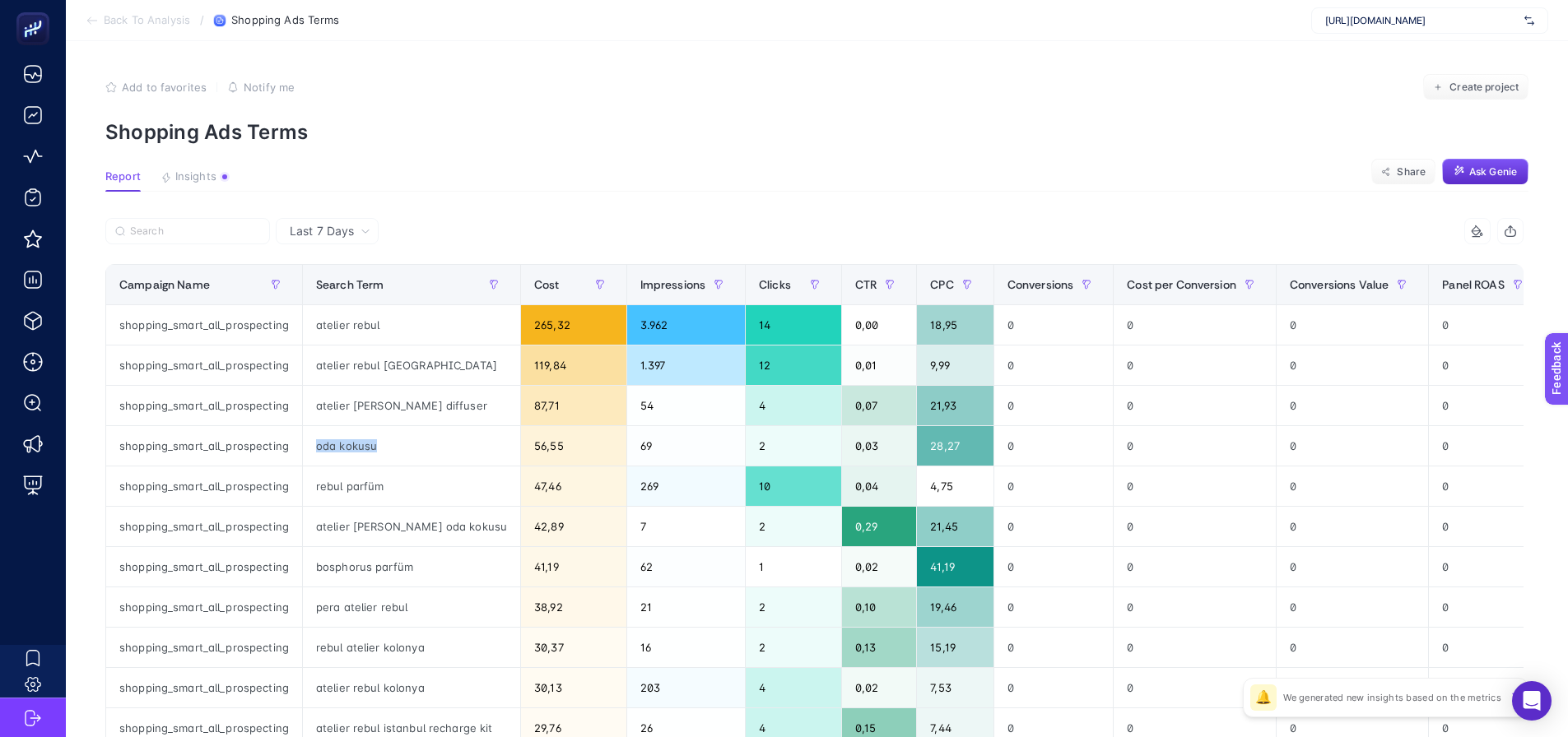
click at [522, 221] on div at bounding box center [459, 236] width 709 height 36
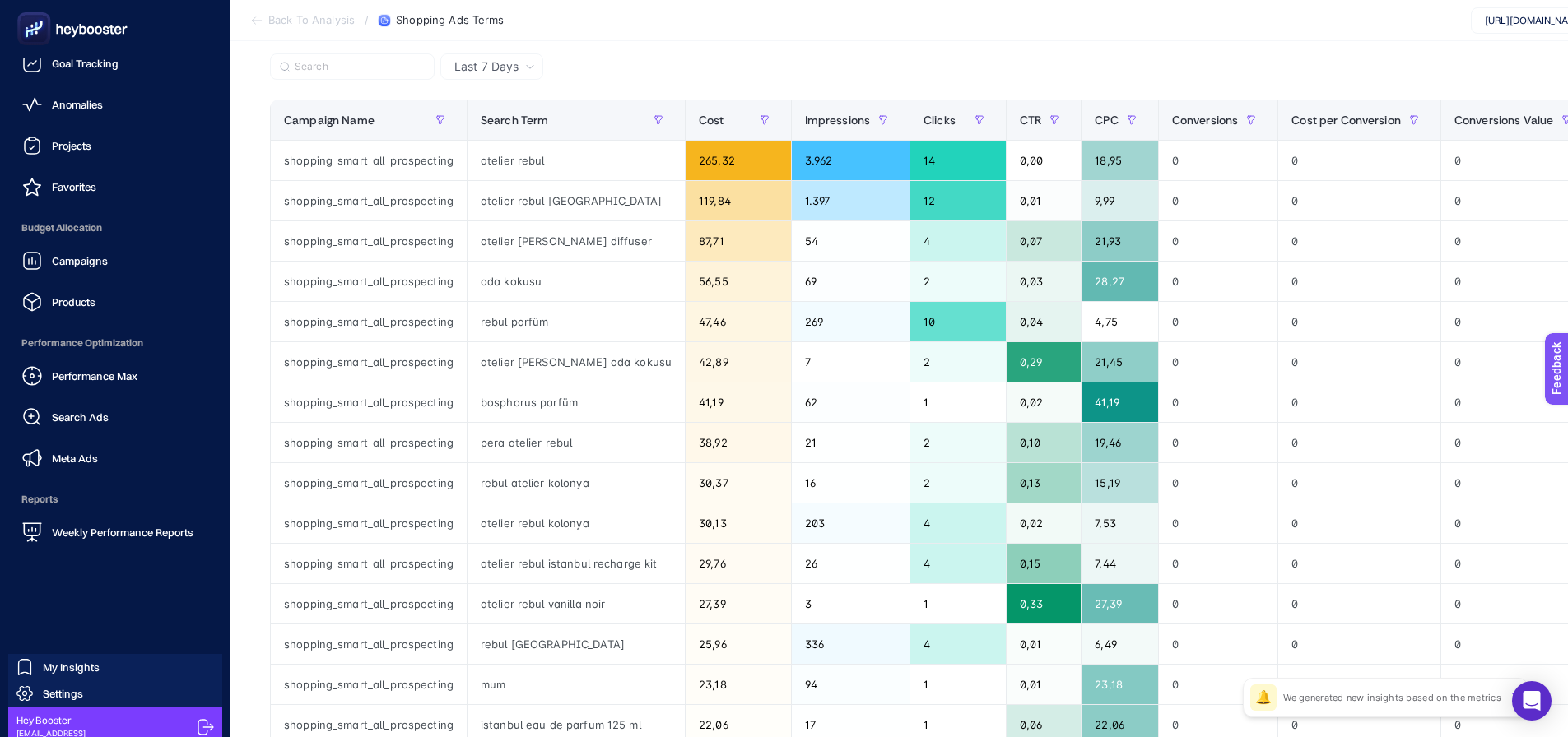
scroll to position [60, 0]
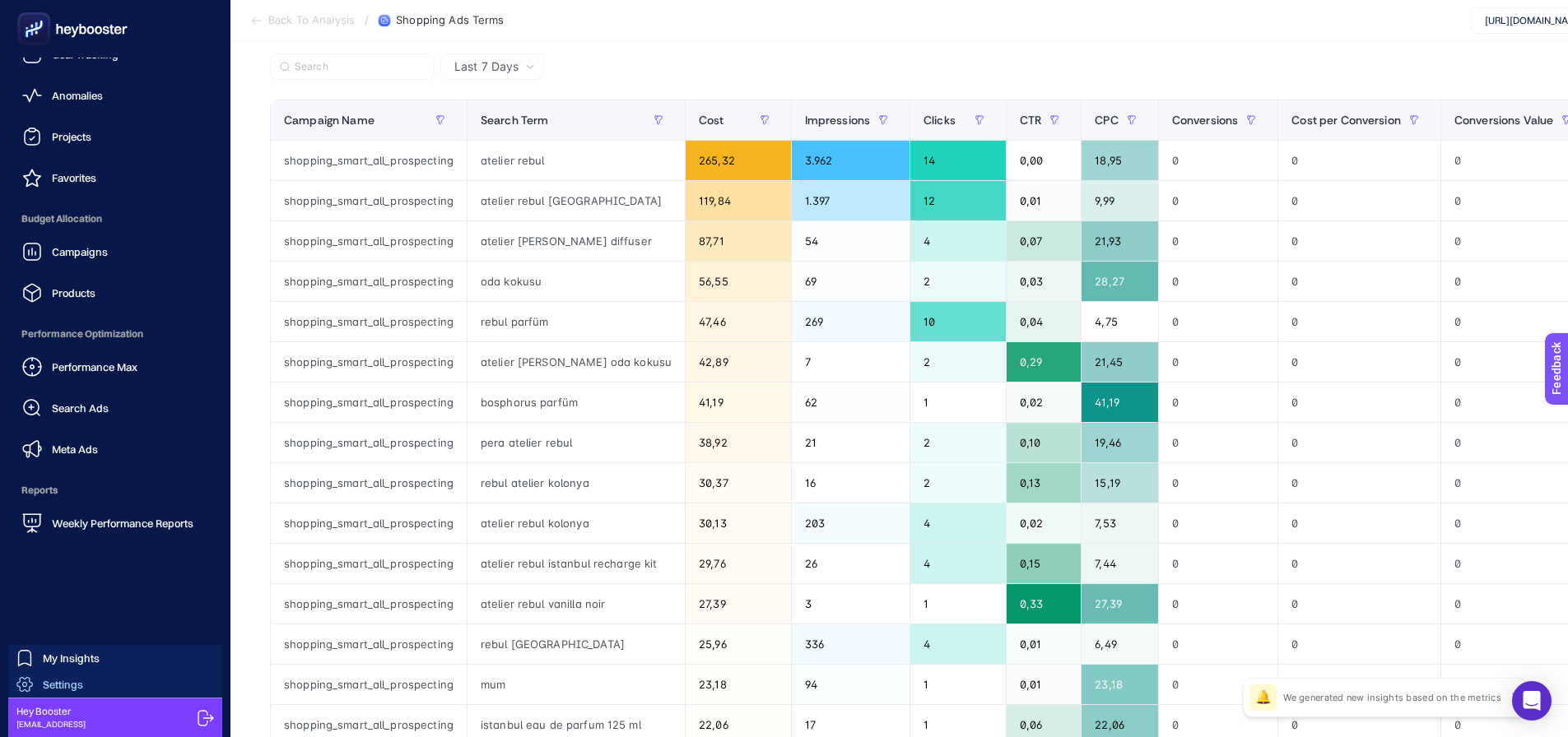
click at [86, 688] on link "Settings" at bounding box center [115, 684] width 214 height 26
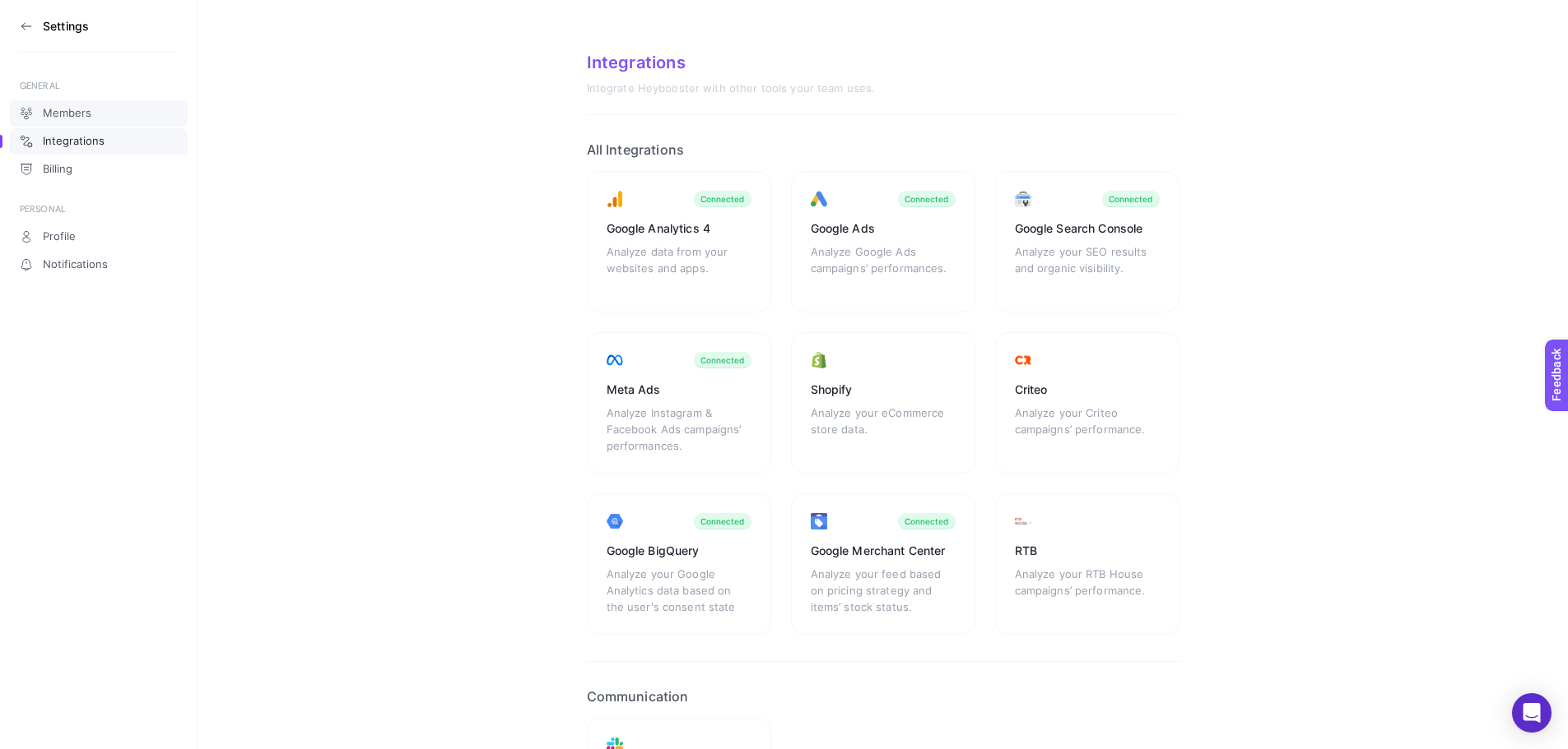
click at [57, 102] on link "Members" at bounding box center [98, 114] width 178 height 26
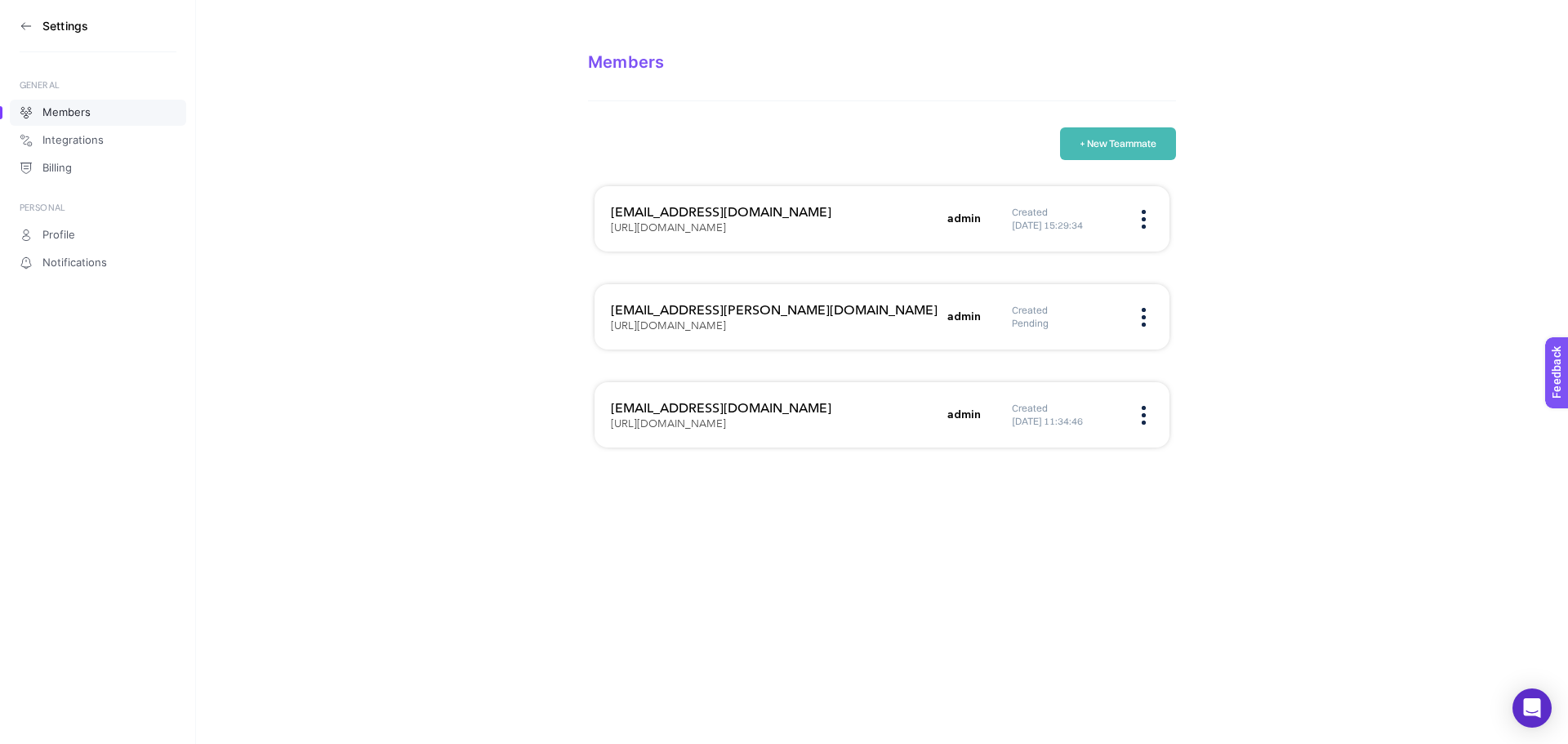
click at [25, 26] on icon at bounding box center [25, 26] width 9 height 0
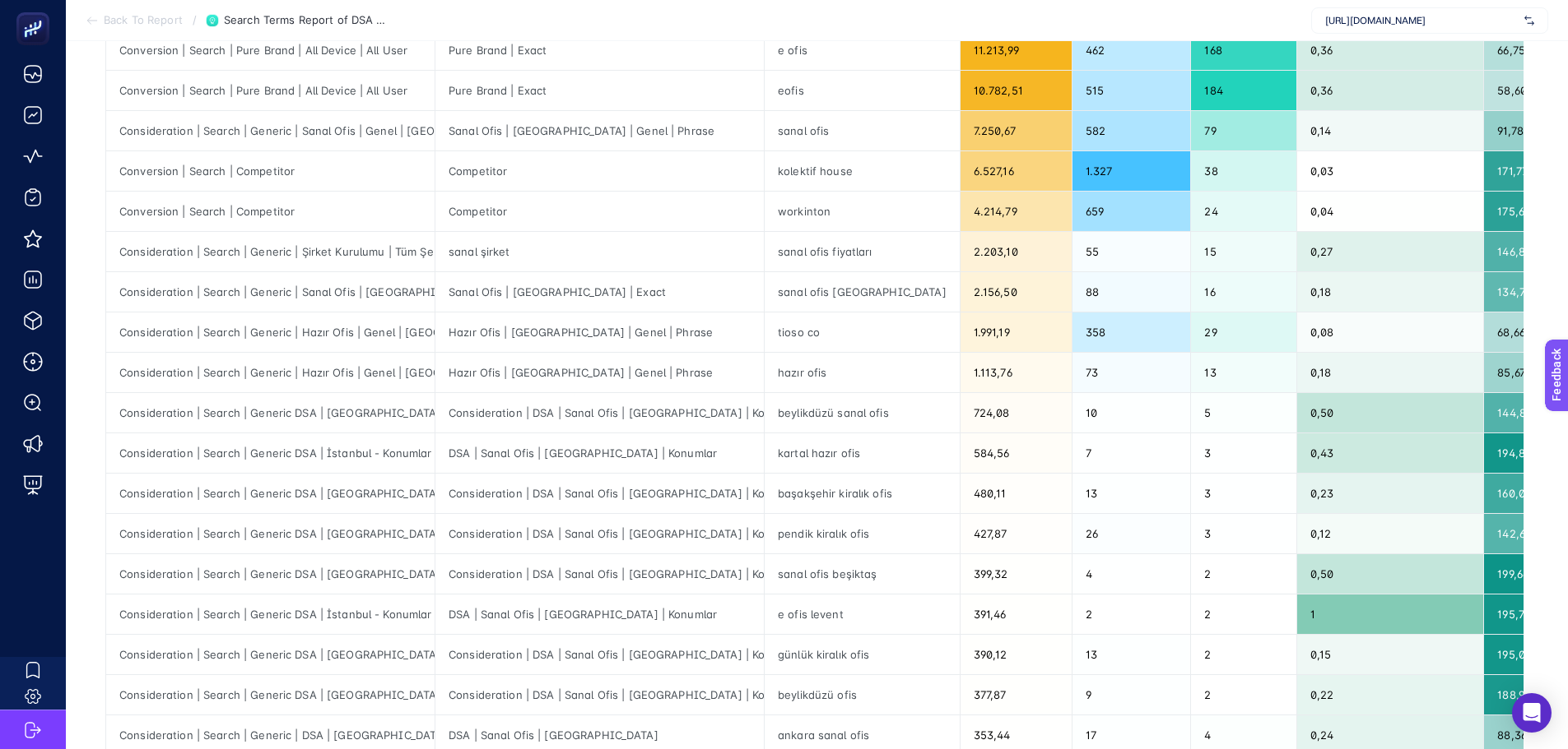
scroll to position [493, 0]
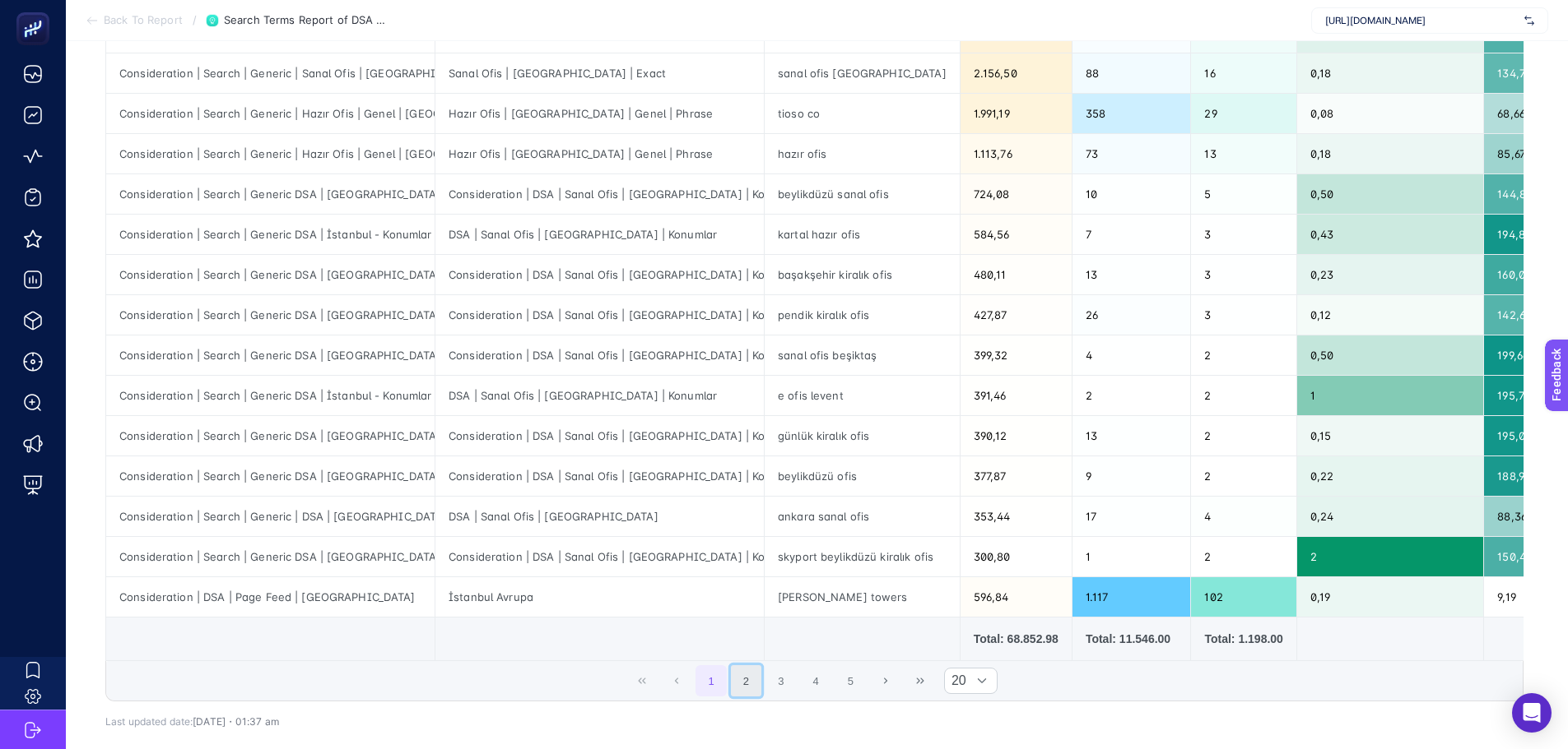
click at [749, 694] on button "2" at bounding box center [747, 682] width 32 height 32
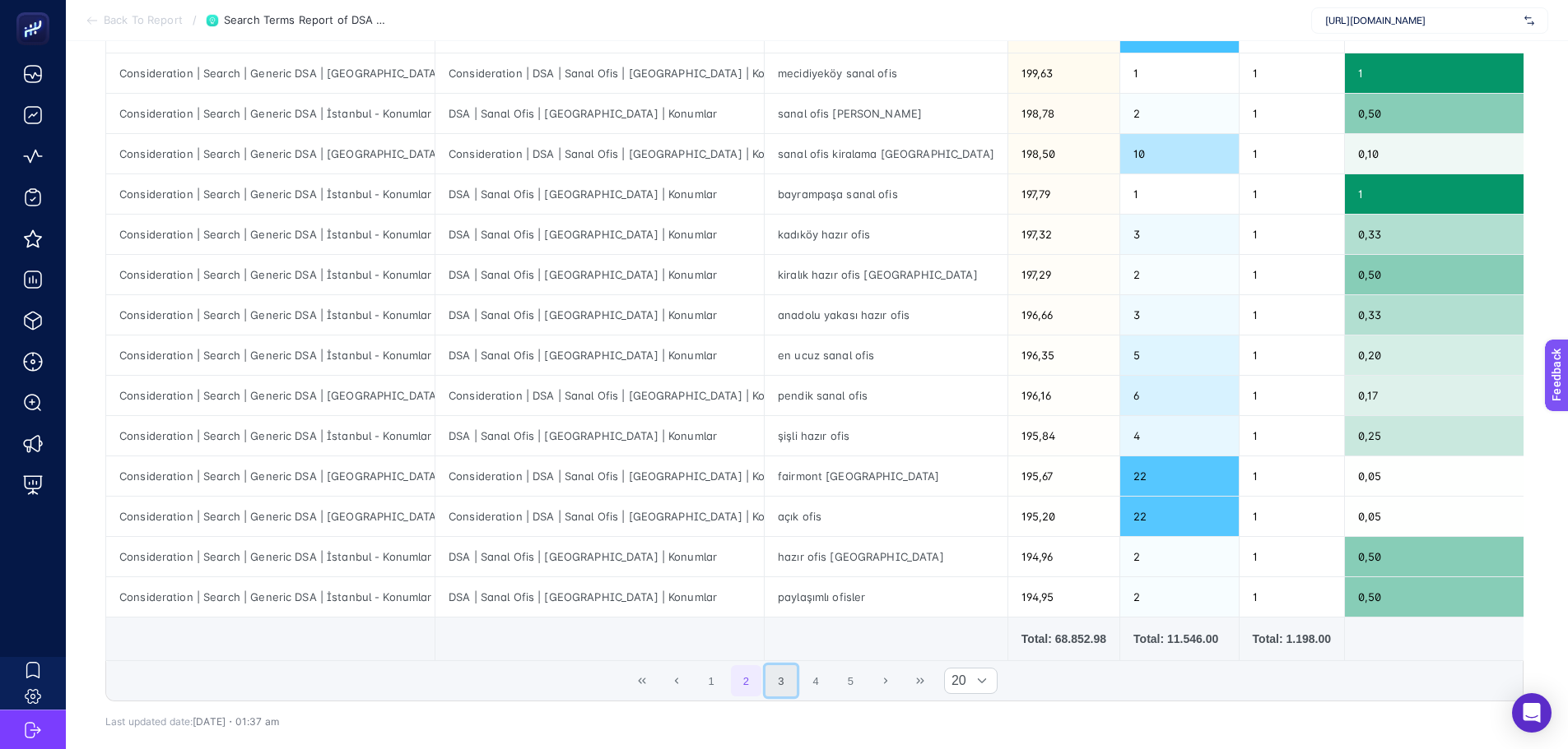
click at [776, 684] on button "3" at bounding box center [781, 682] width 32 height 32
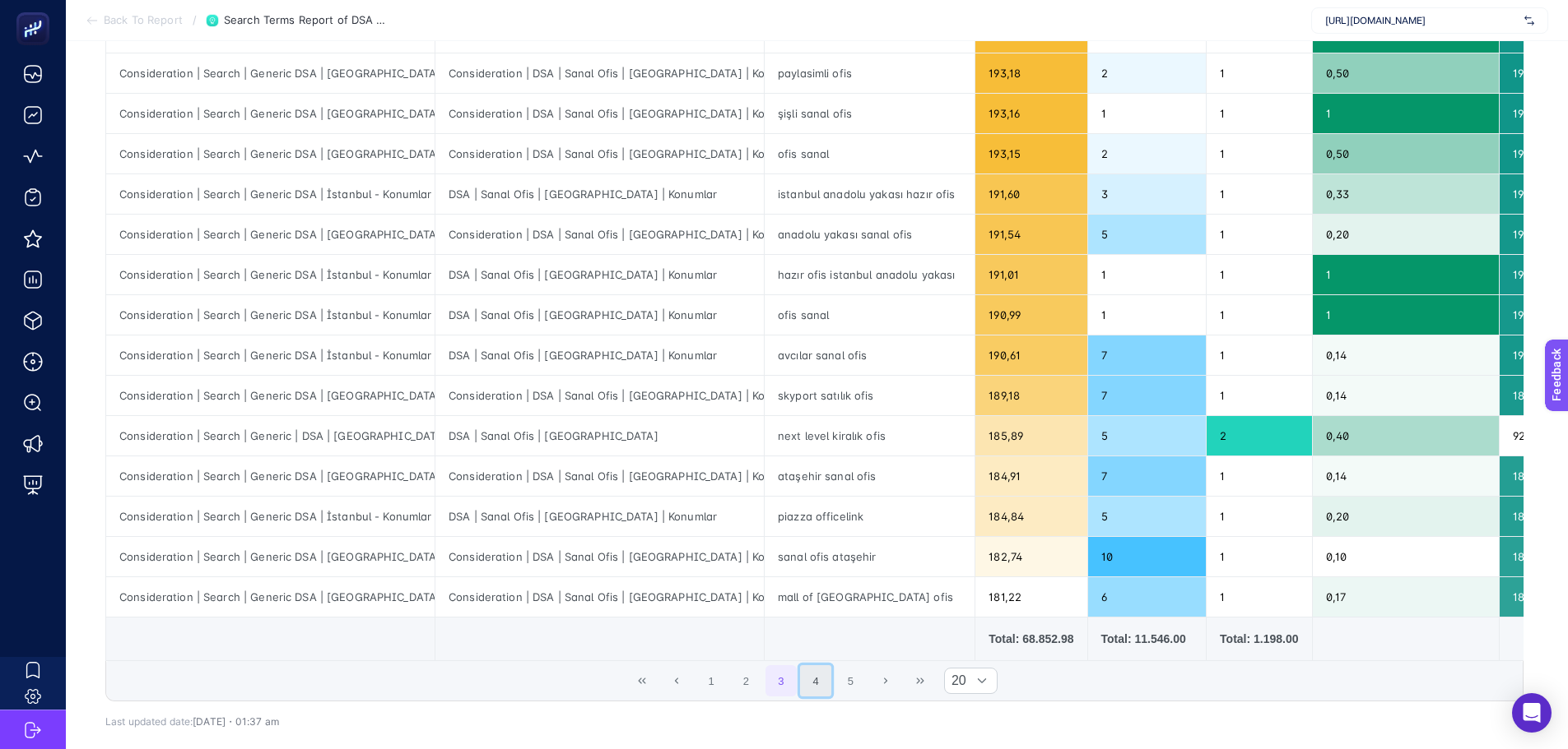
click at [819, 688] on button "4" at bounding box center [816, 682] width 32 height 32
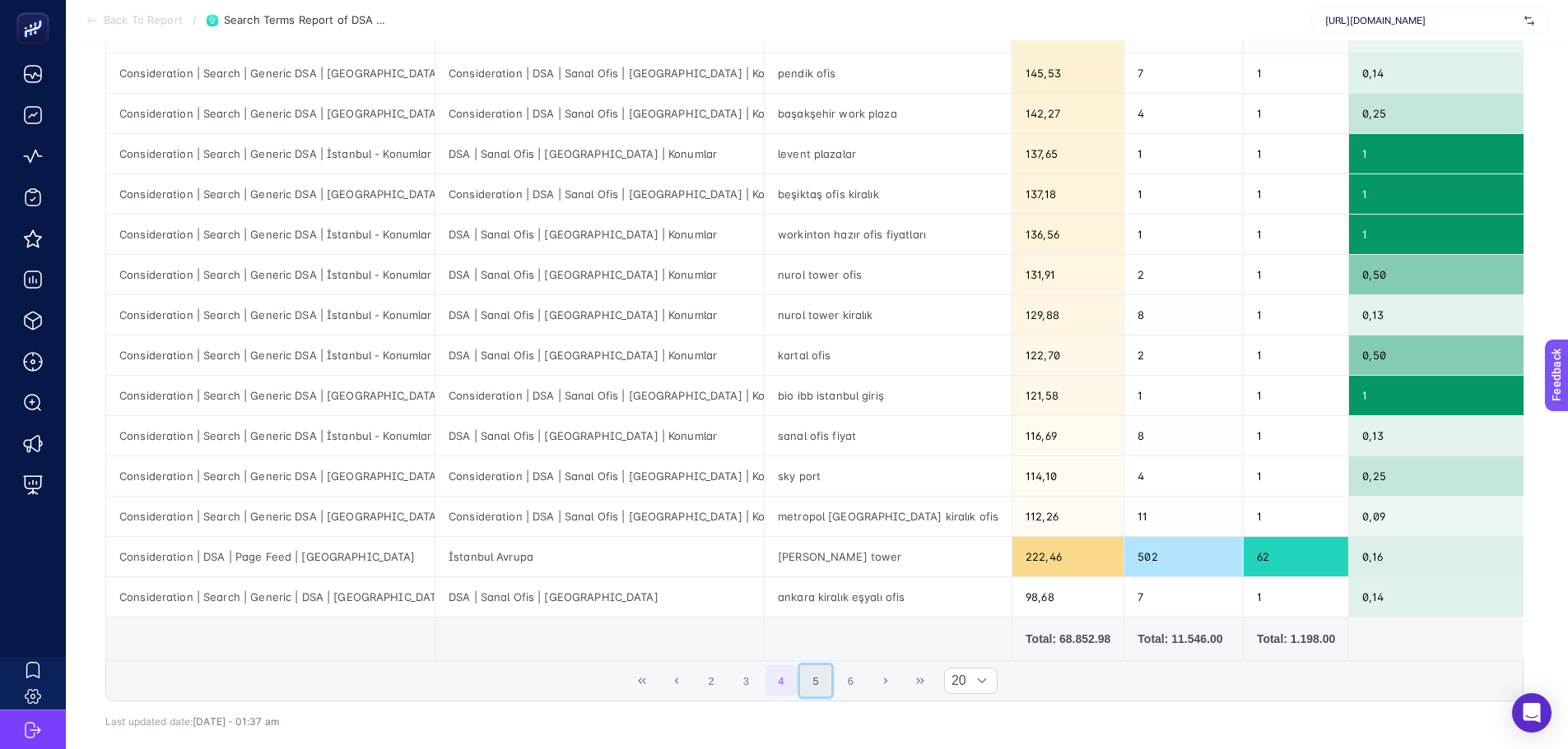
click at [820, 682] on button "5" at bounding box center [816, 682] width 32 height 32
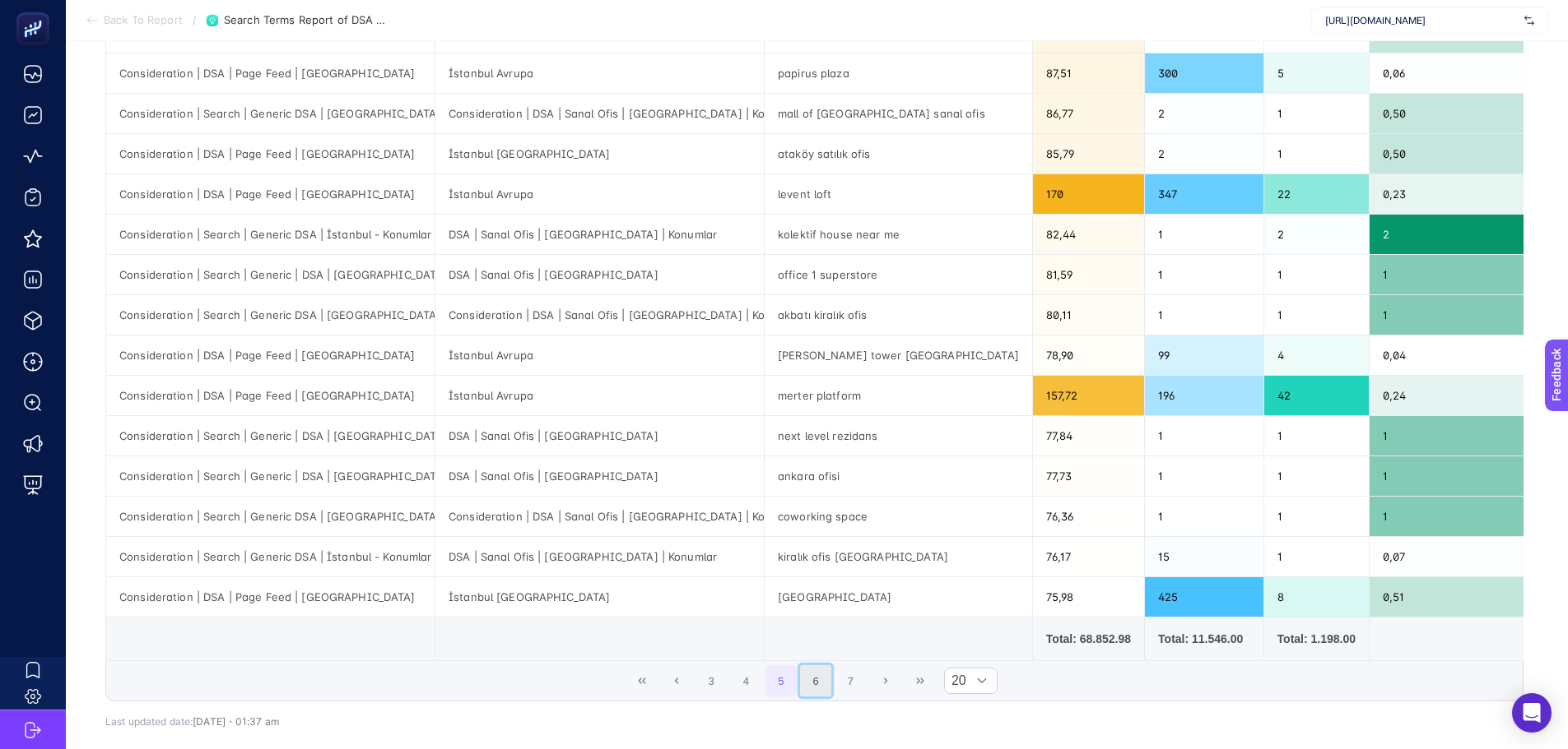
click at [816, 689] on button "6" at bounding box center [816, 682] width 32 height 32
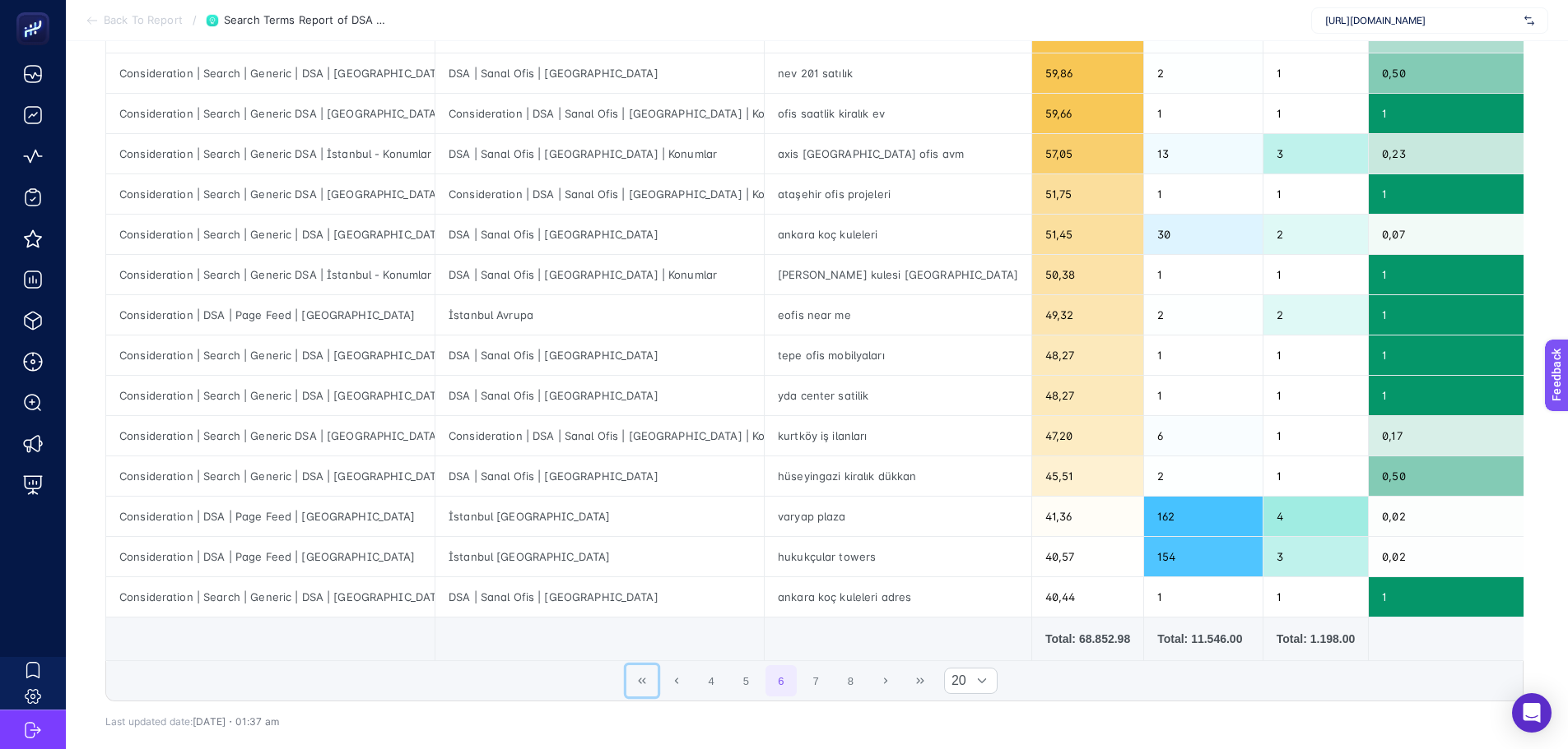
click at [655, 681] on button "First Page" at bounding box center [642, 682] width 32 height 32
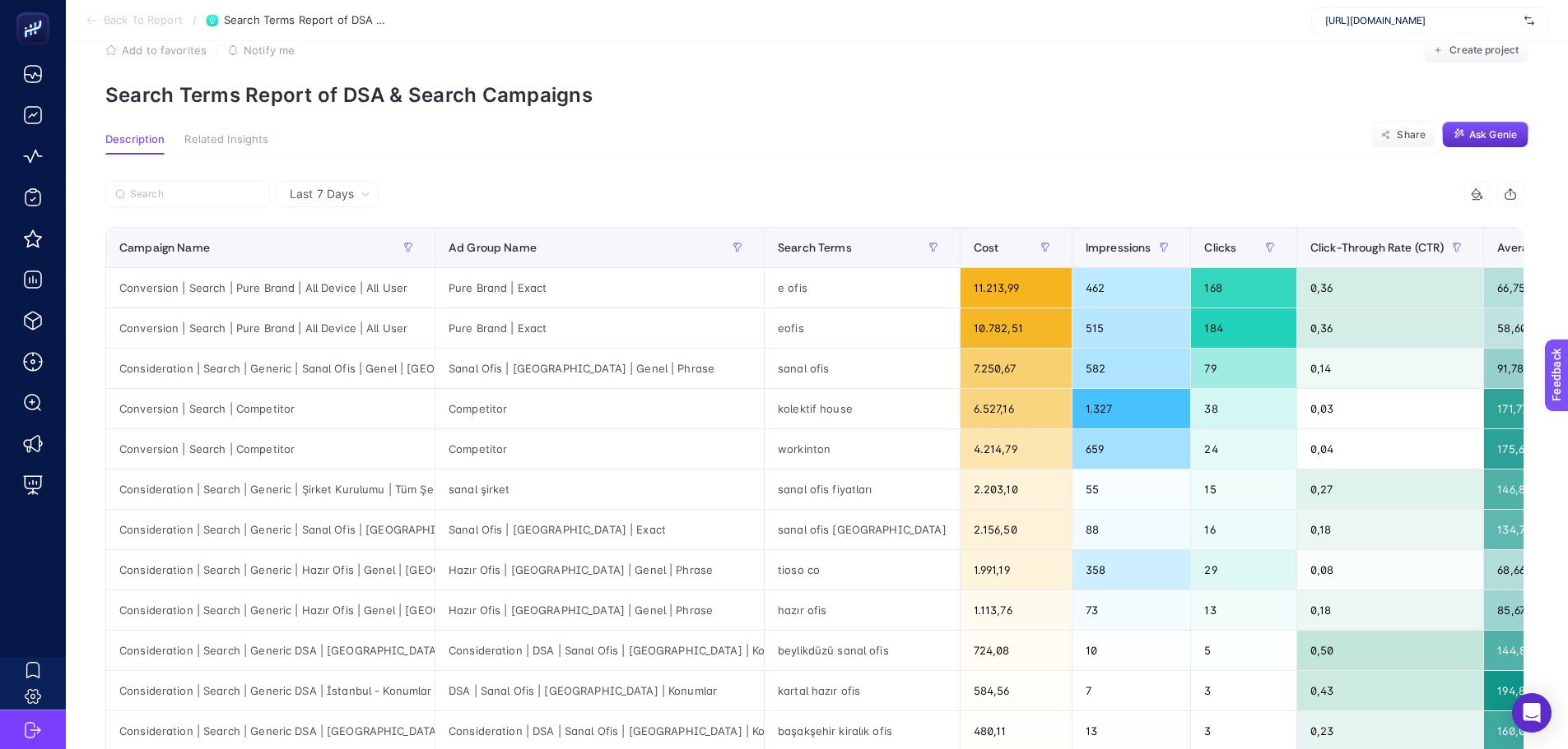
scroll to position [0, 0]
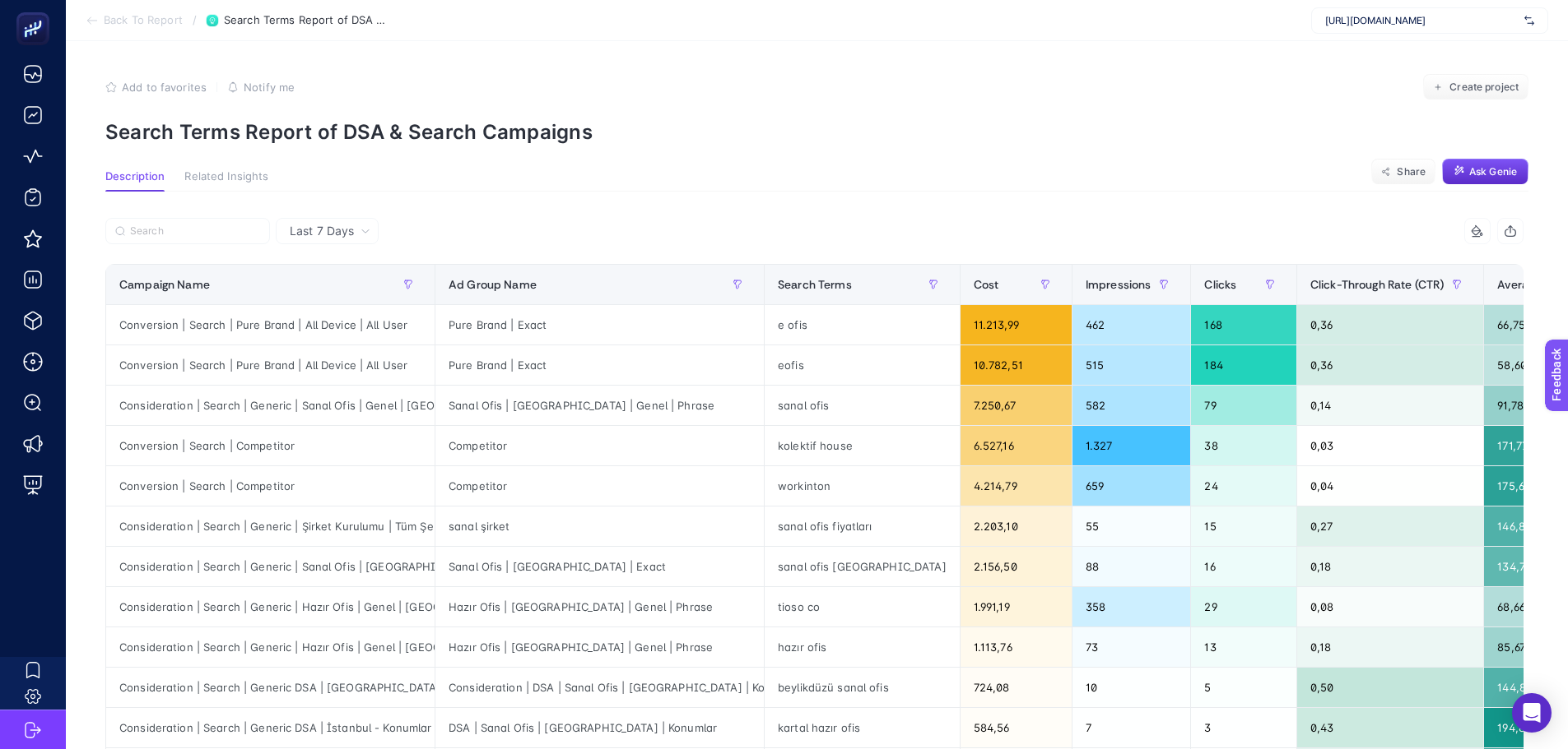
drag, startPoint x: 720, startPoint y: 195, endPoint x: 692, endPoint y: 195, distance: 28.0
click at [719, 195] on div "Last 7 Days 9 items selected Campaign Name Ad Group Name Search Terms Cost Impr…" at bounding box center [814, 749] width 1444 height 1115
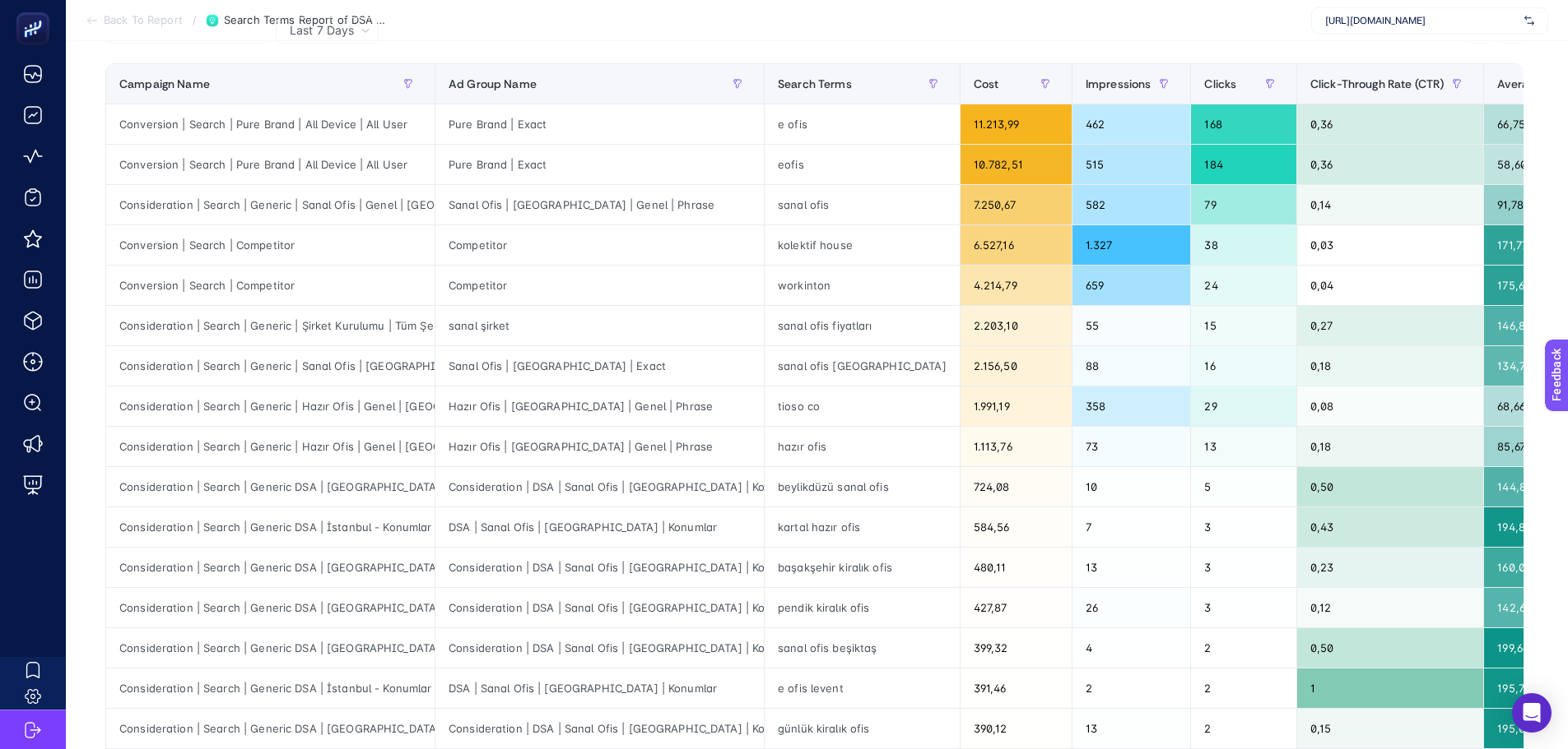
scroll to position [165, 0]
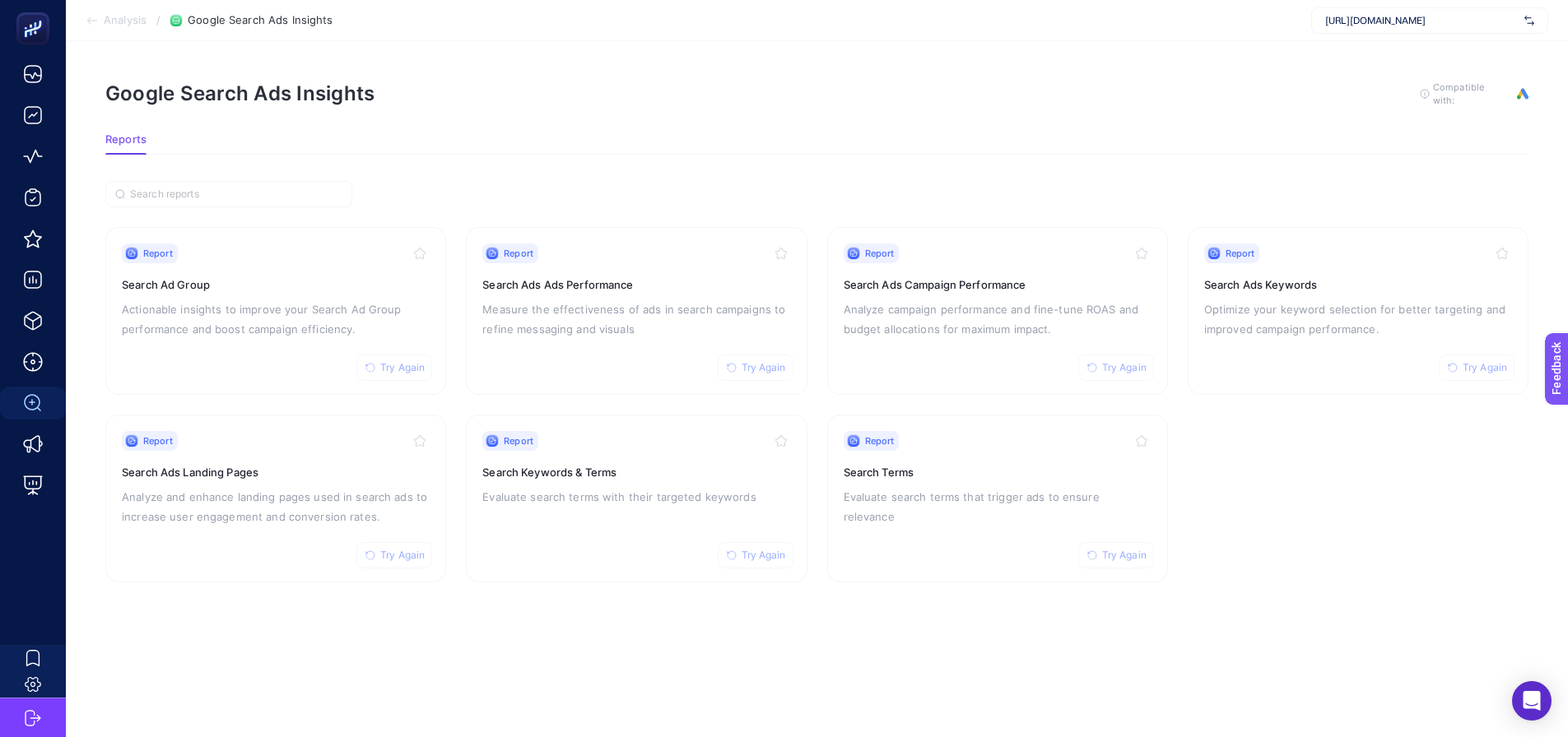
drag, startPoint x: 571, startPoint y: 151, endPoint x: 545, endPoint y: 209, distance: 63.6
click at [571, 151] on section "Reports" at bounding box center [816, 144] width 1423 height 21
click at [879, 494] on p "Evaluate search terms that trigger ads to ensure relevance" at bounding box center [997, 507] width 308 height 39
